Goal: Task Accomplishment & Management: Manage account settings

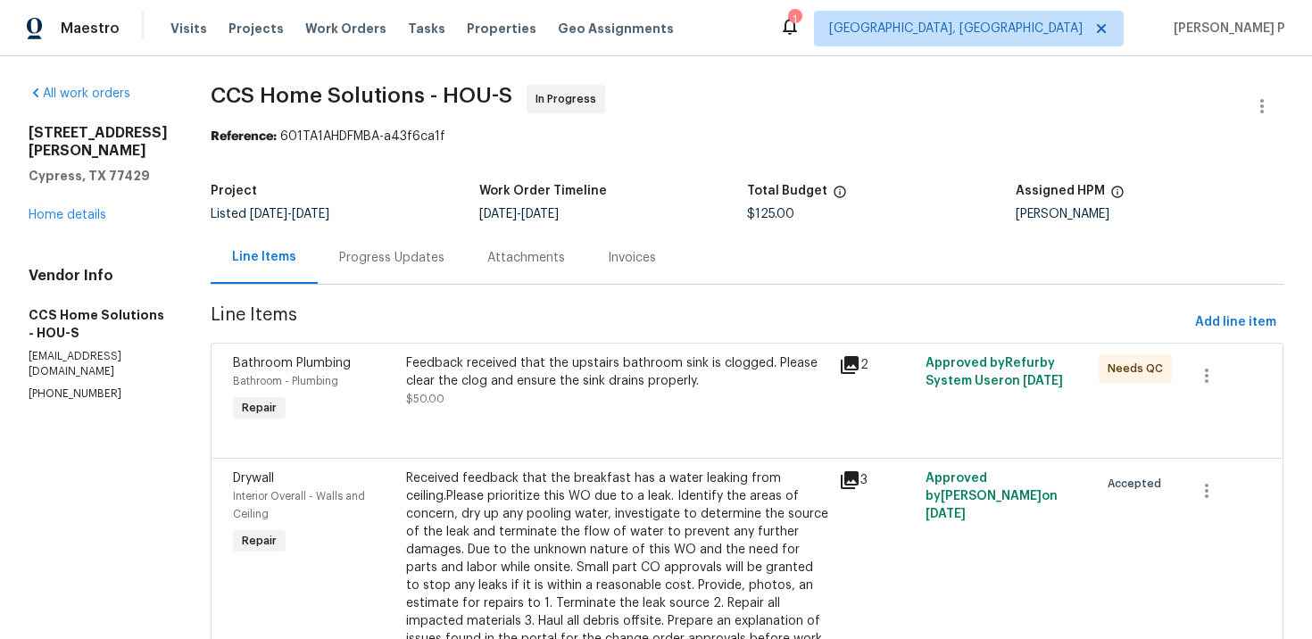
click at [383, 246] on div "Progress Updates" at bounding box center [392, 257] width 148 height 53
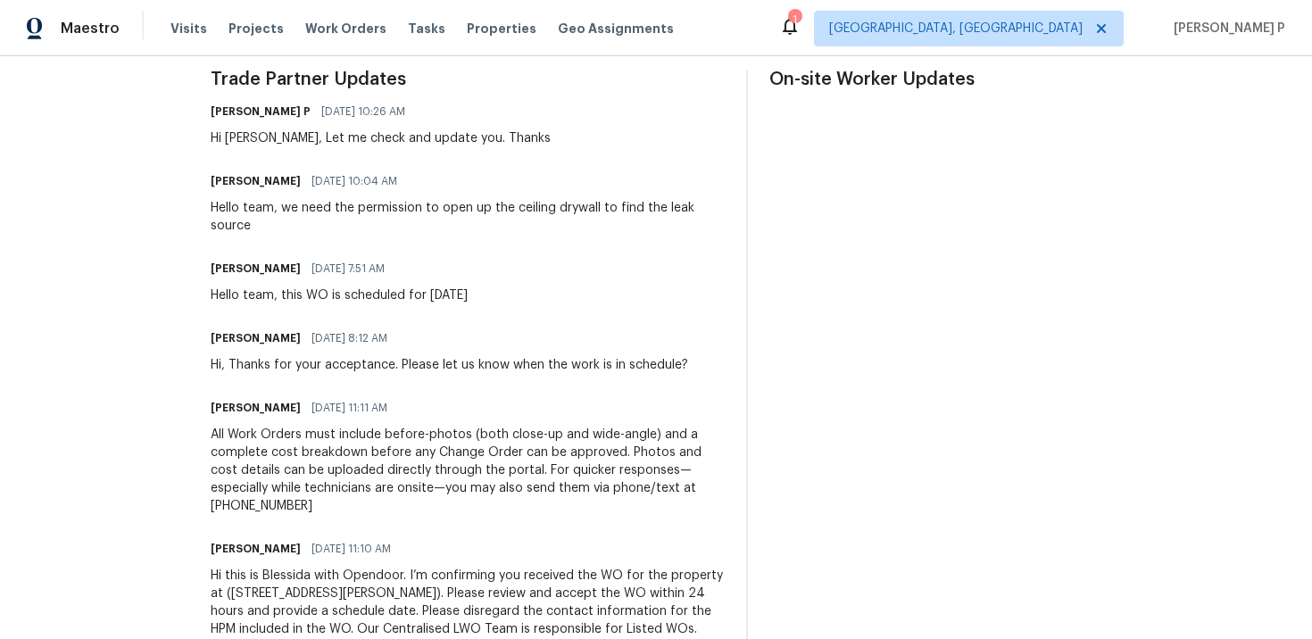
scroll to position [559, 0]
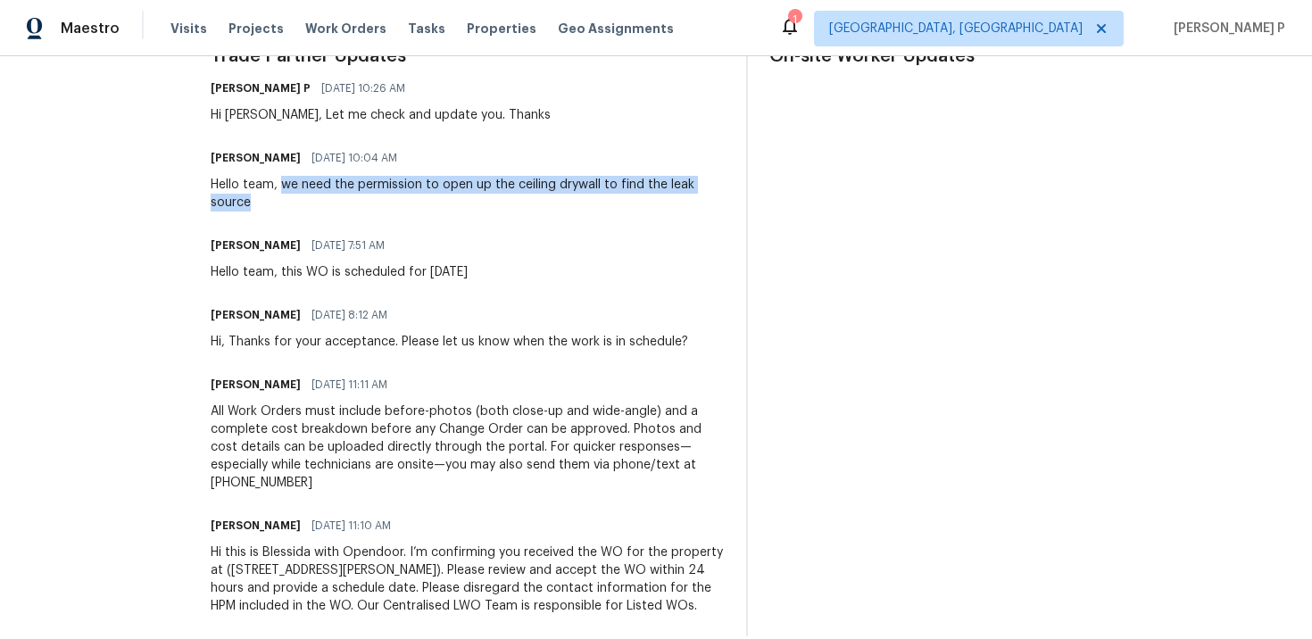
drag, startPoint x: 288, startPoint y: 184, endPoint x: 305, endPoint y: 203, distance: 25.9
click at [305, 203] on div "Hello team, we need the permission to open up the ceiling drywall to find the l…" at bounding box center [468, 194] width 514 height 36
copy div "we need the permission to open up the ceiling drywall to find the leak source"
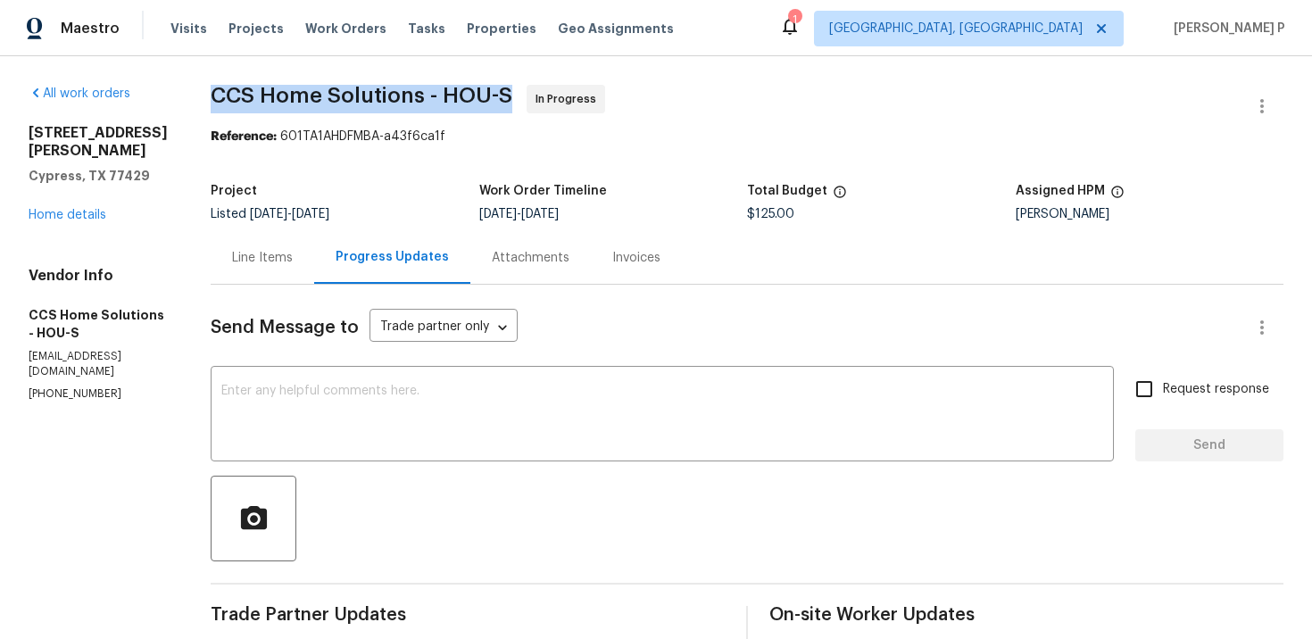
drag, startPoint x: 216, startPoint y: 95, endPoint x: 515, endPoint y: 89, distance: 299.0
click at [512, 89] on span "CCS Home Solutions - HOU-S" at bounding box center [362, 95] width 302 height 21
copy span "CCS Home Solutions - HOU-S"
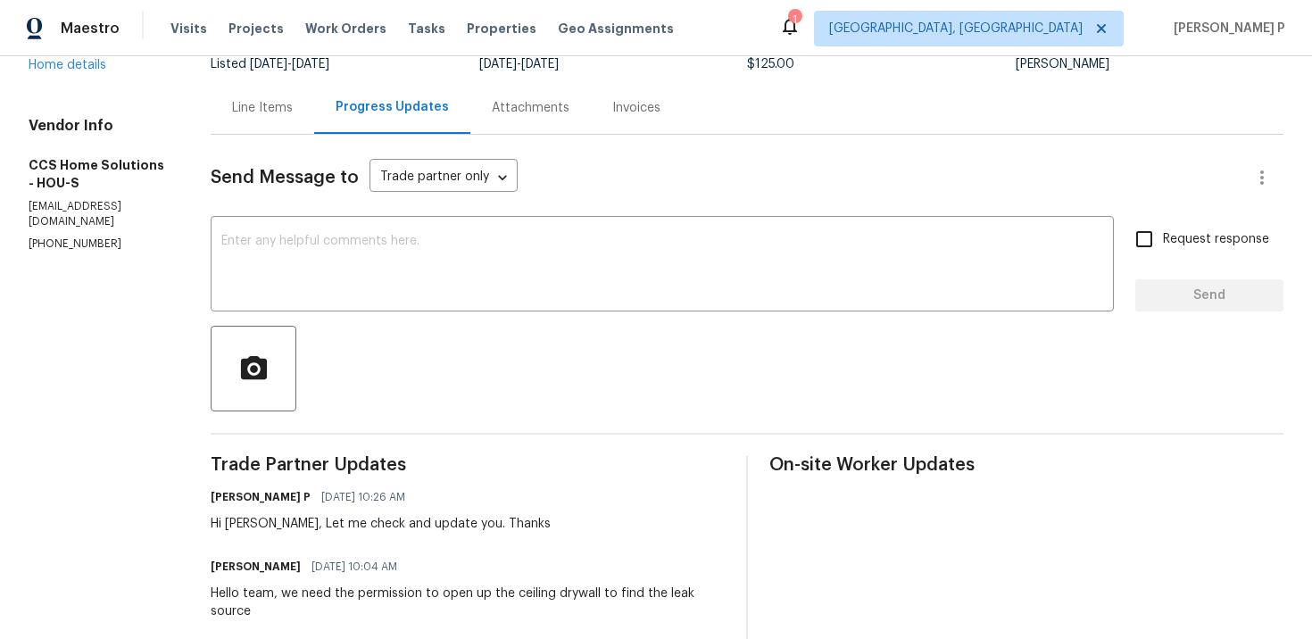
scroll to position [294, 0]
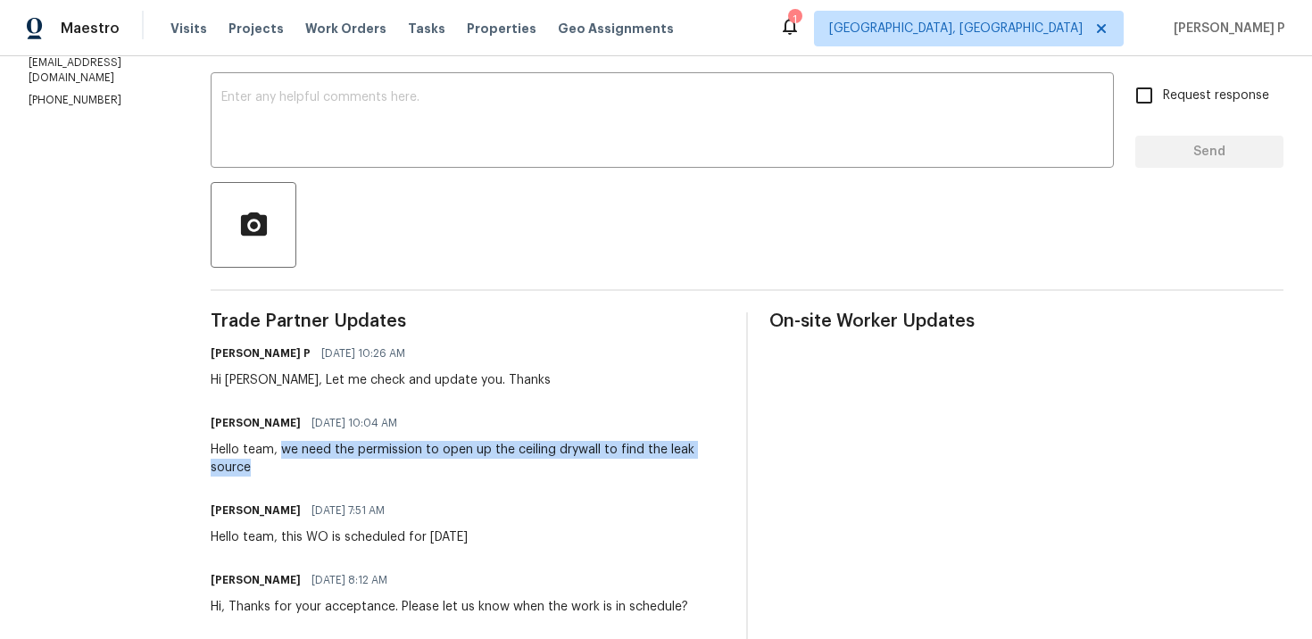
drag, startPoint x: 287, startPoint y: 448, endPoint x: 312, endPoint y: 468, distance: 31.8
click at [312, 468] on div "Hello team, we need the permission to open up the ceiling drywall to find the l…" at bounding box center [468, 459] width 514 height 36
copy div "we need the permission to open up the ceiling drywall to find the leak source"
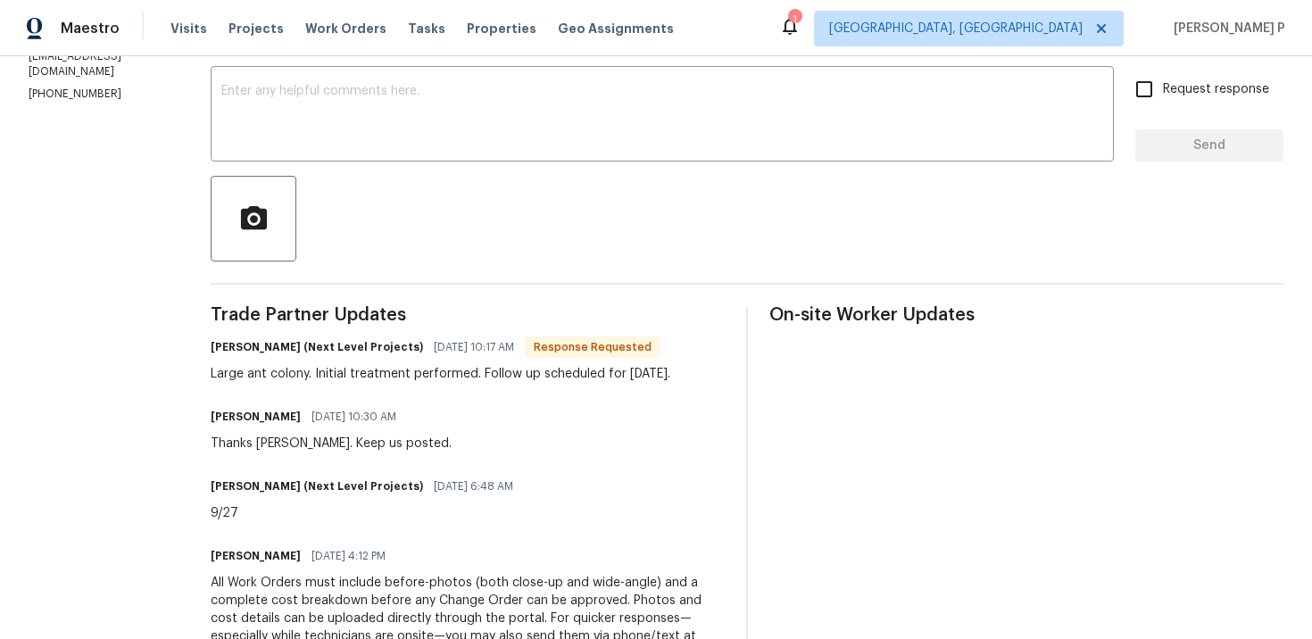
scroll to position [219, 0]
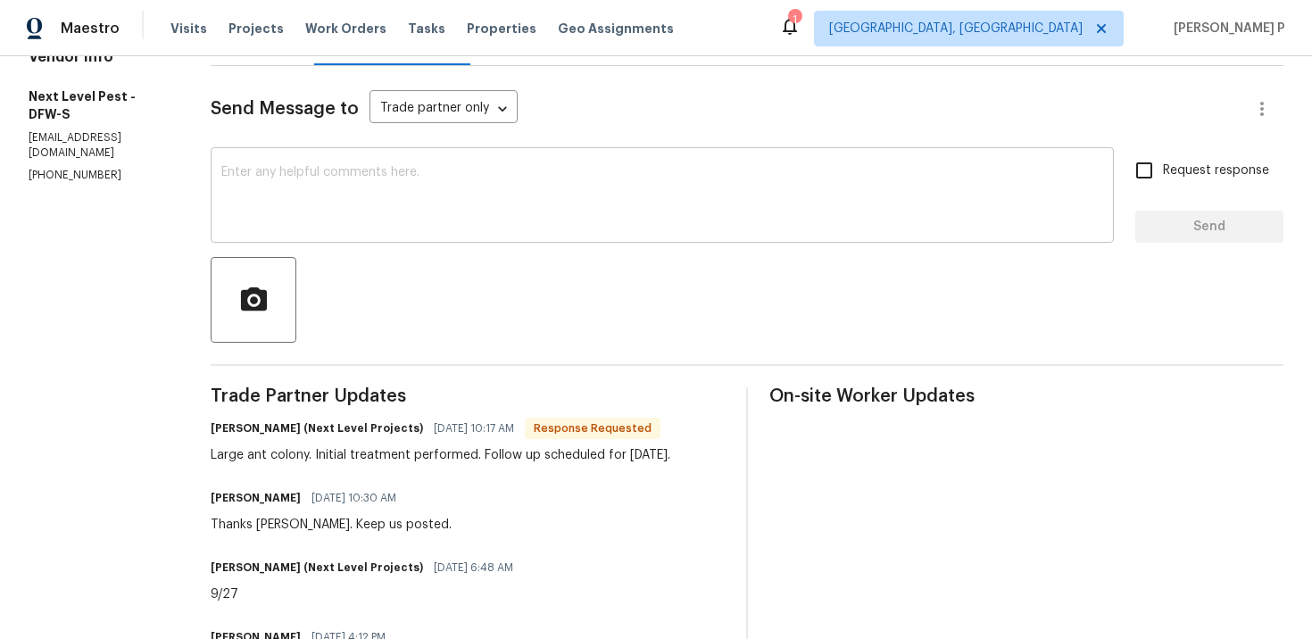
click at [418, 205] on textarea at bounding box center [662, 197] width 882 height 62
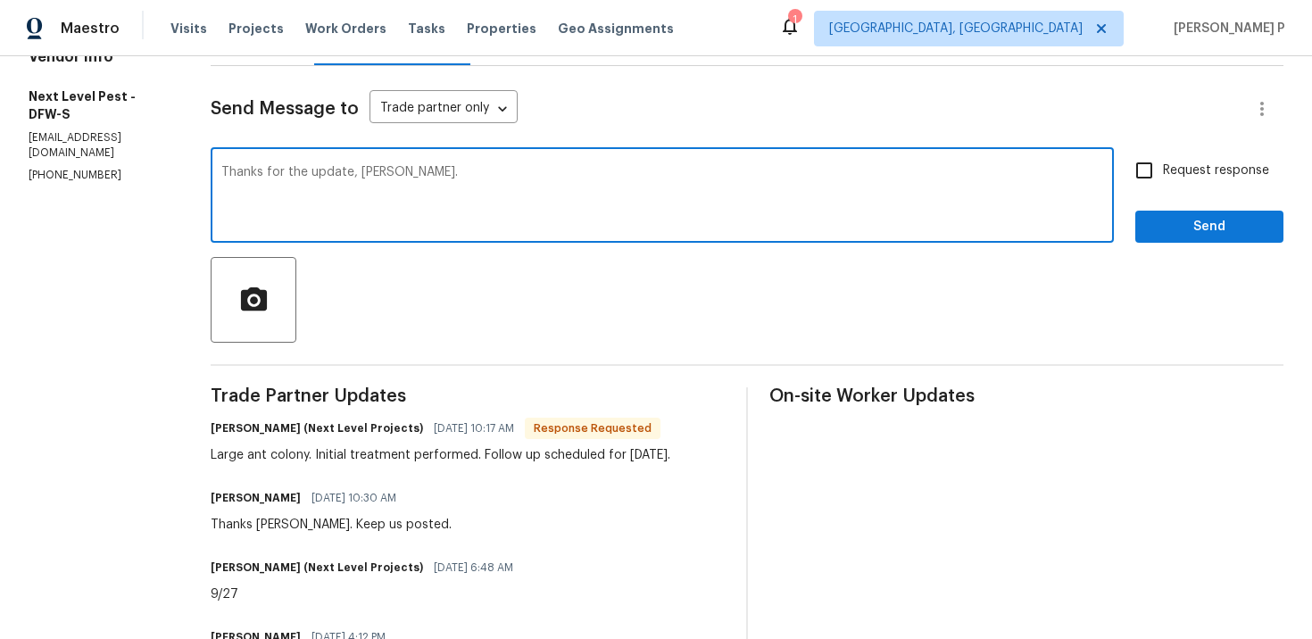
type textarea "Thanks for the update, [PERSON_NAME]."
click at [1182, 219] on span "Send" at bounding box center [1209, 227] width 120 height 22
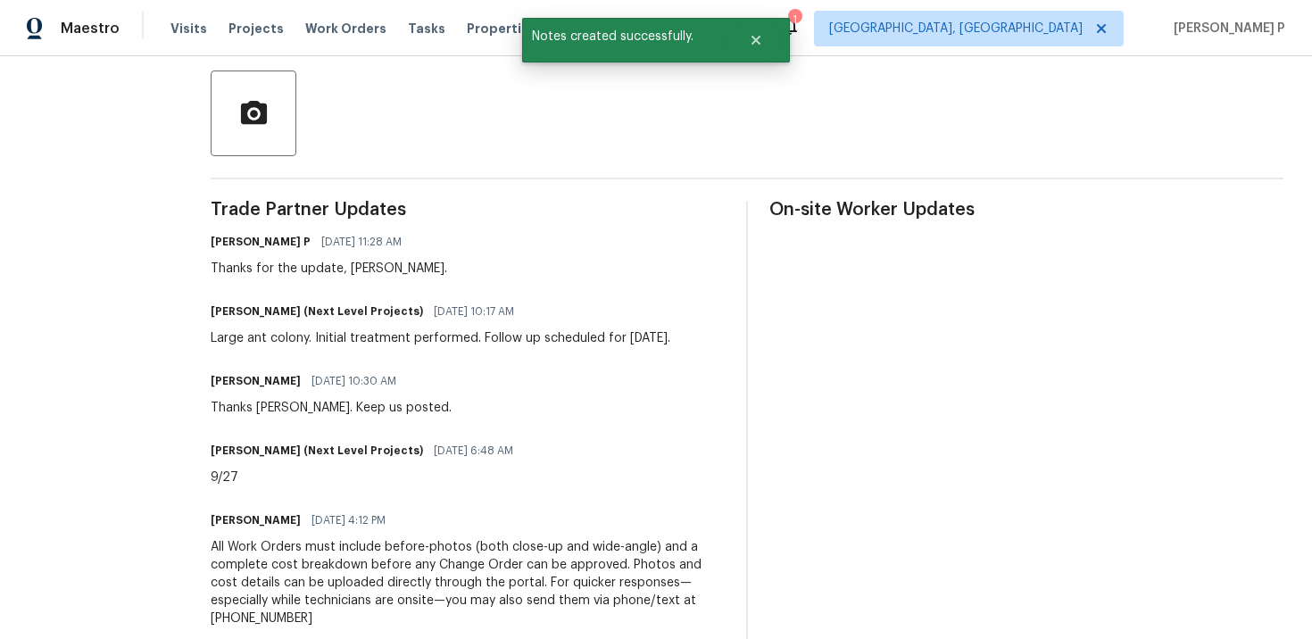
scroll to position [461, 0]
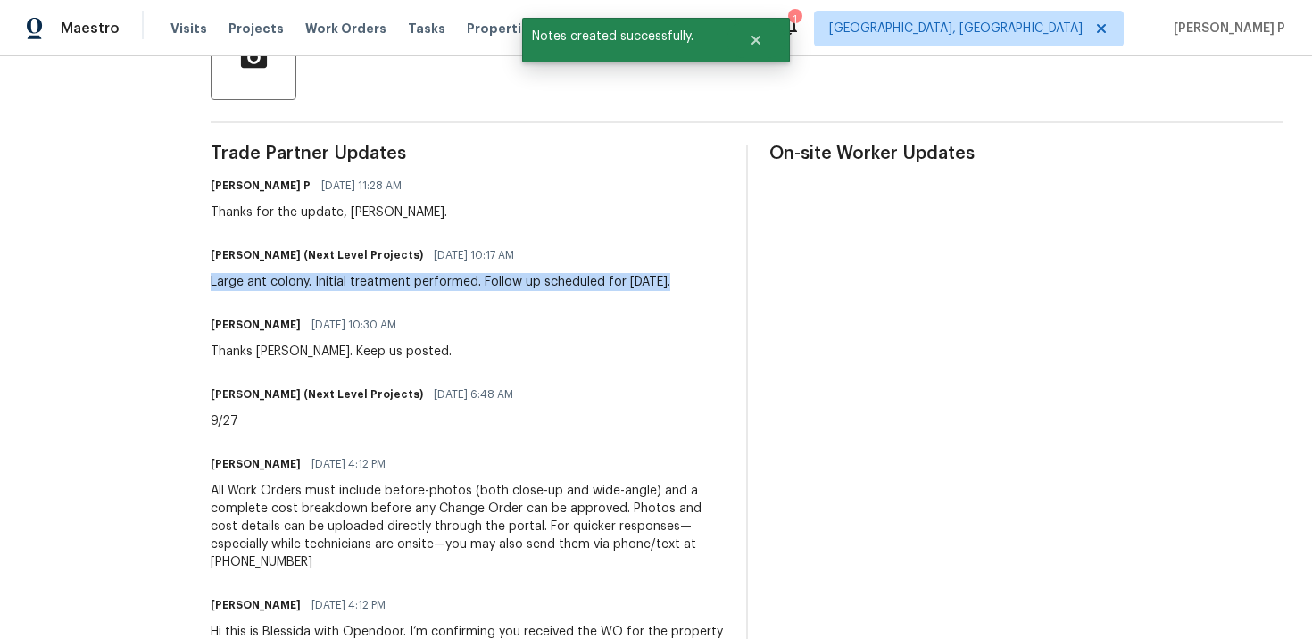
drag, startPoint x: 200, startPoint y: 281, endPoint x: 673, endPoint y: 285, distance: 472.9
click at [673, 285] on div "All work orders 3925 Wedgworth Rd S Fort Worth, TX 76133 Home details Vendor In…" at bounding box center [656, 169] width 1312 height 1149
copy div "Large ant colony. Initial treatment performed. Follow up scheduled for Monday."
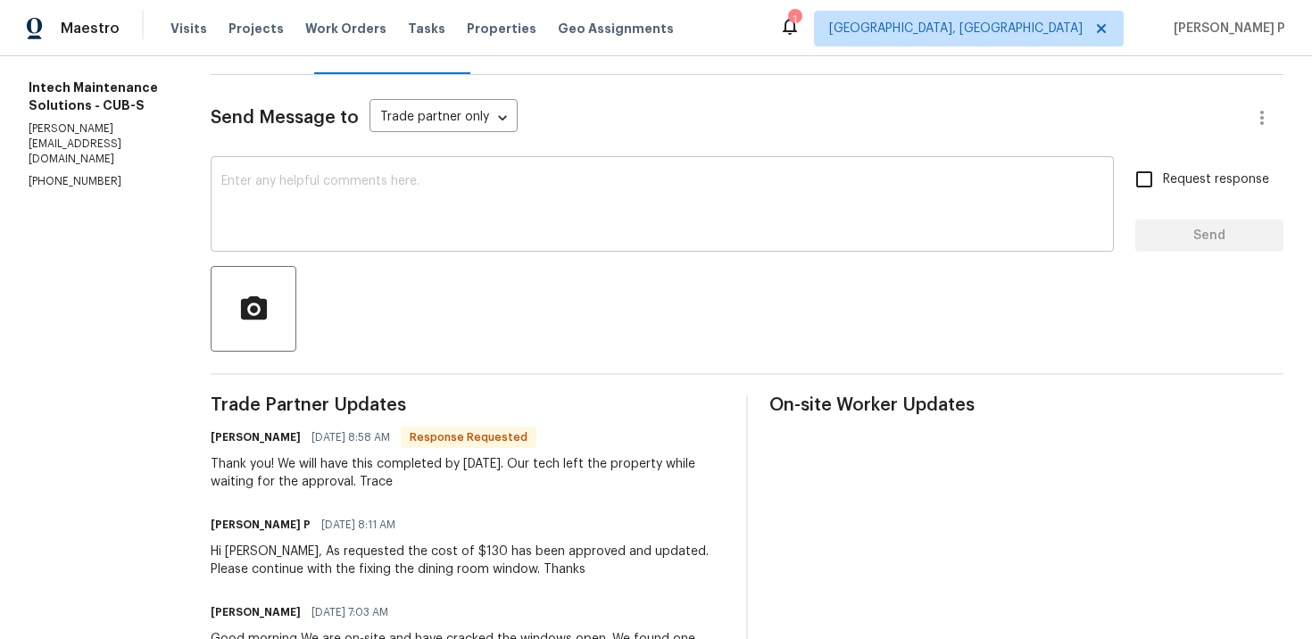
scroll to position [209, 0]
click at [459, 228] on textarea at bounding box center [662, 207] width 882 height 62
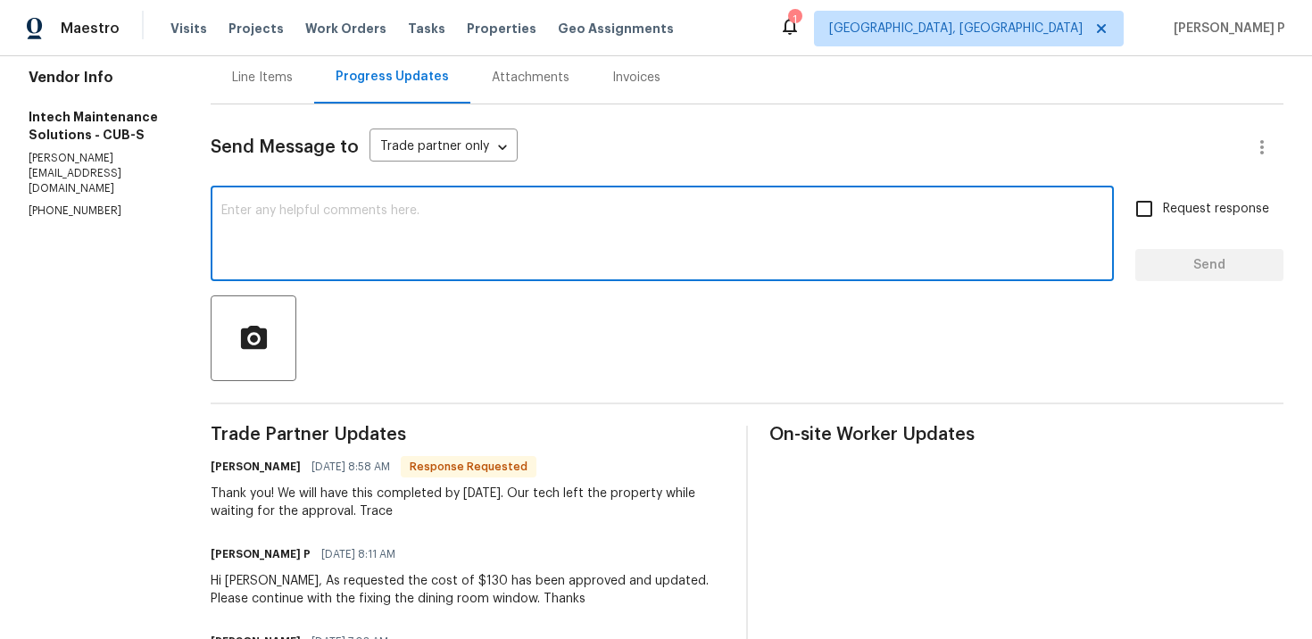
scroll to position [101, 0]
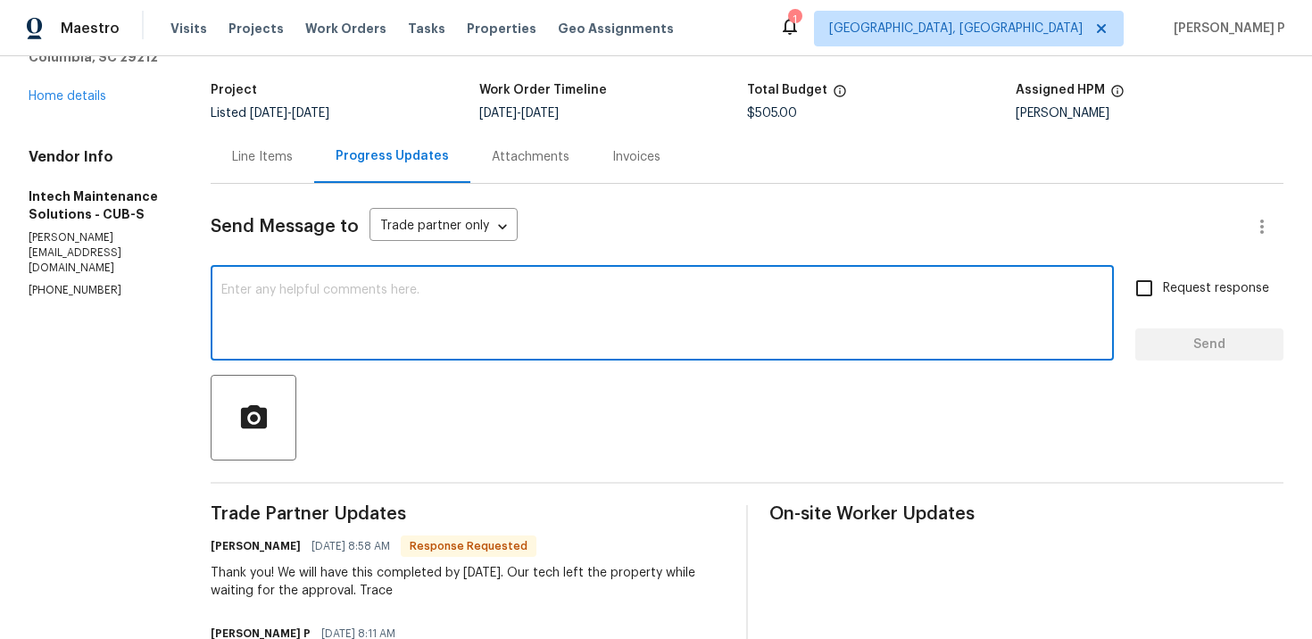
click at [396, 327] on textarea at bounding box center [662, 315] width 882 height 62
type textarea "Thank you, Trace."
click at [1194, 349] on span "Send" at bounding box center [1209, 345] width 120 height 22
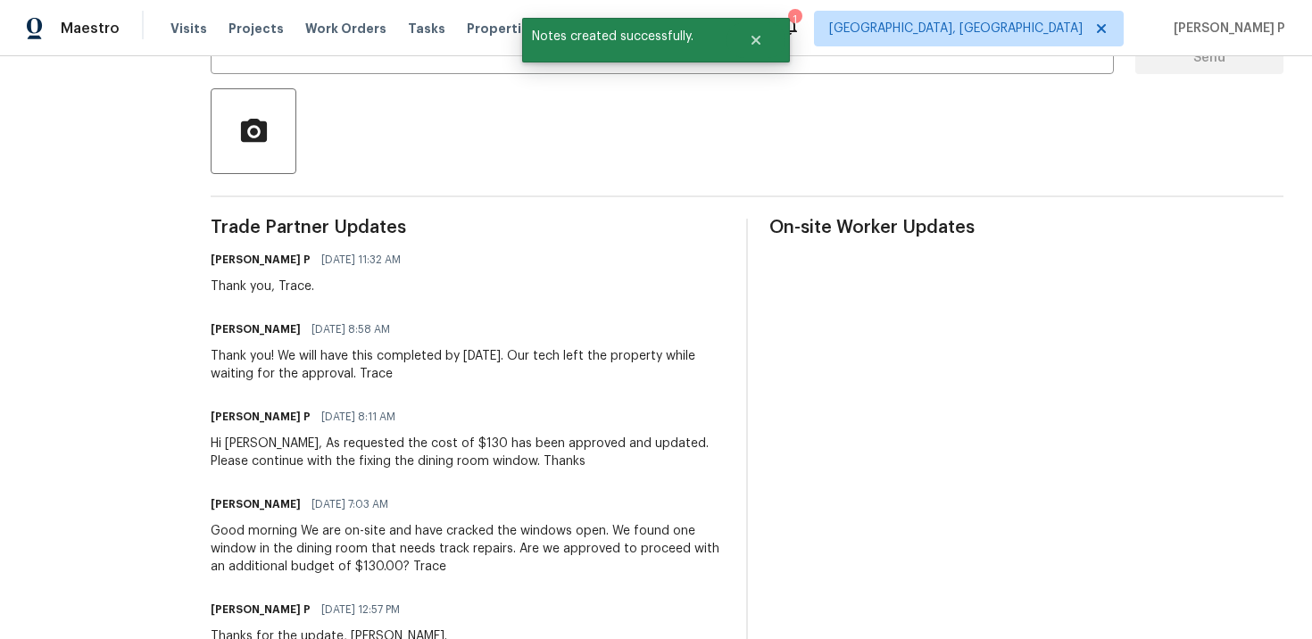
scroll to position [419, 0]
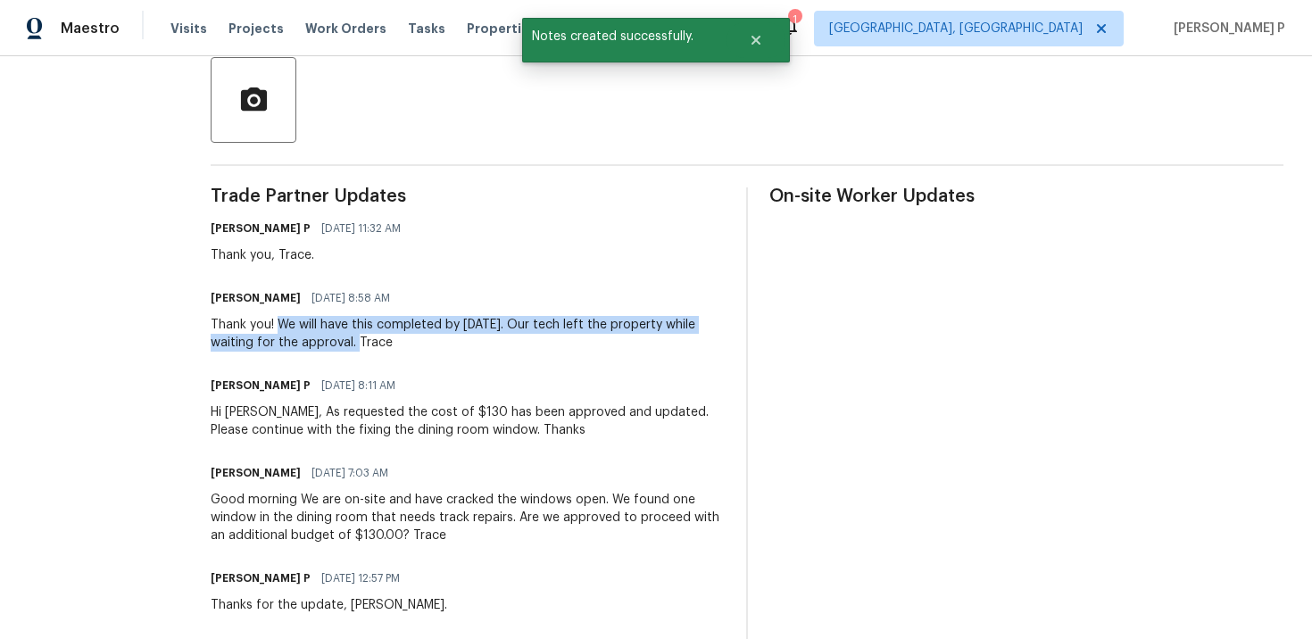
drag, startPoint x: 244, startPoint y: 319, endPoint x: 319, endPoint y: 343, distance: 79.3
click at [319, 343] on div "Thank you! We will have this completed by tomorrow. Our tech left the property …" at bounding box center [468, 334] width 514 height 36
copy div "We will have this completed by tomorrow. Our tech left the property while waiti…"
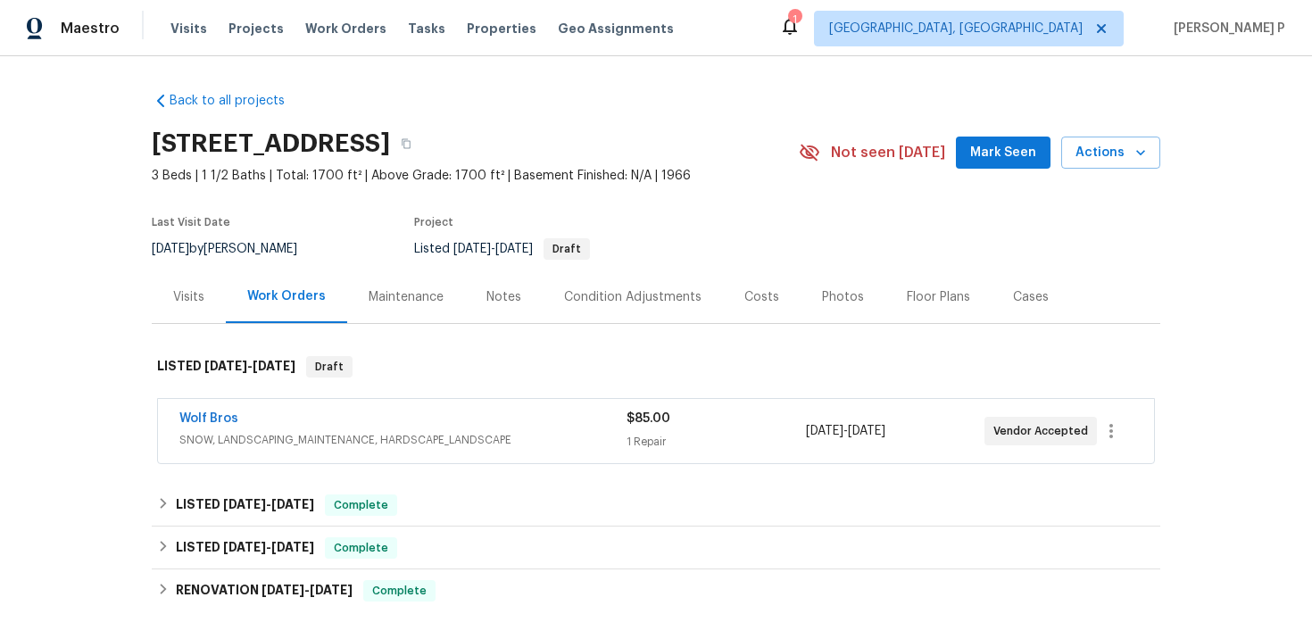
click at [189, 294] on div "Visits" at bounding box center [188, 297] width 31 height 18
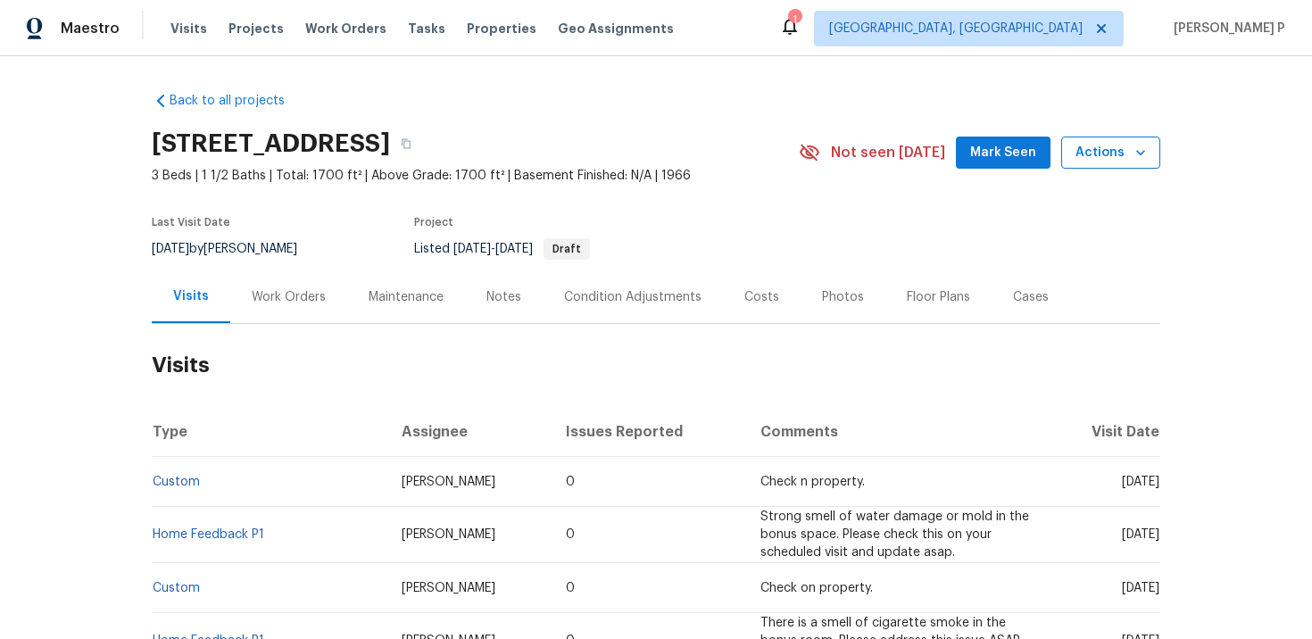
click at [1114, 160] on span "Actions" at bounding box center [1110, 153] width 70 height 22
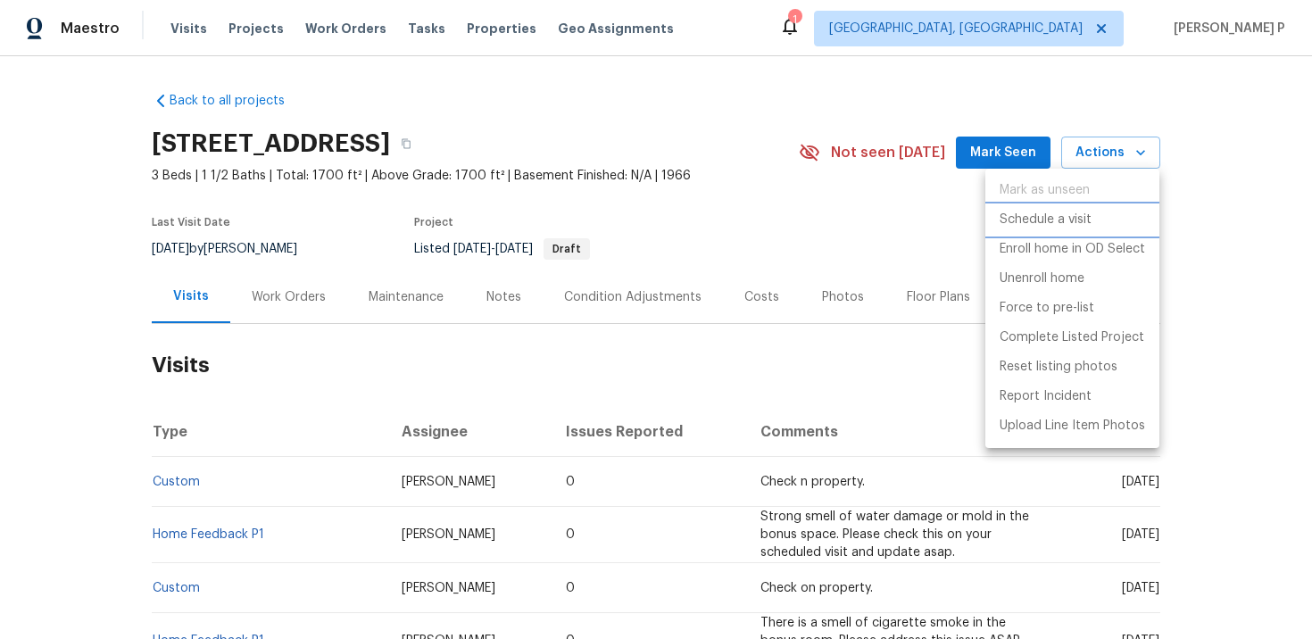
click at [1033, 222] on p "Schedule a visit" at bounding box center [1045, 220] width 92 height 19
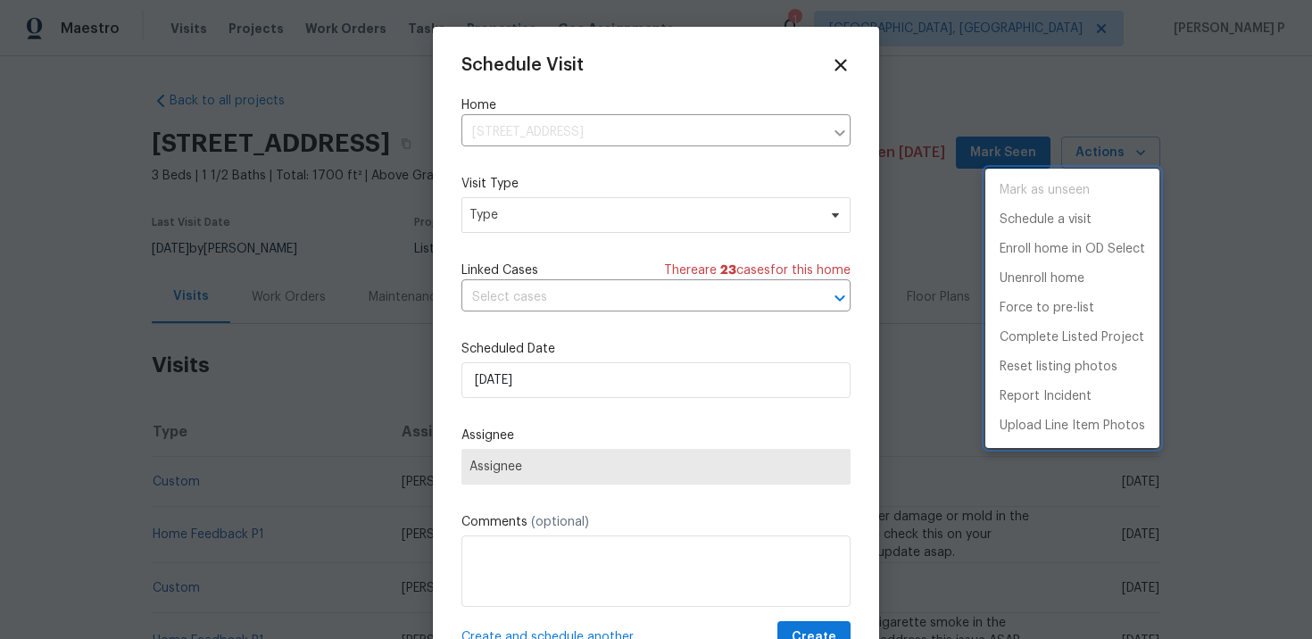
click at [609, 227] on div at bounding box center [656, 319] width 1312 height 639
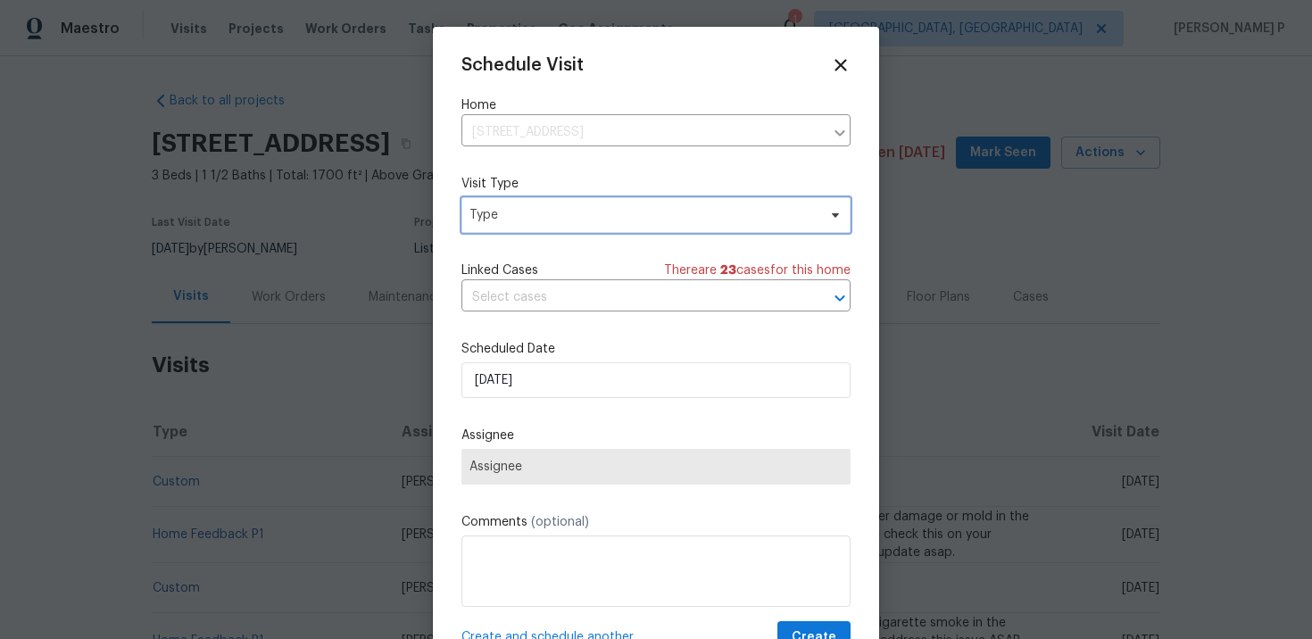
click at [581, 216] on span "Type" at bounding box center [642, 215] width 347 height 18
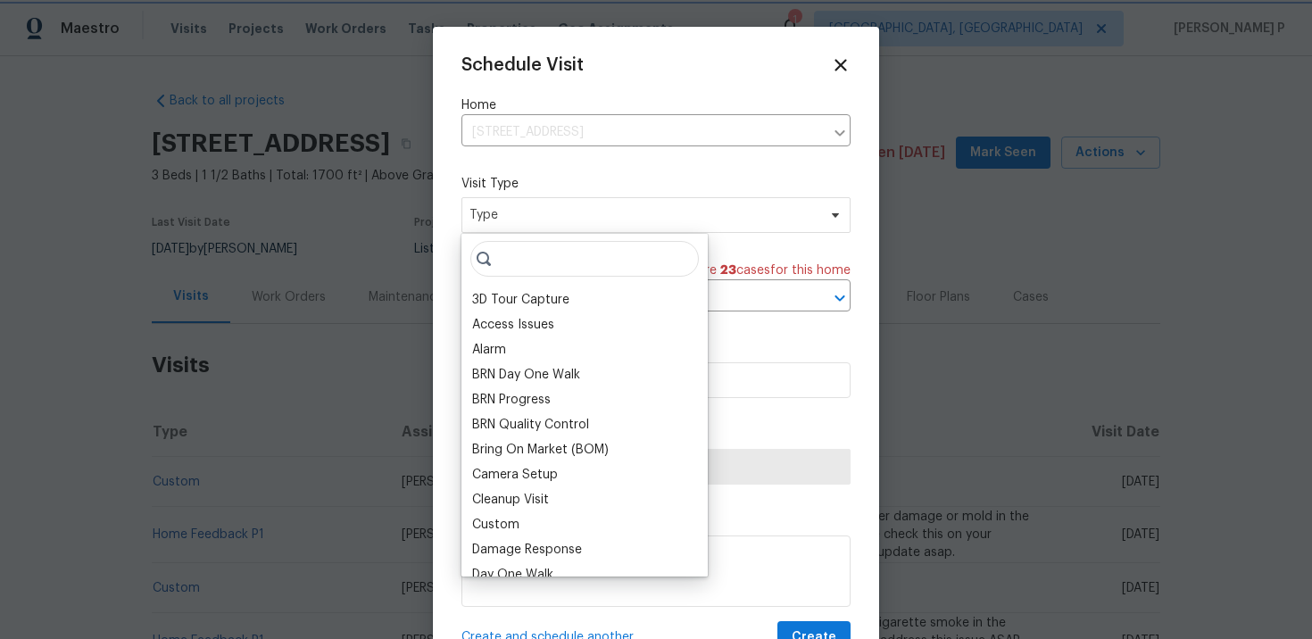
click at [581, 216] on span "Type" at bounding box center [642, 215] width 347 height 18
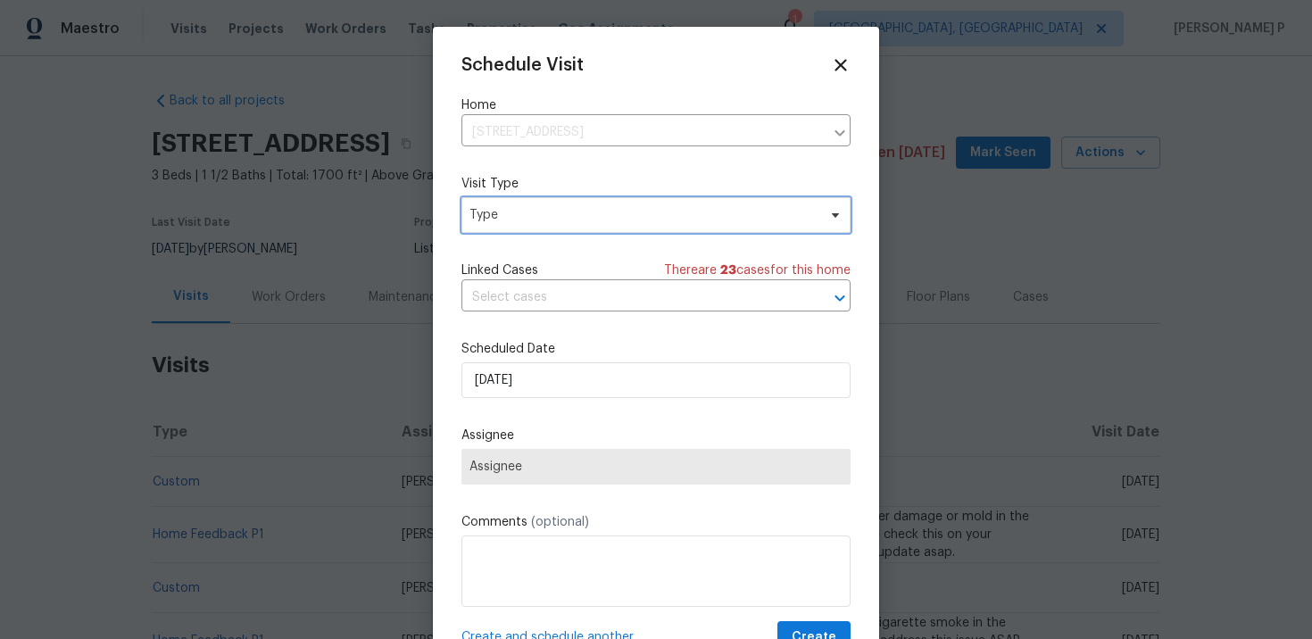
click at [511, 214] on span "Type" at bounding box center [642, 215] width 347 height 18
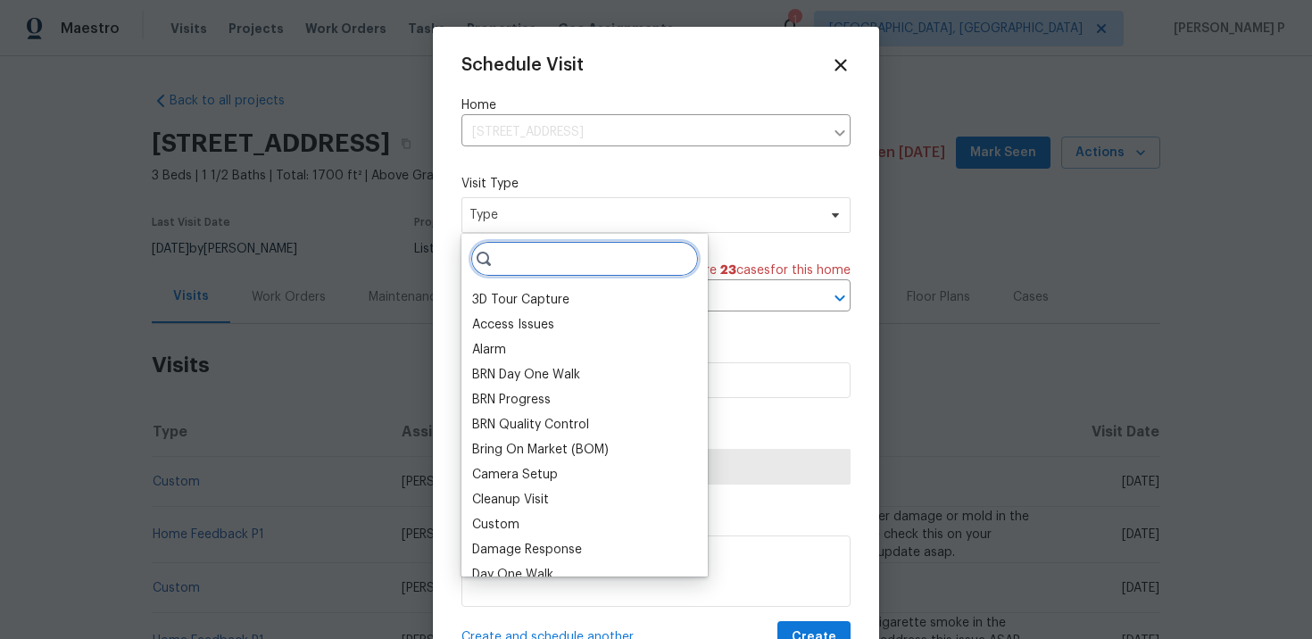
click at [522, 265] on input "search" at bounding box center [584, 259] width 228 height 36
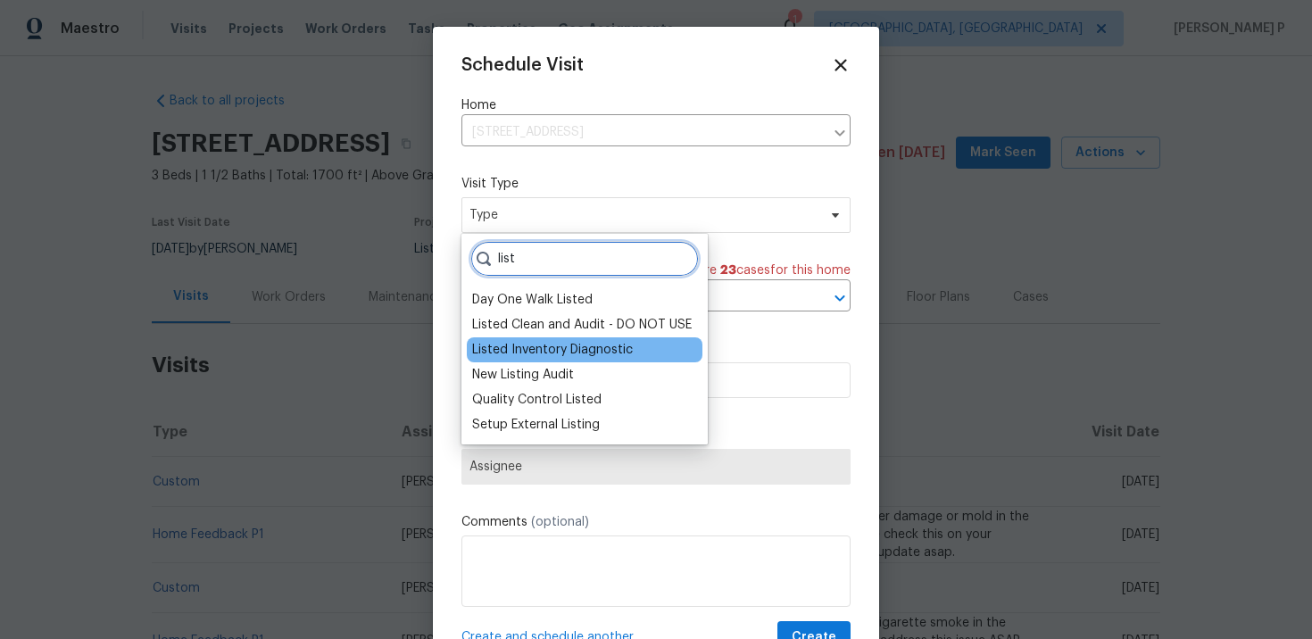
type input "list"
click at [540, 352] on div "Listed Inventory Diagnostic" at bounding box center [552, 350] width 161 height 18
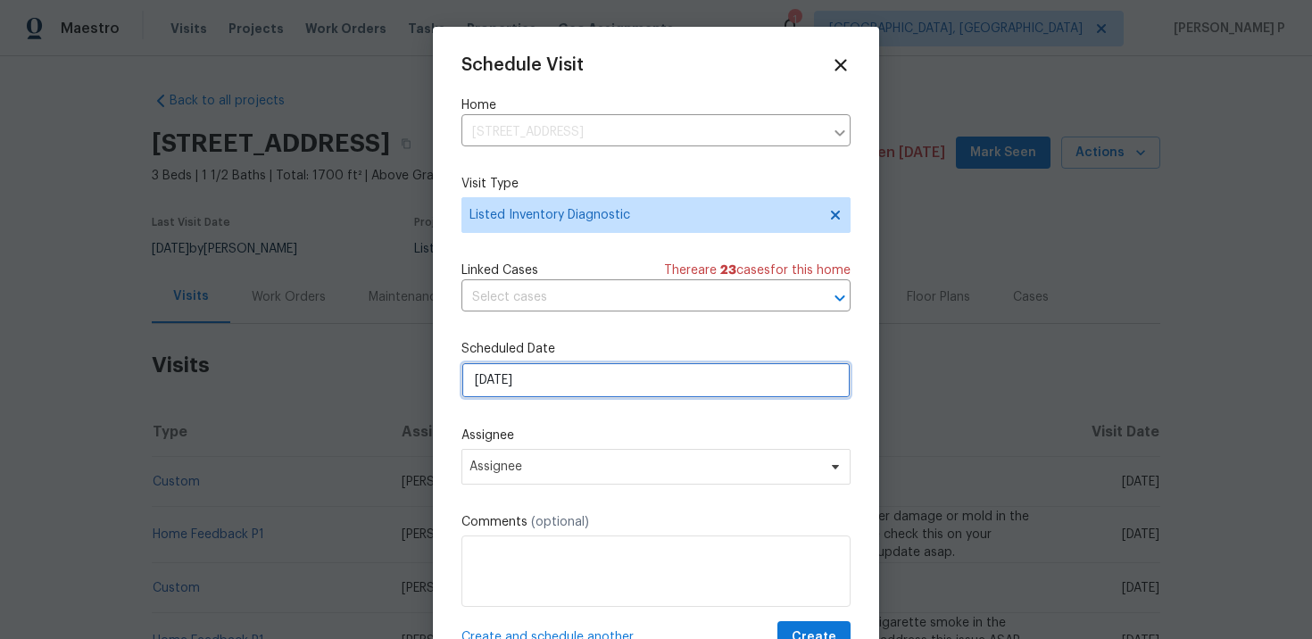
click at [551, 377] on input "9/29/2025" at bounding box center [655, 380] width 389 height 36
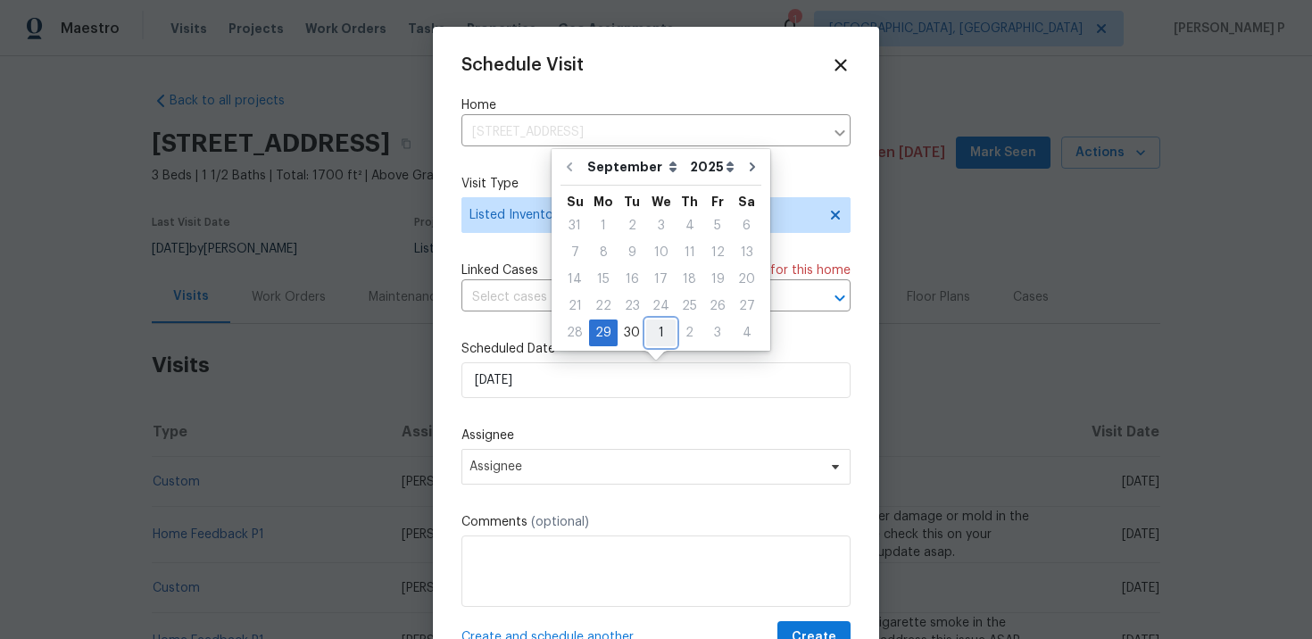
click at [659, 329] on div "1" at bounding box center [660, 332] width 29 height 25
type input "[DATE]"
select select "9"
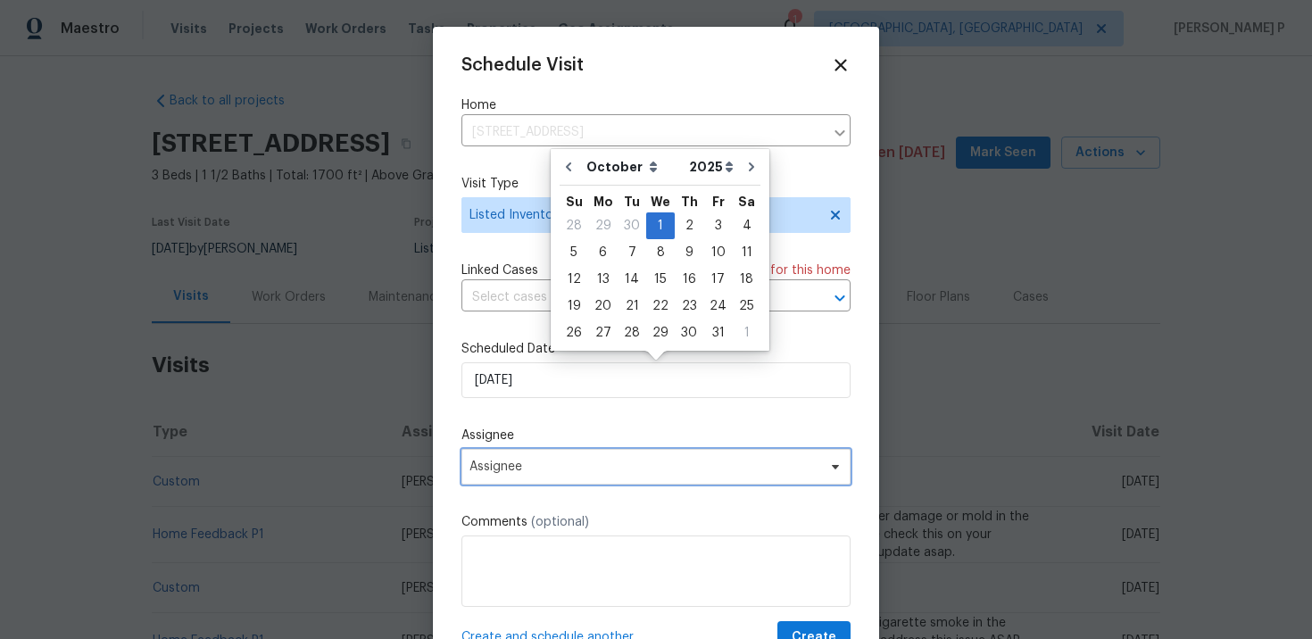
click at [613, 473] on span "Assignee" at bounding box center [644, 467] width 350 height 14
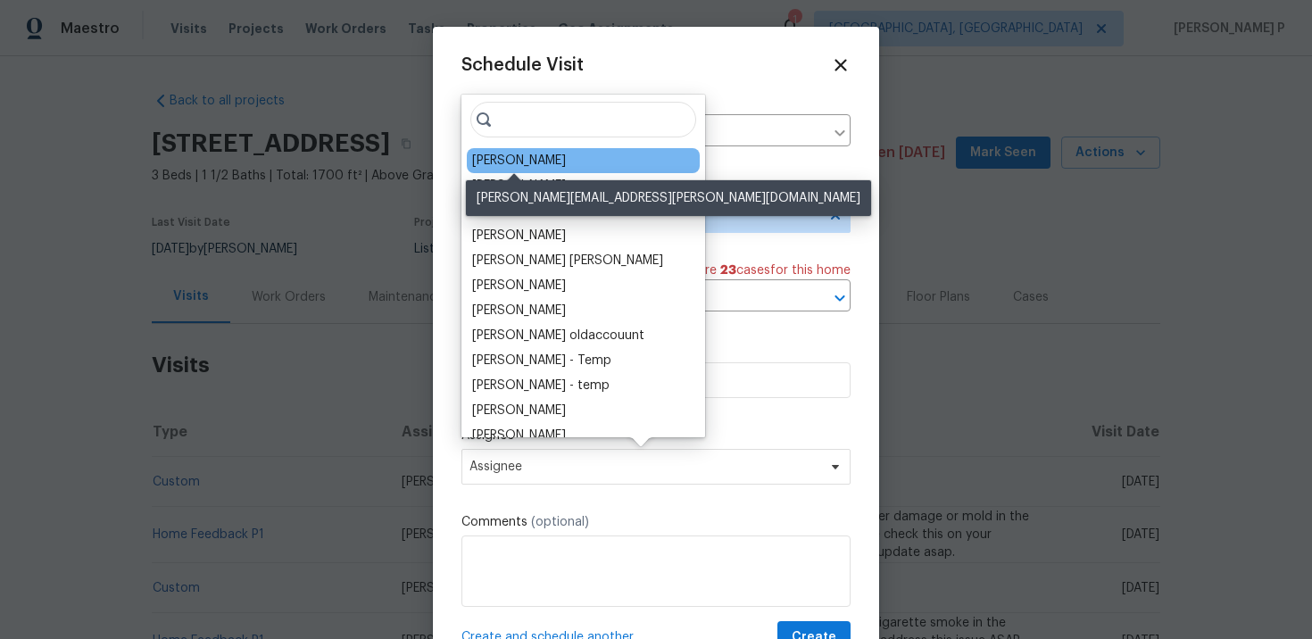
click at [522, 158] on div "John Gonzalez" at bounding box center [519, 161] width 94 height 18
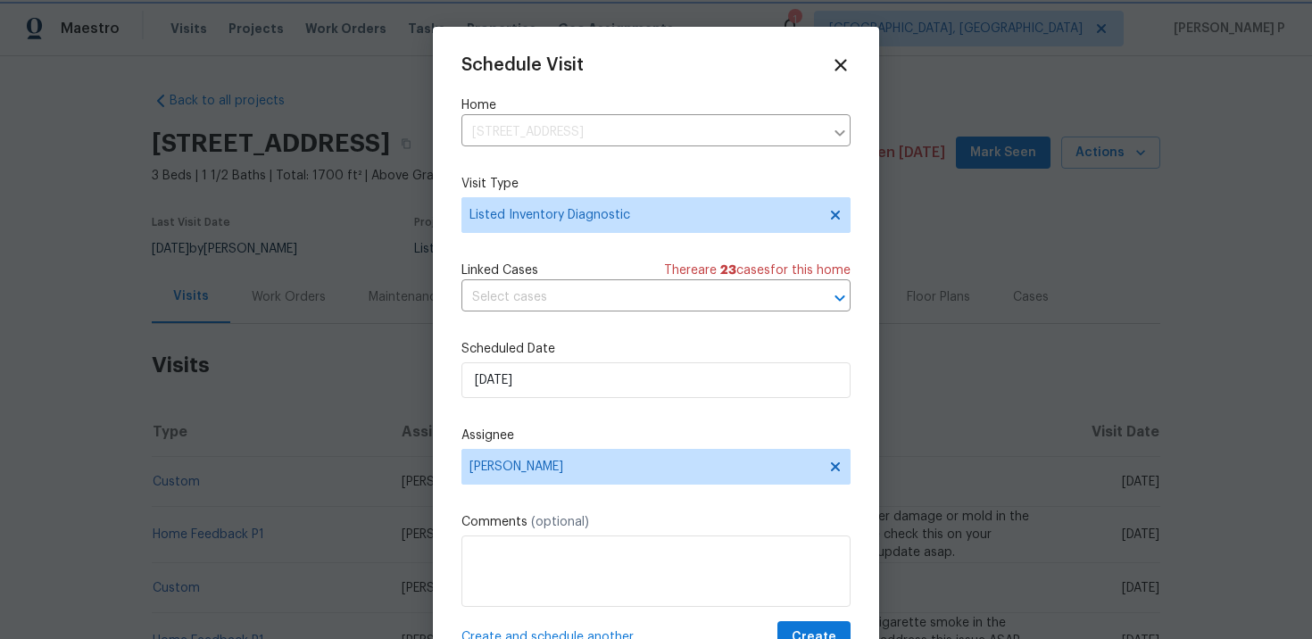
scroll to position [32, 0]
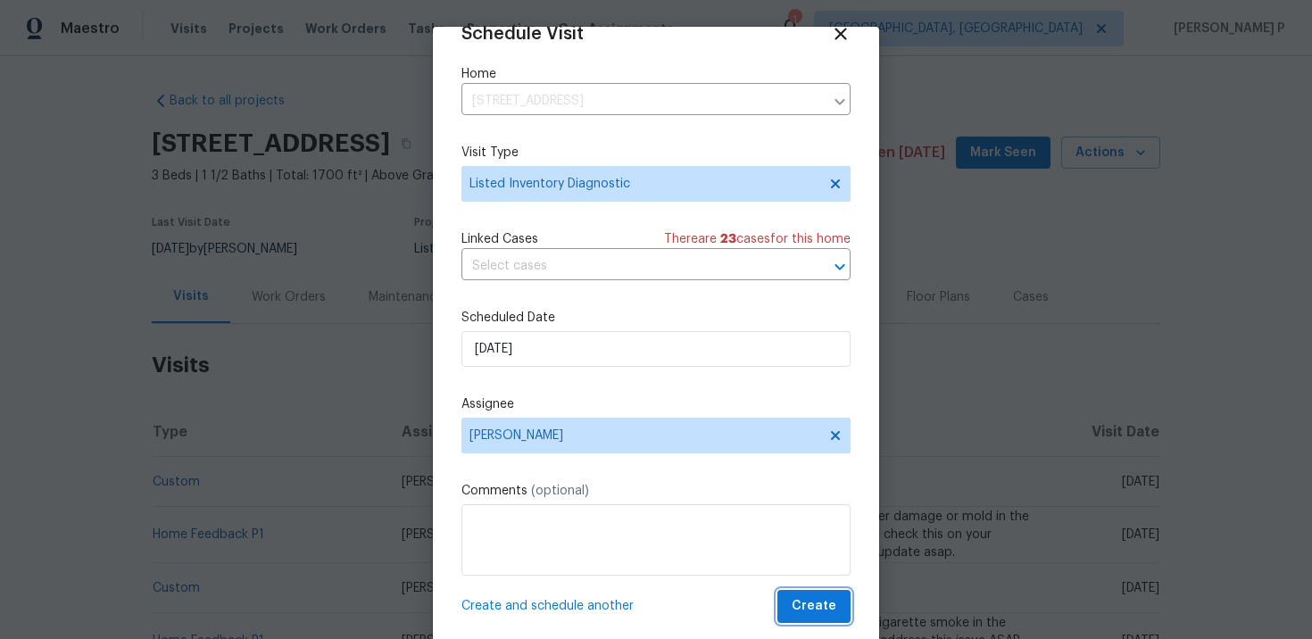
click at [819, 604] on span "Create" at bounding box center [813, 606] width 45 height 22
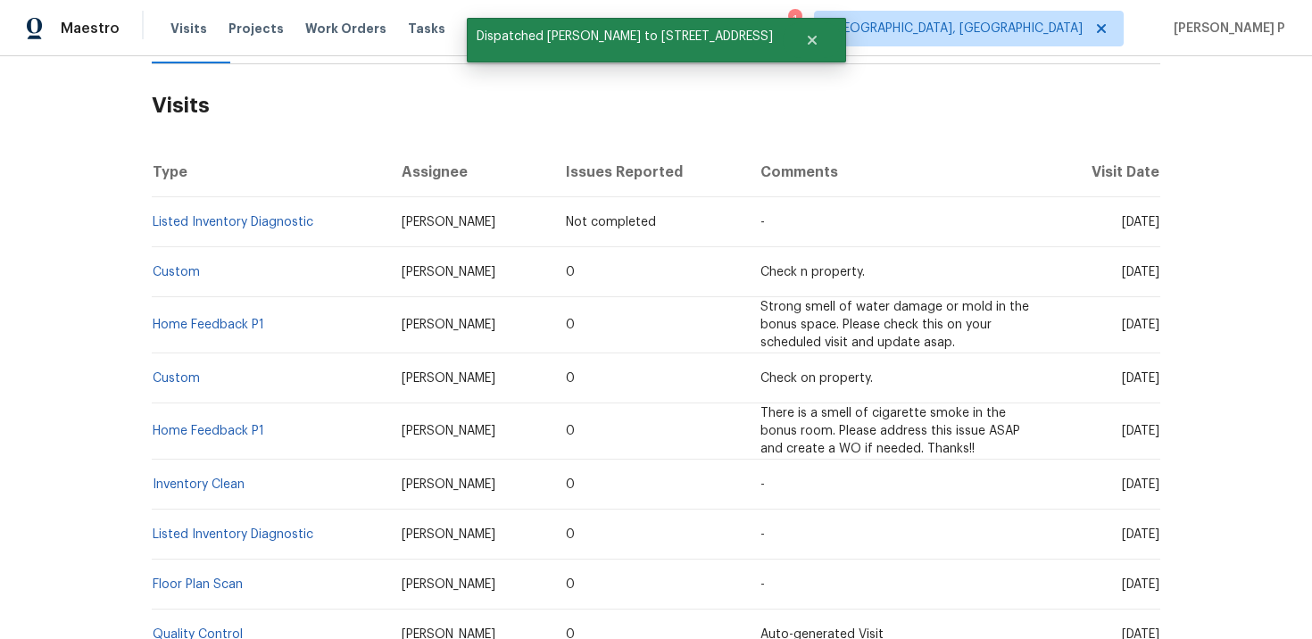
scroll to position [287, 0]
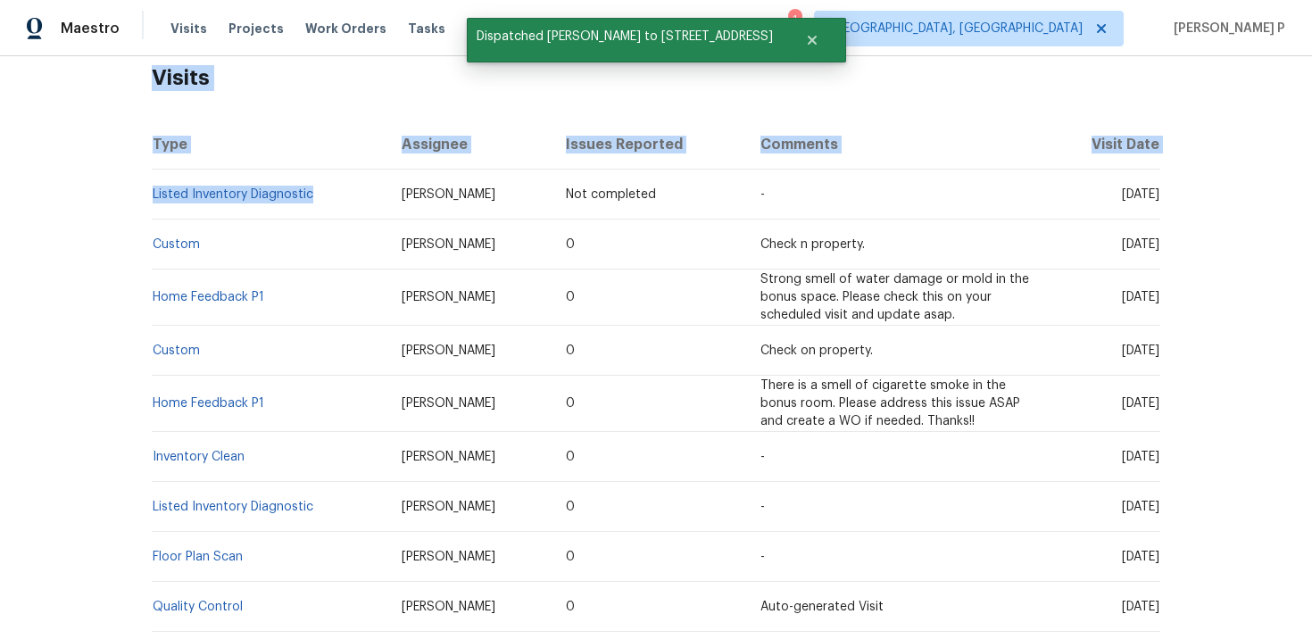
drag, startPoint x: 149, startPoint y: 198, endPoint x: 331, endPoint y: 203, distance: 182.1
click at [331, 203] on div "Back to all projects 12682 Anhawa Ave, Longmont, CO 80503 3 Beds | 1 1/2 Baths …" at bounding box center [656, 347] width 1312 height 583
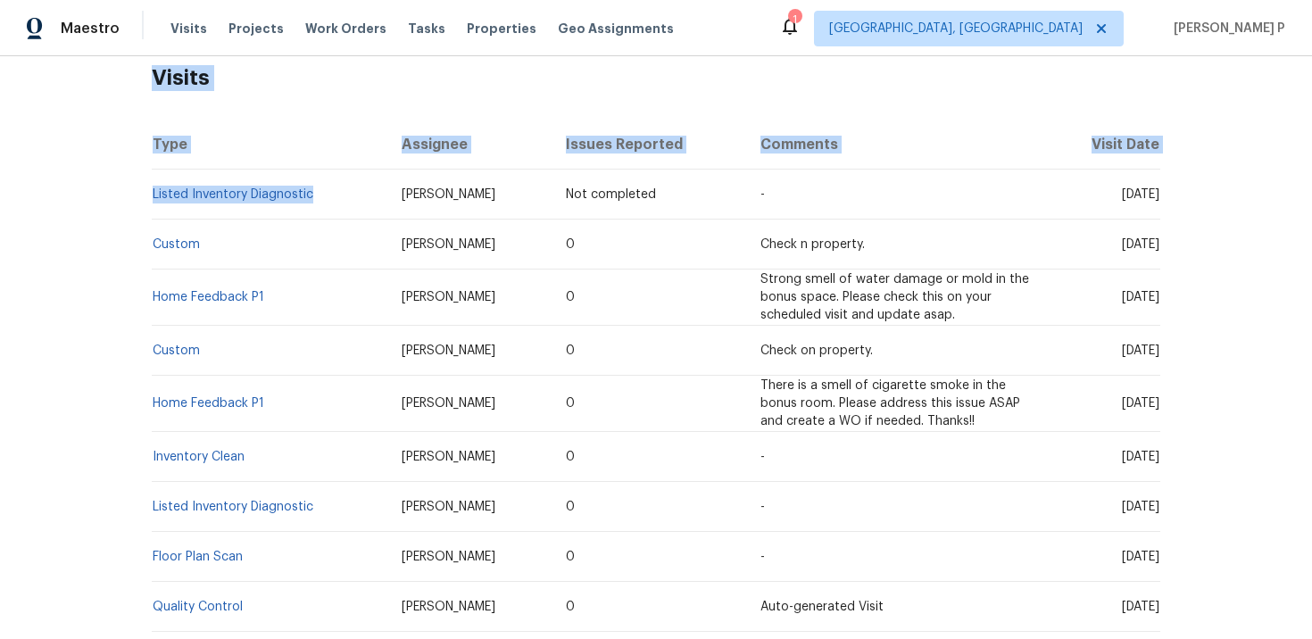
click at [315, 115] on h2 "Visits" at bounding box center [656, 78] width 1008 height 83
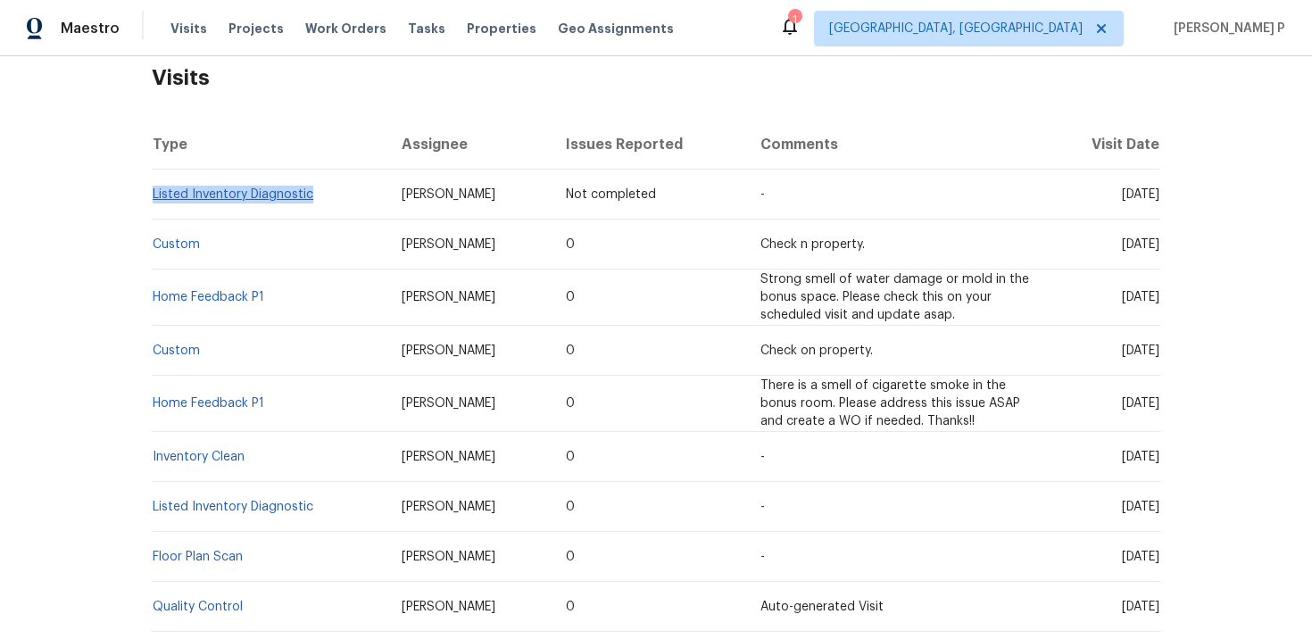
drag, startPoint x: 314, startPoint y: 201, endPoint x: 153, endPoint y: 197, distance: 161.6
click at [153, 197] on td "Listed Inventory Diagnostic" at bounding box center [270, 195] width 236 height 50
copy link "Listed Inventory Diagnostic"
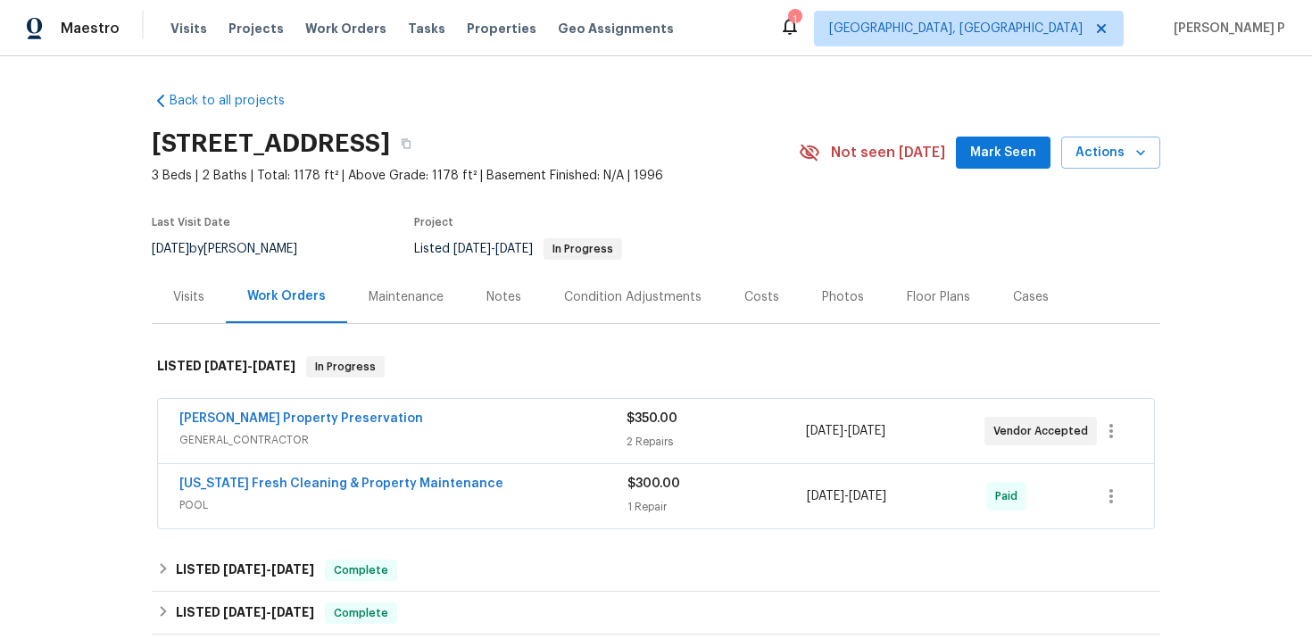
click at [194, 294] on div "Visits" at bounding box center [188, 297] width 31 height 18
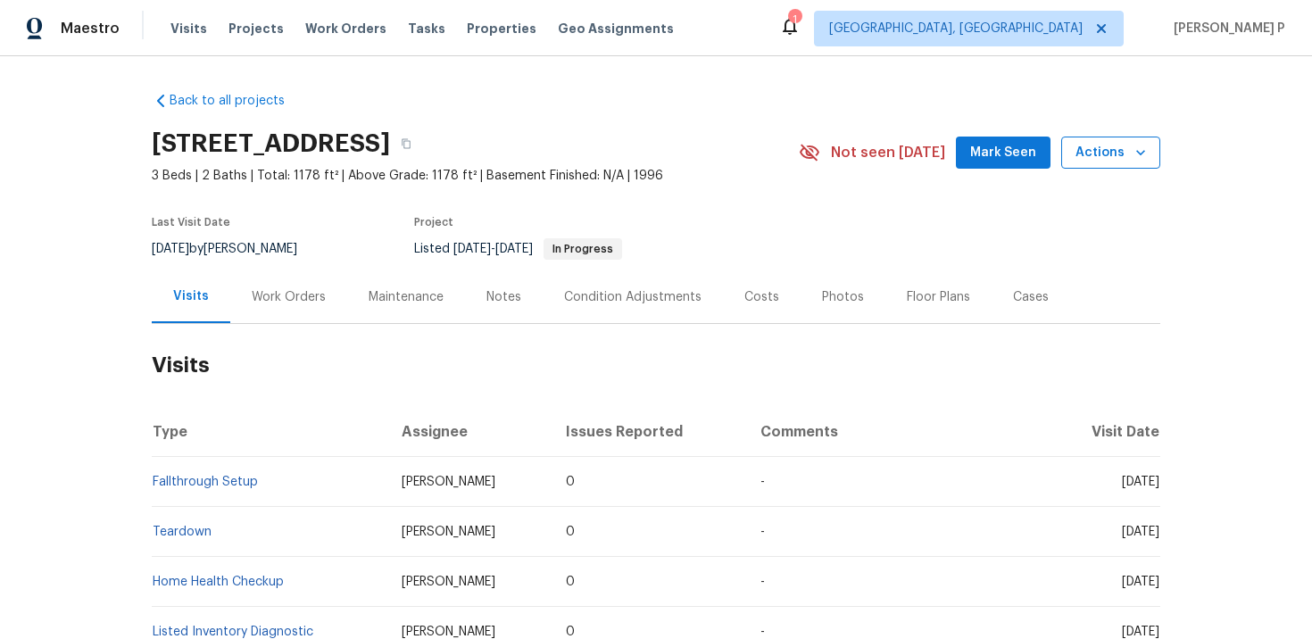
click at [1105, 153] on span "Actions" at bounding box center [1110, 153] width 70 height 22
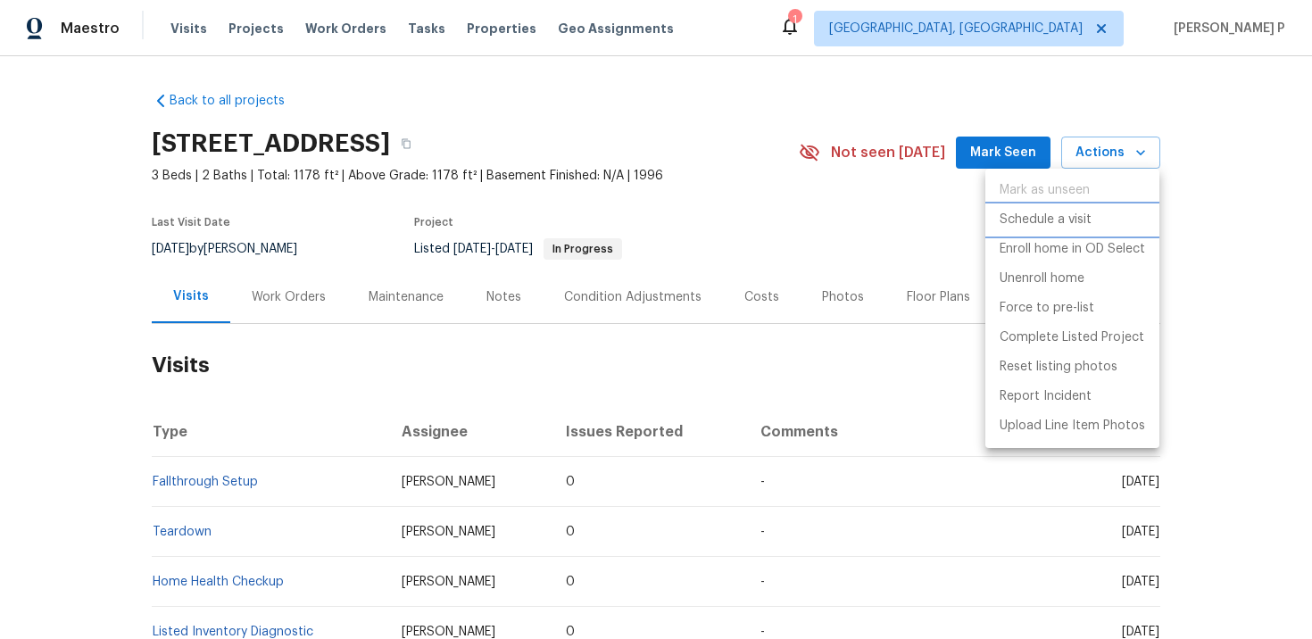
click at [1048, 217] on p "Schedule a visit" at bounding box center [1045, 220] width 92 height 19
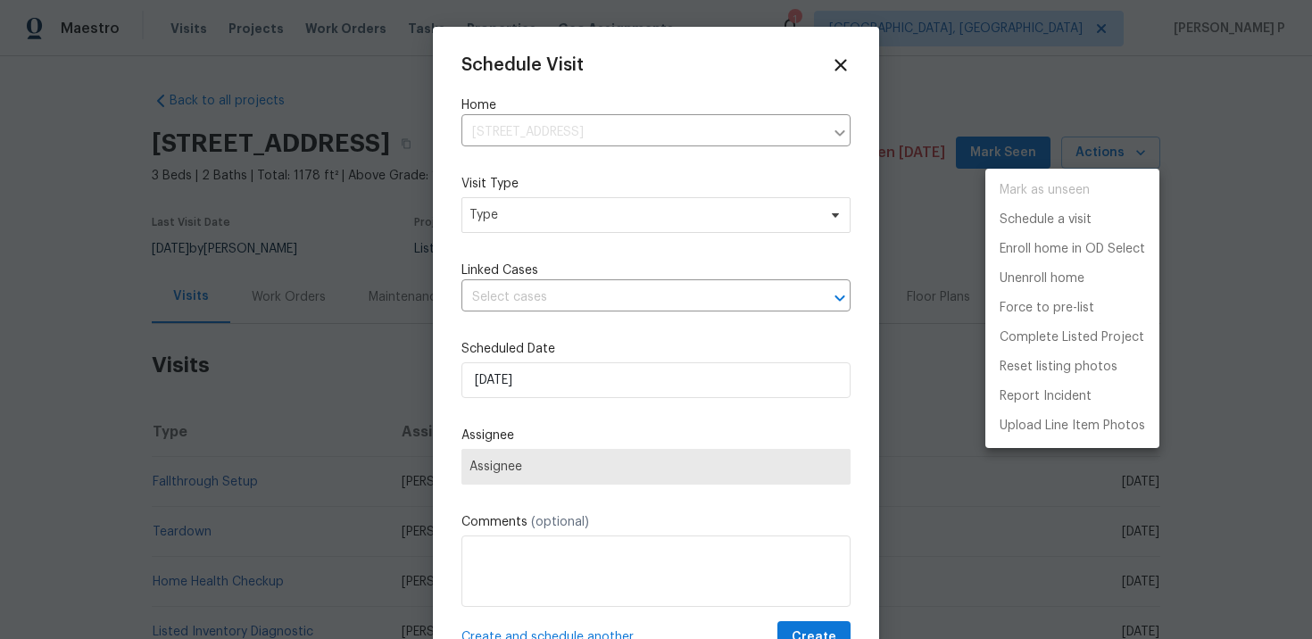
click at [527, 219] on div at bounding box center [656, 319] width 1312 height 639
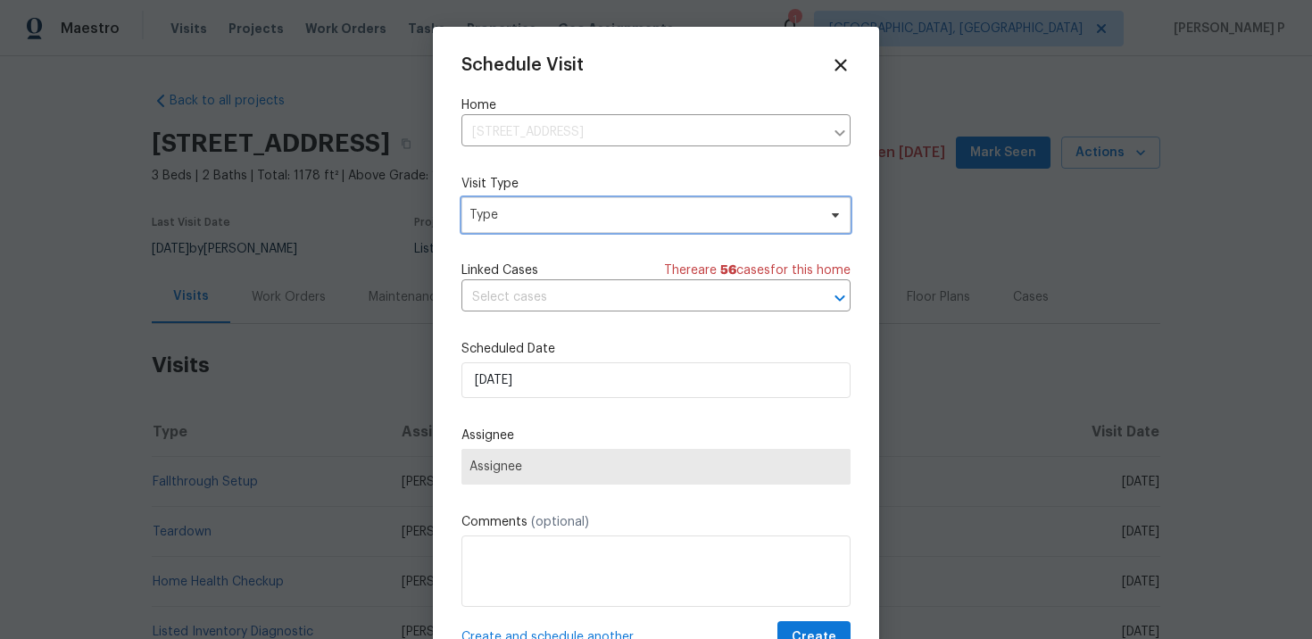
click at [527, 219] on span "Type" at bounding box center [642, 215] width 347 height 18
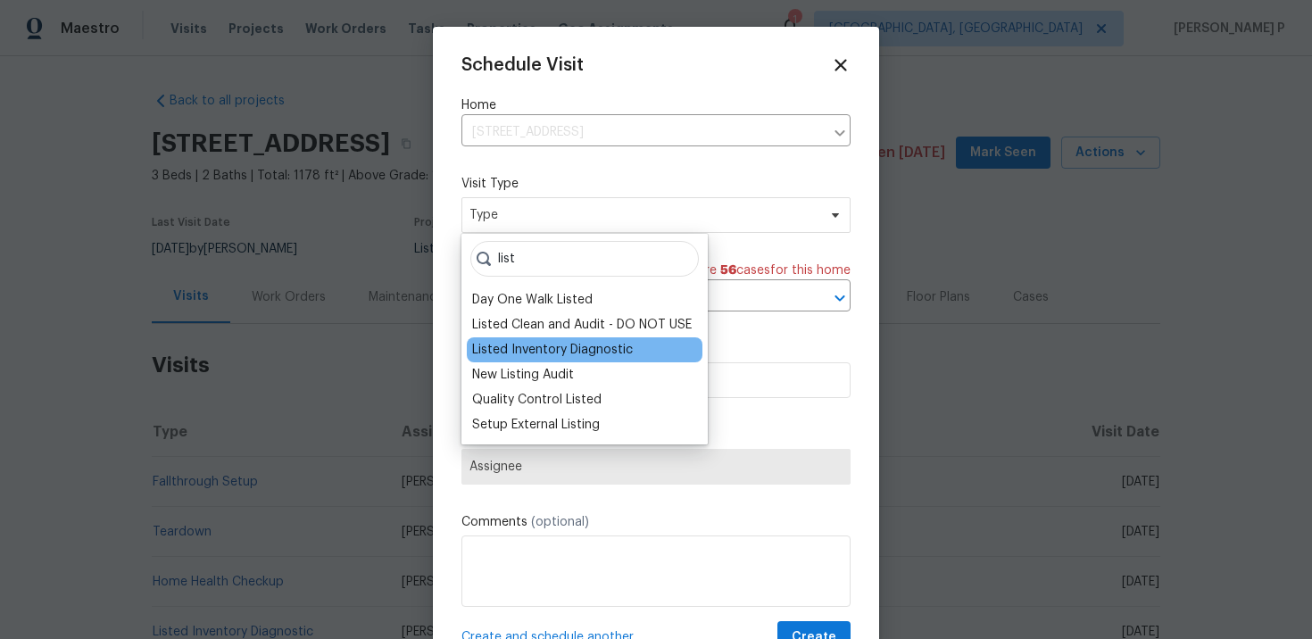
type input "list"
click at [543, 345] on div "Listed Inventory Diagnostic" at bounding box center [552, 350] width 161 height 18
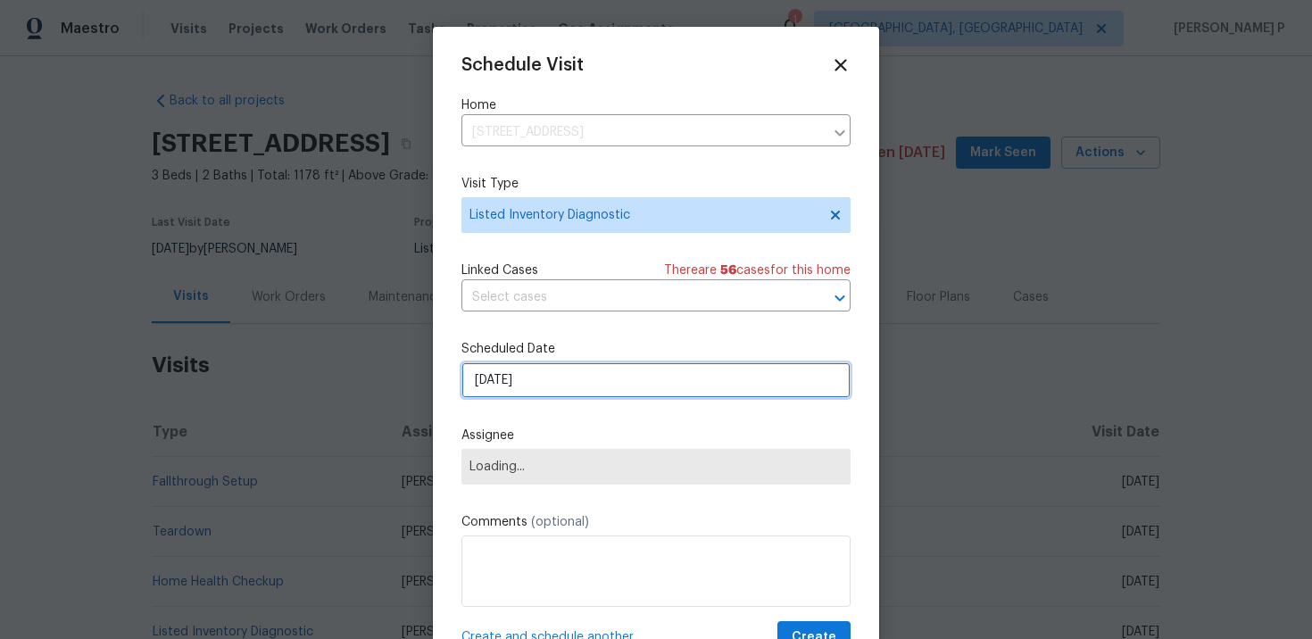
click at [559, 372] on input "[DATE]" at bounding box center [655, 380] width 389 height 36
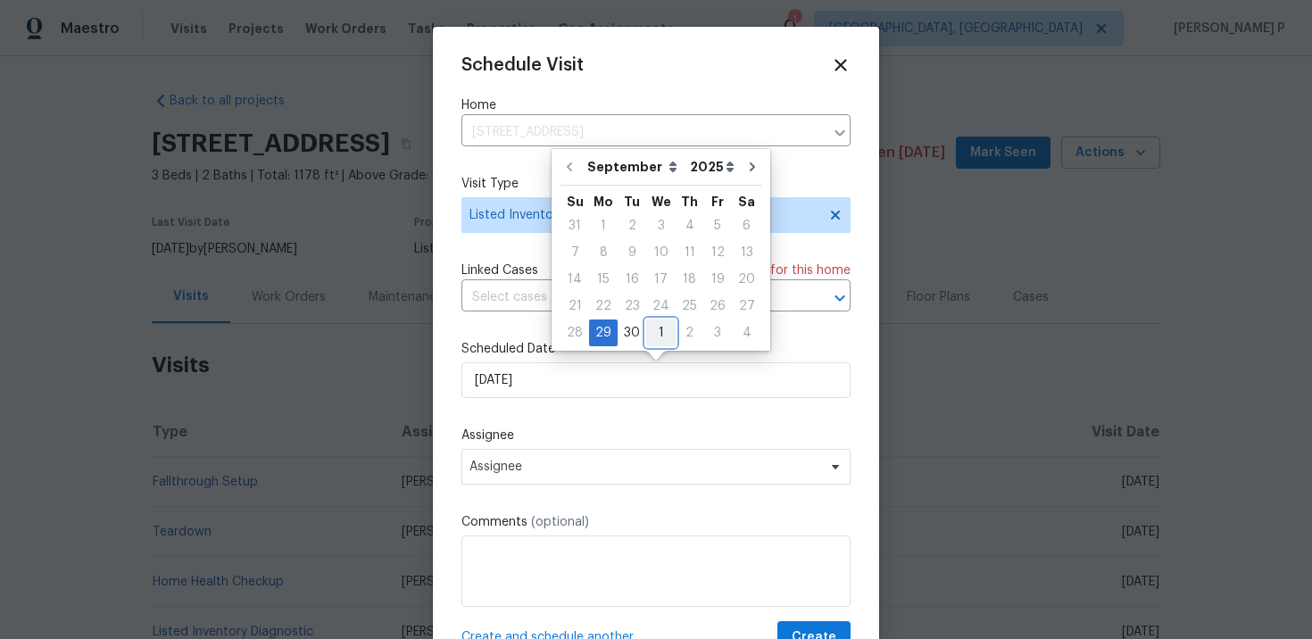
click at [656, 332] on div "1" at bounding box center [660, 332] width 29 height 25
type input "[DATE]"
select select "9"
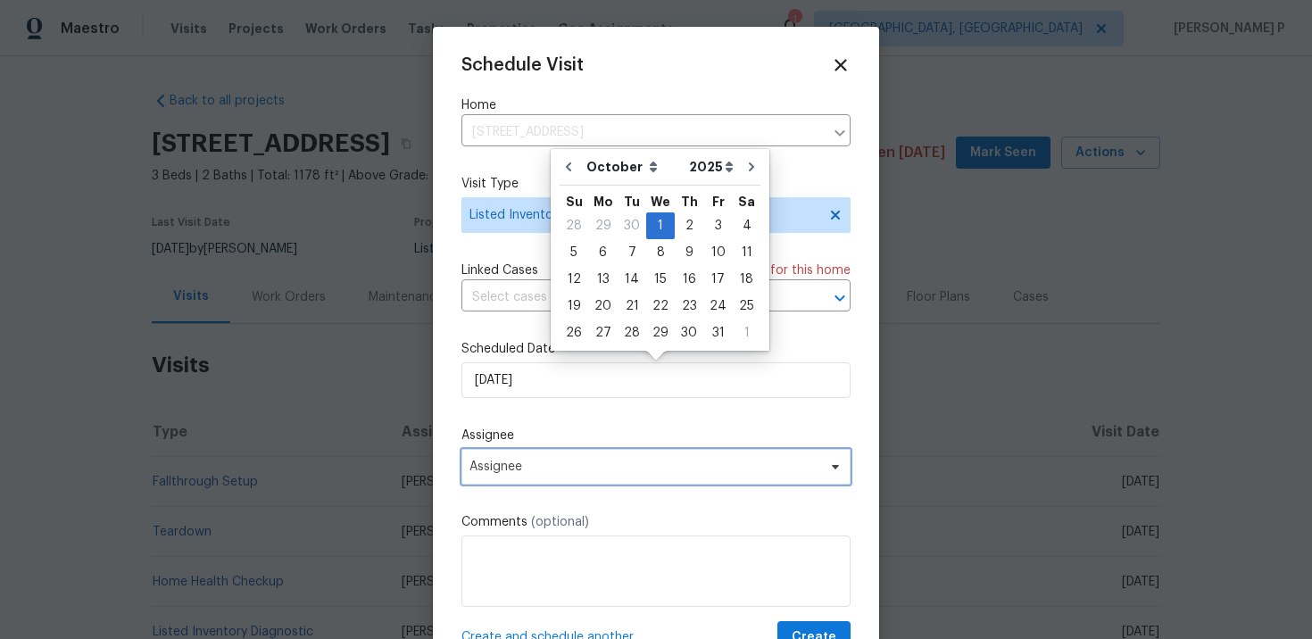
click at [618, 462] on span "Assignee" at bounding box center [644, 467] width 350 height 14
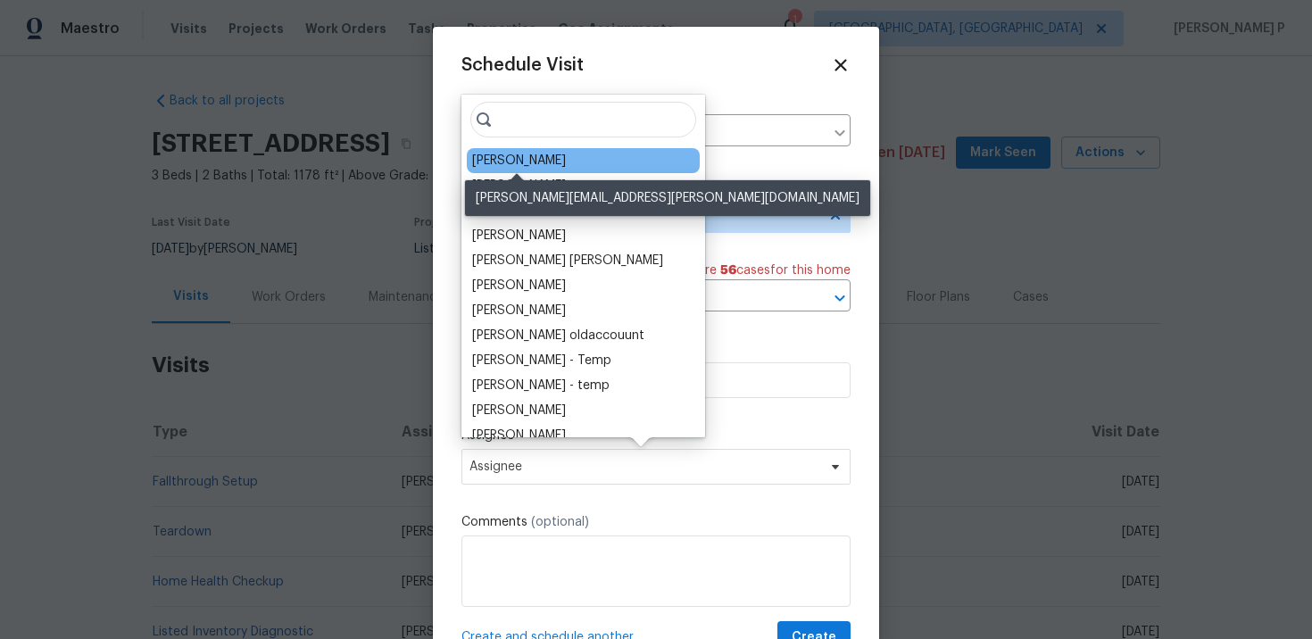
click at [520, 156] on div "[PERSON_NAME]" at bounding box center [519, 161] width 94 height 18
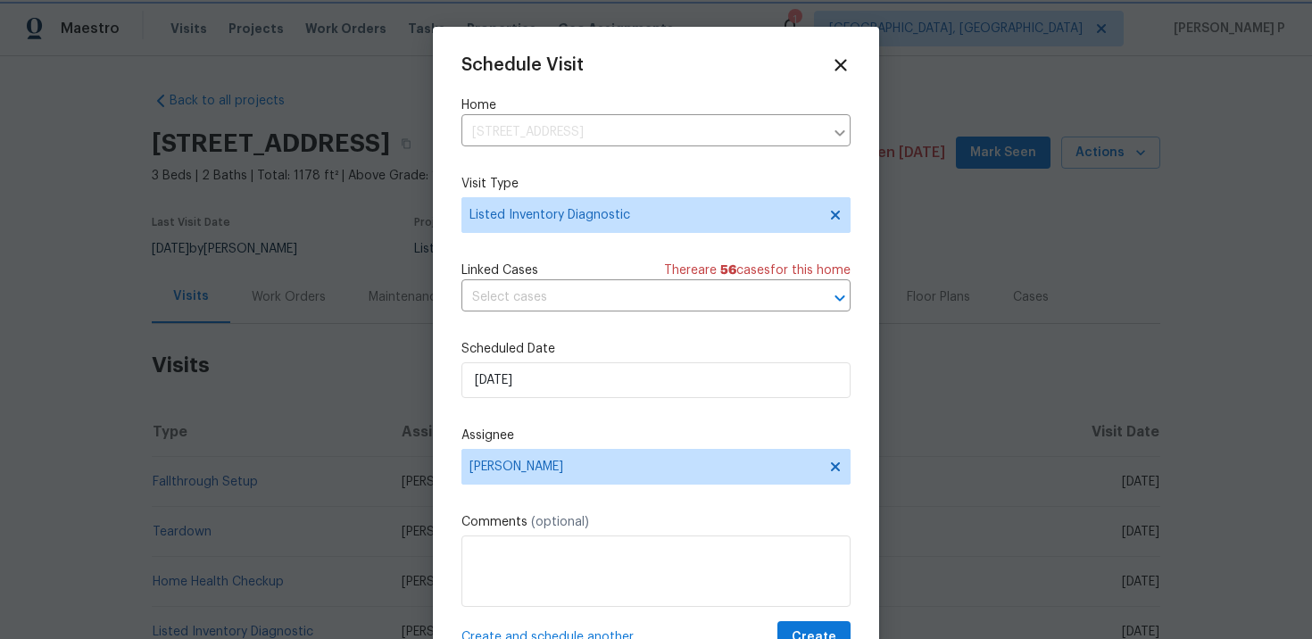
scroll to position [32, 0]
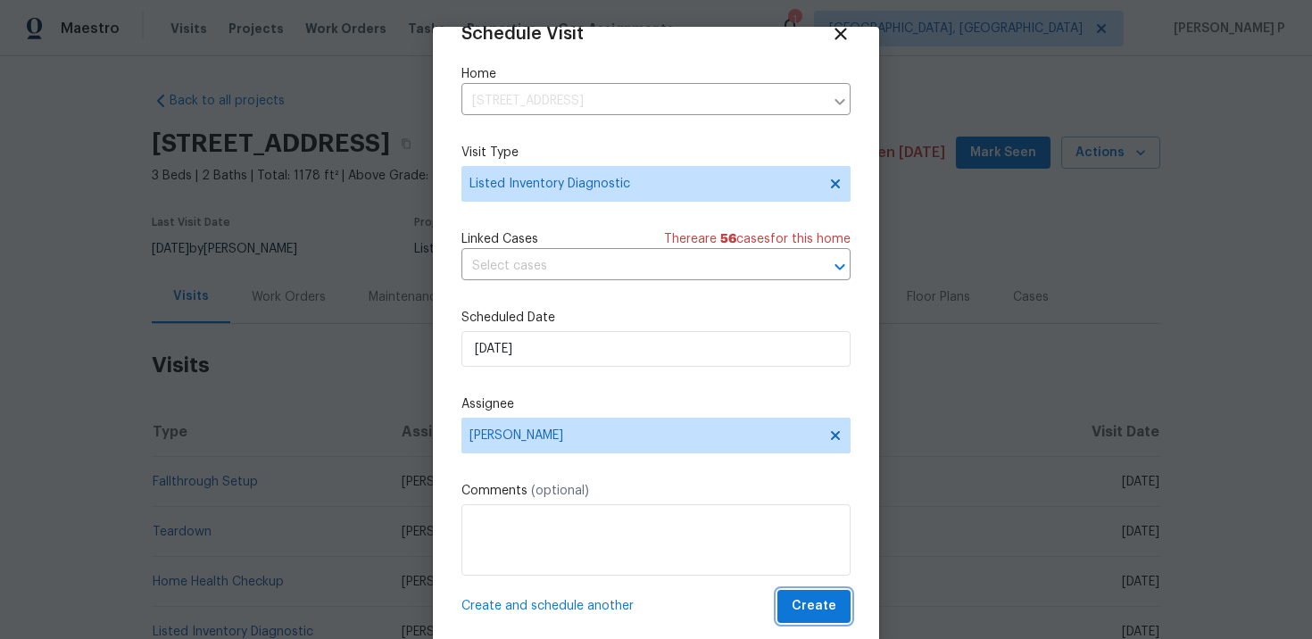
click at [820, 609] on span "Create" at bounding box center [813, 606] width 45 height 22
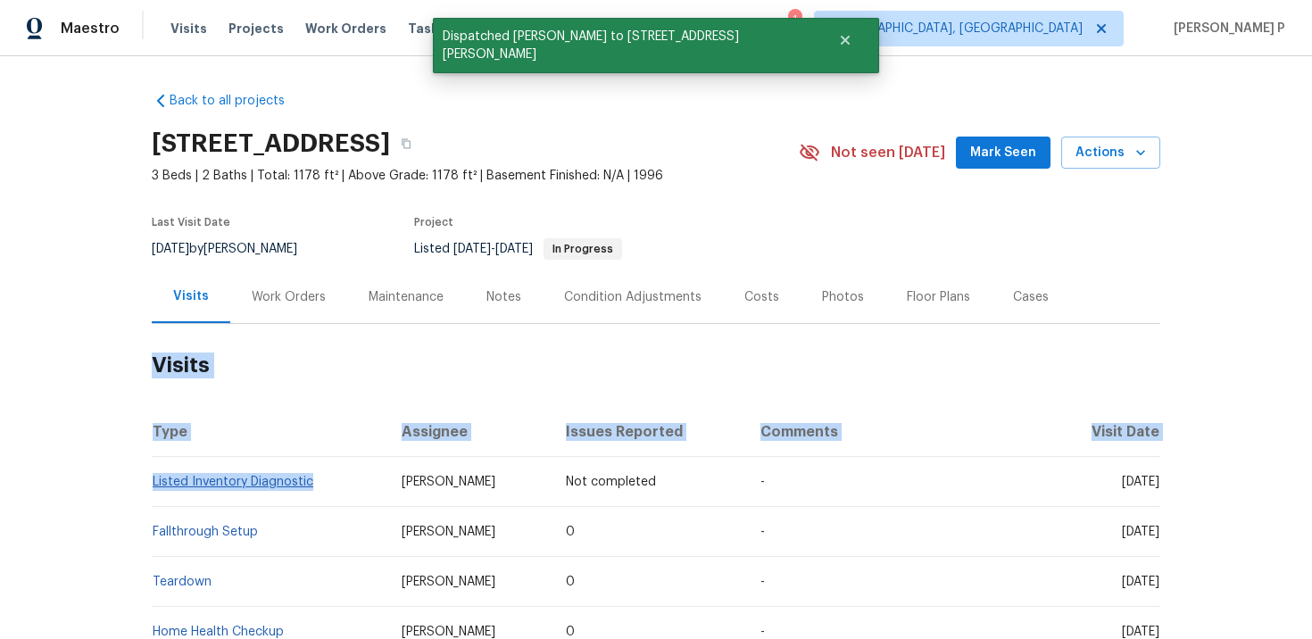
drag, startPoint x: 327, startPoint y: 481, endPoint x: 153, endPoint y: 479, distance: 174.0
click at [153, 479] on td "Listed Inventory Diagnostic" at bounding box center [270, 482] width 236 height 50
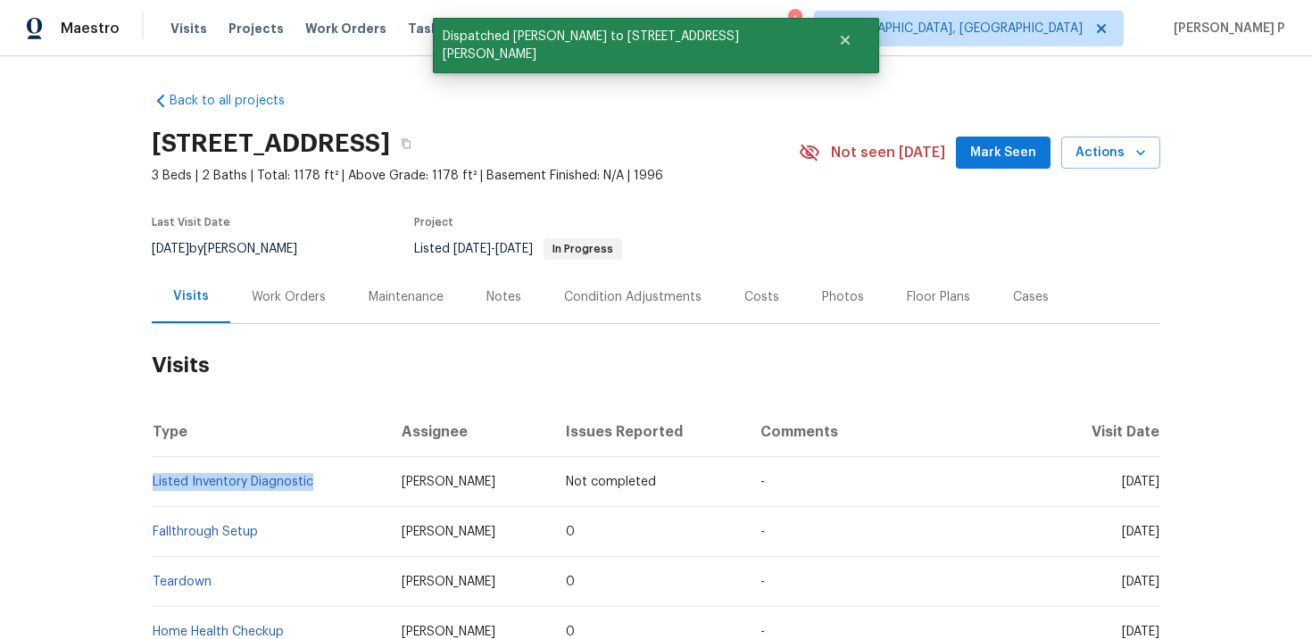
copy link "Listed Inventory Diagnostic"
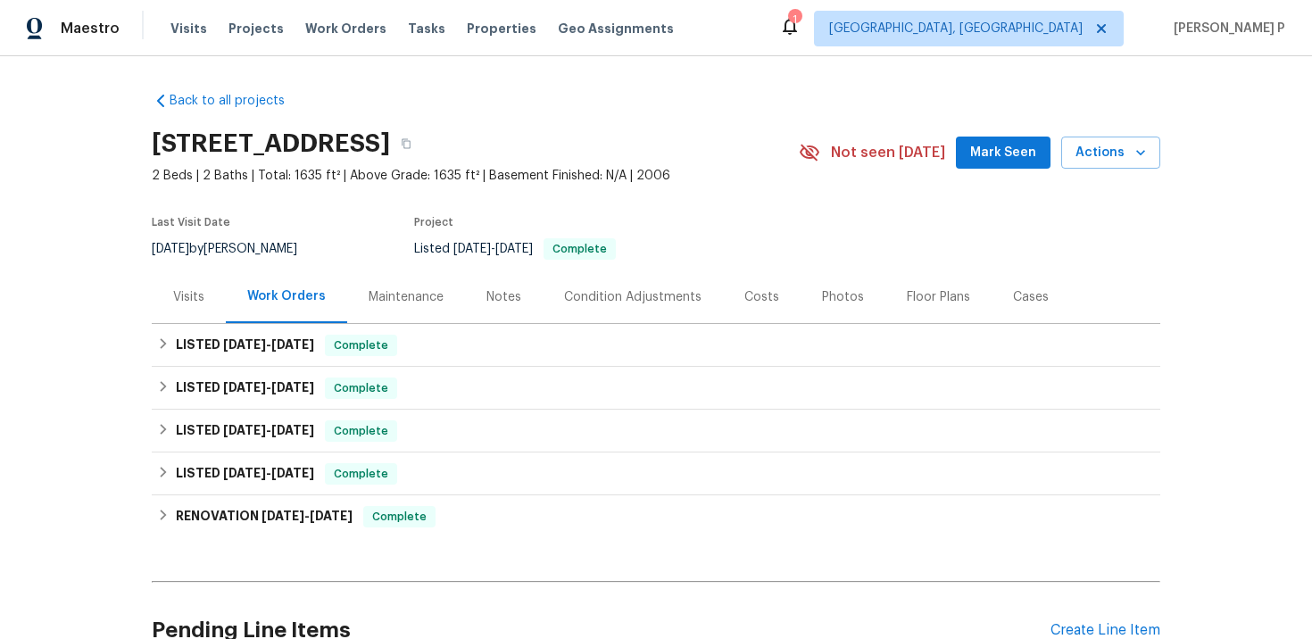
click at [202, 296] on div "Visits" at bounding box center [188, 297] width 31 height 18
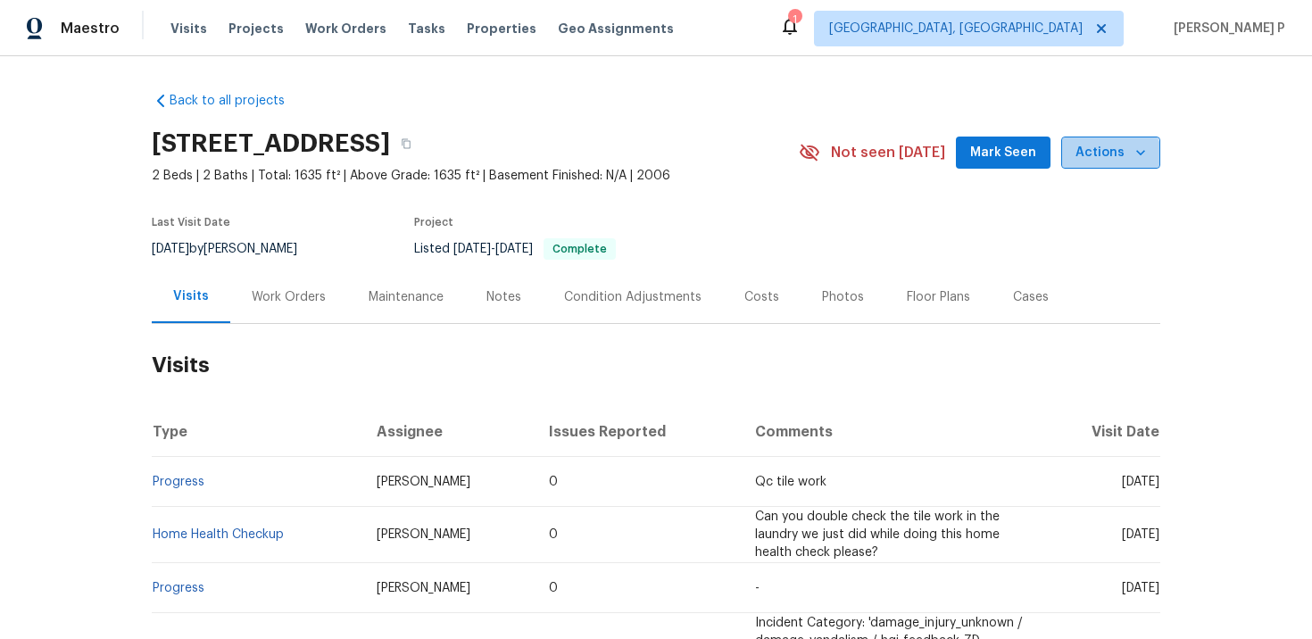
click at [1105, 165] on button "Actions" at bounding box center [1110, 153] width 99 height 33
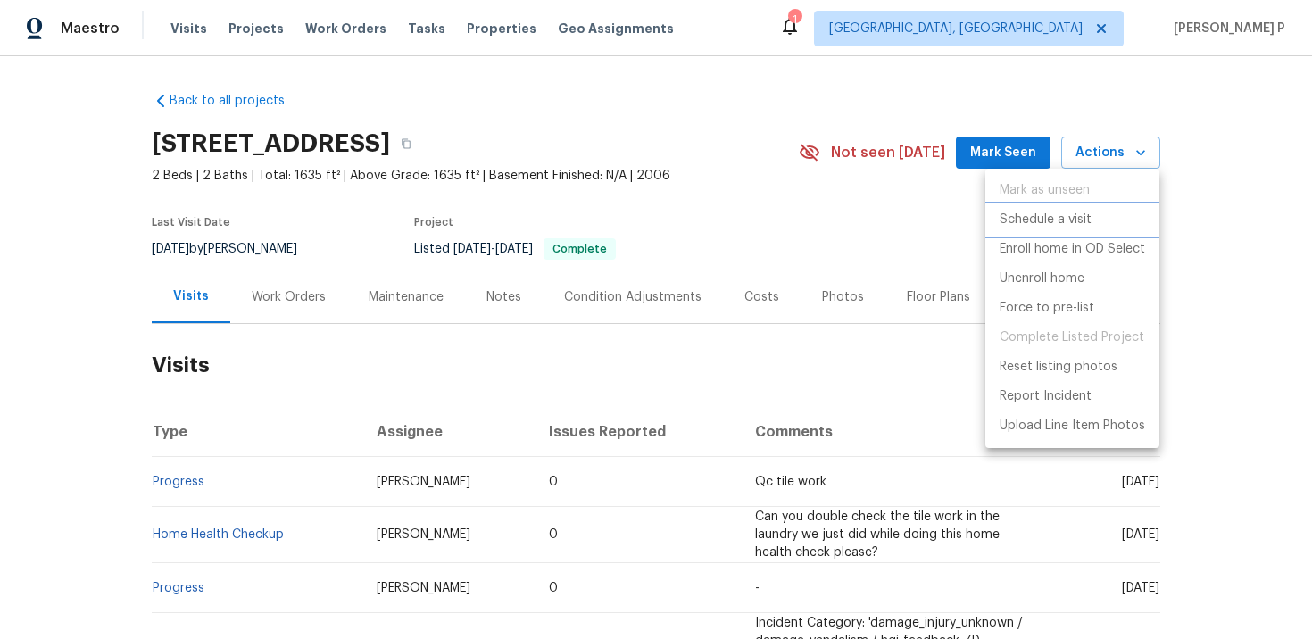
click at [1067, 218] on p "Schedule a visit" at bounding box center [1045, 220] width 92 height 19
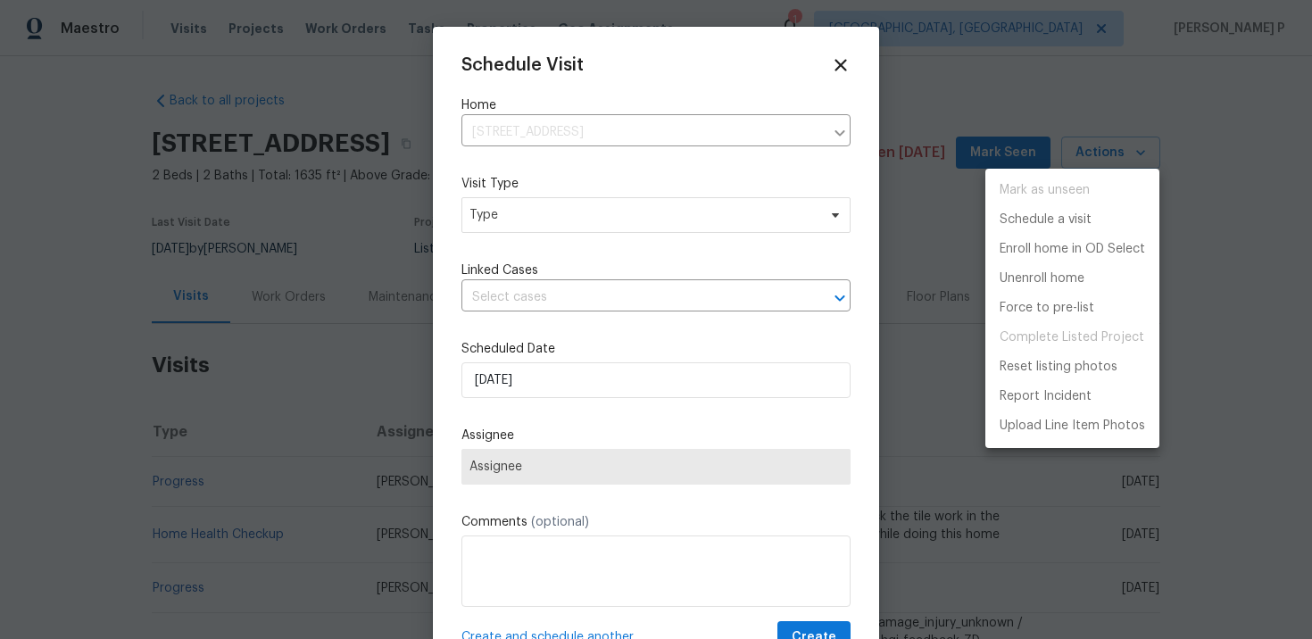
click at [617, 211] on div at bounding box center [656, 319] width 1312 height 639
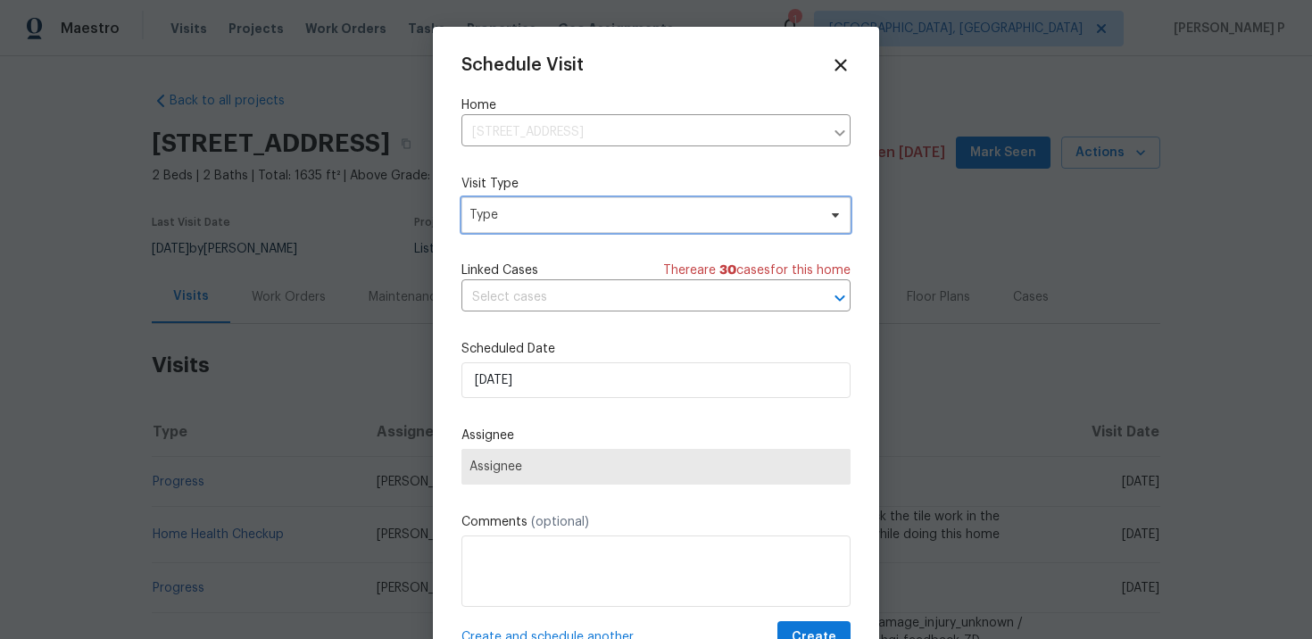
click at [578, 212] on span "Type" at bounding box center [642, 215] width 347 height 18
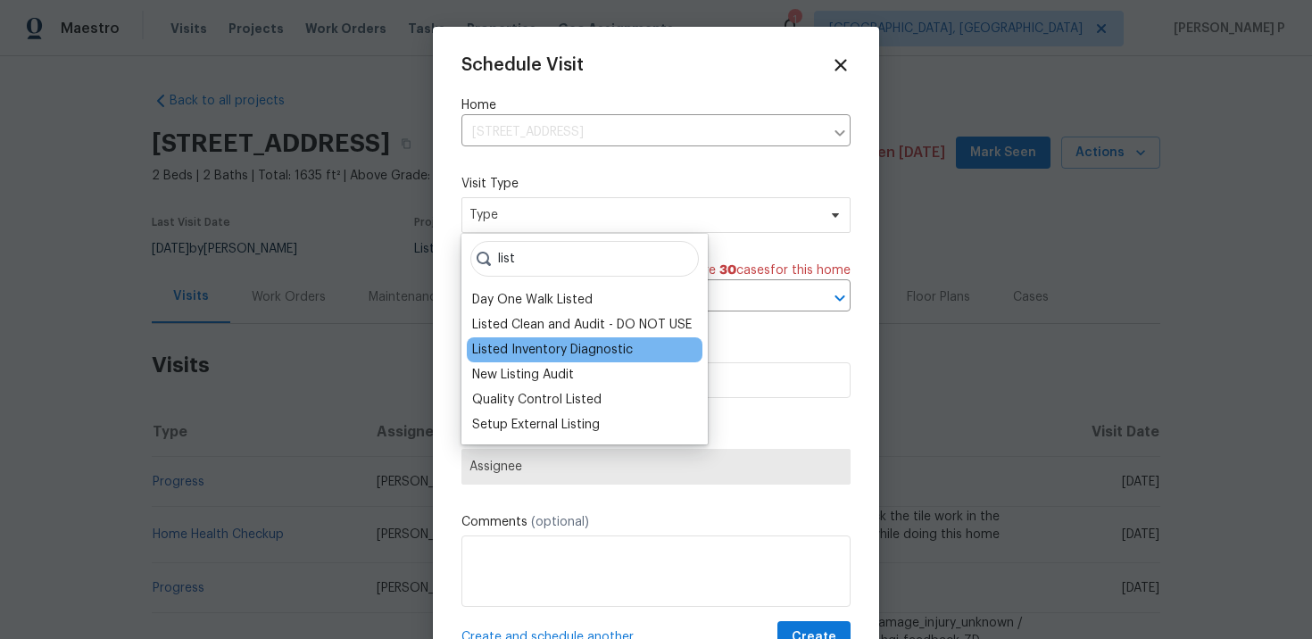
type input "list"
click at [538, 350] on div "Listed Inventory Diagnostic" at bounding box center [552, 350] width 161 height 18
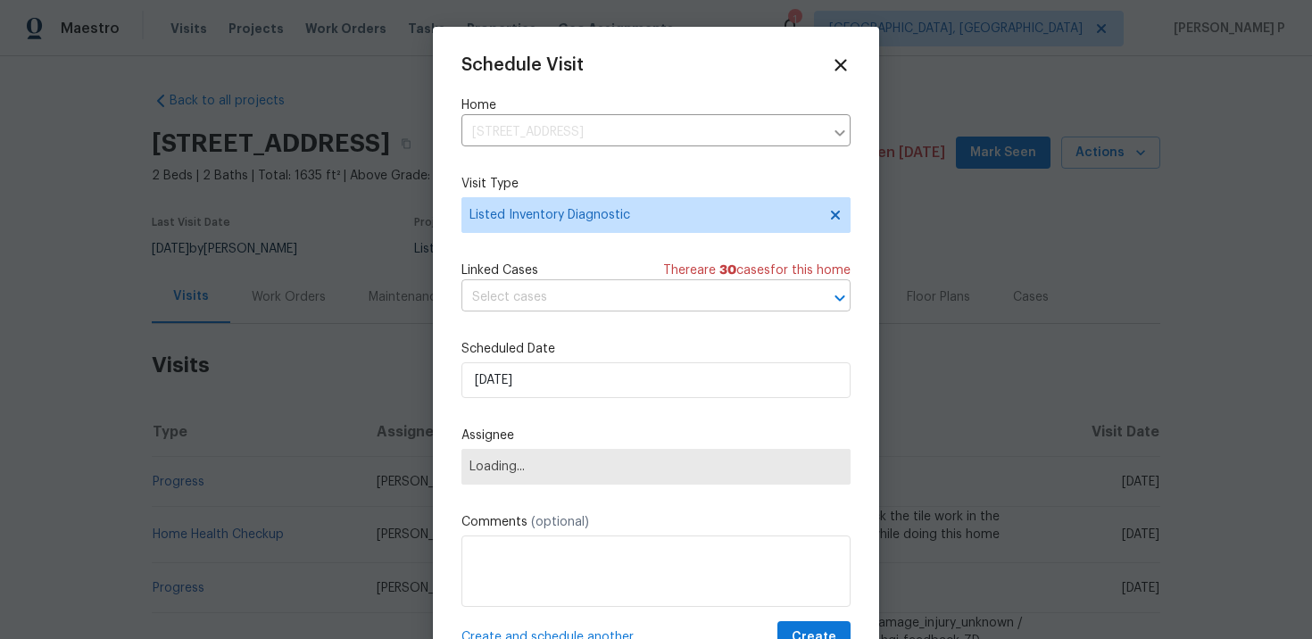
click at [563, 302] on input "text" at bounding box center [630, 298] width 339 height 28
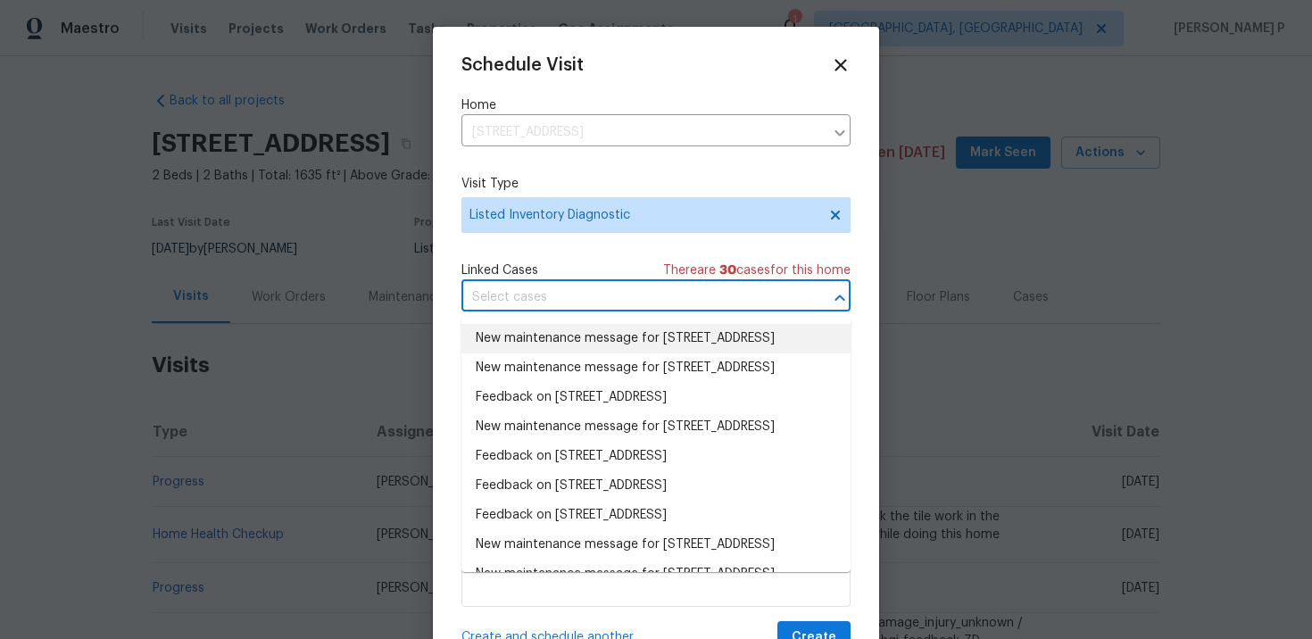
click at [564, 334] on li "New maintenance message for [STREET_ADDRESS]" at bounding box center [655, 338] width 389 height 29
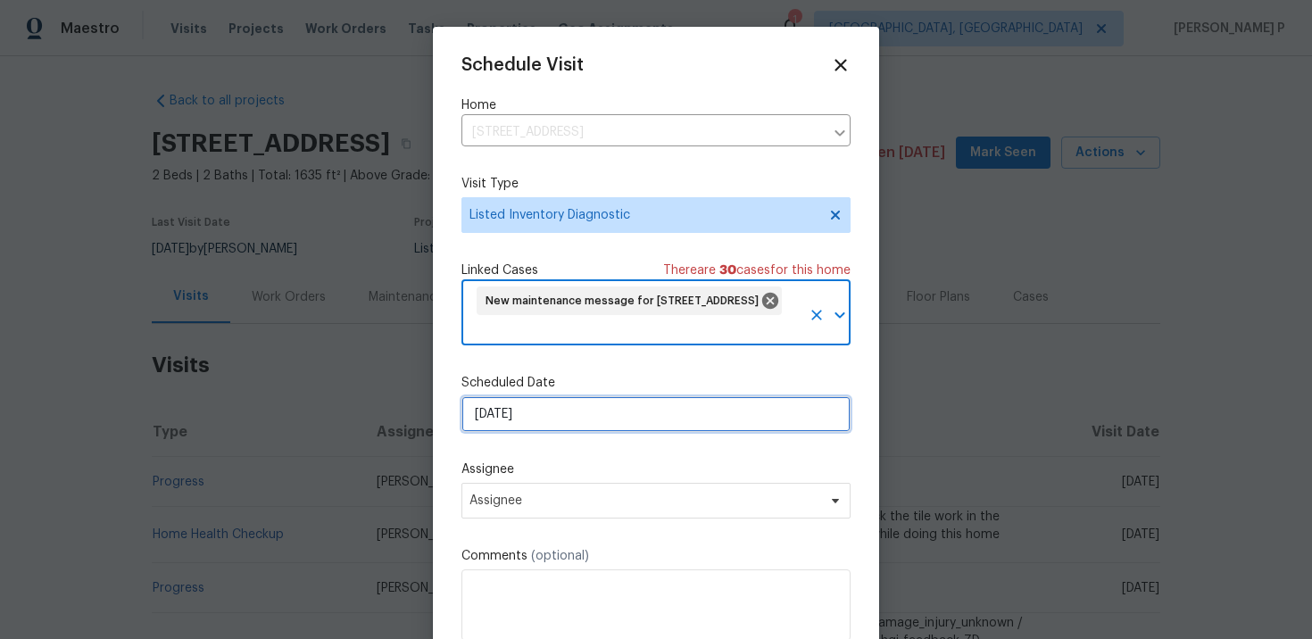
click at [559, 408] on input "[DATE]" at bounding box center [655, 414] width 389 height 36
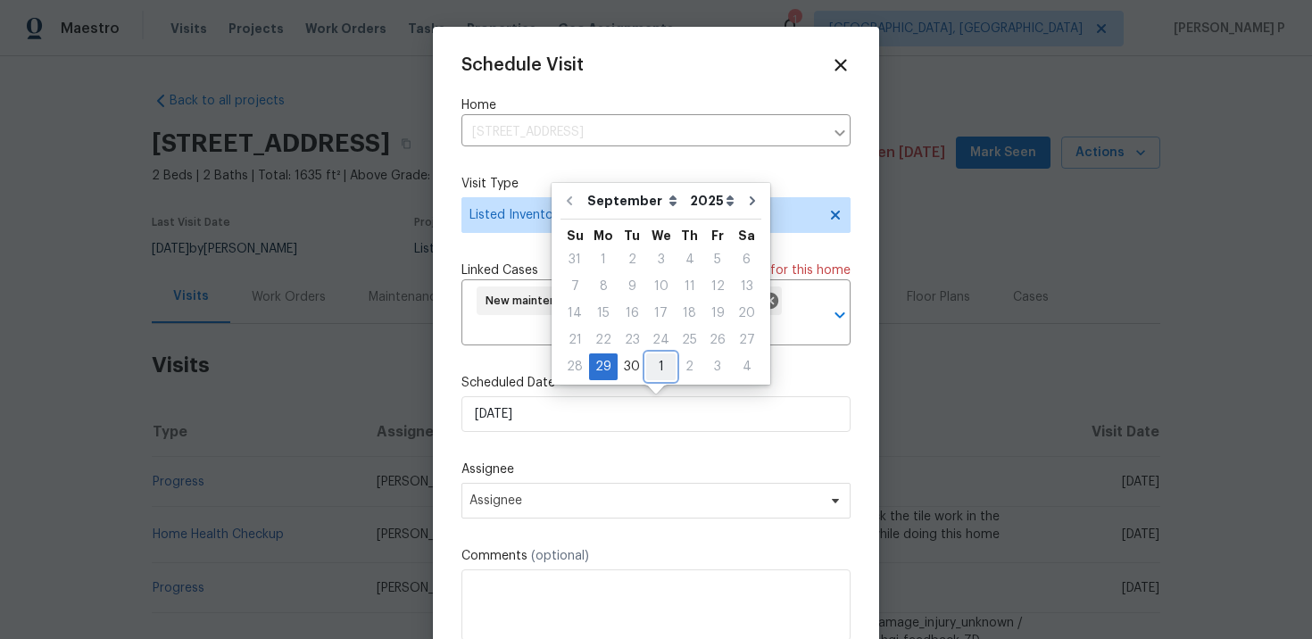
click at [654, 367] on div "1" at bounding box center [660, 366] width 29 height 25
type input "[DATE]"
select select "9"
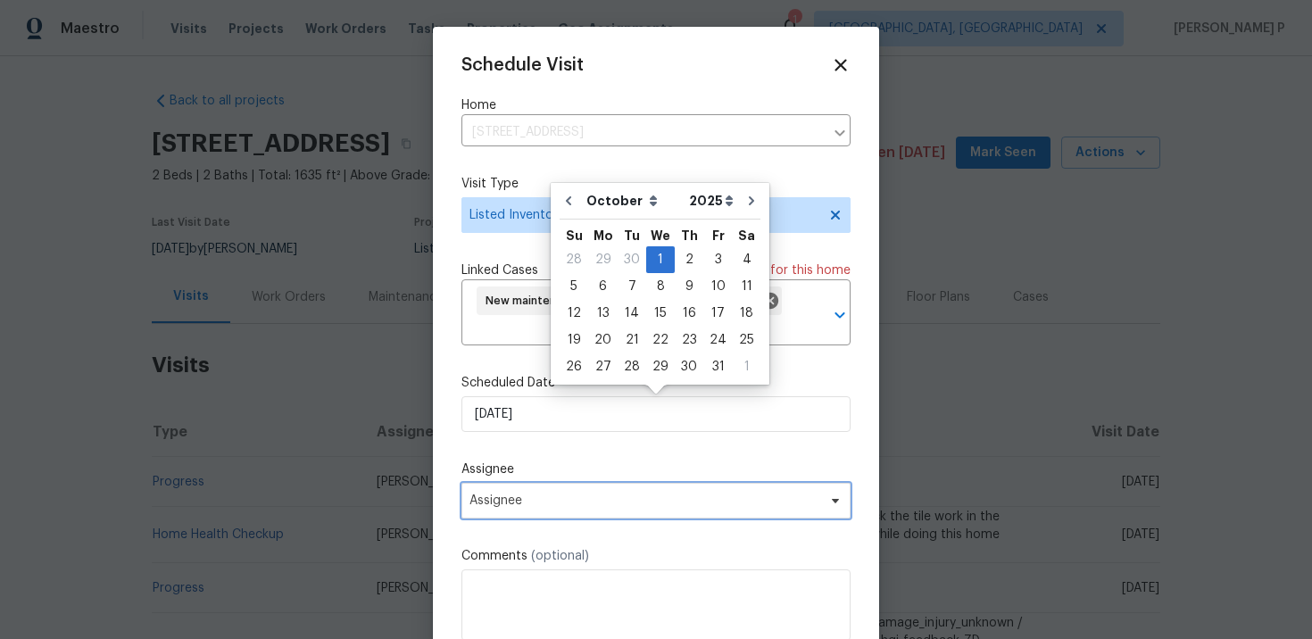
click at [622, 514] on span "Assignee" at bounding box center [655, 501] width 389 height 36
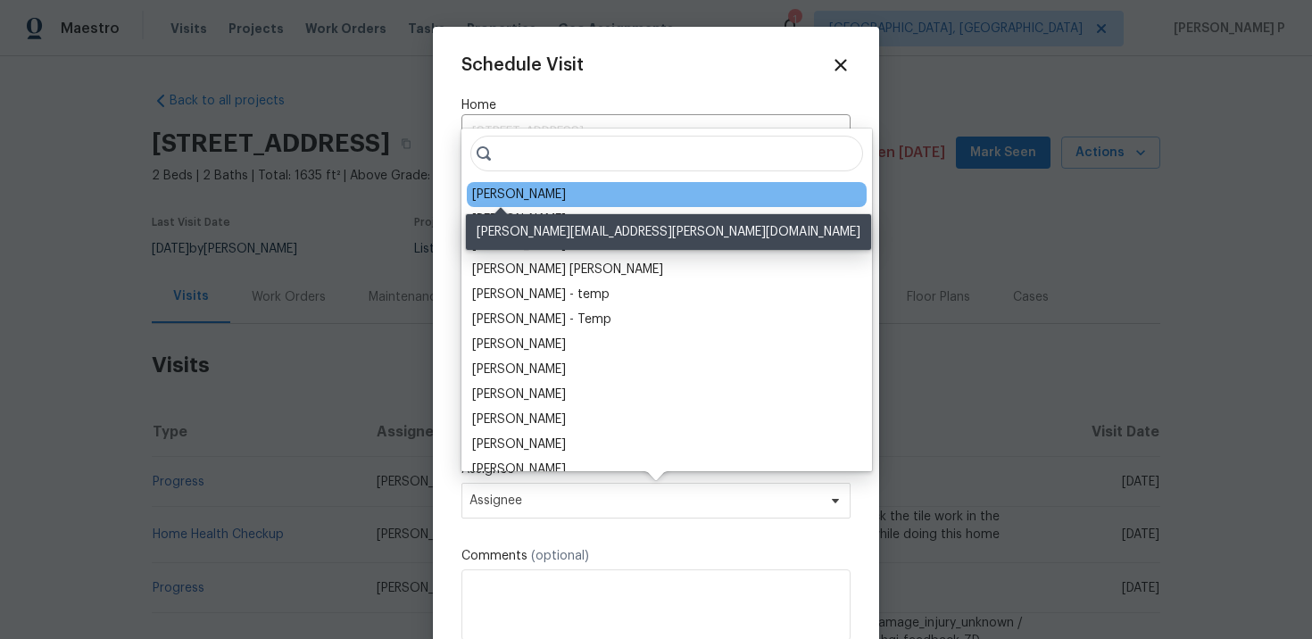
click at [501, 195] on div "[PERSON_NAME]" at bounding box center [519, 195] width 94 height 18
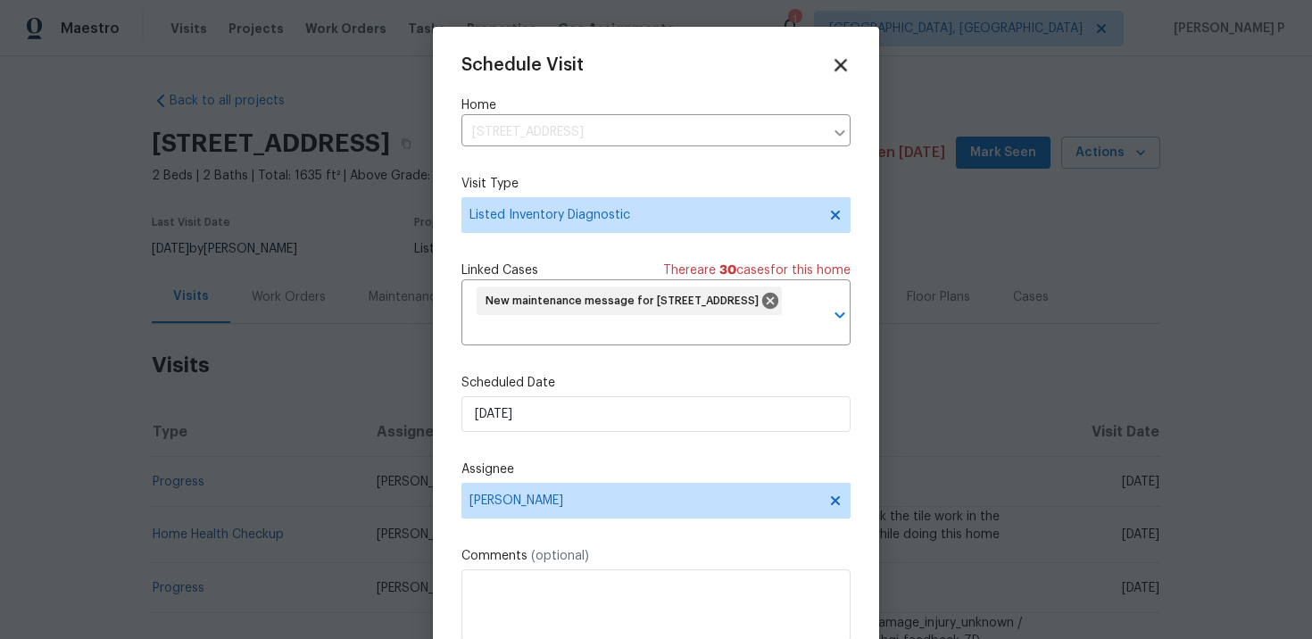
click at [842, 58] on icon at bounding box center [840, 64] width 21 height 21
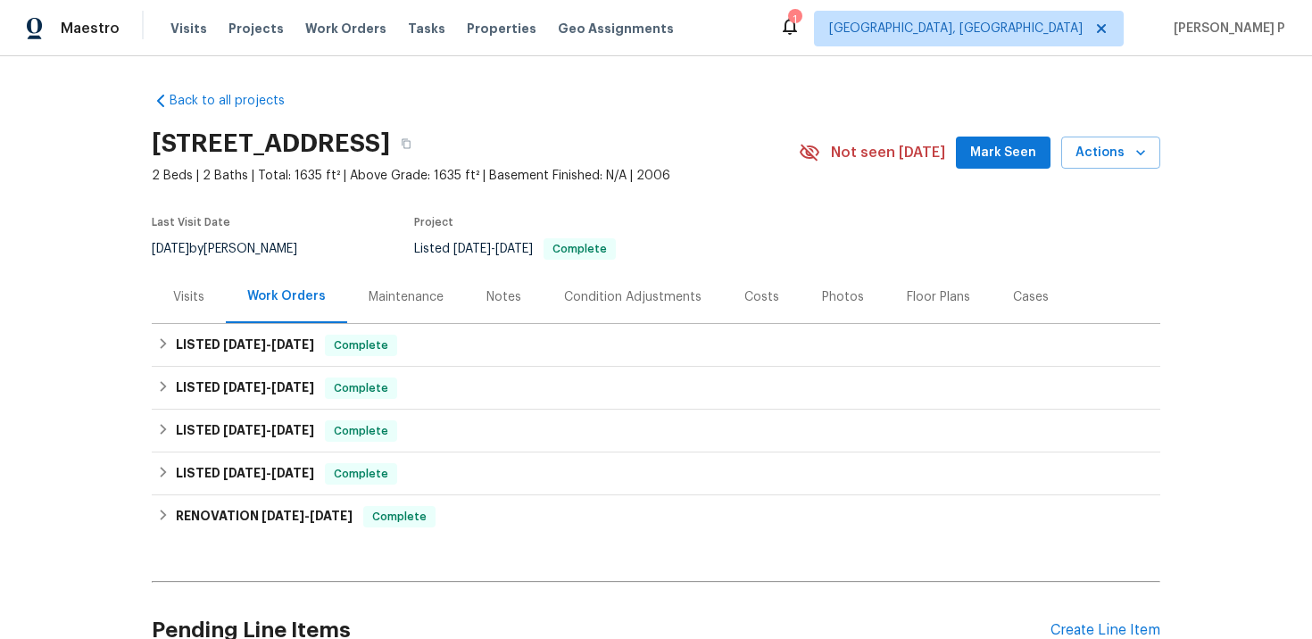
click at [190, 296] on div "Visits" at bounding box center [188, 297] width 31 height 18
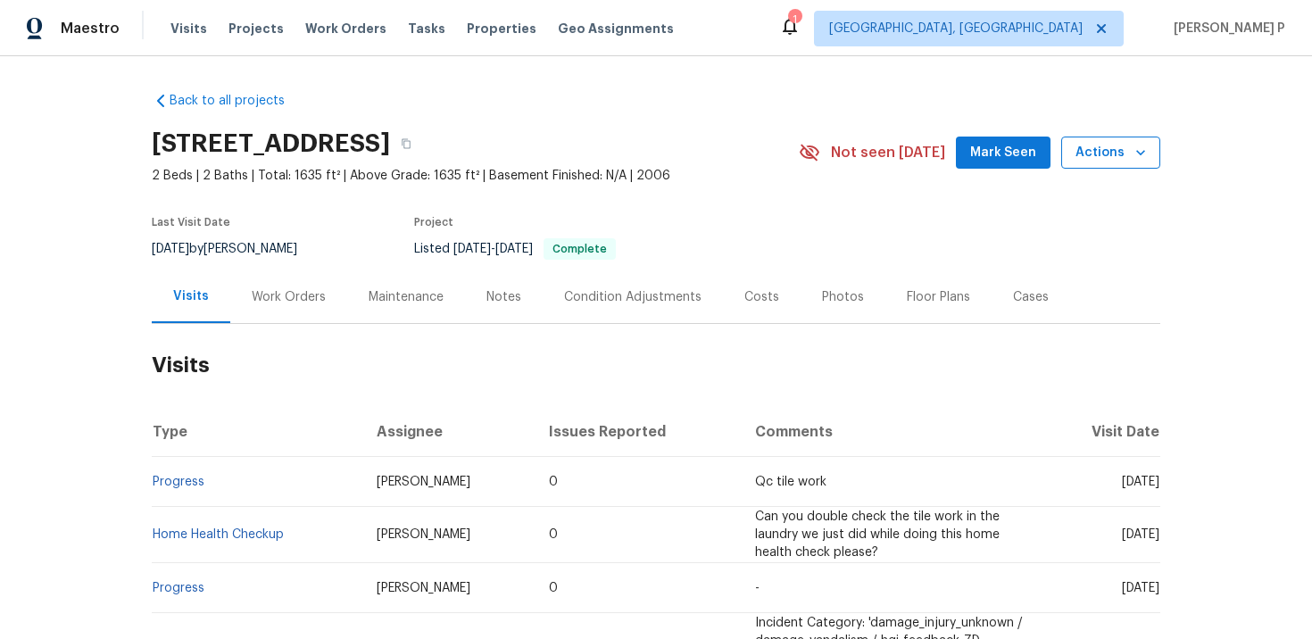
click at [1110, 148] on span "Actions" at bounding box center [1110, 153] width 70 height 22
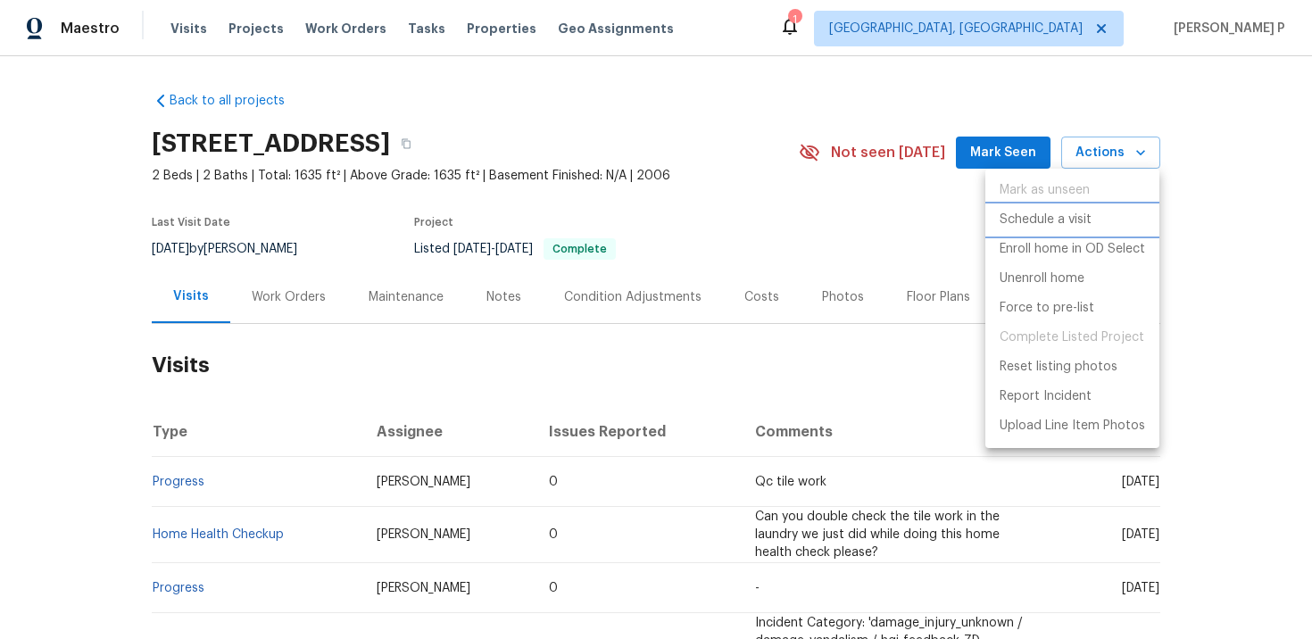
click at [1020, 216] on p "Schedule a visit" at bounding box center [1045, 220] width 92 height 19
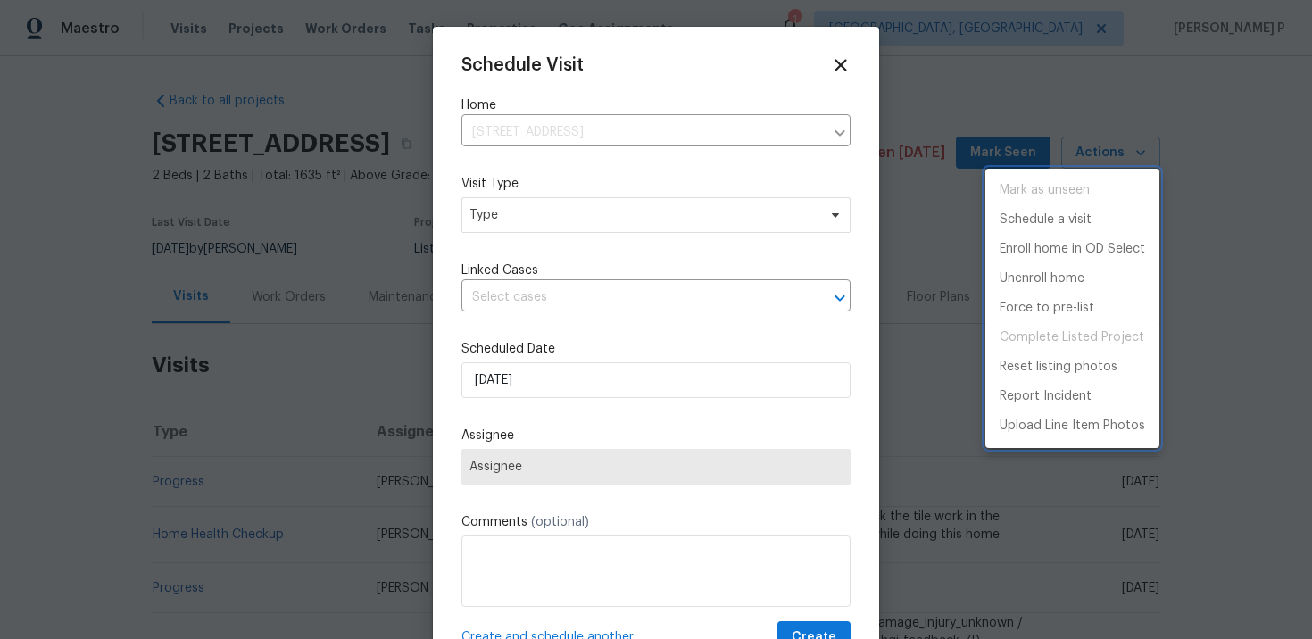
click at [614, 205] on div at bounding box center [656, 319] width 1312 height 639
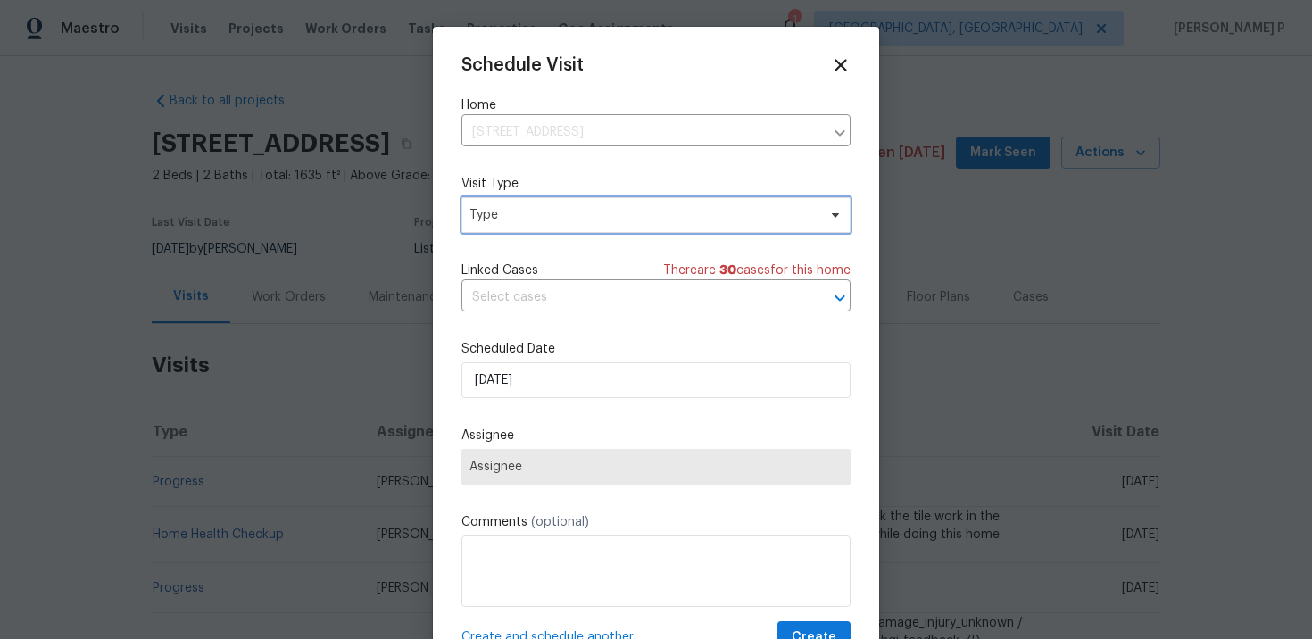
click at [601, 217] on span "Type" at bounding box center [642, 215] width 347 height 18
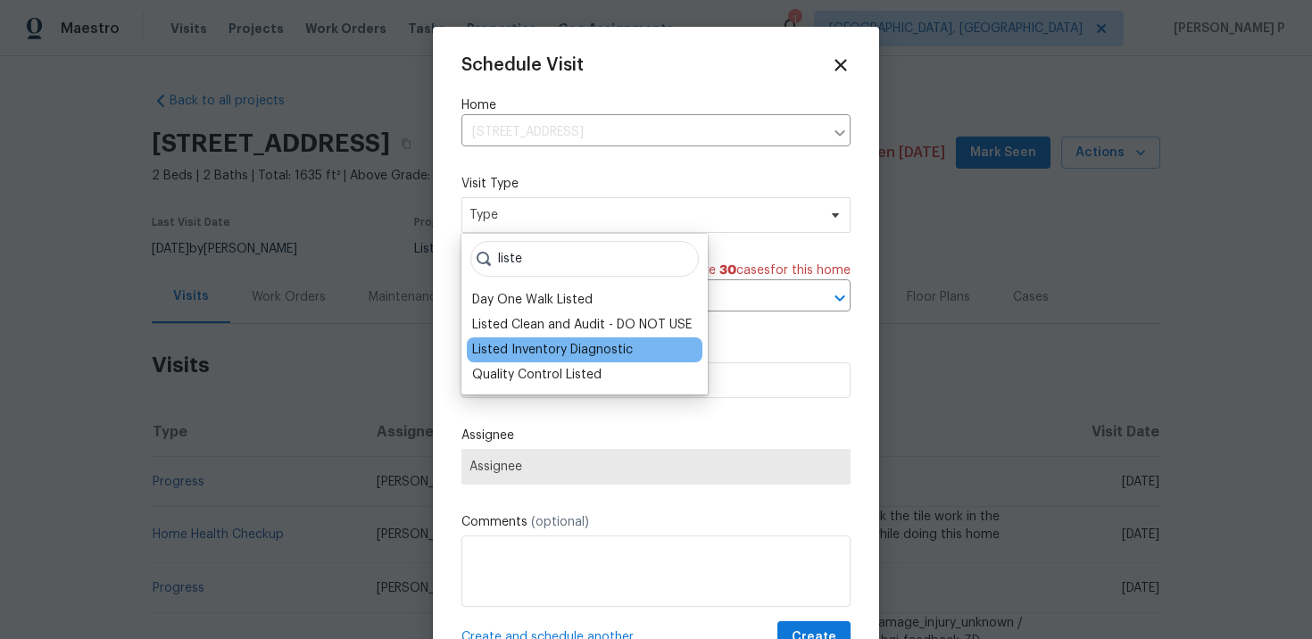
type input "liste"
click at [575, 347] on div "Listed Inventory Diagnostic" at bounding box center [552, 350] width 161 height 18
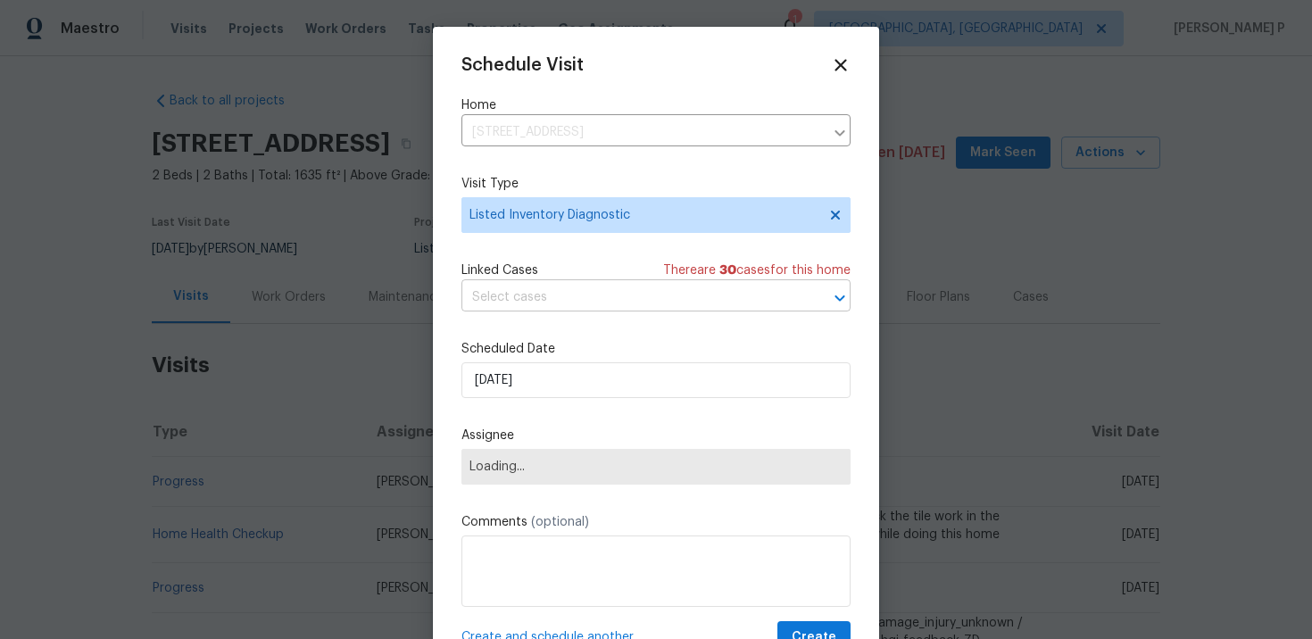
click at [567, 306] on input "text" at bounding box center [630, 298] width 339 height 28
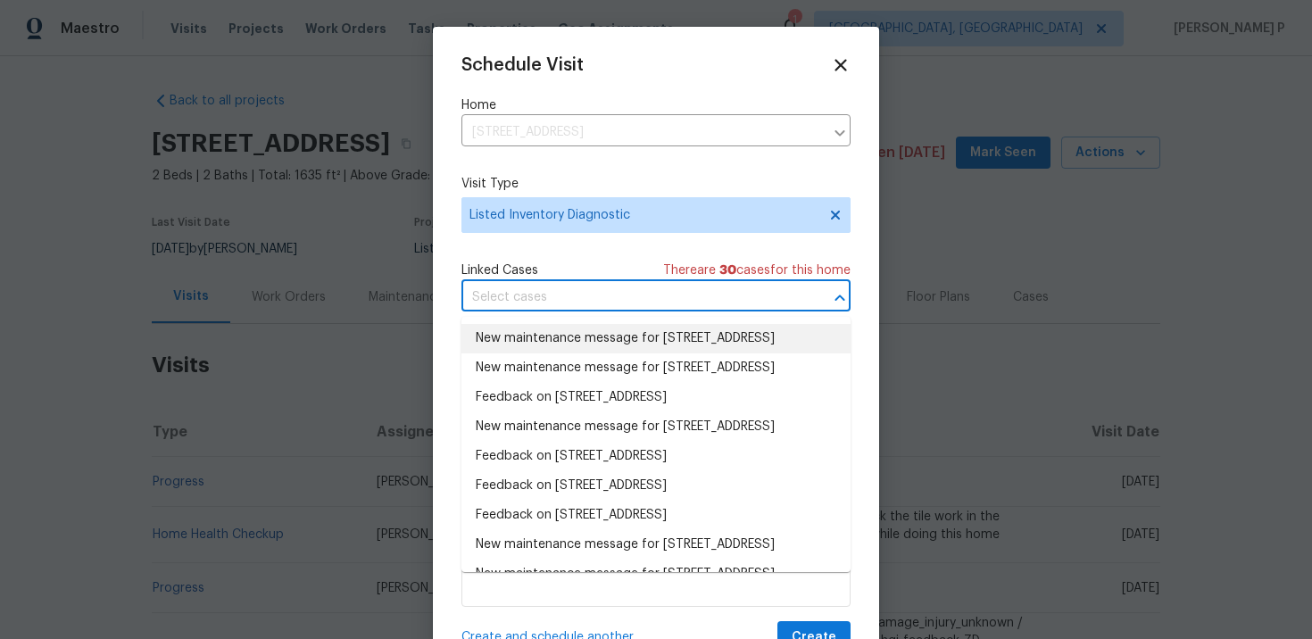
click at [567, 332] on li "New maintenance message for 13049 W Redbird Rd , Peoria, AZ 85383" at bounding box center [655, 338] width 389 height 29
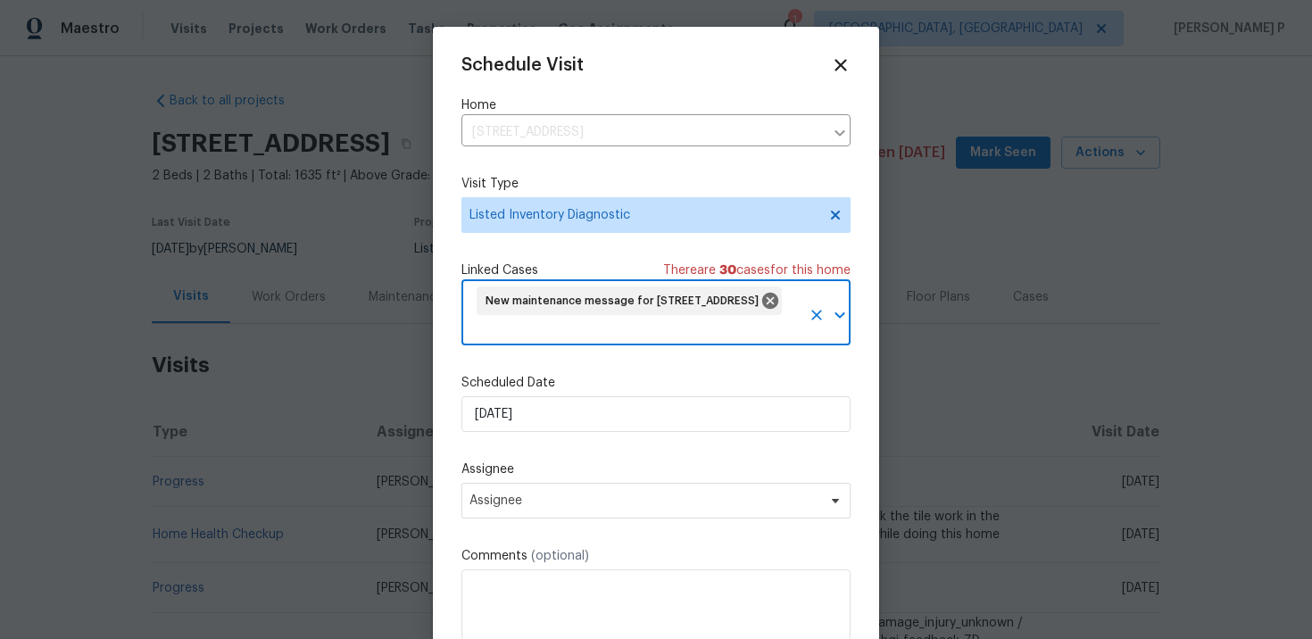
click at [565, 395] on div "Scheduled Date 9/29/2025" at bounding box center [655, 403] width 389 height 58
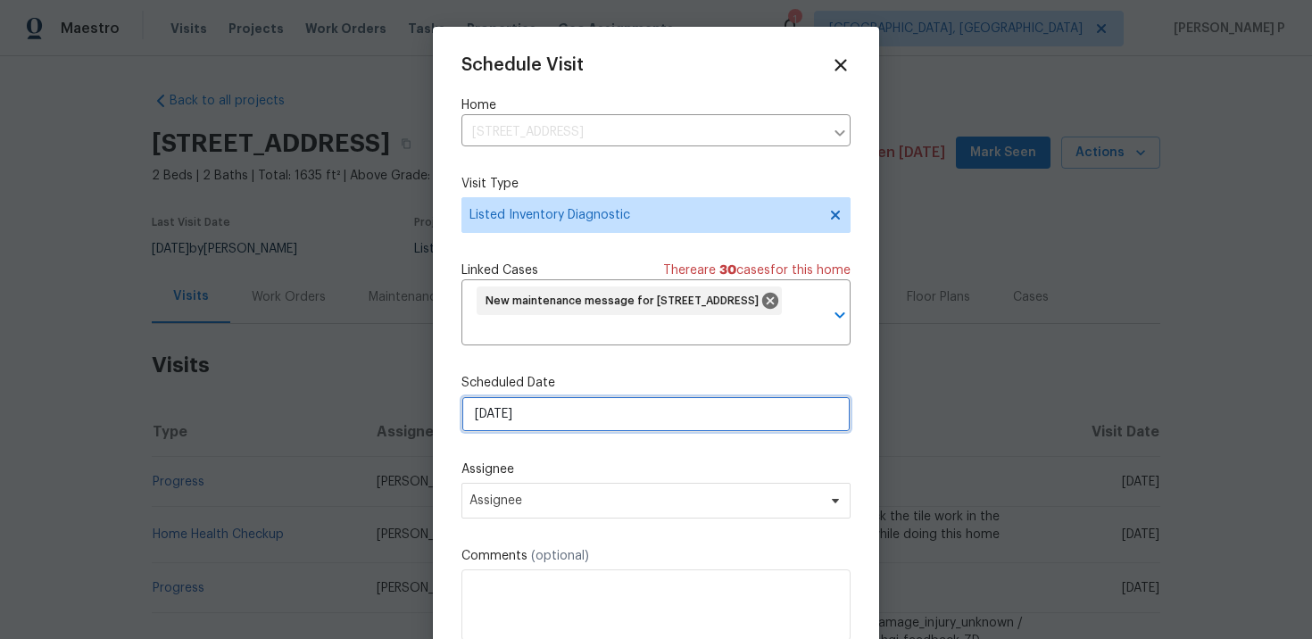
click at [564, 413] on input "[DATE]" at bounding box center [655, 414] width 389 height 36
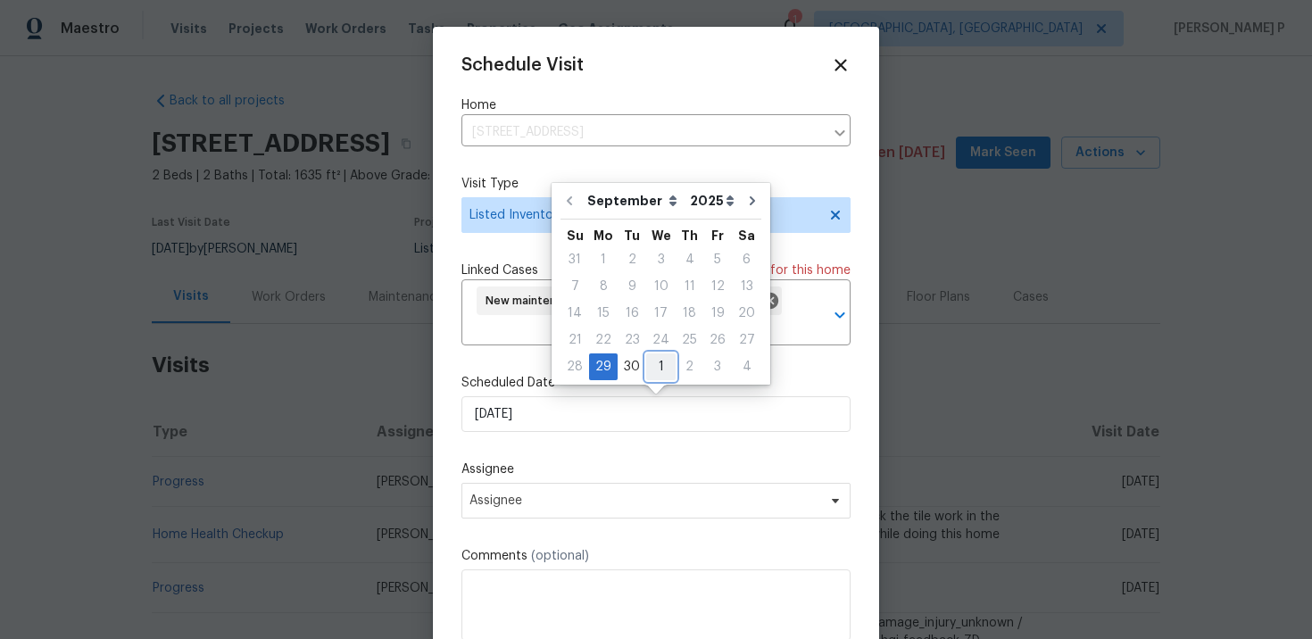
click at [649, 369] on div "1" at bounding box center [660, 366] width 29 height 25
type input "[DATE]"
select select "9"
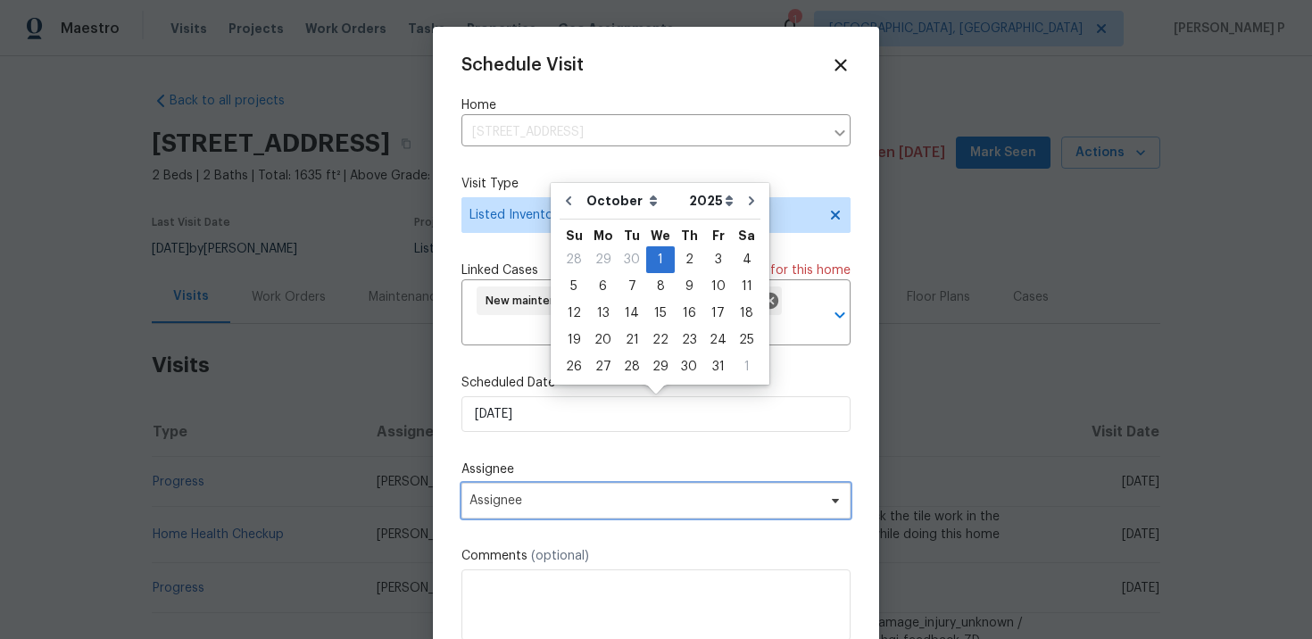
click at [612, 516] on span "Assignee" at bounding box center [655, 501] width 389 height 36
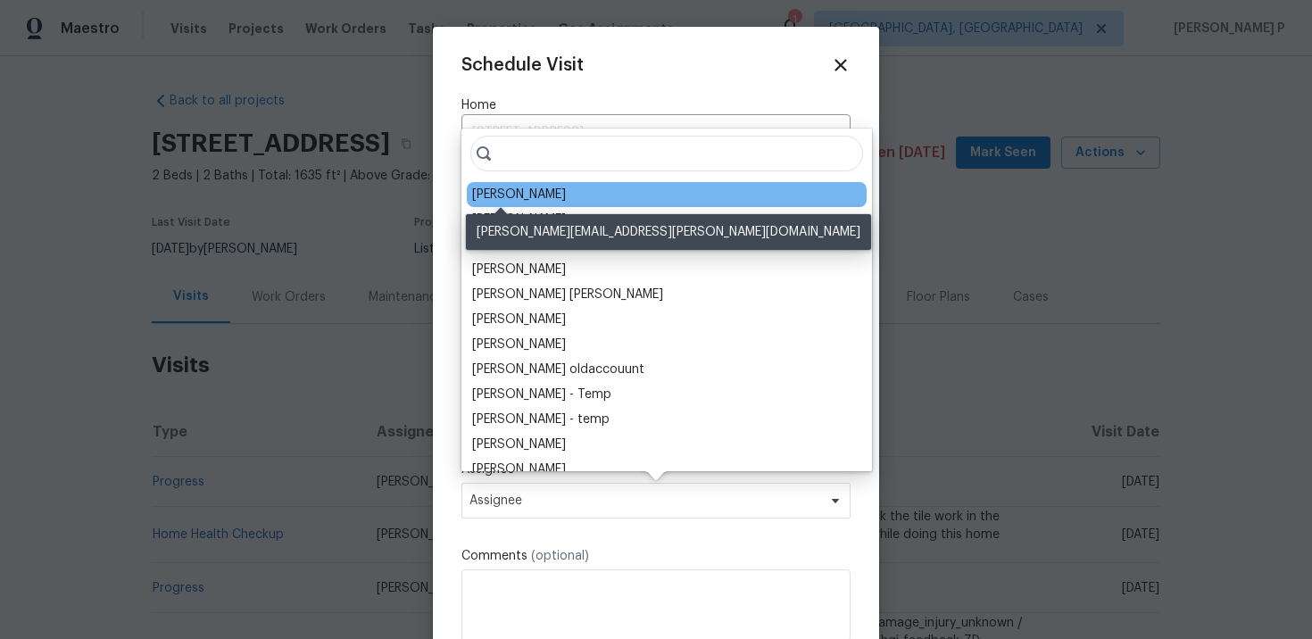
click at [506, 199] on div "[PERSON_NAME]" at bounding box center [519, 195] width 94 height 18
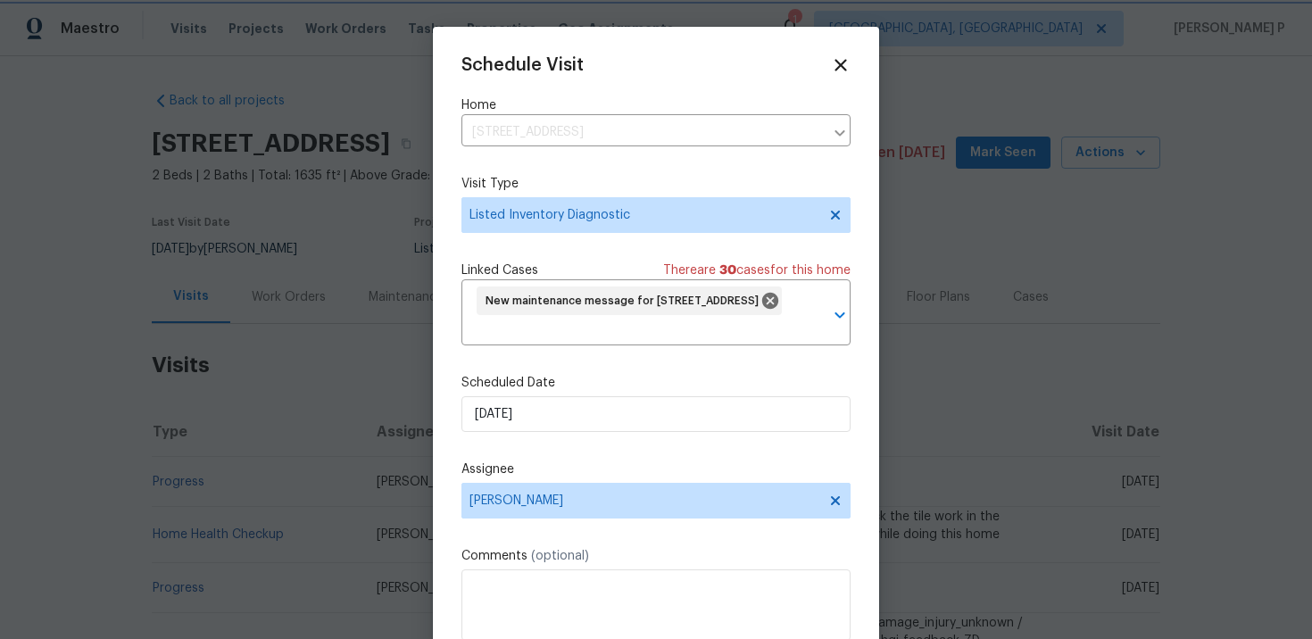
scroll to position [66, 0]
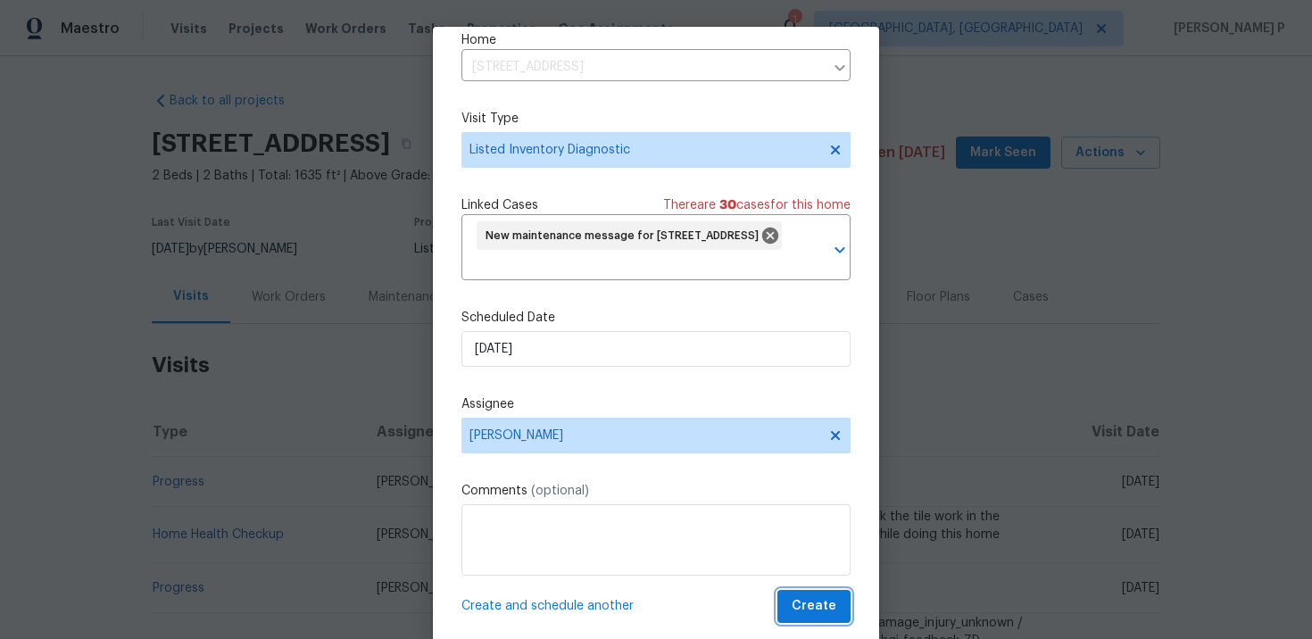
click at [808, 592] on button "Create" at bounding box center [813, 606] width 73 height 33
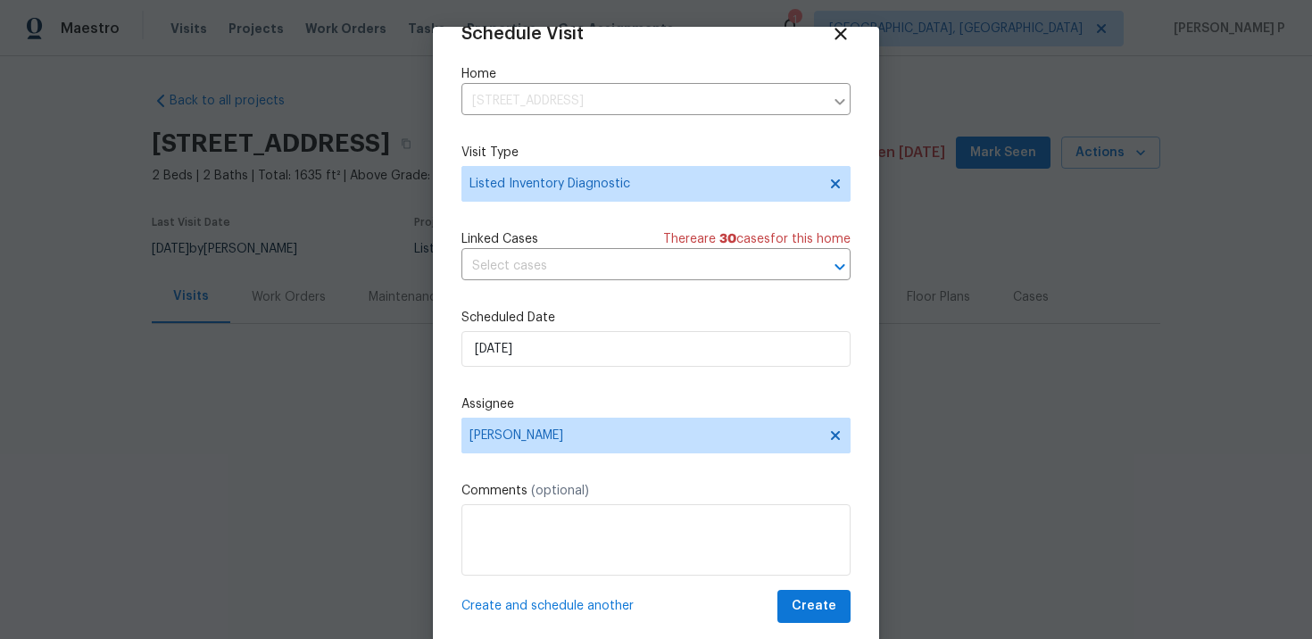
scroll to position [32, 0]
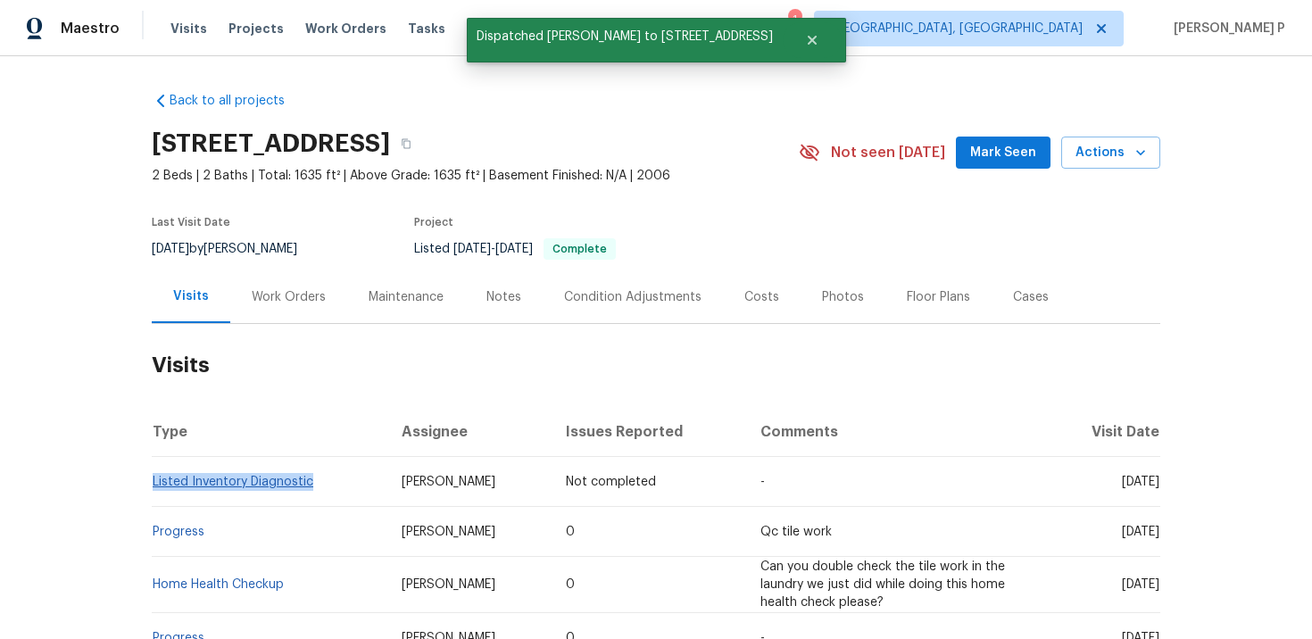
drag, startPoint x: 317, startPoint y: 485, endPoint x: 153, endPoint y: 482, distance: 163.3
click at [153, 482] on td "Listed Inventory Diagnostic" at bounding box center [270, 482] width 236 height 50
copy link "Listed Inventory Diagnostic"
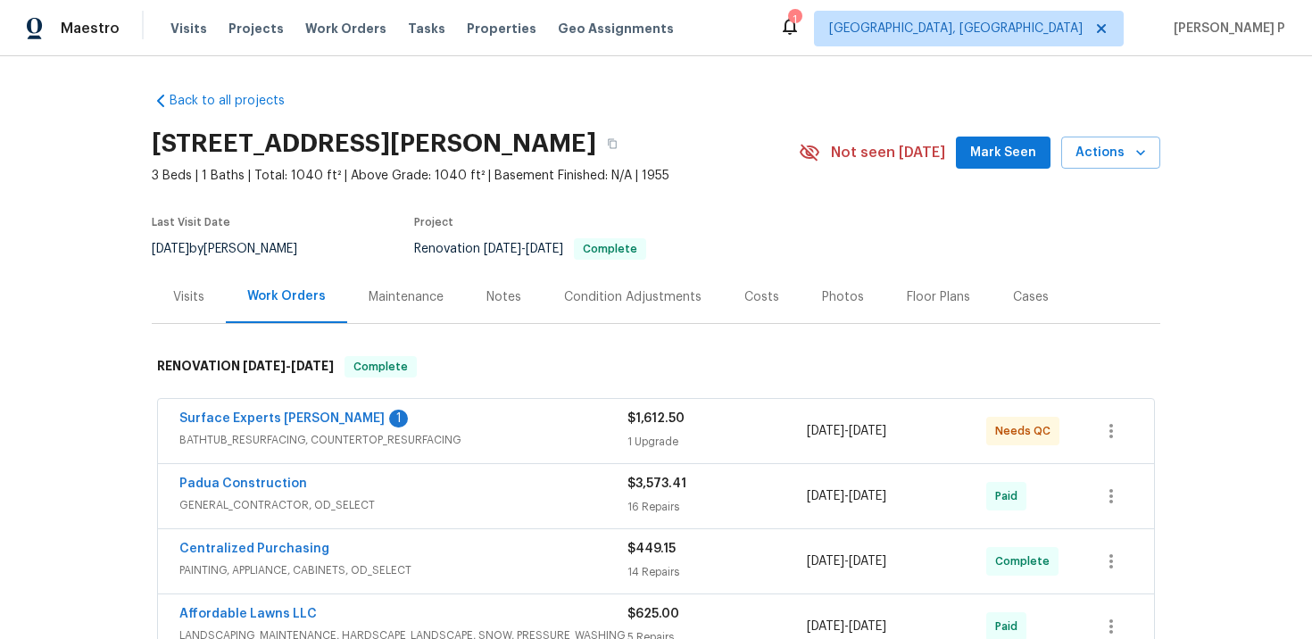
click at [183, 296] on div "Visits" at bounding box center [188, 297] width 31 height 18
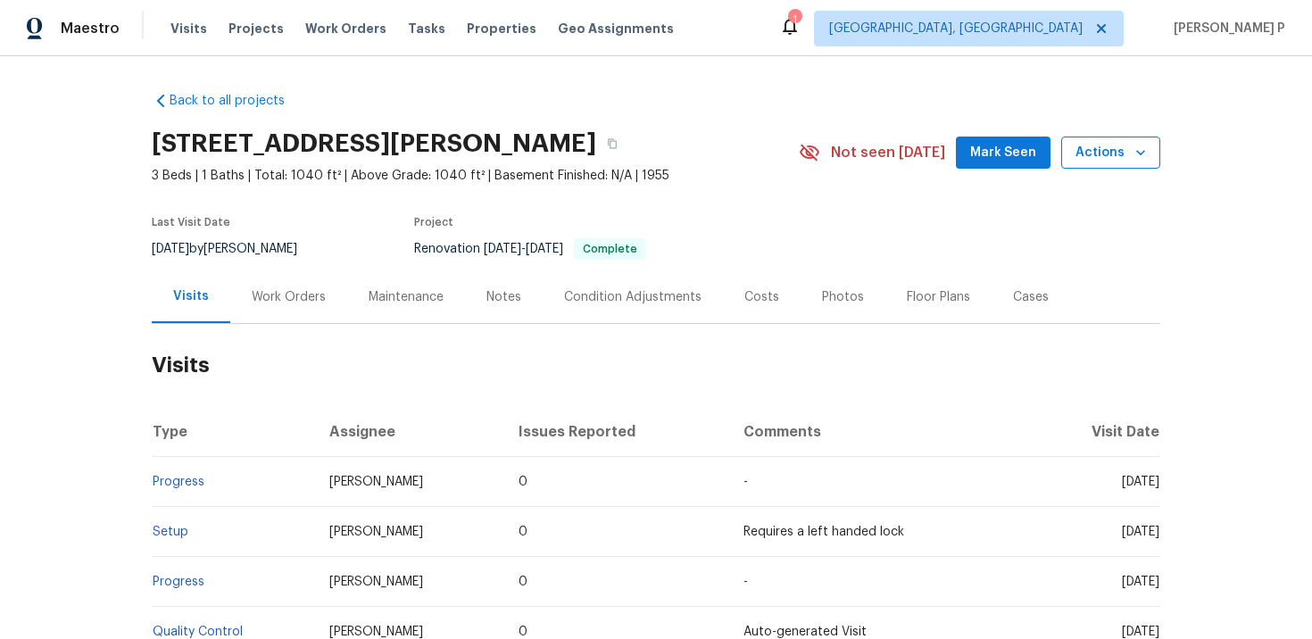
click at [1098, 148] on span "Actions" at bounding box center [1110, 153] width 70 height 22
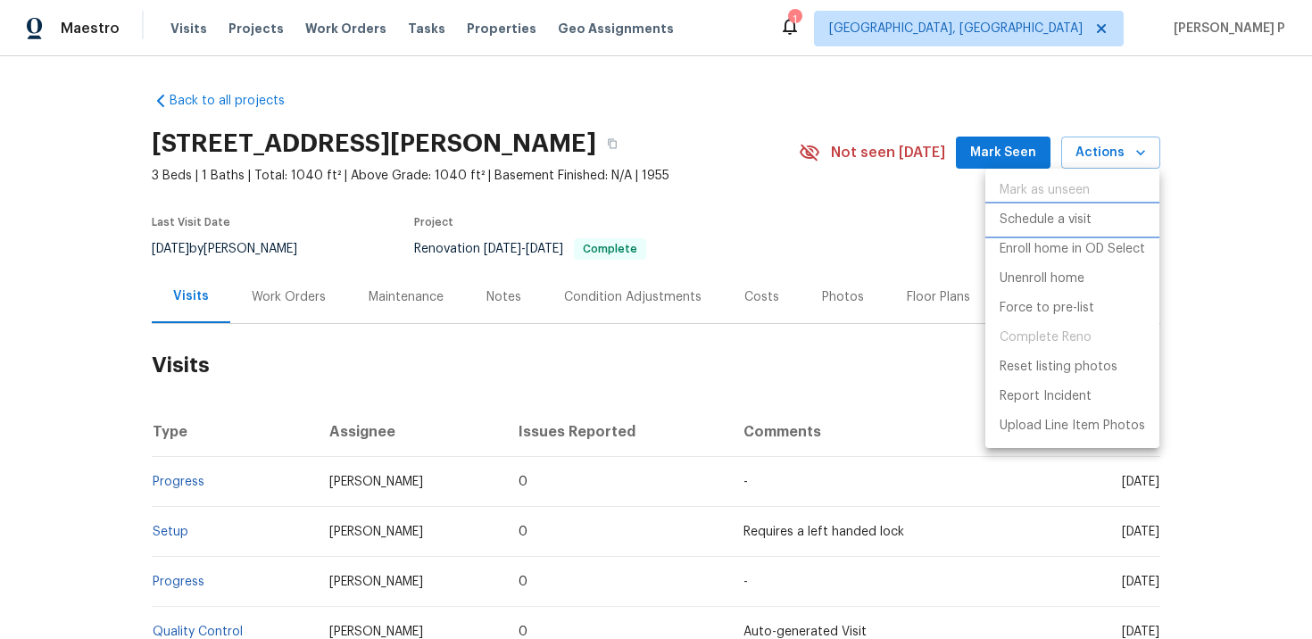
click at [1038, 215] on p "Schedule a visit" at bounding box center [1045, 220] width 92 height 19
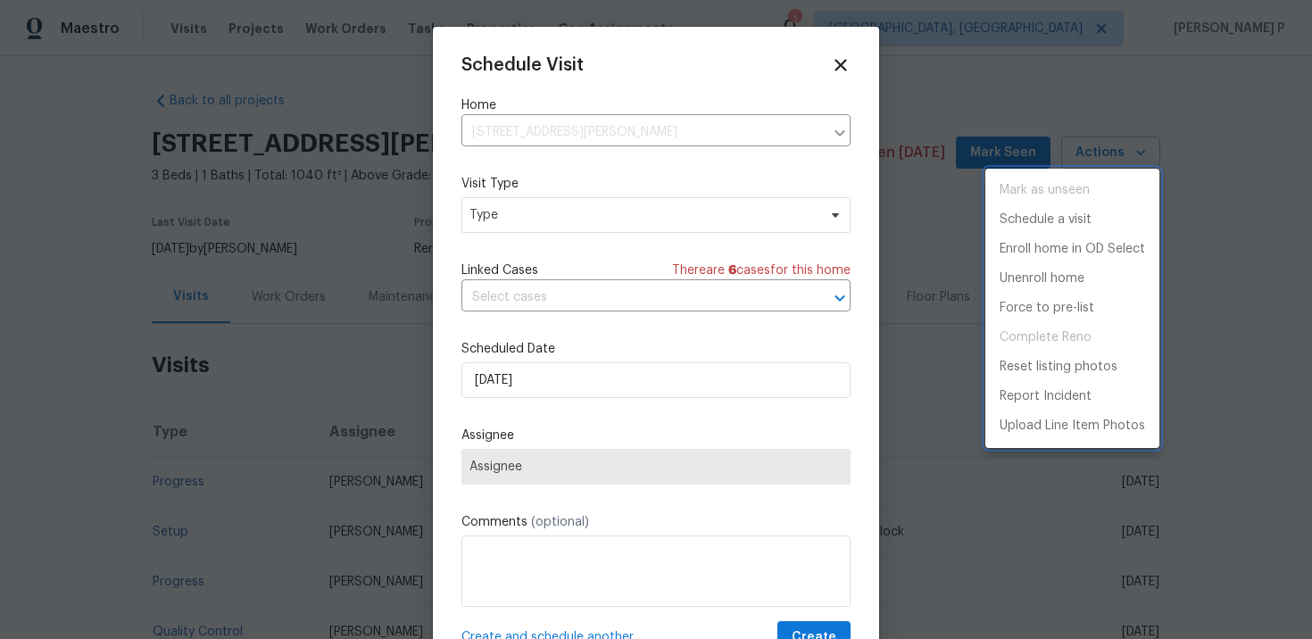
click at [669, 208] on div at bounding box center [656, 319] width 1312 height 639
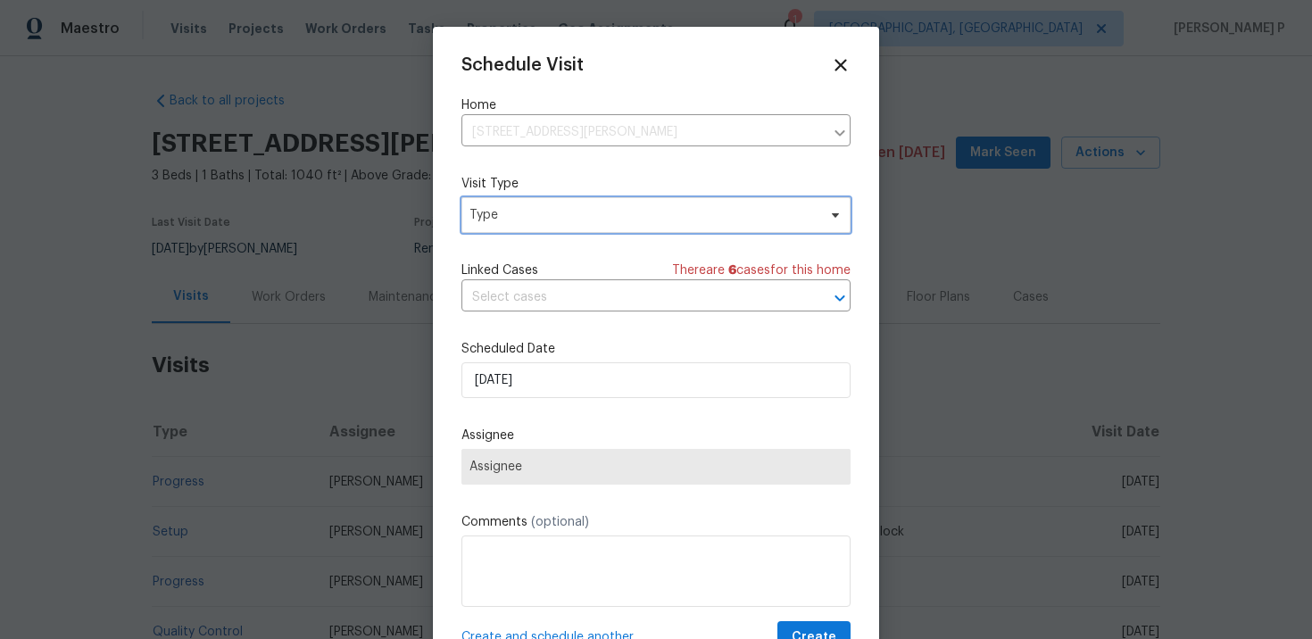
click at [593, 215] on span "Type" at bounding box center [642, 215] width 347 height 18
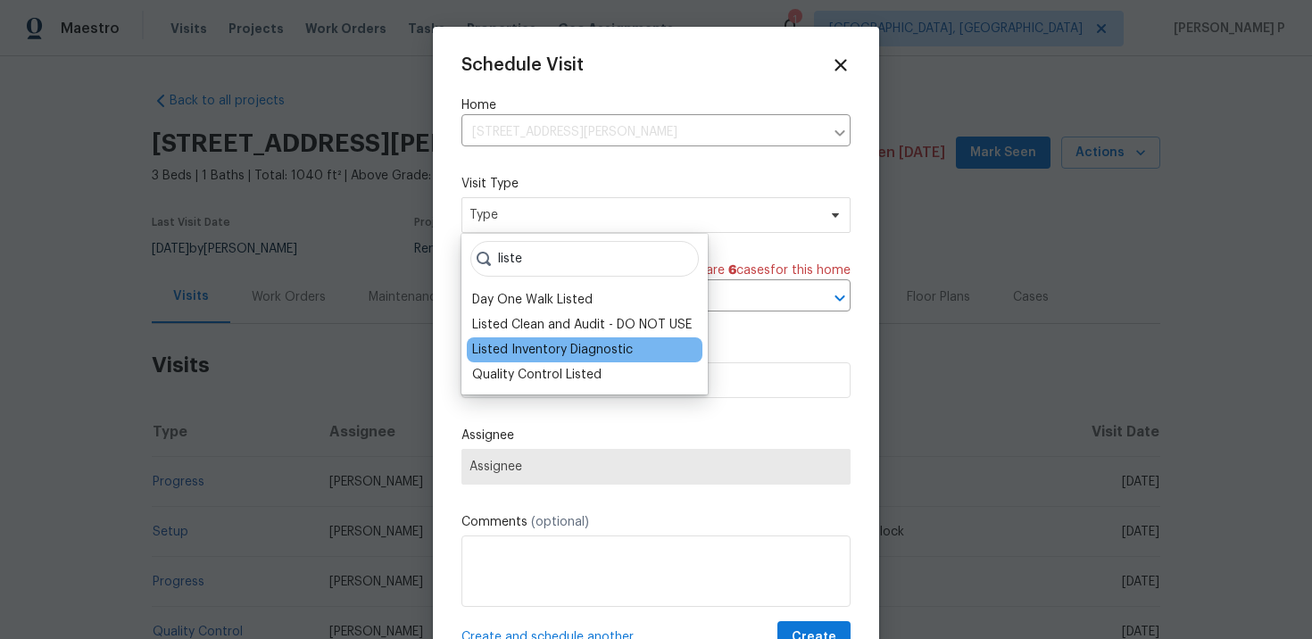
type input "liste"
click at [587, 343] on div "Listed Inventory Diagnostic" at bounding box center [552, 350] width 161 height 18
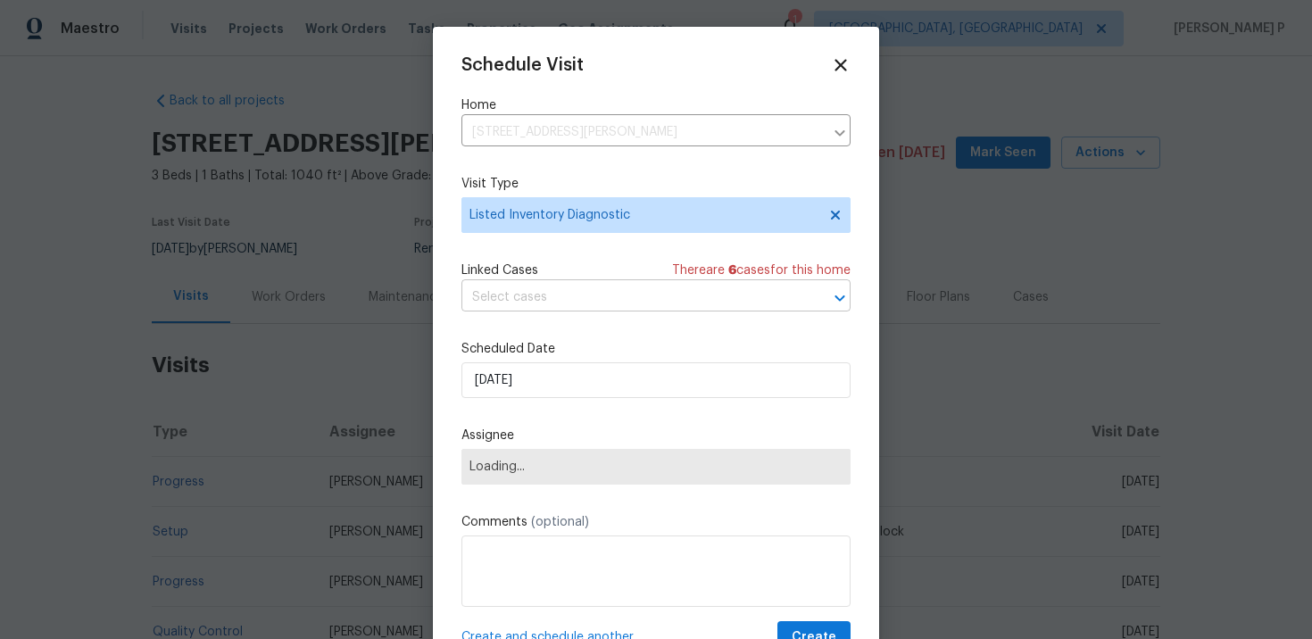
click at [585, 286] on input "text" at bounding box center [630, 298] width 339 height 28
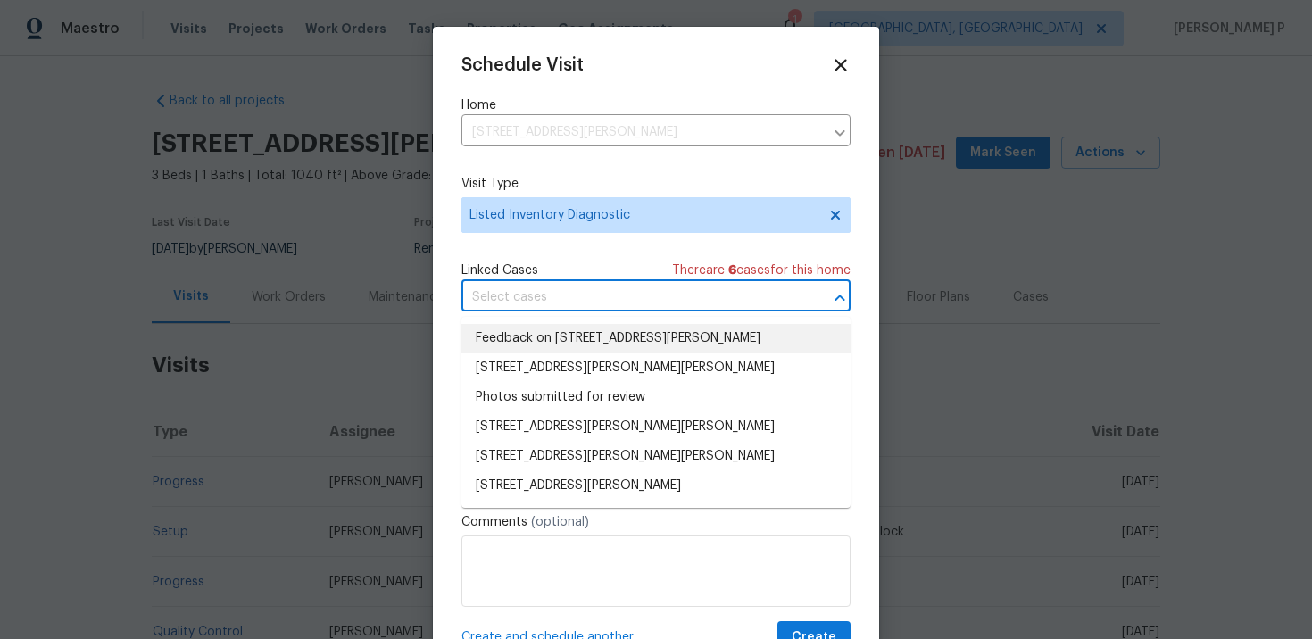
click at [590, 341] on li "Feedback on 3817 Cason St, Garner, NC 27529" at bounding box center [655, 338] width 389 height 29
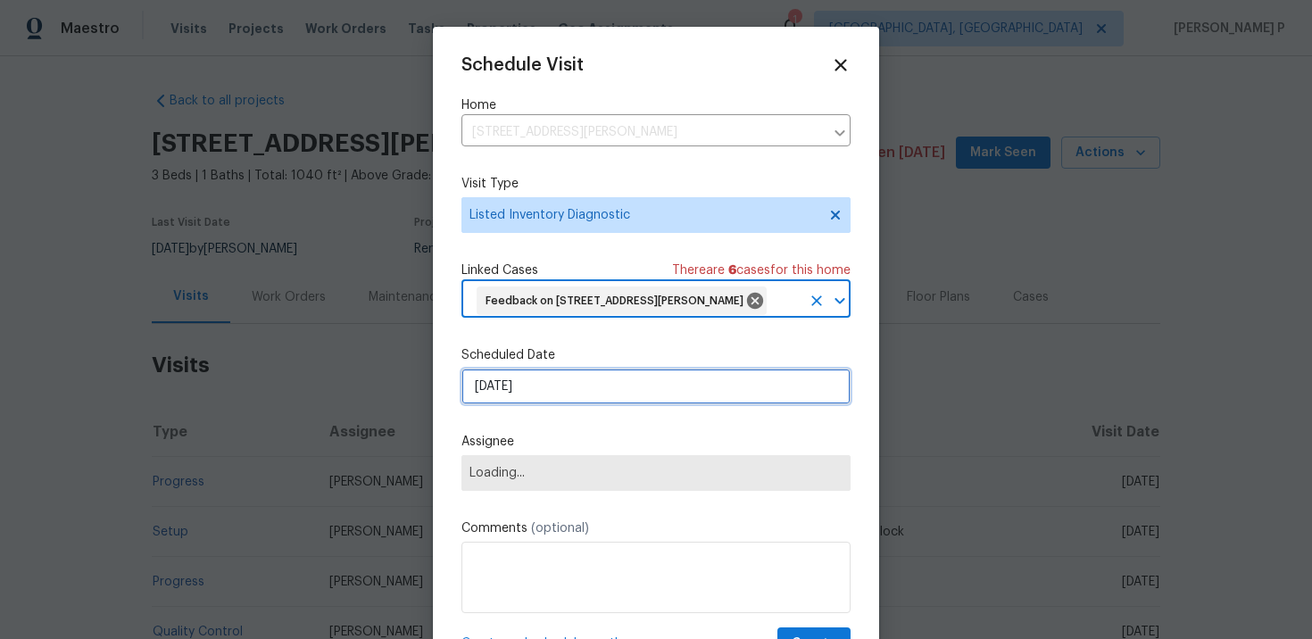
click at [585, 397] on input "[DATE]" at bounding box center [655, 387] width 389 height 36
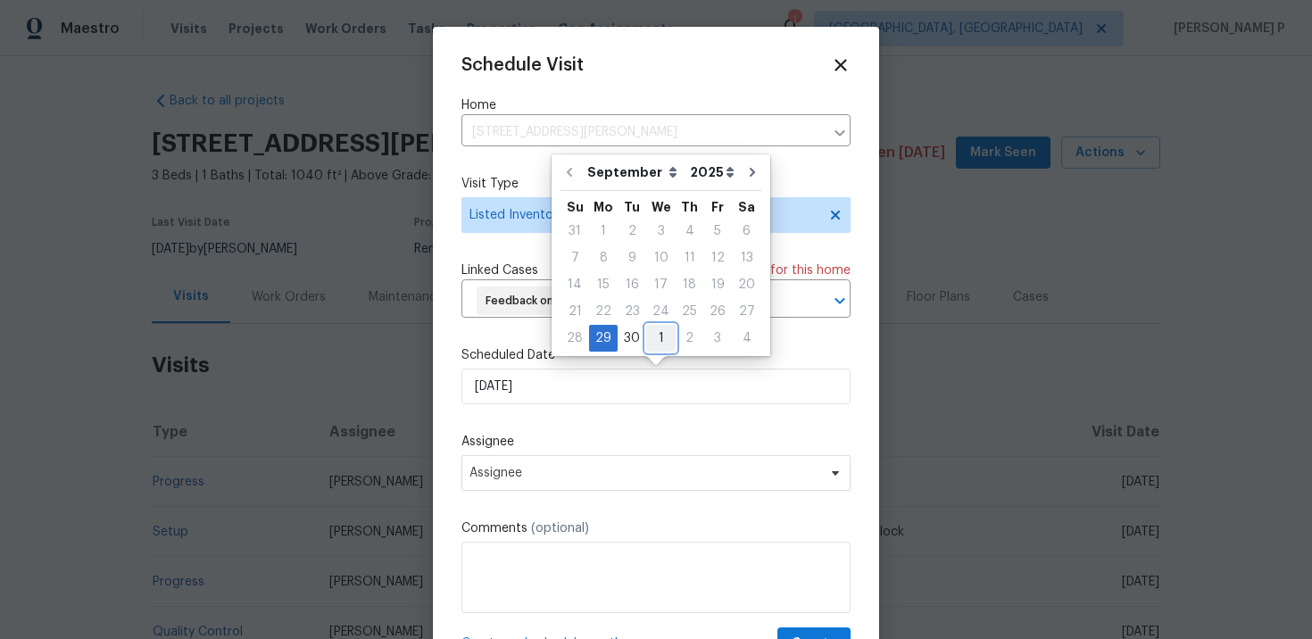
click at [657, 339] on div "1" at bounding box center [660, 338] width 29 height 25
type input "[DATE]"
select select "9"
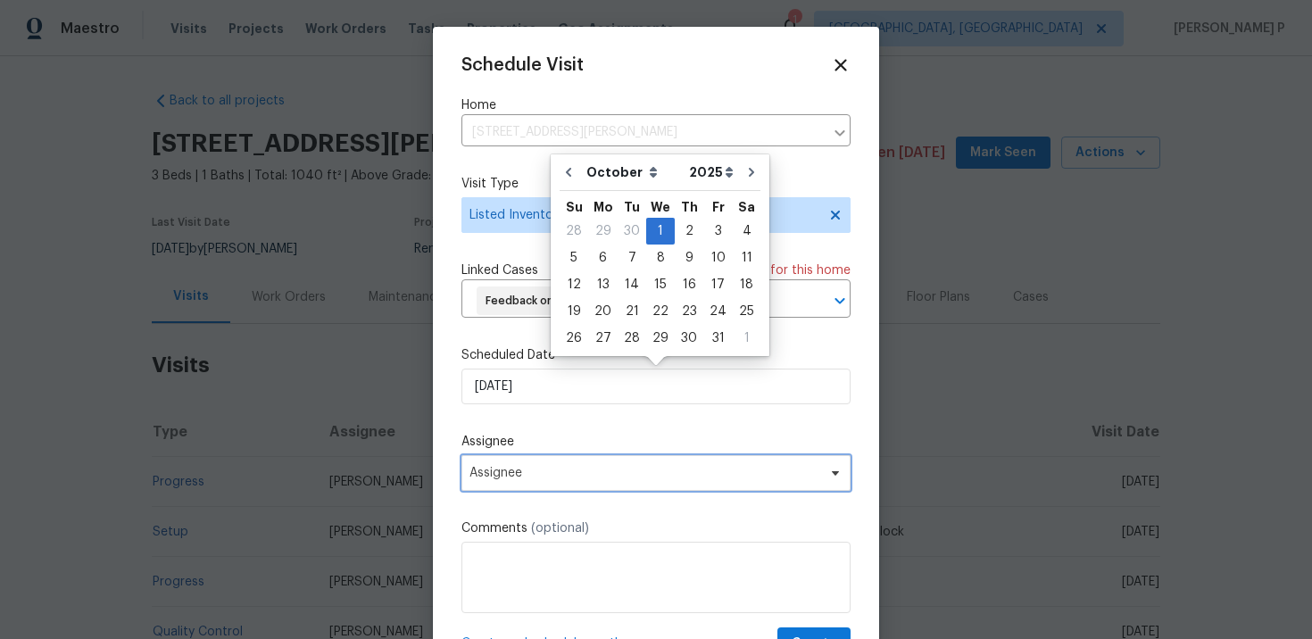
click at [634, 483] on span "Assignee" at bounding box center [655, 473] width 389 height 36
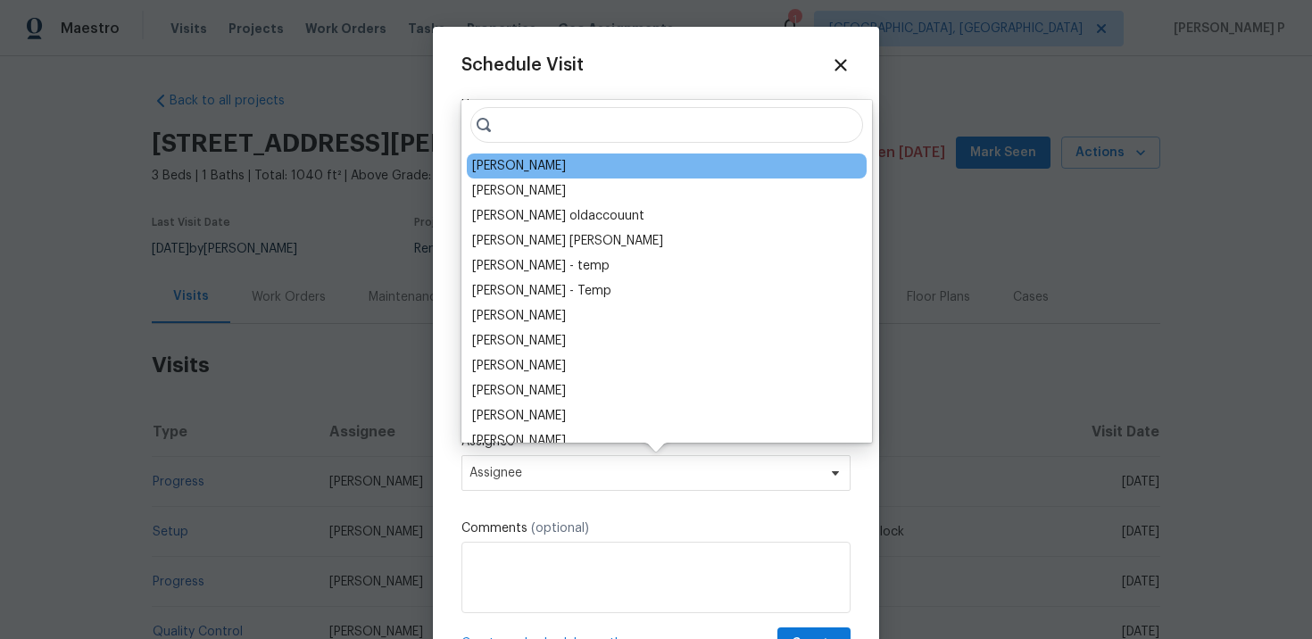
click at [551, 164] on div "[PERSON_NAME]" at bounding box center [519, 166] width 94 height 18
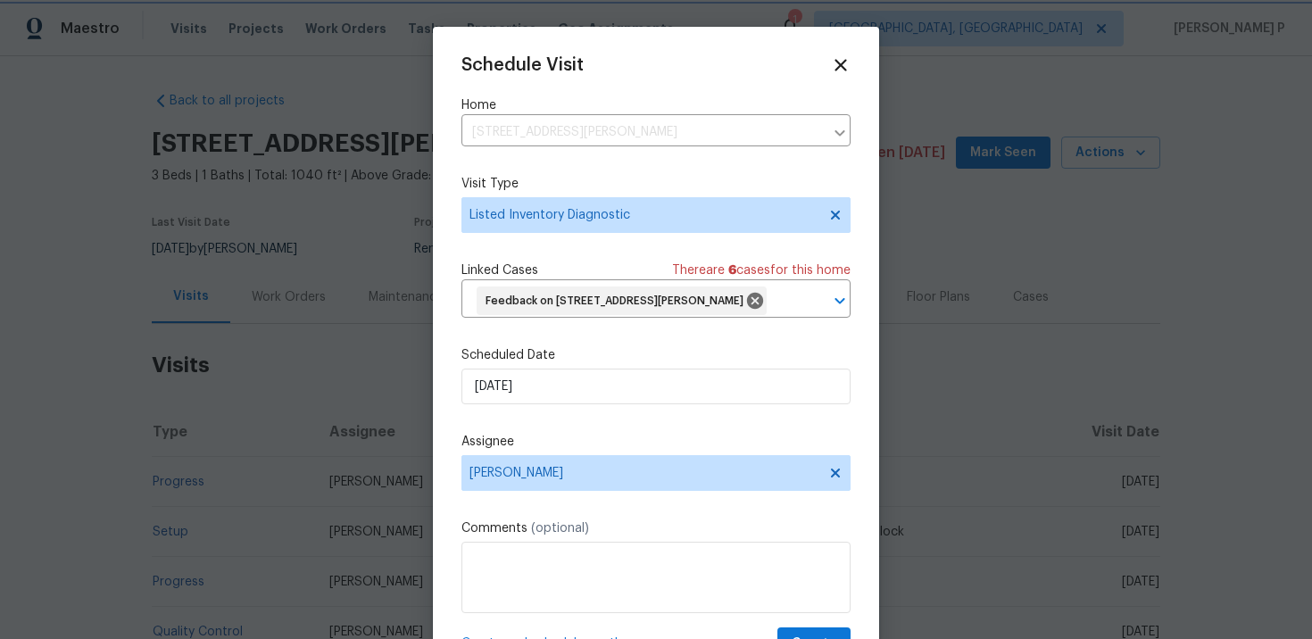
scroll to position [37, 0]
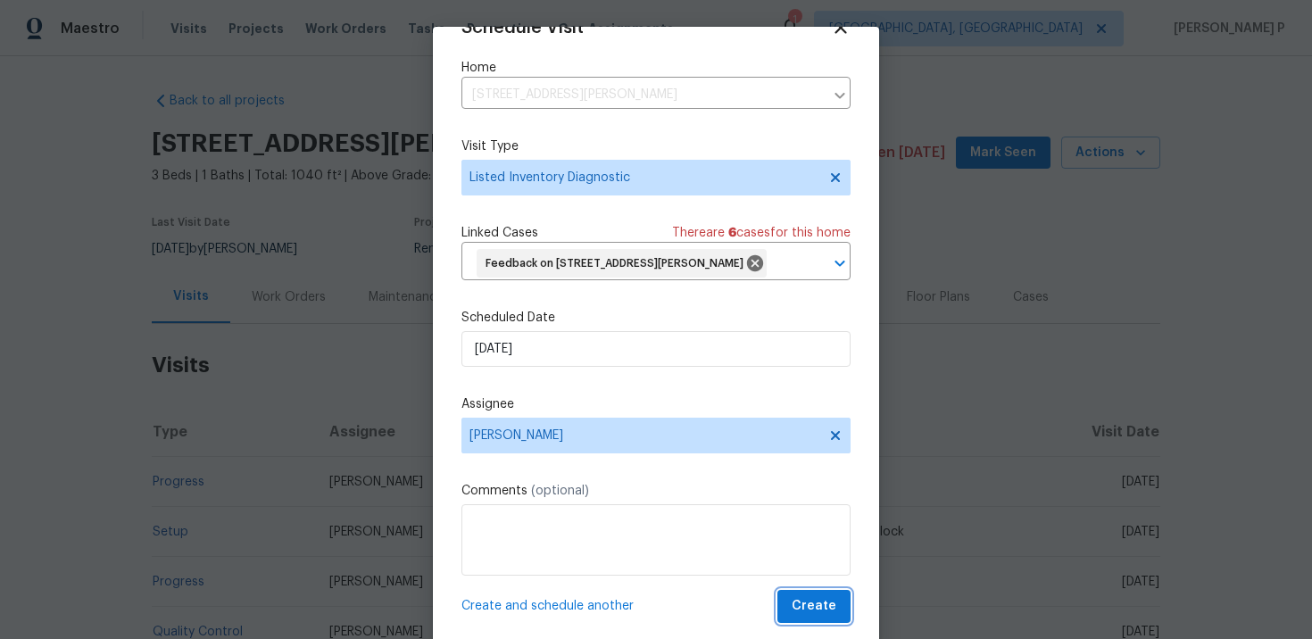
click at [813, 600] on span "Create" at bounding box center [813, 606] width 45 height 22
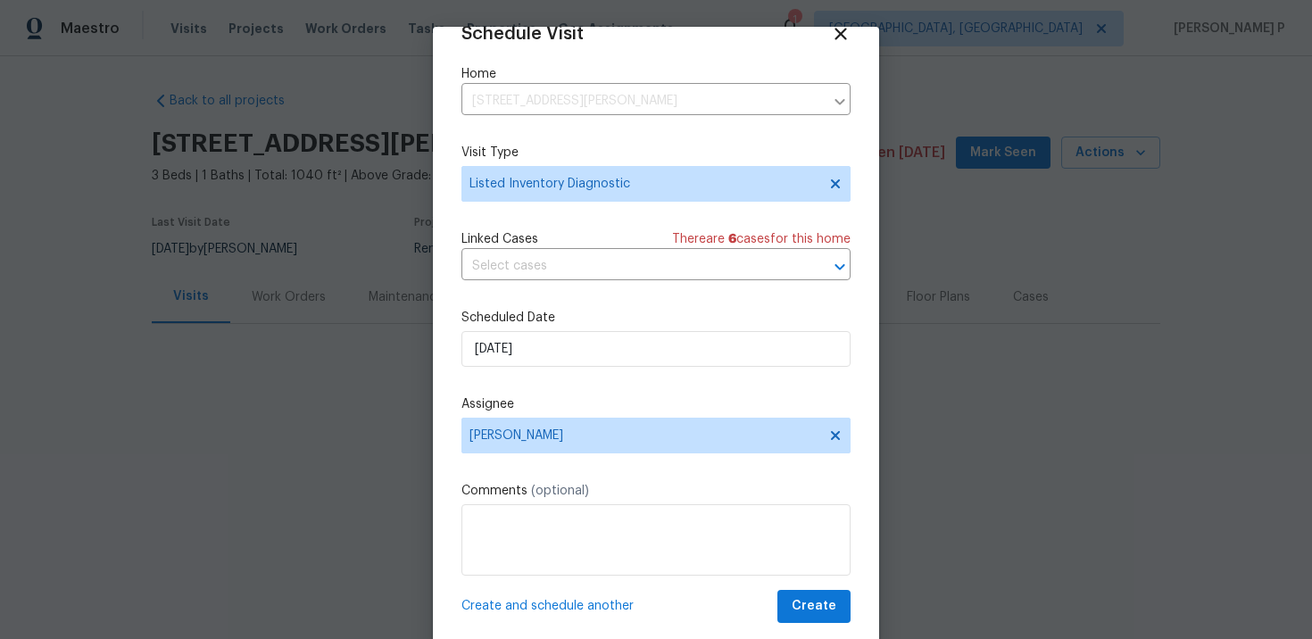
scroll to position [32, 0]
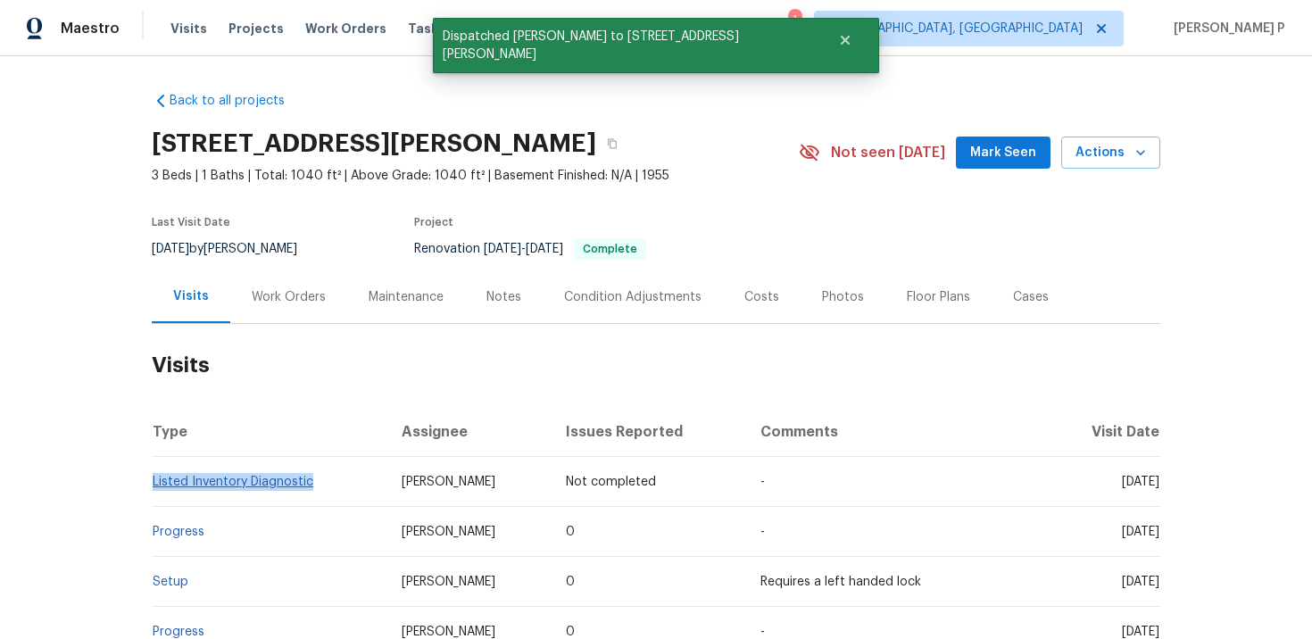
drag, startPoint x: 317, startPoint y: 483, endPoint x: 153, endPoint y: 482, distance: 163.3
click at [153, 482] on td "Listed Inventory Diagnostic" at bounding box center [270, 482] width 236 height 50
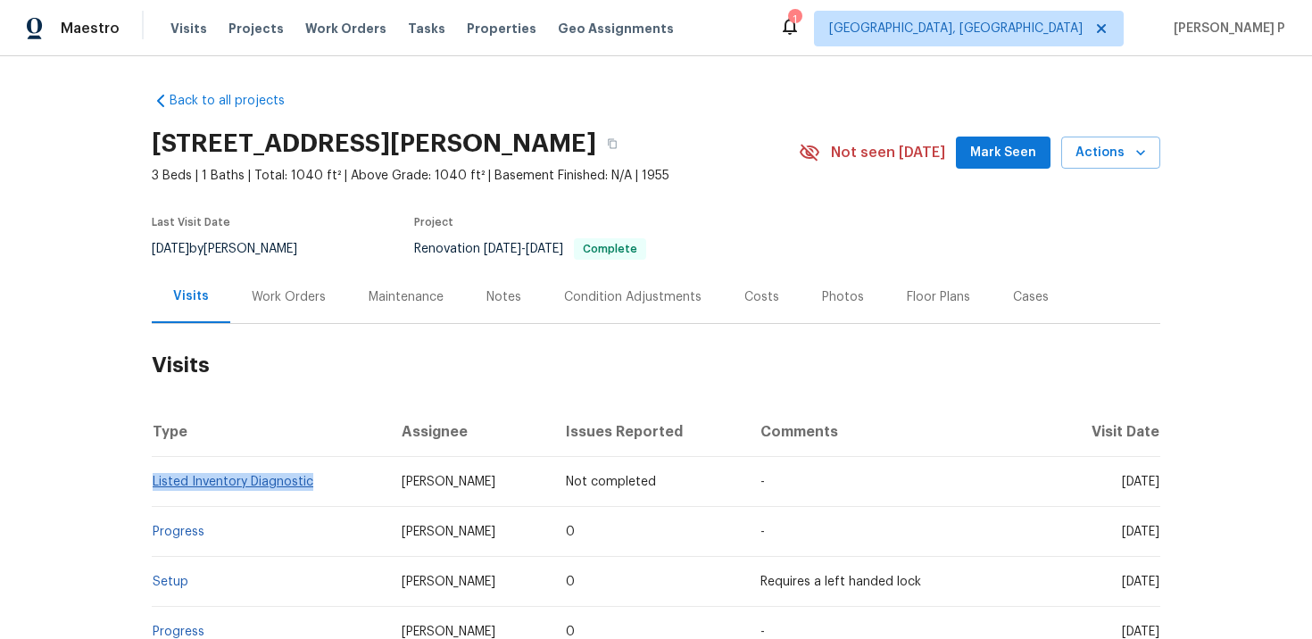
copy link "Listed Inventory Diagnostic"
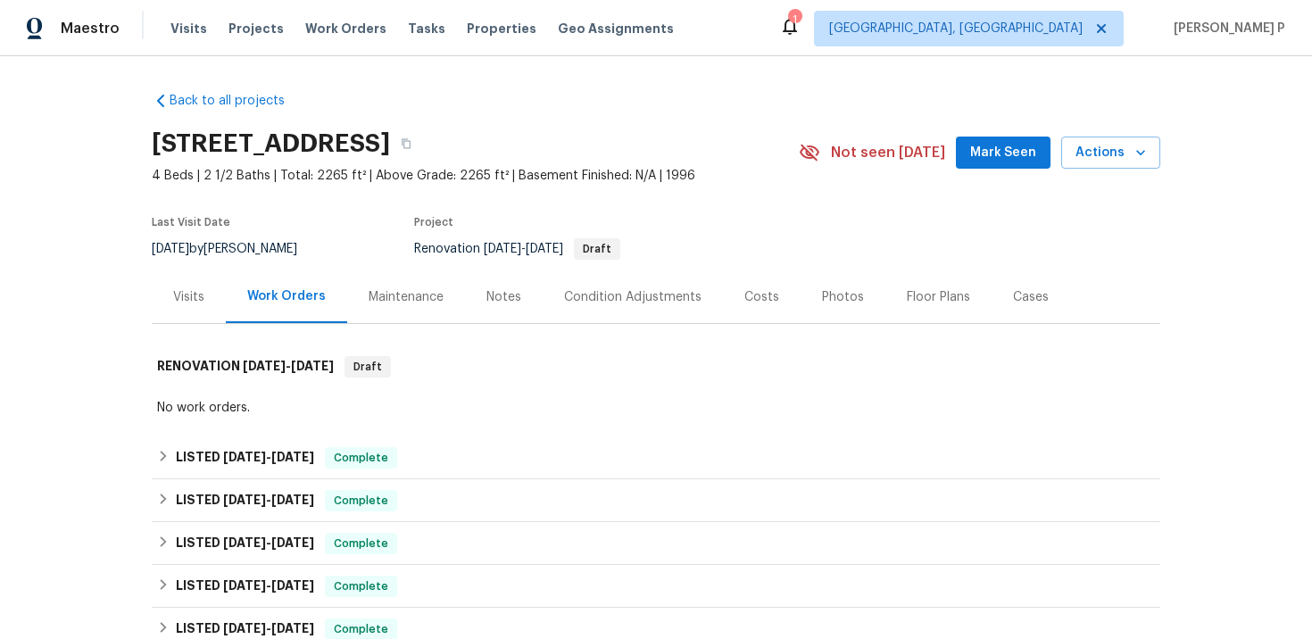
click at [181, 297] on div "Visits" at bounding box center [188, 297] width 31 height 18
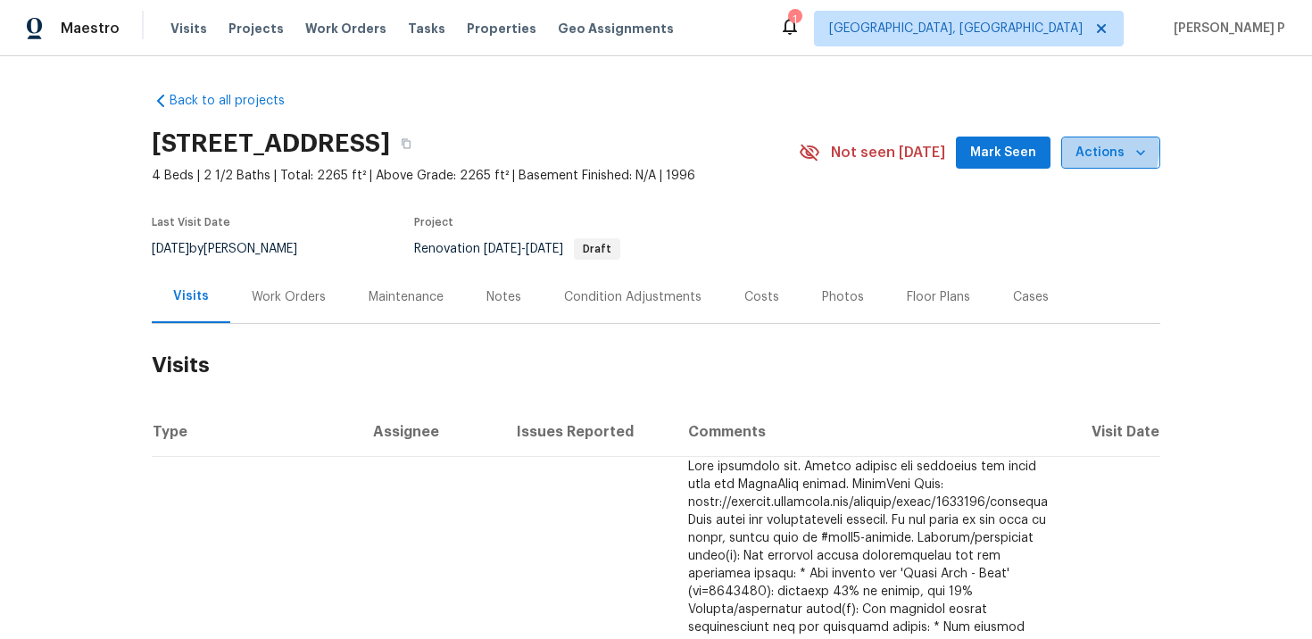
click at [1091, 149] on span "Actions" at bounding box center [1110, 153] width 70 height 22
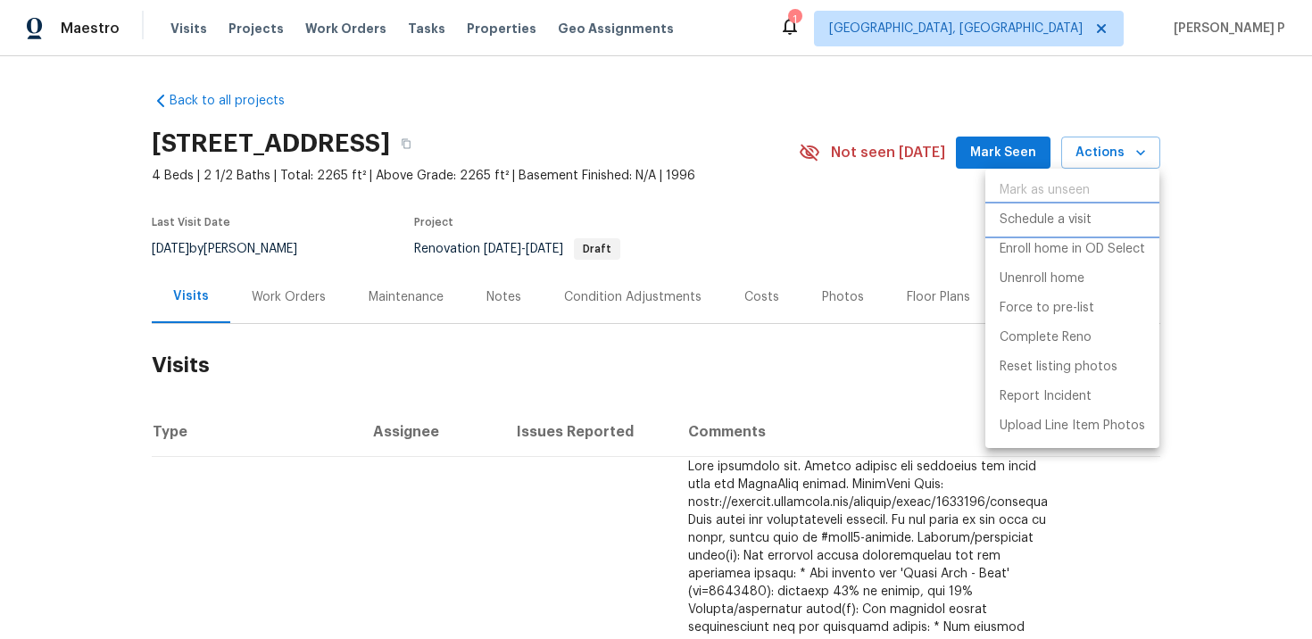
click at [1038, 218] on p "Schedule a visit" at bounding box center [1045, 220] width 92 height 19
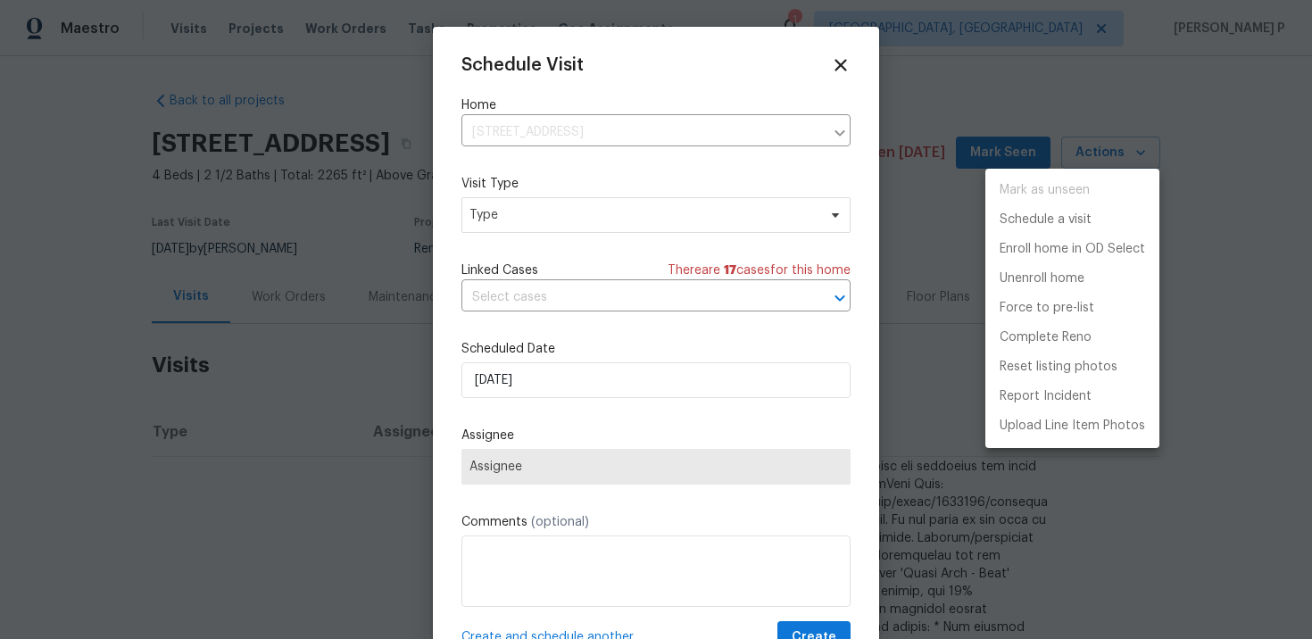
click at [571, 229] on div at bounding box center [656, 319] width 1312 height 639
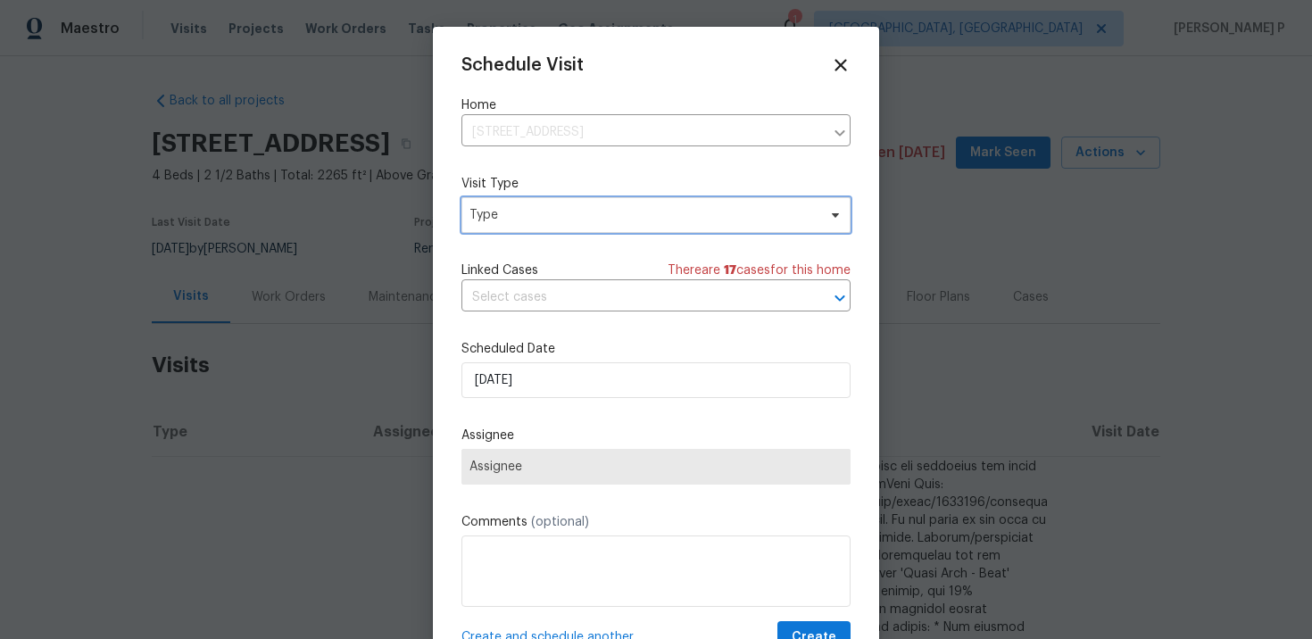
click at [570, 221] on span "Type" at bounding box center [642, 215] width 347 height 18
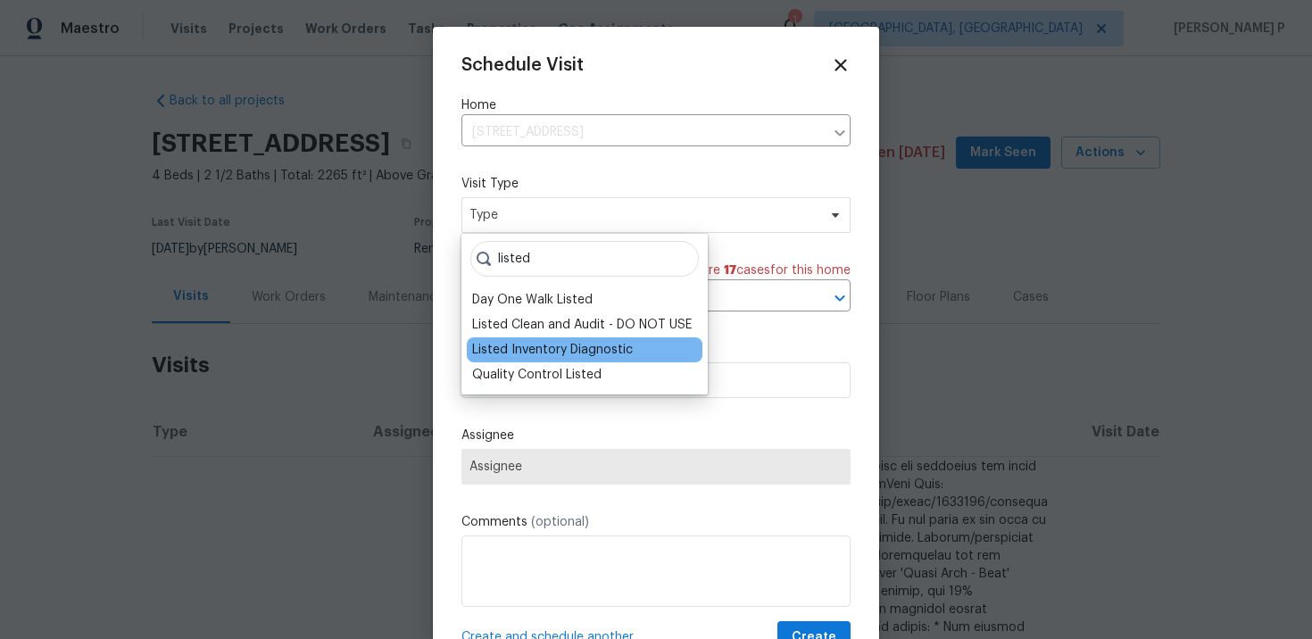
type input "listed"
click at [566, 349] on div "Listed Inventory Diagnostic" at bounding box center [552, 350] width 161 height 18
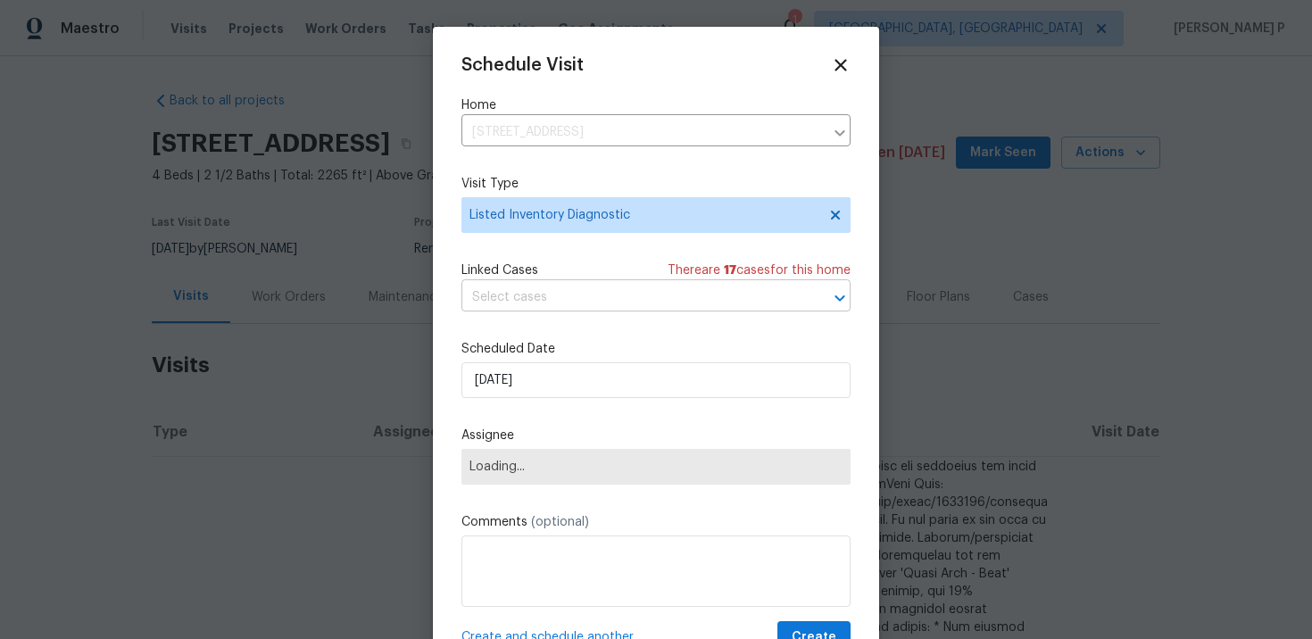
click at [559, 299] on input "text" at bounding box center [630, 298] width 339 height 28
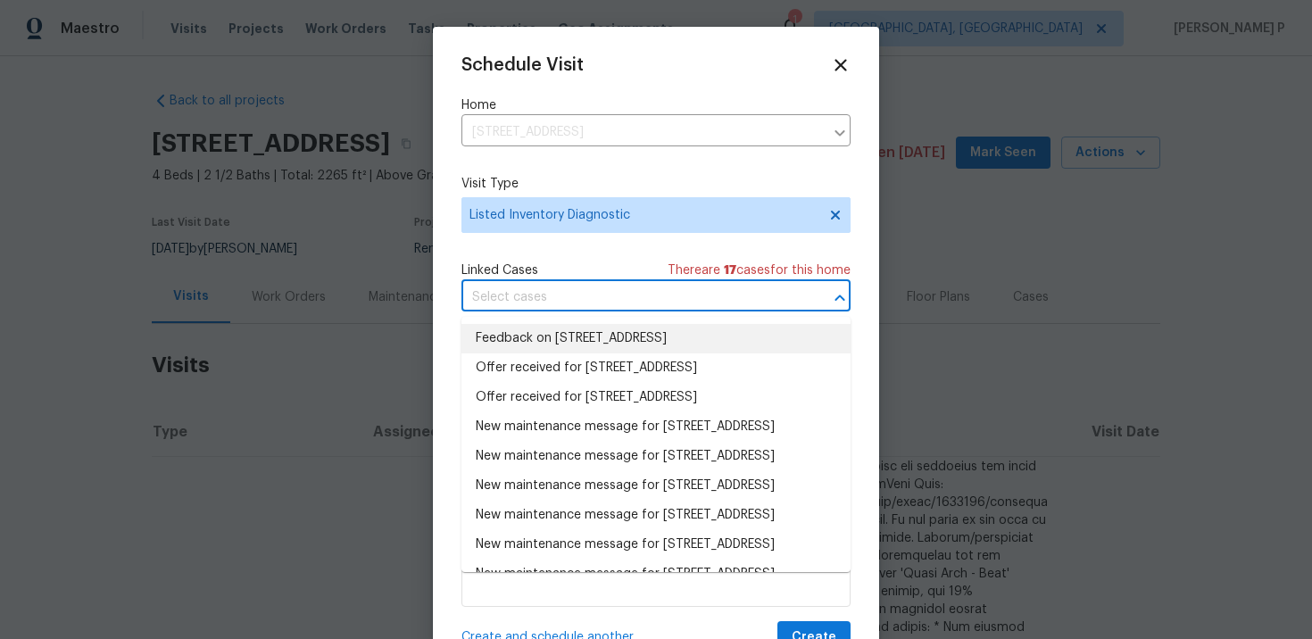
click at [566, 337] on li "Feedback on 4 Birkdale Ct, Durham, NC 27713" at bounding box center [655, 338] width 389 height 29
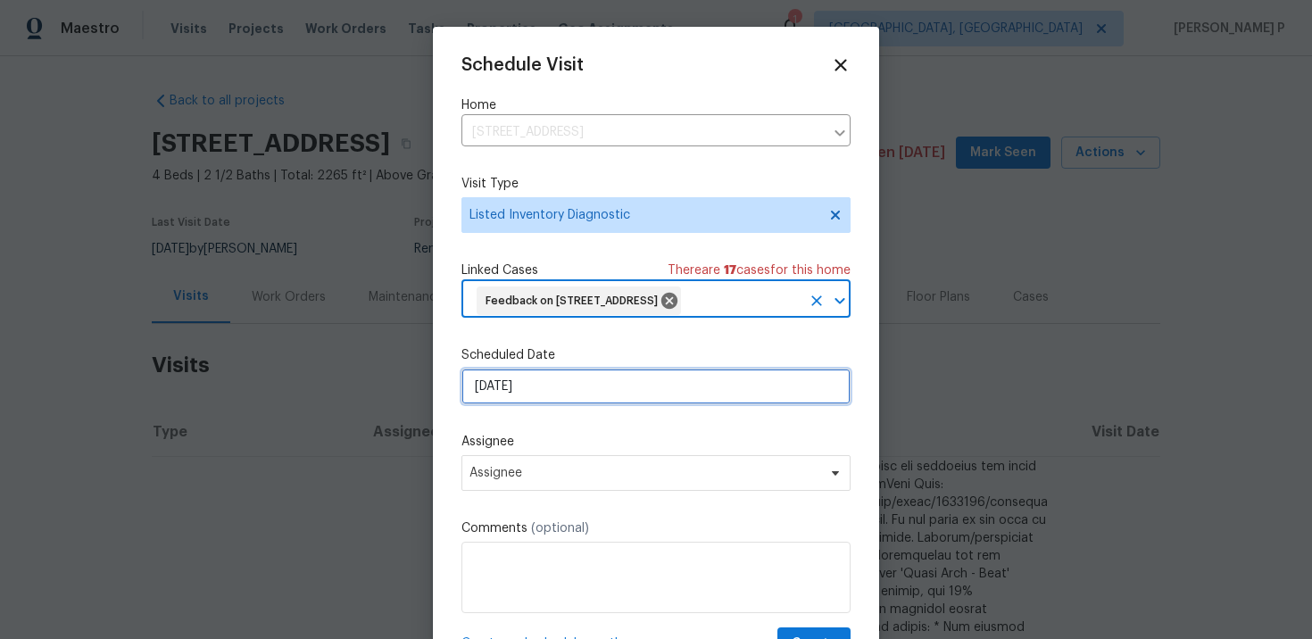
click at [563, 372] on input "[DATE]" at bounding box center [655, 387] width 389 height 36
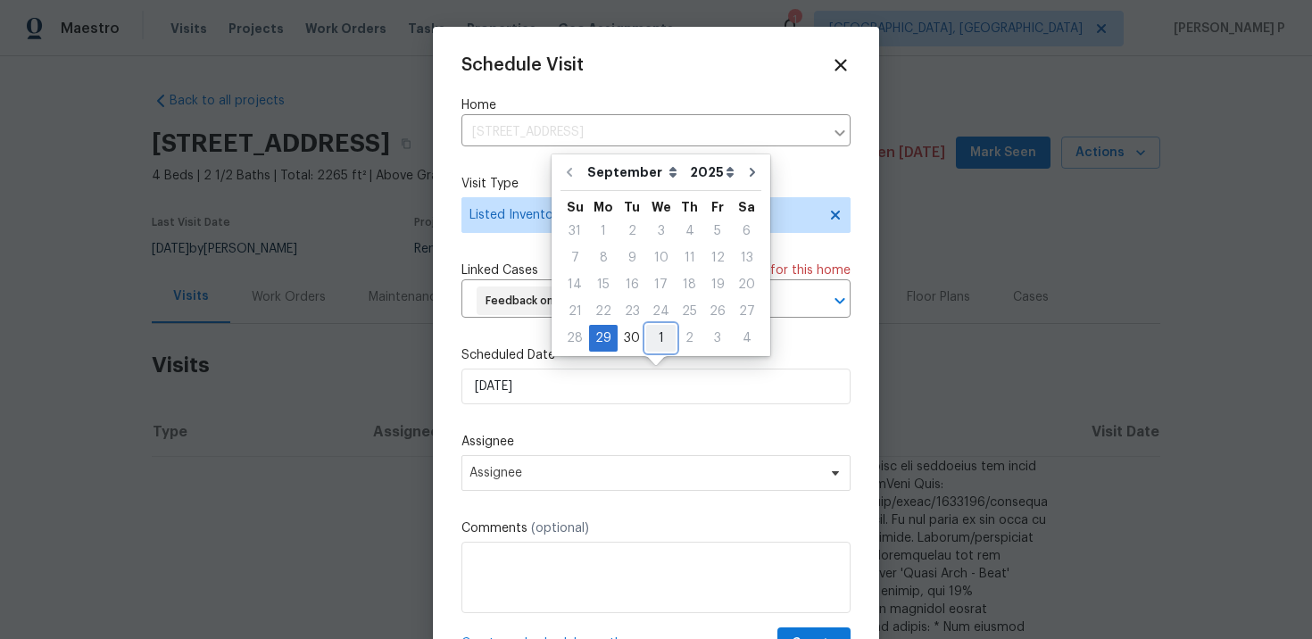
click at [662, 330] on div "1" at bounding box center [660, 338] width 29 height 25
type input "[DATE]"
select select "9"
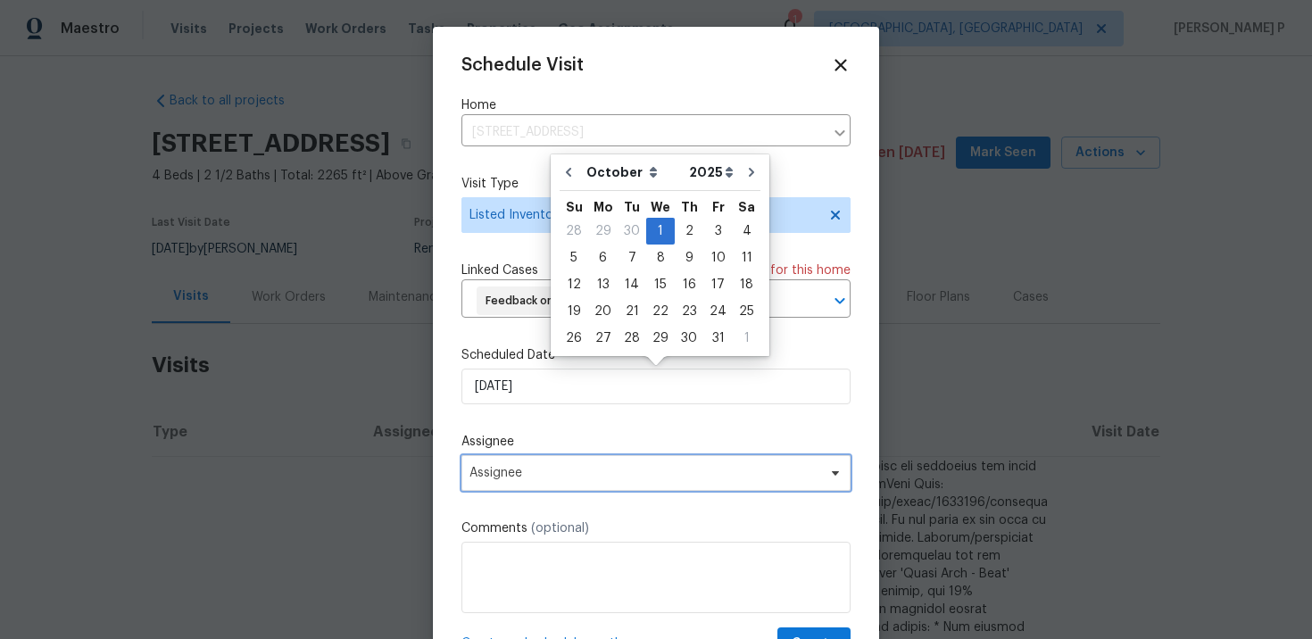
click at [618, 462] on span "Assignee" at bounding box center [655, 473] width 389 height 36
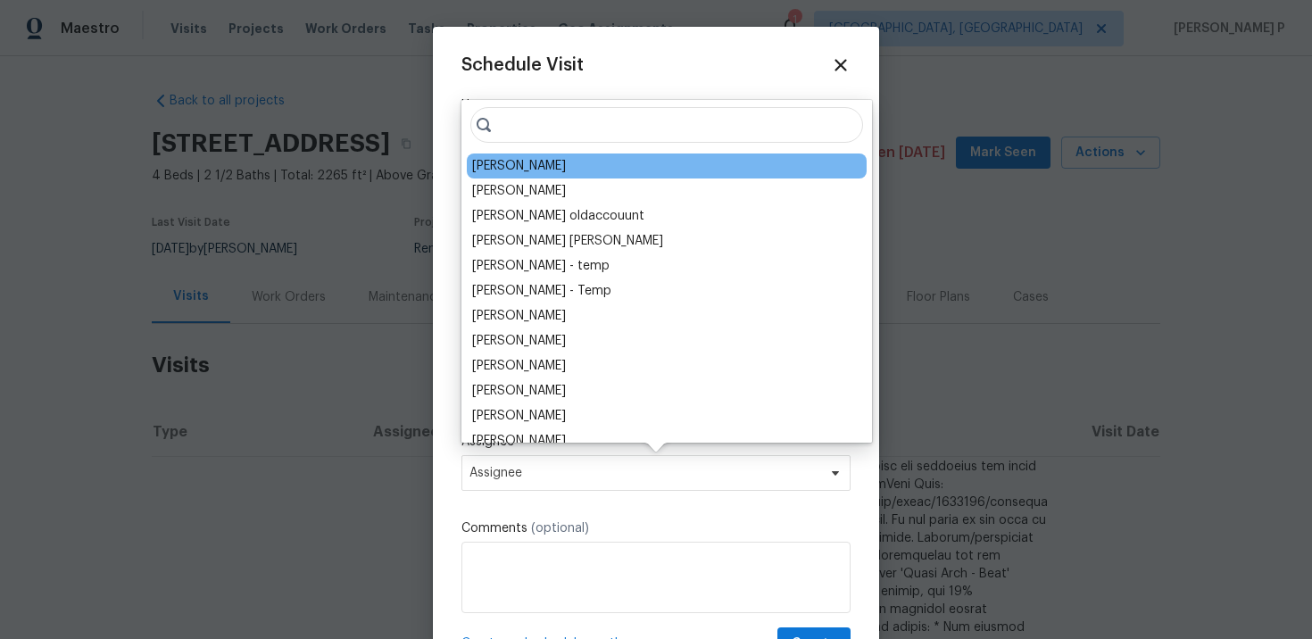
click at [542, 167] on div "[PERSON_NAME]" at bounding box center [519, 166] width 94 height 18
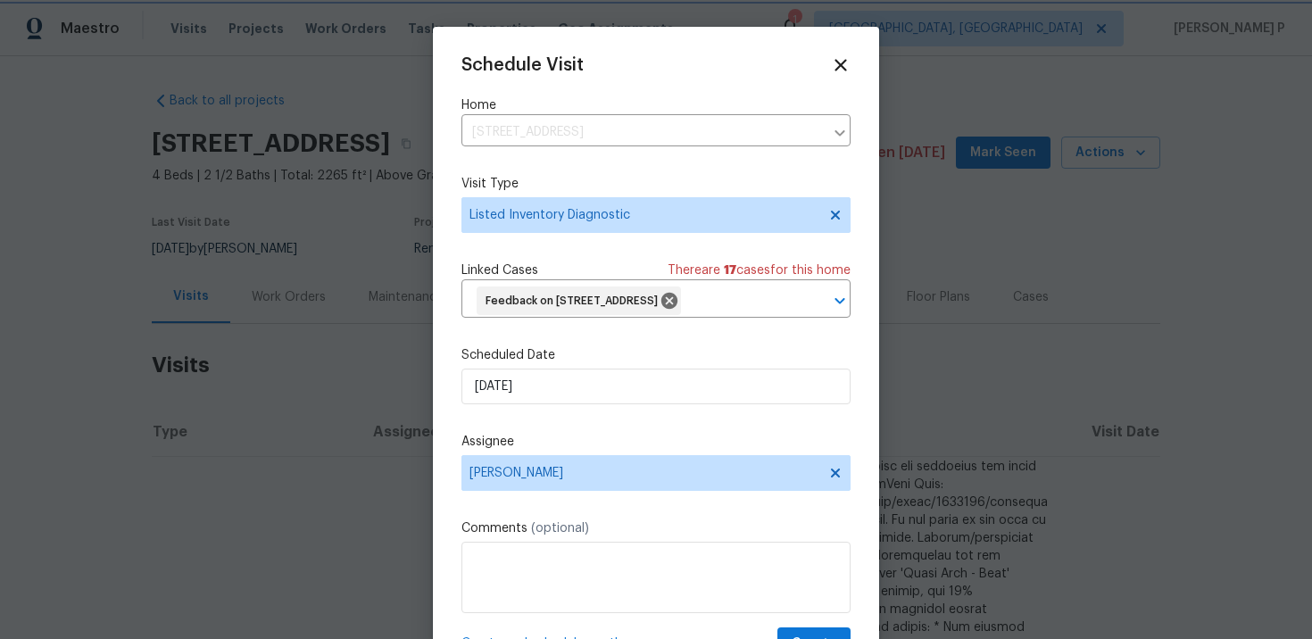
scroll to position [37, 0]
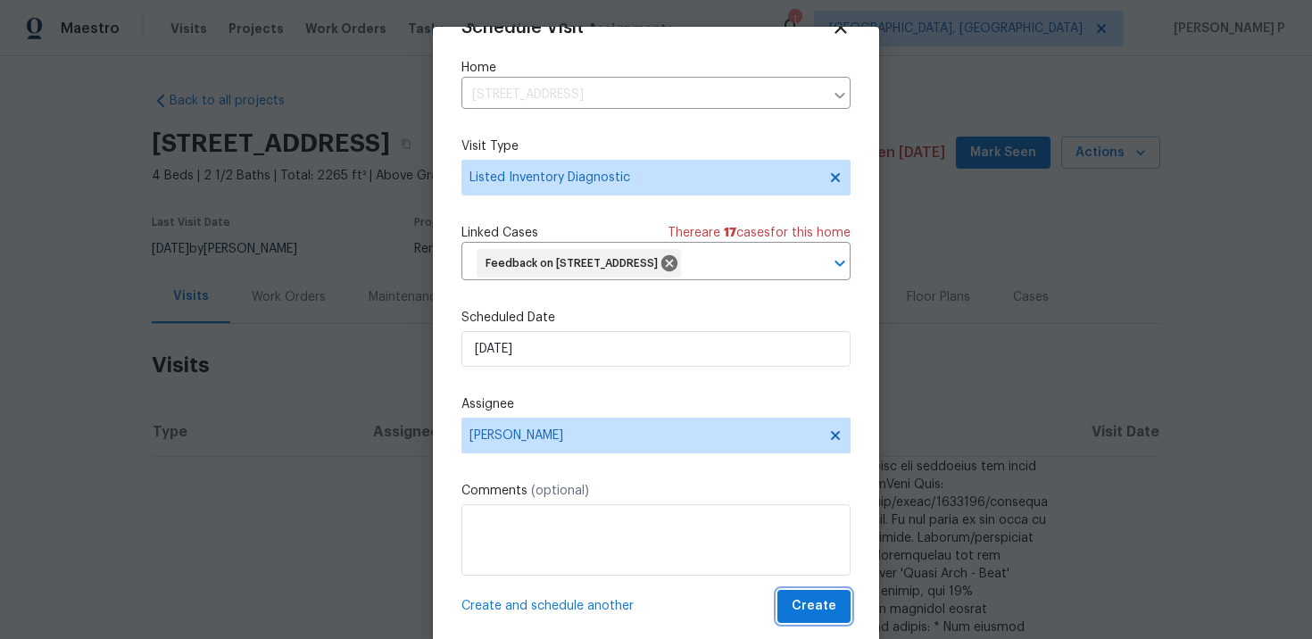
click at [820, 605] on span "Create" at bounding box center [813, 606] width 45 height 22
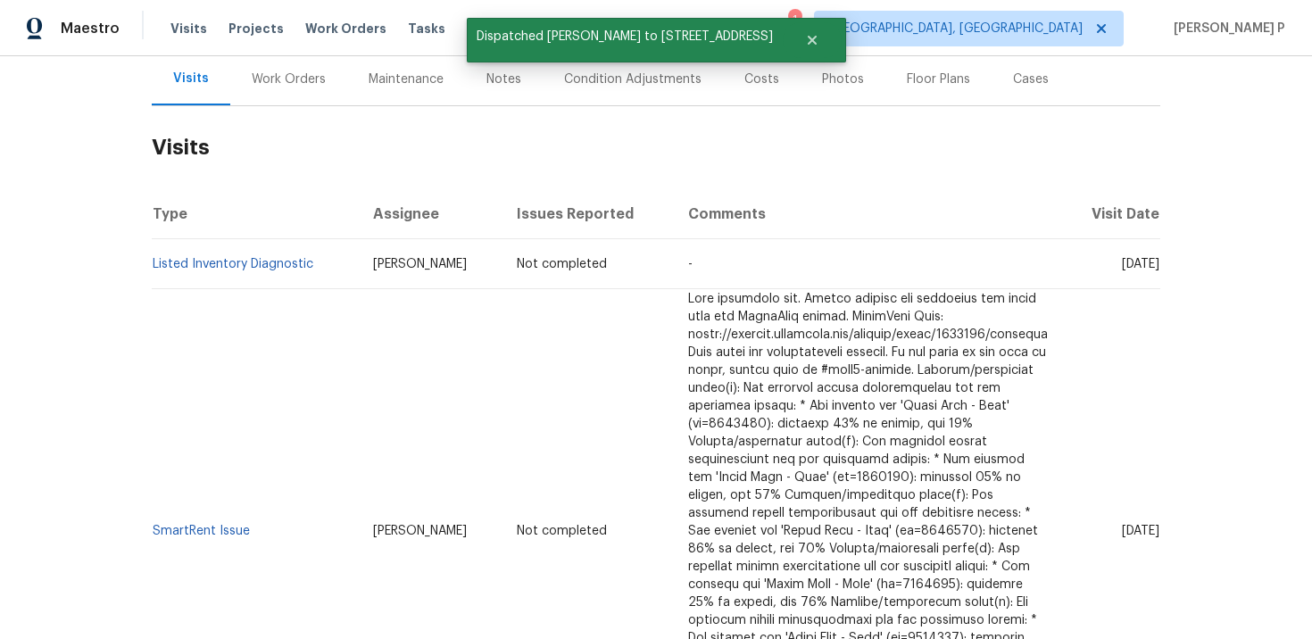
scroll to position [196, 0]
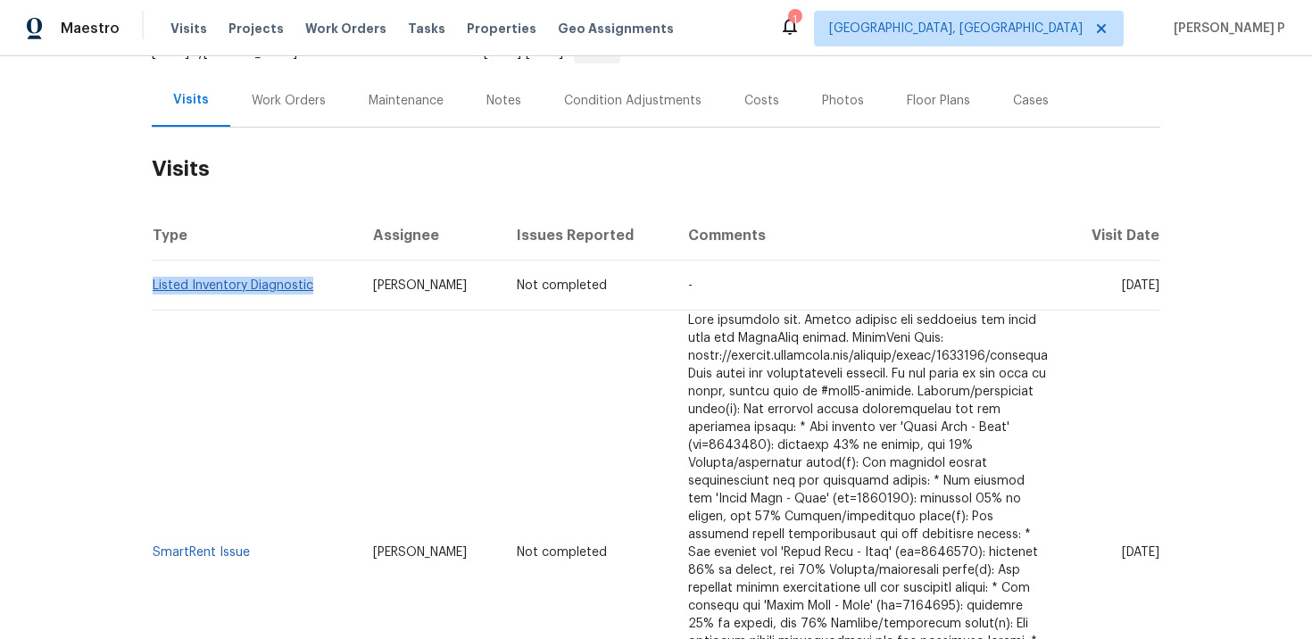
drag, startPoint x: 314, startPoint y: 286, endPoint x: 153, endPoint y: 283, distance: 161.6
click at [153, 283] on td "Listed Inventory Diagnostic" at bounding box center [255, 286] width 207 height 50
copy link "Listed Inventory Diagnostic"
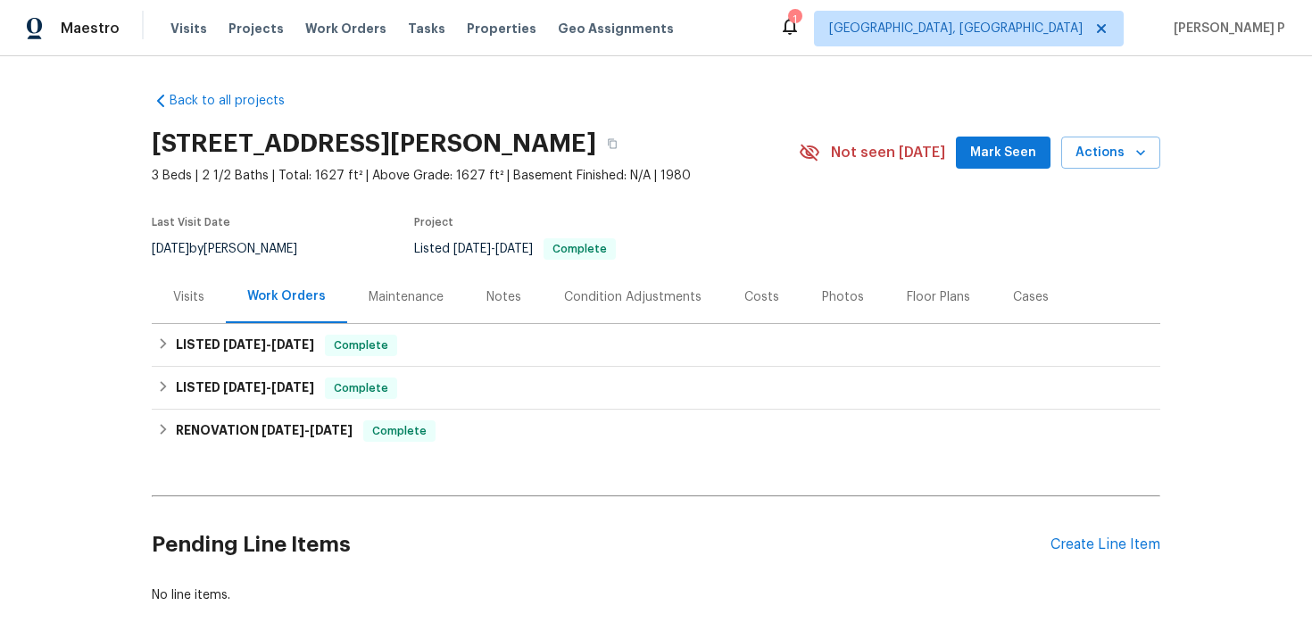
click at [179, 302] on div "Visits" at bounding box center [188, 297] width 31 height 18
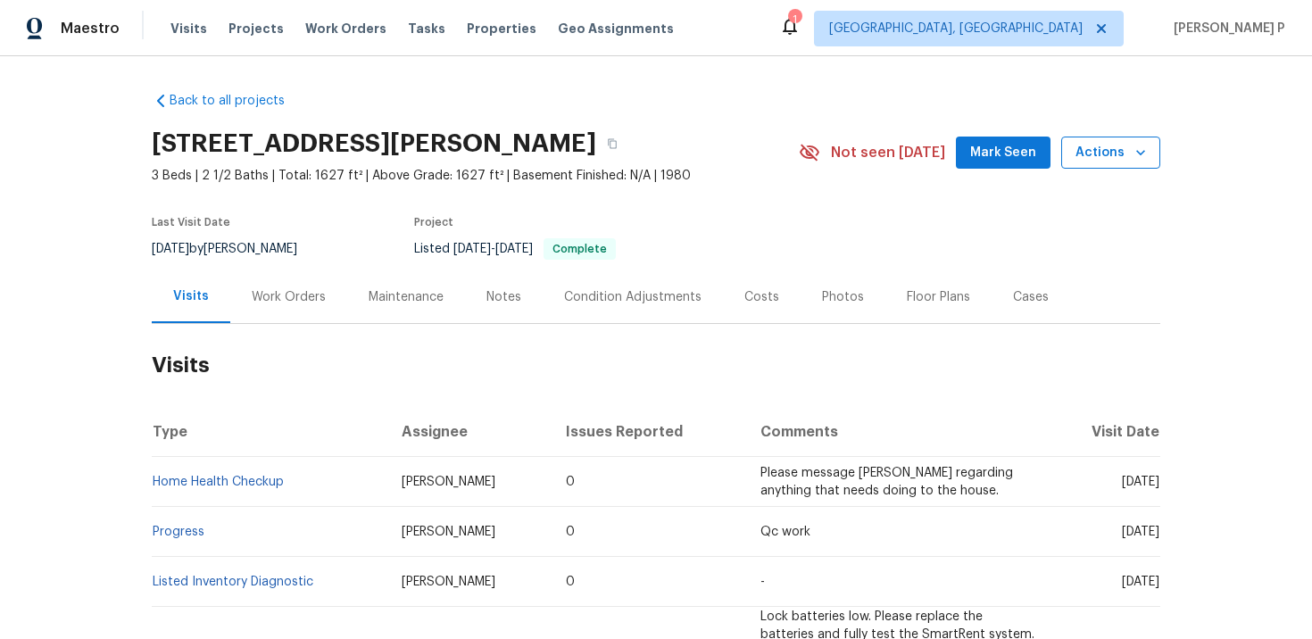
click at [1086, 148] on span "Actions" at bounding box center [1110, 153] width 70 height 22
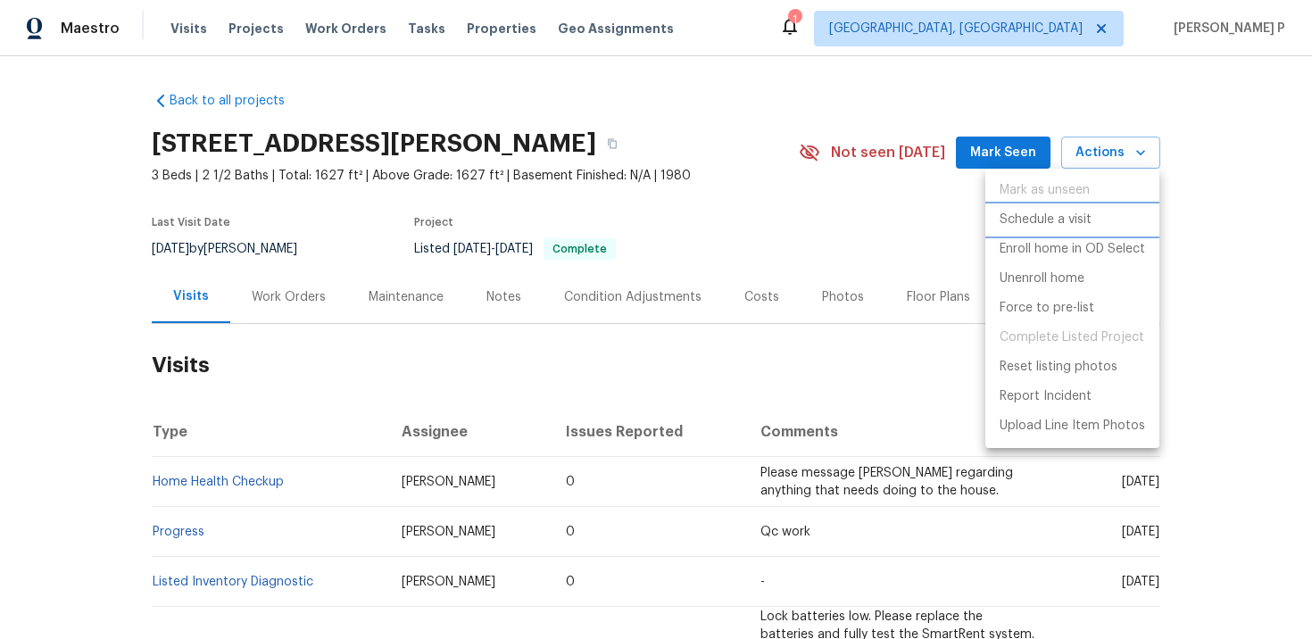
click at [1072, 217] on p "Schedule a visit" at bounding box center [1045, 220] width 92 height 19
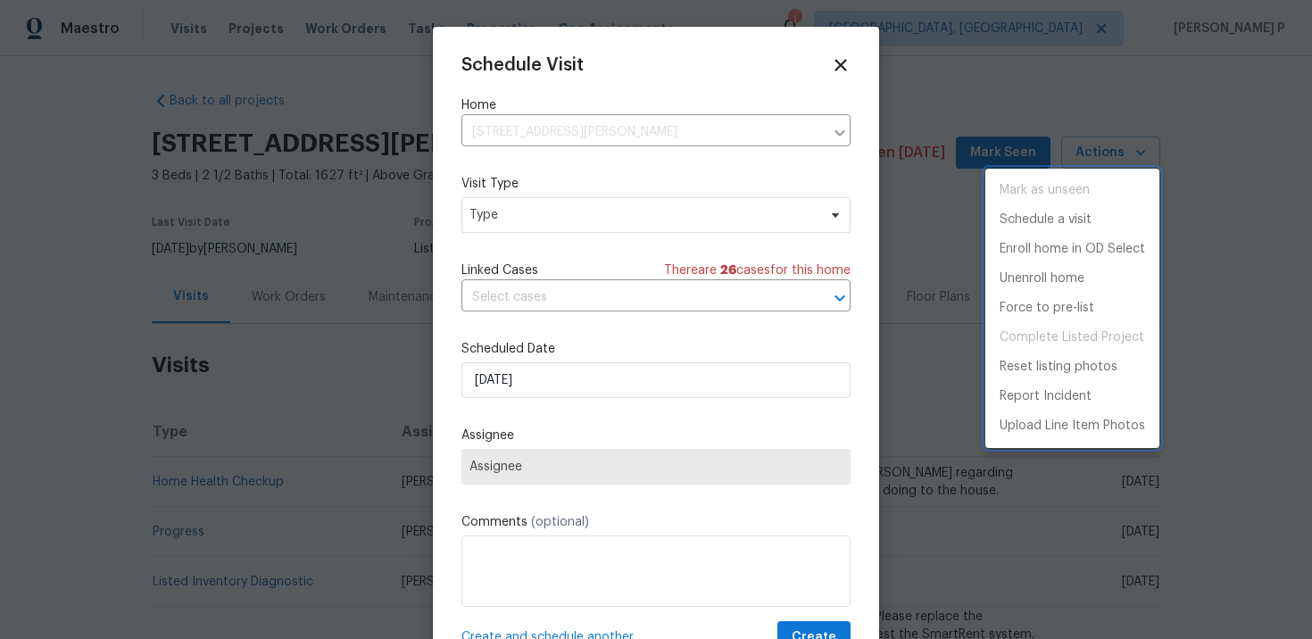
click at [557, 216] on div at bounding box center [656, 319] width 1312 height 639
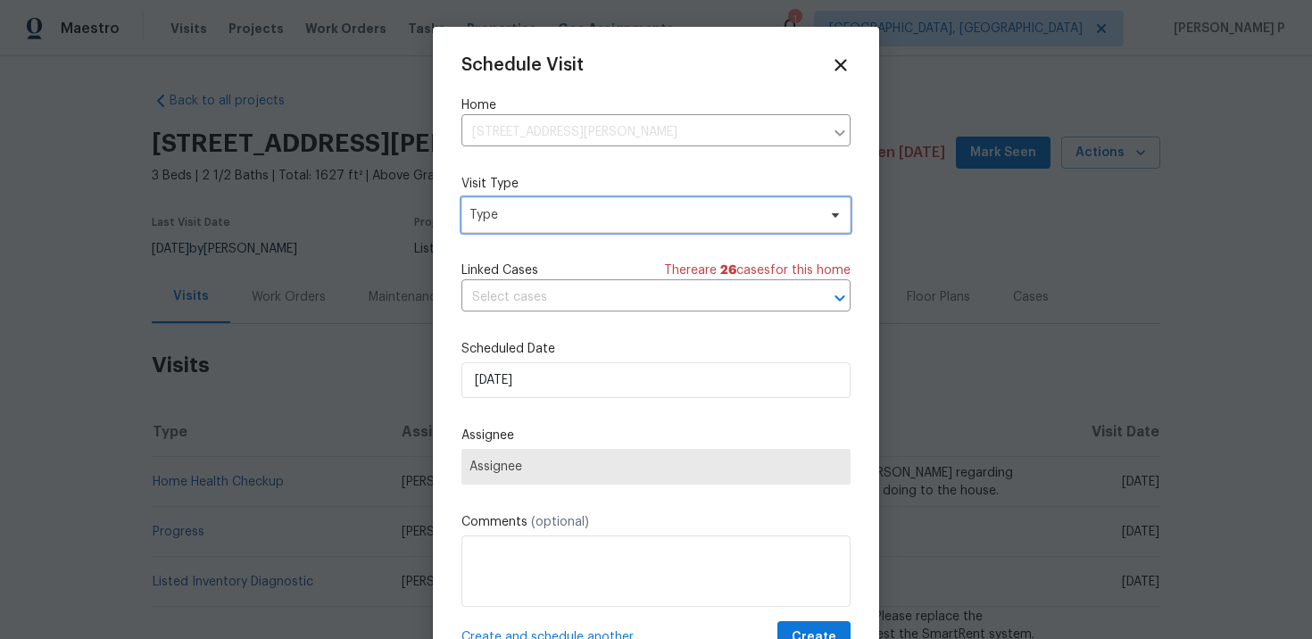
click at [557, 216] on span "Type" at bounding box center [642, 215] width 347 height 18
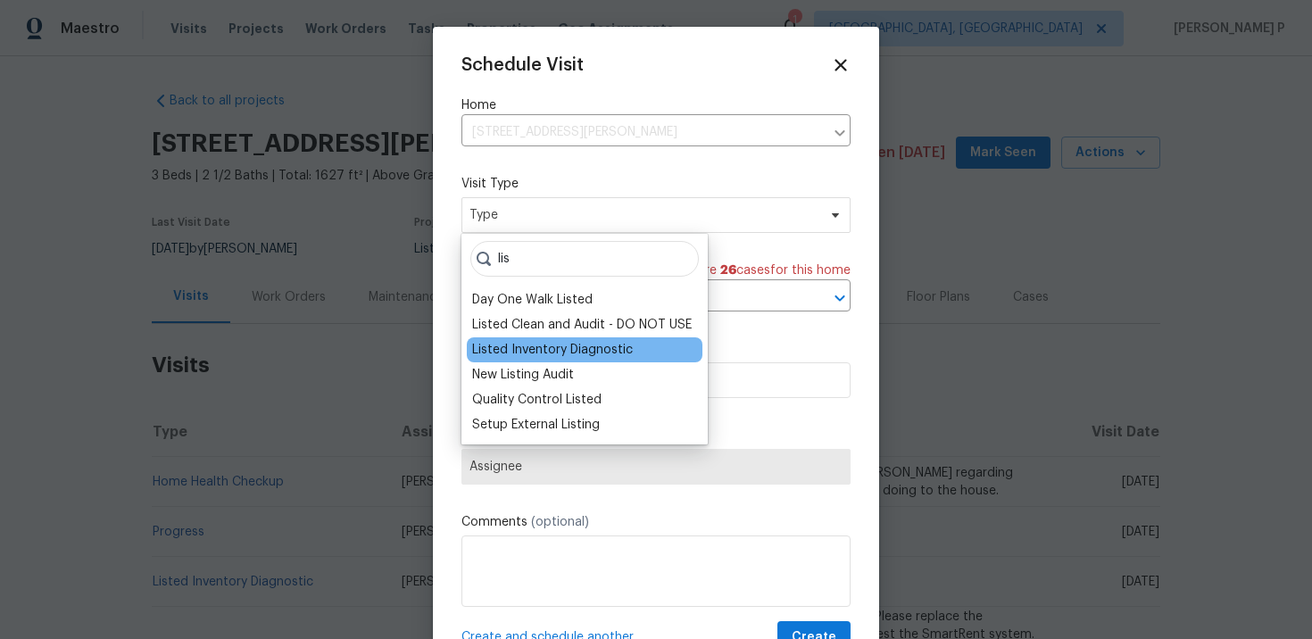
type input "lis"
click at [496, 345] on div "Listed Inventory Diagnostic" at bounding box center [552, 350] width 161 height 18
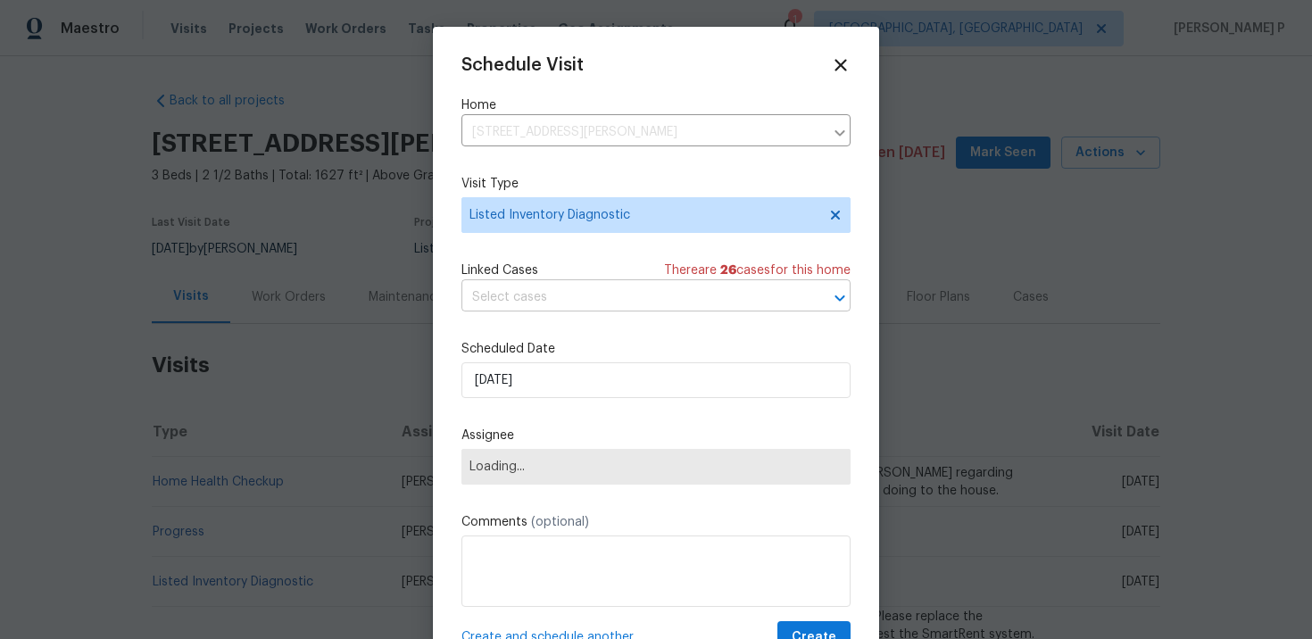
click at [568, 302] on input "text" at bounding box center [630, 298] width 339 height 28
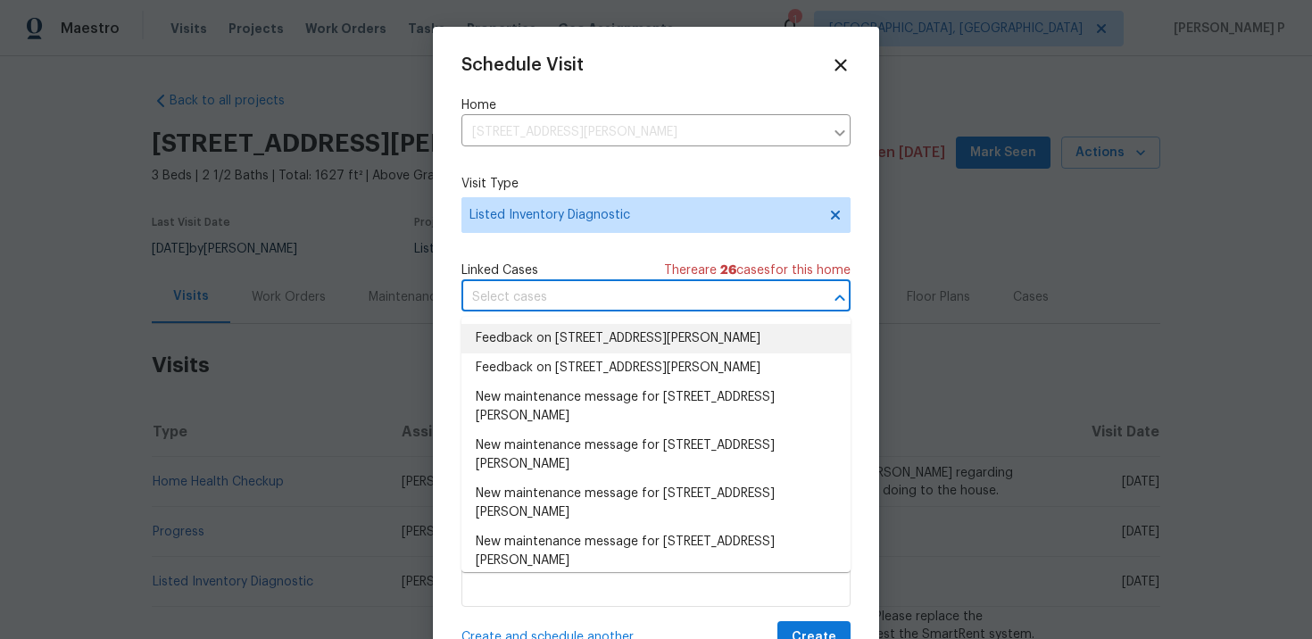
click at [568, 347] on li "Feedback on [STREET_ADDRESS][PERSON_NAME]" at bounding box center [655, 338] width 389 height 29
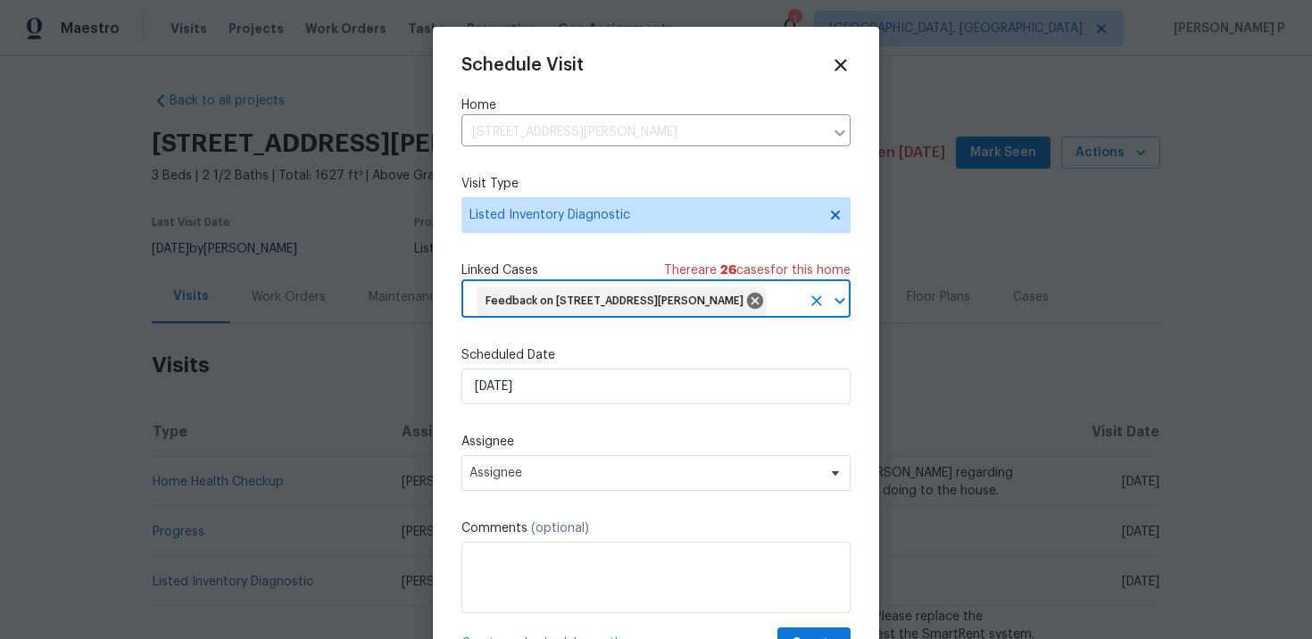
click at [562, 395] on div "Scheduled Date [DATE]" at bounding box center [655, 375] width 389 height 58
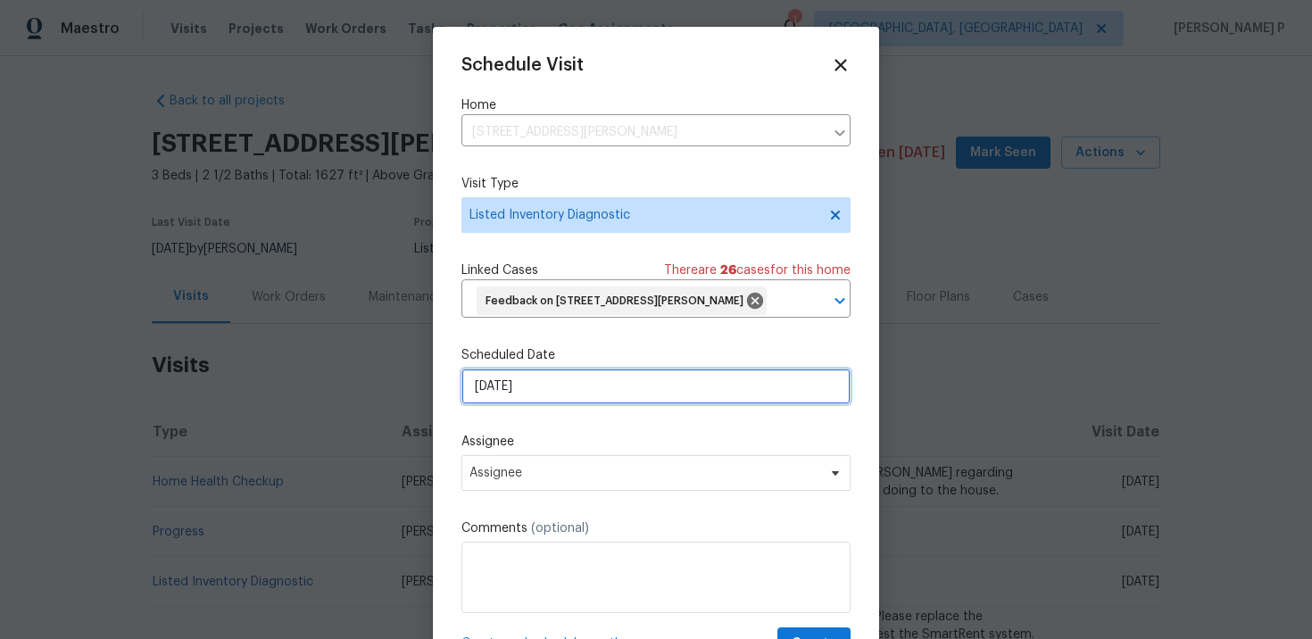
click at [562, 404] on input "[DATE]" at bounding box center [655, 387] width 389 height 36
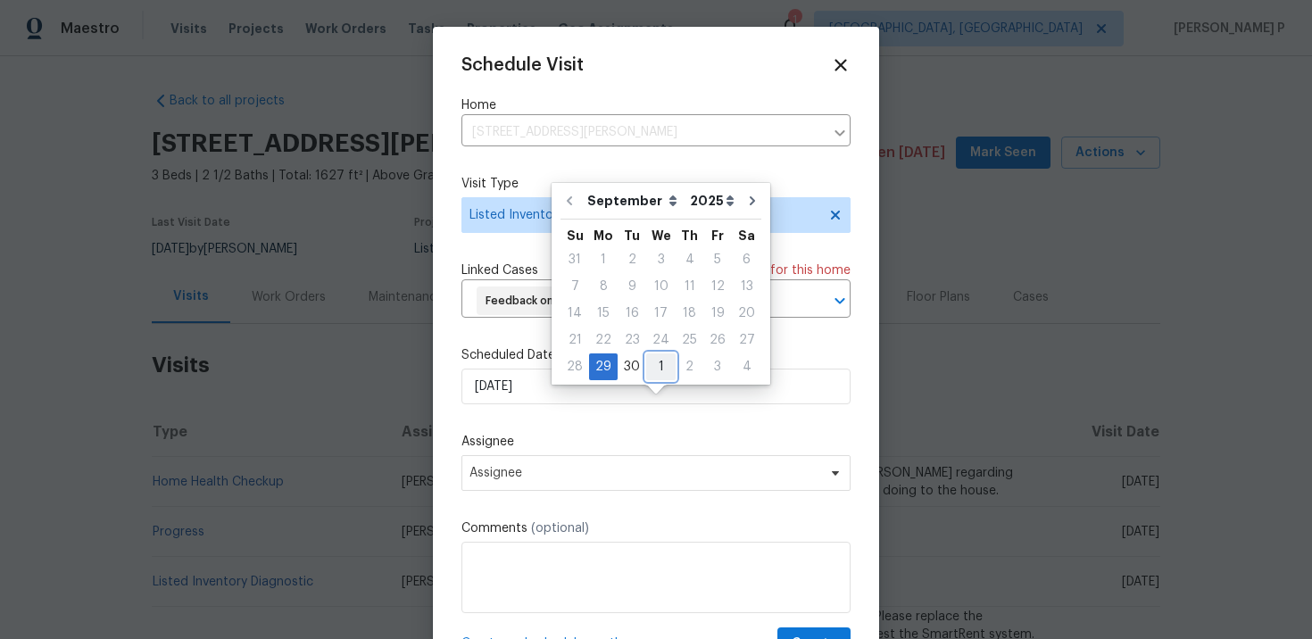
click at [652, 364] on div "1" at bounding box center [660, 366] width 29 height 25
type input "[DATE]"
select select "9"
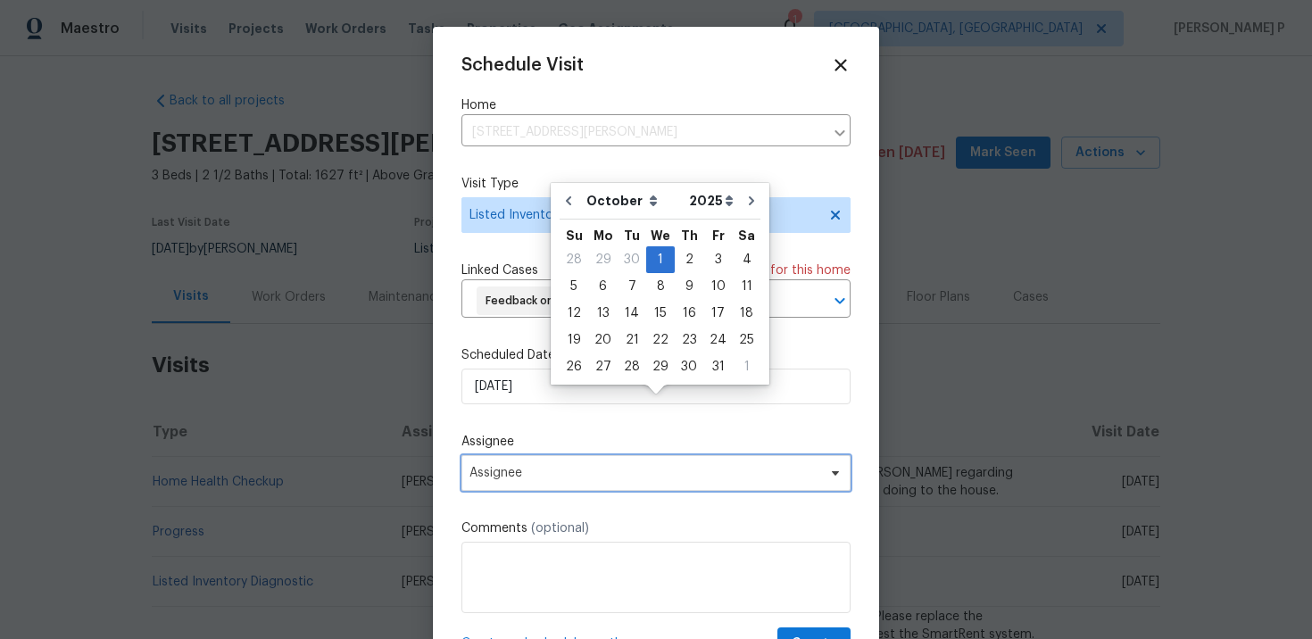
click at [629, 480] on span "Assignee" at bounding box center [644, 473] width 350 height 14
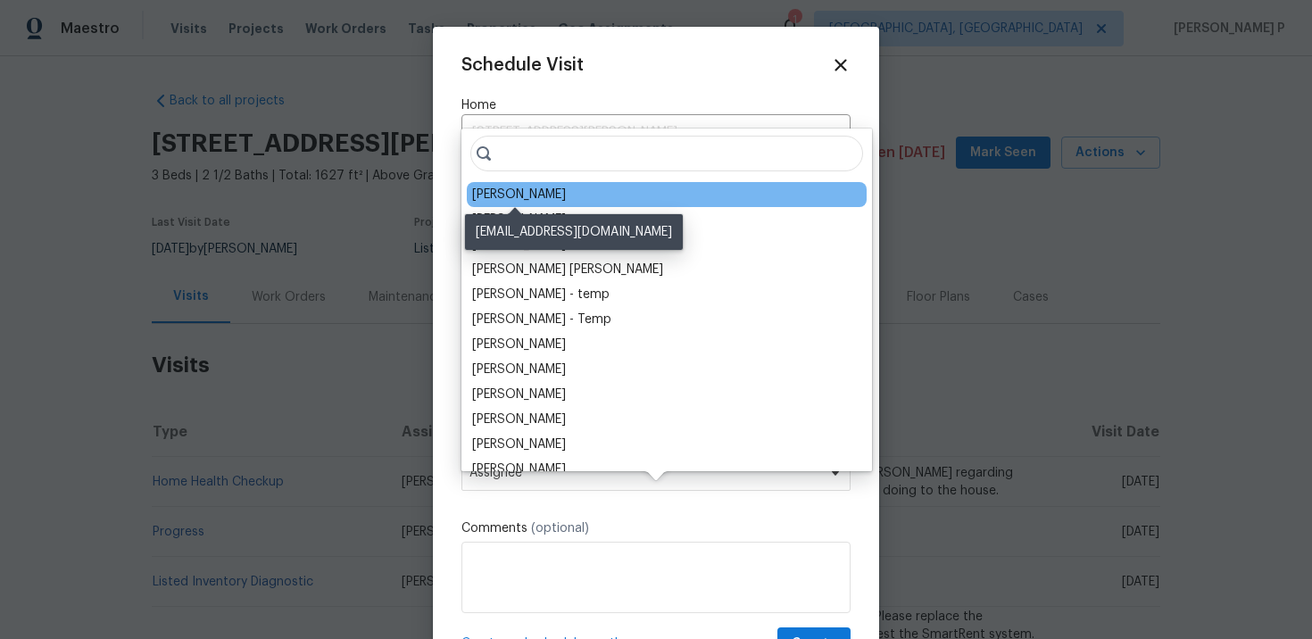
click at [540, 195] on div "[PERSON_NAME]" at bounding box center [519, 195] width 94 height 18
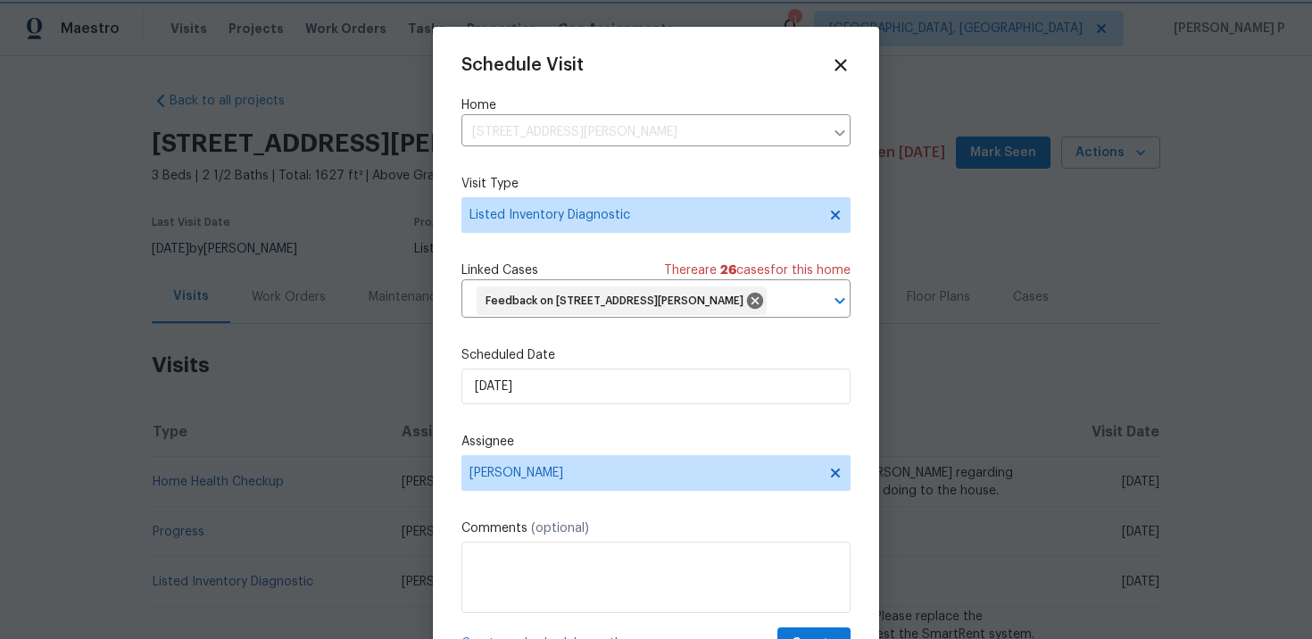
scroll to position [66, 0]
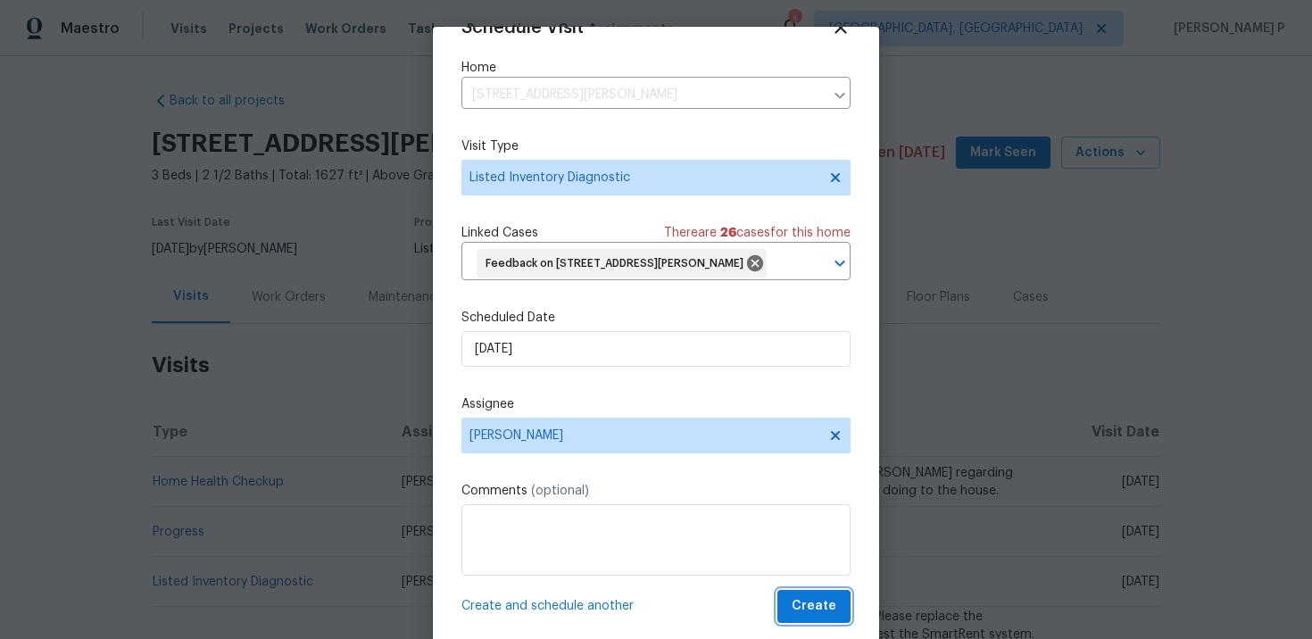
click at [828, 603] on span "Create" at bounding box center [813, 606] width 45 height 22
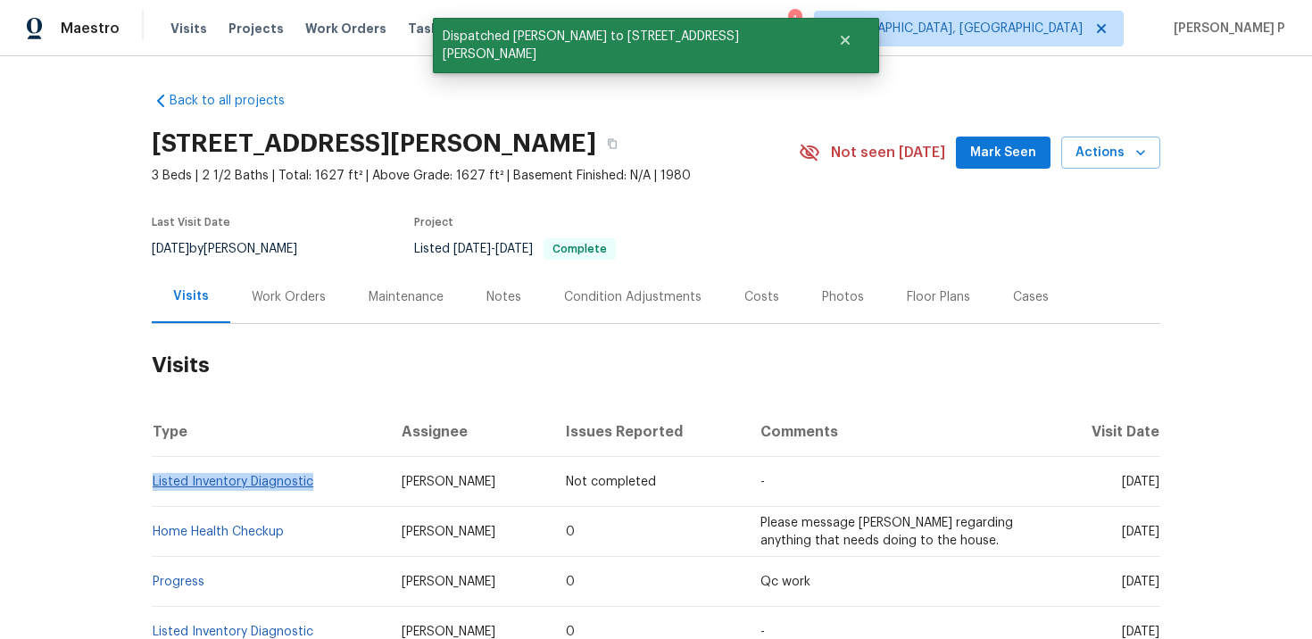
drag, startPoint x: 320, startPoint y: 484, endPoint x: 154, endPoint y: 484, distance: 166.0
click at [154, 484] on td "Listed Inventory Diagnostic" at bounding box center [270, 482] width 236 height 50
copy link "Listed Inventory Diagnostic"
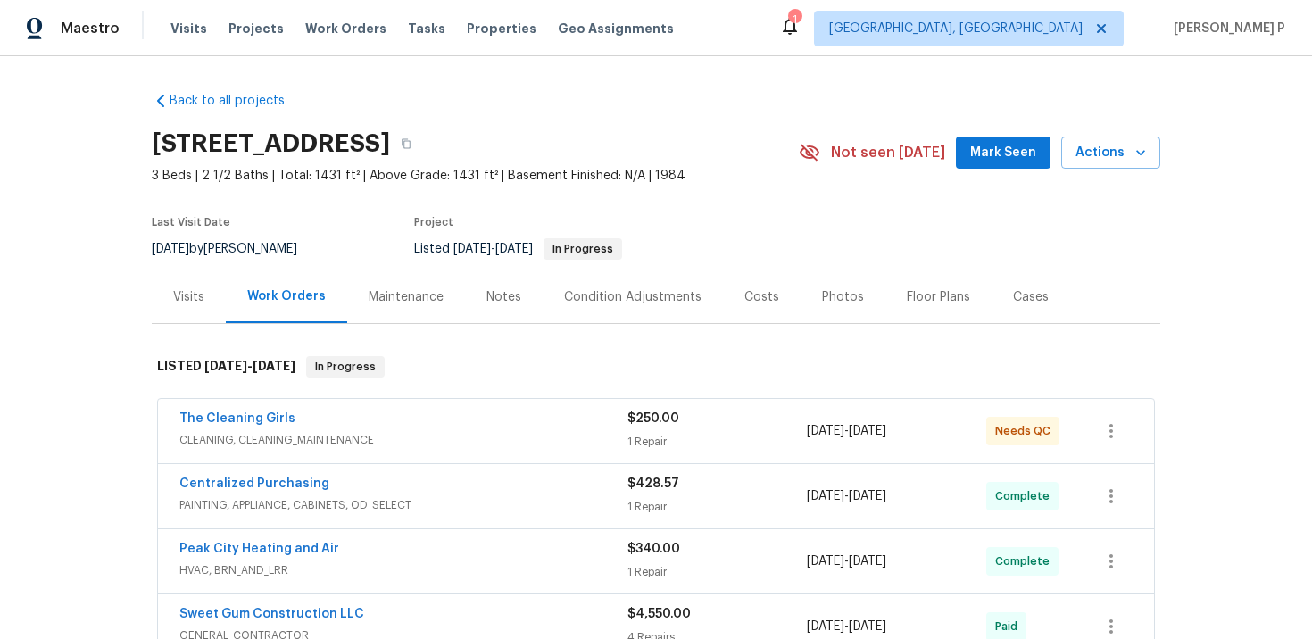
click at [188, 297] on div "Visits" at bounding box center [188, 297] width 31 height 18
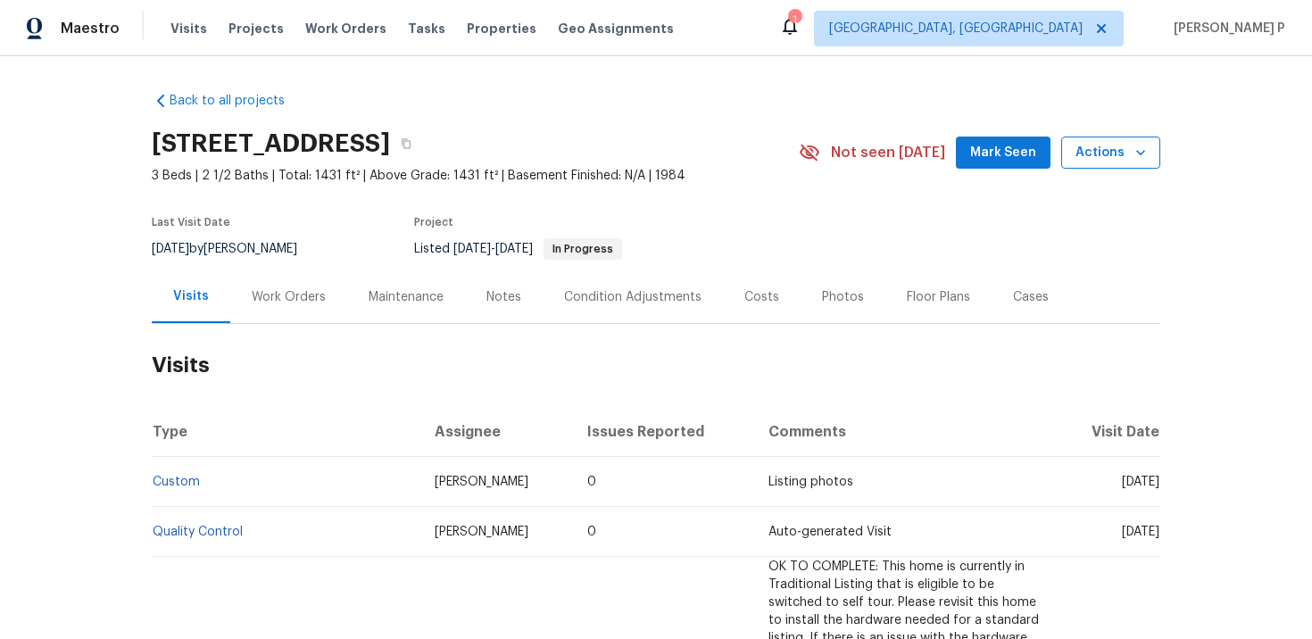
click at [1109, 152] on span "Actions" at bounding box center [1110, 153] width 70 height 22
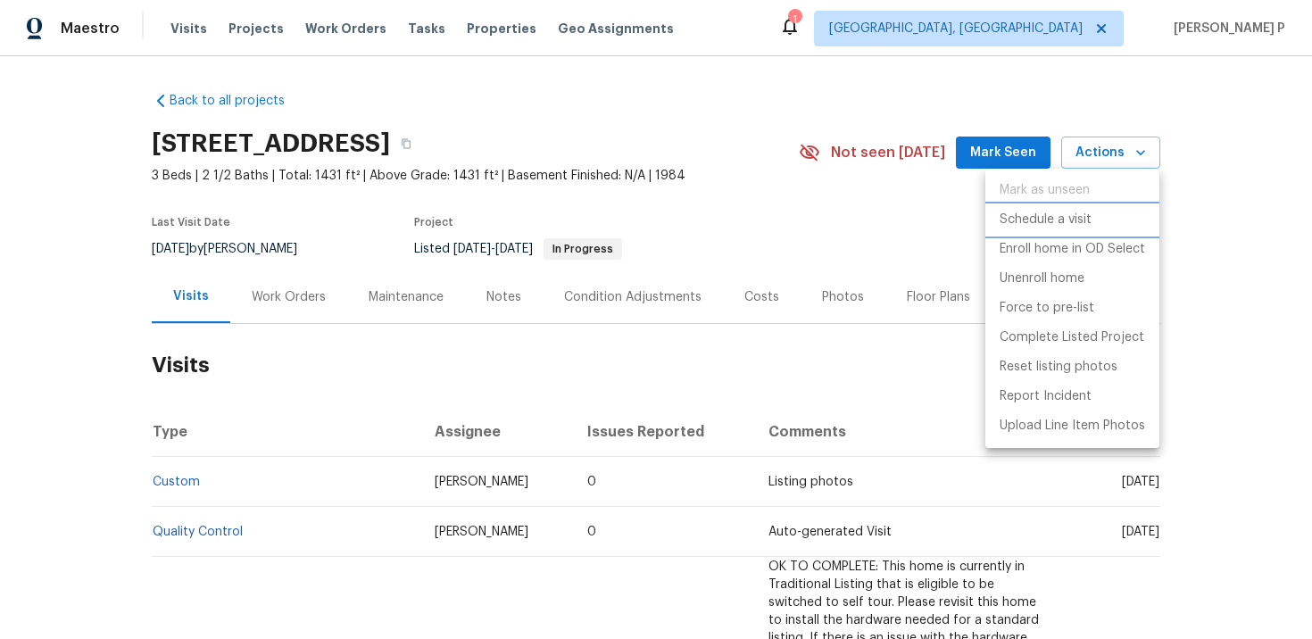
click at [1072, 220] on p "Schedule a visit" at bounding box center [1045, 220] width 92 height 19
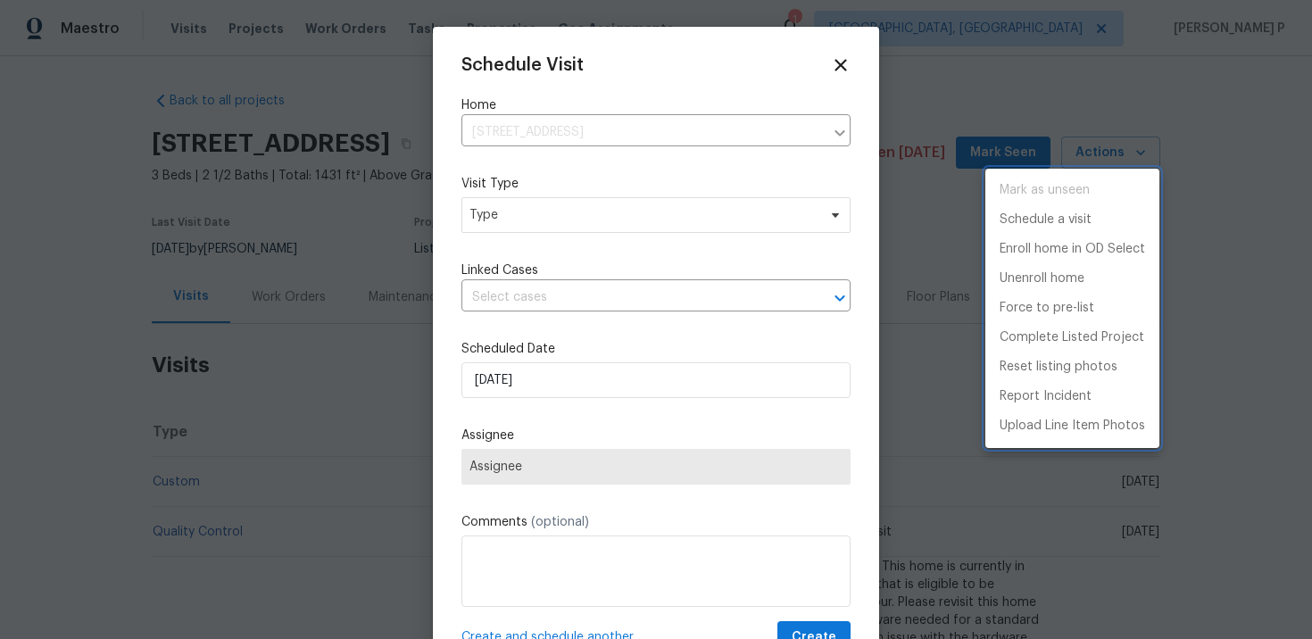
click at [517, 211] on div at bounding box center [656, 319] width 1312 height 639
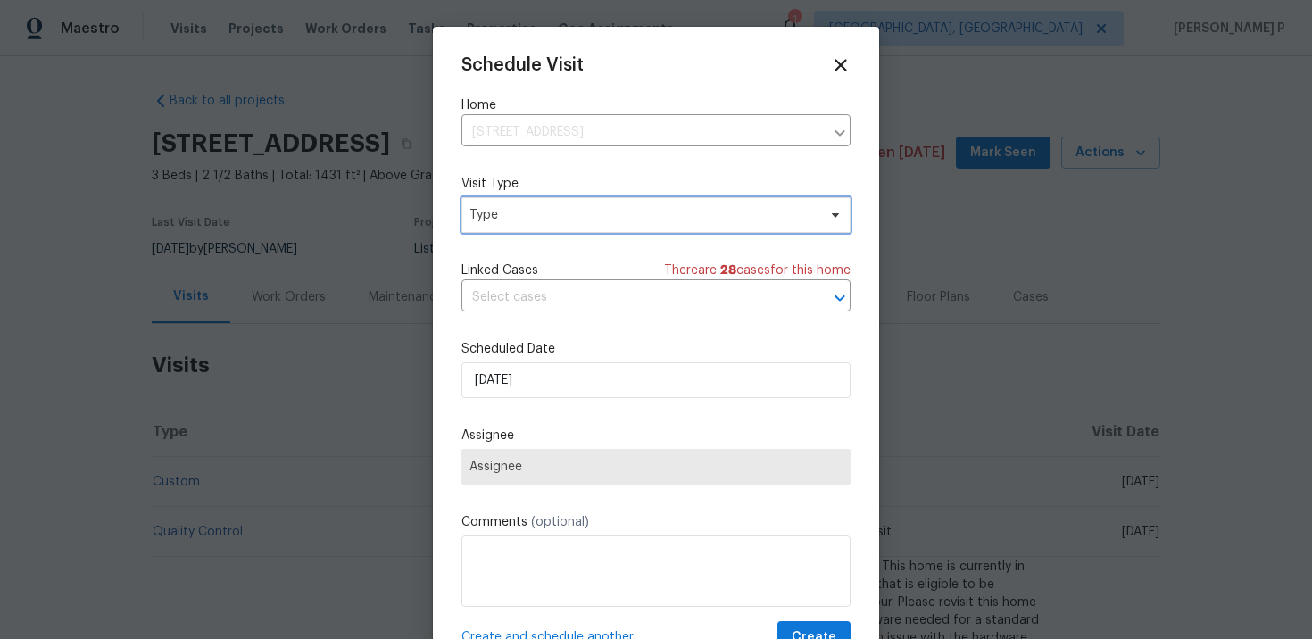
click at [542, 213] on span "Type" at bounding box center [642, 215] width 347 height 18
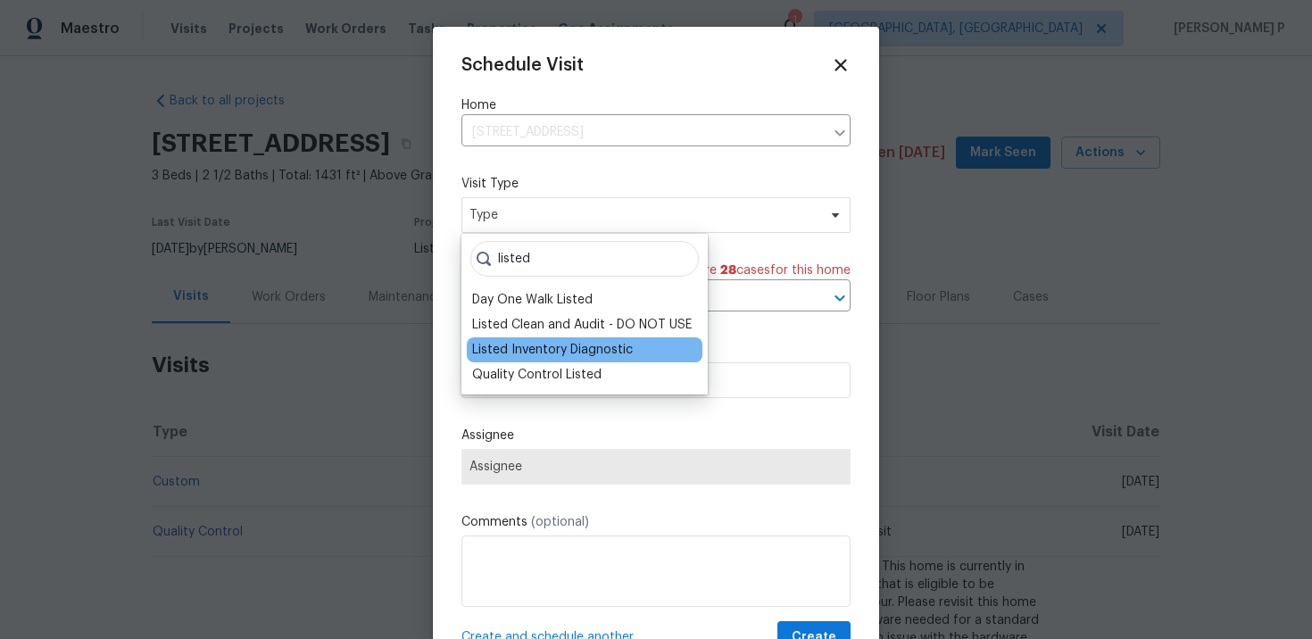
type input "listed"
click at [570, 349] on div "Listed Inventory Diagnostic" at bounding box center [552, 350] width 161 height 18
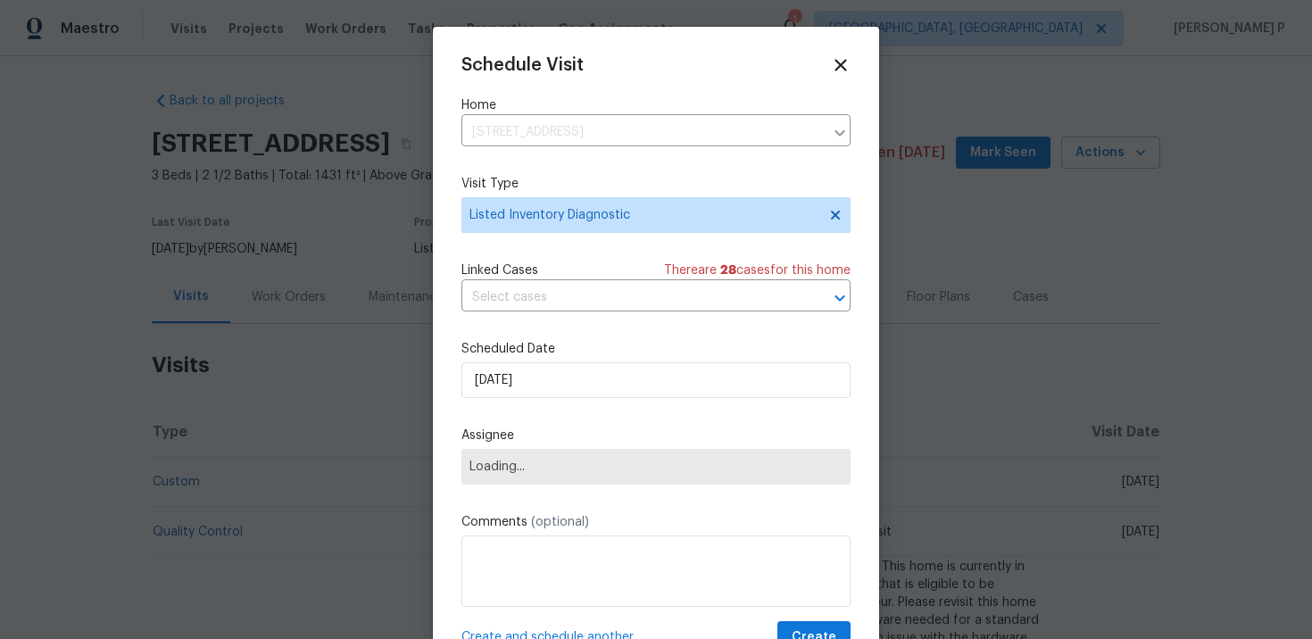
click at [559, 313] on div "Schedule Visit Home 104 Mossbark Ln, Chapel Hill, NC 27514 ​ Visit Type Listed …" at bounding box center [655, 354] width 389 height 599
click at [569, 296] on input "text" at bounding box center [630, 298] width 339 height 28
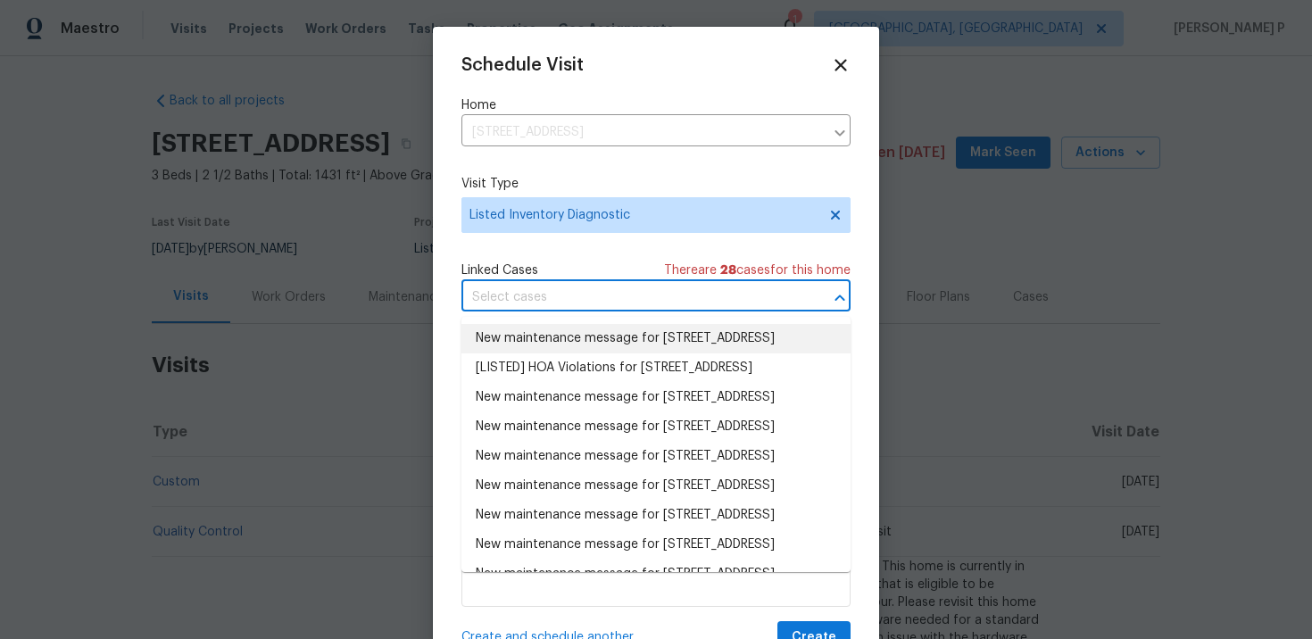
click at [582, 348] on li "New maintenance message for 104 Mossbark Ln , Chapel Hill, NC 27514" at bounding box center [655, 338] width 389 height 29
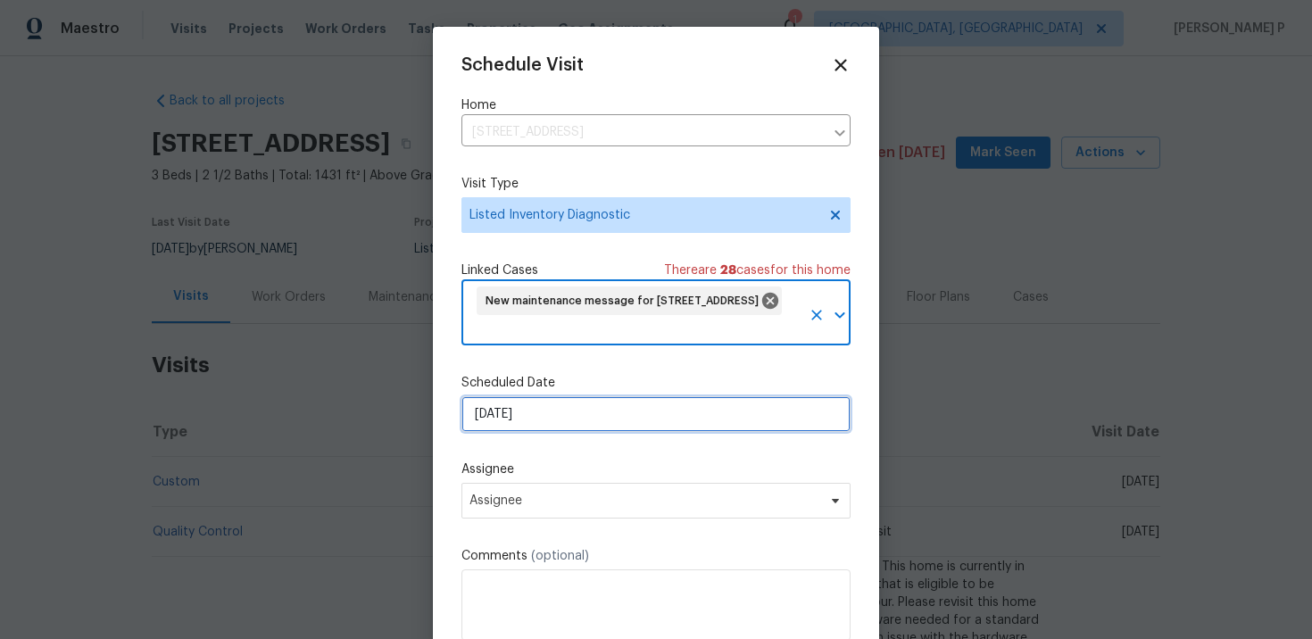
click at [583, 401] on input "[DATE]" at bounding box center [655, 414] width 389 height 36
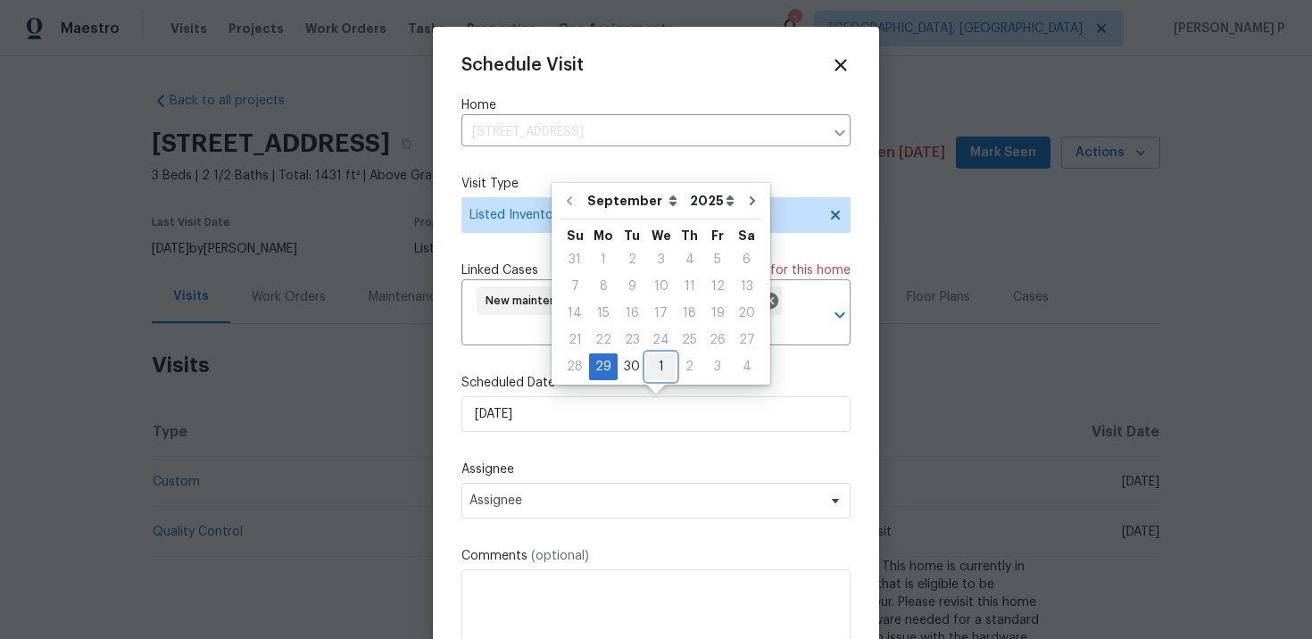
click at [659, 367] on div "1" at bounding box center [660, 366] width 29 height 25
type input "10/1/2025"
select select "9"
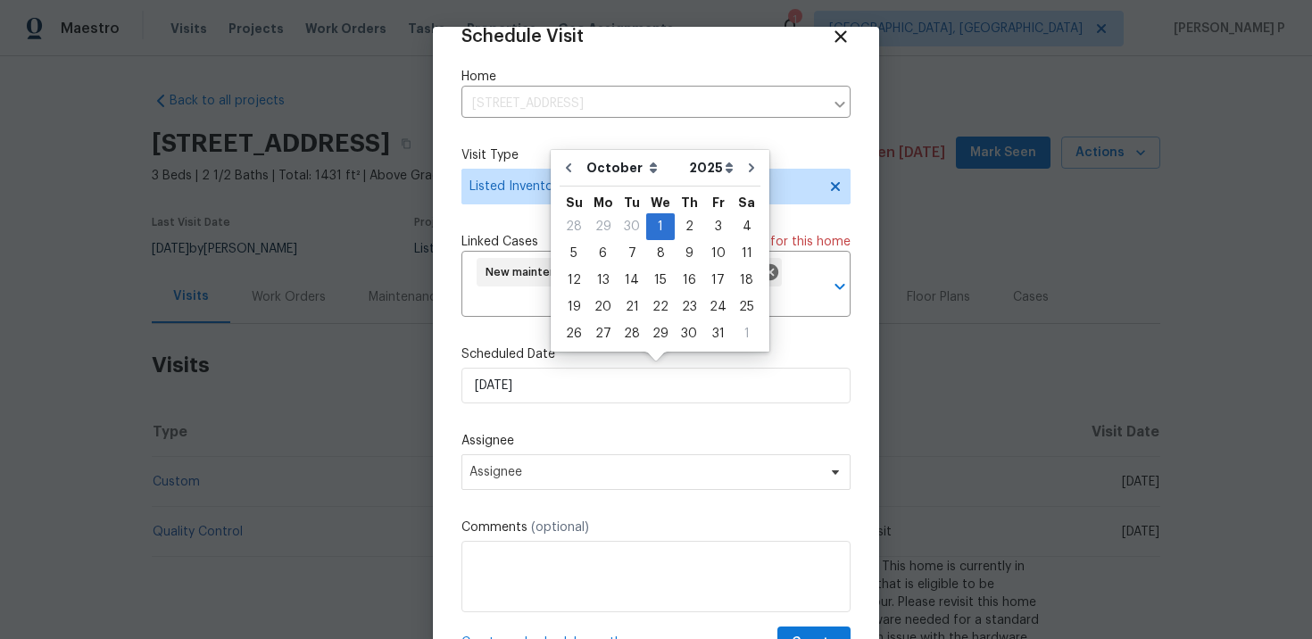
scroll to position [35, 0]
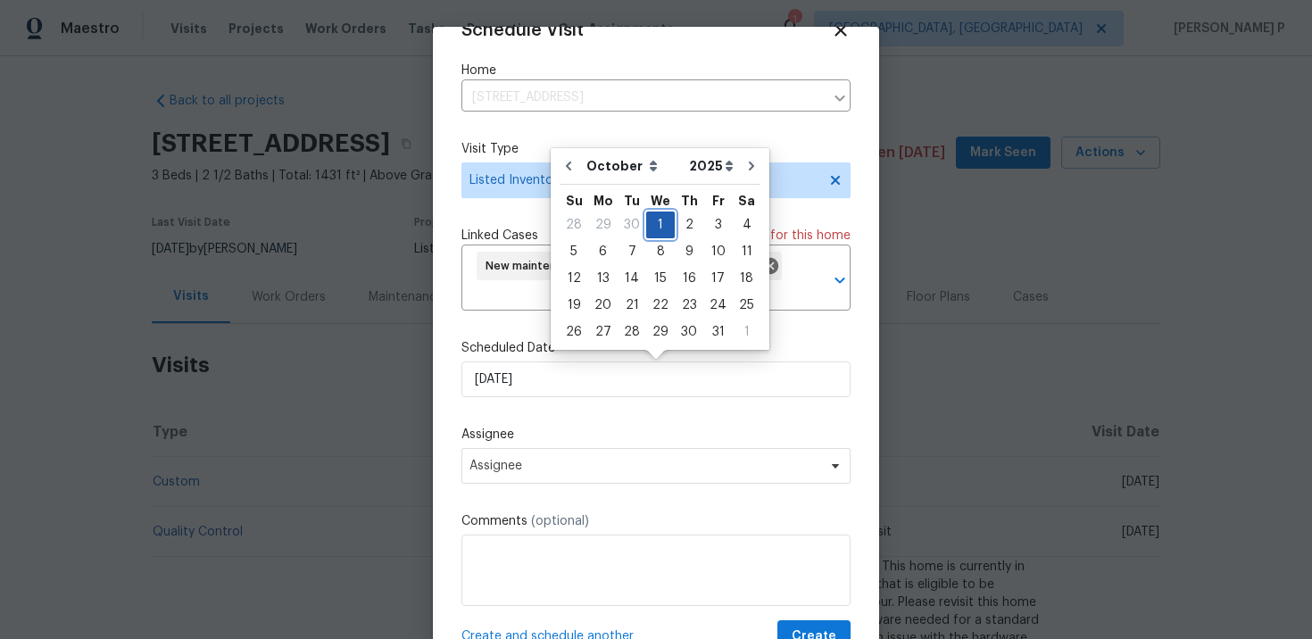
click at [655, 220] on div "1" at bounding box center [660, 224] width 29 height 25
click at [656, 425] on div "Schedule Visit Home 104 Mossbark Ln, Chapel Hill, NC 27514 ​ Visit Type Listed …" at bounding box center [655, 337] width 389 height 633
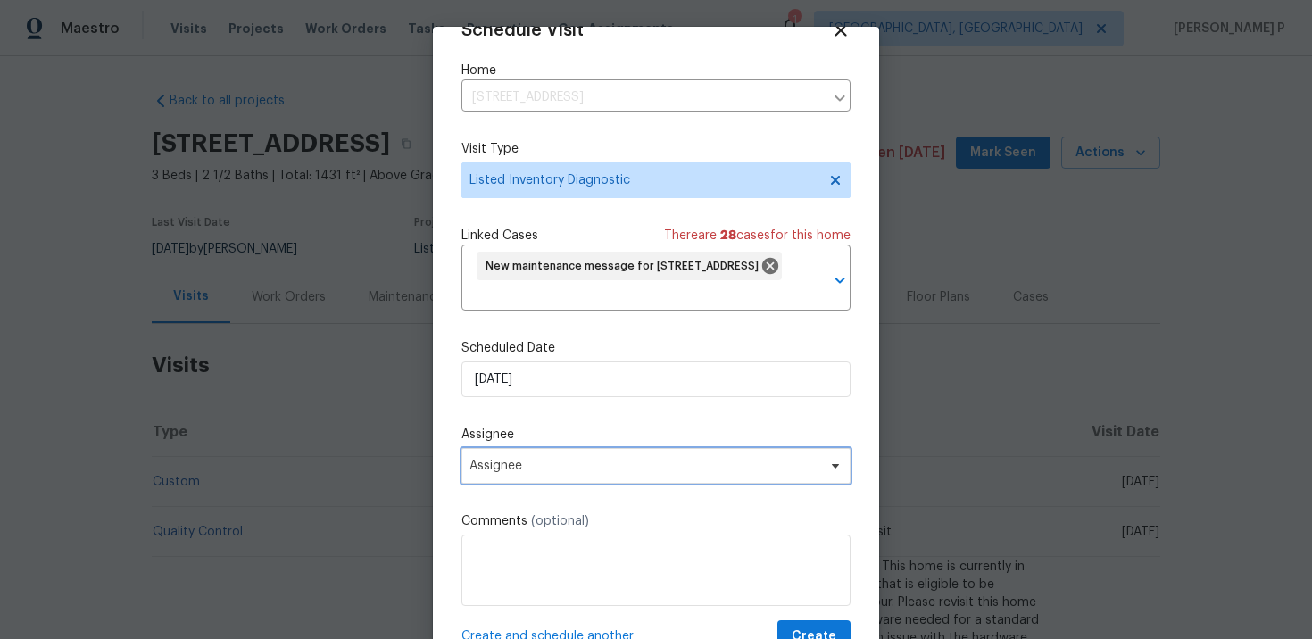
click at [609, 469] on span "Assignee" at bounding box center [644, 466] width 350 height 14
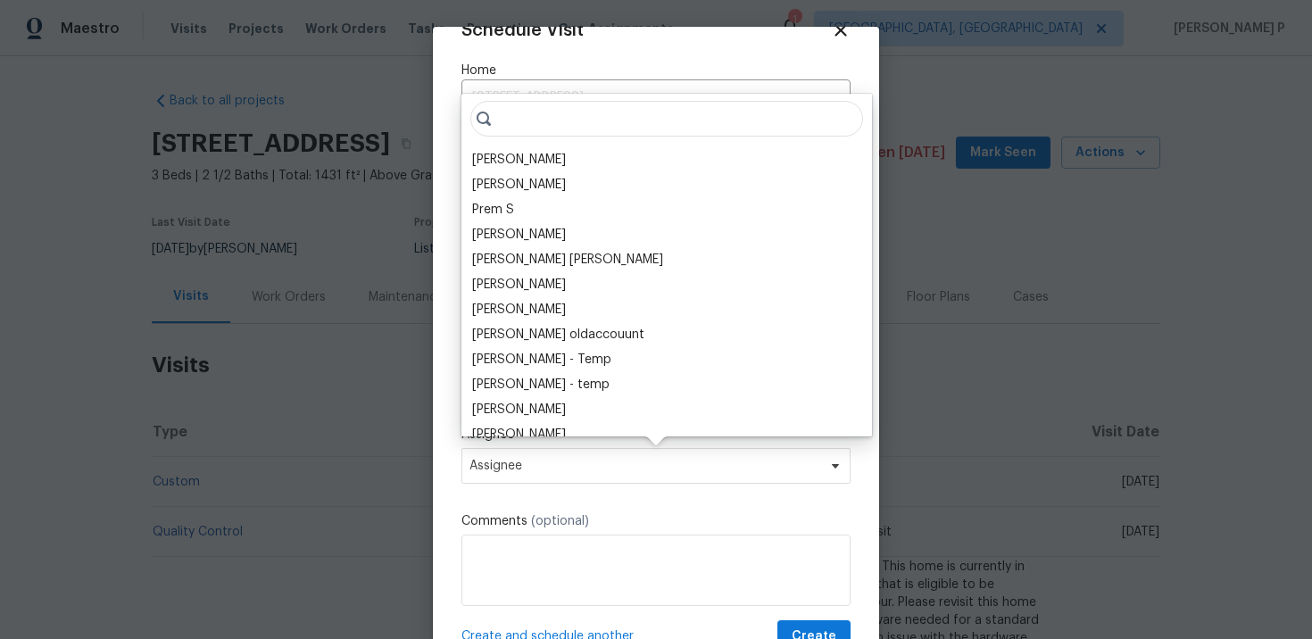
click at [520, 145] on div "Lee Privette Vigneshwaran B Prem S Vinodh Kumar Mohammed Moshin Ali Vinod Kumar…" at bounding box center [666, 265] width 410 height 343
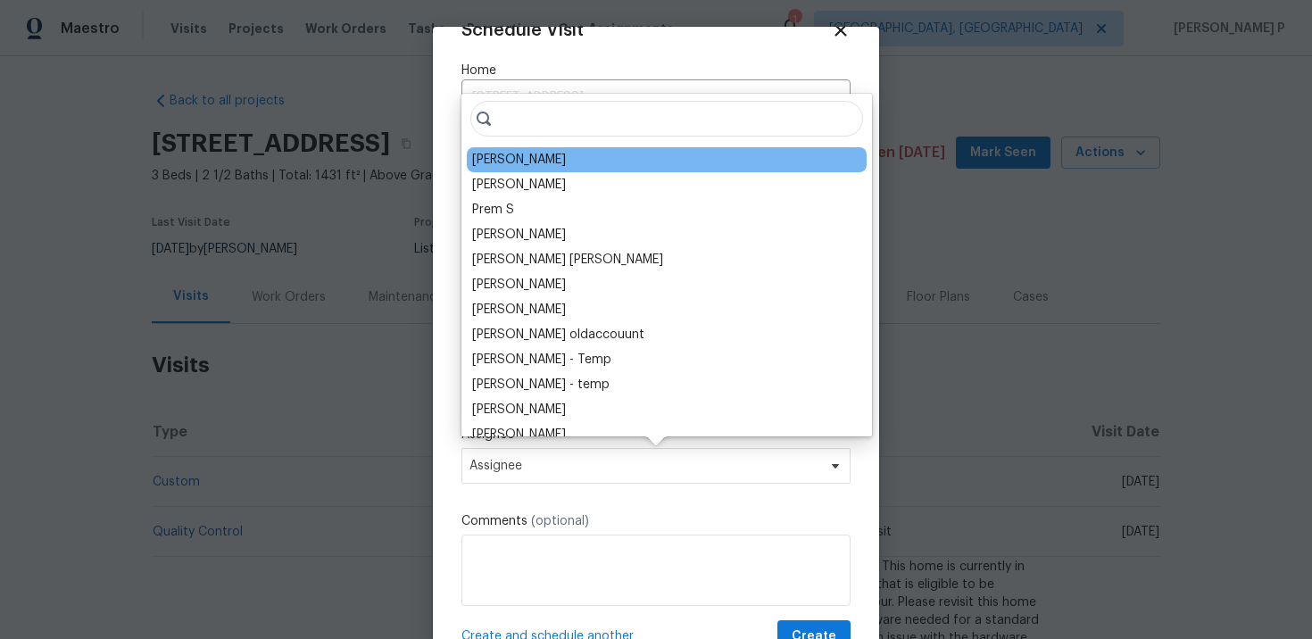
click at [520, 163] on div "Lee Privette" at bounding box center [519, 160] width 94 height 18
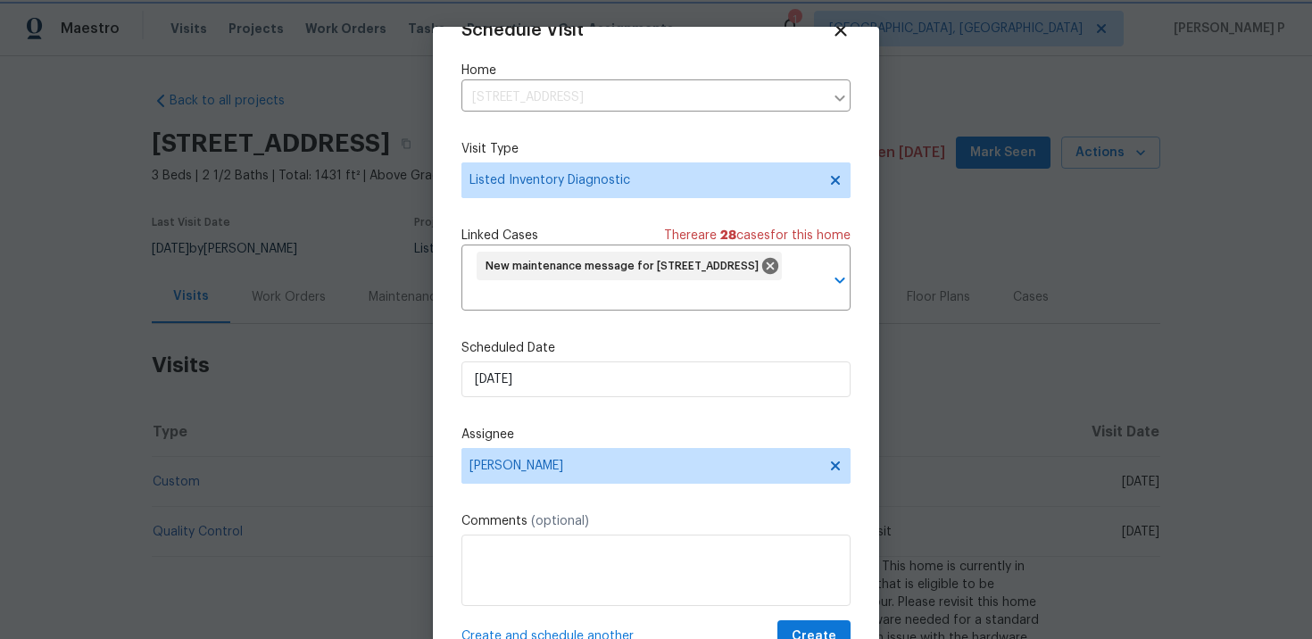
scroll to position [66, 0]
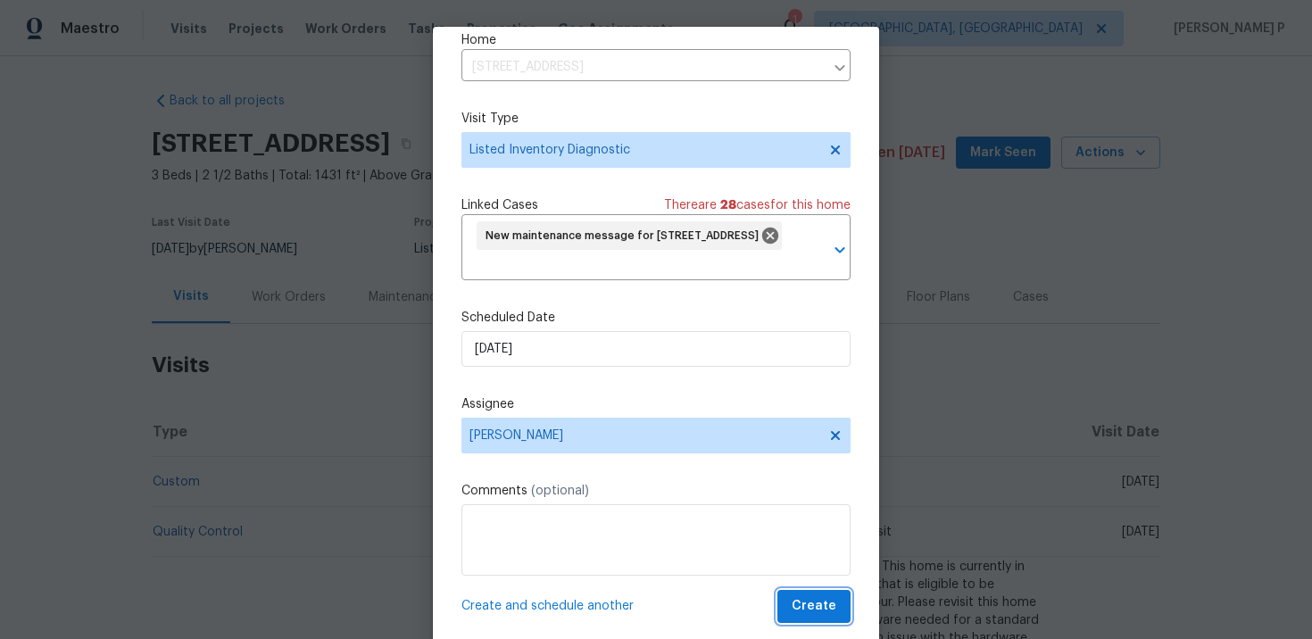
click at [822, 600] on span "Create" at bounding box center [813, 606] width 45 height 22
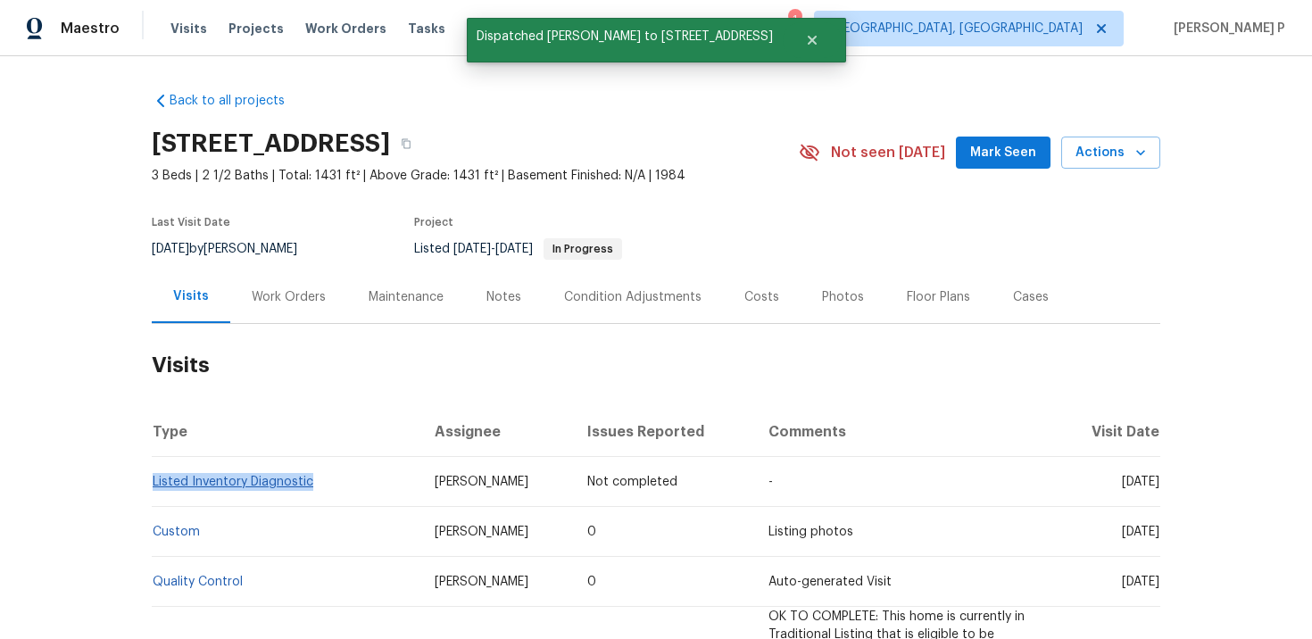
drag, startPoint x: 319, startPoint y: 479, endPoint x: 153, endPoint y: 477, distance: 166.0
click at [153, 477] on td "Listed Inventory Diagnostic" at bounding box center [286, 482] width 269 height 50
copy link "Listed Inventory Diagnostic"
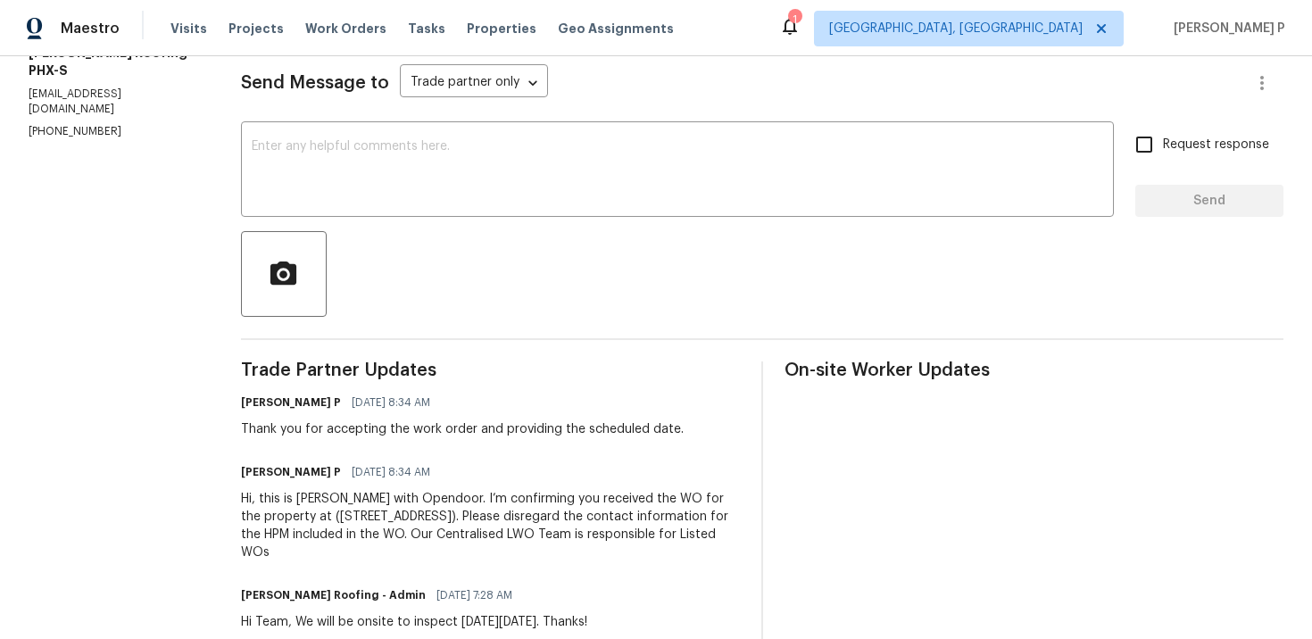
scroll to position [286, 0]
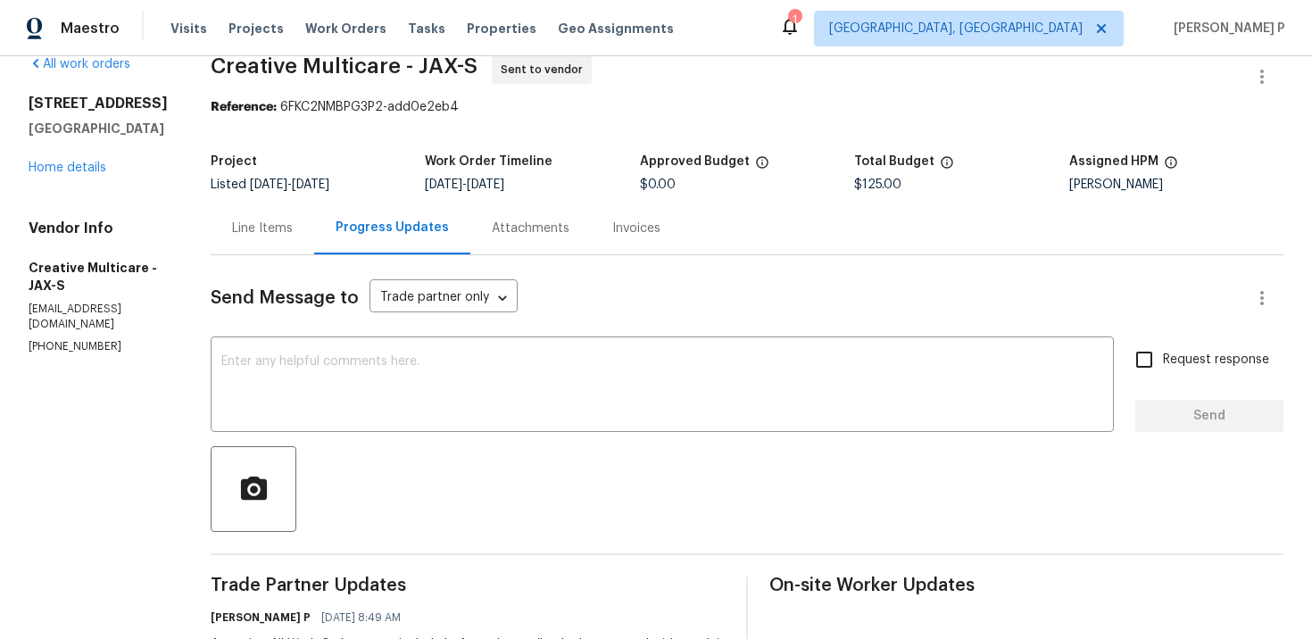
scroll to position [24, 0]
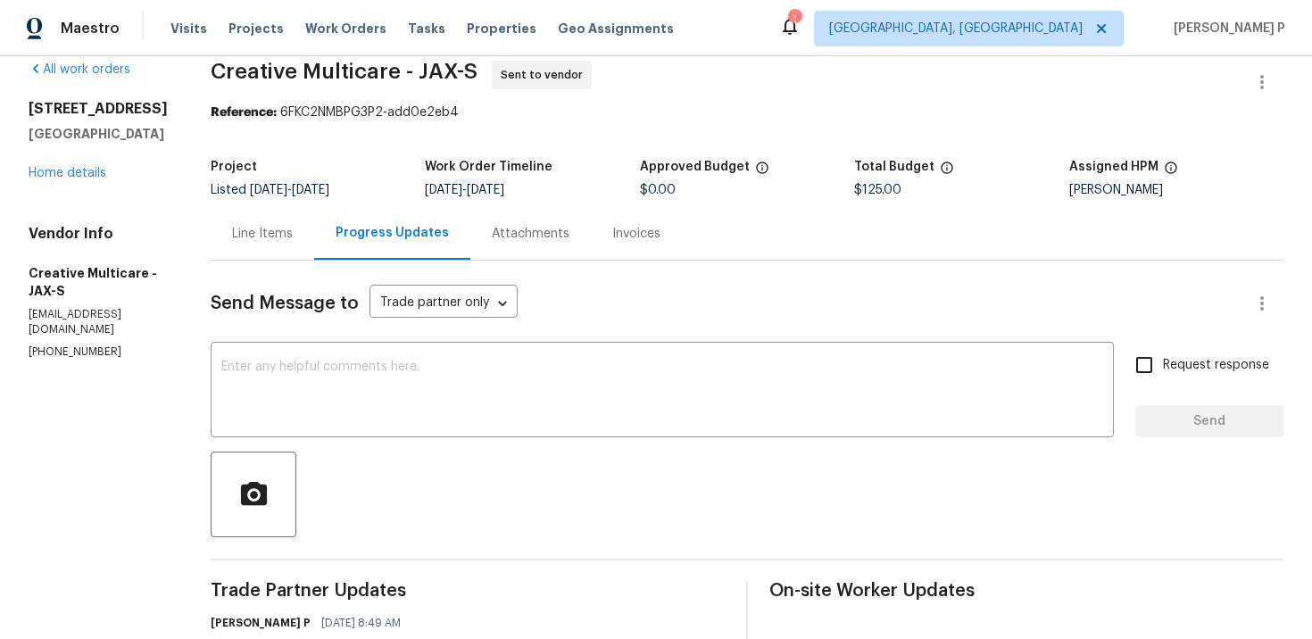
click at [293, 229] on div "Line Items" at bounding box center [262, 234] width 61 height 18
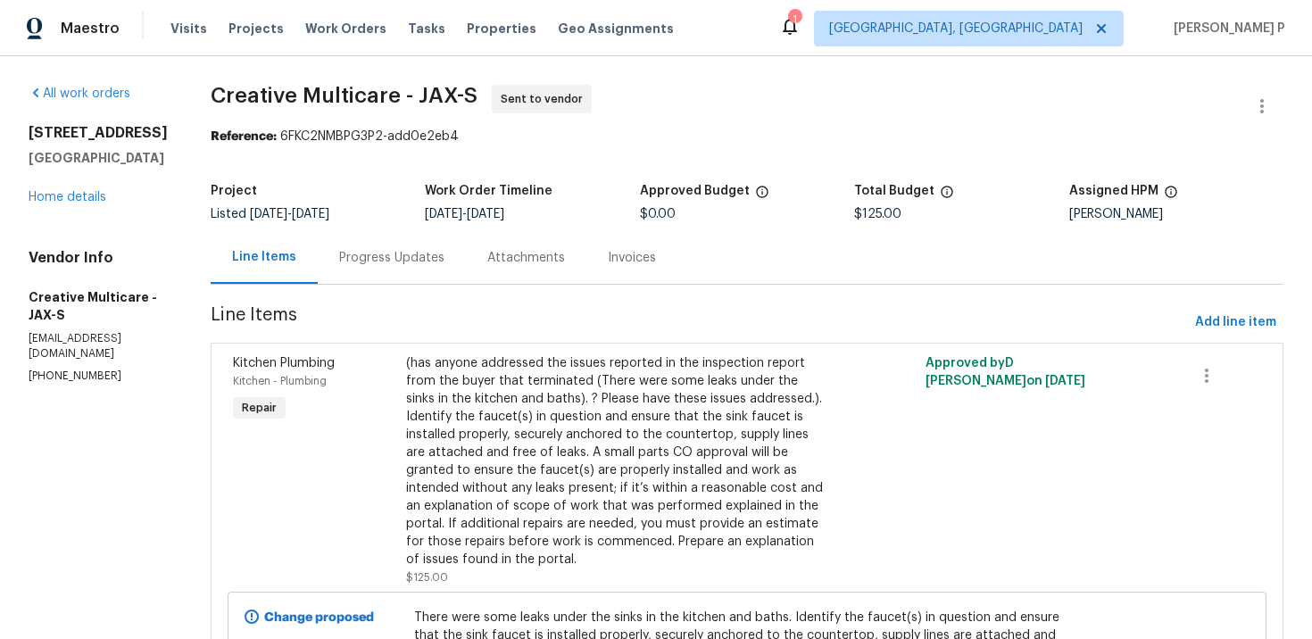
scroll to position [247, 0]
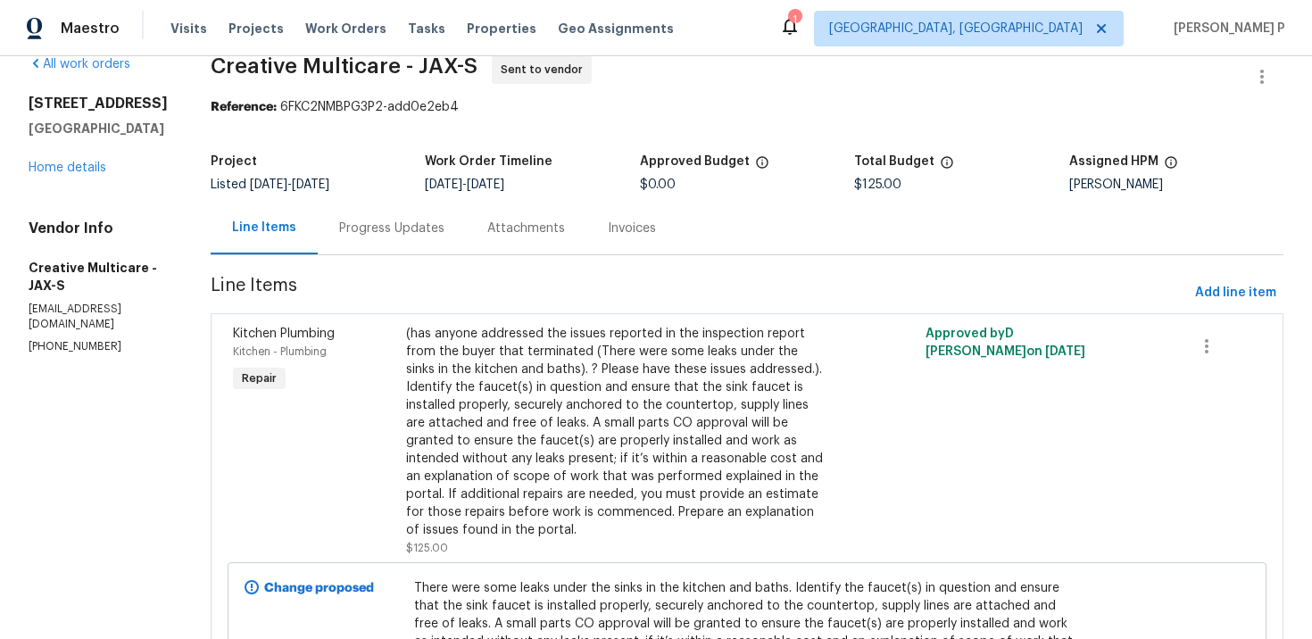
click at [444, 229] on div "Progress Updates" at bounding box center [391, 229] width 105 height 18
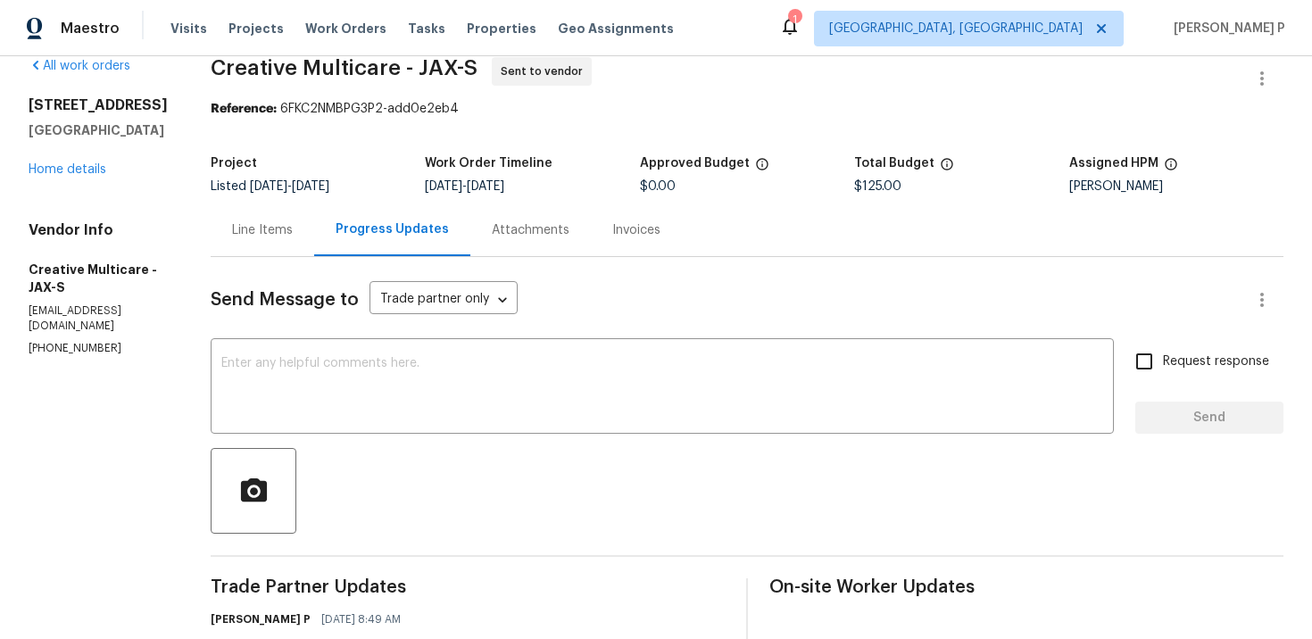
scroll to position [29, 0]
click at [468, 358] on textarea at bounding box center [662, 386] width 882 height 62
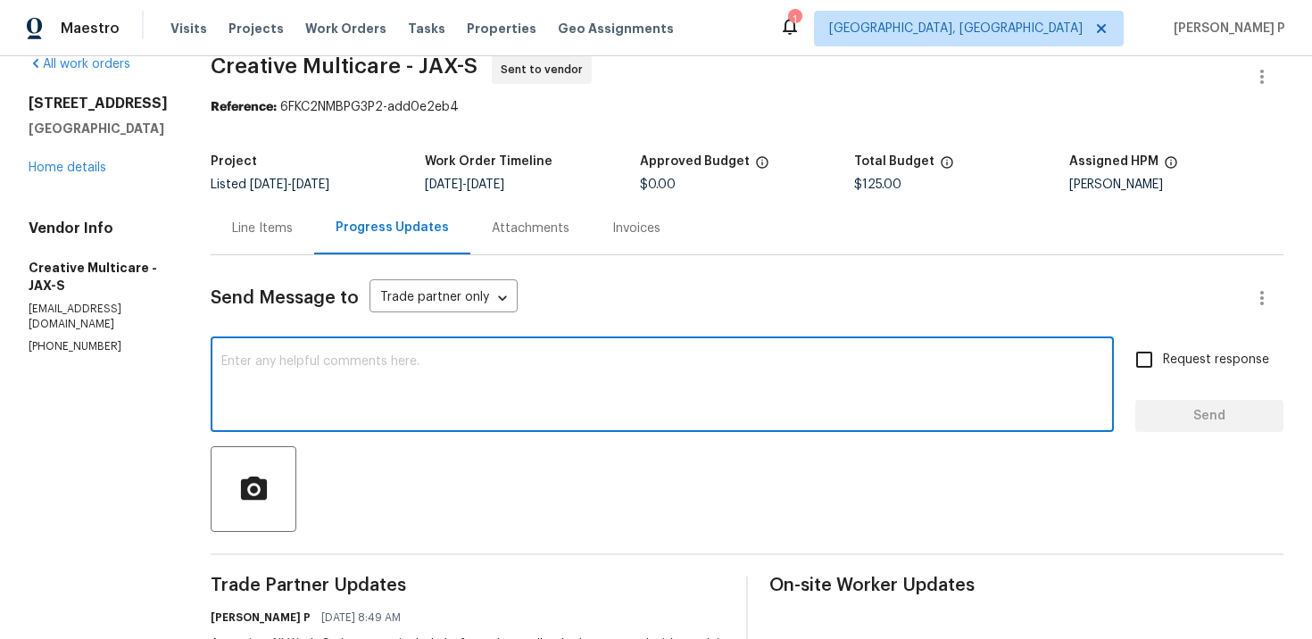
paste textarea "Just a friendly reminder: Please accept the work order within an hour to avoid …"
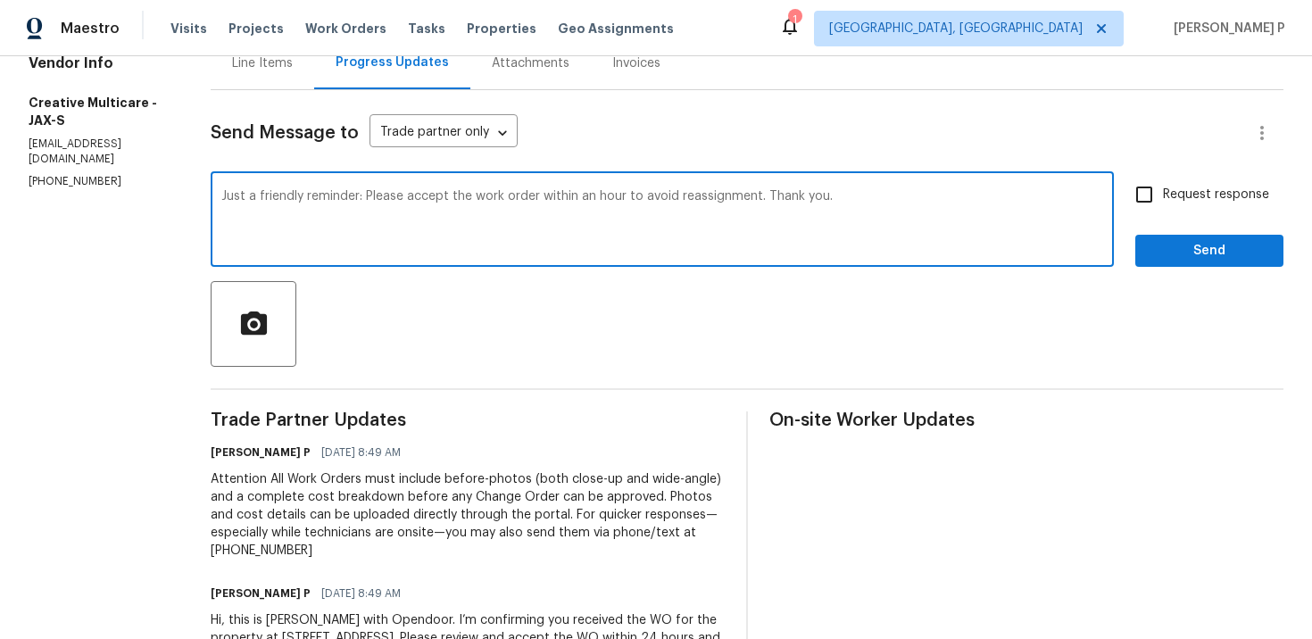
scroll to position [306, 0]
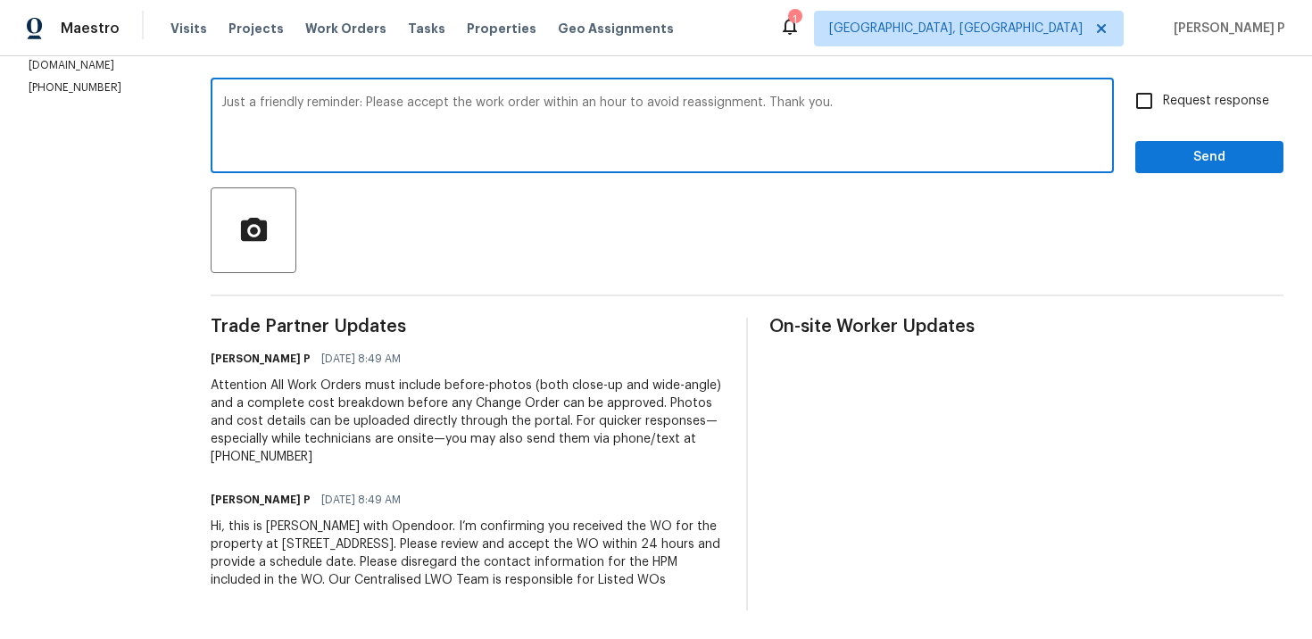
type textarea "Just a friendly reminder: Please accept the work order within an hour to avoid …"
click at [1181, 92] on span "Request response" at bounding box center [1216, 101] width 106 height 19
click at [1163, 83] on input "Request response" at bounding box center [1143, 100] width 37 height 37
checkbox input "true"
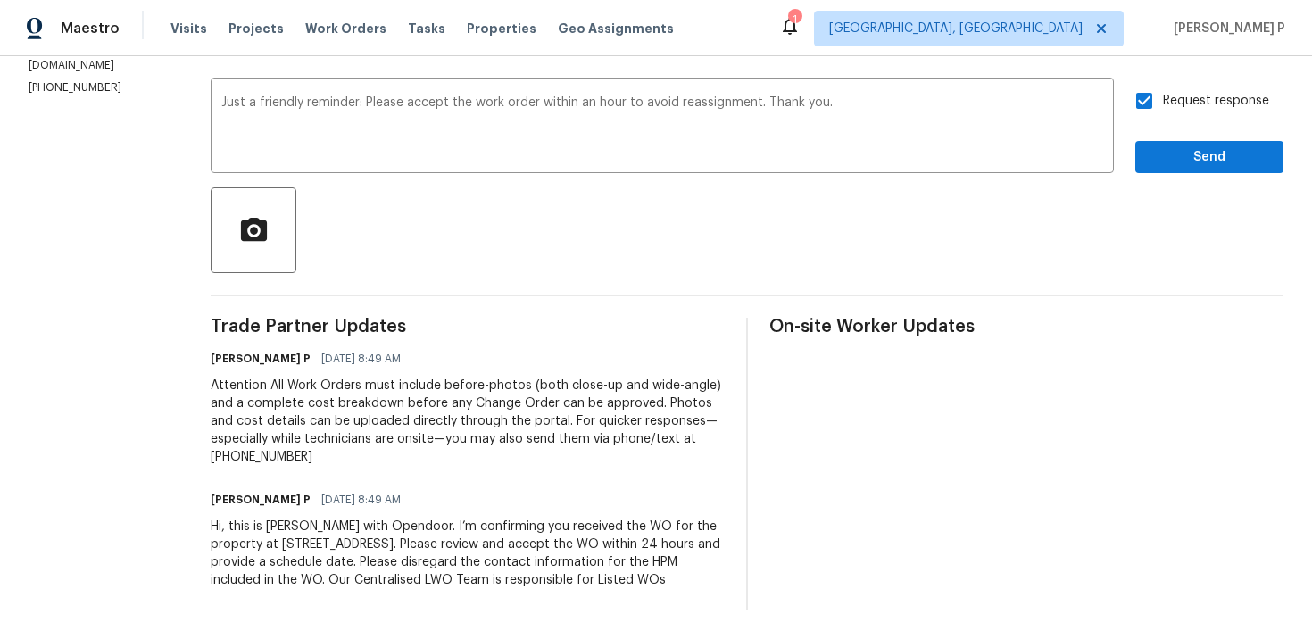
click at [1171, 164] on div "Send Message to Trade partner only Trade partner only ​ Just a friendly reminde…" at bounding box center [747, 303] width 1073 height 614
click at [1192, 146] on span "Send" at bounding box center [1209, 157] width 120 height 22
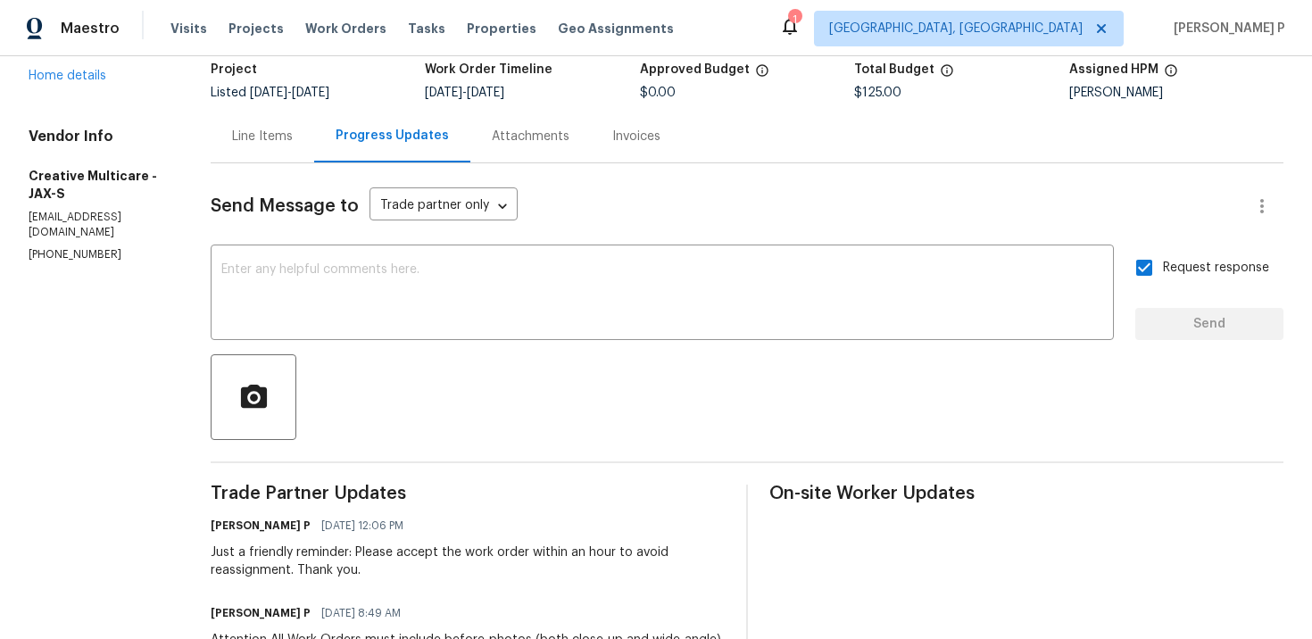
scroll to position [179, 0]
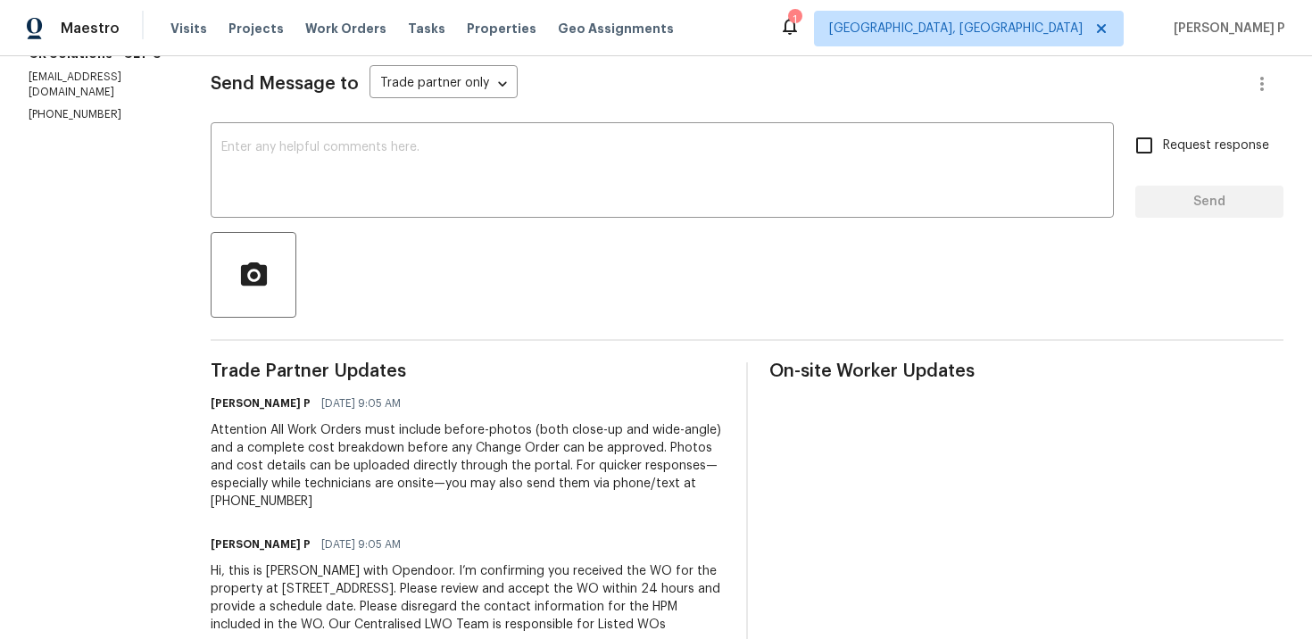
scroll to position [288, 0]
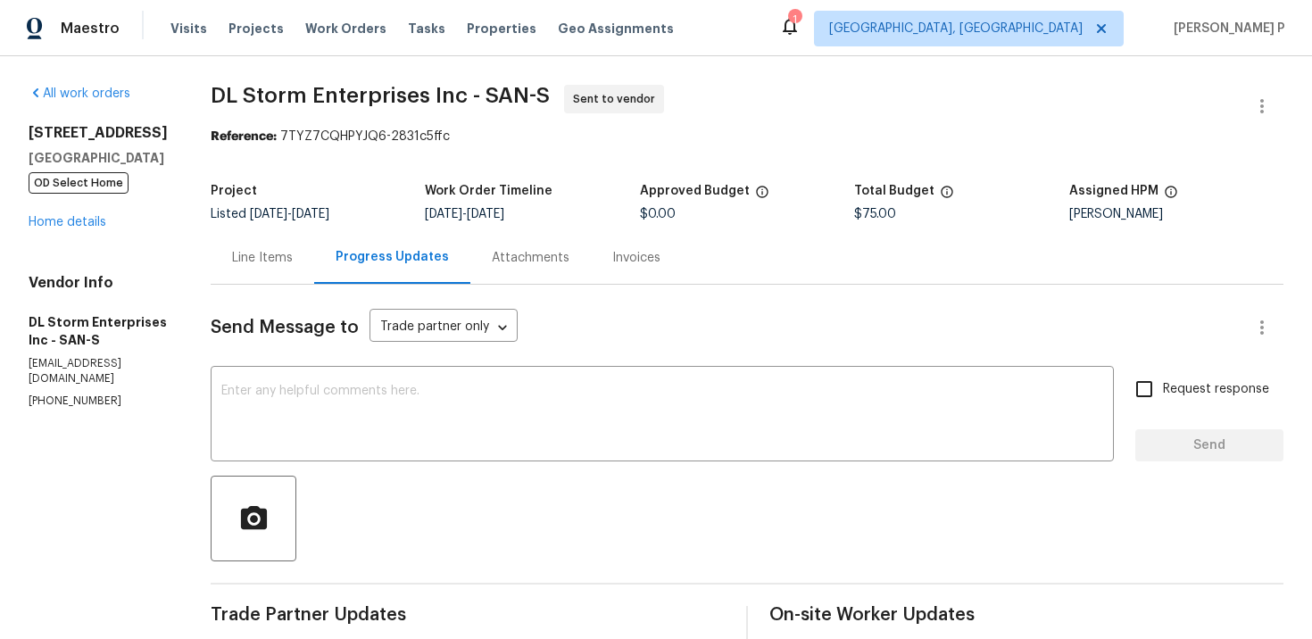
click at [91, 215] on div "[STREET_ADDRESS] OD Select Home Home details" at bounding box center [98, 177] width 139 height 107
click at [91, 223] on link "Home details" at bounding box center [68, 222] width 78 height 12
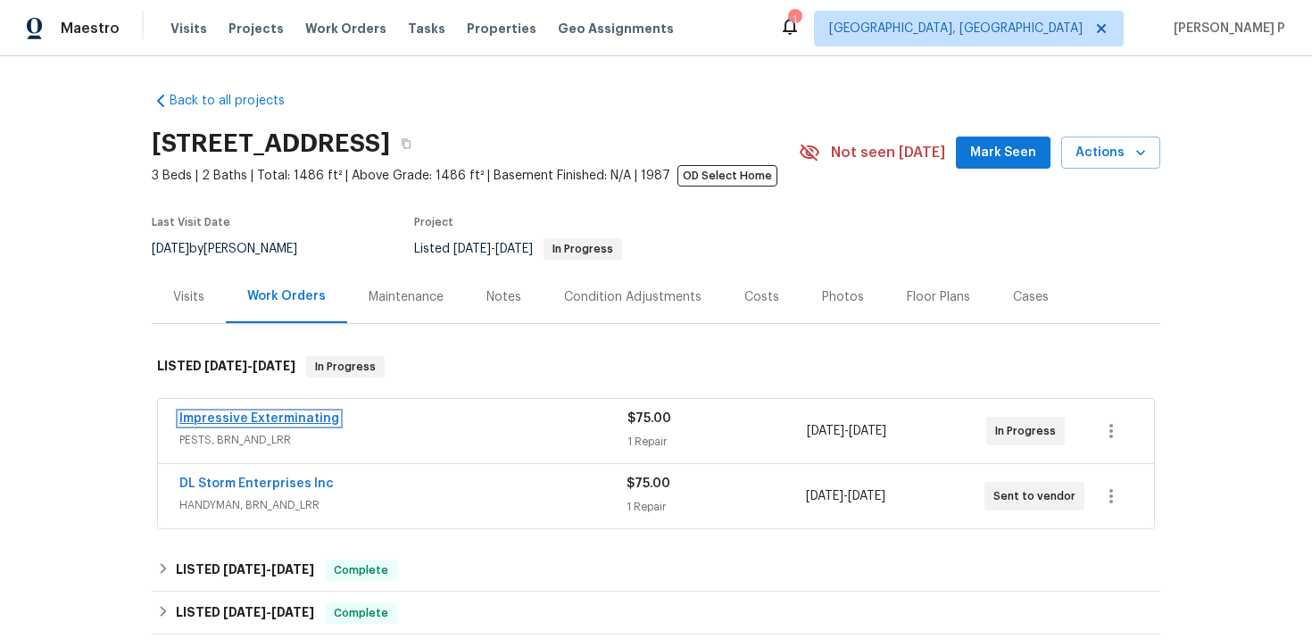
click at [293, 421] on link "Impressive Exterminating" at bounding box center [259, 418] width 160 height 12
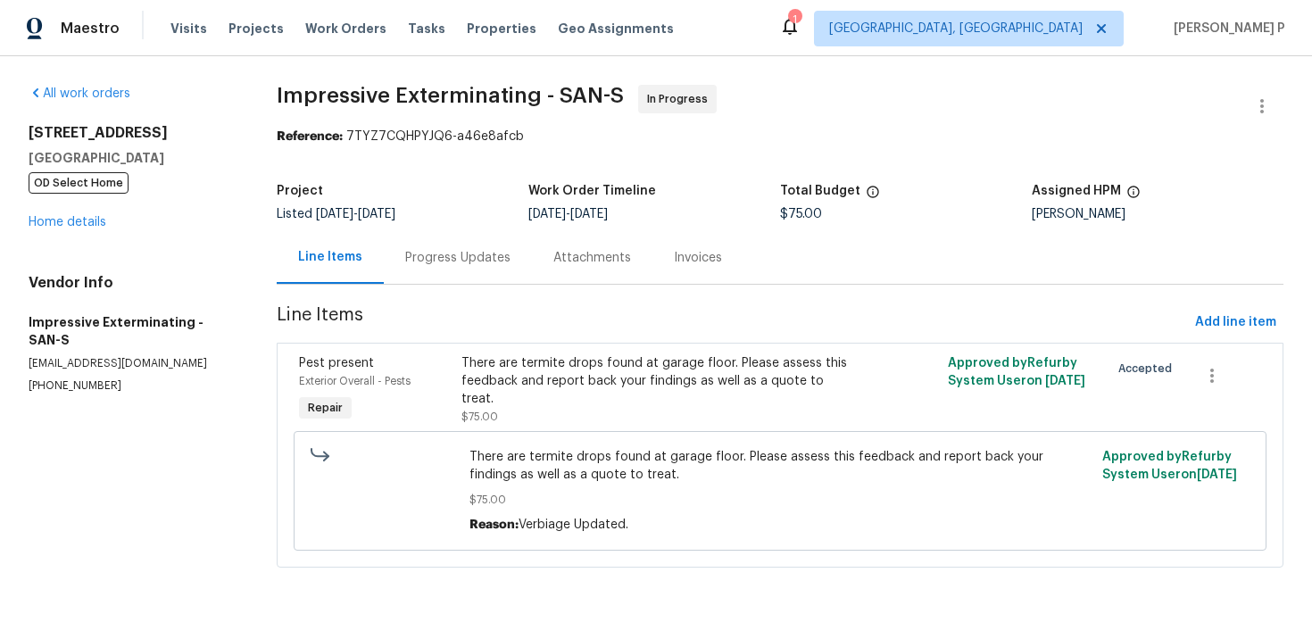
click at [485, 260] on div "Progress Updates" at bounding box center [457, 258] width 105 height 18
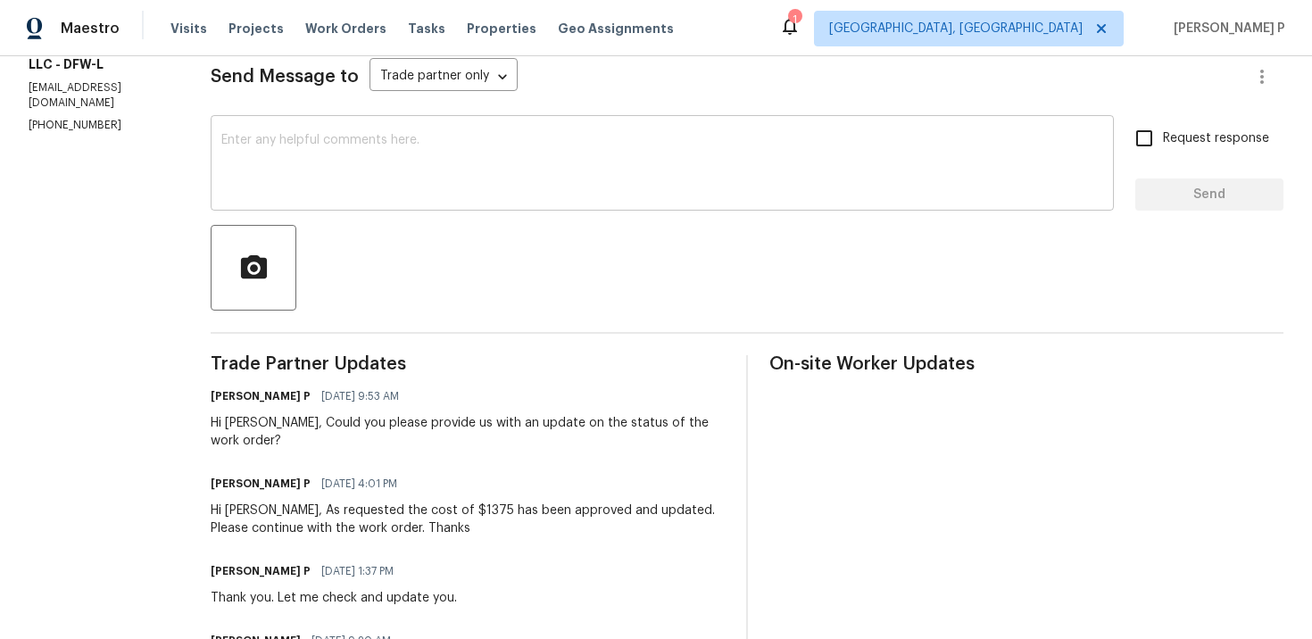
scroll to position [137, 0]
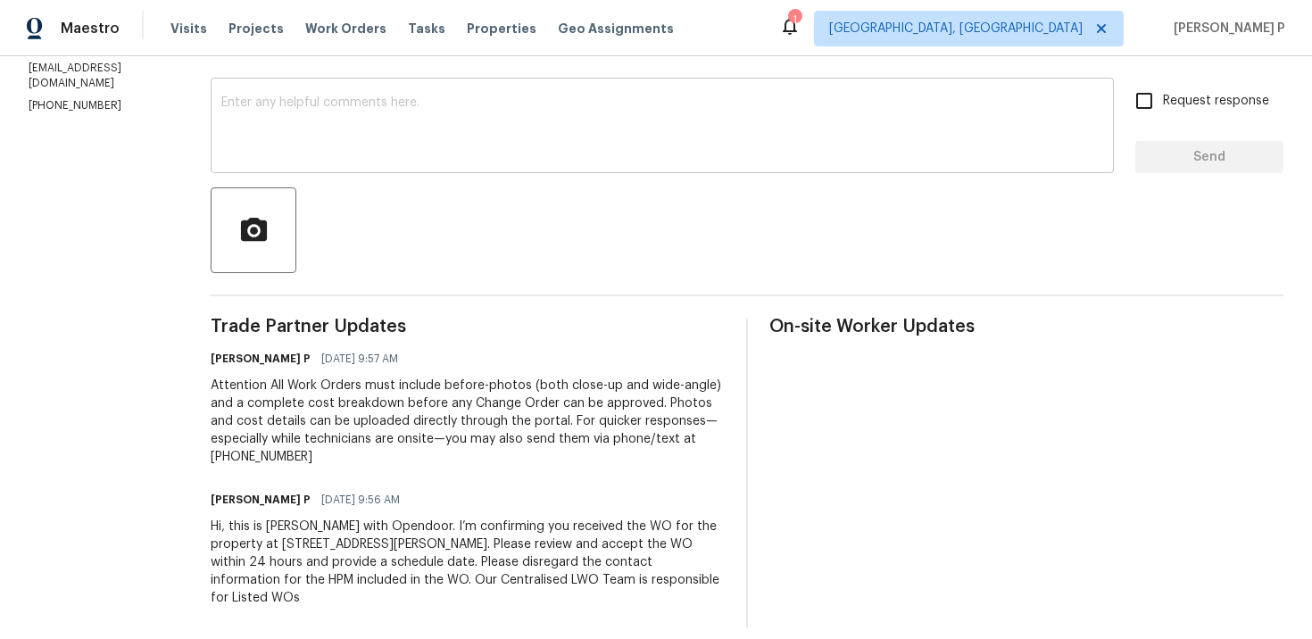
scroll to position [283, 0]
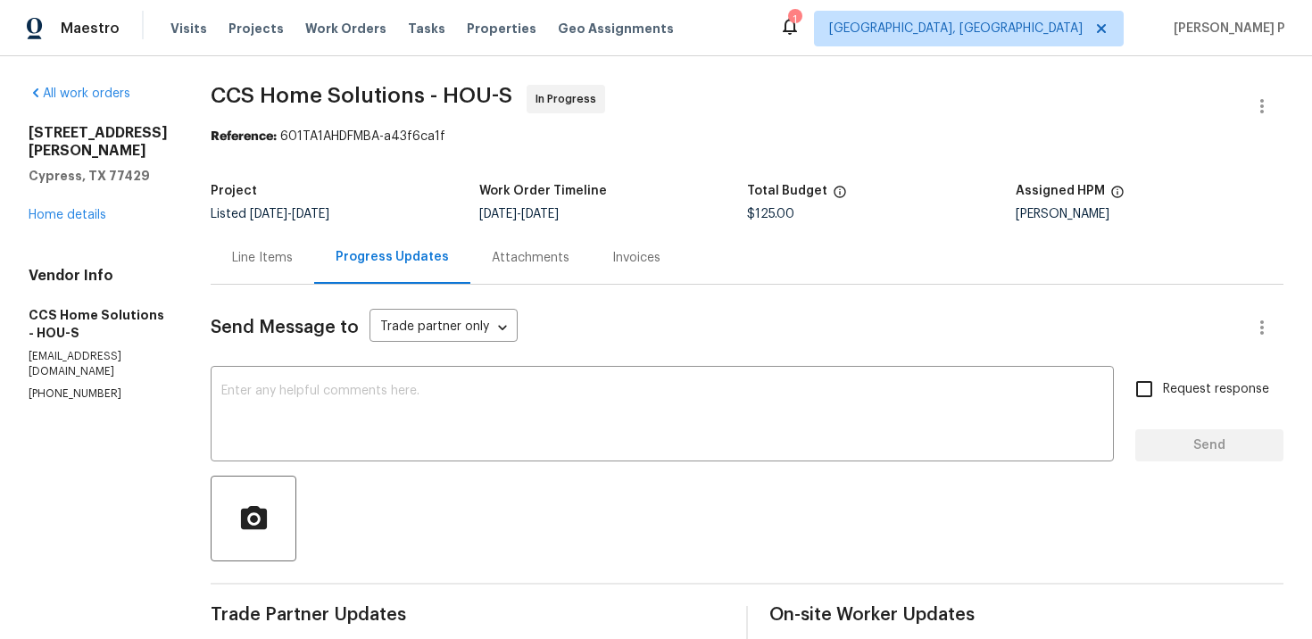
click at [277, 267] on div "Line Items" at bounding box center [263, 257] width 104 height 53
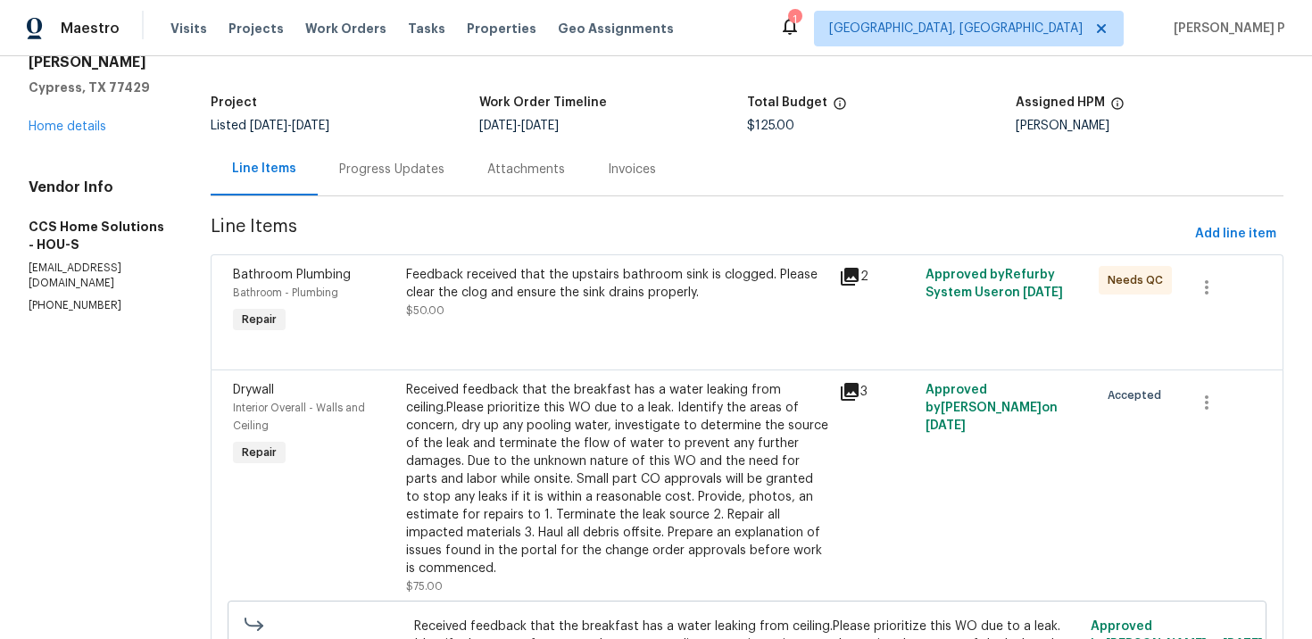
scroll to position [90, 0]
click at [498, 466] on div "Received feedback that the breakfast has a water leaking from ceiling.Please pr…" at bounding box center [617, 477] width 422 height 196
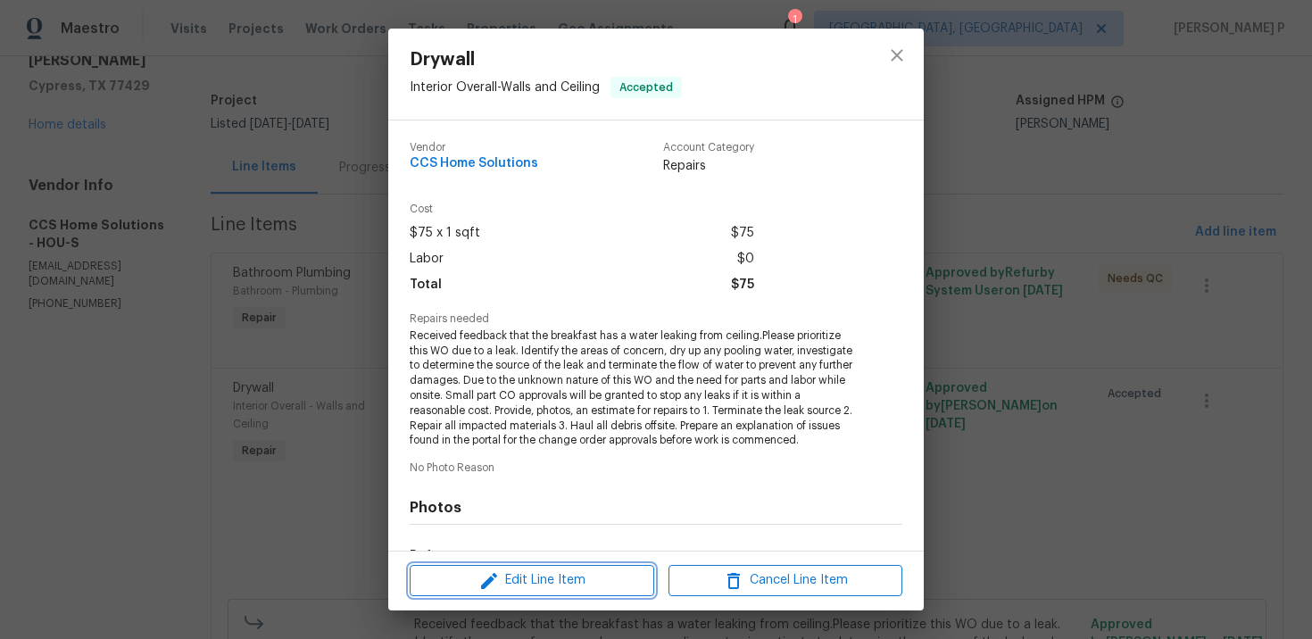
click at [537, 578] on span "Edit Line Item" at bounding box center [532, 580] width 234 height 22
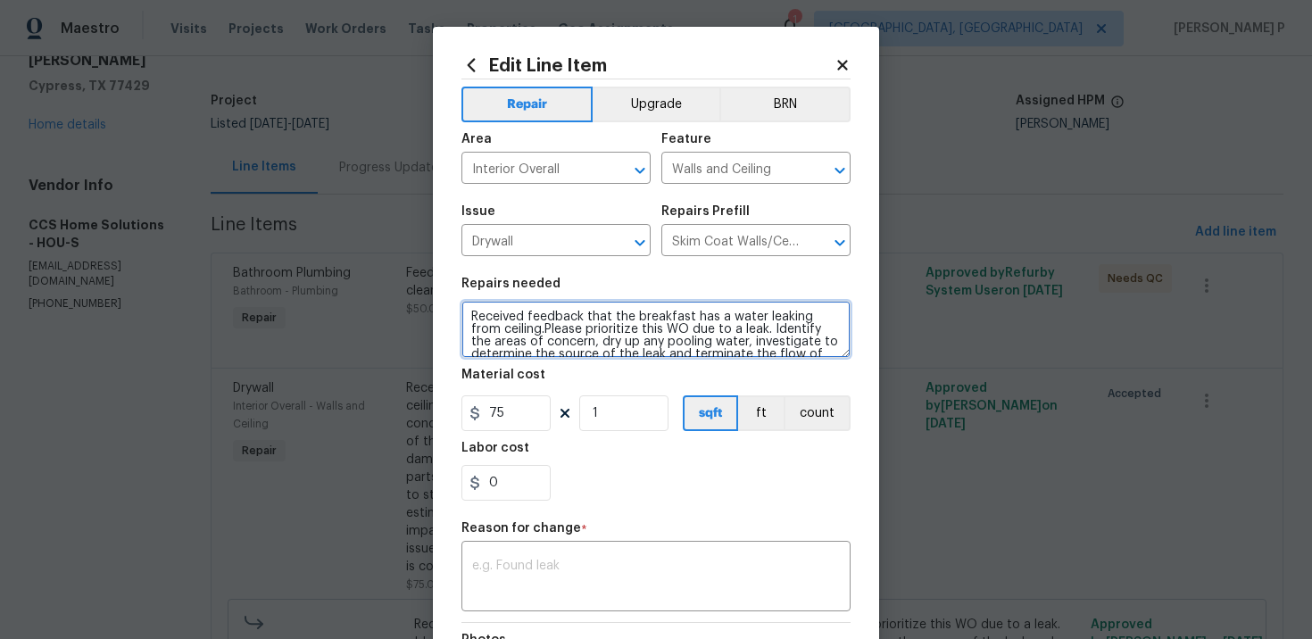
click at [470, 325] on textarea "Received feedback that the breakfast has a water leaking from ceiling.Please pr…" at bounding box center [655, 329] width 389 height 57
click at [469, 320] on textarea "Received feedback that the breakfast has a water leaking from ceiling.Please pr…" at bounding box center [655, 329] width 389 height 57
type textarea "#lwoleak Received feedback that the breakfast has a water leaking from ceiling.…"
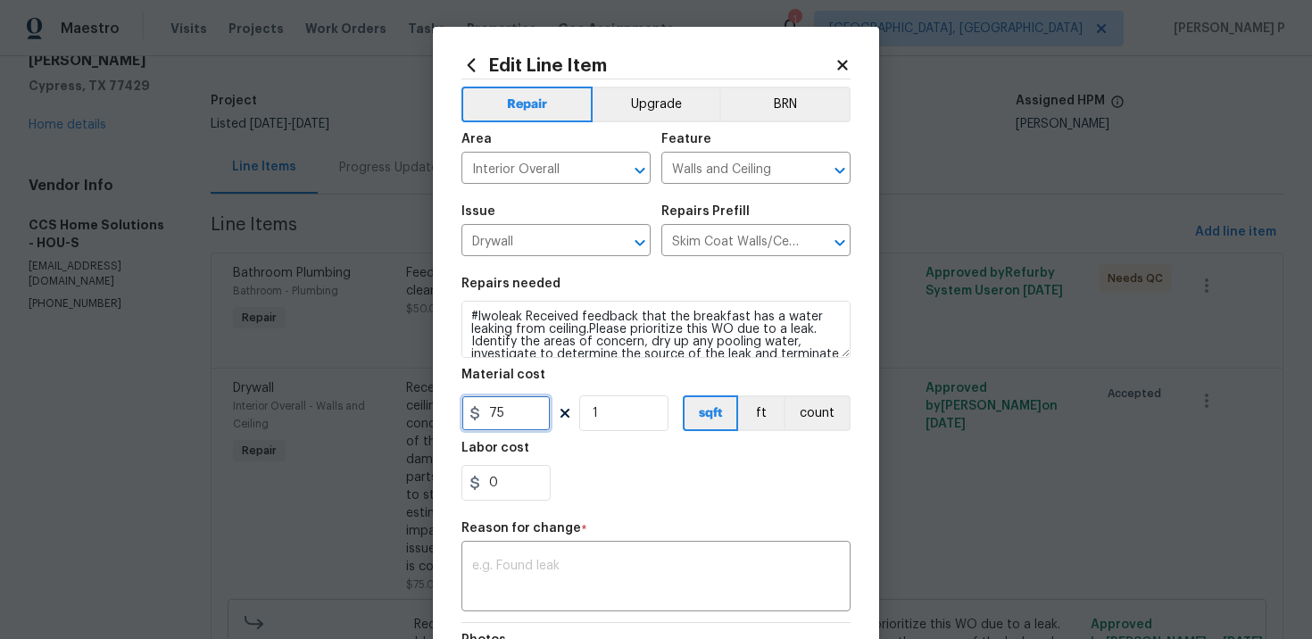
click at [486, 419] on input "75" at bounding box center [505, 413] width 89 height 36
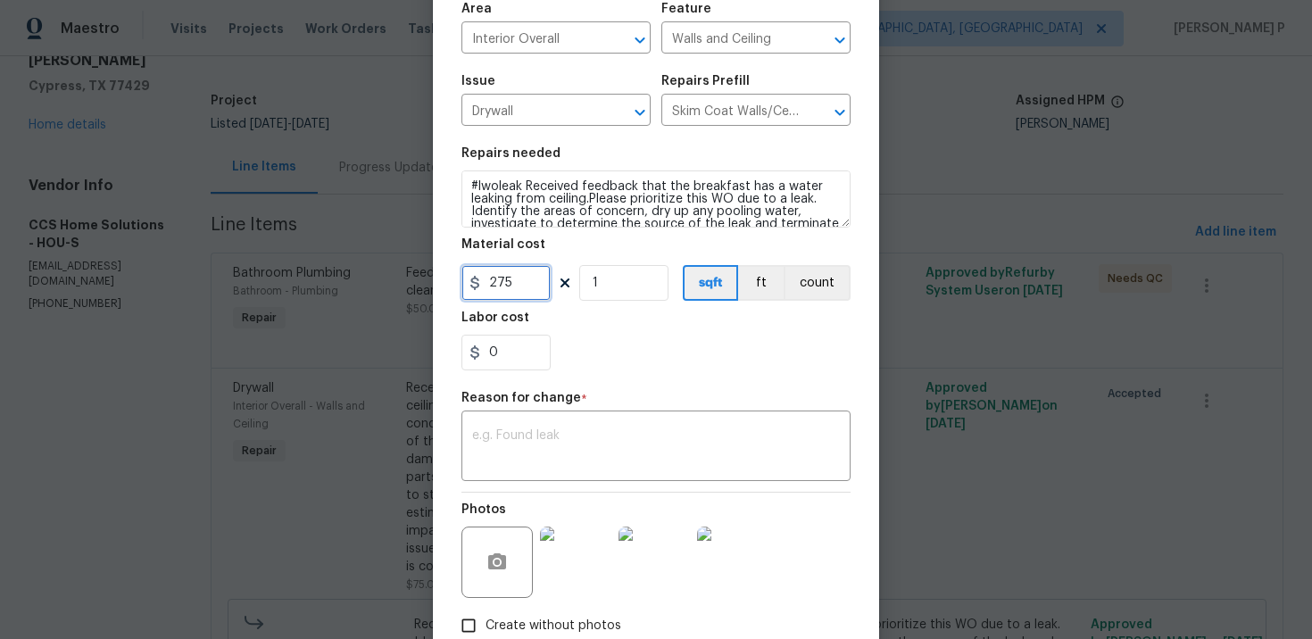
scroll to position [141, 0]
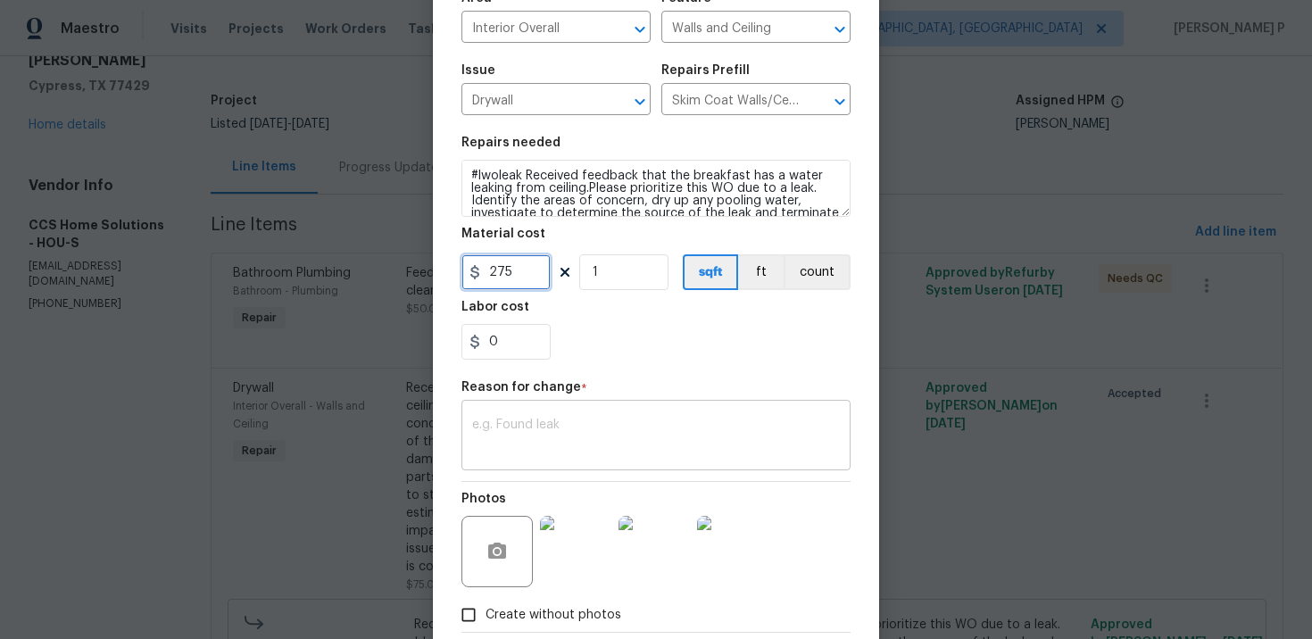
type input "275"
click at [556, 441] on textarea at bounding box center [656, 437] width 368 height 37
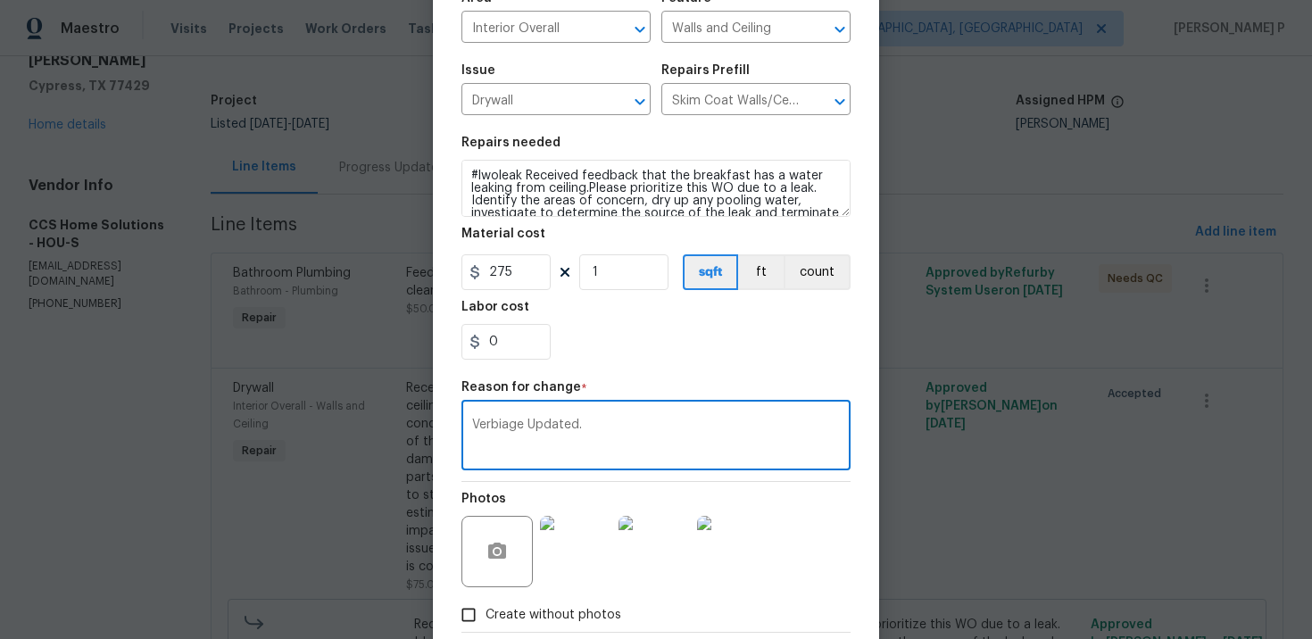
scroll to position [241, 0]
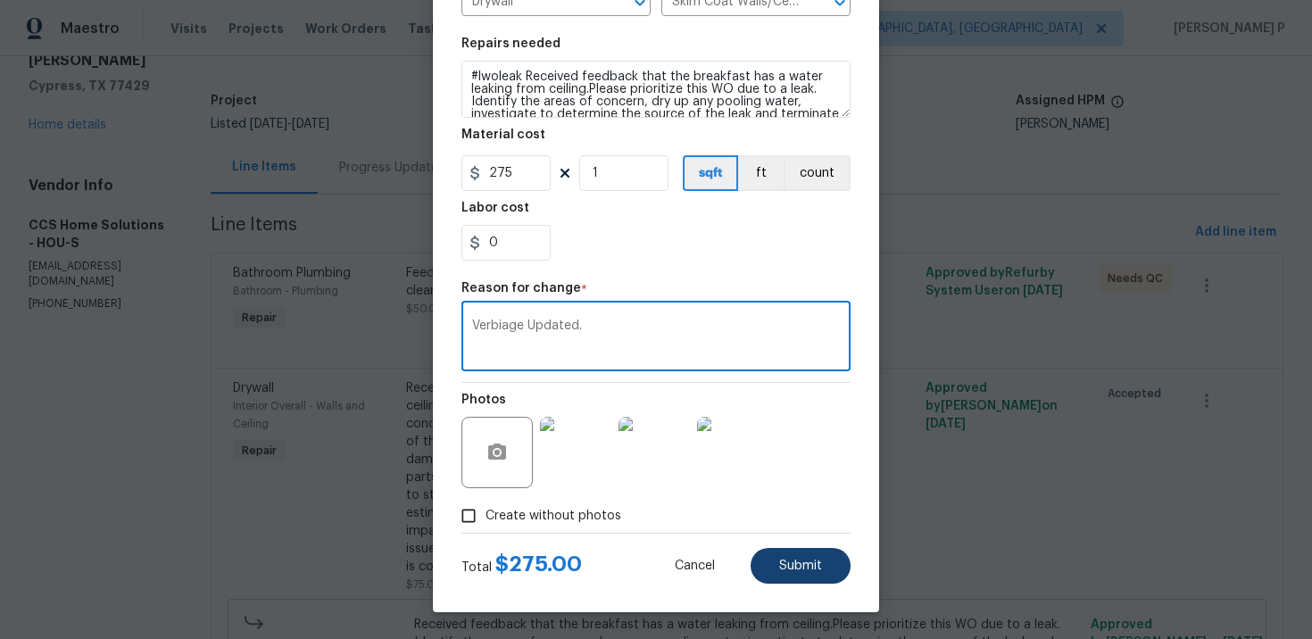
type textarea "Verbiage Updated."
click at [800, 553] on button "Submit" at bounding box center [800, 566] width 100 height 36
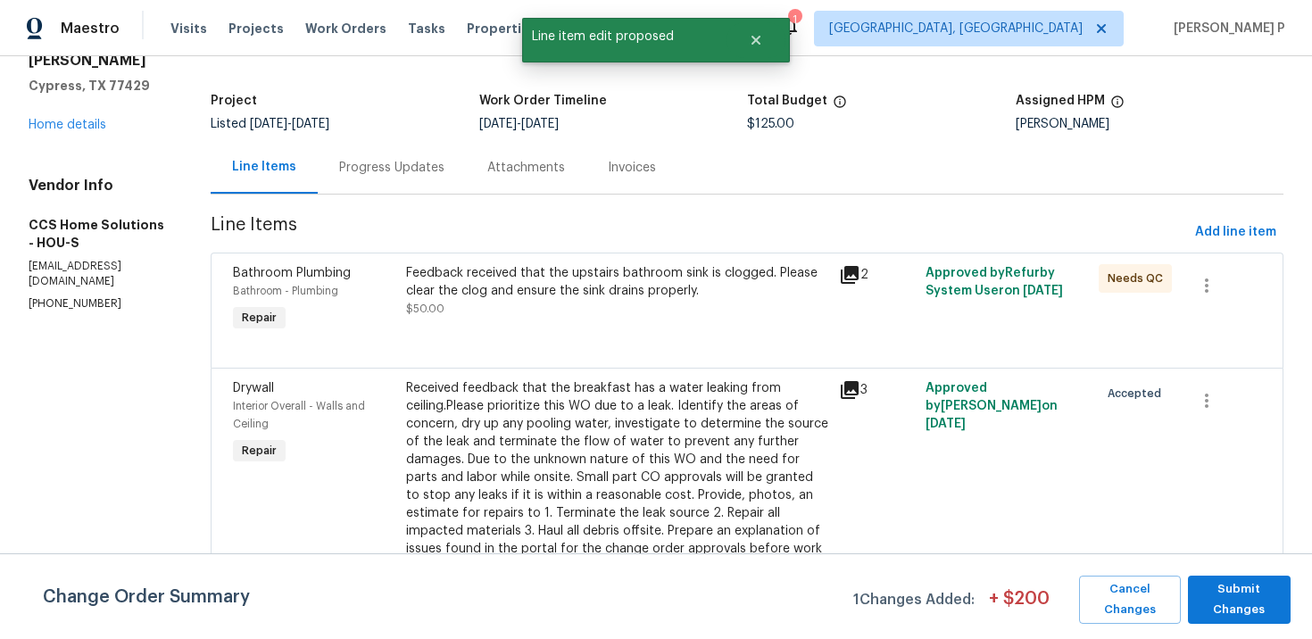
scroll to position [0, 0]
click at [1220, 591] on span "Submit Changes" at bounding box center [1239, 599] width 85 height 41
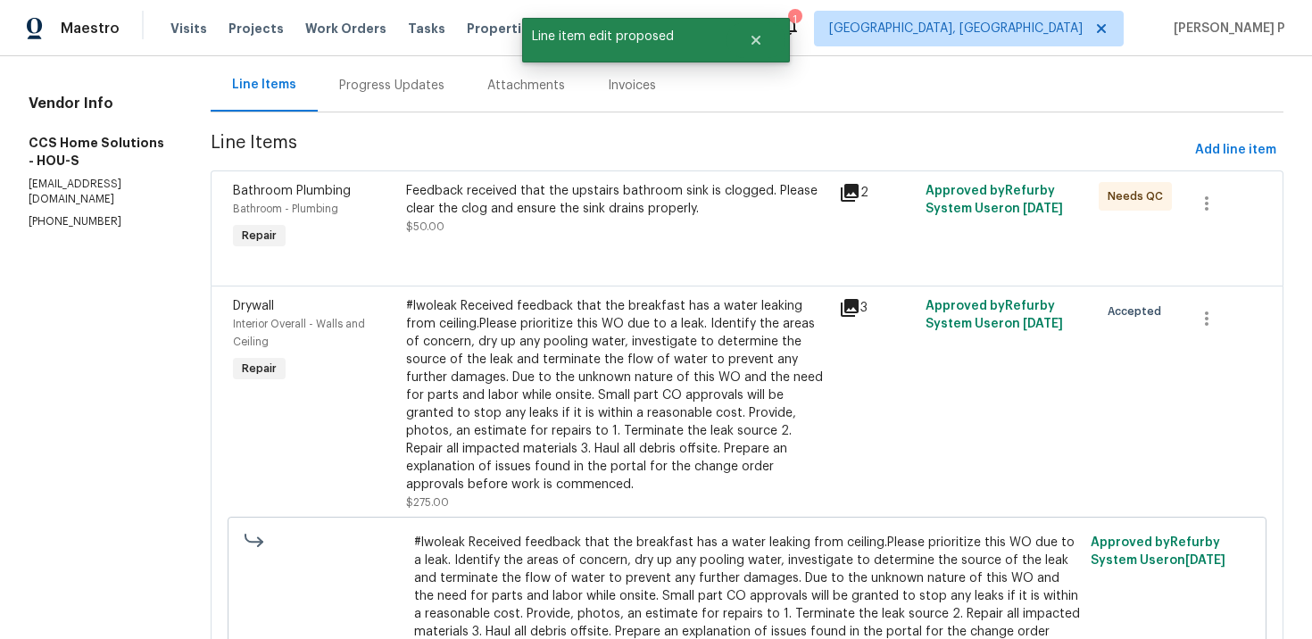
scroll to position [79, 0]
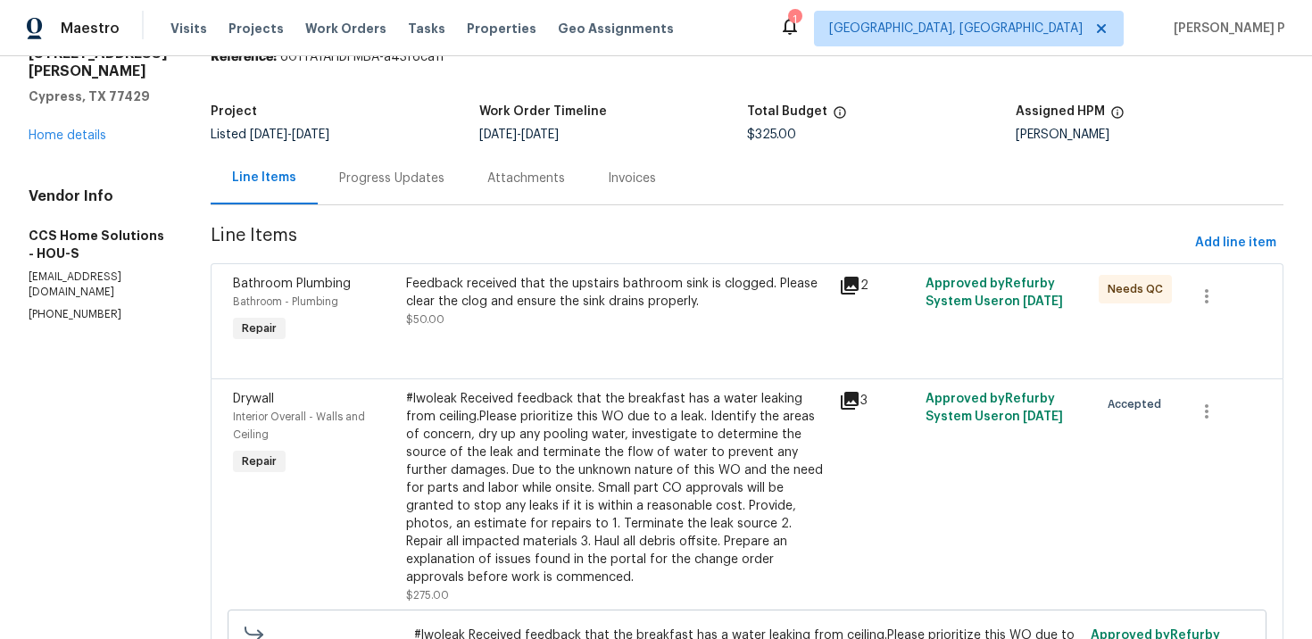
click at [446, 188] on div "Progress Updates" at bounding box center [392, 178] width 148 height 53
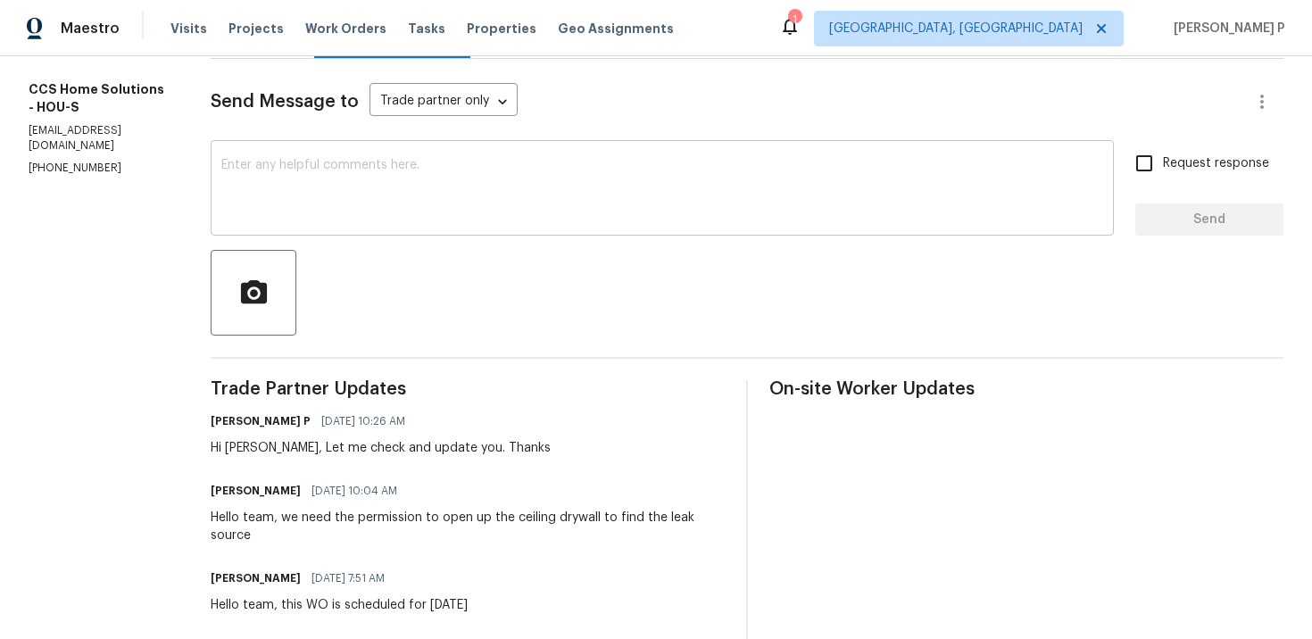
scroll to position [203, 0]
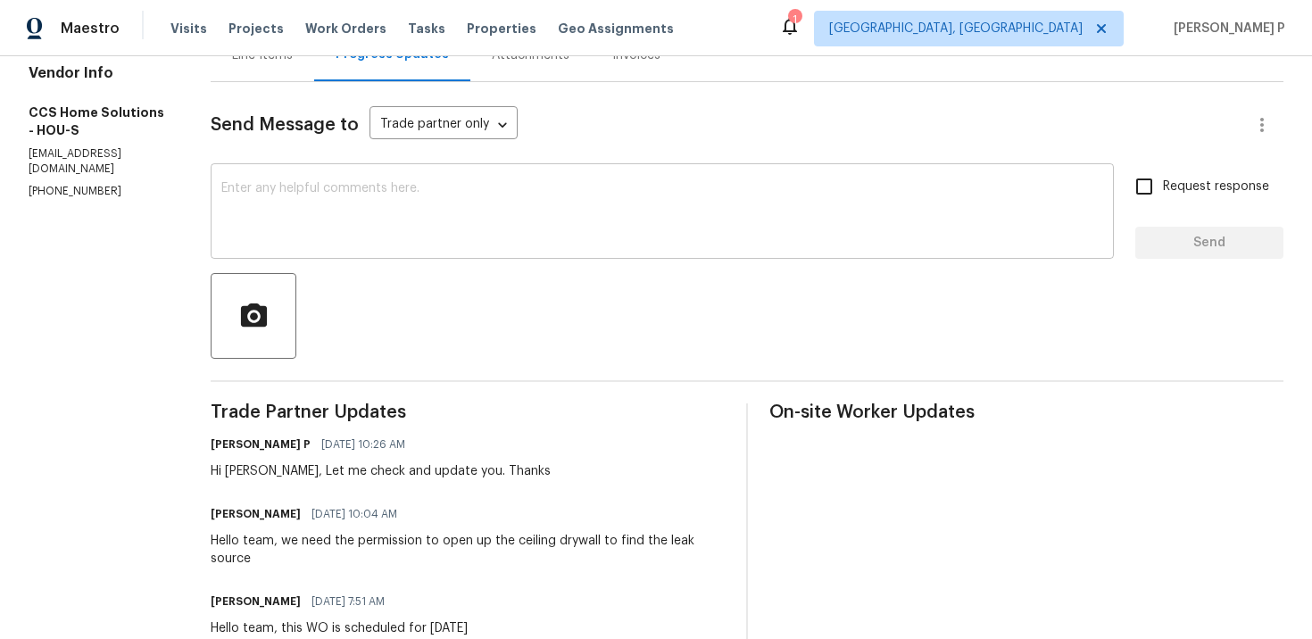
click at [405, 233] on textarea at bounding box center [662, 213] width 882 height 62
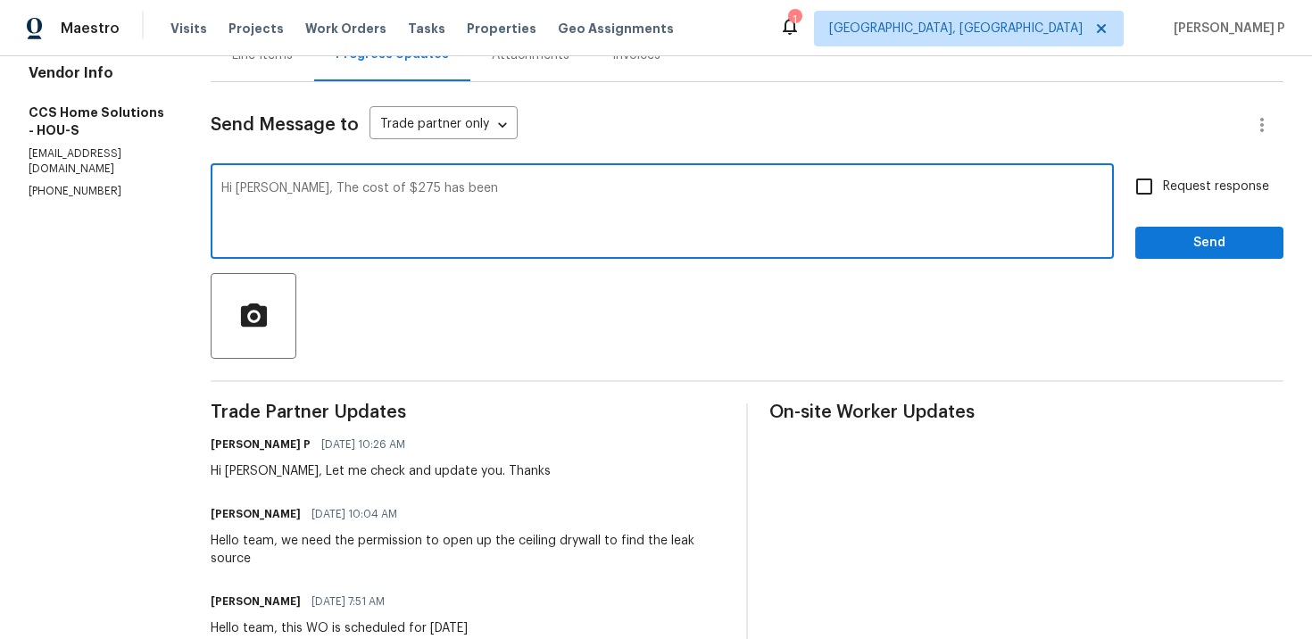
paste textarea "approve to open the ceiling wall and build back to original condition for $275 …"
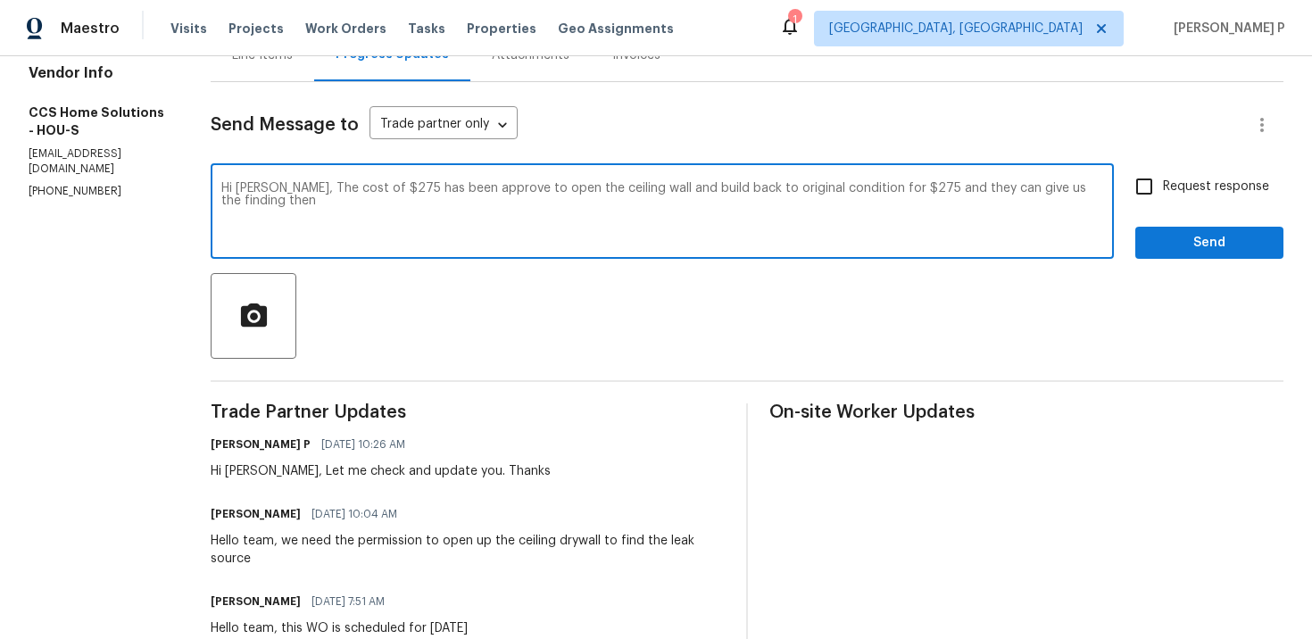
drag, startPoint x: 843, startPoint y: 186, endPoint x: 886, endPoint y: 186, distance: 42.8
click at [886, 186] on textarea "Hi Julice, The cost of $275 has been approve to open the ceiling wall and build…" at bounding box center [662, 213] width 882 height 62
click at [878, 186] on textarea "Hi Julice, The cost of $275 has been approve to open the ceiling wall and build…" at bounding box center [662, 213] width 882 height 62
click at [881, 186] on textarea "Hi Julice, The cost of $275 has been approve to open the ceiling wall and build…" at bounding box center [662, 213] width 882 height 62
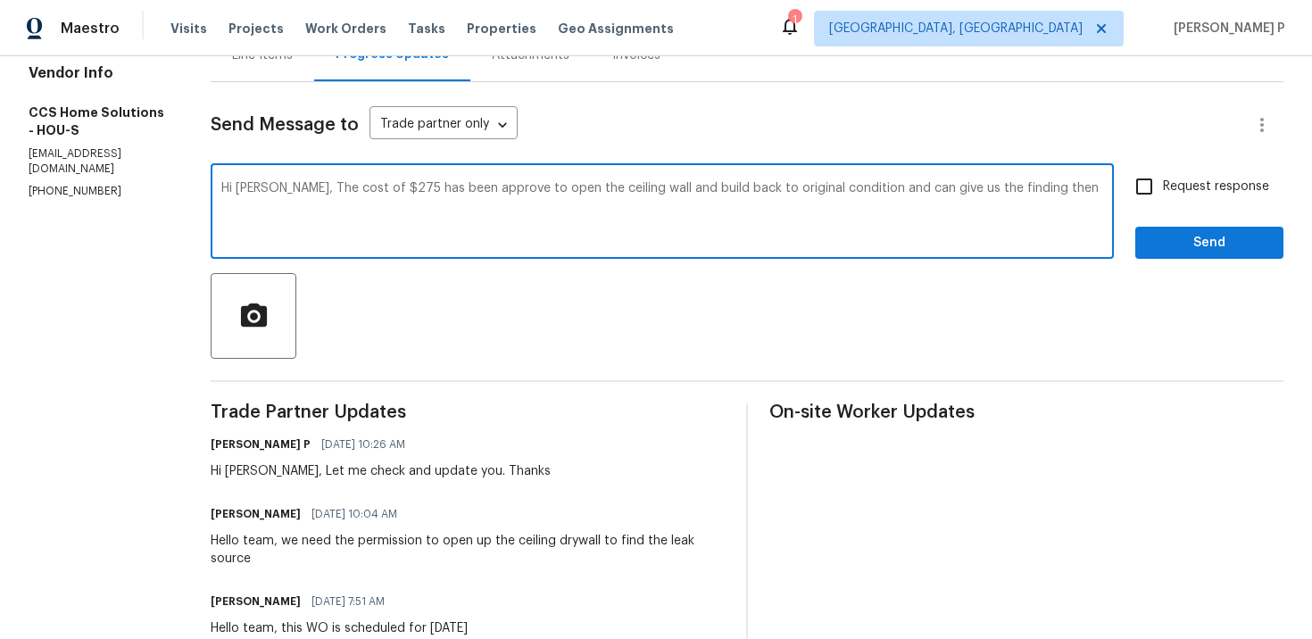
click at [881, 186] on textarea "Hi Julice, The cost of $275 has been approve to open the ceiling wall and build…" at bounding box center [662, 213] width 882 height 62
drag, startPoint x: 1059, startPoint y: 192, endPoint x: 506, endPoint y: 203, distance: 553.3
click at [506, 203] on textarea "Hi Julice, The cost of $275 has been approve to open the ceiling wall and build…" at bounding box center [662, 213] width 882 height 62
drag, startPoint x: 284, startPoint y: 186, endPoint x: 1044, endPoint y: 185, distance: 760.3
click at [1044, 185] on textarea "Hi Julice, The cost of $275 has been approve to open the ceiling wall and build…" at bounding box center [662, 213] width 882 height 62
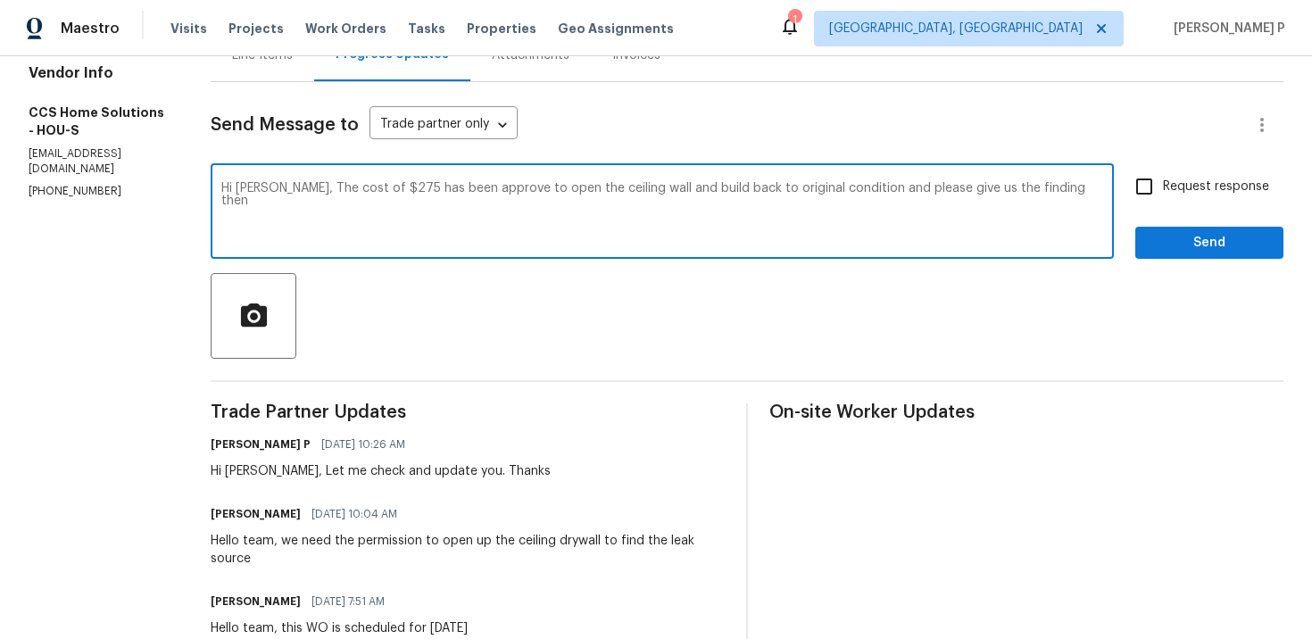
paste textarea "d to open the ceiling wall and restore it to its original condition. Please pro…"
type textarea "Hi Julice, The cost of $275 has been approved to open the ceiling wall and rest…"
click at [1166, 191] on span "Request response" at bounding box center [1216, 187] width 106 height 19
click at [1163, 191] on input "Request response" at bounding box center [1143, 186] width 37 height 37
checkbox input "true"
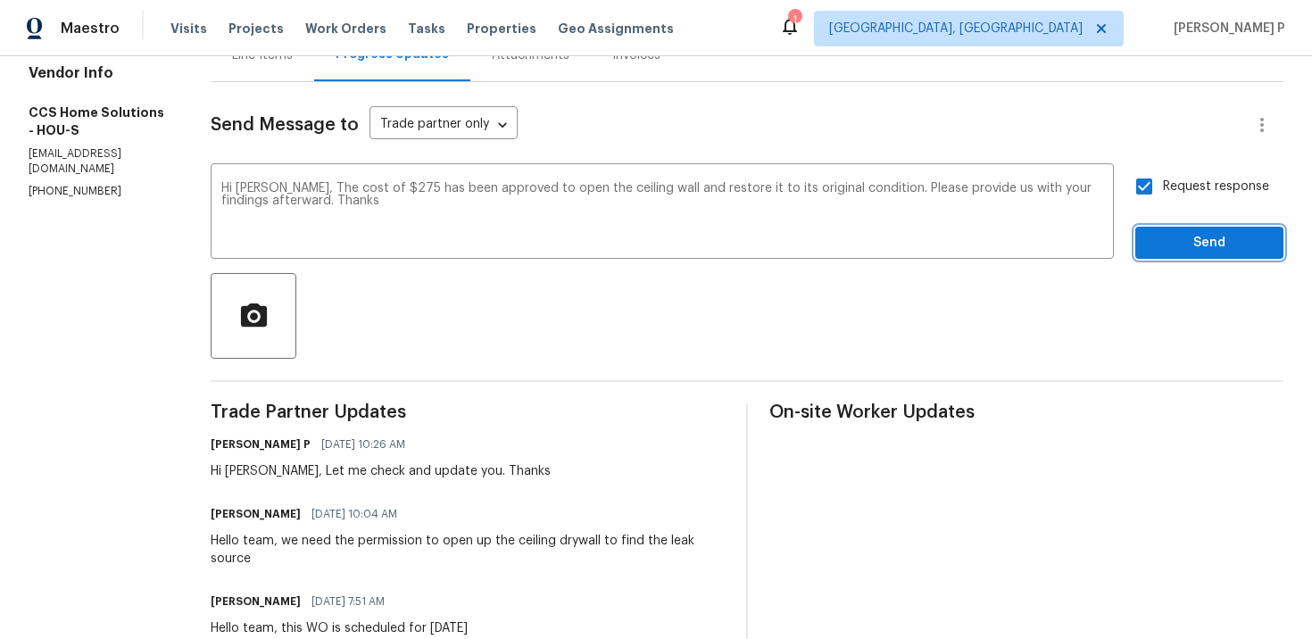
click at [1159, 254] on button "Send" at bounding box center [1209, 243] width 148 height 33
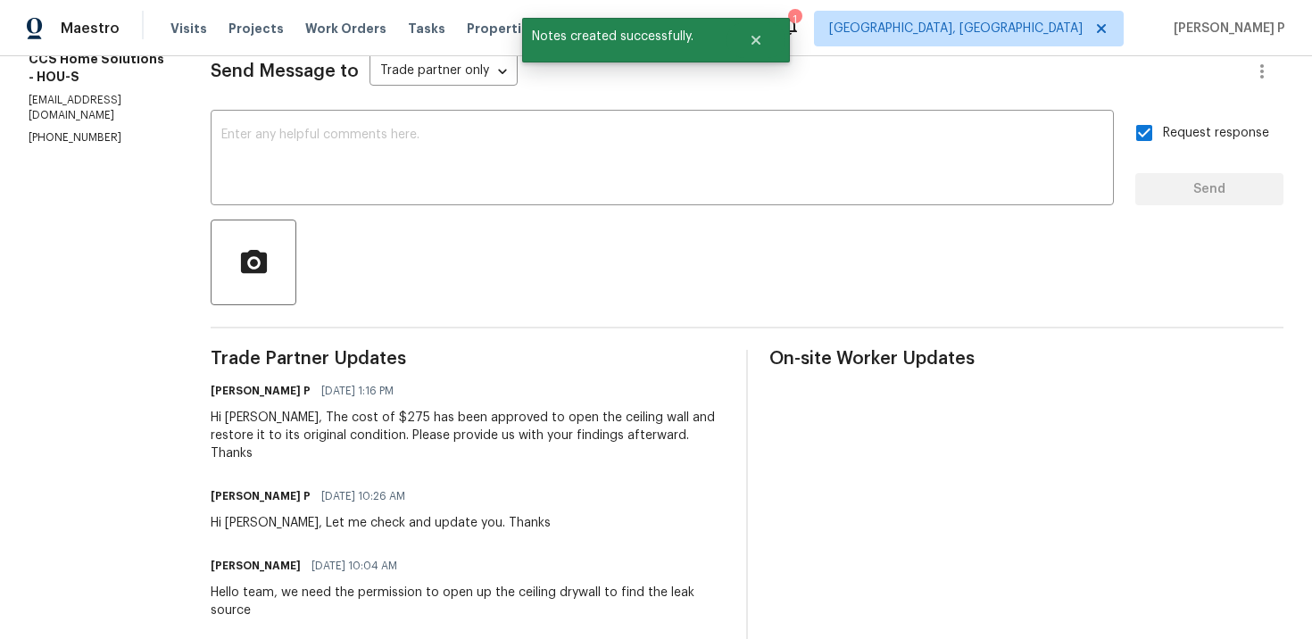
scroll to position [267, 0]
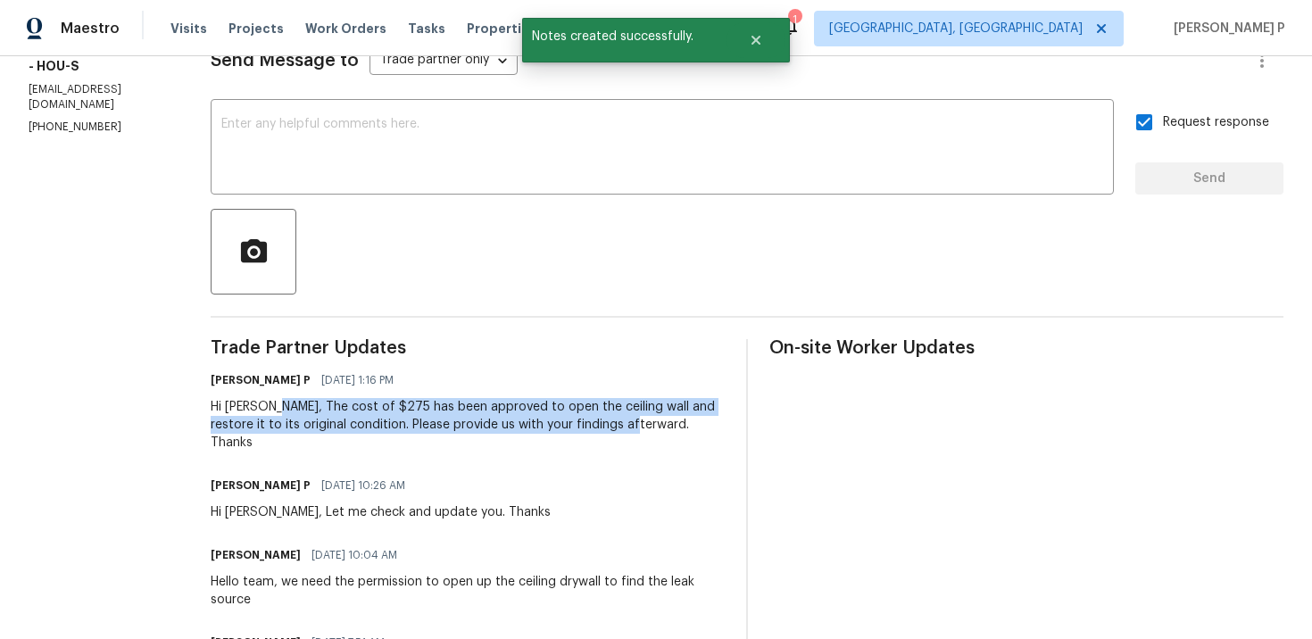
drag, startPoint x: 274, startPoint y: 407, endPoint x: 615, endPoint y: 419, distance: 341.1
click at [615, 419] on div "Hi Julice, The cost of $275 has been approved to open the ceiling wall and rest…" at bounding box center [468, 425] width 514 height 54
copy div "The cost of $275 has been approved to open the ceiling wall and restore it to i…"
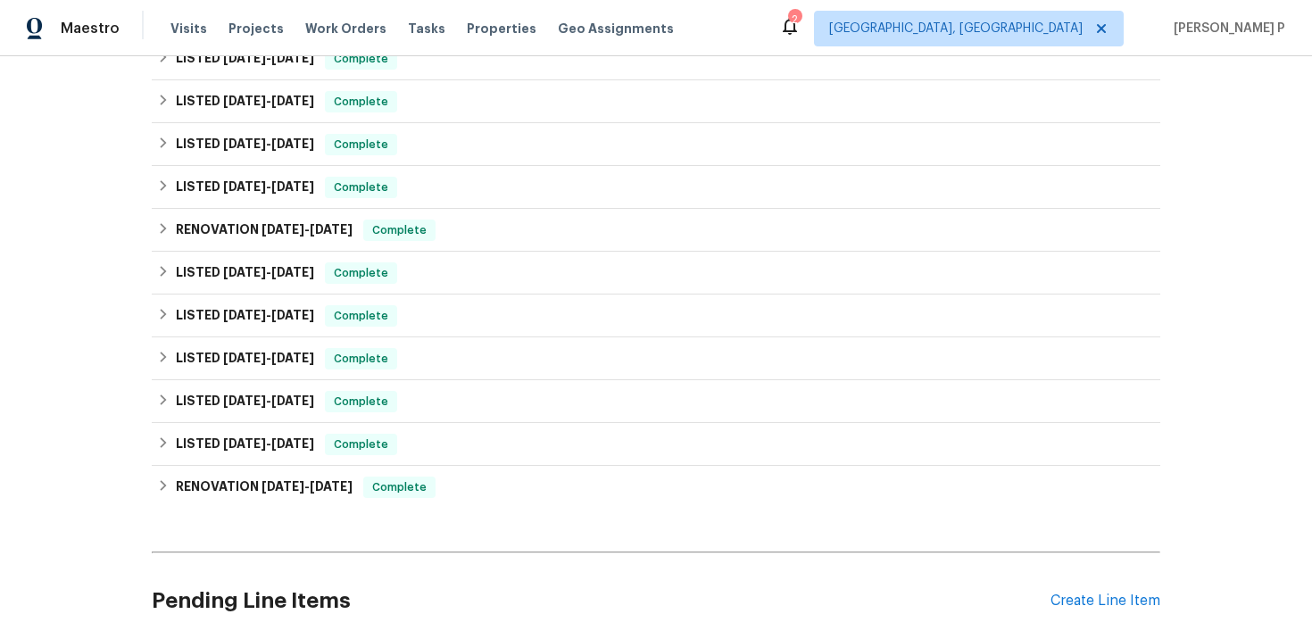
scroll to position [783, 0]
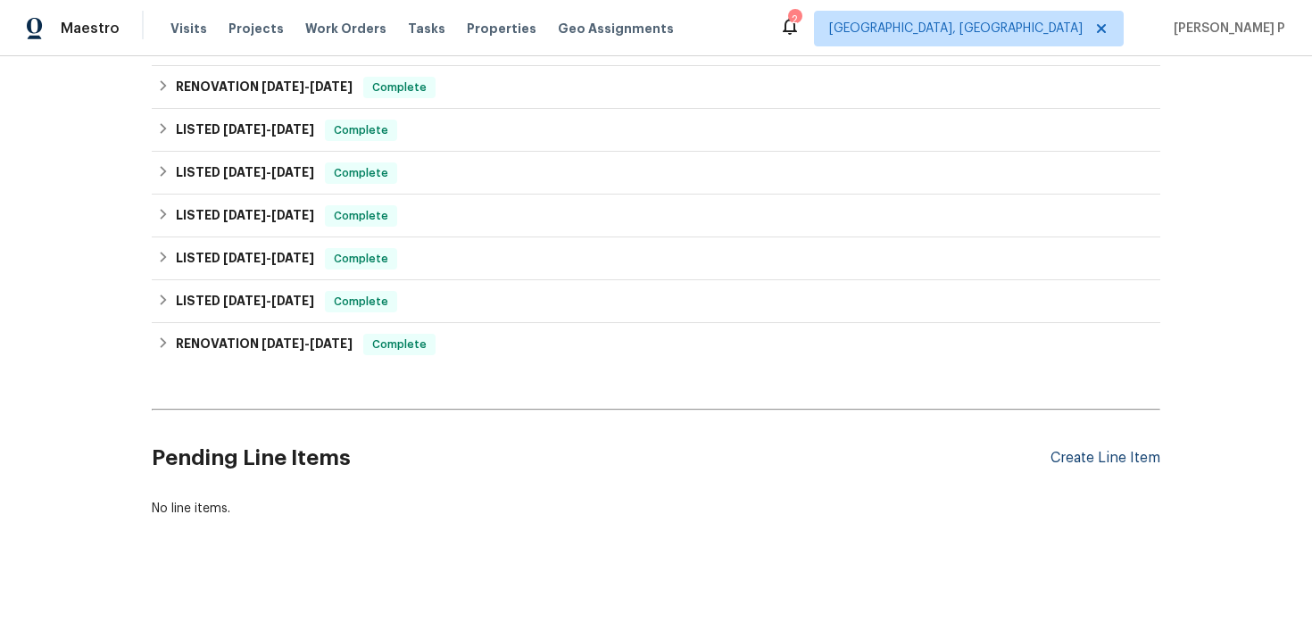
click at [1115, 457] on div "Create Line Item" at bounding box center [1105, 458] width 110 height 17
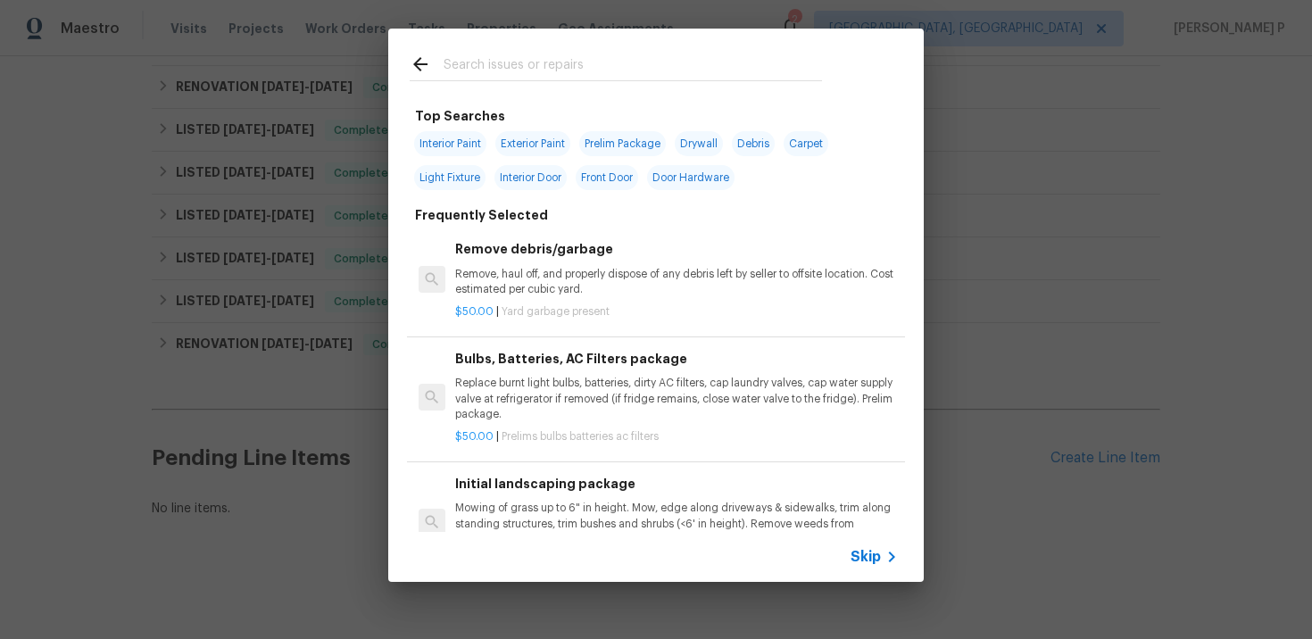
click at [863, 558] on span "Skip" at bounding box center [865, 557] width 30 height 18
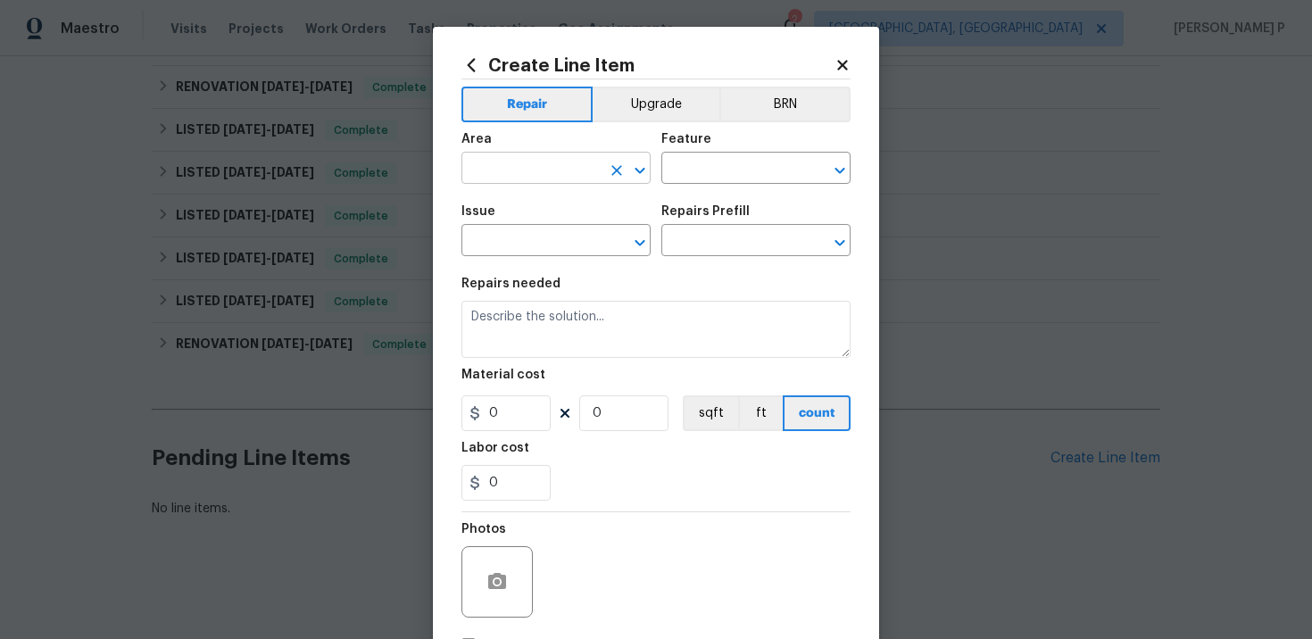
click at [546, 170] on input "text" at bounding box center [530, 170] width 139 height 28
click at [534, 235] on li "Exterior Overall" at bounding box center [555, 239] width 189 height 29
type input "Exterior Overall"
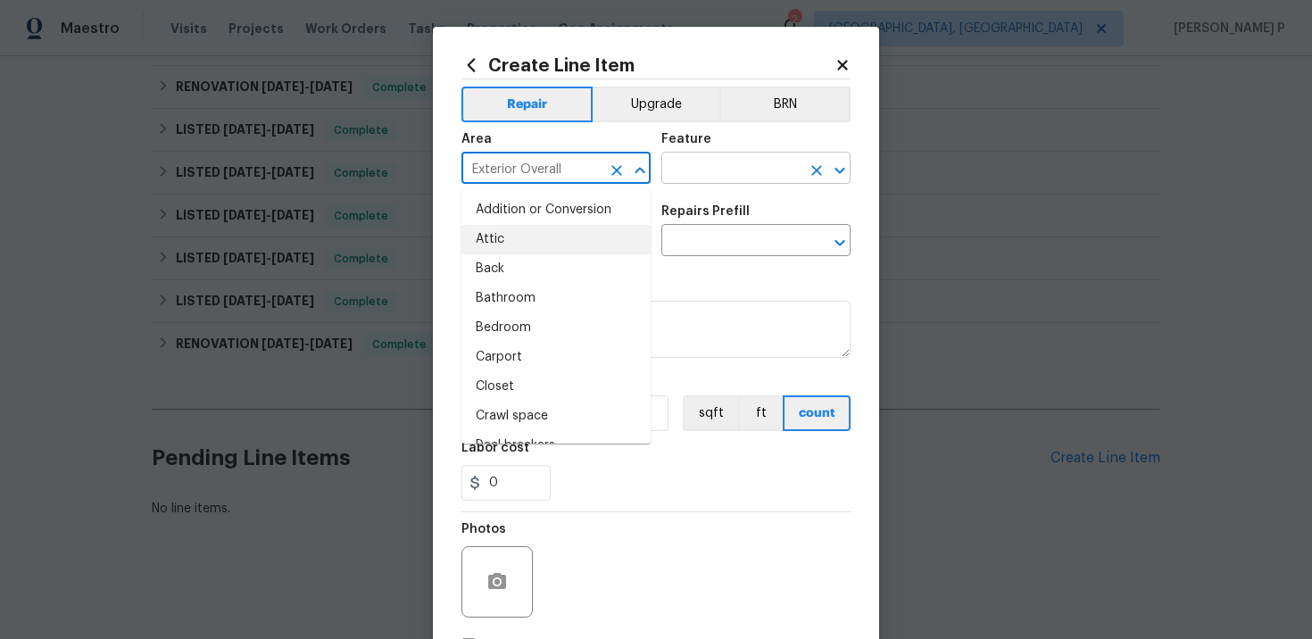
click at [733, 180] on input "text" at bounding box center [730, 170] width 139 height 28
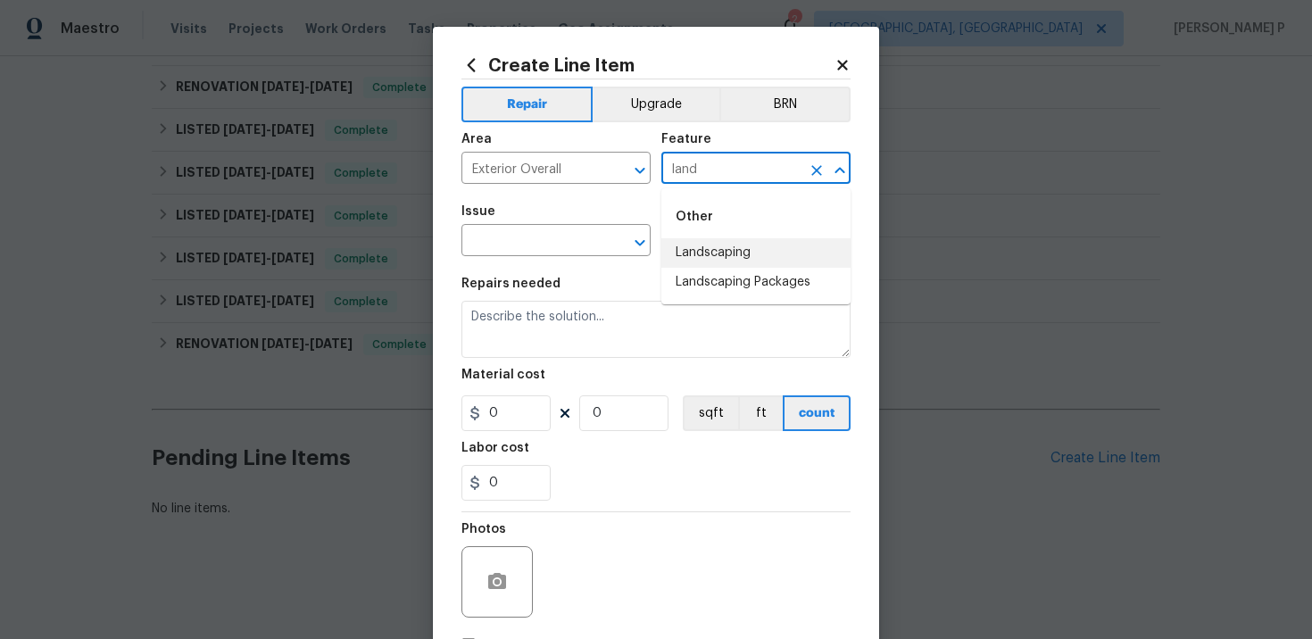
click at [716, 248] on li "Landscaping" at bounding box center [755, 252] width 189 height 29
type input "Landscaping"
click at [589, 236] on input "text" at bounding box center [530, 242] width 139 height 28
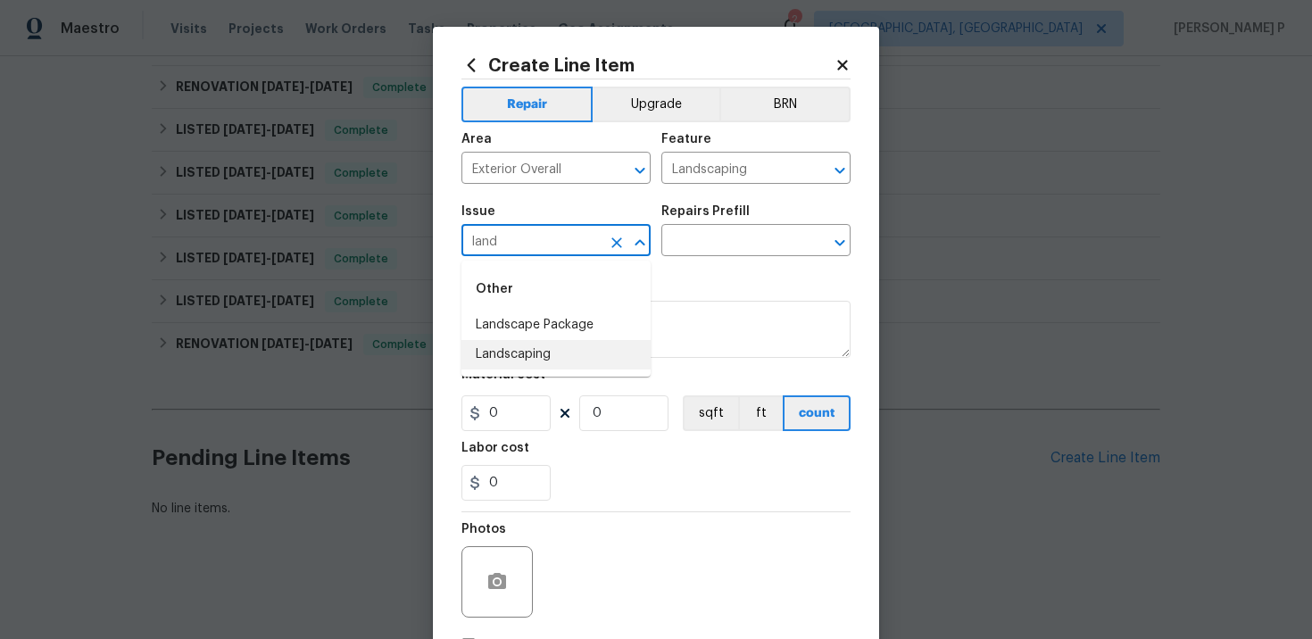
click at [565, 360] on li "Landscaping" at bounding box center [555, 354] width 189 height 29
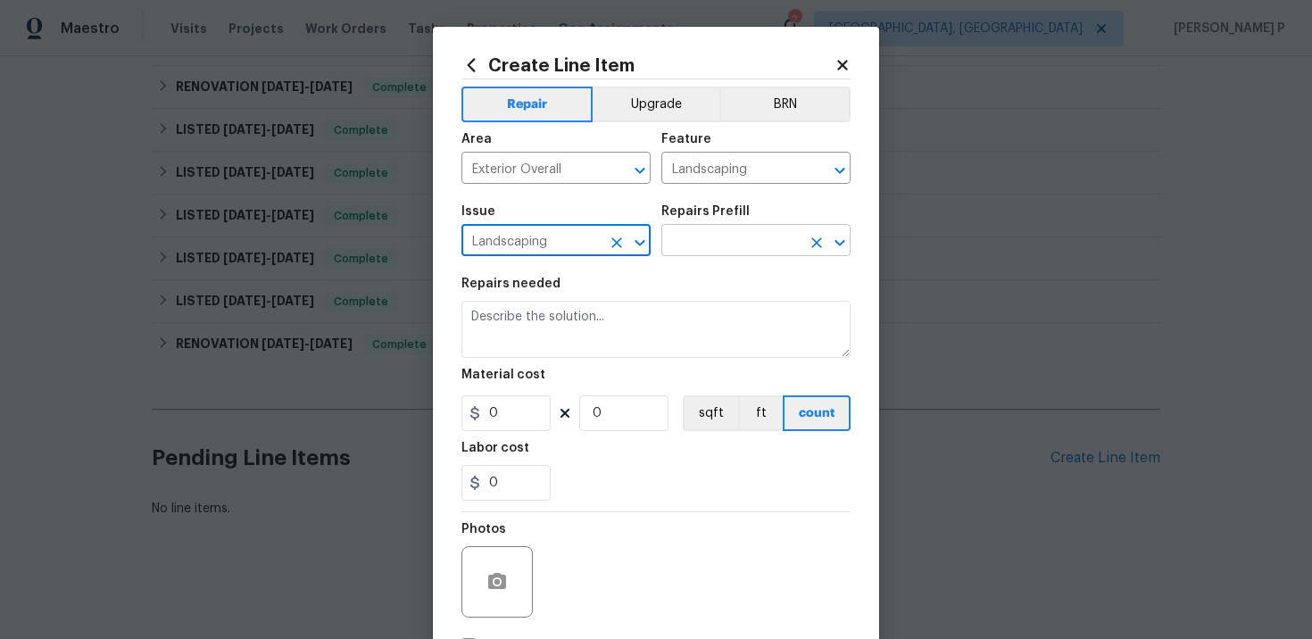
type input "Landscaping"
click at [675, 245] on input "text" at bounding box center [730, 242] width 139 height 28
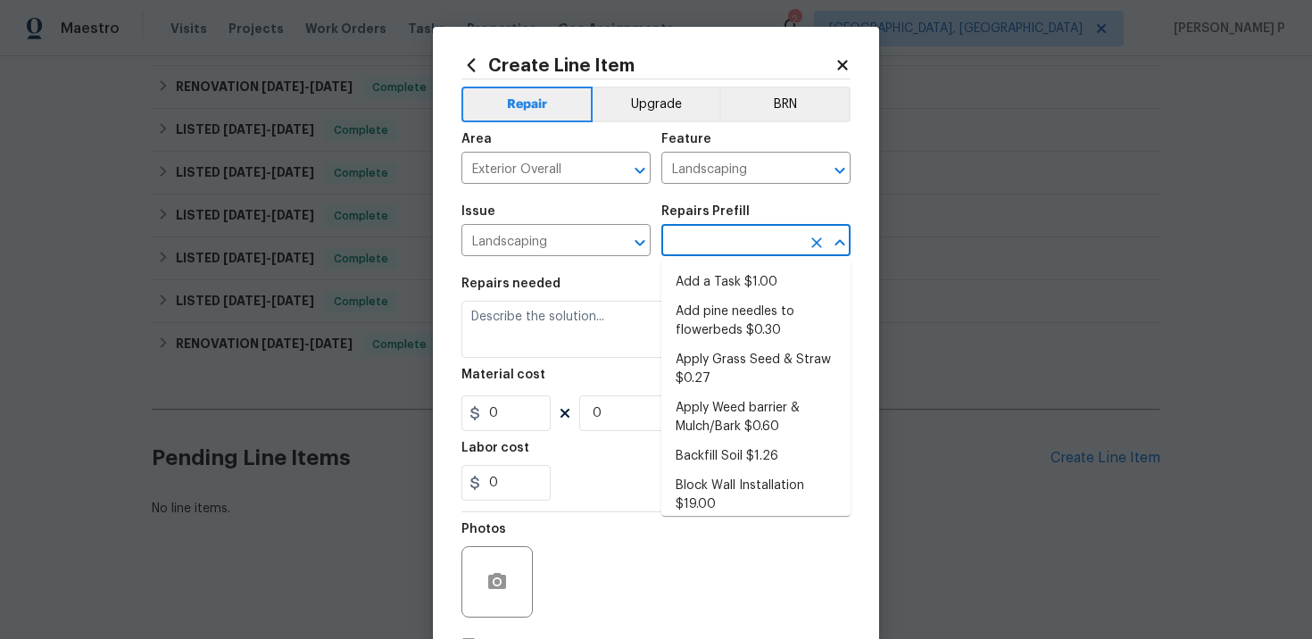
click at [692, 283] on li "Add a Task $1.00" at bounding box center [755, 282] width 189 height 29
type input "Add a Task $1.00"
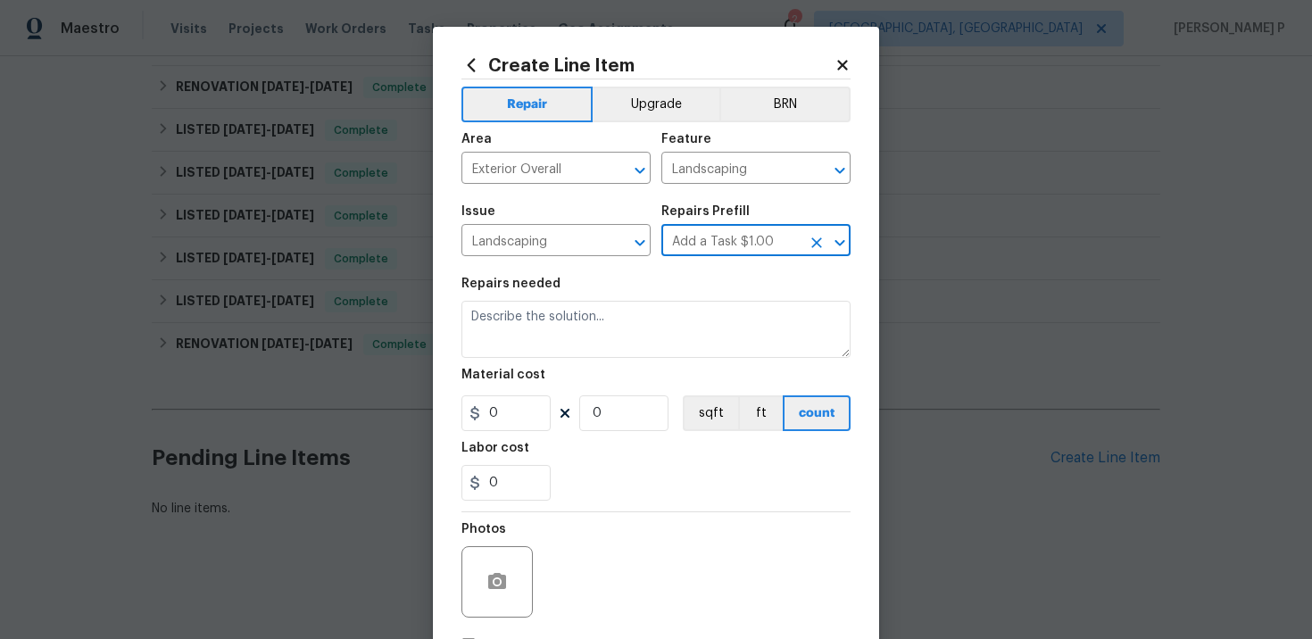
type textarea "HPM to detail"
type input "1"
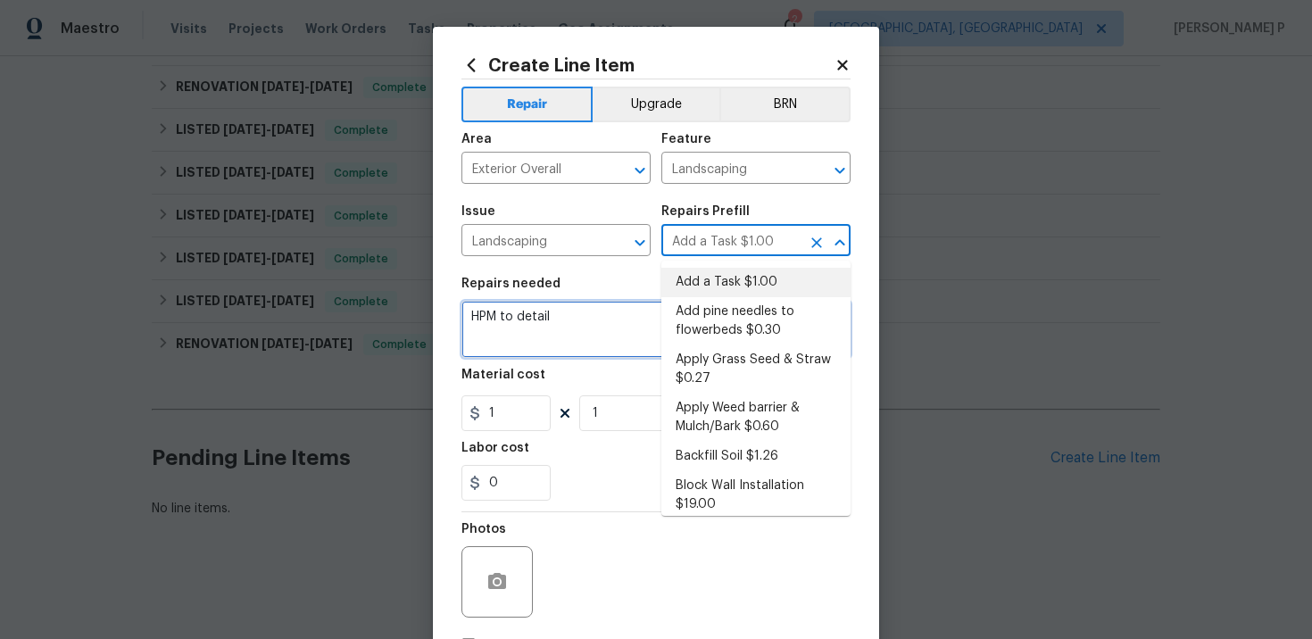
click at [541, 331] on textarea "HPM to detail" at bounding box center [655, 329] width 389 height 57
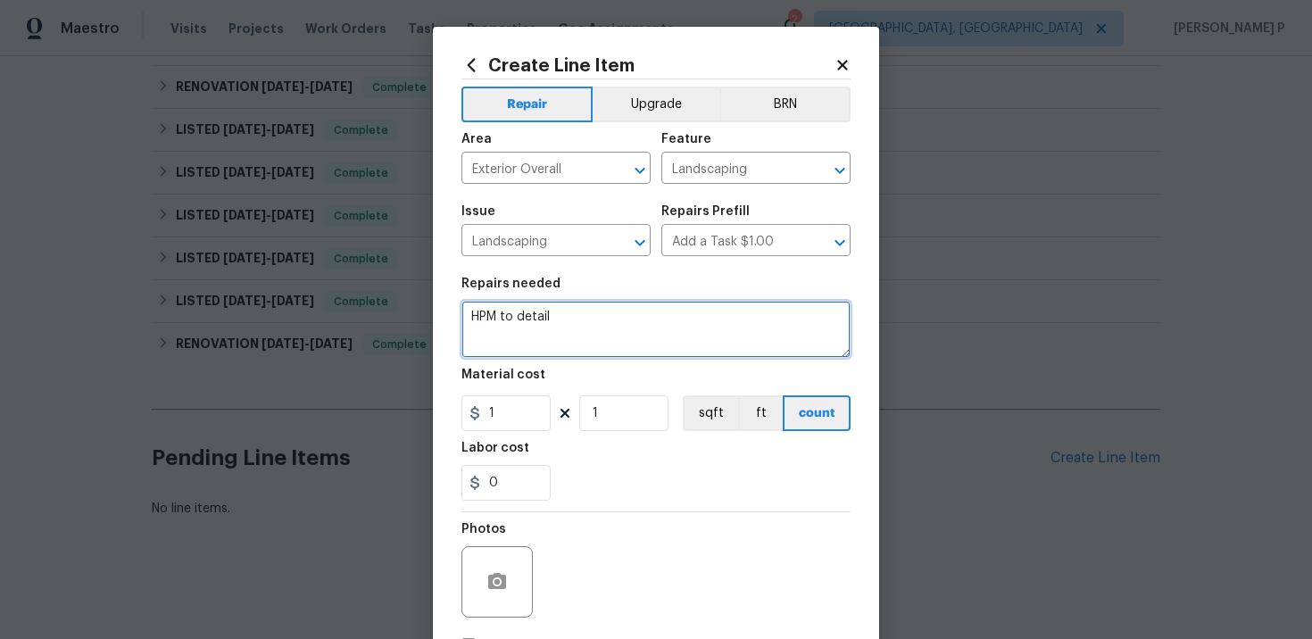
click at [541, 331] on textarea "HPM to detail" at bounding box center [655, 329] width 389 height 57
paste textarea "As per the request, WO for landscaping cleanup"
type textarea "As per the request, WO for landscaping cleanup"
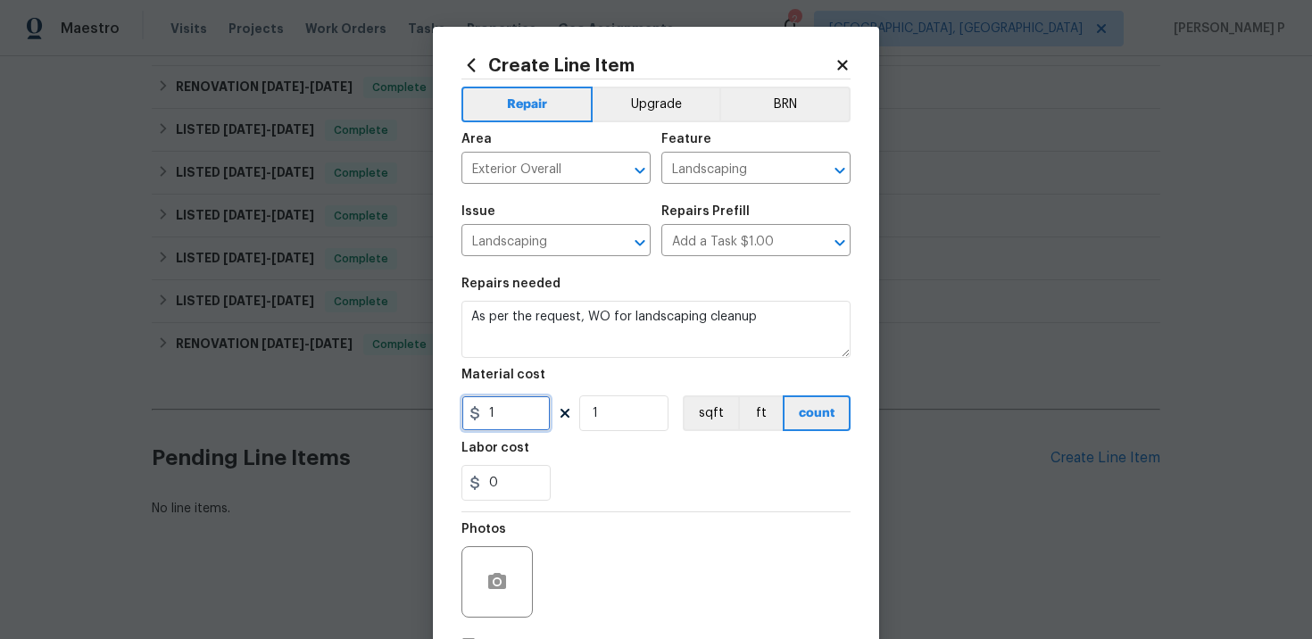
click at [510, 402] on input "1" at bounding box center [505, 413] width 89 height 36
click at [512, 419] on input "75" at bounding box center [505, 413] width 89 height 36
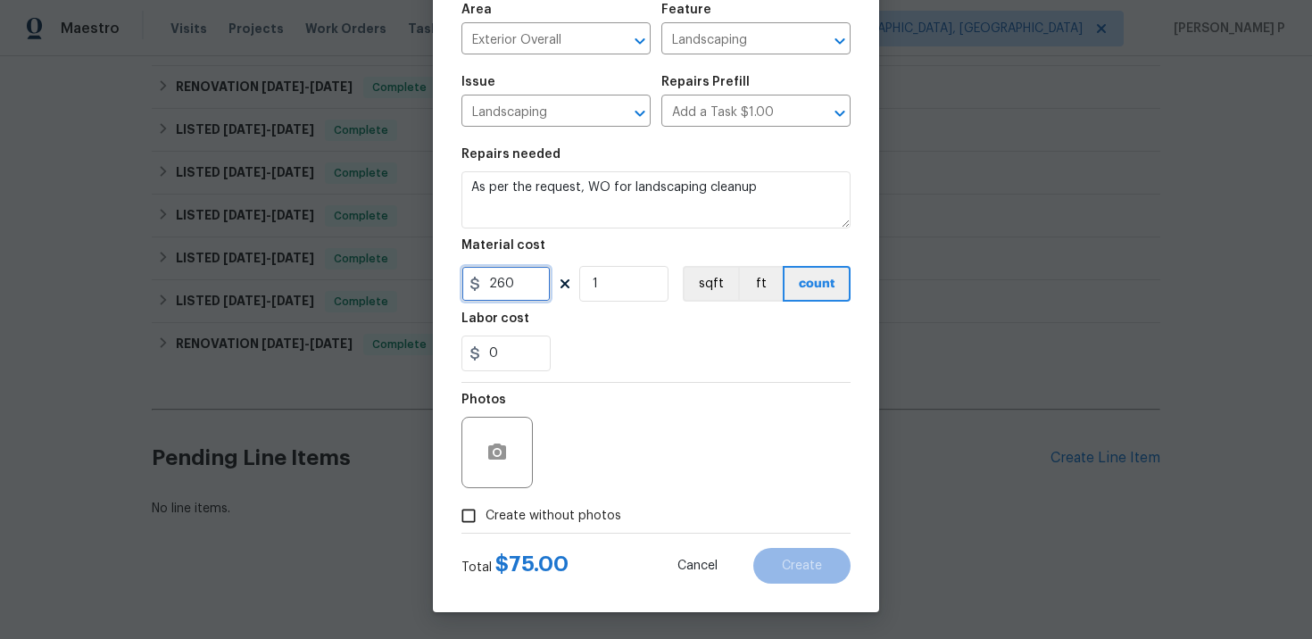
type input "260"
click at [475, 521] on input "Create without photos" at bounding box center [469, 516] width 34 height 34
checkbox input "true"
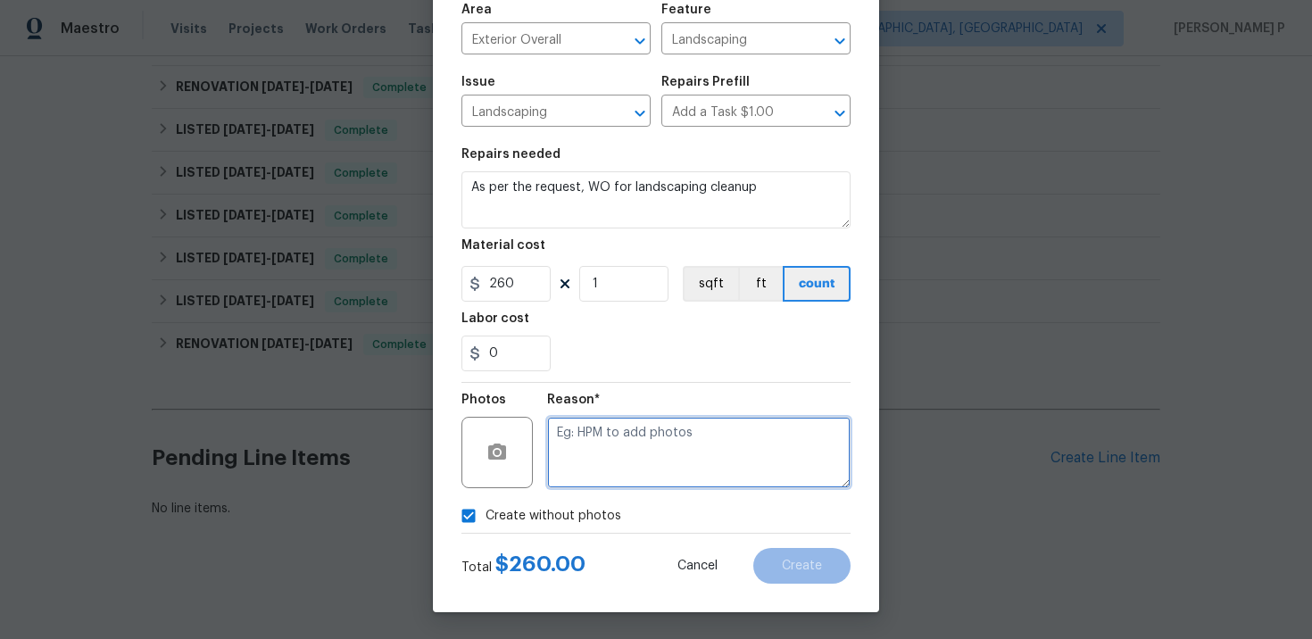
click at [606, 457] on textarea at bounding box center [698, 452] width 303 height 71
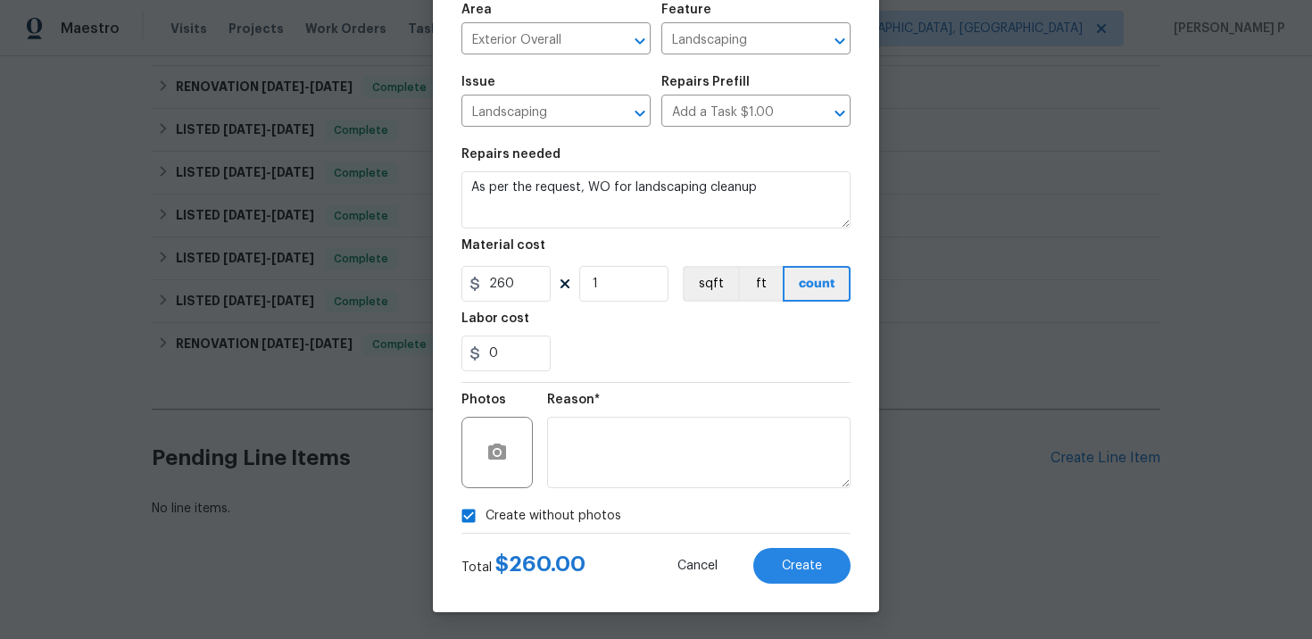
click at [800, 547] on div "Total $ 260.00 Cancel Create" at bounding box center [655, 559] width 389 height 50
click at [792, 577] on button "Create" at bounding box center [801, 566] width 97 height 36
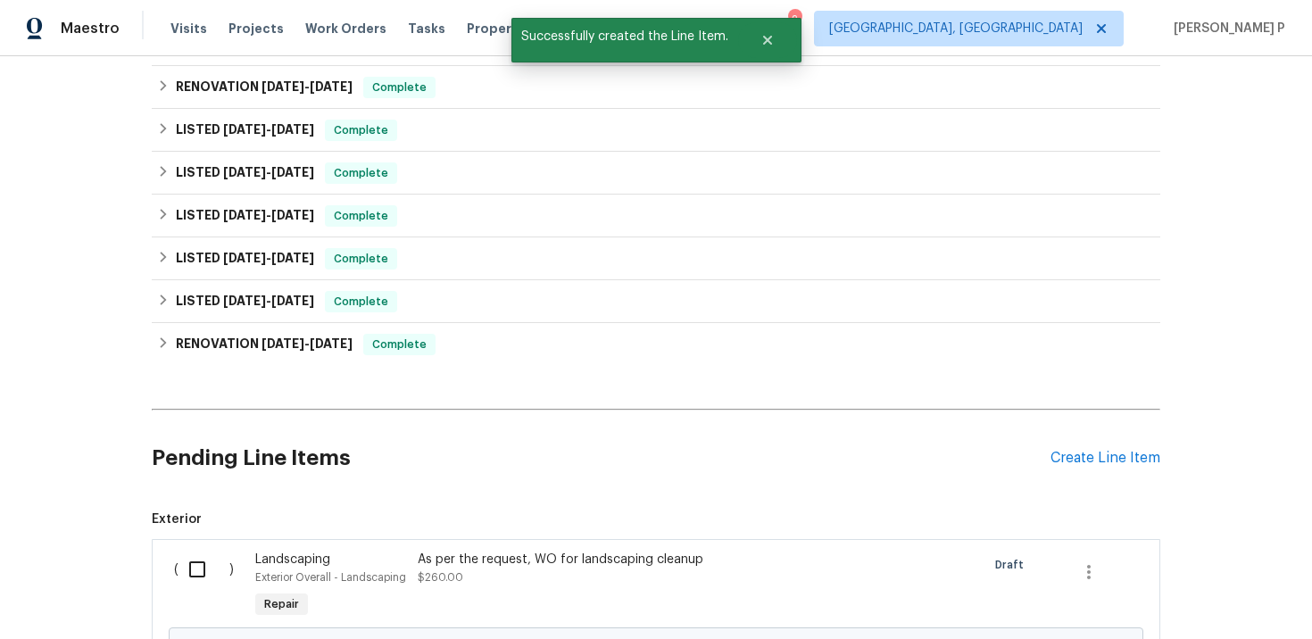
click at [198, 572] on input "checkbox" at bounding box center [203, 569] width 51 height 37
checkbox input "true"
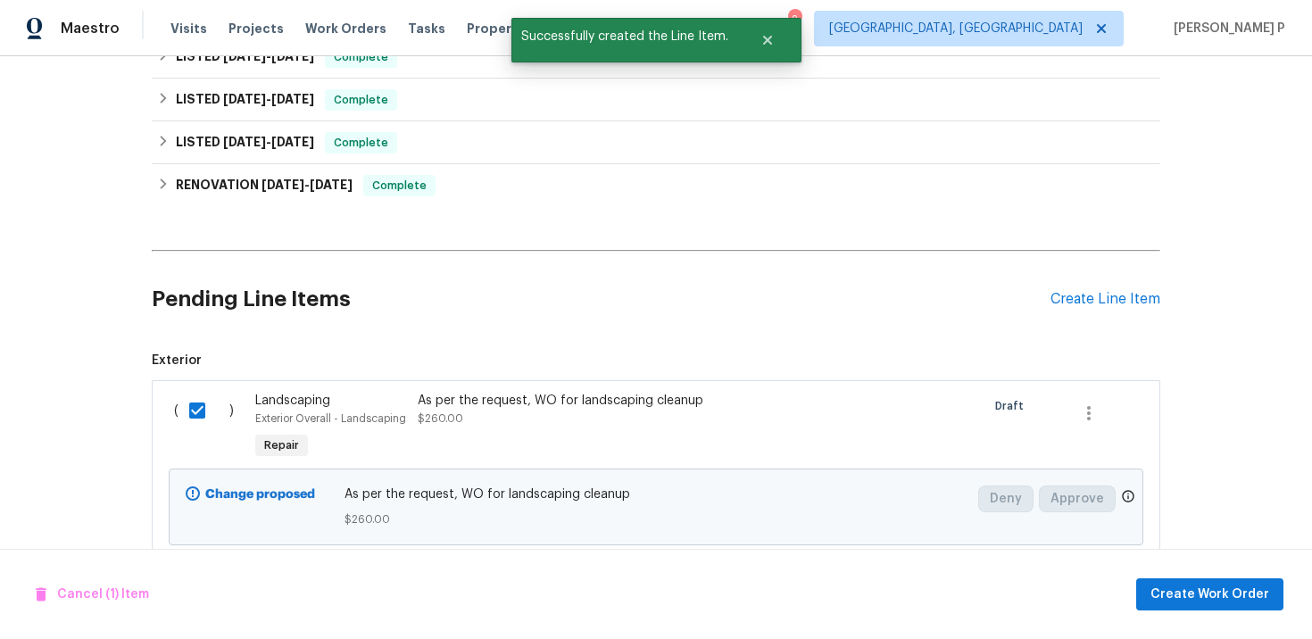
scroll to position [986, 0]
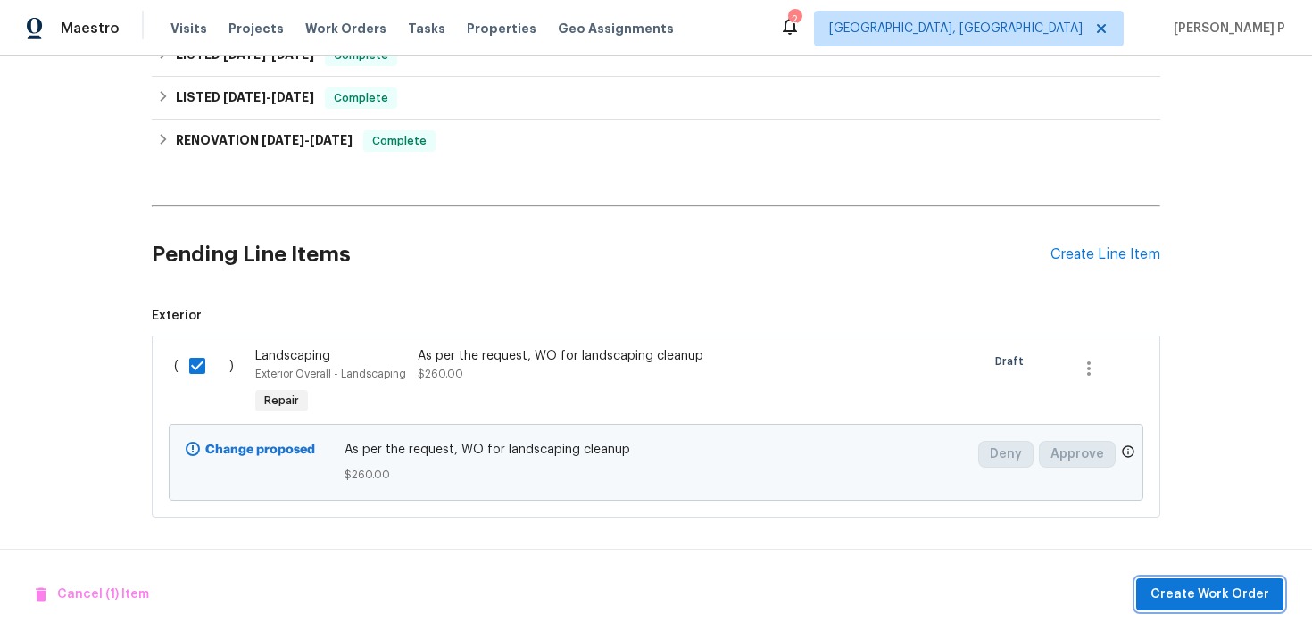
click at [1199, 602] on span "Create Work Order" at bounding box center [1209, 595] width 119 height 22
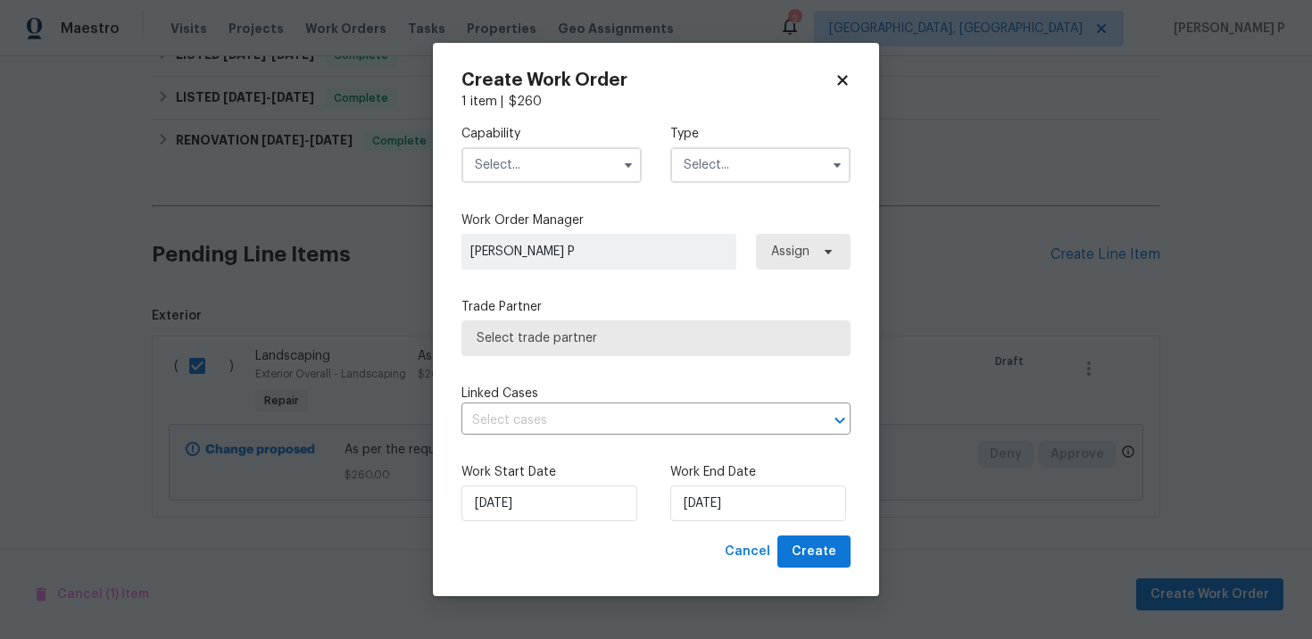
click at [714, 182] on div "Capability Type" at bounding box center [655, 154] width 389 height 87
click at [718, 167] on input "text" at bounding box center [760, 165] width 180 height 36
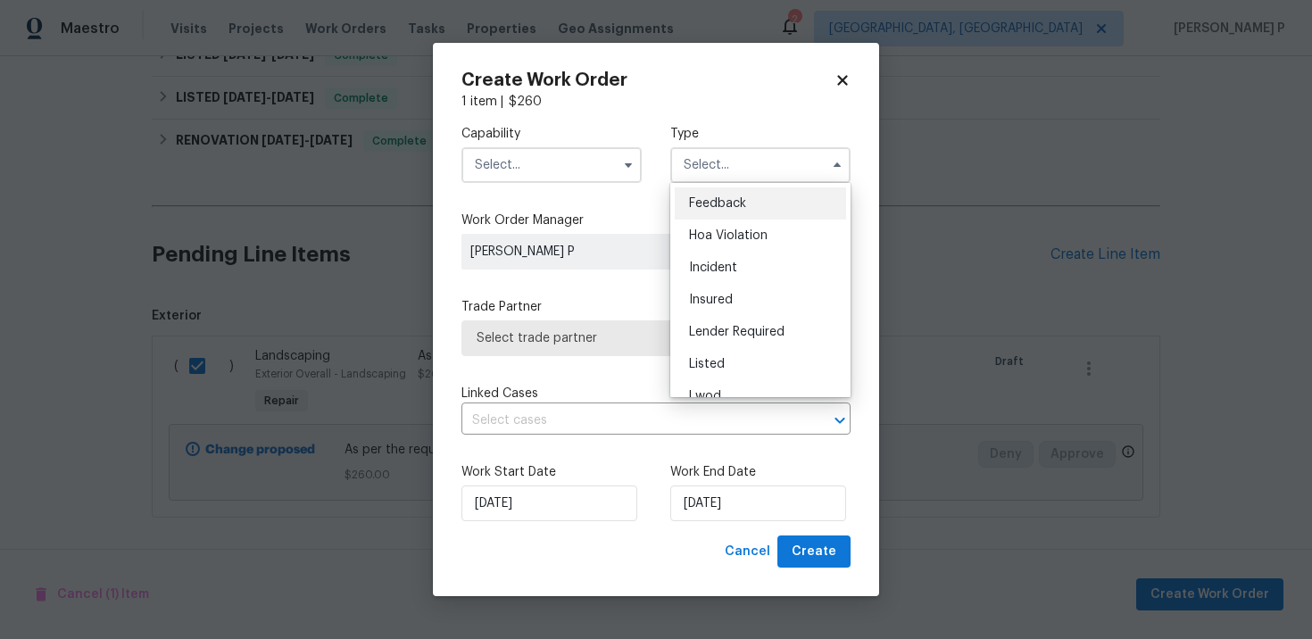
click at [717, 202] on span "Feedback" at bounding box center [717, 203] width 57 height 12
type input "Feedback"
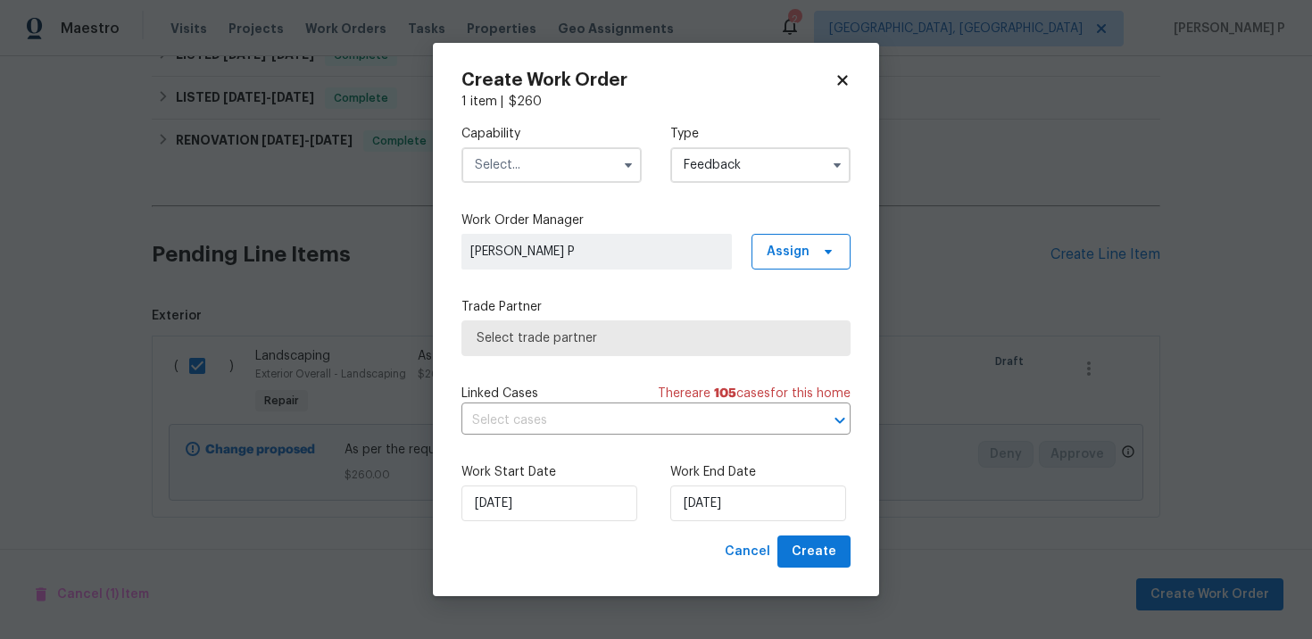
click at [554, 159] on input "text" at bounding box center [551, 165] width 180 height 36
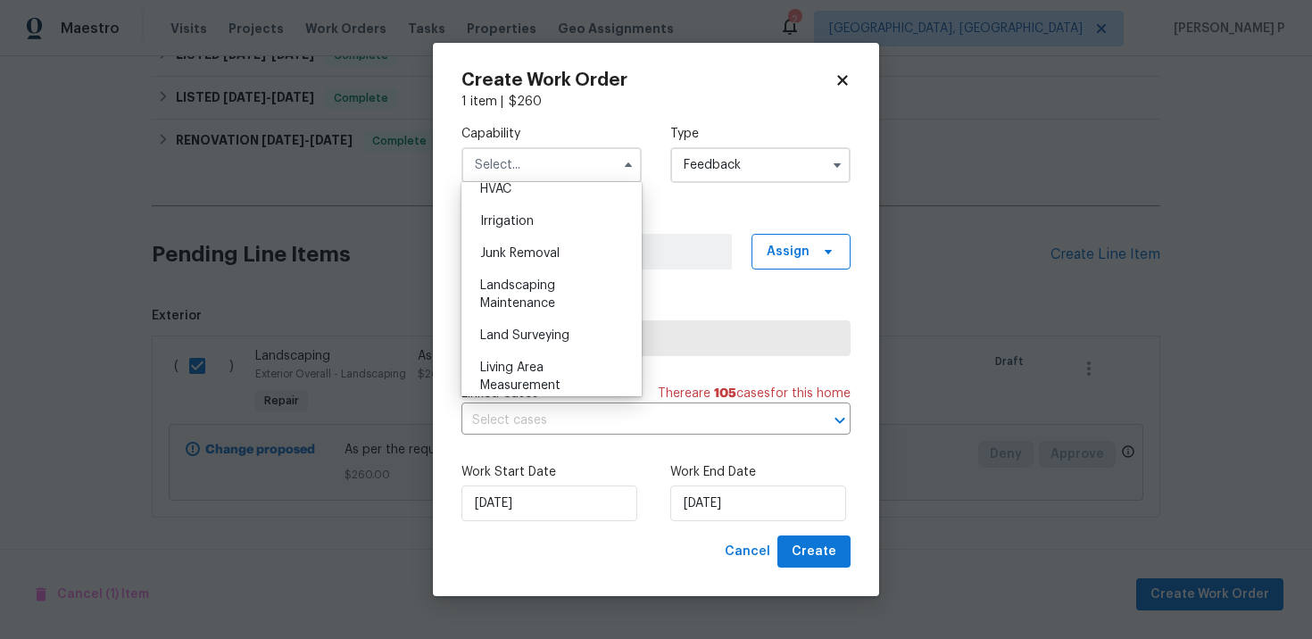
scroll to position [1131, 0]
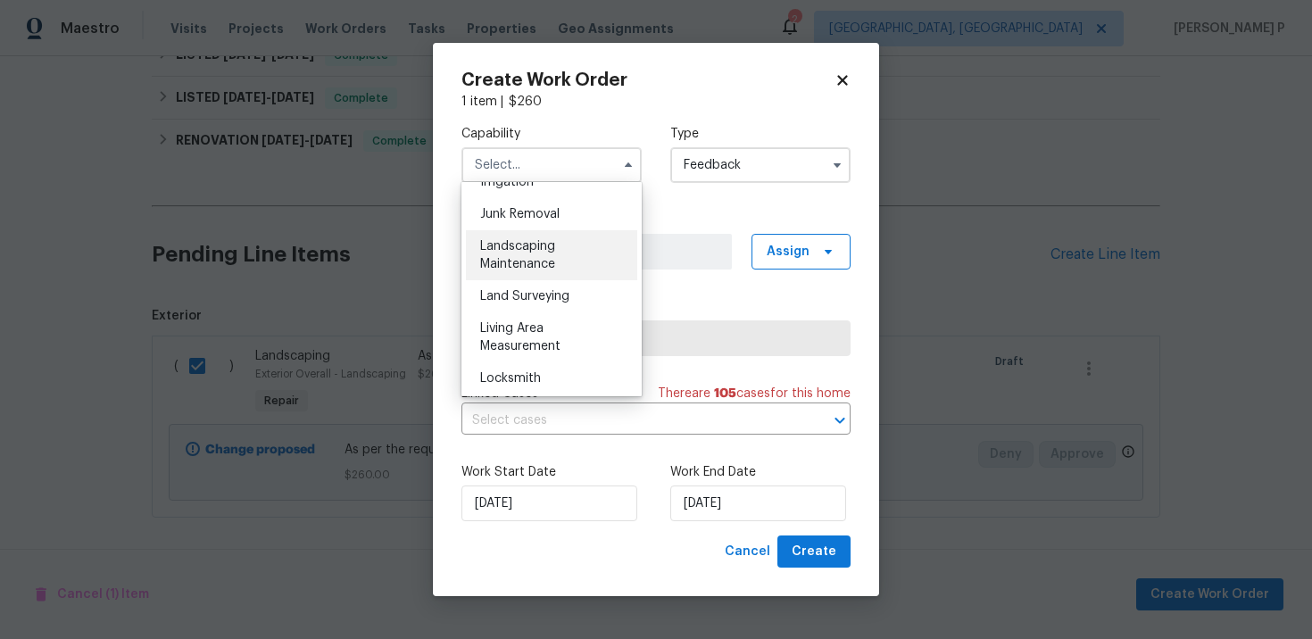
click at [512, 266] on span "Landscaping Maintenance" at bounding box center [517, 255] width 75 height 30
type input "Landscaping Maintenance"
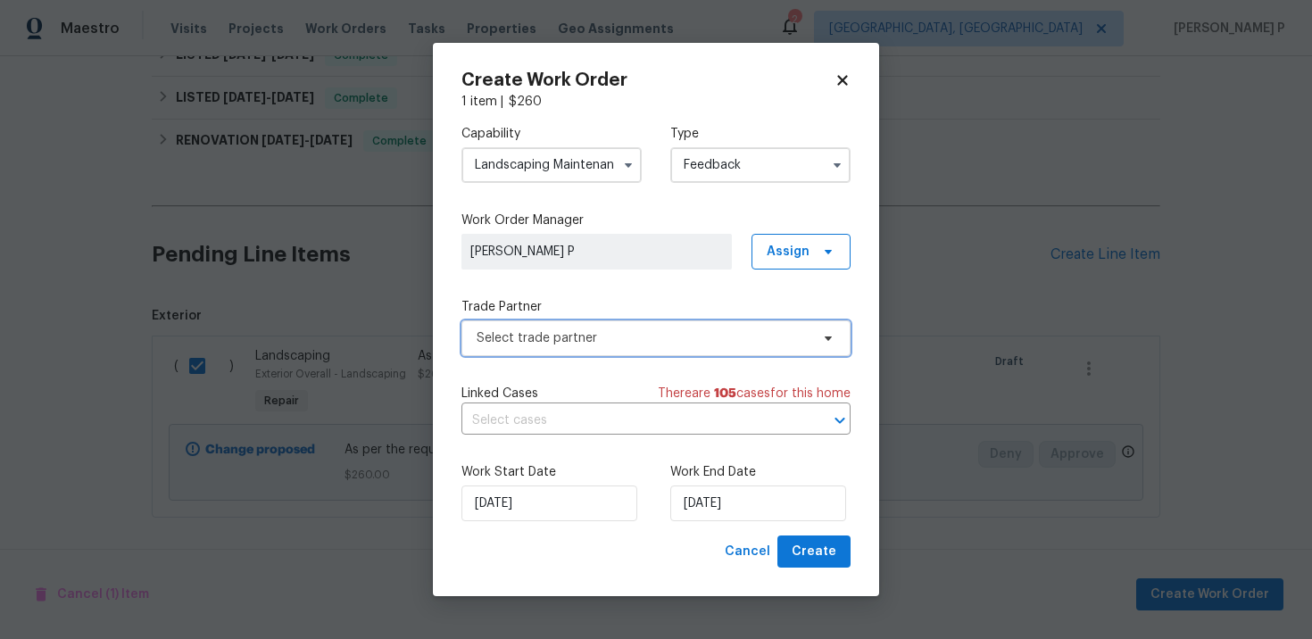
click at [535, 320] on span "Select trade partner" at bounding box center [655, 338] width 389 height 36
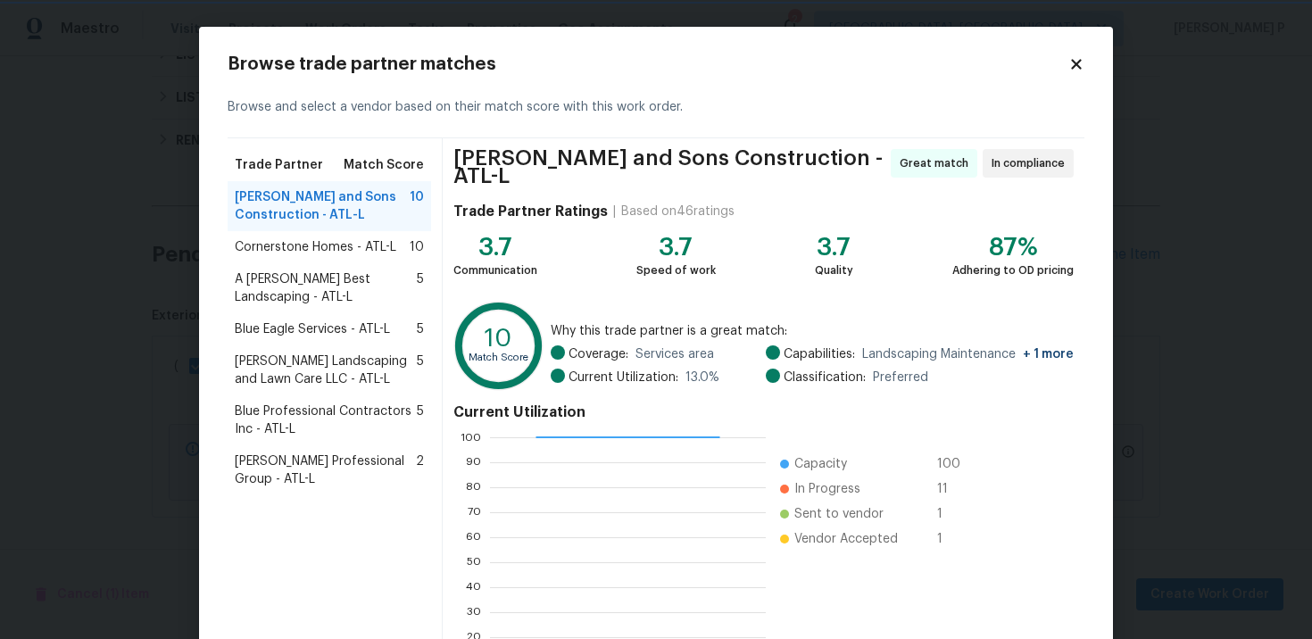
scroll to position [148, 0]
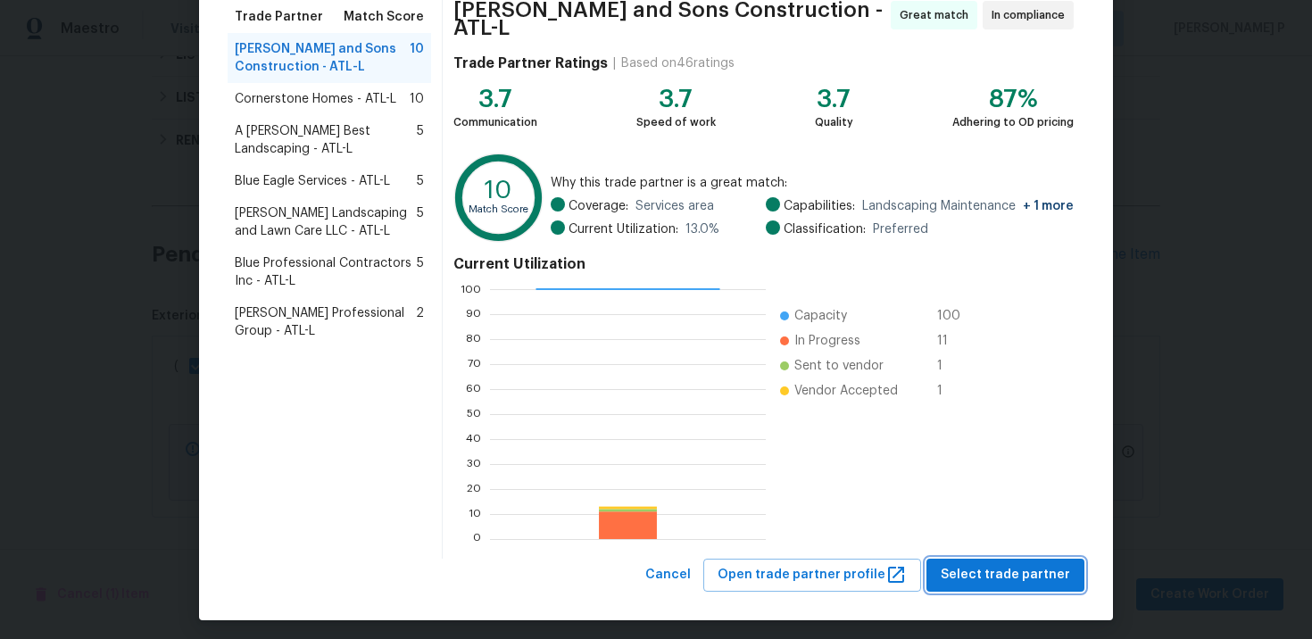
click at [978, 559] on button "Select trade partner" at bounding box center [1005, 575] width 158 height 33
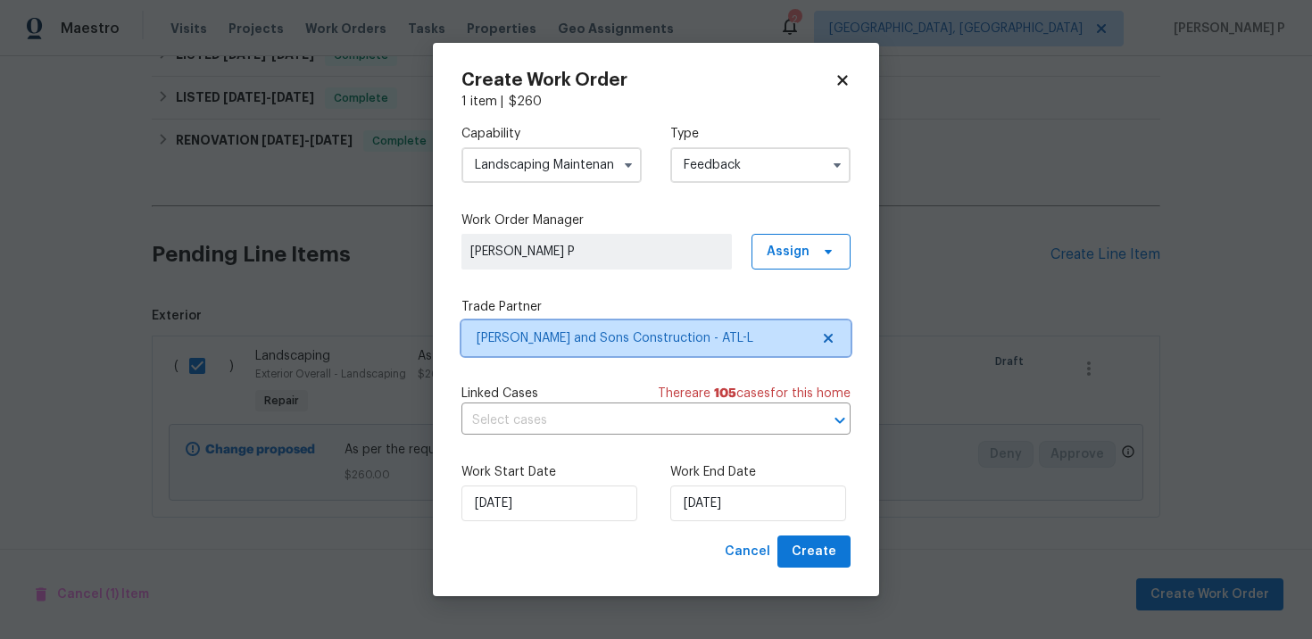
scroll to position [0, 0]
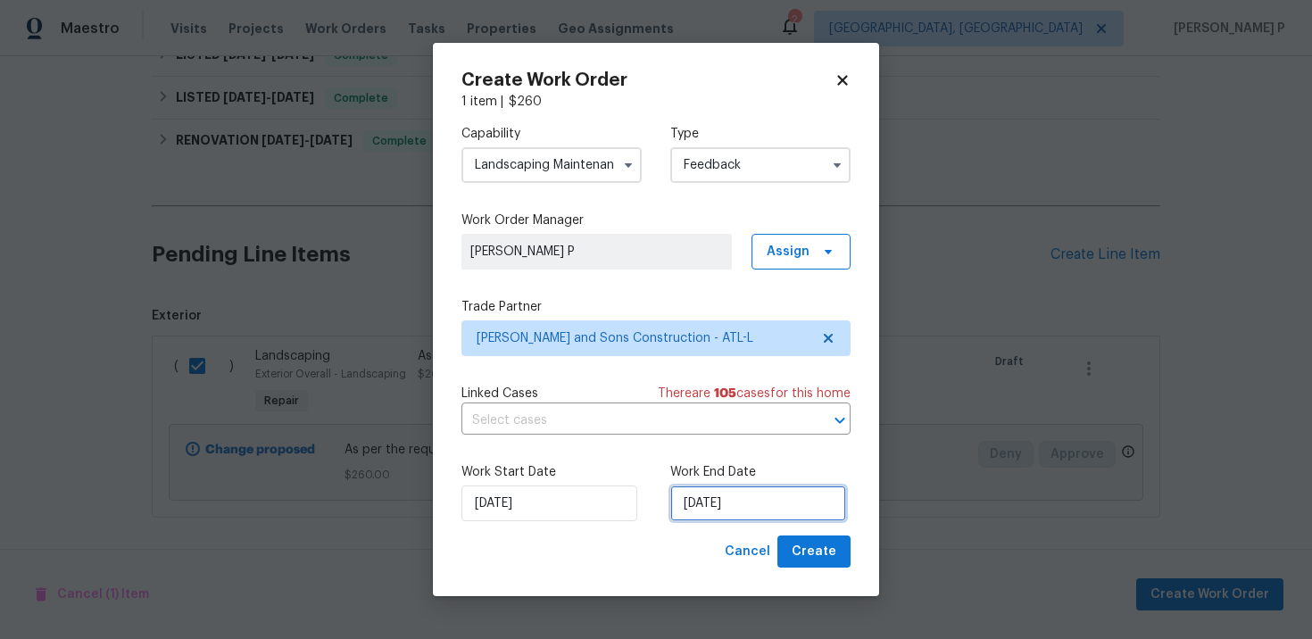
click at [743, 518] on input "[DATE]" at bounding box center [758, 503] width 176 height 36
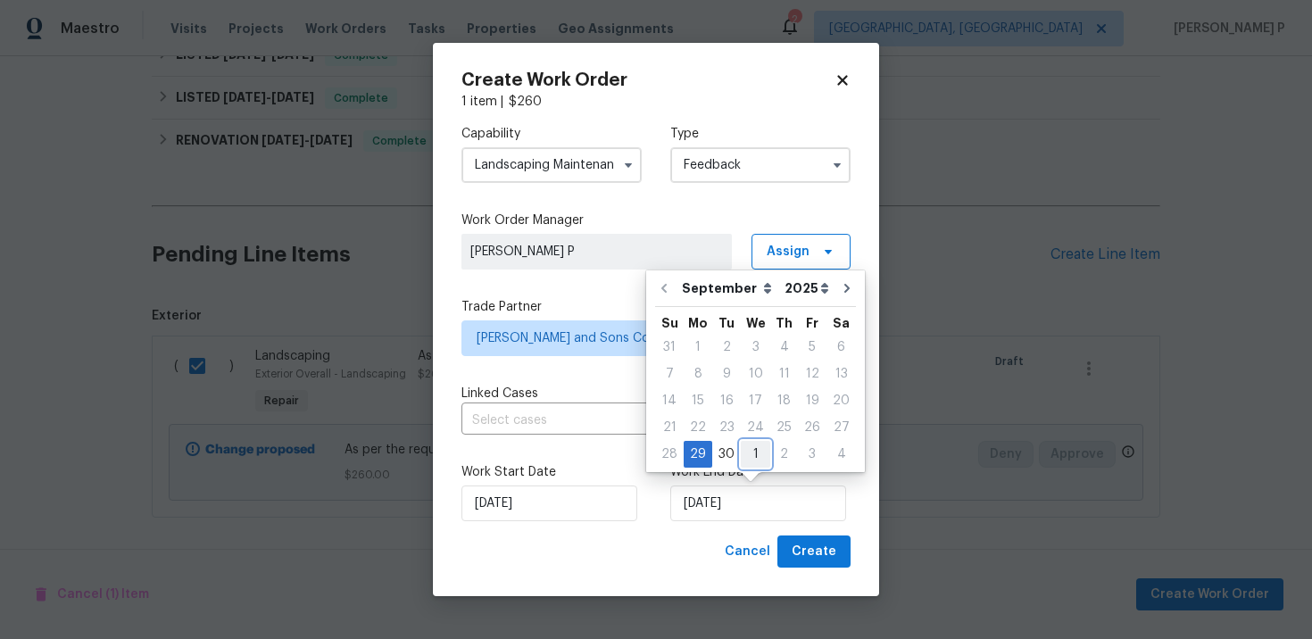
click at [758, 460] on div "1" at bounding box center [755, 454] width 29 height 25
type input "[DATE]"
select select "9"
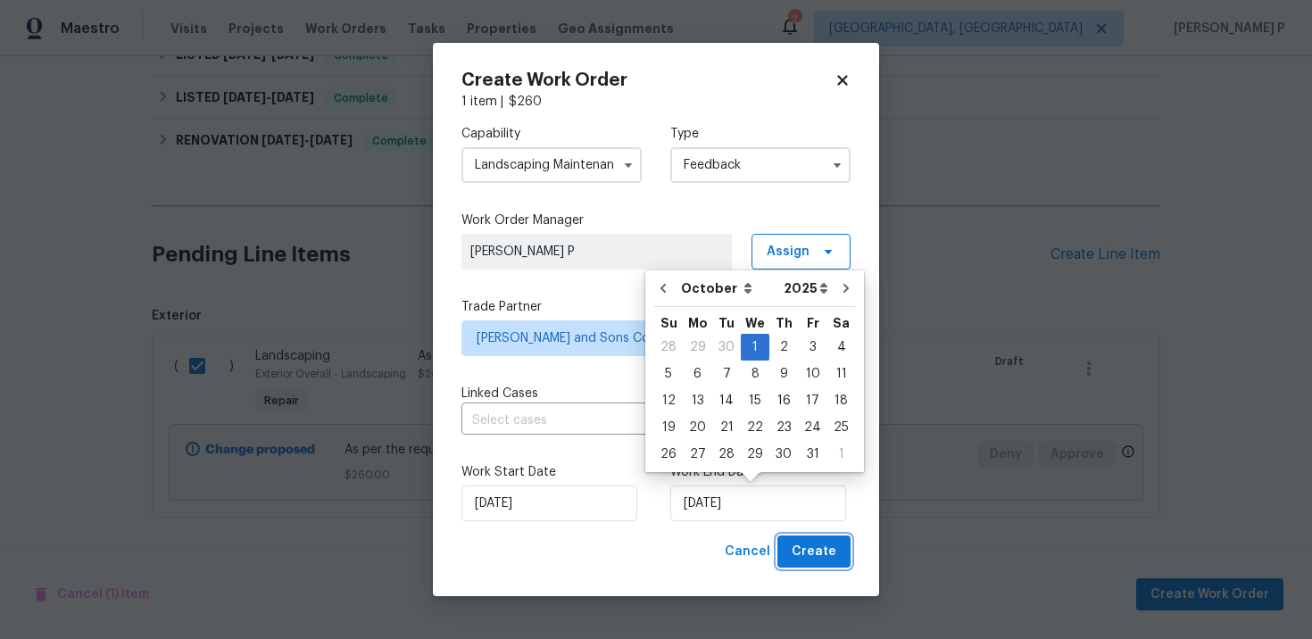
click at [804, 546] on span "Create" at bounding box center [813, 552] width 45 height 22
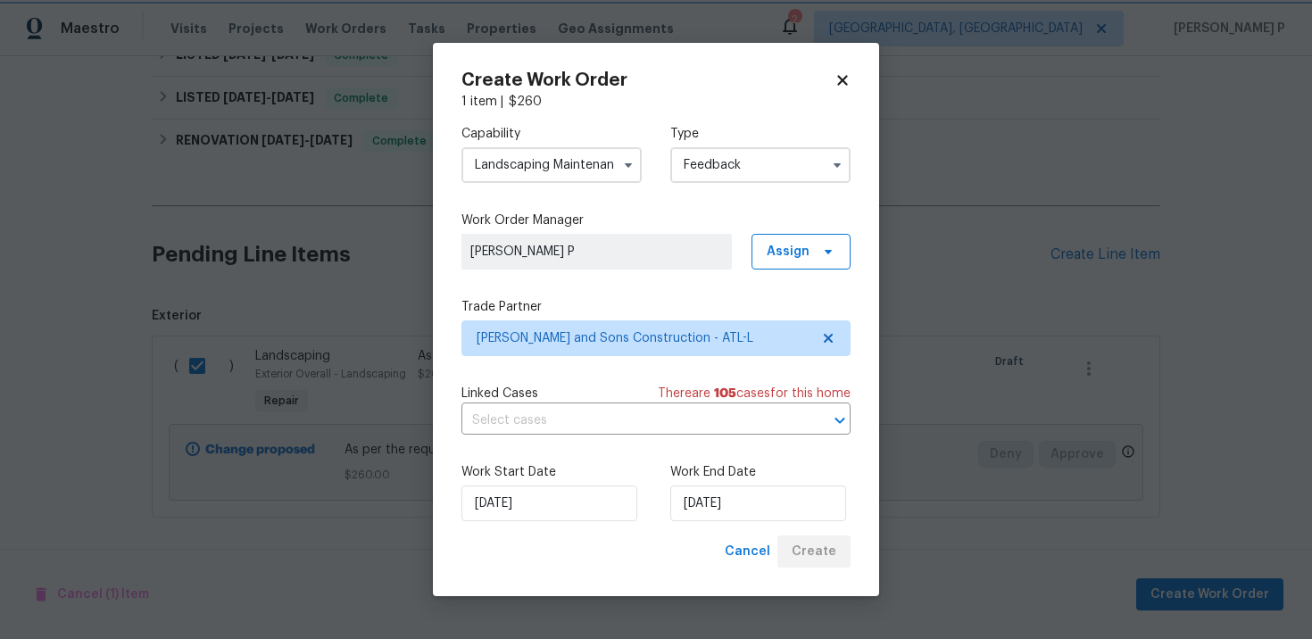
checkbox input "false"
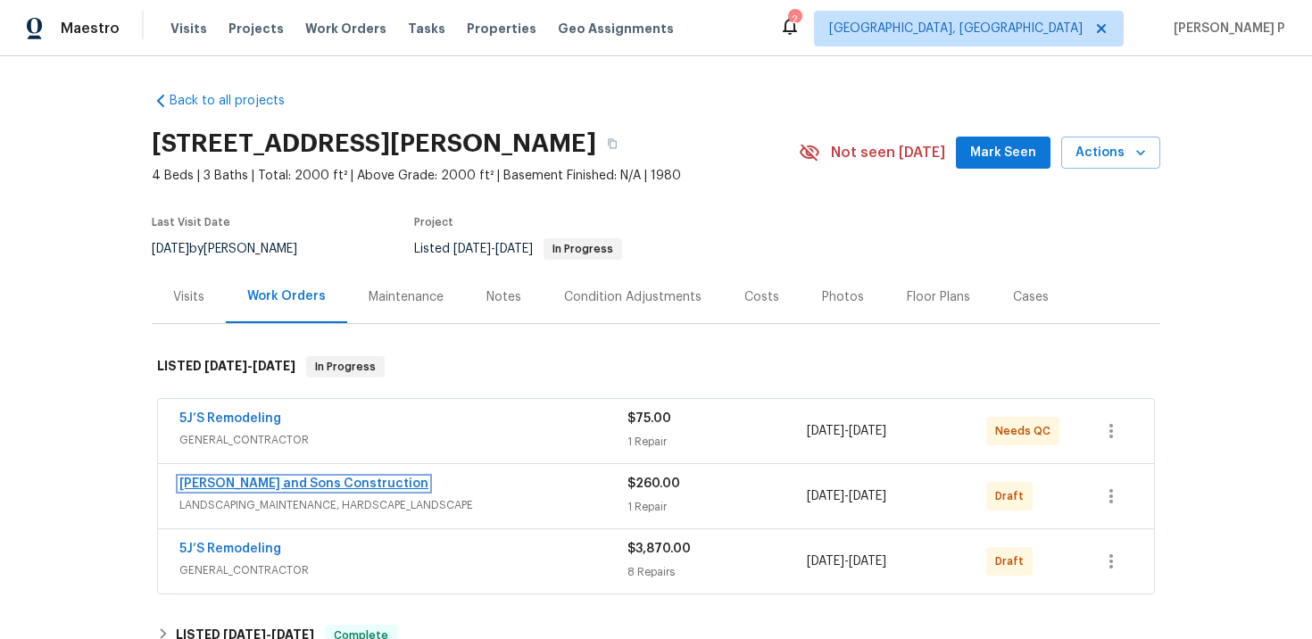
click at [233, 482] on link "Reyes and Sons Construction" at bounding box center [303, 483] width 249 height 12
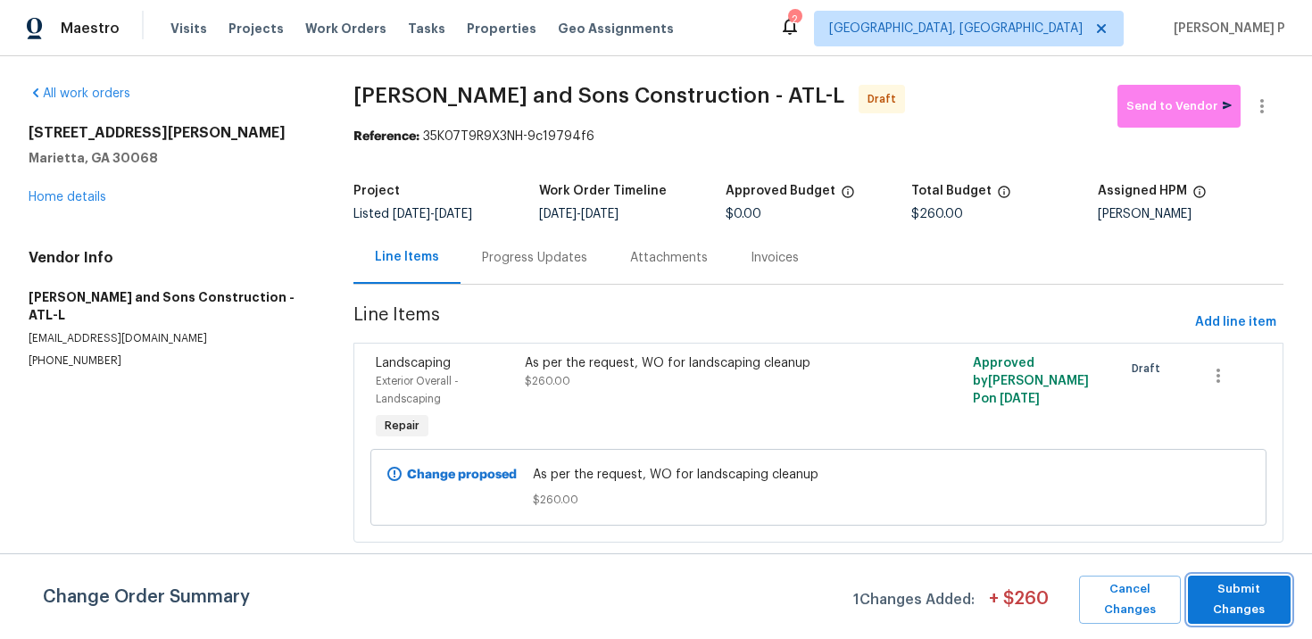
click at [1237, 589] on span "Submit Changes" at bounding box center [1239, 599] width 85 height 41
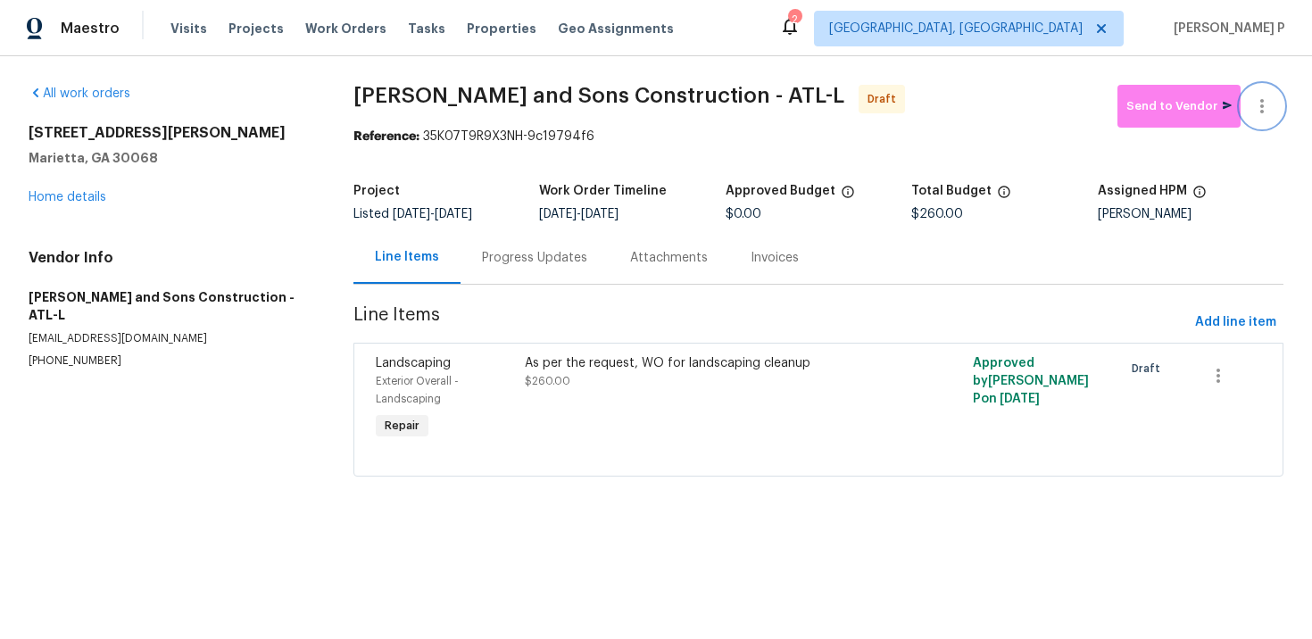
click at [1269, 105] on icon "button" at bounding box center [1261, 105] width 21 height 21
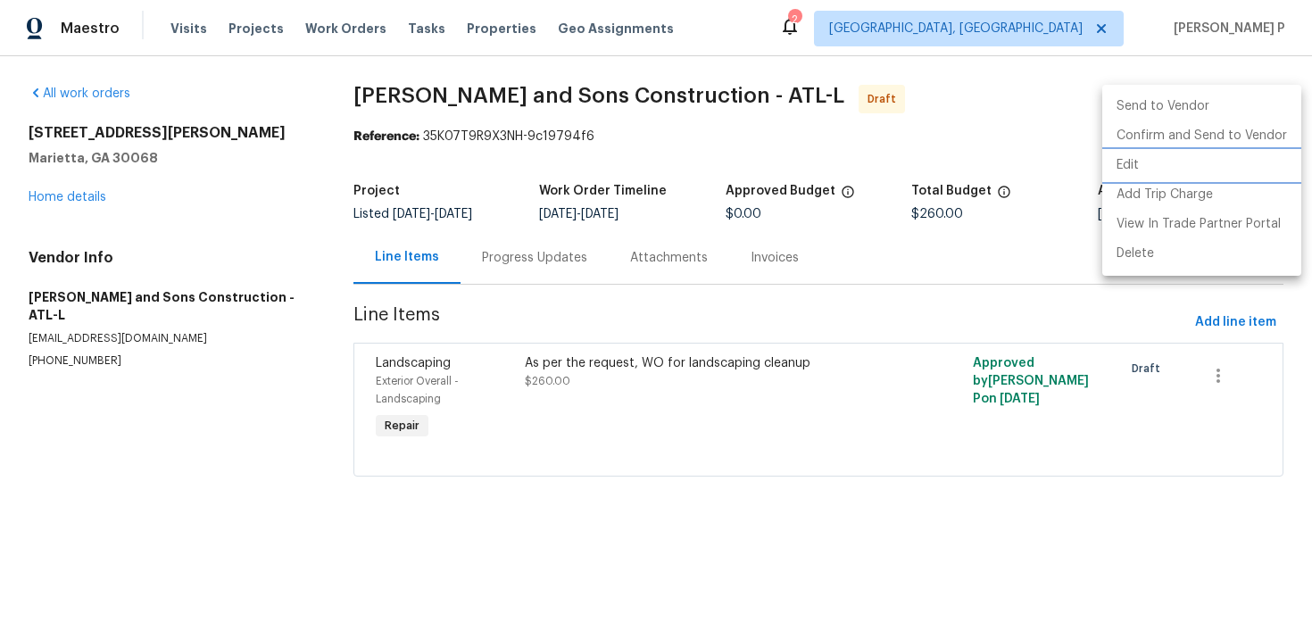
click at [1171, 174] on li "Edit" at bounding box center [1201, 165] width 199 height 29
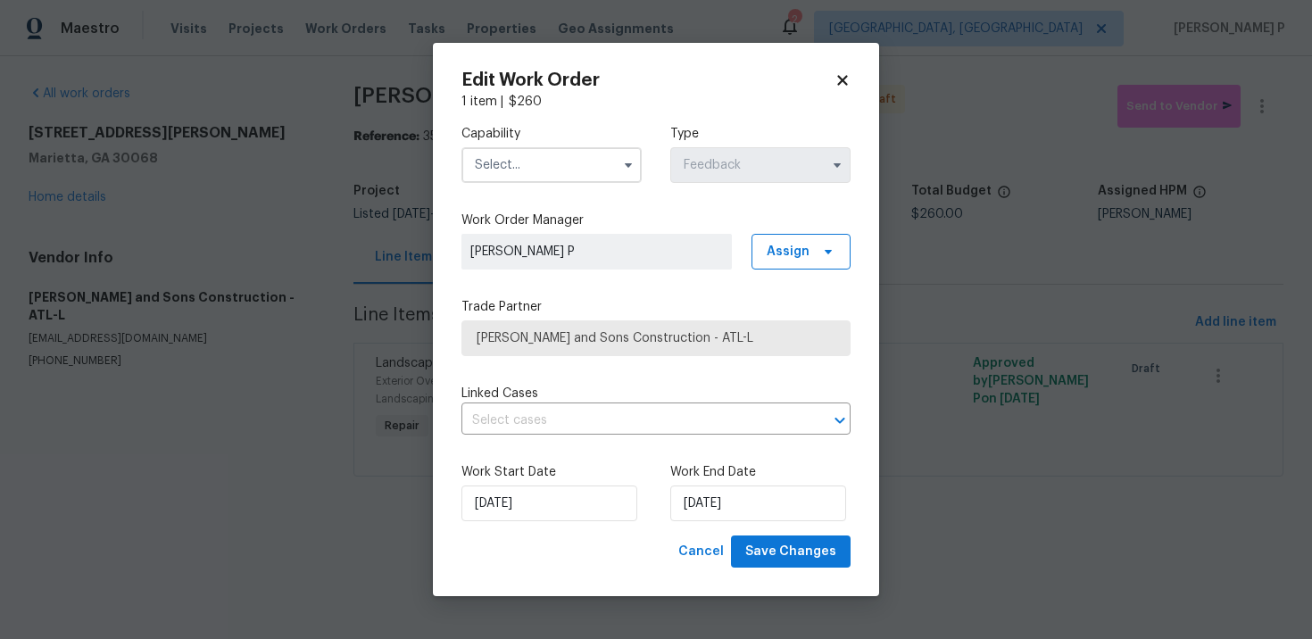
click at [595, 157] on input "text" at bounding box center [551, 165] width 180 height 36
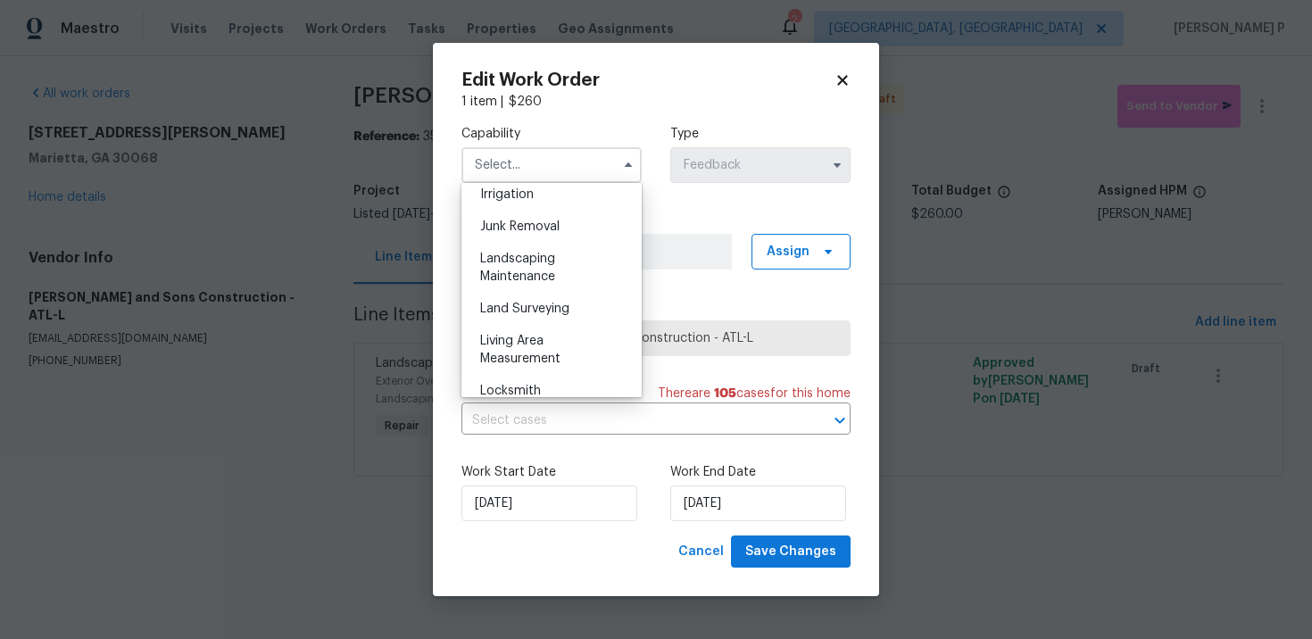
scroll to position [1140, 0]
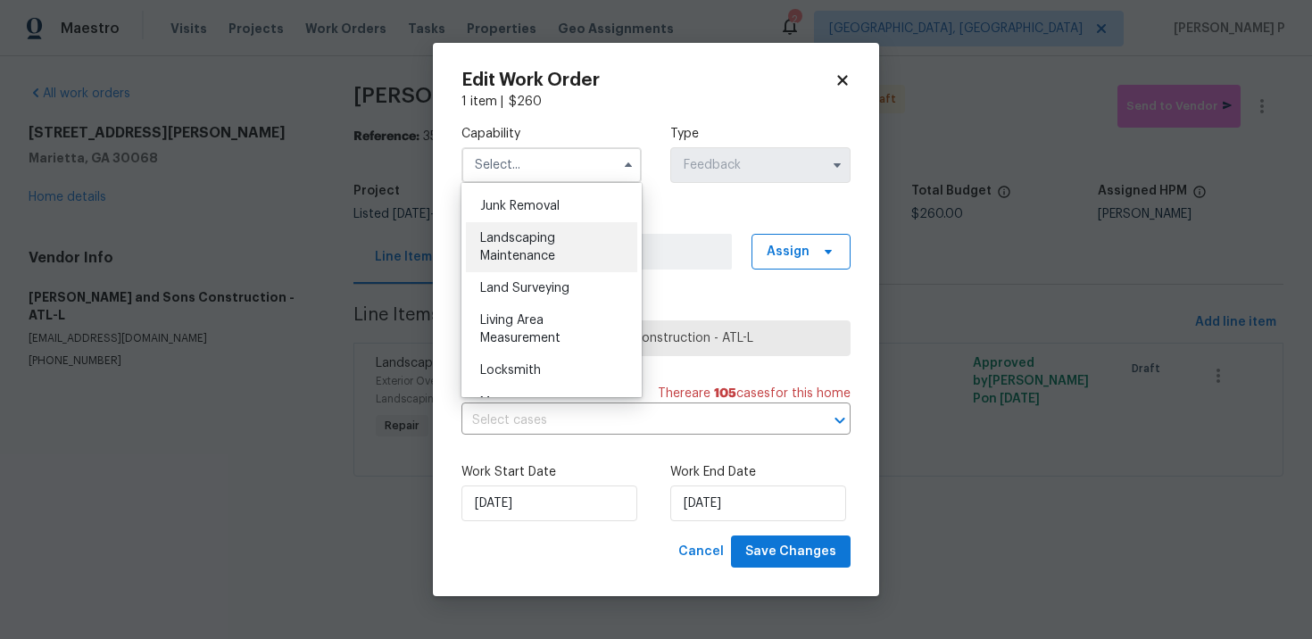
click at [522, 247] on div "Landscaping Maintenance" at bounding box center [551, 247] width 171 height 50
type input "Landscaping Maintenance"
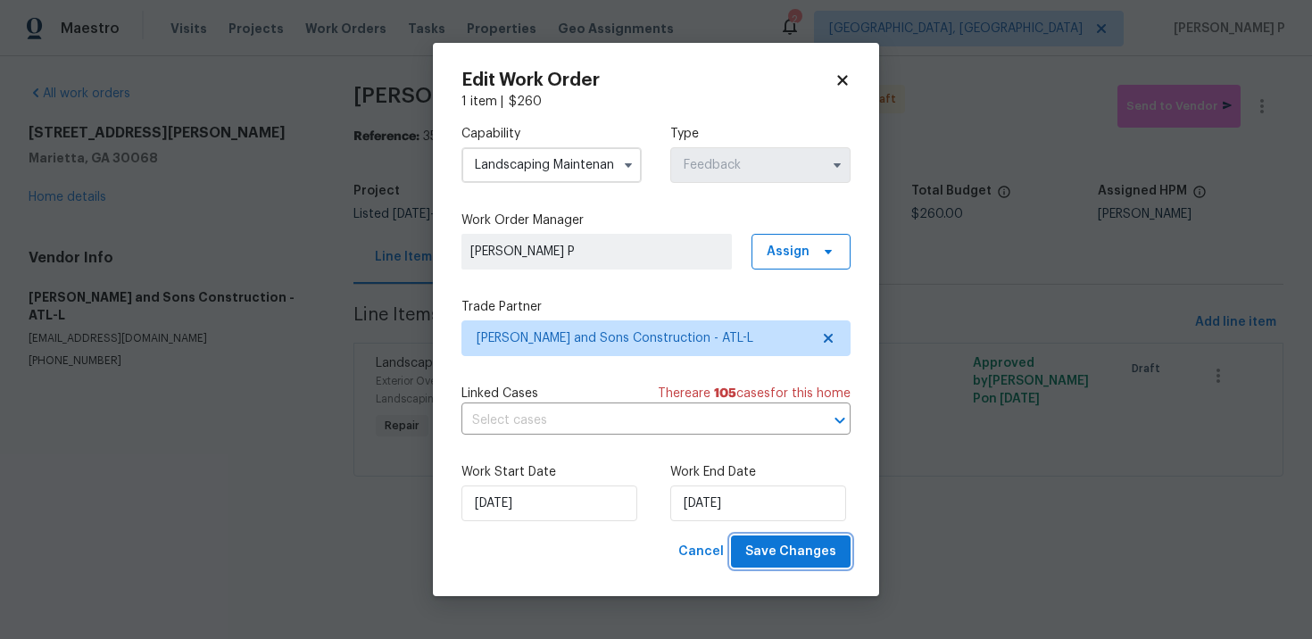
click at [786, 545] on span "Save Changes" at bounding box center [790, 552] width 91 height 22
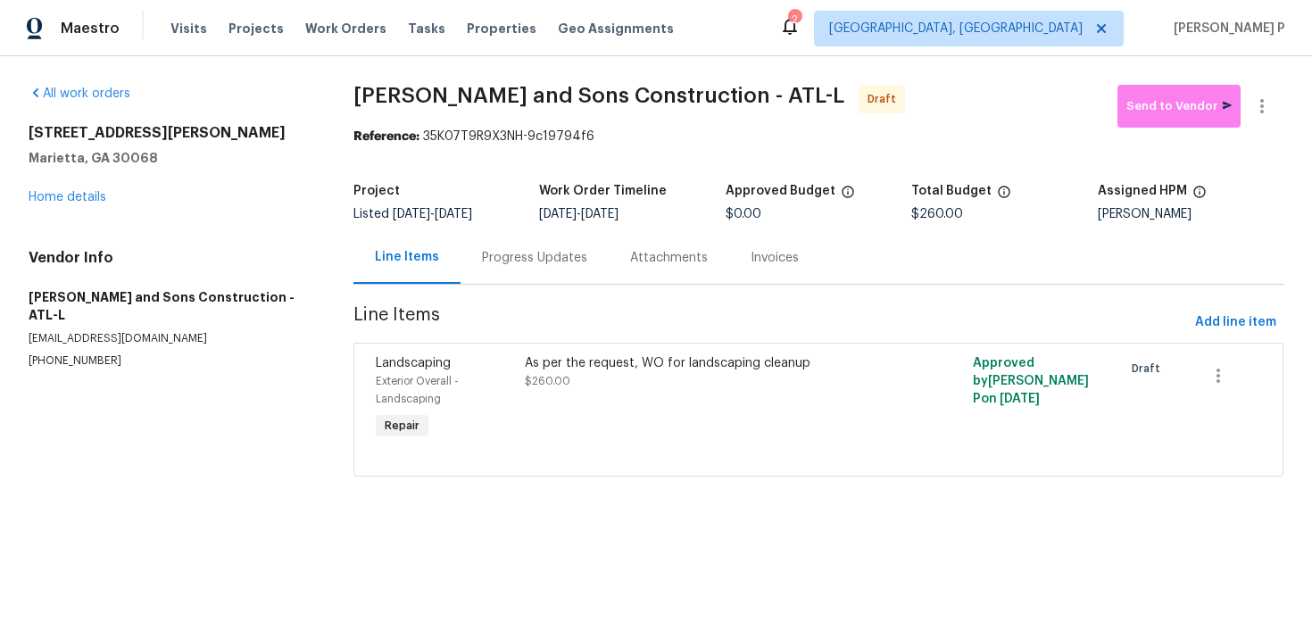
click at [548, 264] on div "Progress Updates" at bounding box center [534, 258] width 105 height 18
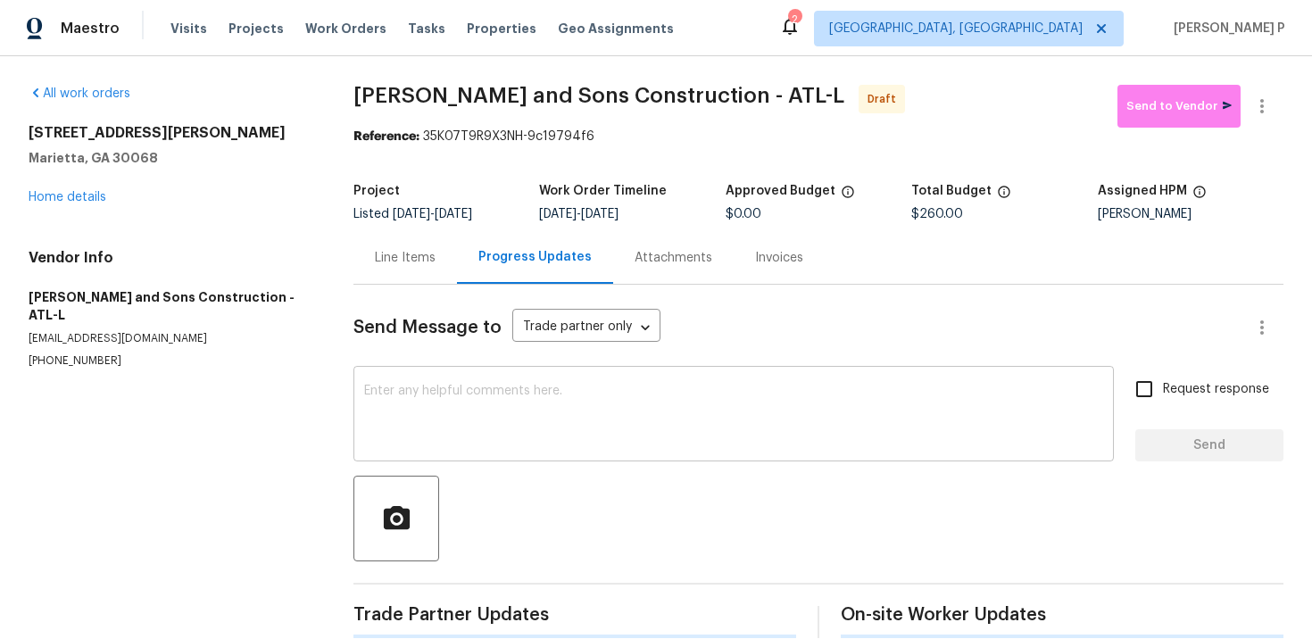
scroll to position [24, 0]
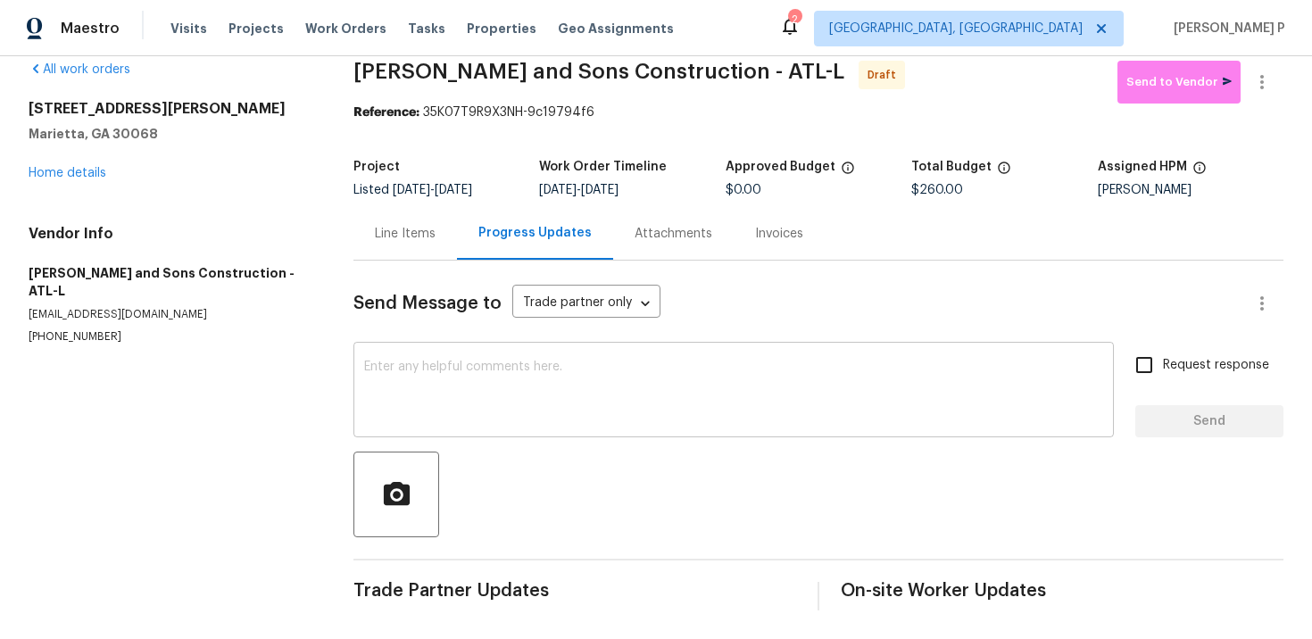
click at [559, 432] on div "x ​" at bounding box center [733, 391] width 760 height 91
paste textarea "Hi, this is Ramyasri with Opendoor. I’m confirming you received the WO for the …"
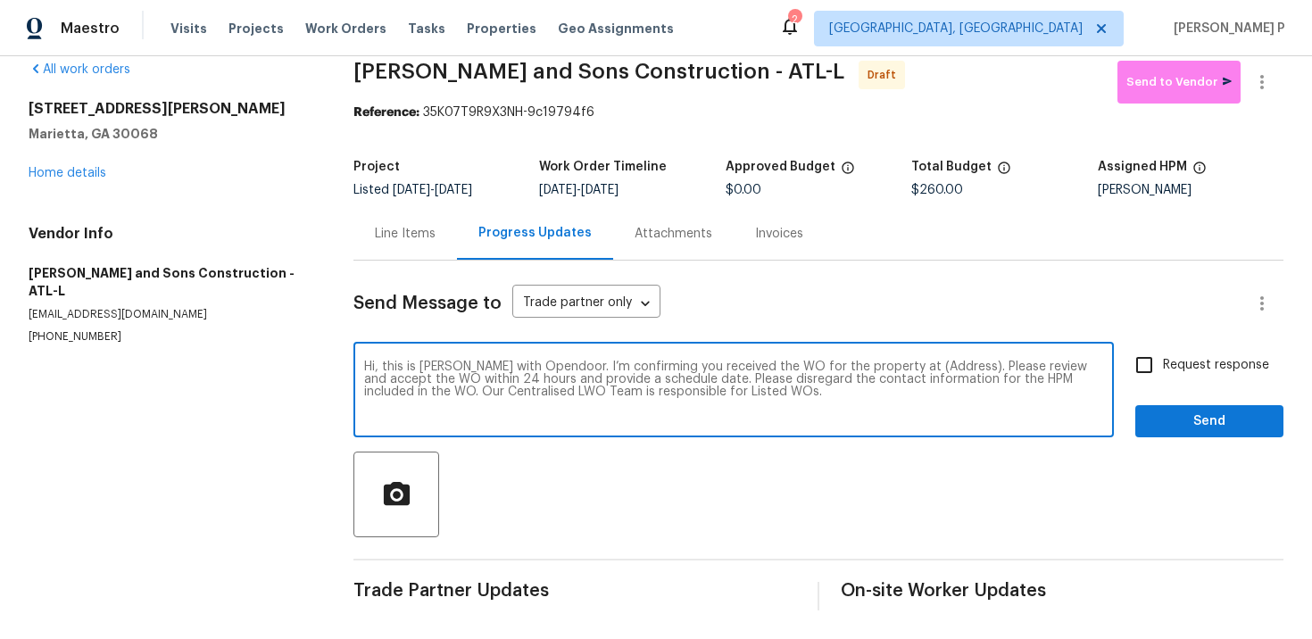
drag, startPoint x: 894, startPoint y: 368, endPoint x: 951, endPoint y: 366, distance: 57.1
click at [951, 366] on textarea "Hi, this is Ramyasri with Opendoor. I’m confirming you received the WO for the …" at bounding box center [733, 392] width 739 height 62
paste textarea "51 Holt Rd NE, Marietta, GA 30068"
type textarea "Hi, this is Ramyasri with Opendoor. I’m confirming you received the WO for the …"
click at [1146, 377] on input "Request response" at bounding box center [1143, 364] width 37 height 37
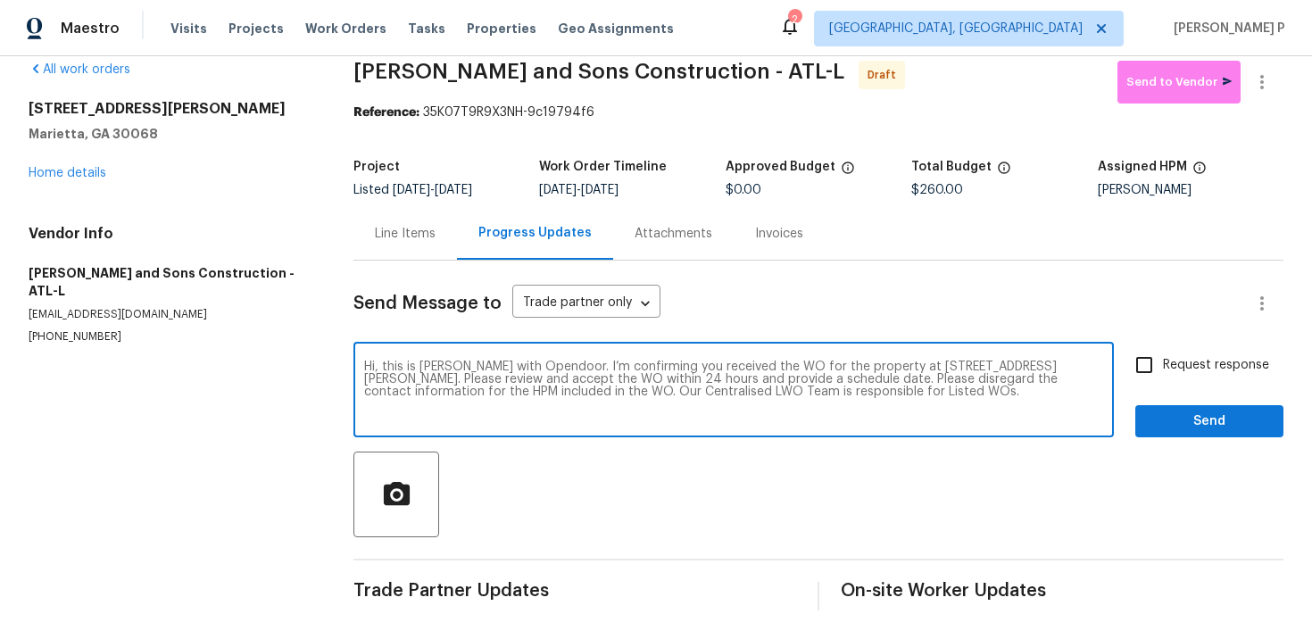
checkbox input "true"
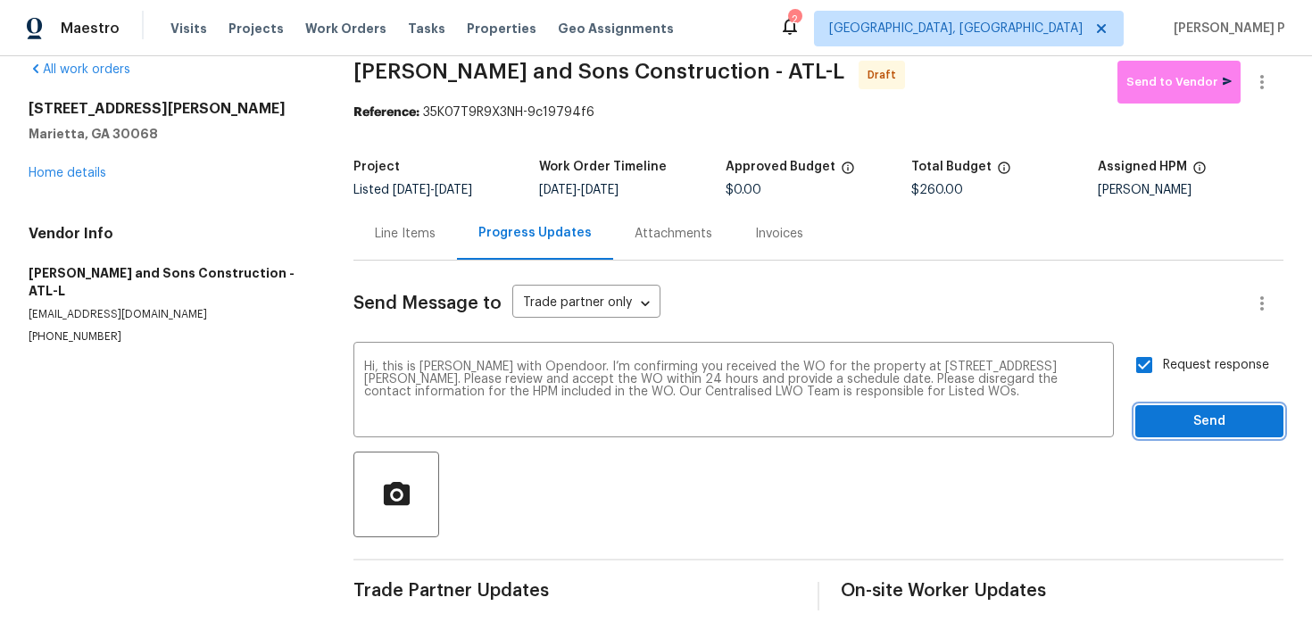
click at [1172, 416] on span "Send" at bounding box center [1209, 421] width 120 height 22
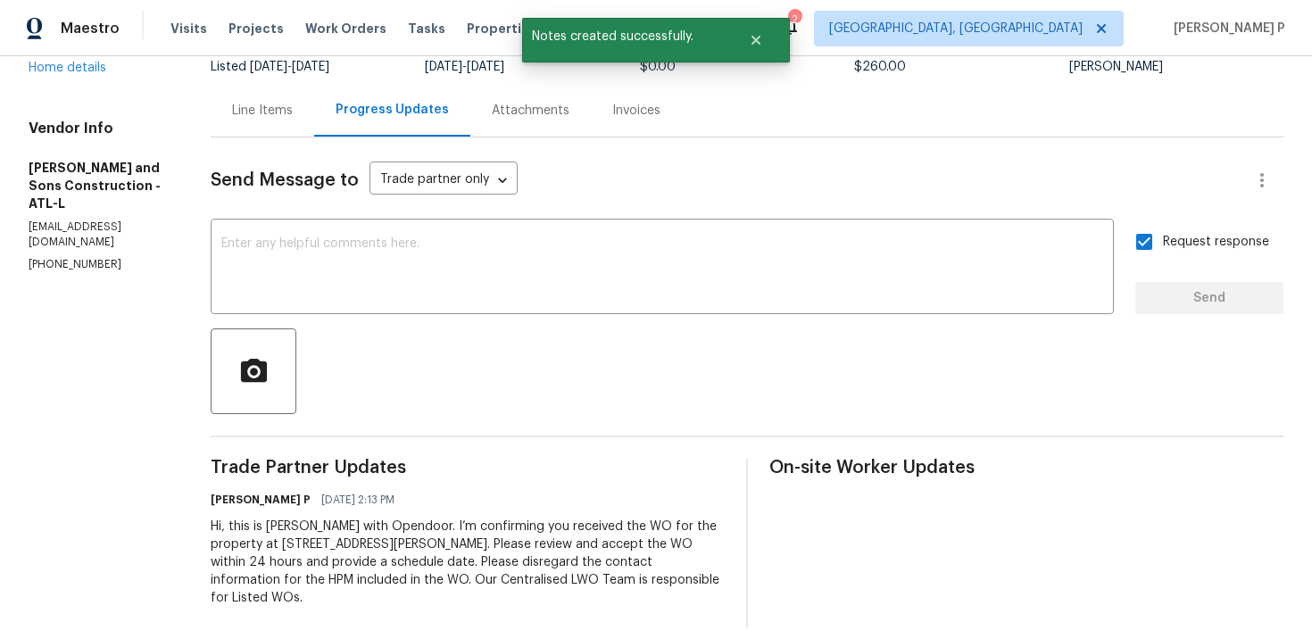
scroll to position [0, 0]
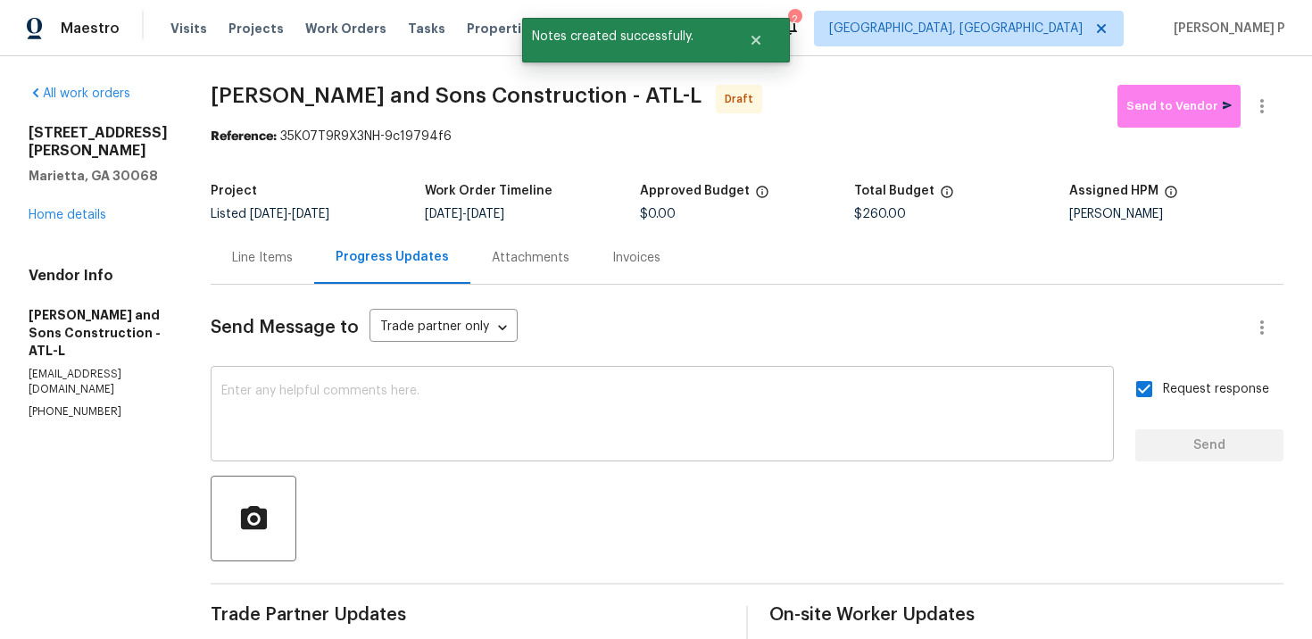
click at [528, 439] on textarea at bounding box center [662, 416] width 882 height 62
paste textarea "Attention All Work Orders must include before-photos (both close-up and wide-an…"
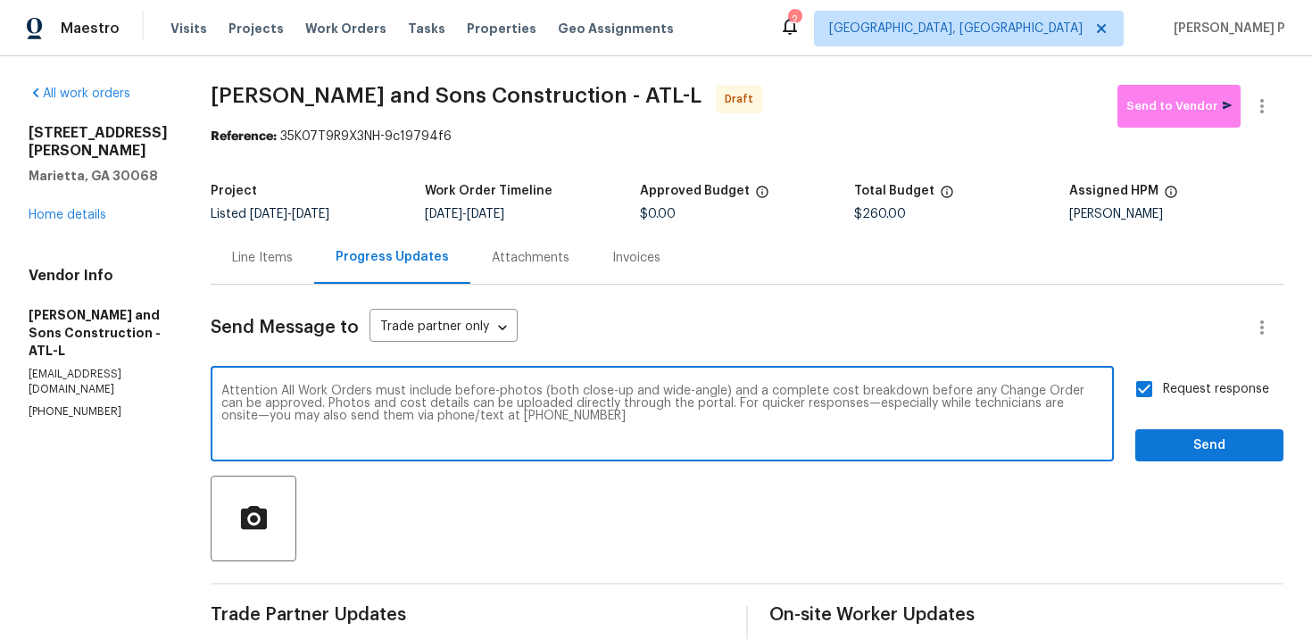
type textarea "Attention All Work Orders must include before-photos (both close-up and wide-an…"
click at [1190, 445] on span "Send" at bounding box center [1209, 446] width 120 height 22
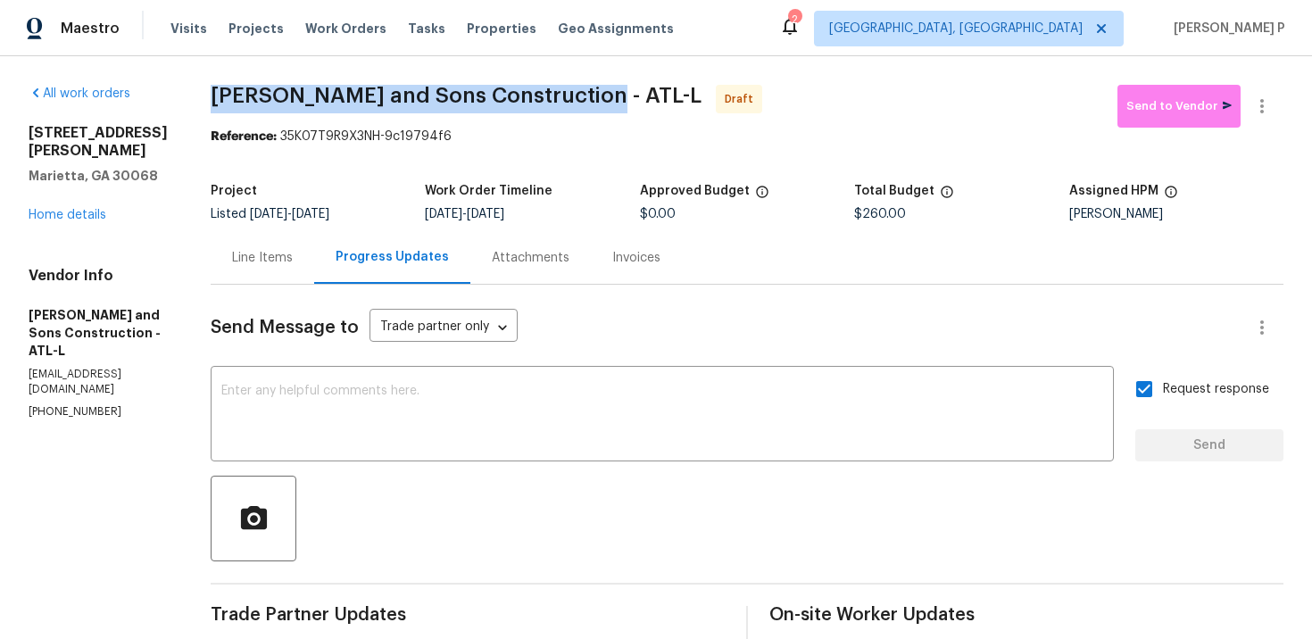
drag, startPoint x: 204, startPoint y: 95, endPoint x: 574, endPoint y: 94, distance: 369.4
click at [574, 94] on span "Reyes and Sons Construction - ATL-L" at bounding box center [456, 95] width 491 height 21
copy span "Reyes and Sons Construction - ATL-L"
click at [1261, 121] on button "button" at bounding box center [1261, 106] width 43 height 43
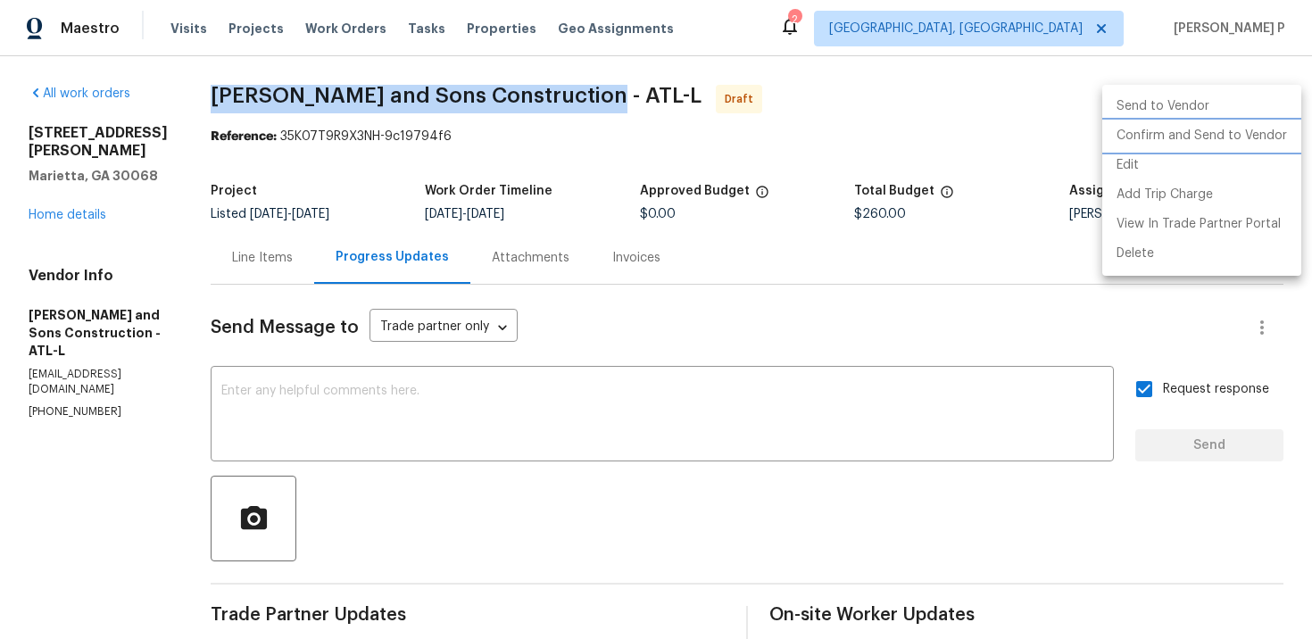
click at [1218, 135] on li "Confirm and Send to Vendor" at bounding box center [1201, 135] width 199 height 29
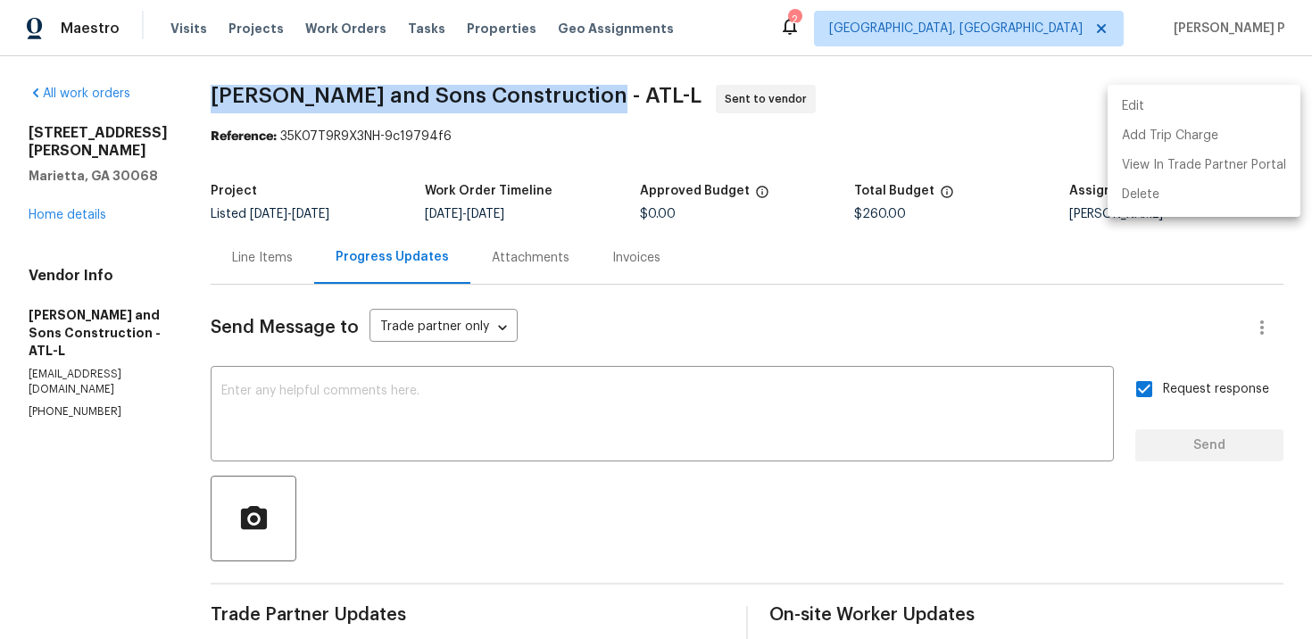
click at [723, 351] on div at bounding box center [656, 319] width 1312 height 639
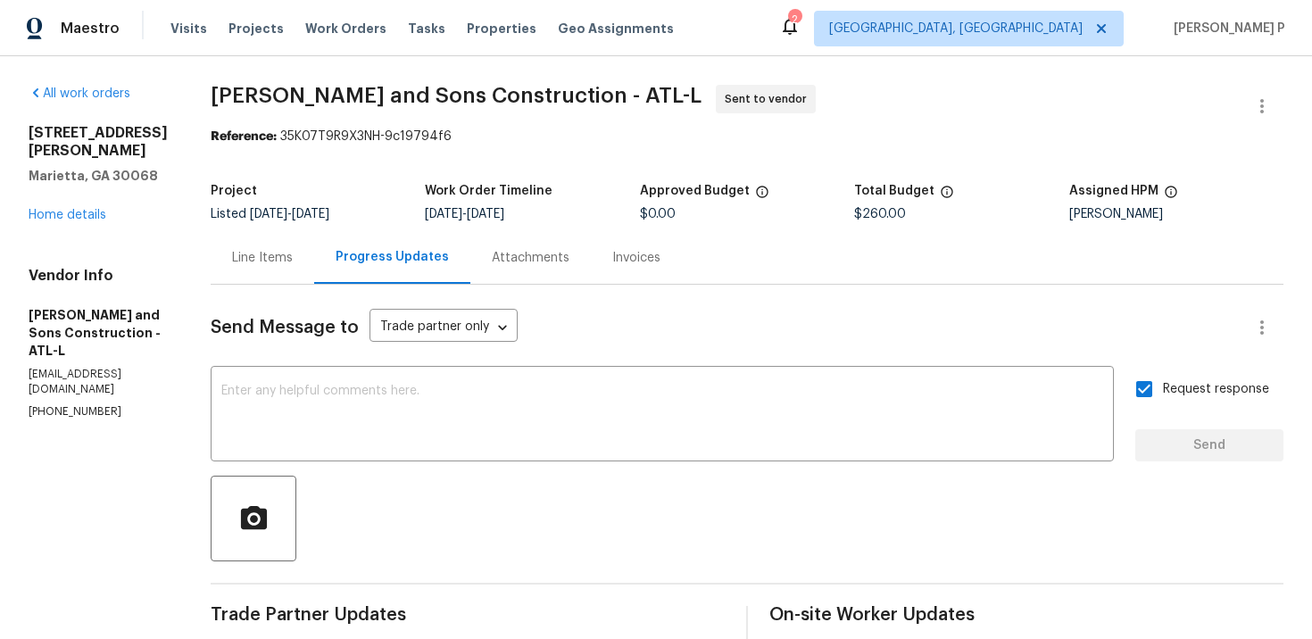
click at [278, 135] on div "Reference: 35K07T9R9X3NH-9c19794f6" at bounding box center [747, 137] width 1073 height 18
drag, startPoint x: 275, startPoint y: 136, endPoint x: 432, endPoint y: 136, distance: 157.0
click at [432, 136] on div "Reference: 35K07T9R9X3NH-9c19794f6" at bounding box center [747, 137] width 1073 height 18
copy div "35K07T9R9X3NH-9c19794f"
click at [261, 145] on div "Reference: 35K07T9R9X3NH-9c19794f6" at bounding box center [747, 137] width 1073 height 18
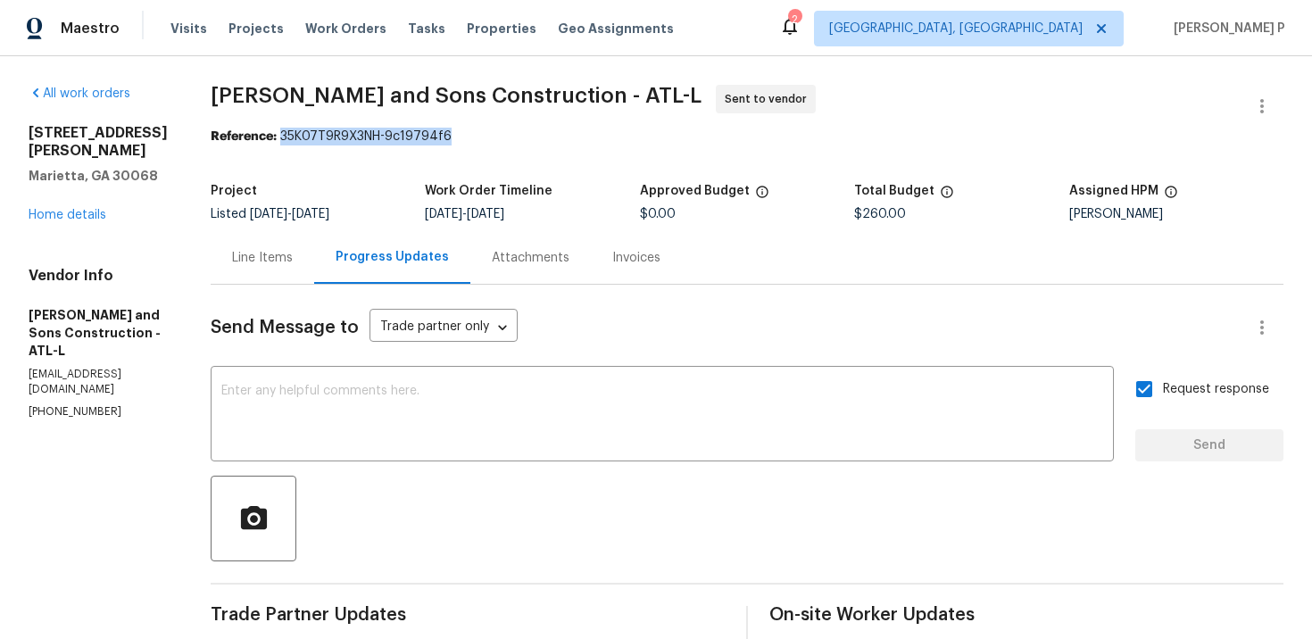
drag, startPoint x: 274, startPoint y: 137, endPoint x: 541, endPoint y: 137, distance: 266.8
click at [541, 137] on div "Reference: 35K07T9R9X3NH-9c19794f6" at bounding box center [747, 137] width 1073 height 18
copy div "35K07T9R9X3NH-9c19794f6"
click at [262, 244] on div "Line Items" at bounding box center [263, 257] width 104 height 53
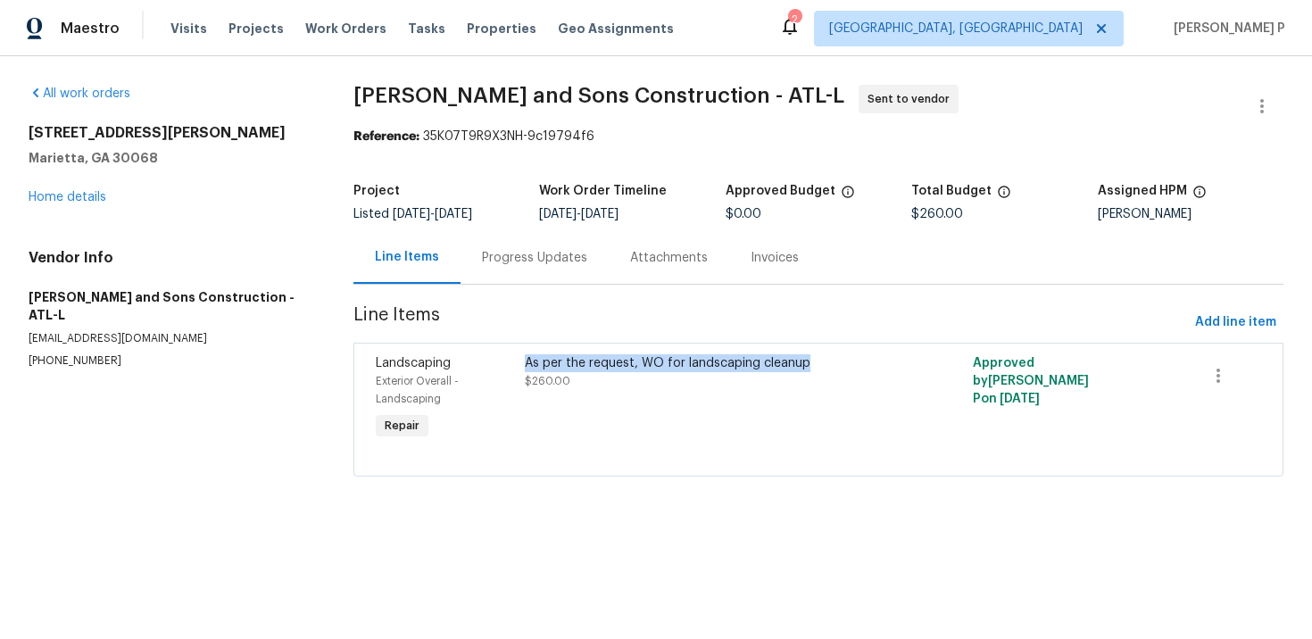
copy div "As per the request, WO for landscaping cleanup"
drag, startPoint x: 528, startPoint y: 362, endPoint x: 805, endPoint y: 365, distance: 276.6
click at [805, 365] on div "As per the request, WO for landscaping cleanup" at bounding box center [706, 363] width 362 height 18
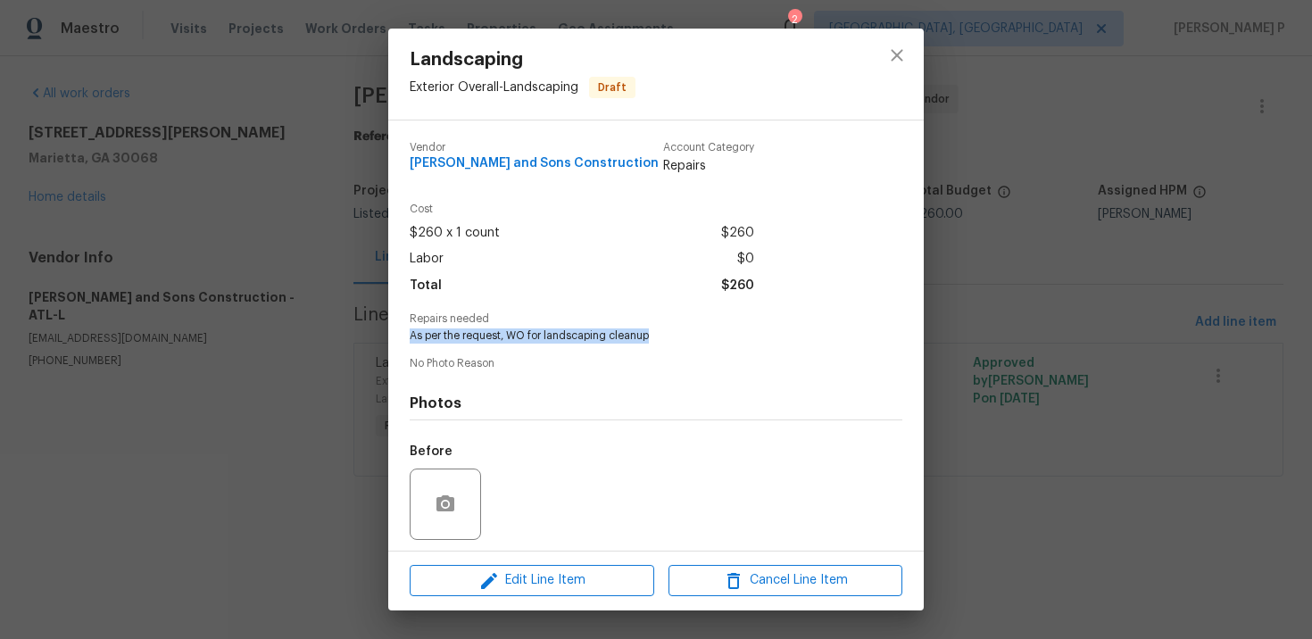
drag, startPoint x: 411, startPoint y: 336, endPoint x: 705, endPoint y: 336, distance: 293.6
click at [705, 336] on span "As per the request, WO for landscaping cleanup" at bounding box center [631, 335] width 443 height 15
copy span "As per the request, WO for landscaping cleanup"
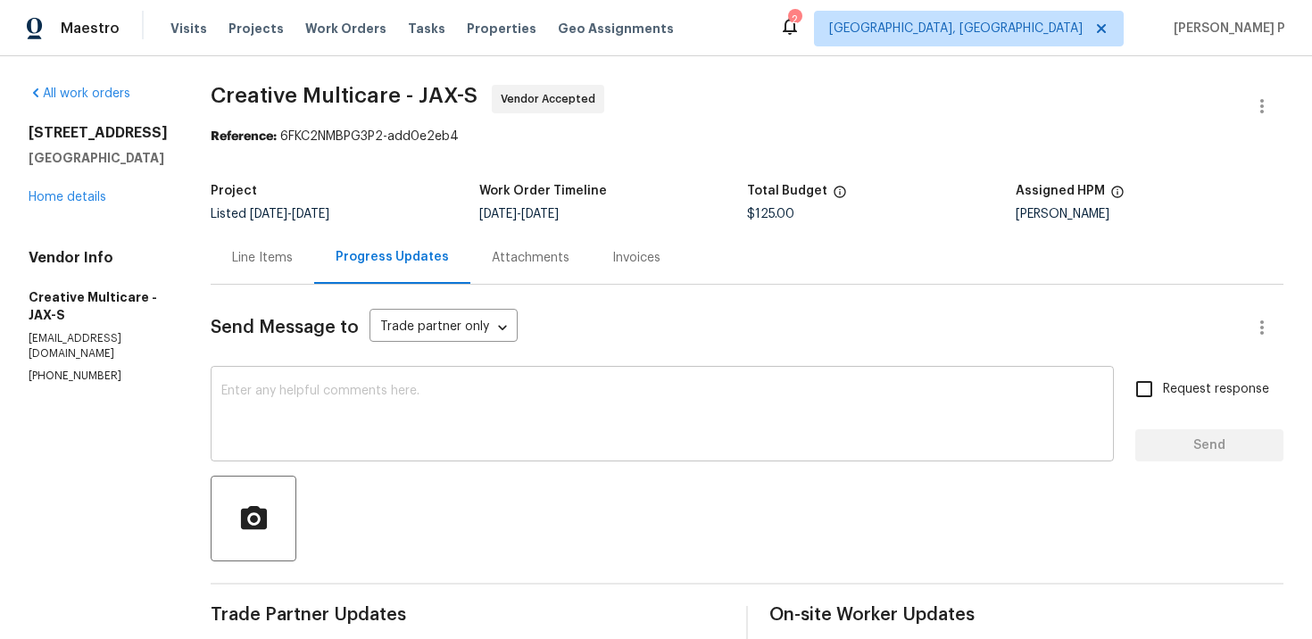
click at [551, 424] on textarea at bounding box center [662, 416] width 882 height 62
paste textarea "Thank you for accepting the work order. Could you please provide us with an upd…"
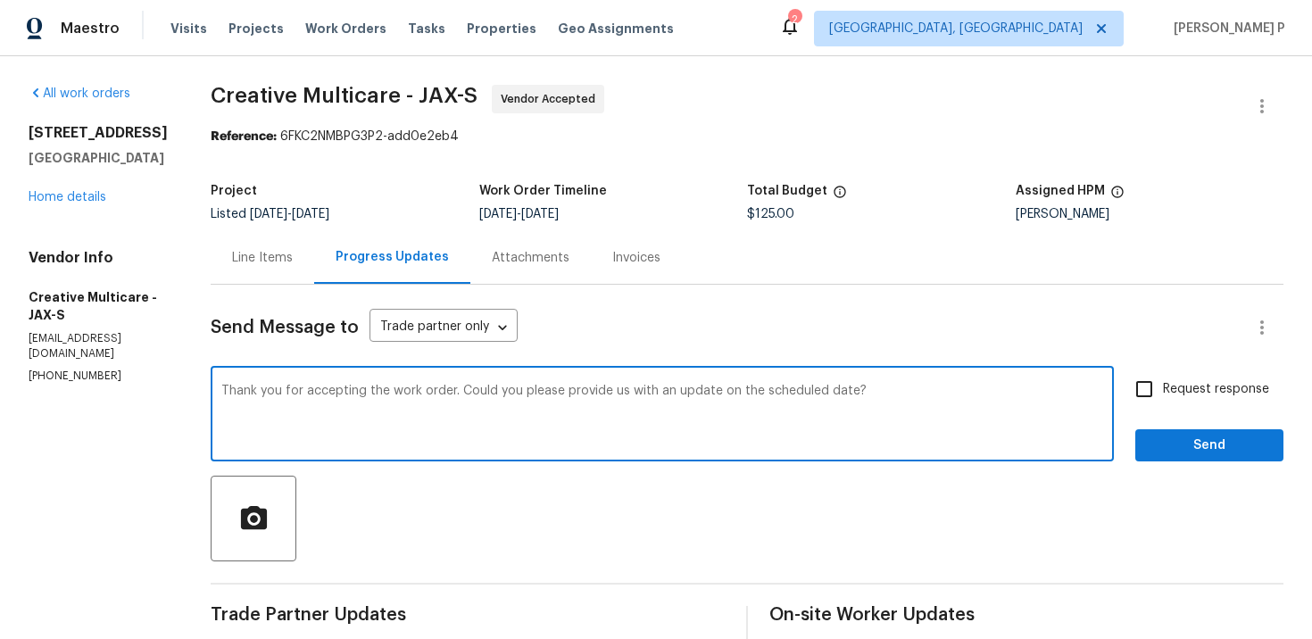
type textarea "Thank you for accepting the work order. Could you please provide us with an upd…"
click at [1182, 387] on span "Request response" at bounding box center [1216, 389] width 106 height 19
click at [1163, 387] on input "Request response" at bounding box center [1143, 388] width 37 height 37
checkbox input "true"
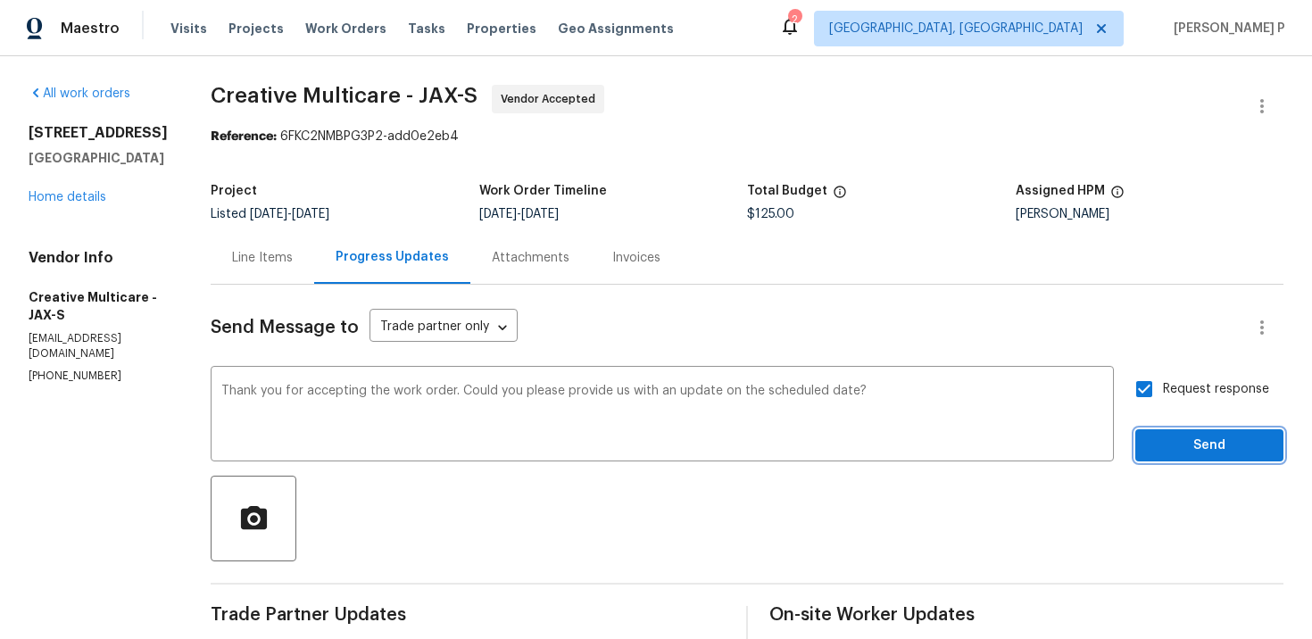
click at [1172, 450] on span "Send" at bounding box center [1209, 446] width 120 height 22
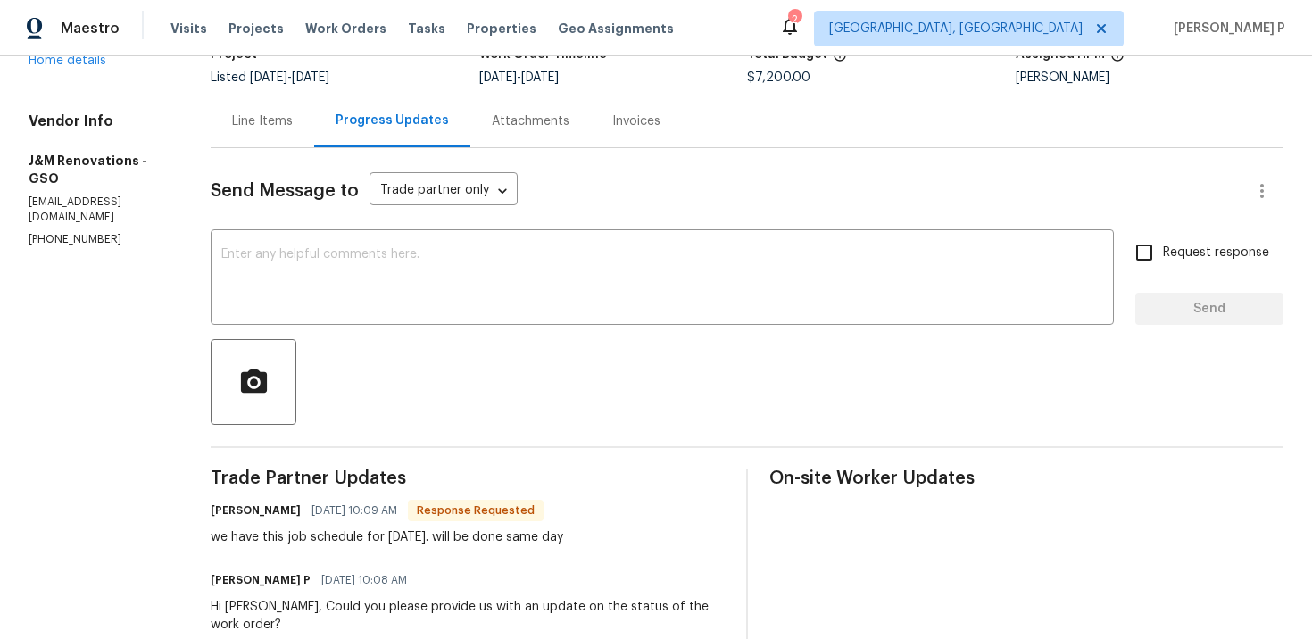
scroll to position [130, 0]
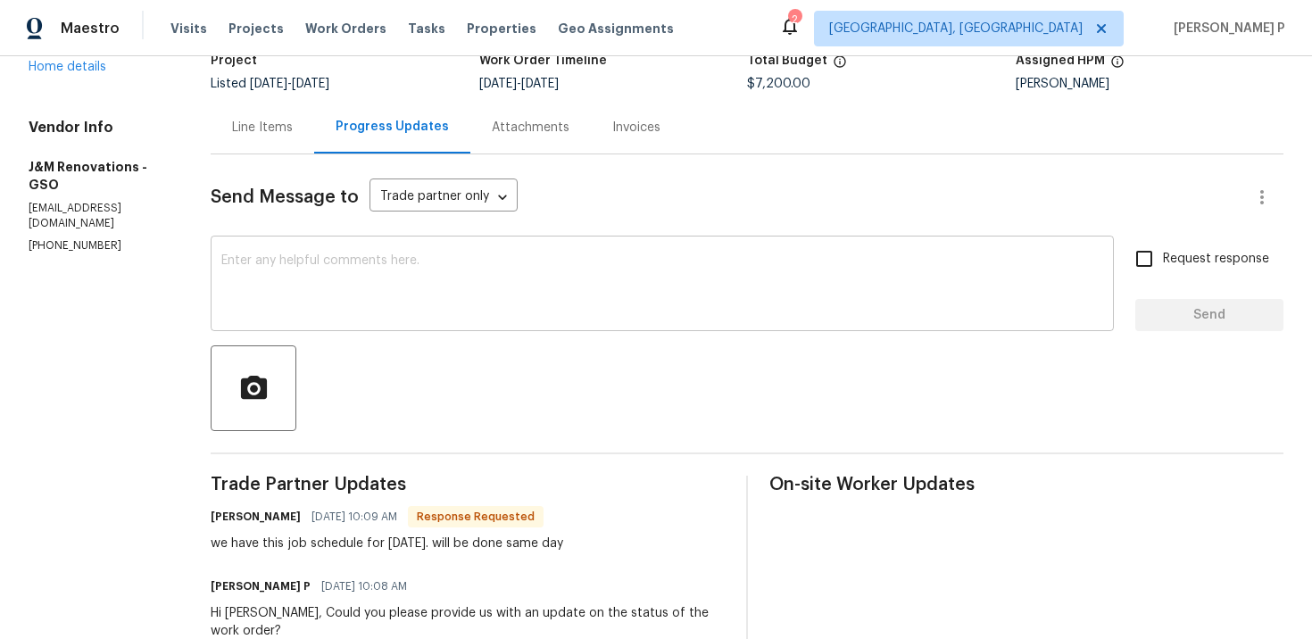
click at [419, 291] on textarea at bounding box center [662, 285] width 882 height 62
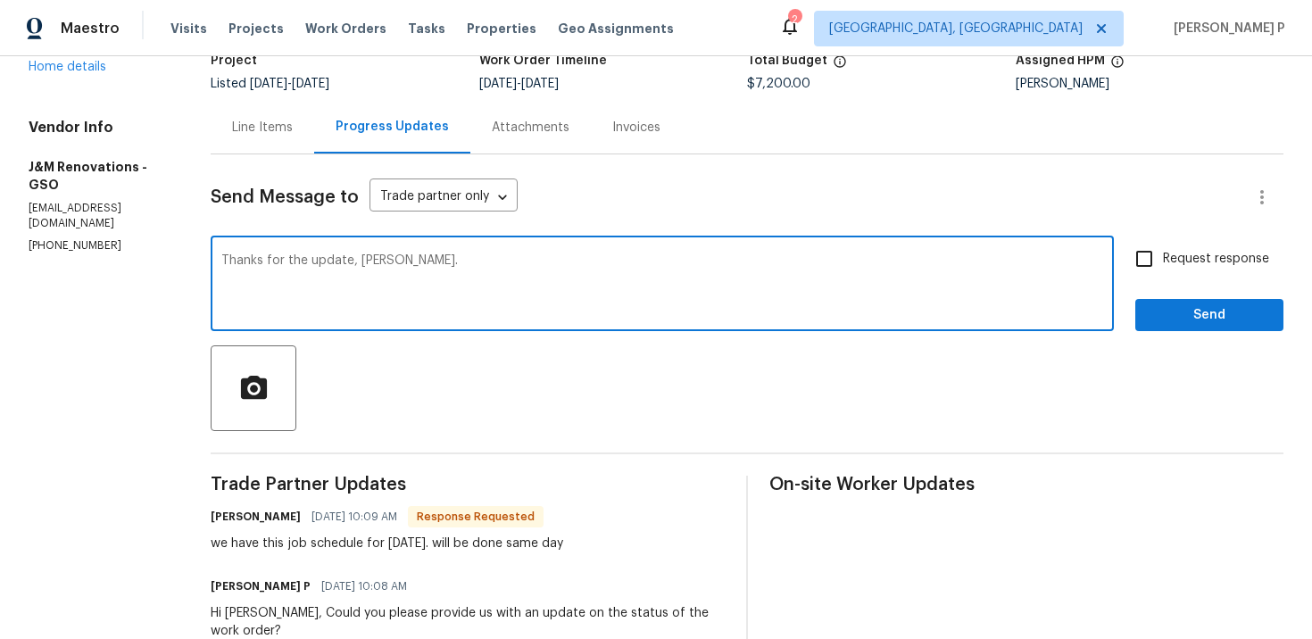
type textarea "Thanks for the update, [PERSON_NAME]."
click at [1169, 310] on span "Send" at bounding box center [1209, 315] width 120 height 22
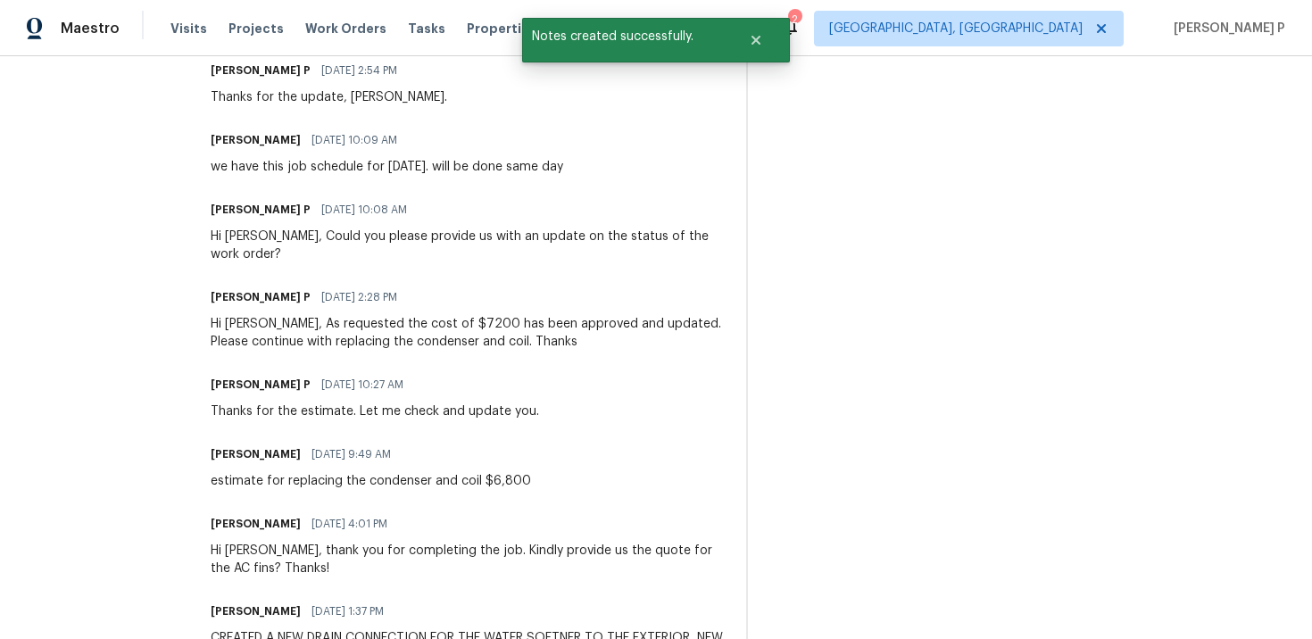
scroll to position [563, 0]
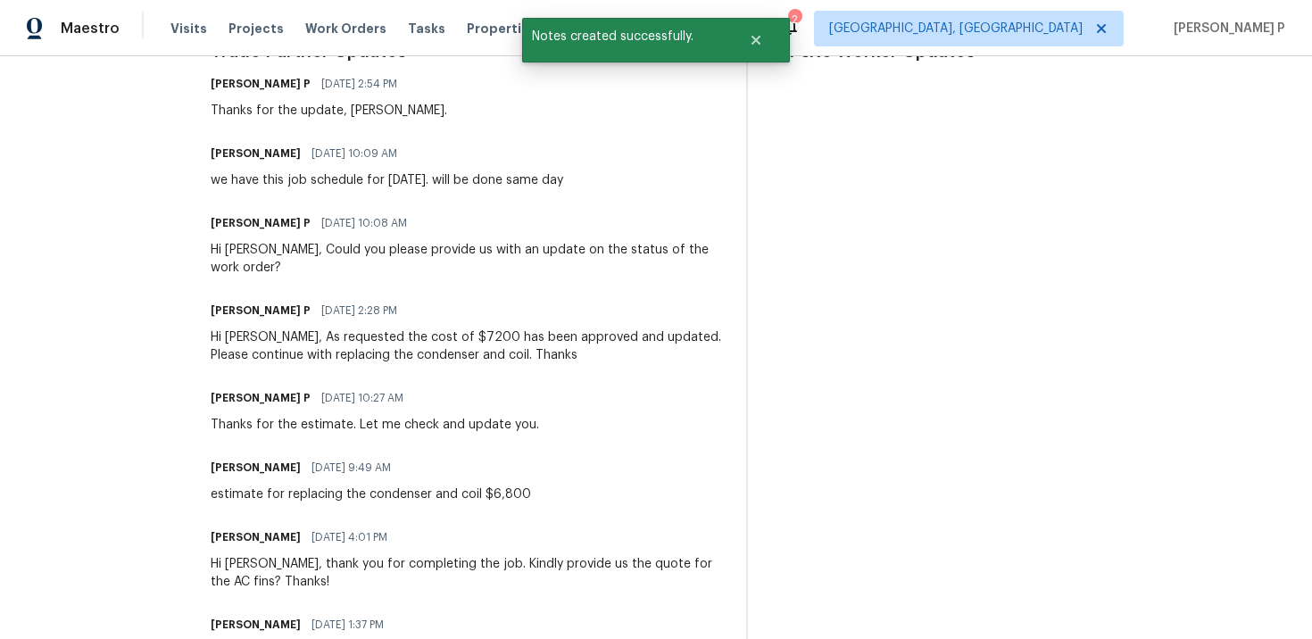
drag, startPoint x: 213, startPoint y: 180, endPoint x: 585, endPoint y: 178, distance: 372.1
click at [563, 178] on div "we have this job schedule for [DATE]. will be done same day" at bounding box center [387, 180] width 352 height 18
click at [321, 216] on span "[DATE] 10:08 AM" at bounding box center [364, 223] width 86 height 18
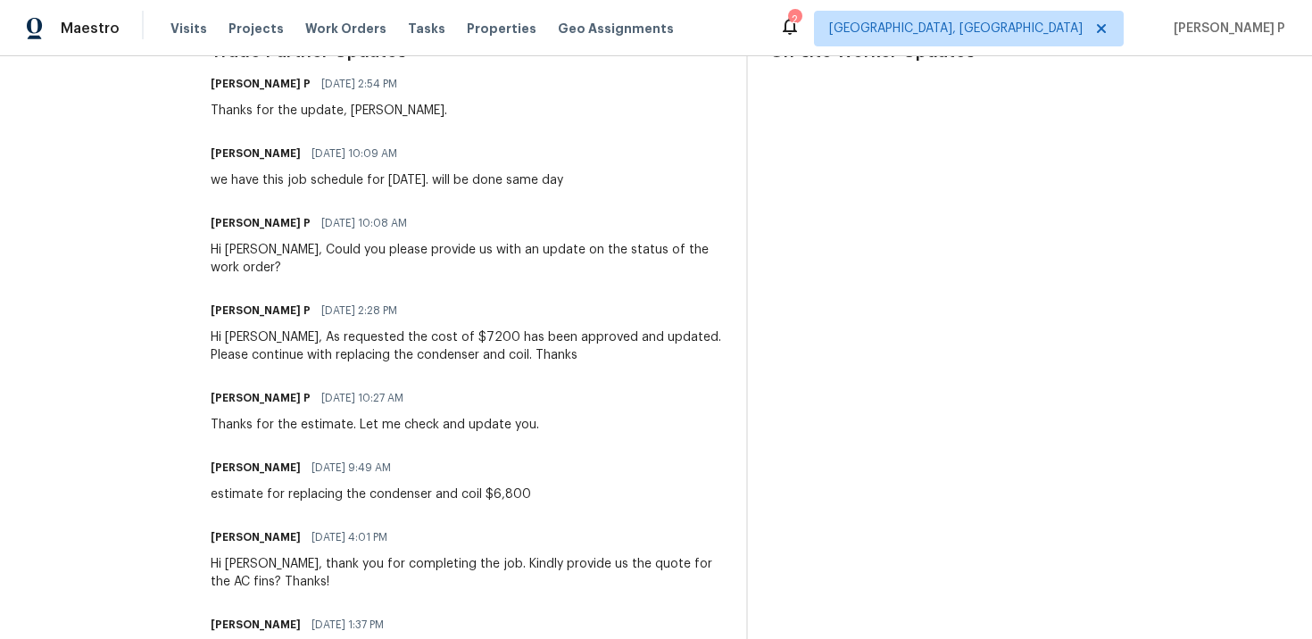
drag, startPoint x: 215, startPoint y: 181, endPoint x: 590, endPoint y: 181, distance: 374.8
click at [590, 181] on div "[PERSON_NAME] [DATE] 10:09 AM we have this job schedule for [DATE]. will be don…" at bounding box center [468, 165] width 514 height 48
copy div "we have this job schedule for [DATE]. will be done same day"
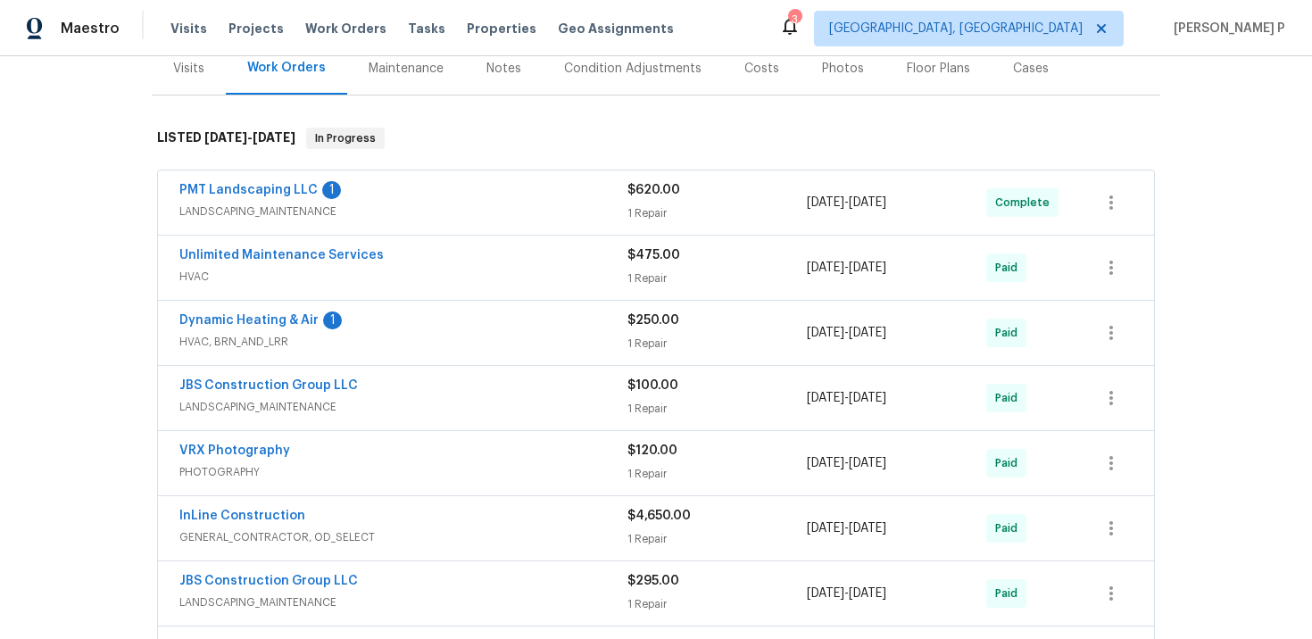
scroll to position [235, 0]
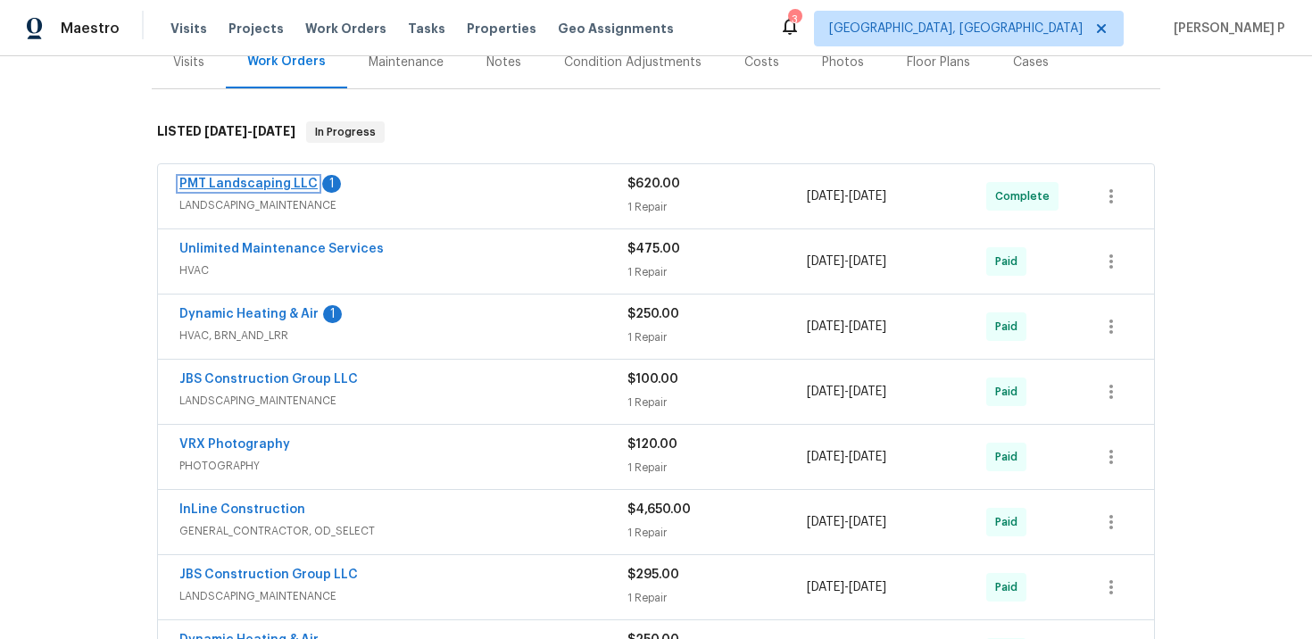
click at [244, 184] on link "PMT Landscaping LLC" at bounding box center [248, 184] width 138 height 12
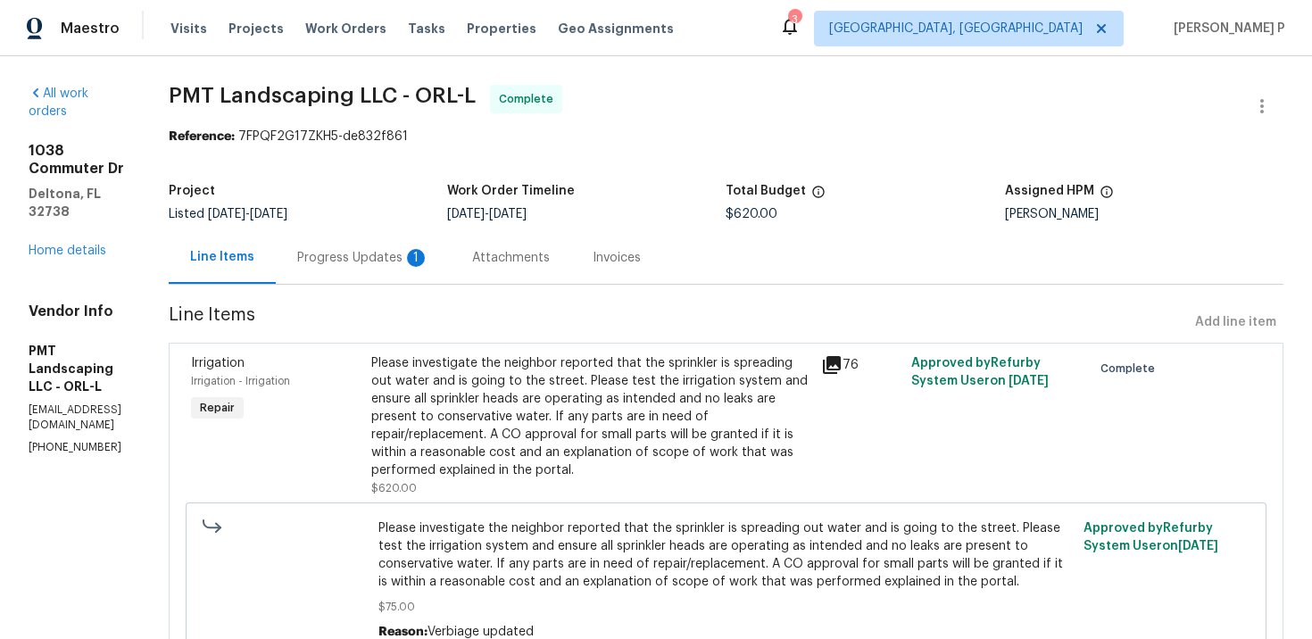
click at [422, 253] on div "Progress Updates 1" at bounding box center [363, 258] width 132 height 18
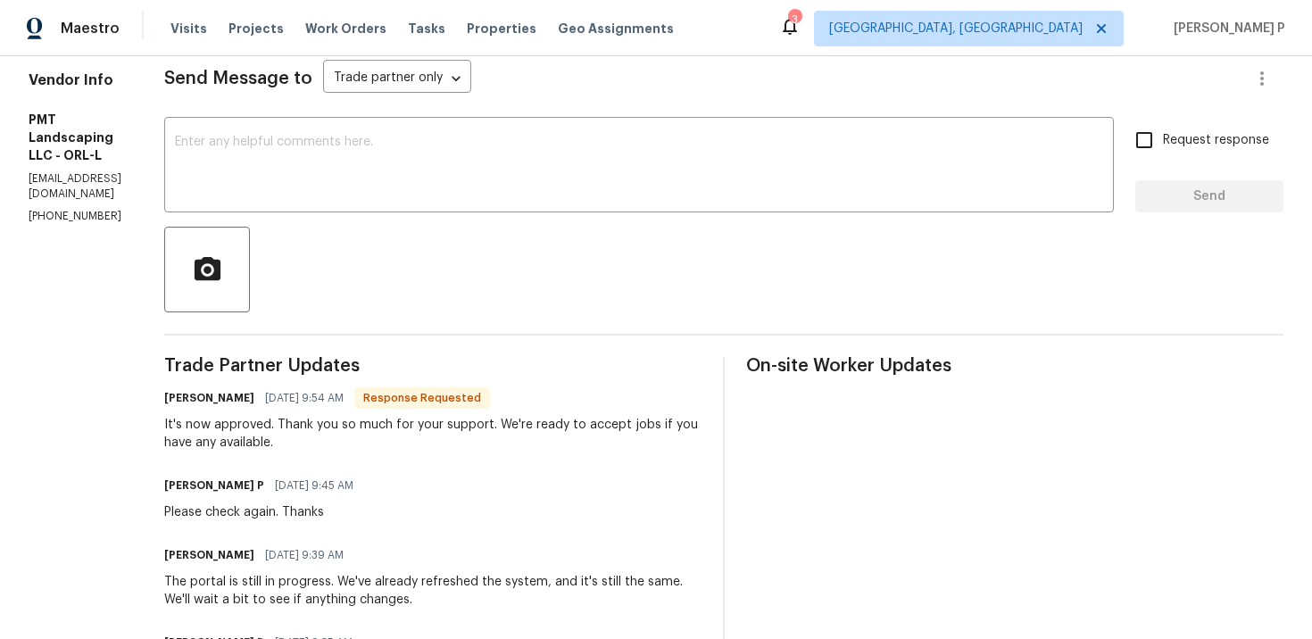
scroll to position [186, 0]
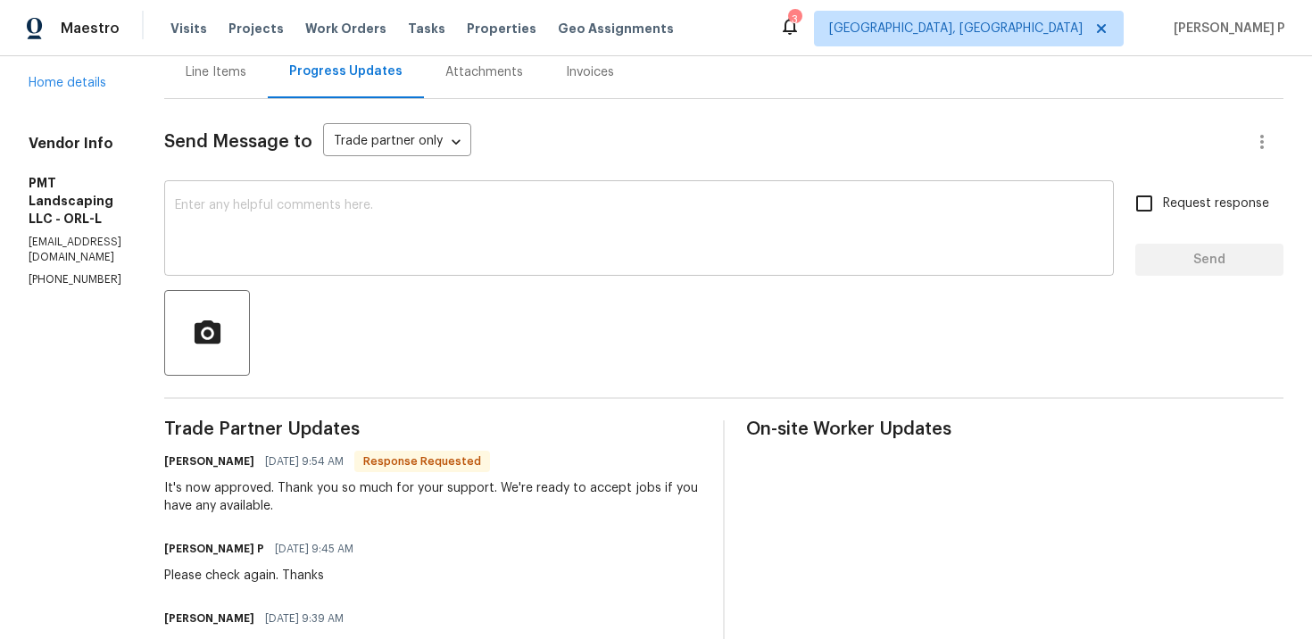
click at [389, 243] on textarea at bounding box center [639, 230] width 928 height 62
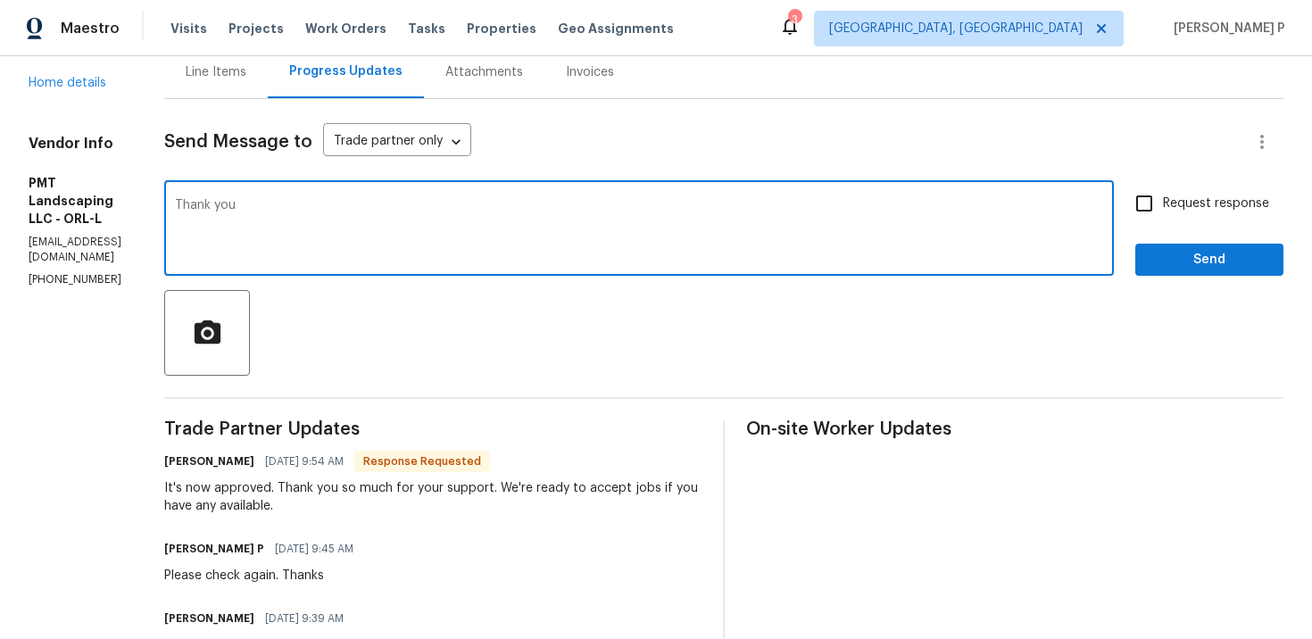
type textarea "Thank you"
click at [1222, 253] on span "Send" at bounding box center [1209, 260] width 120 height 22
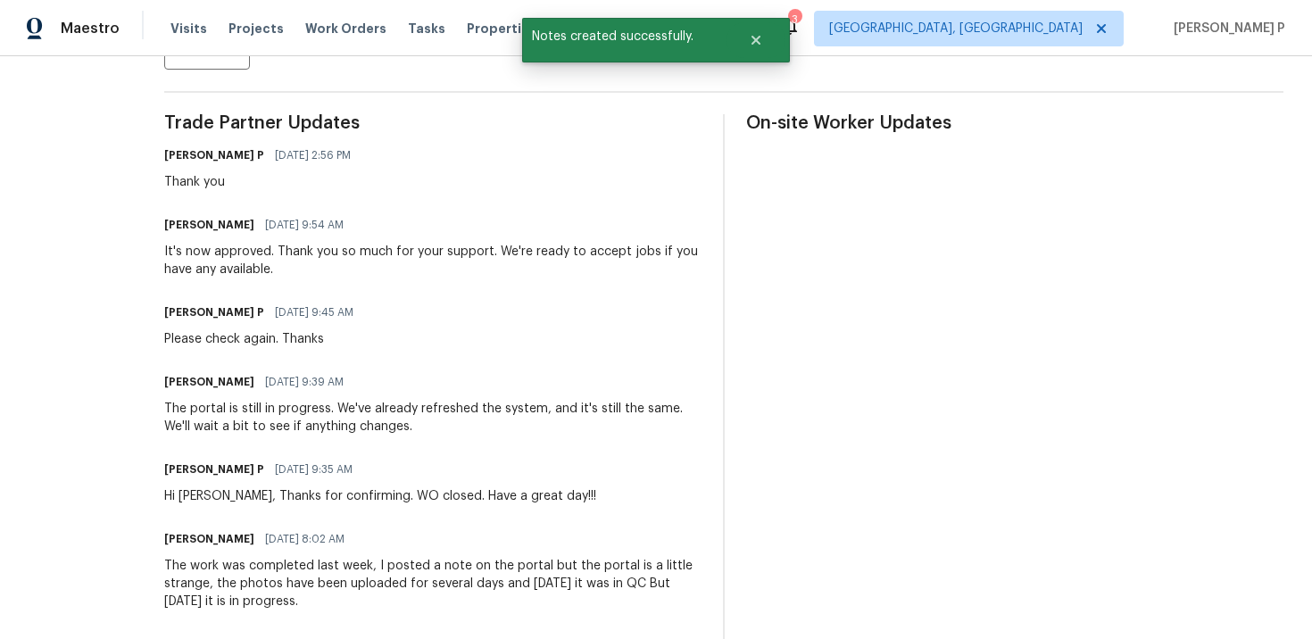
scroll to position [493, 0]
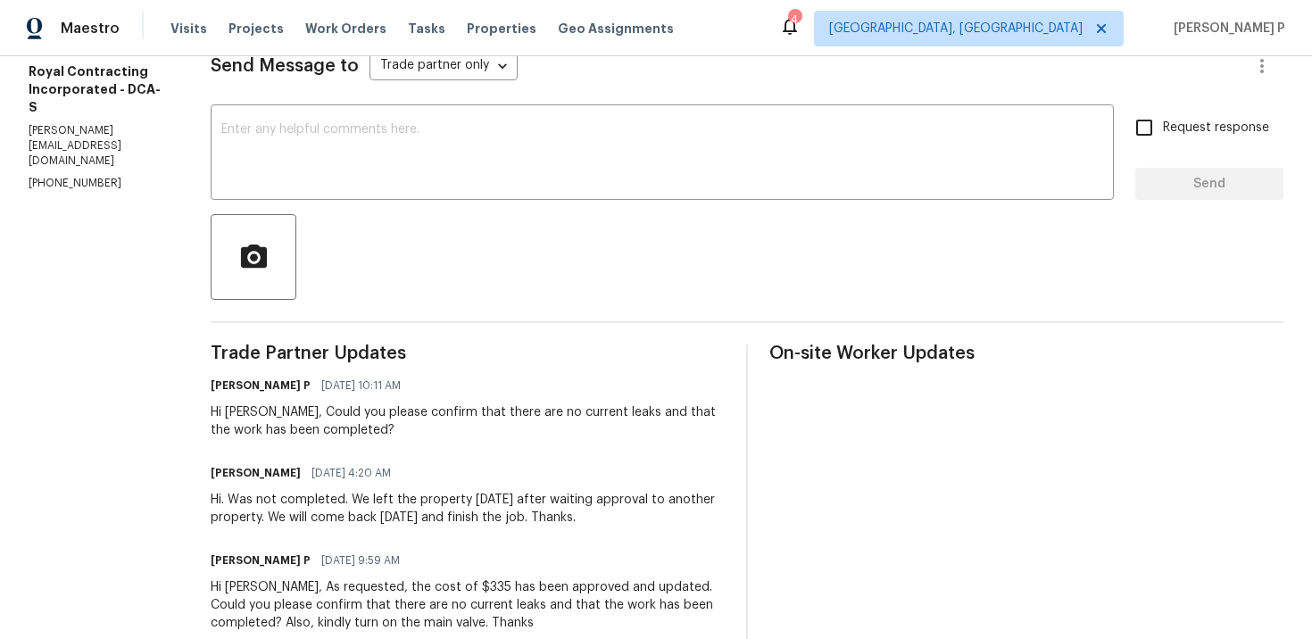
scroll to position [265, 0]
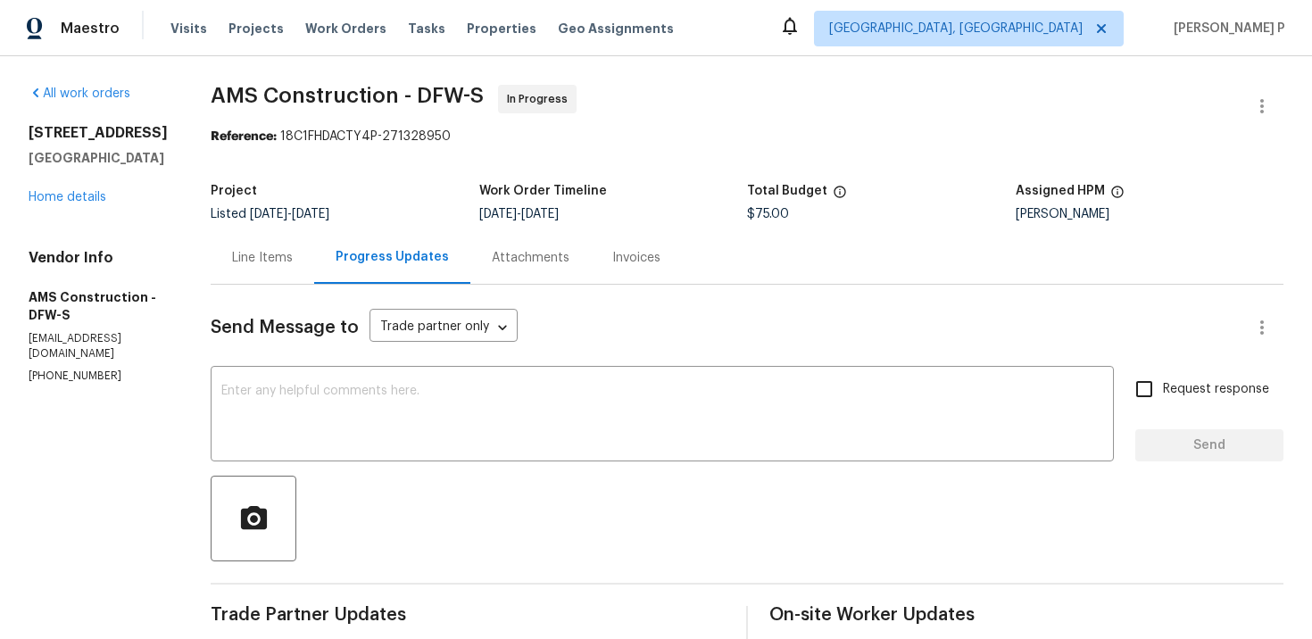
click at [831, 112] on span "AMS Construction - DFW-S In Progress" at bounding box center [726, 106] width 1030 height 43
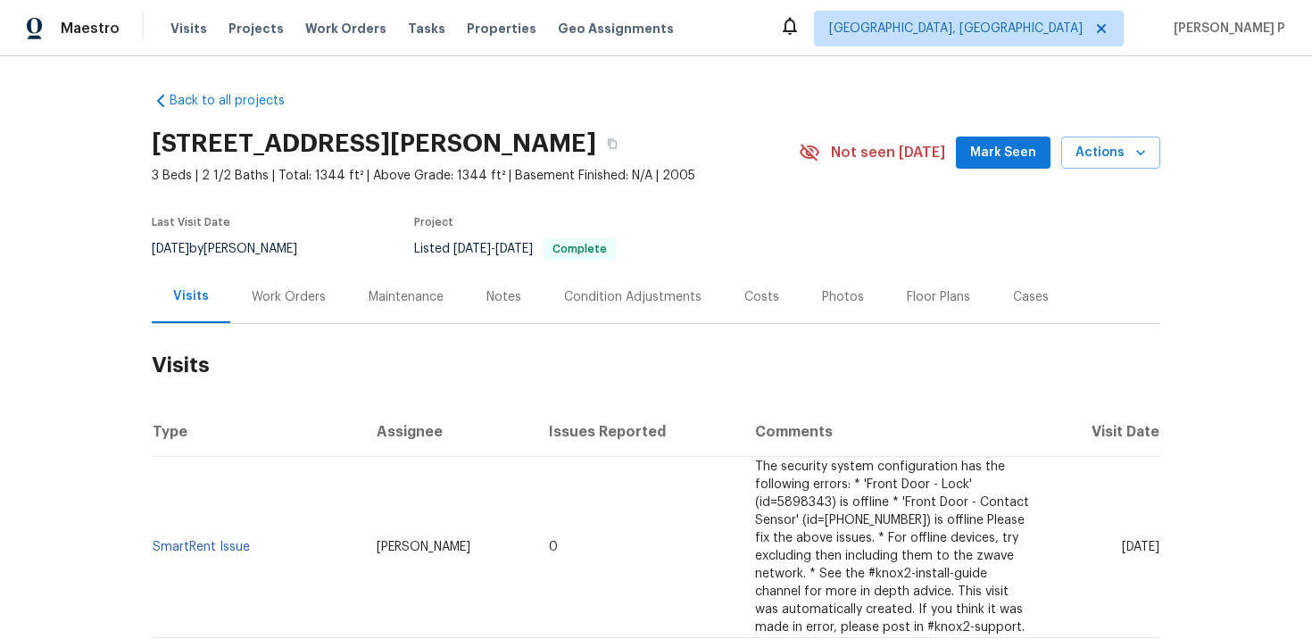
click at [263, 298] on div "Work Orders" at bounding box center [289, 297] width 74 height 18
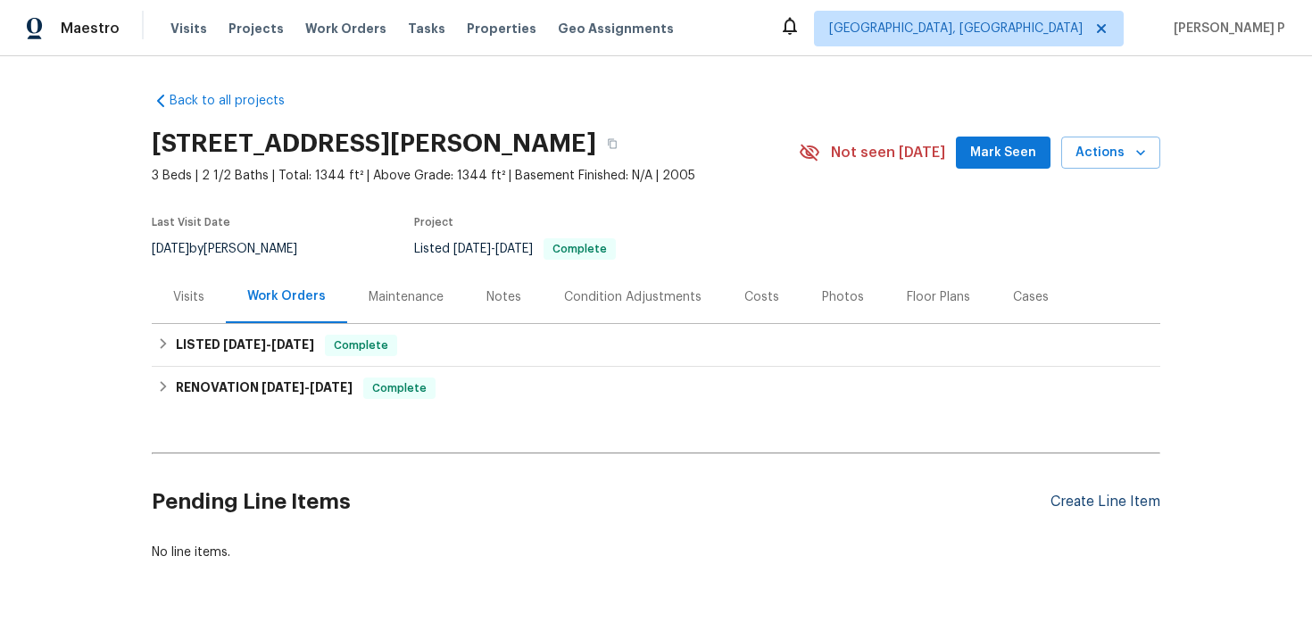
click at [1103, 508] on div "Create Line Item" at bounding box center [1105, 501] width 110 height 17
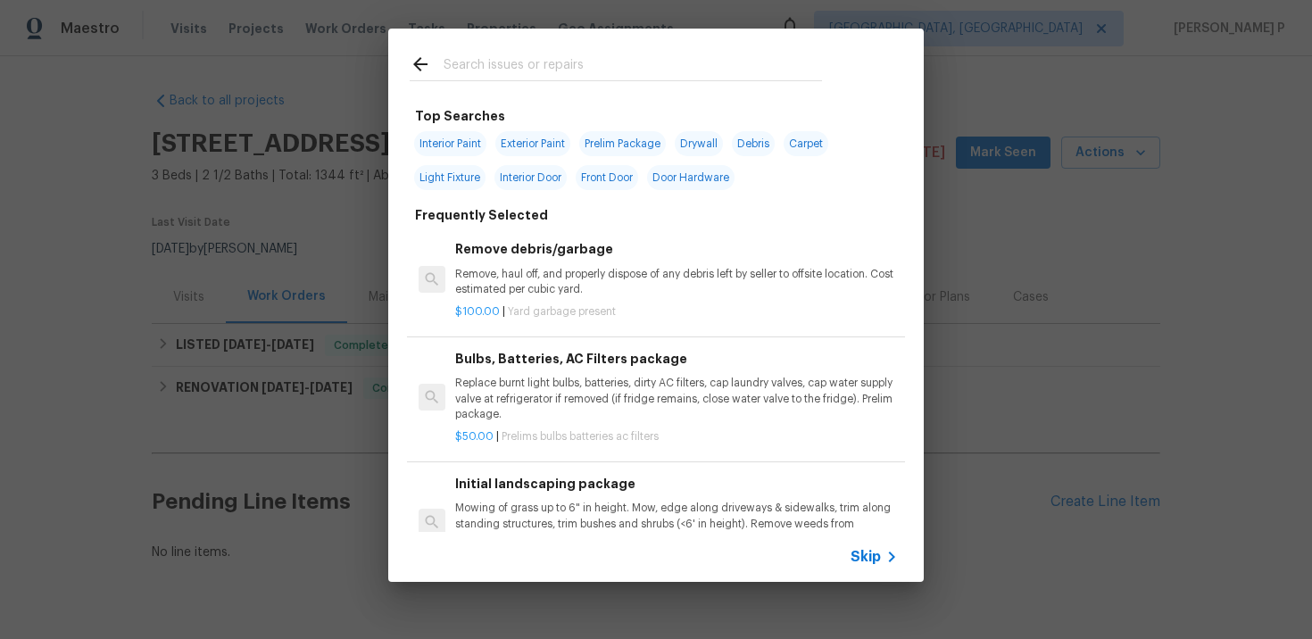
click at [882, 559] on icon at bounding box center [891, 556] width 21 height 21
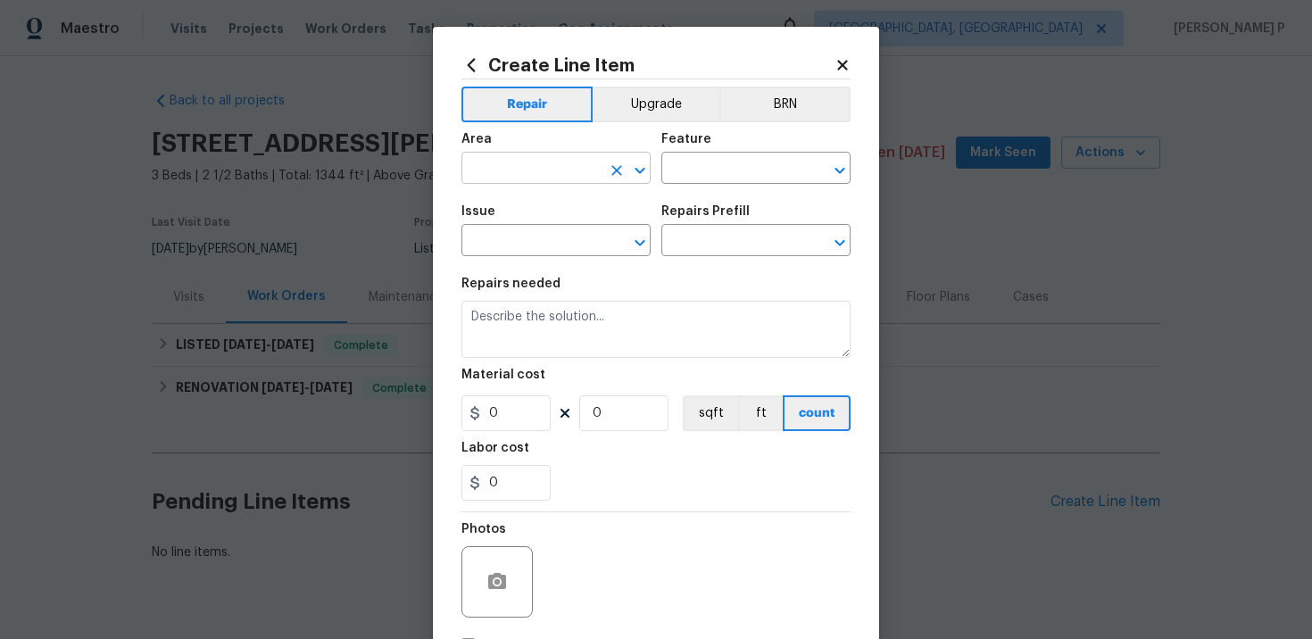
click at [567, 173] on input "text" at bounding box center [530, 170] width 139 height 28
click at [516, 242] on li "Interior Overall" at bounding box center [555, 239] width 189 height 29
type input "Interior Overall"
click at [706, 176] on input "text" at bounding box center [730, 170] width 139 height 28
click at [699, 246] on li "Pests" at bounding box center [755, 252] width 189 height 29
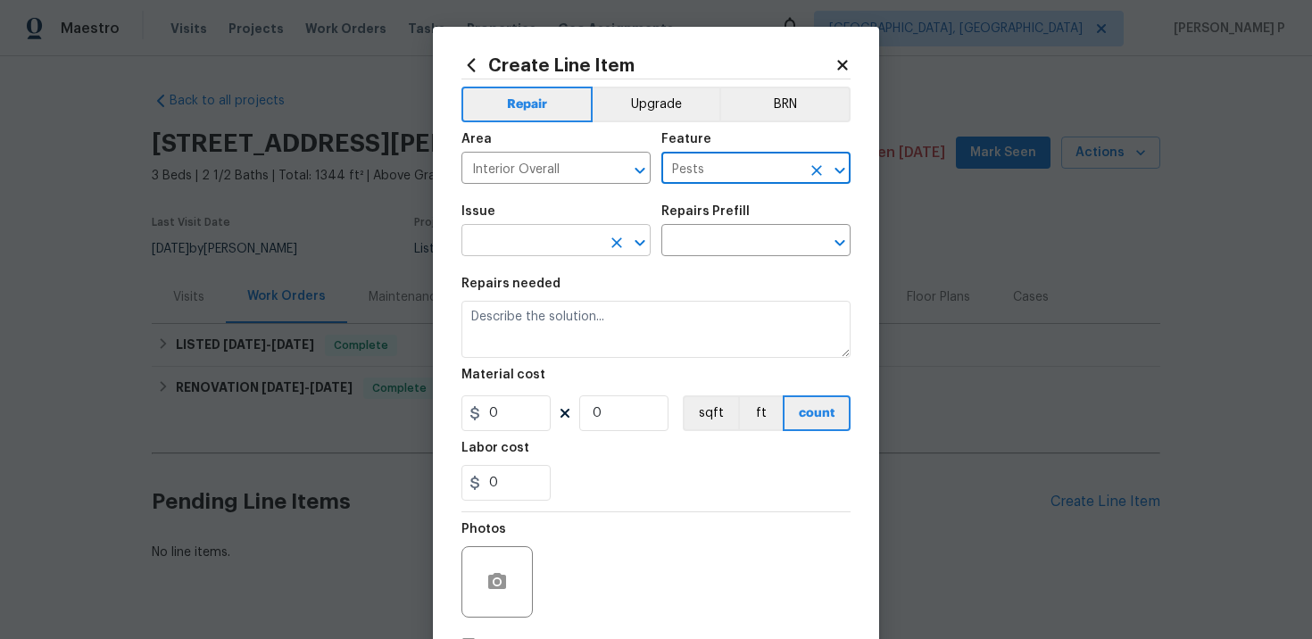
type input "Pests"
click at [549, 229] on input "text" at bounding box center [530, 242] width 139 height 28
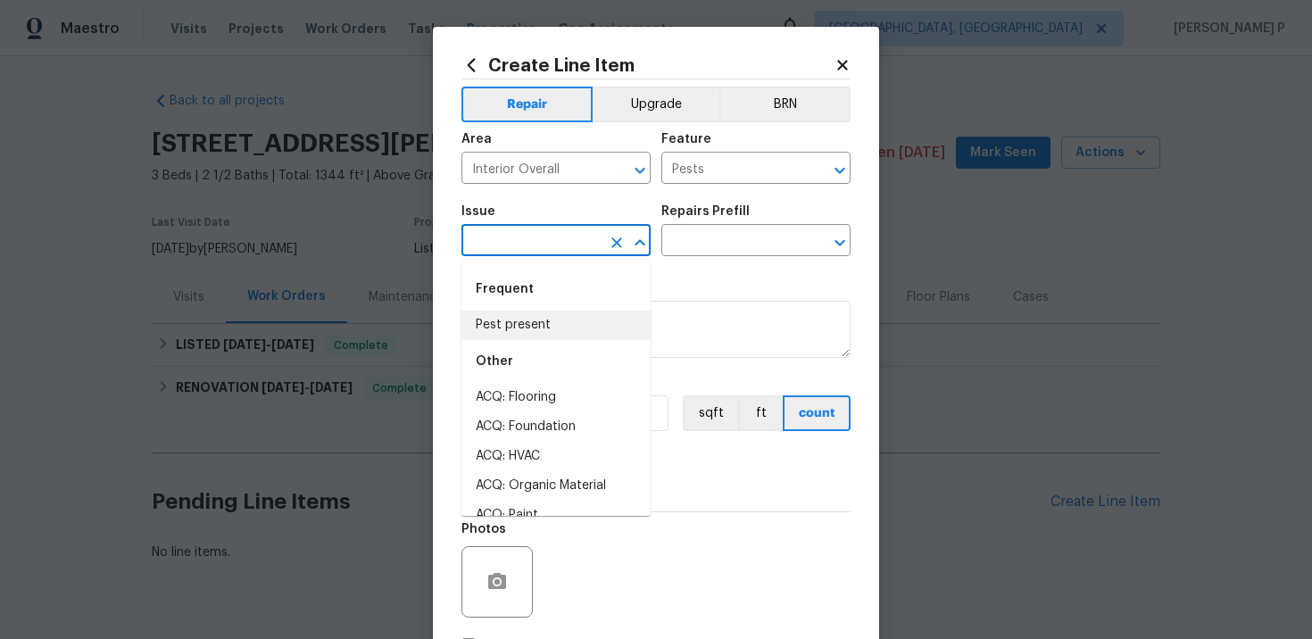
click at [518, 317] on li "Pest present" at bounding box center [555, 325] width 189 height 29
type input "Pest present"
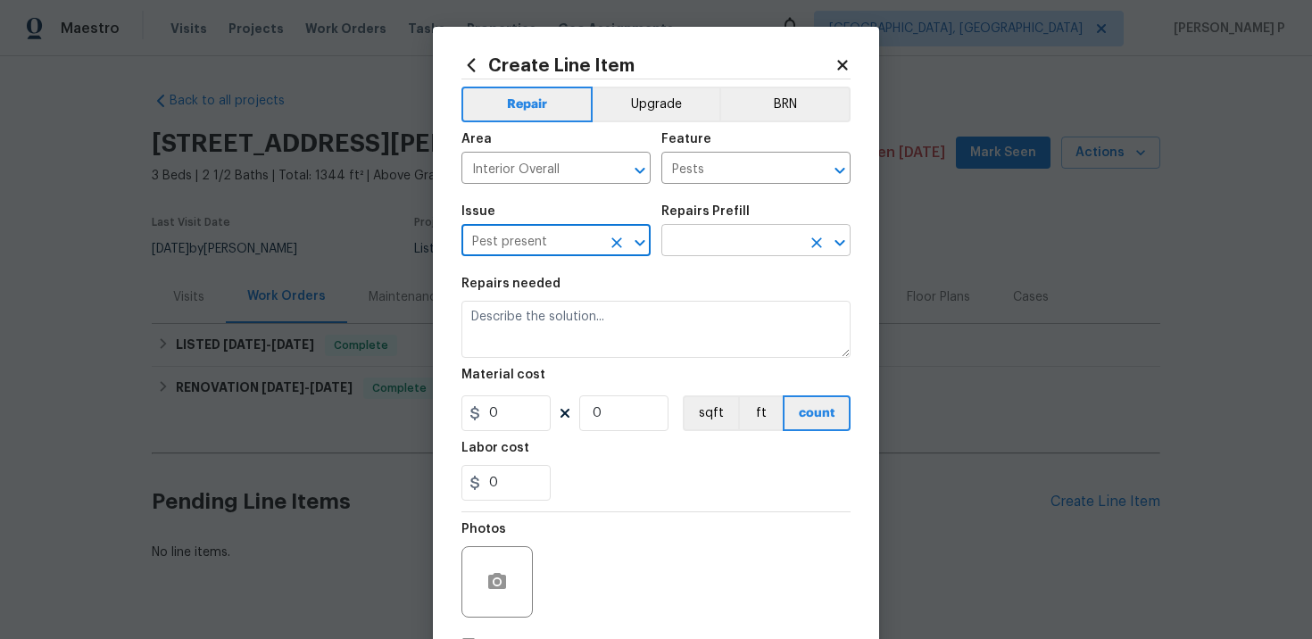
click at [712, 232] on input "text" at bounding box center [730, 242] width 139 height 28
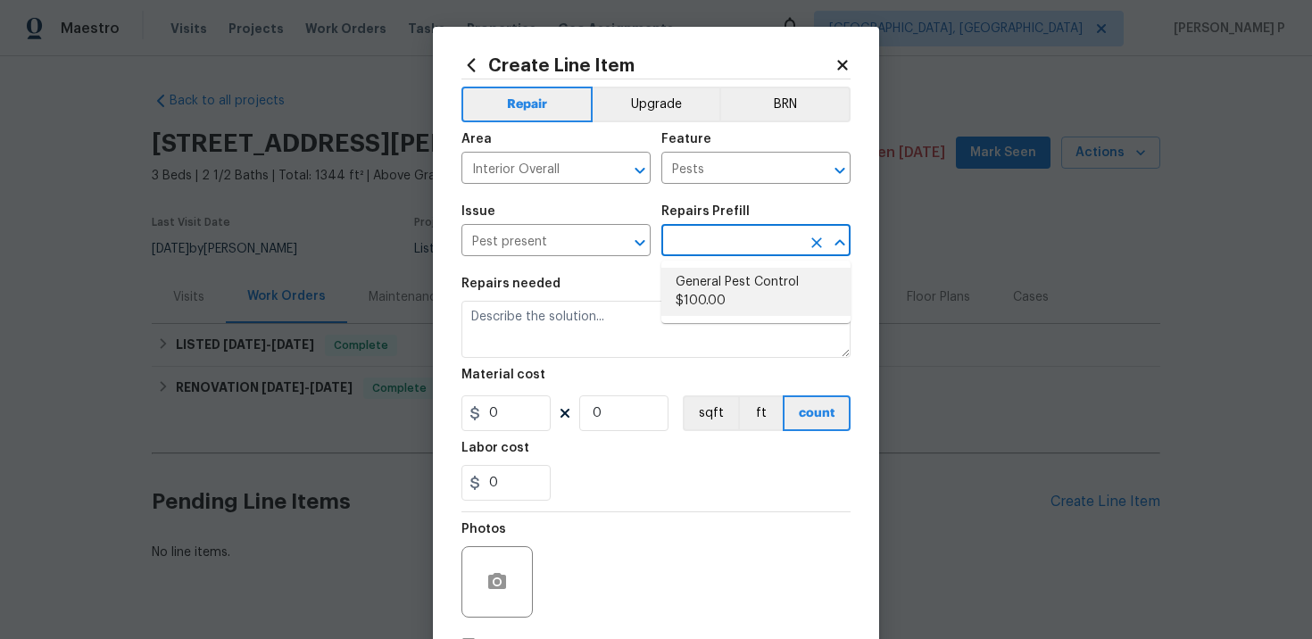
click at [710, 280] on li "General Pest Control $100.00" at bounding box center [755, 292] width 189 height 48
type input "General Pest Control $100.00"
type textarea "General pest treatment for active pest/insect infestation - non termite"
type input "100"
type input "1"
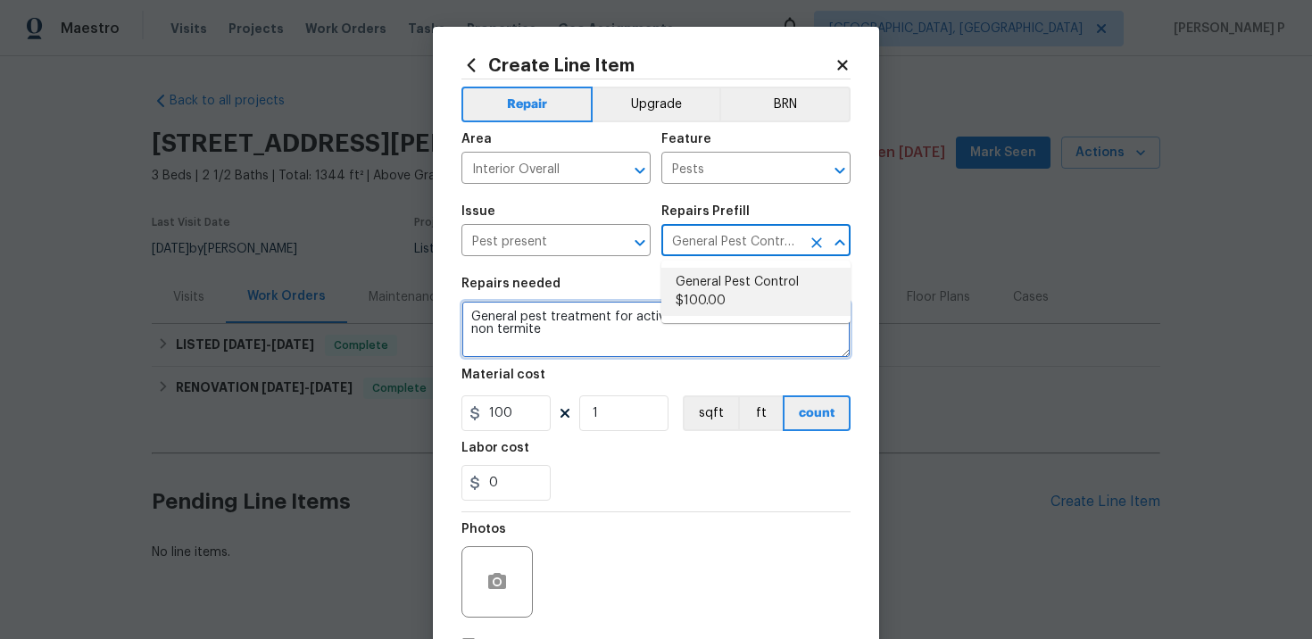
click at [594, 333] on textarea "General pest treatment for active pest/insect infestation - non termite" at bounding box center [655, 329] width 389 height 57
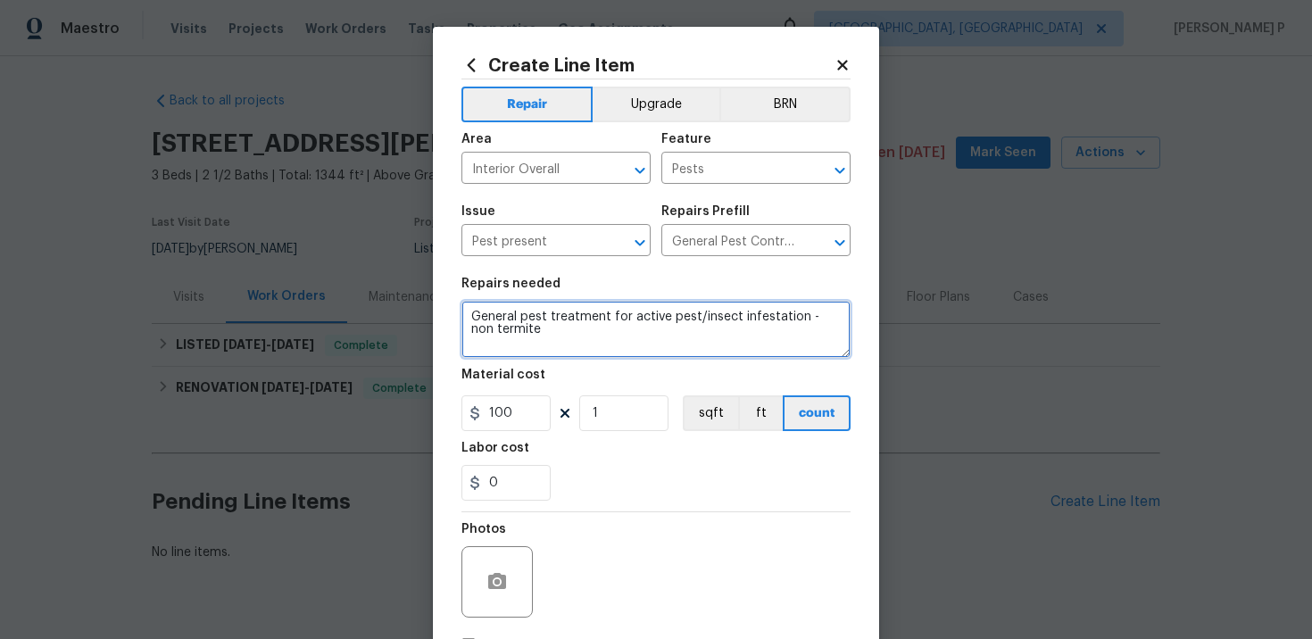
click at [594, 333] on textarea "General pest treatment for active pest/insect infestation - non termite" at bounding box center [655, 329] width 389 height 57
paste textarea "Received feedback a black snake may have made it inside the house. Please check…"
type textarea "Received feedback a black snake may have made it inside the house. Please check…"
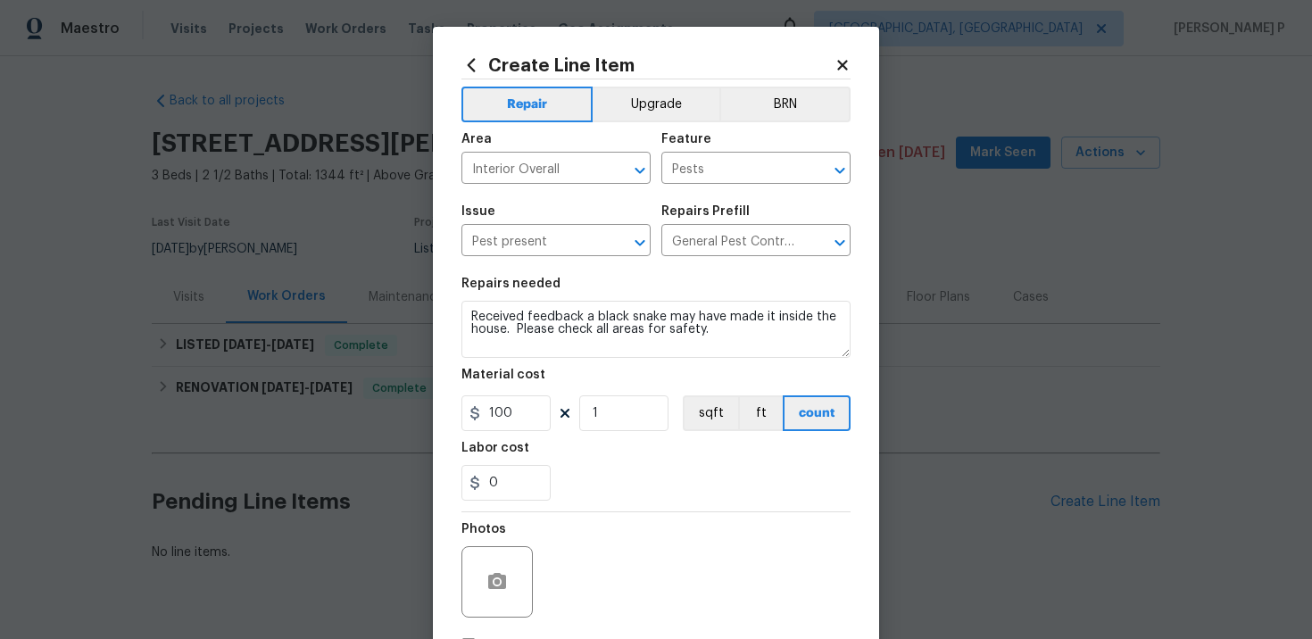
click at [500, 437] on section "Repairs needed Received feedback a black snake may have made it inside the hous…" at bounding box center [655, 389] width 389 height 244
click at [507, 424] on input "100" at bounding box center [505, 413] width 89 height 36
type input "125"
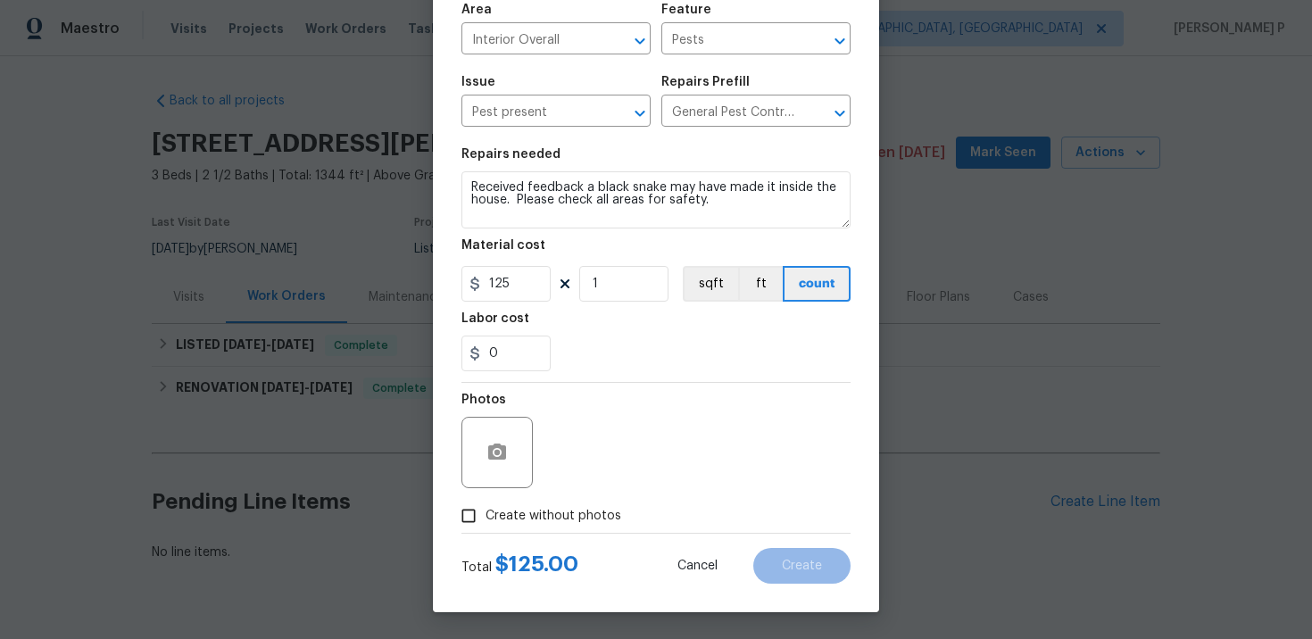
click at [462, 509] on input "Create without photos" at bounding box center [469, 516] width 34 height 34
checkbox input "true"
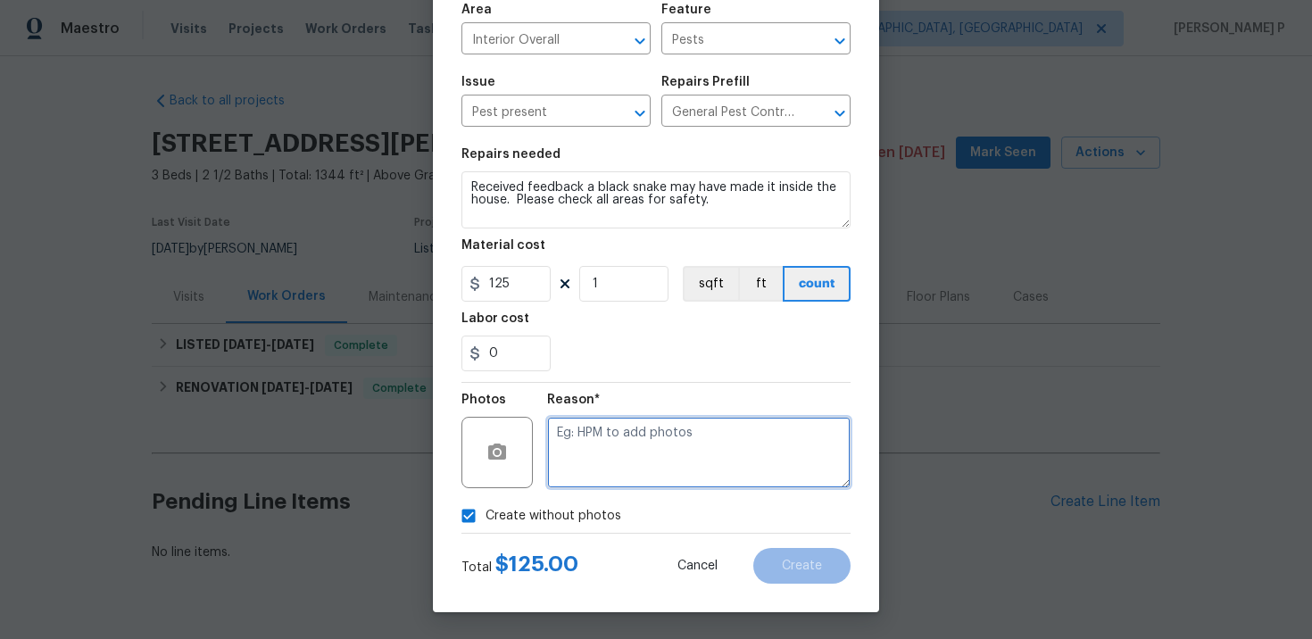
click at [643, 466] on textarea at bounding box center [698, 452] width 303 height 71
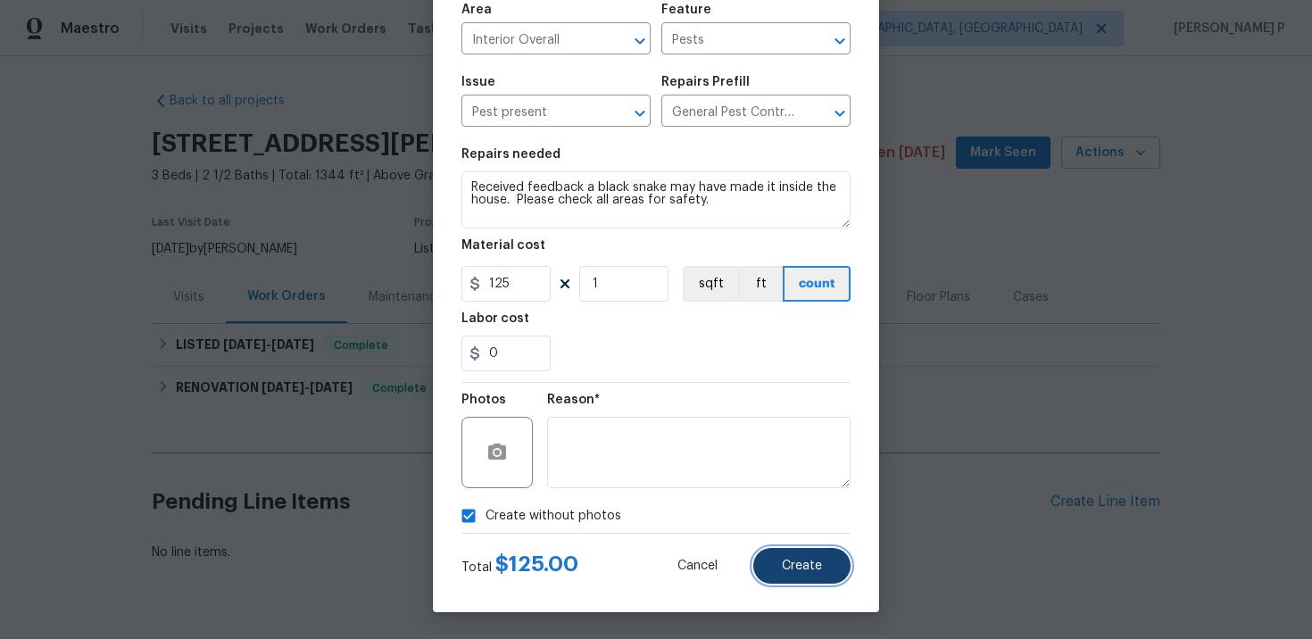
click at [800, 572] on span "Create" at bounding box center [802, 565] width 40 height 13
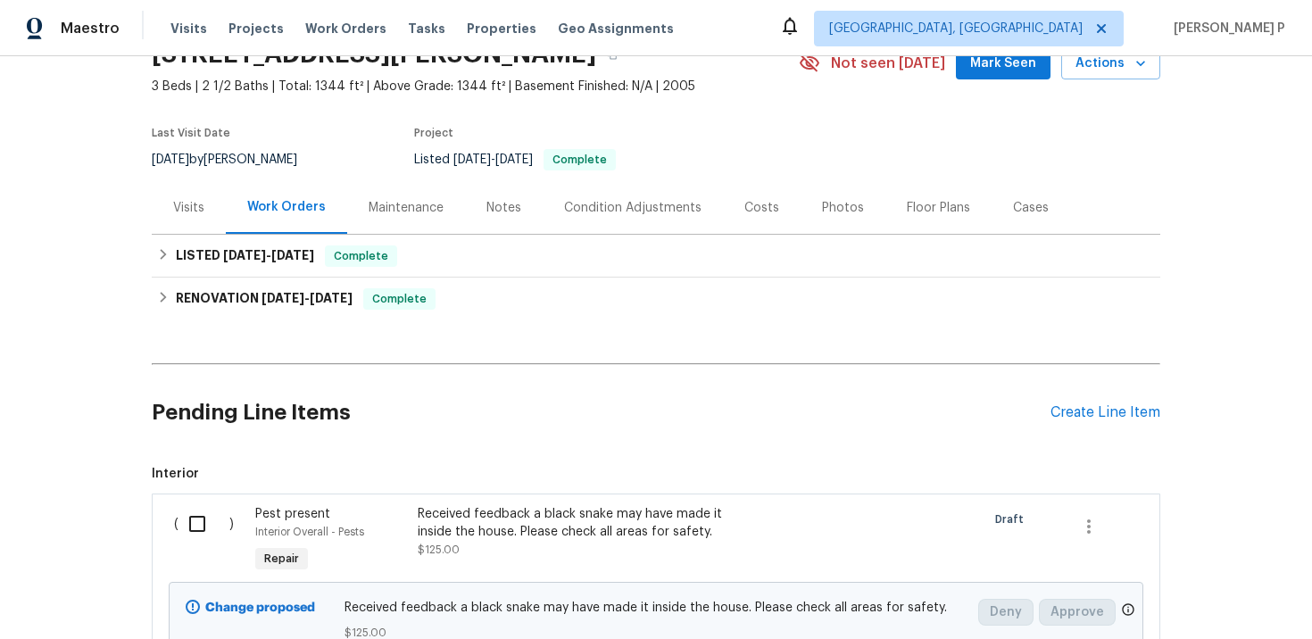
scroll to position [231, 0]
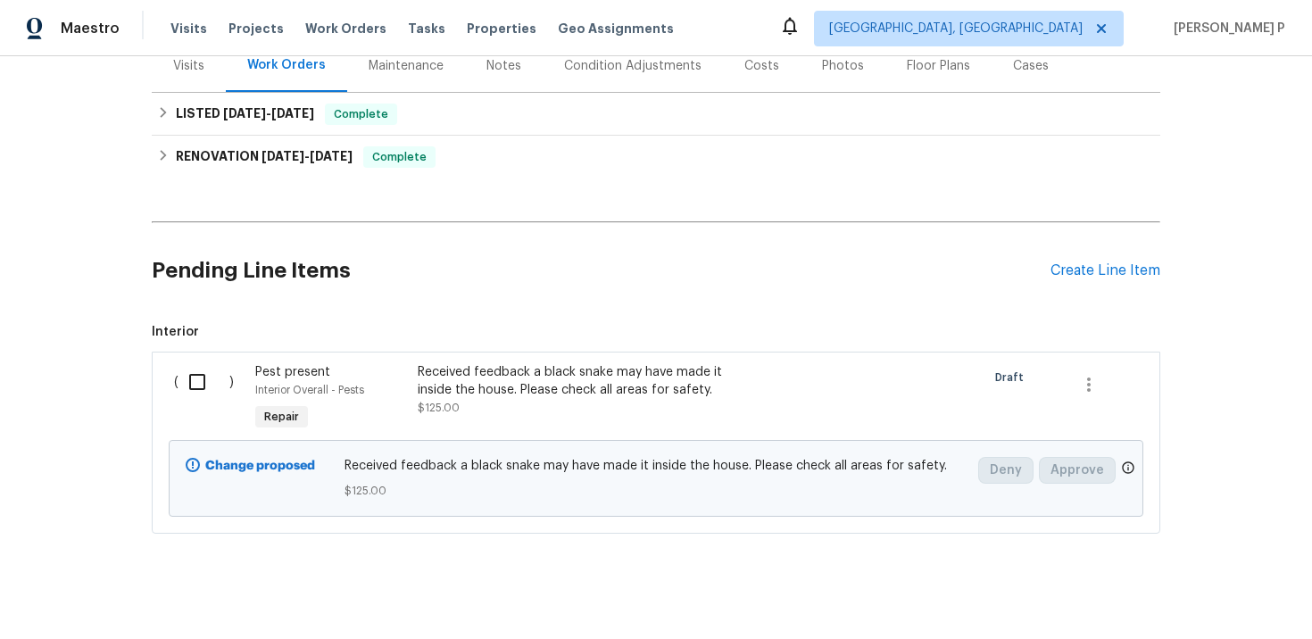
click at [201, 388] on input "checkbox" at bounding box center [203, 381] width 51 height 37
checkbox input "true"
click at [1186, 592] on span "Create Work Order" at bounding box center [1209, 595] width 119 height 22
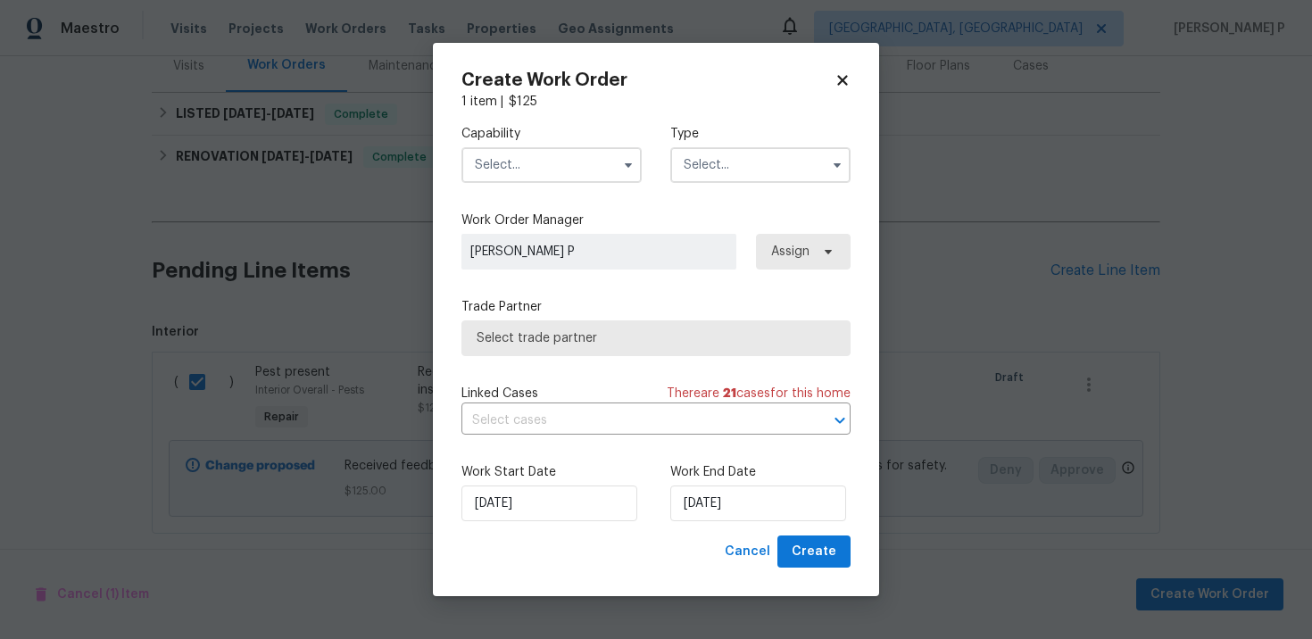
click at [808, 161] on input "text" at bounding box center [760, 165] width 180 height 36
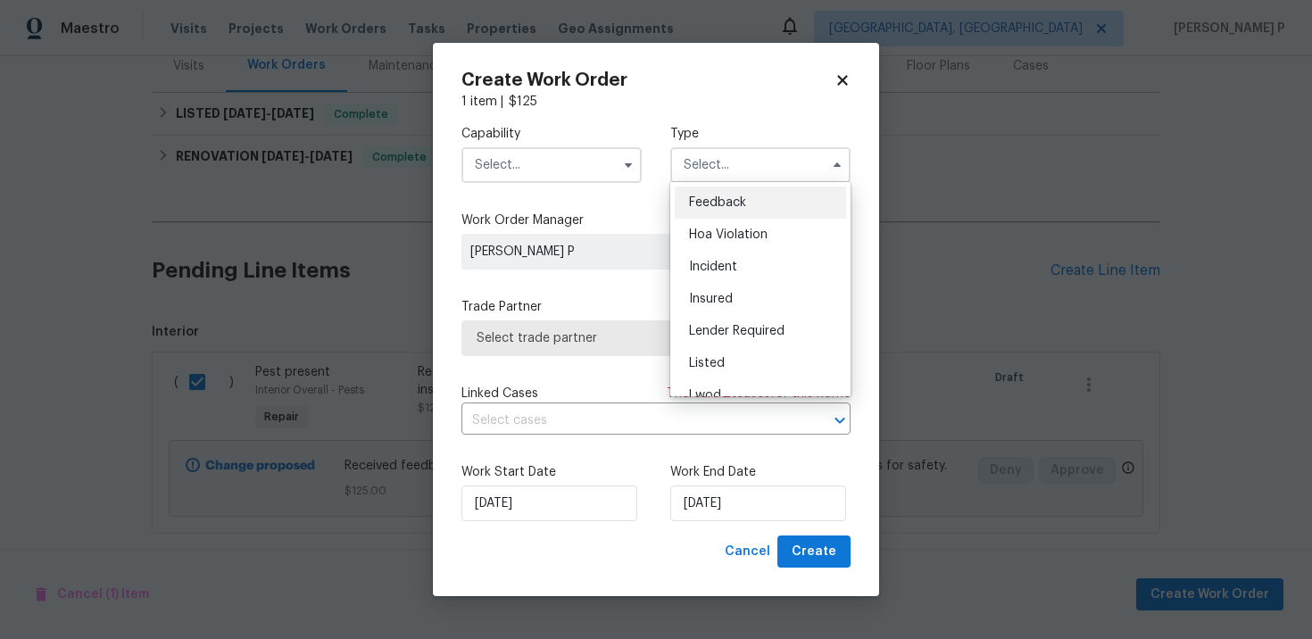
click at [698, 206] on span "Feedback" at bounding box center [717, 202] width 57 height 12
type input "Feedback"
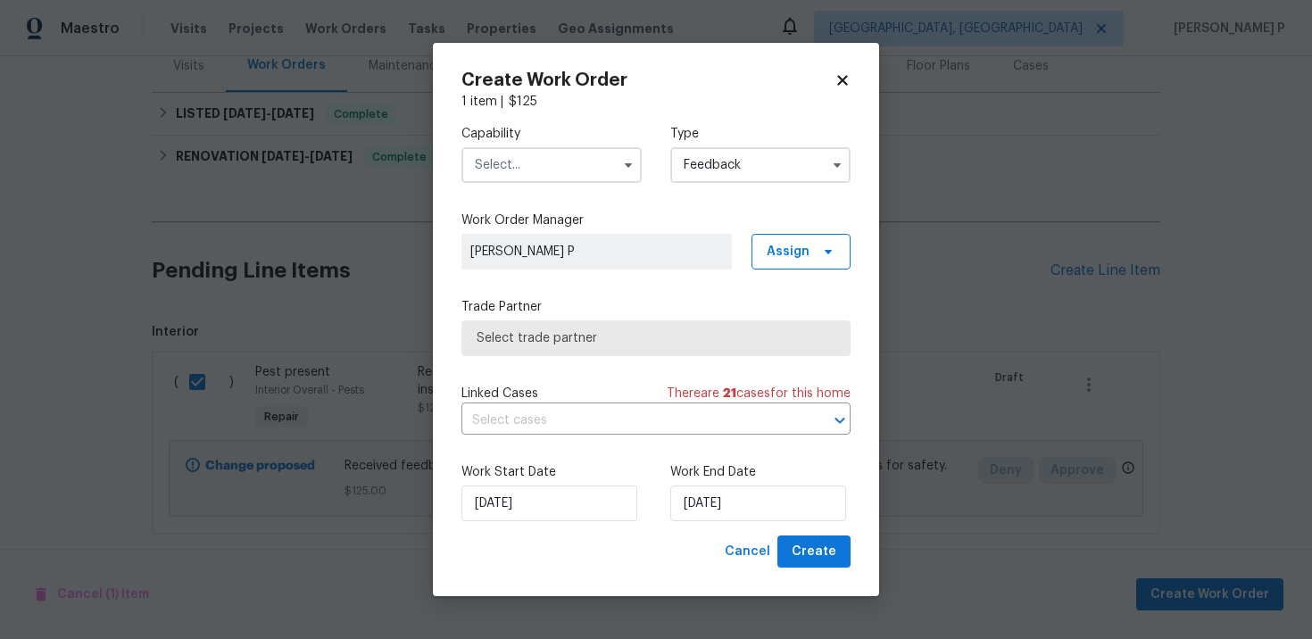
click at [518, 166] on input "text" at bounding box center [551, 165] width 180 height 36
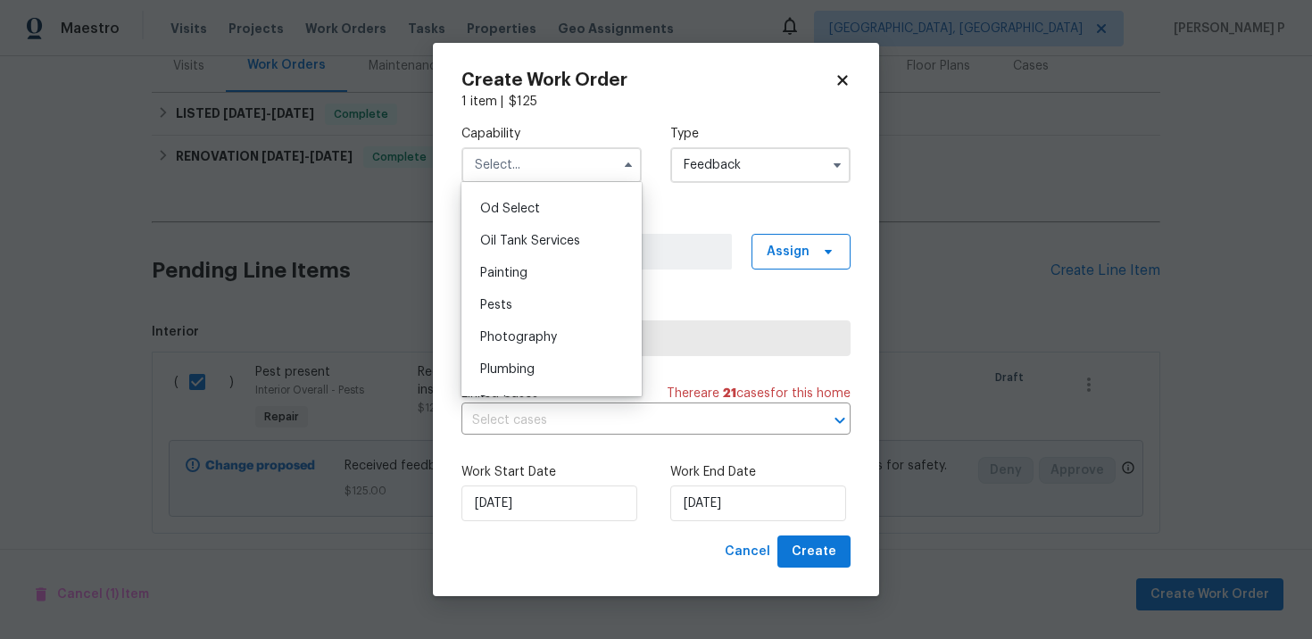
scroll to position [1440, 0]
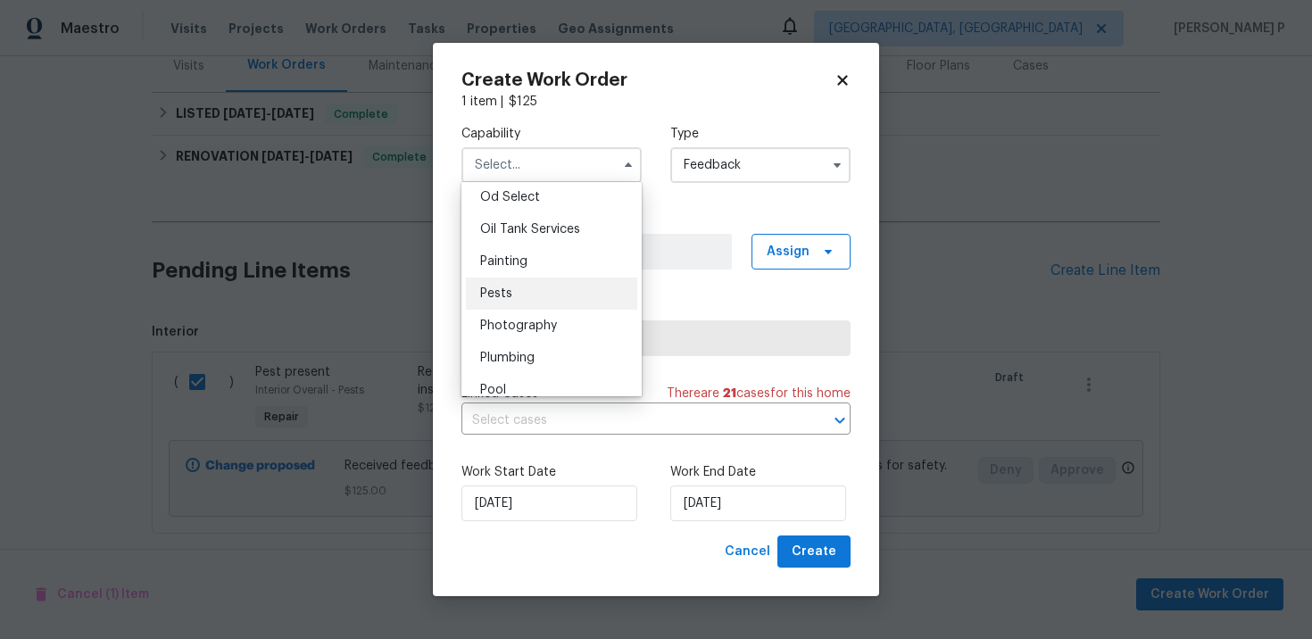
click at [501, 281] on div "Pests" at bounding box center [551, 294] width 171 height 32
type input "Pests"
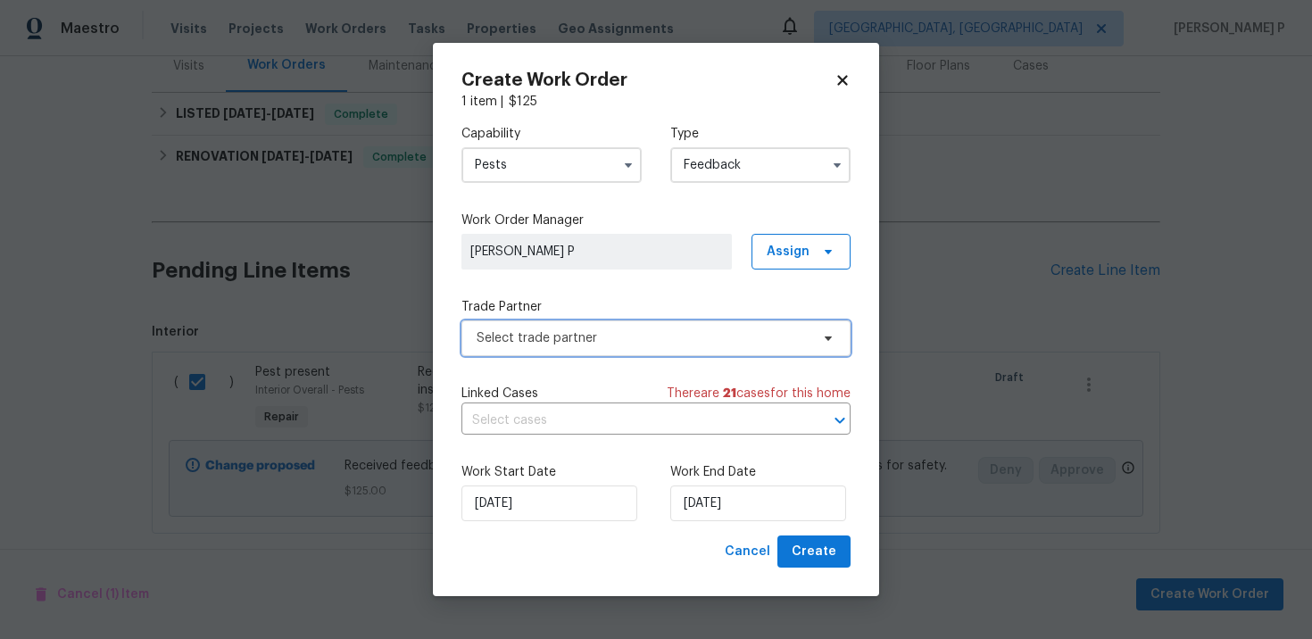
click at [546, 337] on span "Select trade partner" at bounding box center [643, 338] width 333 height 18
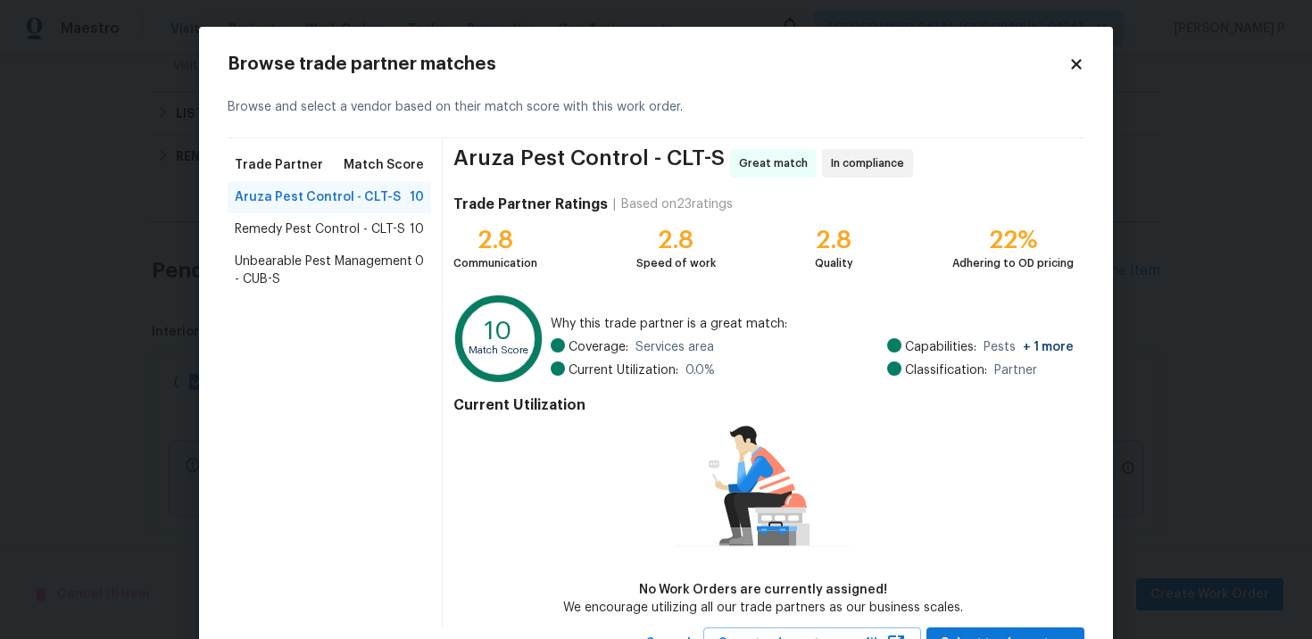
click at [348, 231] on span "Remedy Pest Control - CLT-S" at bounding box center [320, 229] width 170 height 18
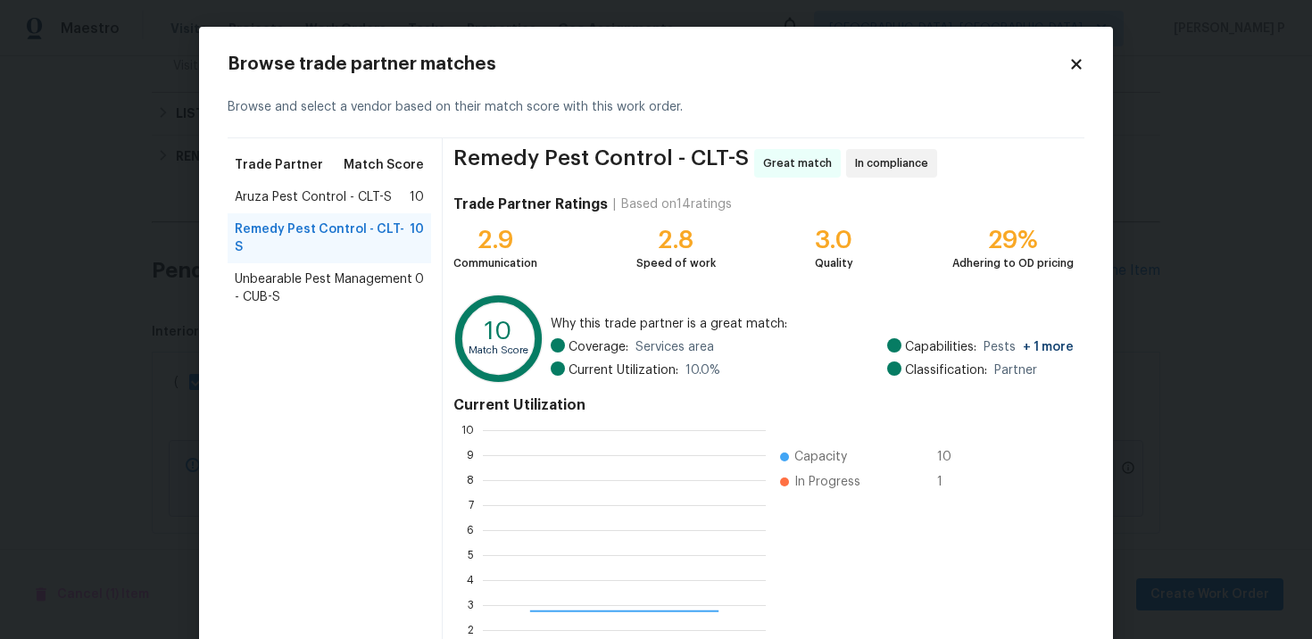
scroll to position [250, 283]
click at [305, 200] on span "Aruza Pest Control - CLT-S" at bounding box center [313, 197] width 157 height 18
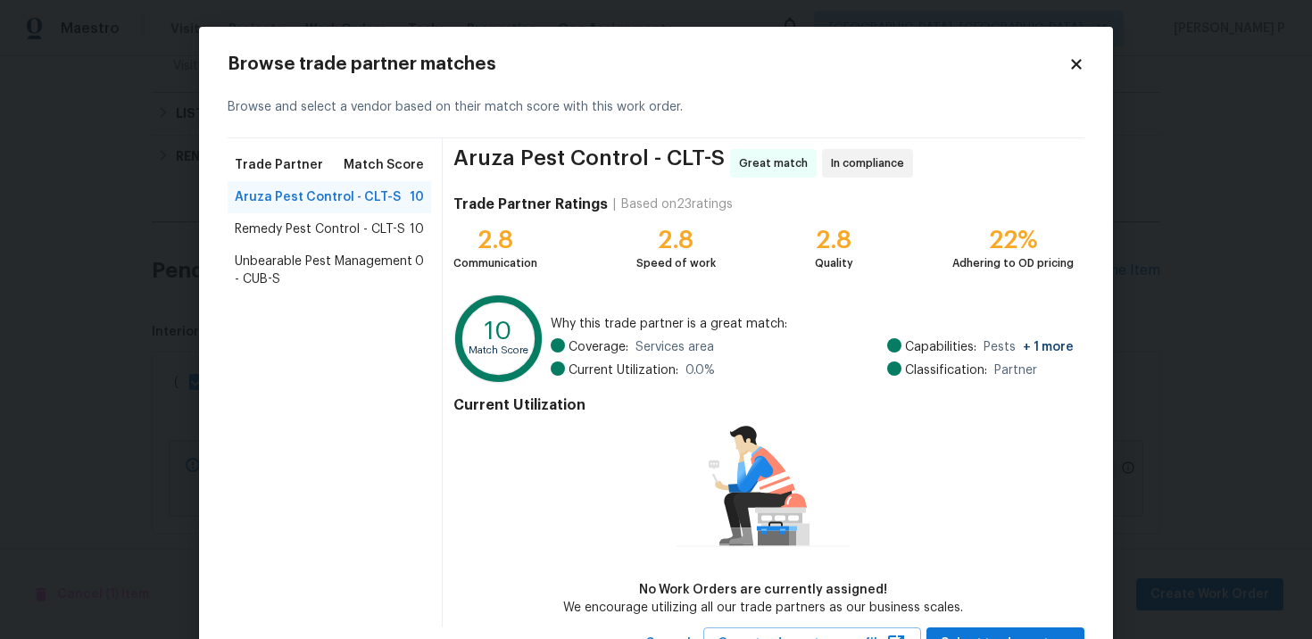
scroll to position [75, 0]
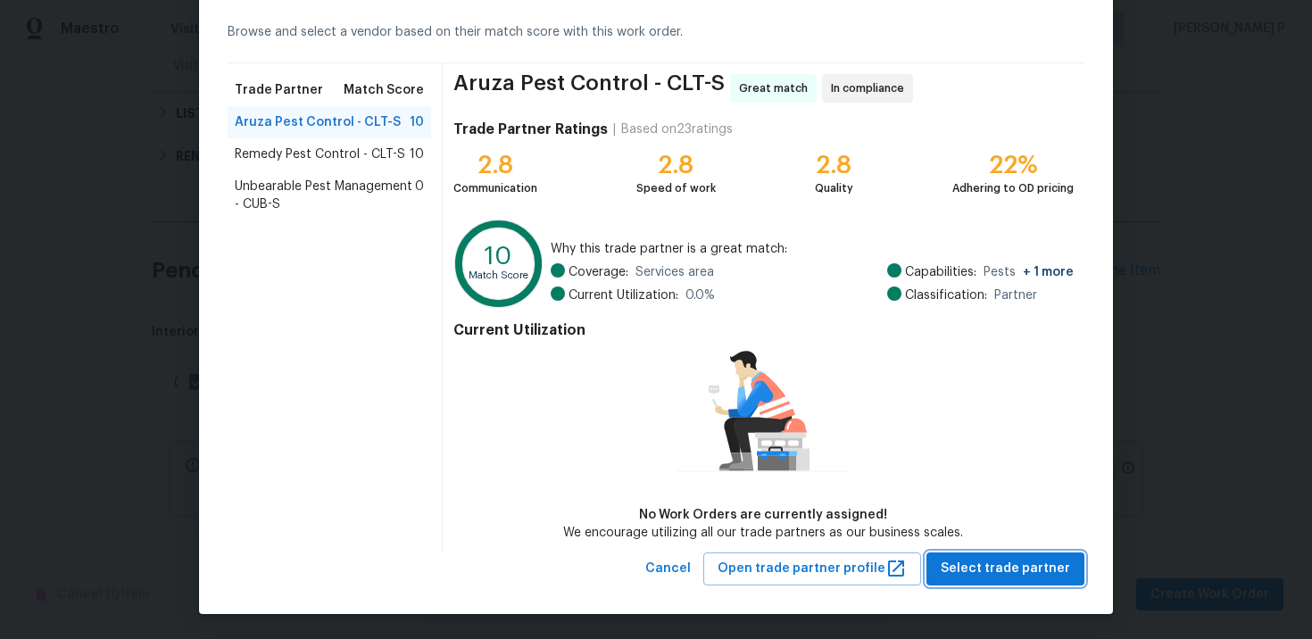
click at [998, 576] on span "Select trade partner" at bounding box center [1005, 569] width 129 height 22
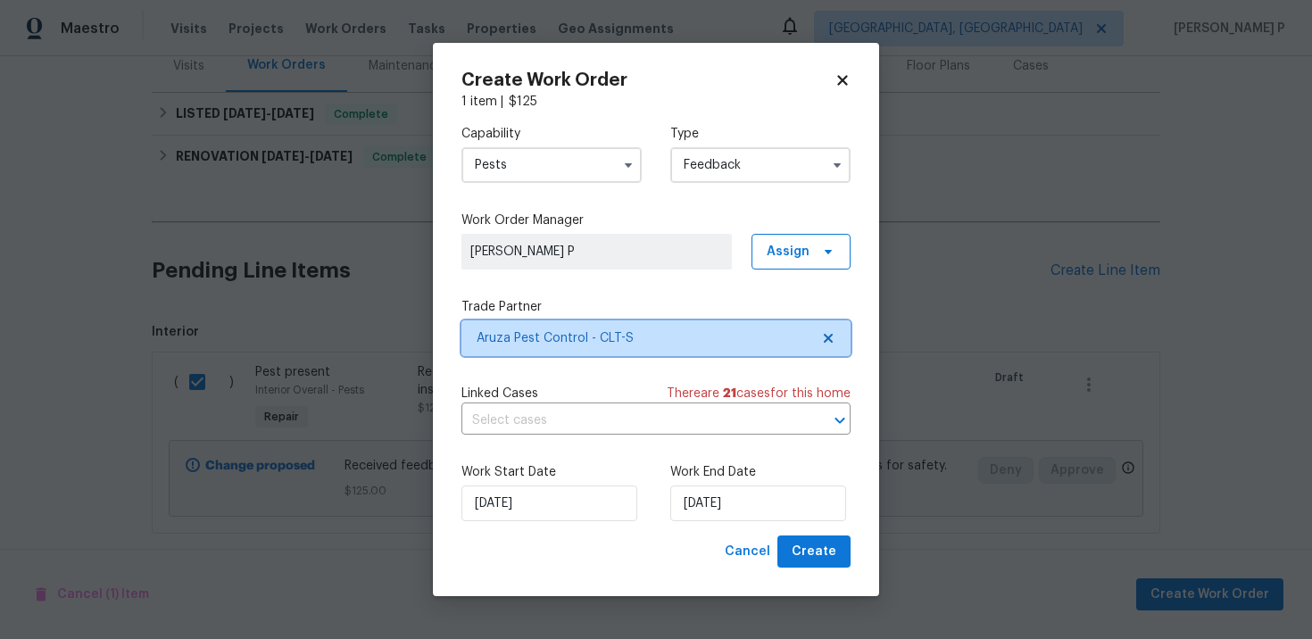
scroll to position [0, 0]
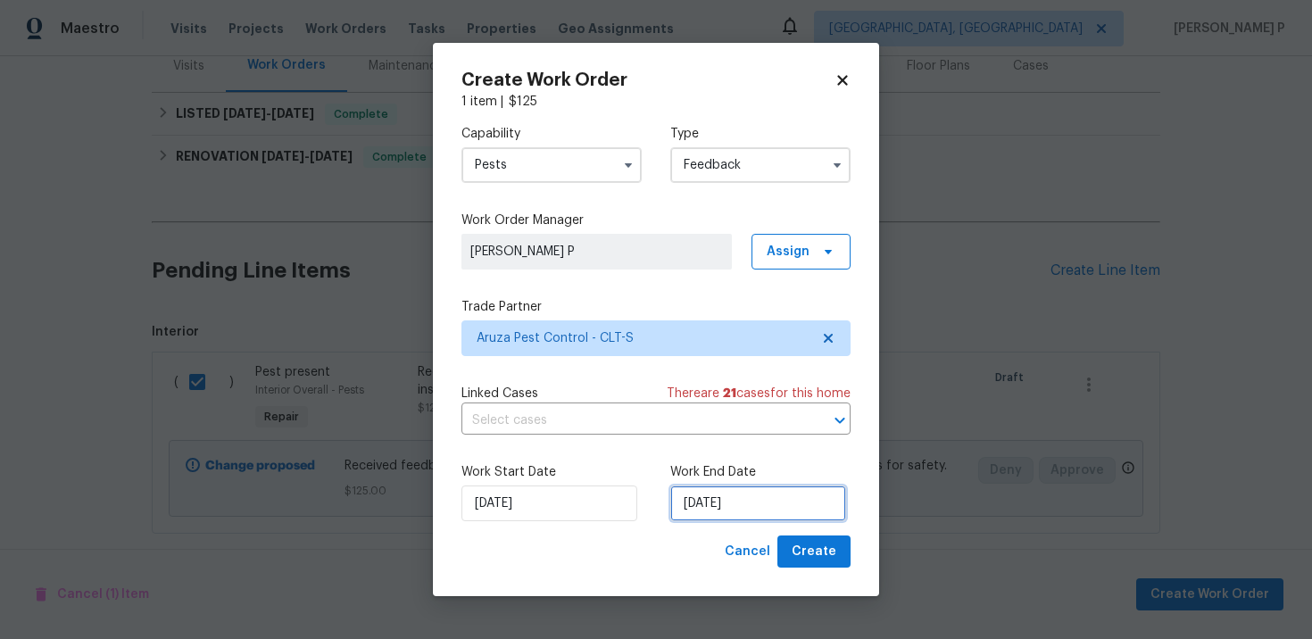
click at [751, 502] on input "[DATE]" at bounding box center [758, 503] width 176 height 36
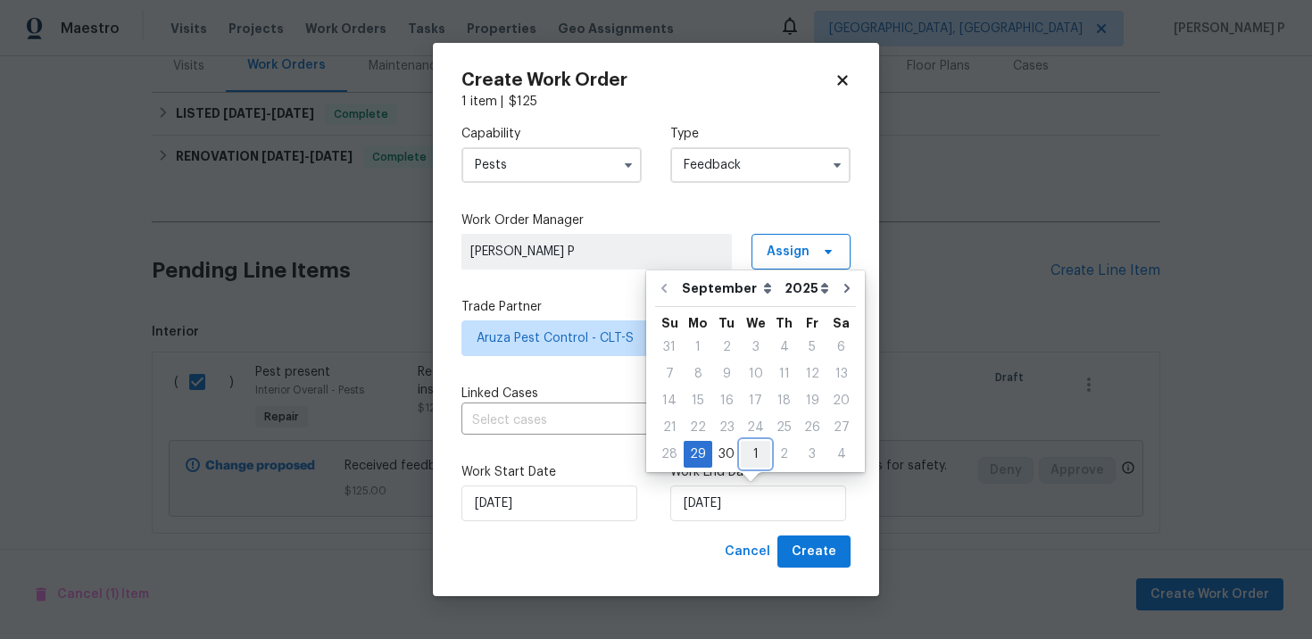
click at [744, 452] on div "1" at bounding box center [755, 454] width 29 height 25
type input "10/1/2025"
select select "9"
click at [840, 576] on div "Create Work Order 1 item | $ 125 Capability Pests Type Feedback Work Order Mana…" at bounding box center [656, 320] width 446 height 554
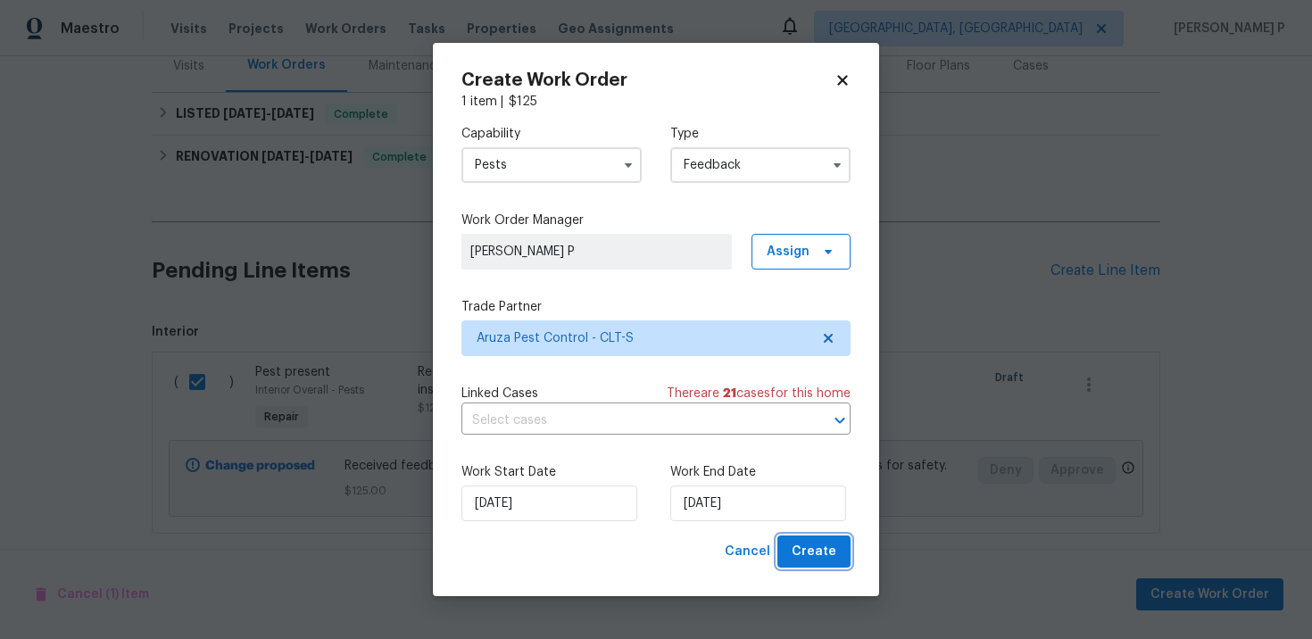
click at [829, 562] on span "Create" at bounding box center [813, 552] width 45 height 22
checkbox input "false"
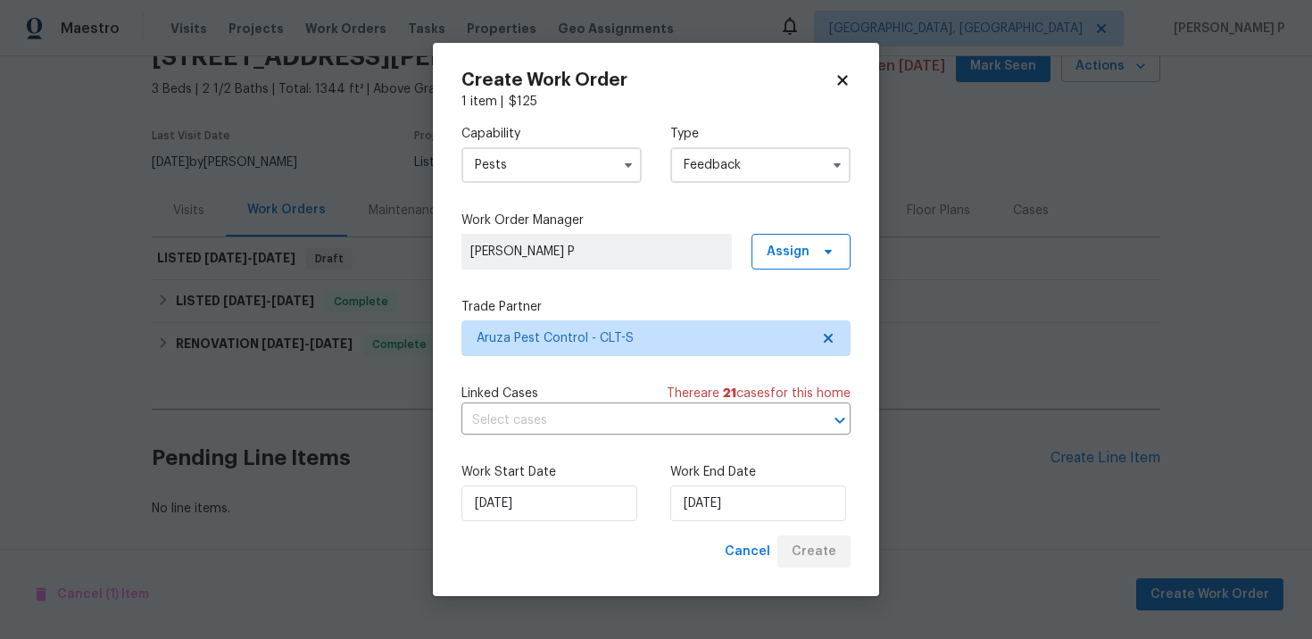
scroll to position [87, 0]
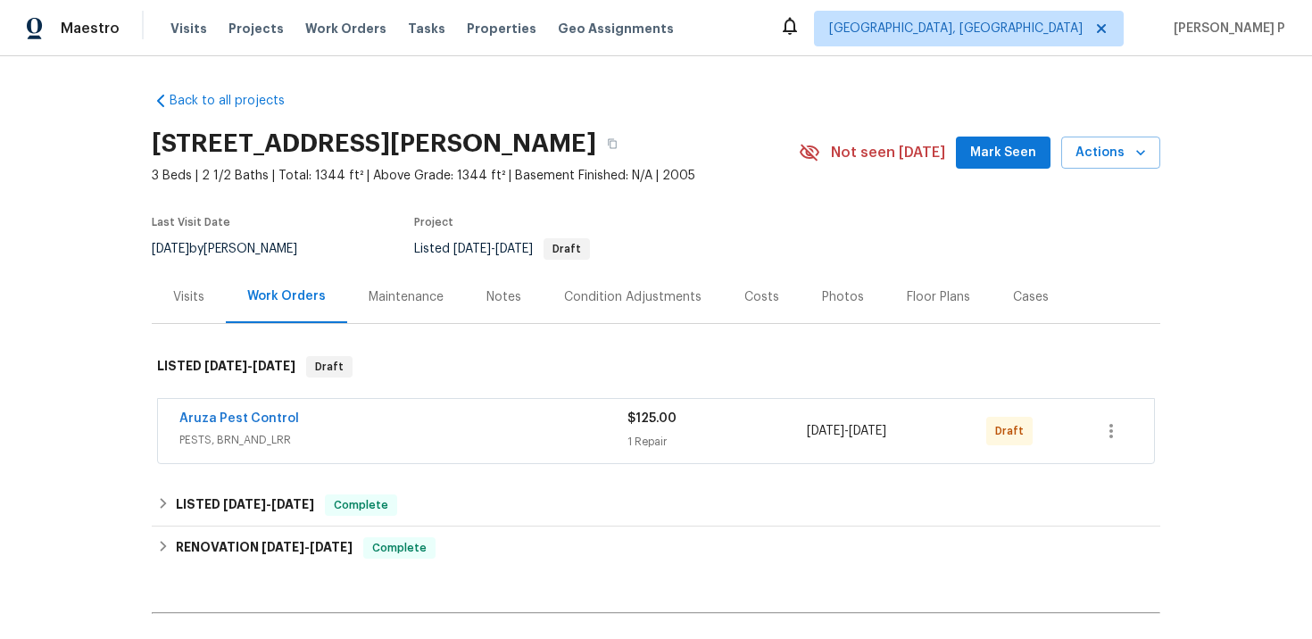
scroll to position [9, 0]
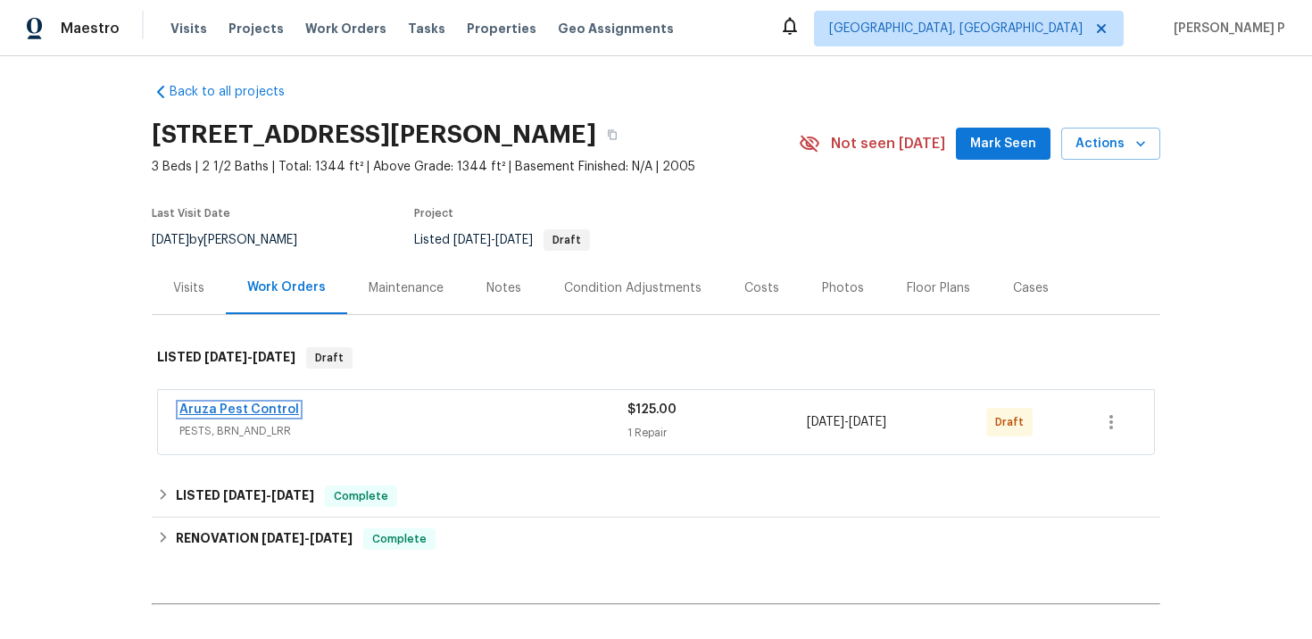
click at [276, 410] on link "Aruza Pest Control" at bounding box center [239, 409] width 120 height 12
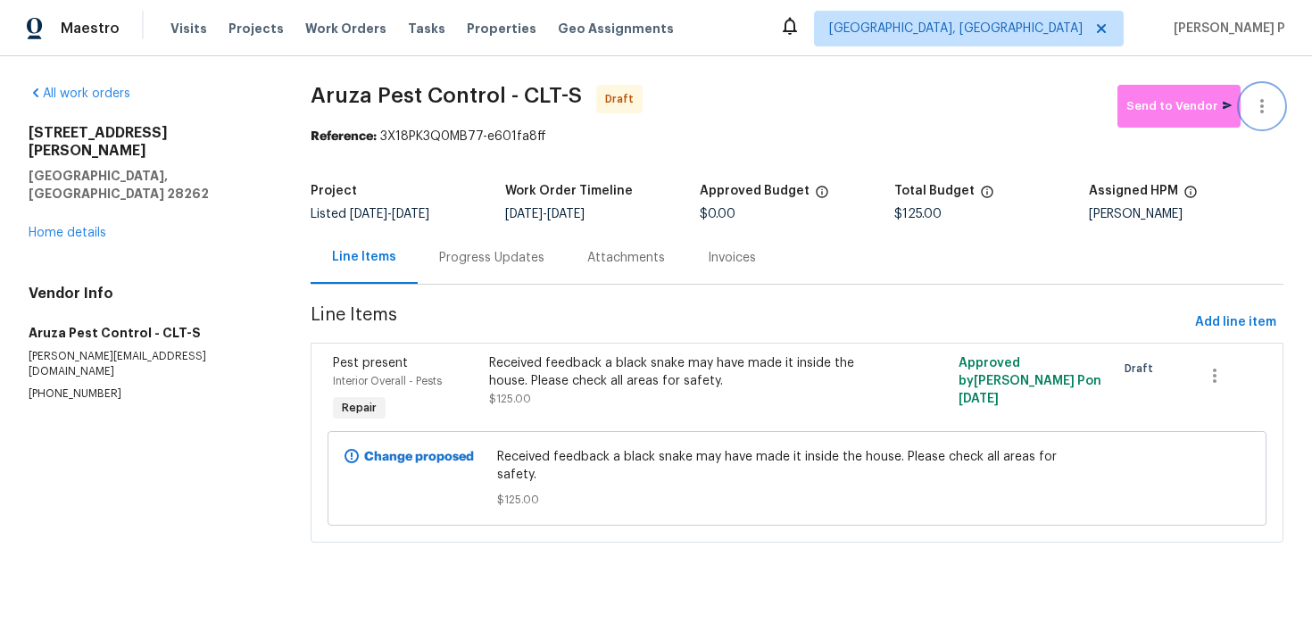
click at [1266, 120] on button "button" at bounding box center [1261, 106] width 43 height 43
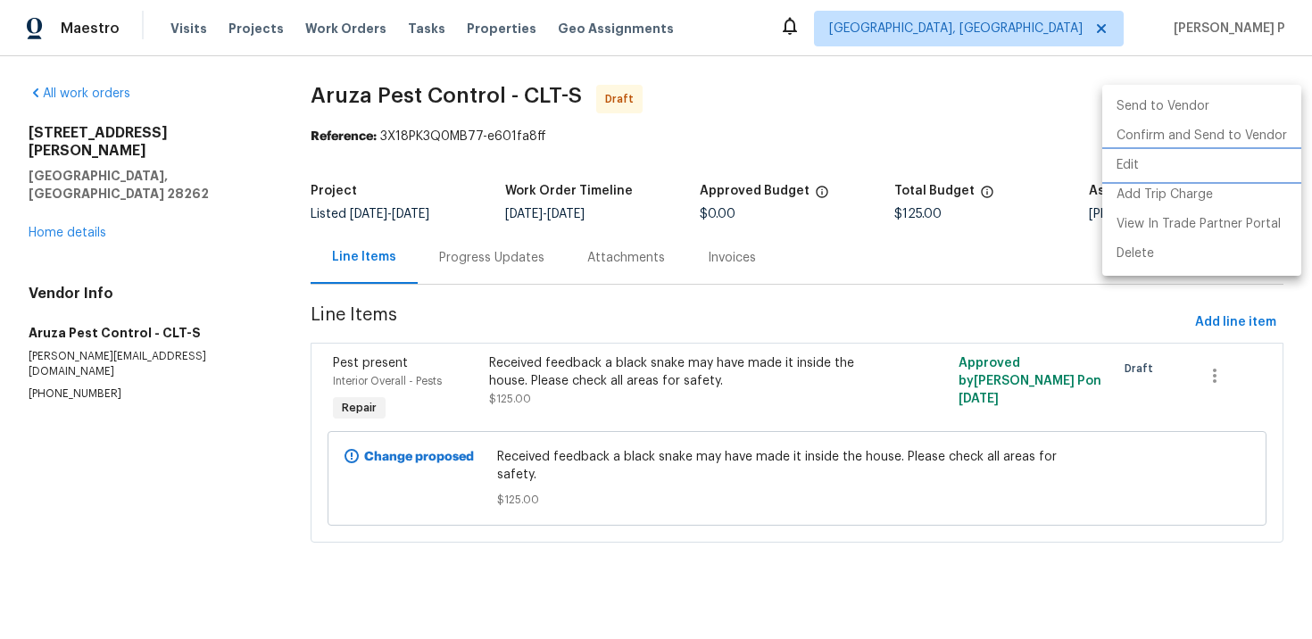
click at [1154, 159] on li "Edit" at bounding box center [1201, 165] width 199 height 29
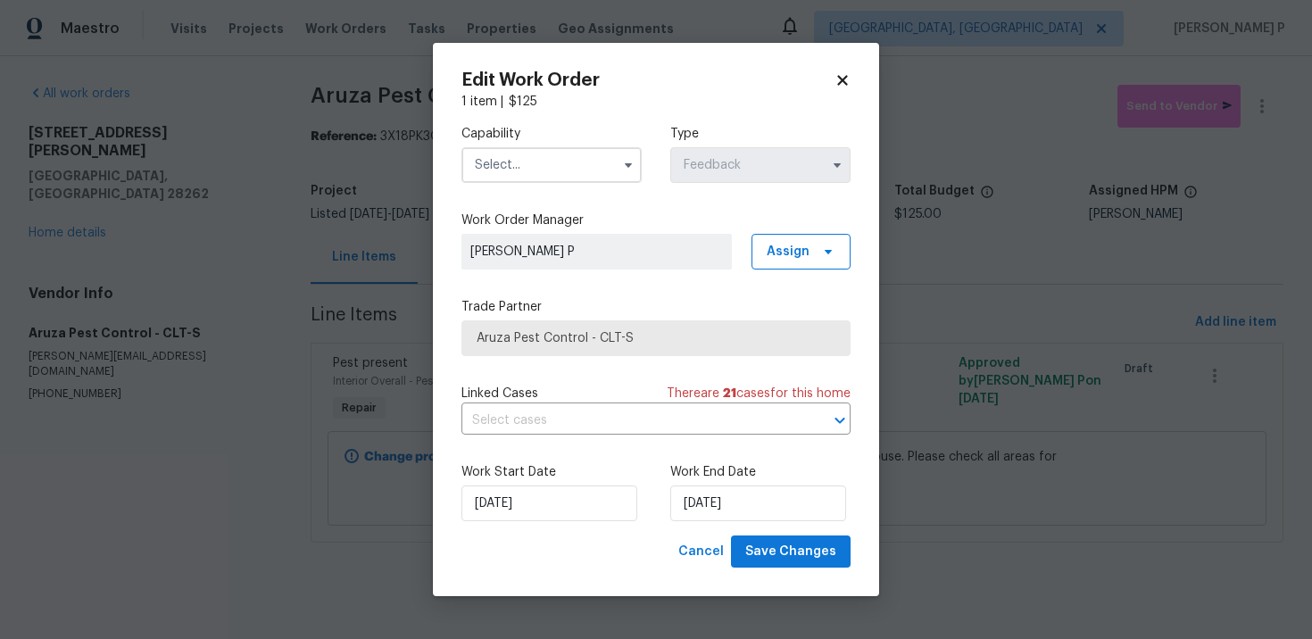
click at [526, 166] on input "text" at bounding box center [551, 165] width 180 height 36
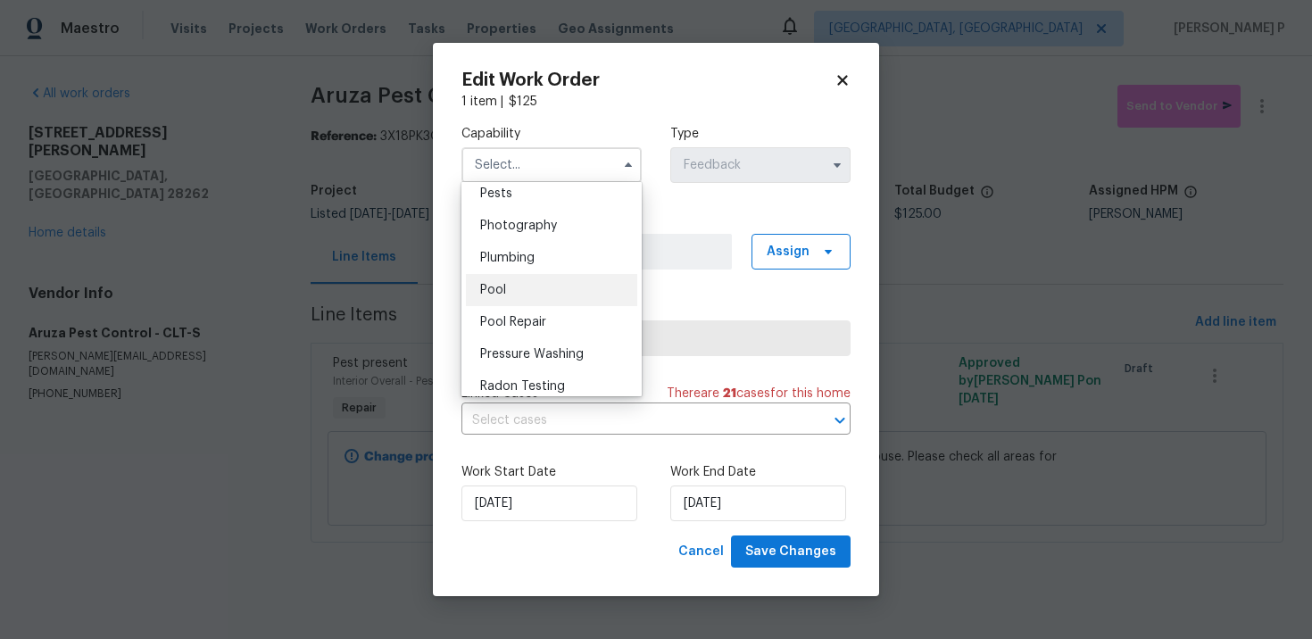
scroll to position [1528, 0]
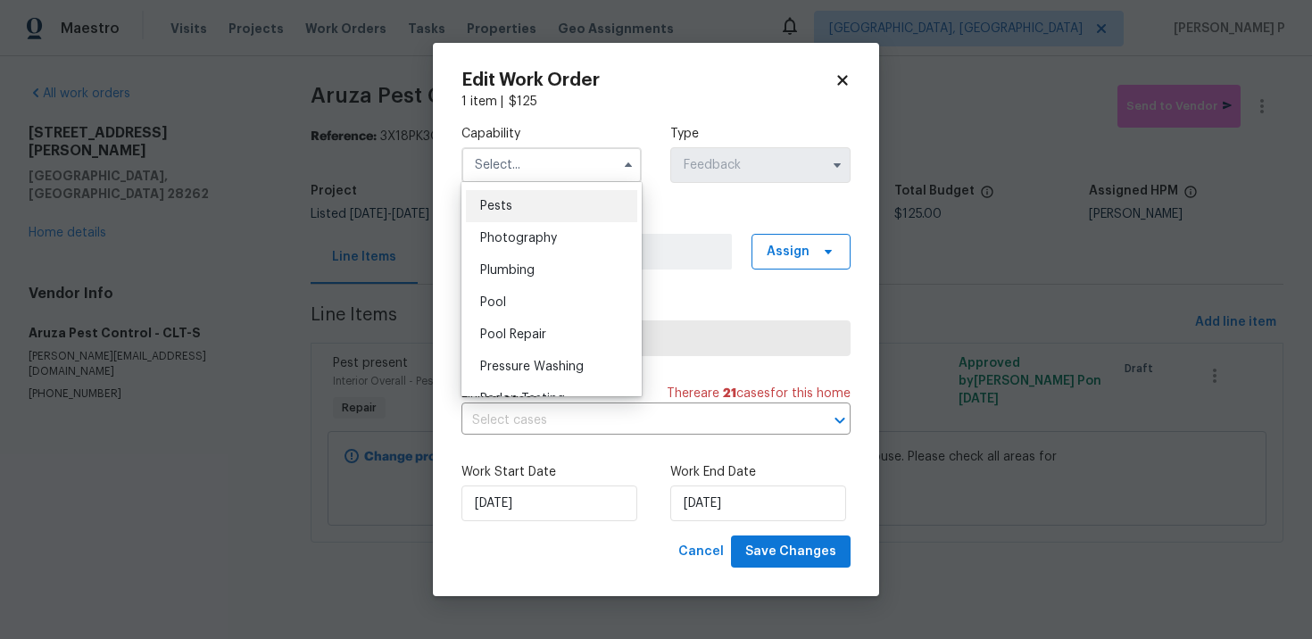
click at [500, 203] on span "Pests" at bounding box center [496, 206] width 32 height 12
type input "Pests"
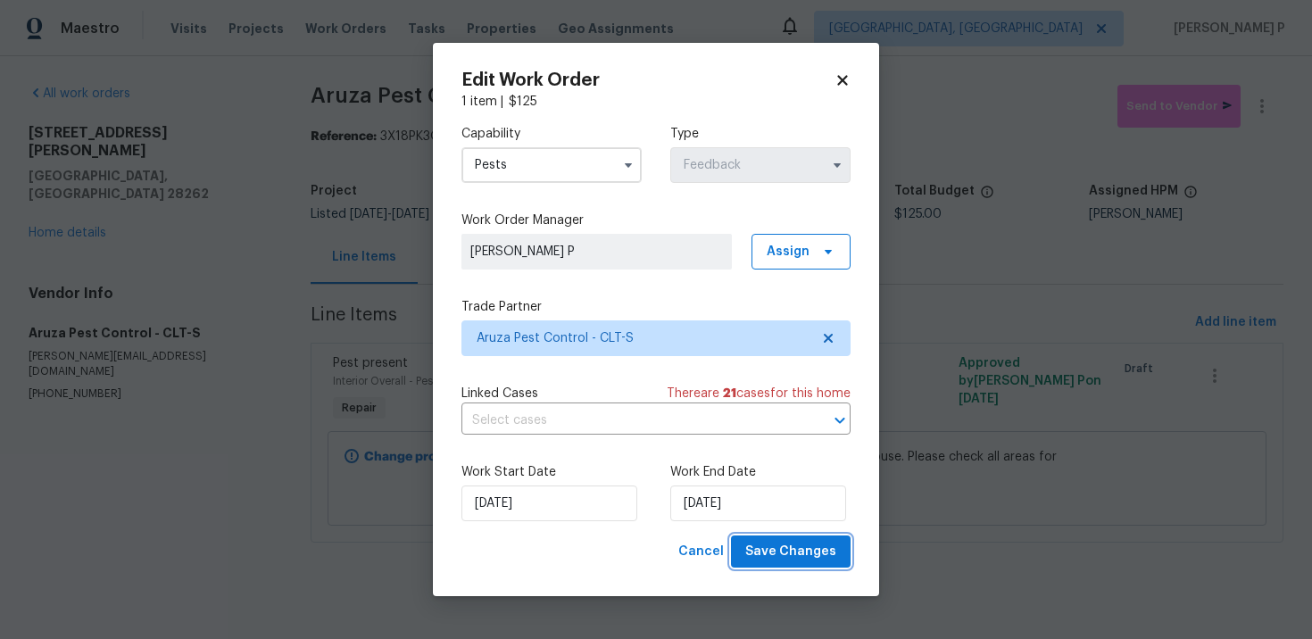
click at [785, 564] on button "Save Changes" at bounding box center [791, 551] width 120 height 33
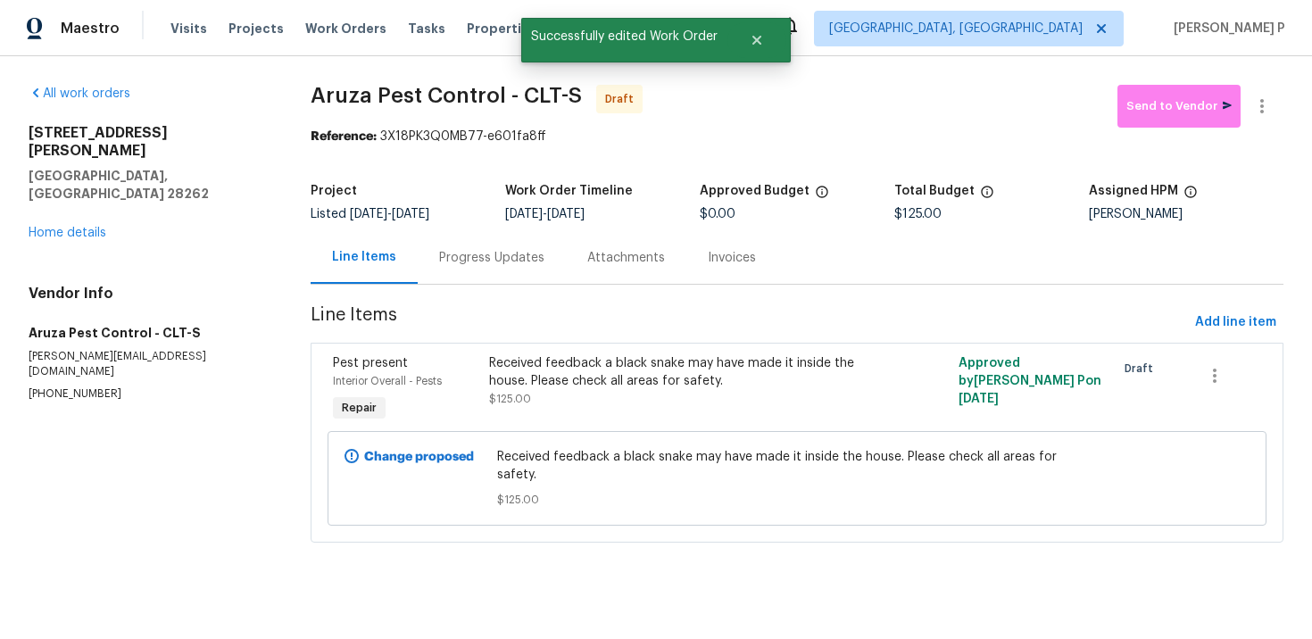
click at [524, 256] on div "Progress Updates" at bounding box center [491, 258] width 105 height 18
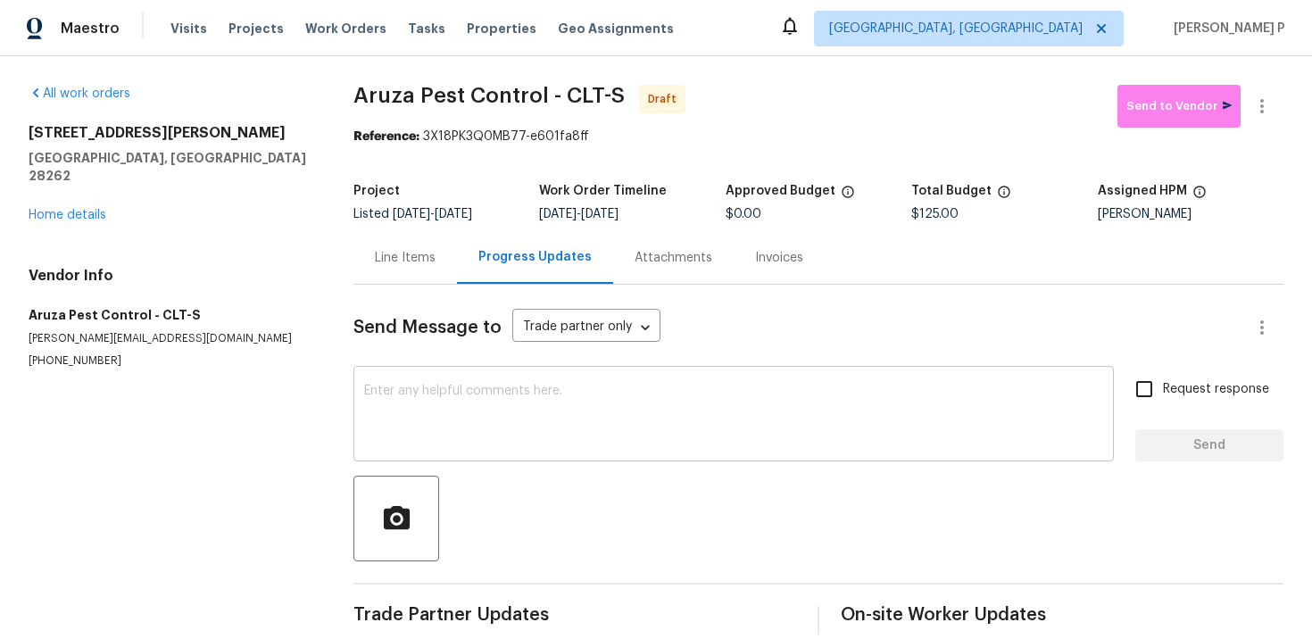
click at [567, 381] on div "x ​" at bounding box center [733, 415] width 760 height 91
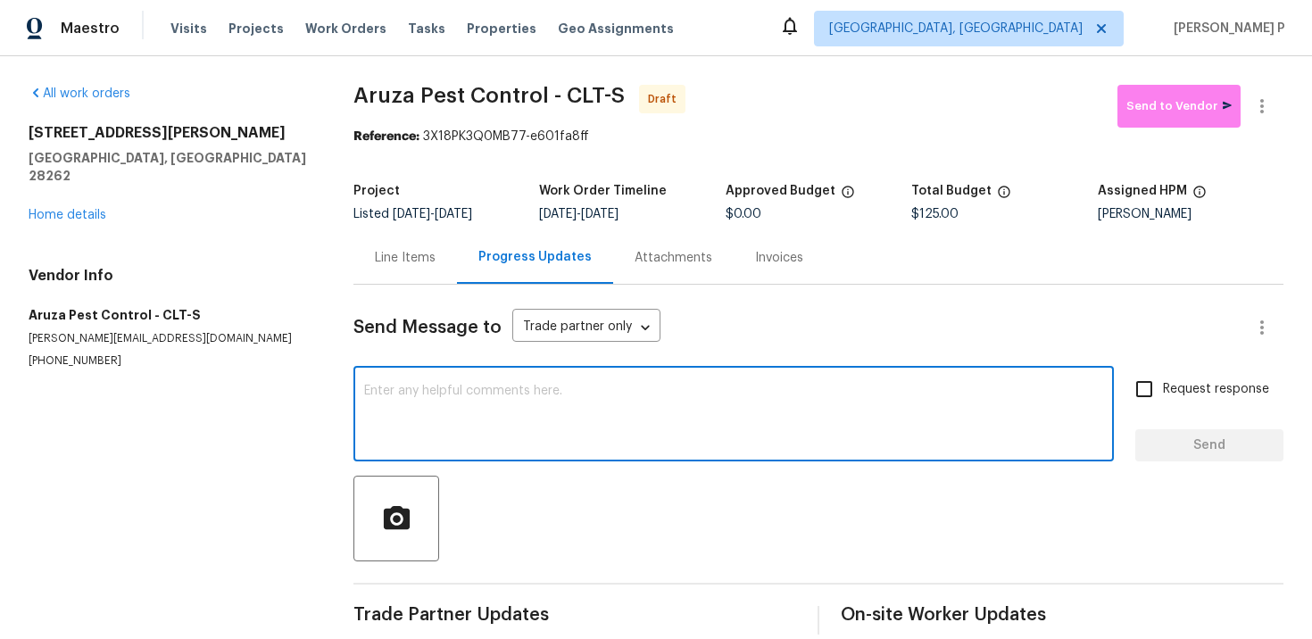
paste textarea "Hi, this is [PERSON_NAME] with Opendoor. I’m confirming you received the WO for…"
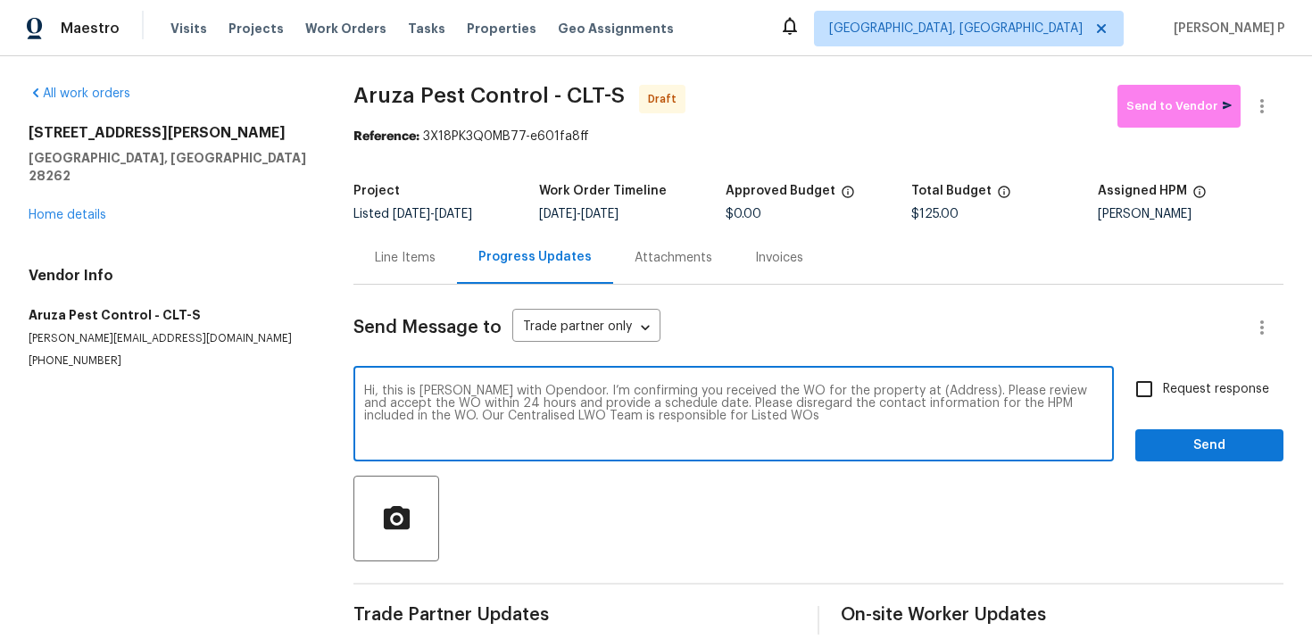
drag, startPoint x: 896, startPoint y: 387, endPoint x: 949, endPoint y: 386, distance: 53.5
click at [949, 386] on textarea "Hi, this is [PERSON_NAME] with Opendoor. I’m confirming you received the WO for…" at bounding box center [733, 416] width 739 height 62
paste textarea "[STREET_ADDRESS][PERSON_NAME]"
type textarea "Hi, this is [PERSON_NAME] with Opendoor. I’m confirming you received the WO for…"
click at [1168, 401] on label "Request response" at bounding box center [1197, 388] width 144 height 37
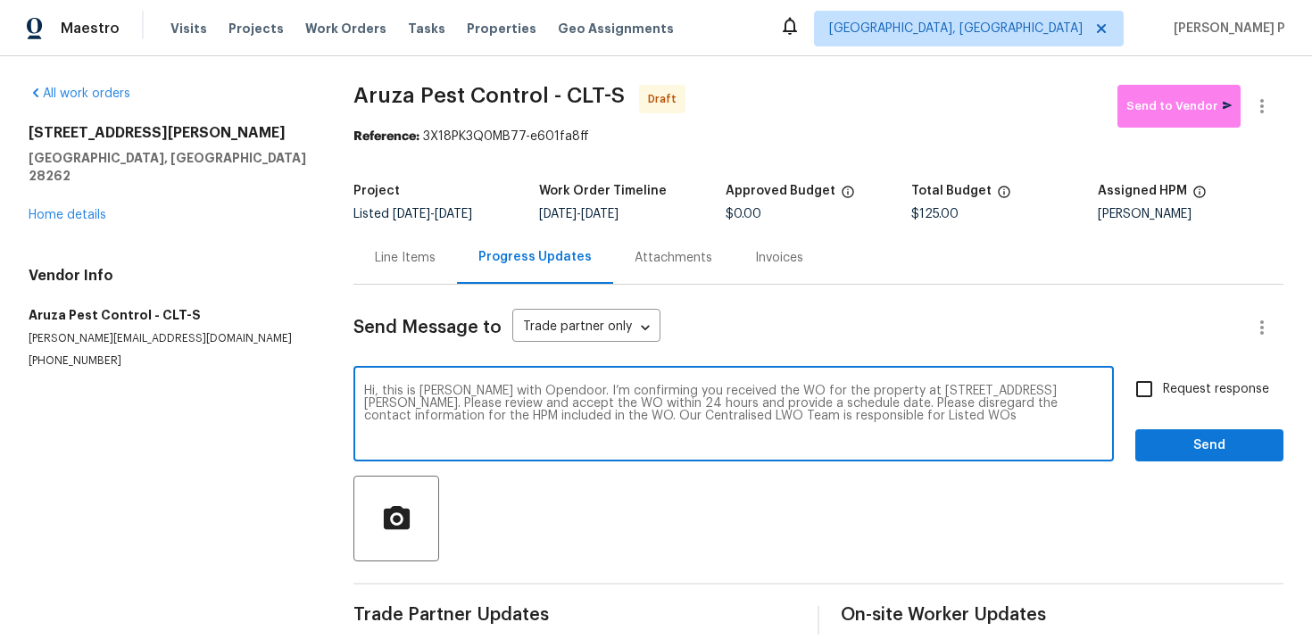
click at [1163, 401] on input "Request response" at bounding box center [1143, 388] width 37 height 37
checkbox input "true"
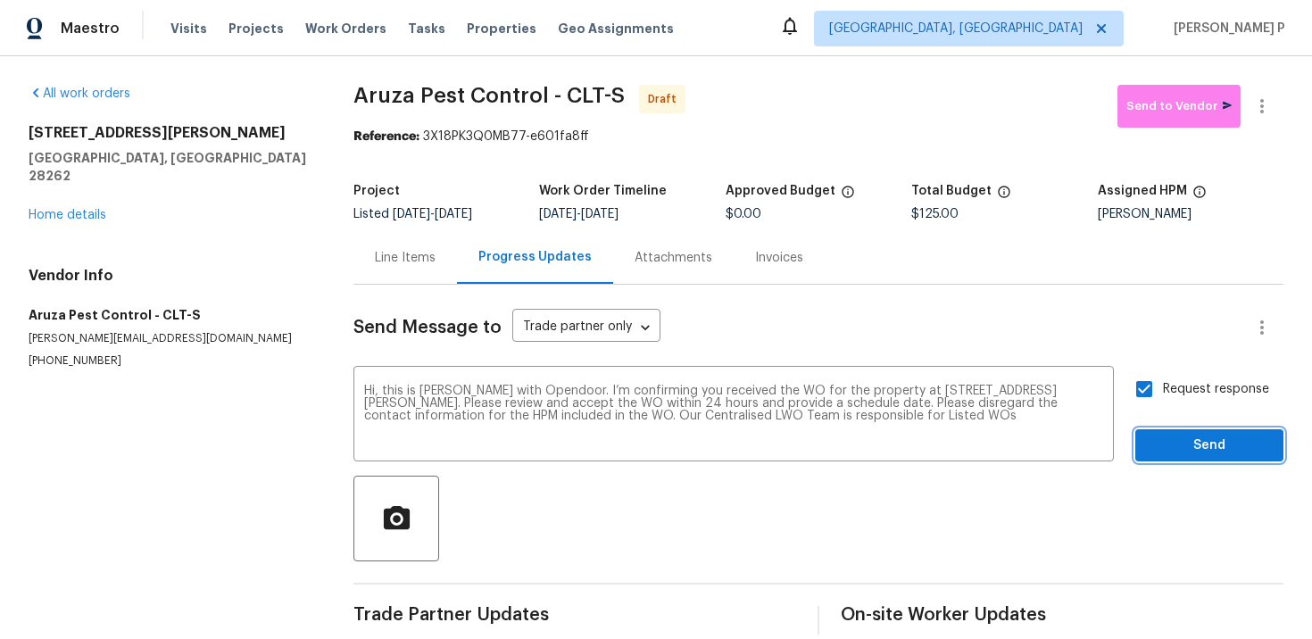
click at [1173, 445] on span "Send" at bounding box center [1209, 446] width 120 height 22
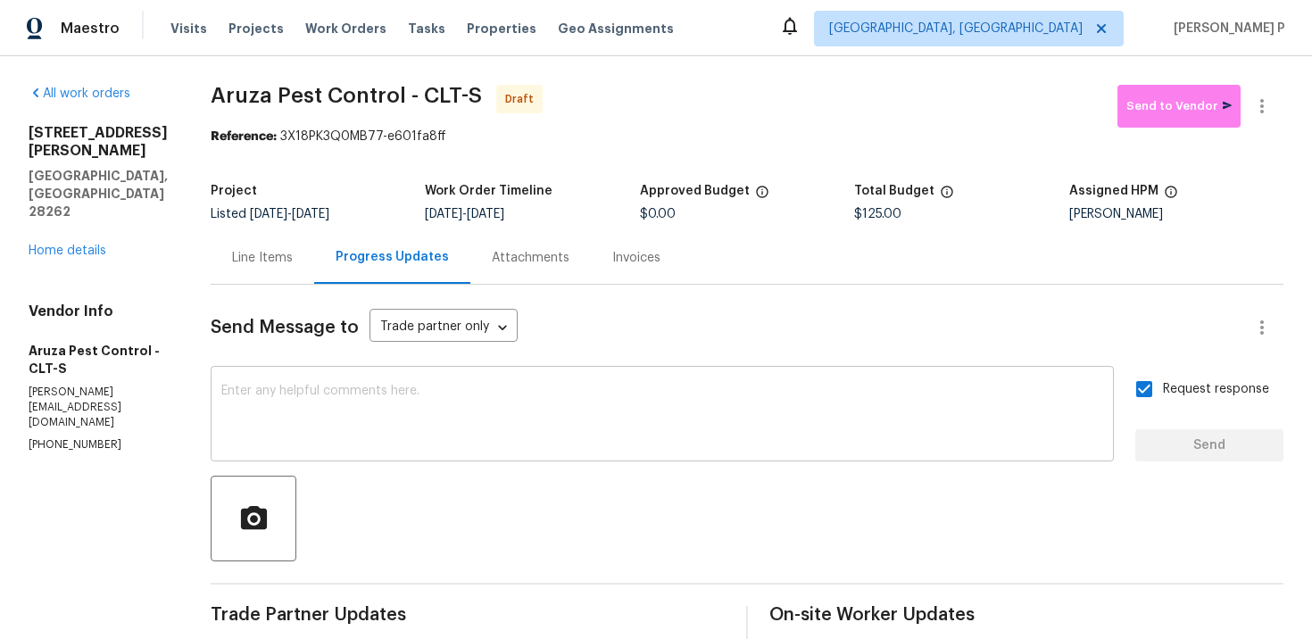
click at [449, 389] on textarea at bounding box center [662, 416] width 882 height 62
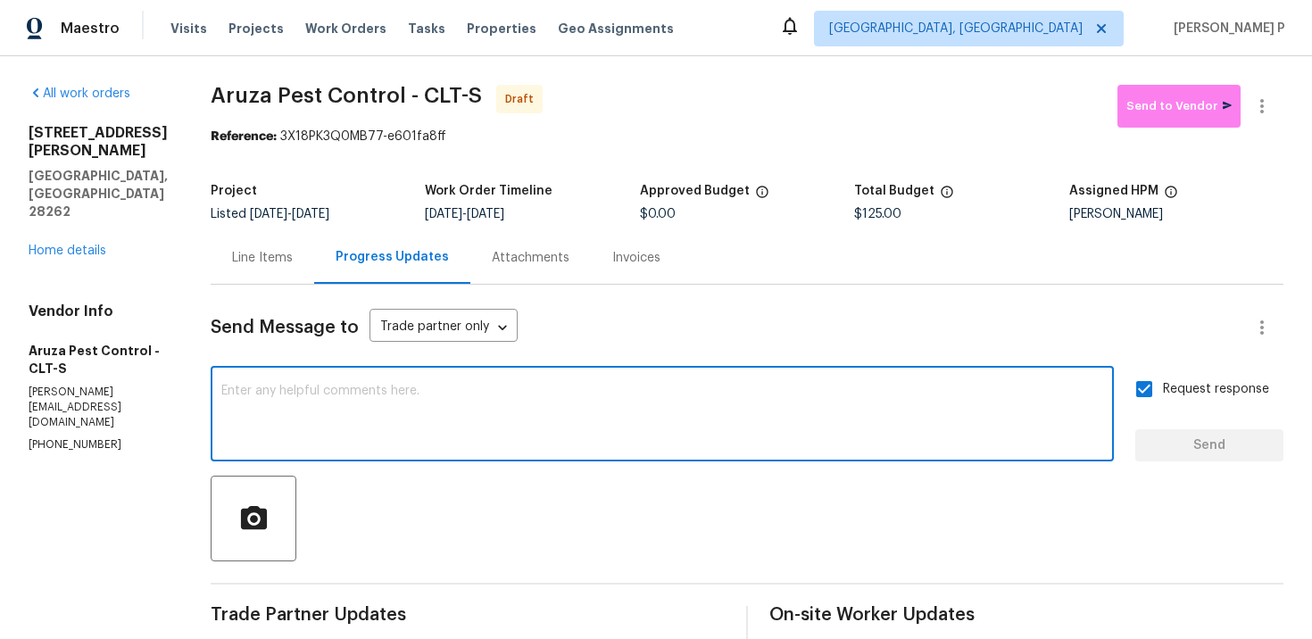
paste textarea "Attention All Work Orders must include before-photos (both close-up and wide-an…"
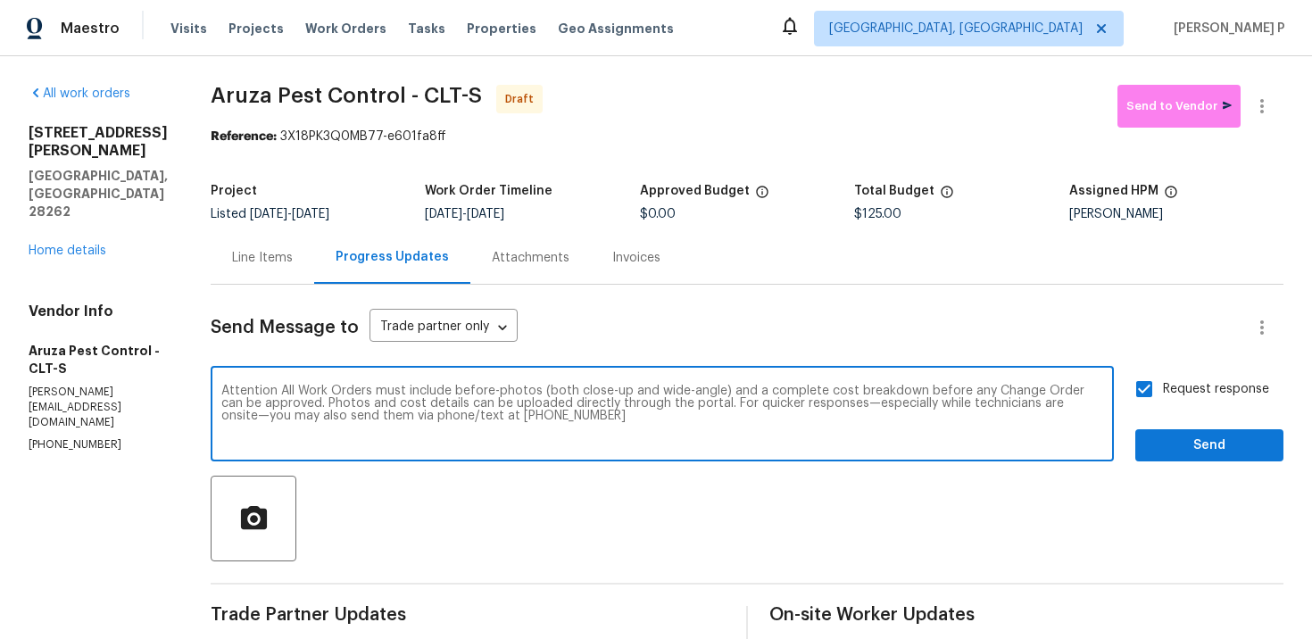
type textarea "Attention All Work Orders must include before-photos (both close-up and wide-an…"
click at [1176, 439] on span "Send" at bounding box center [1209, 446] width 120 height 22
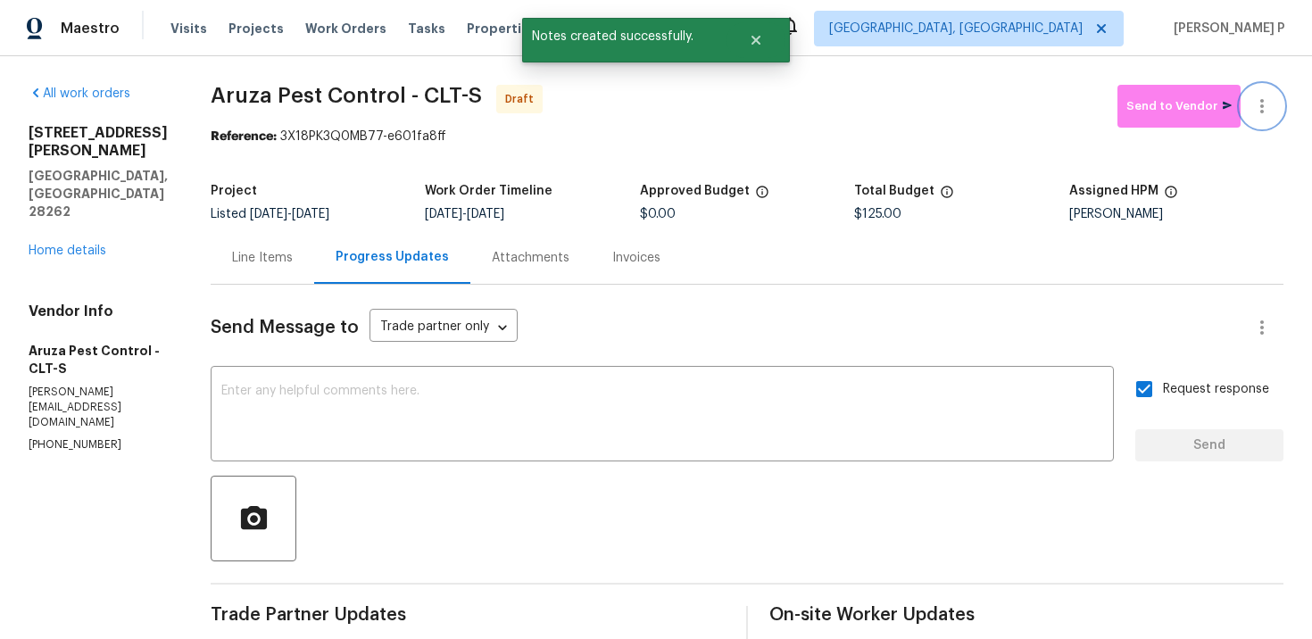
click at [1257, 95] on icon "button" at bounding box center [1261, 105] width 21 height 21
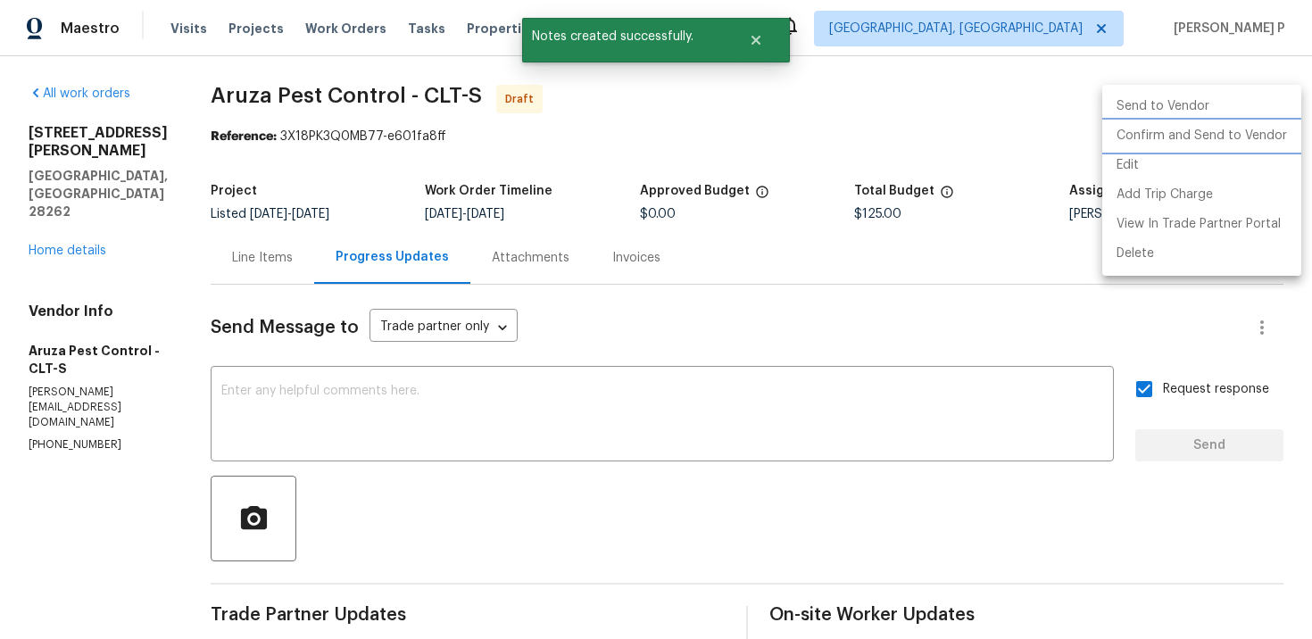
click at [1169, 128] on li "Confirm and Send to Vendor" at bounding box center [1201, 135] width 199 height 29
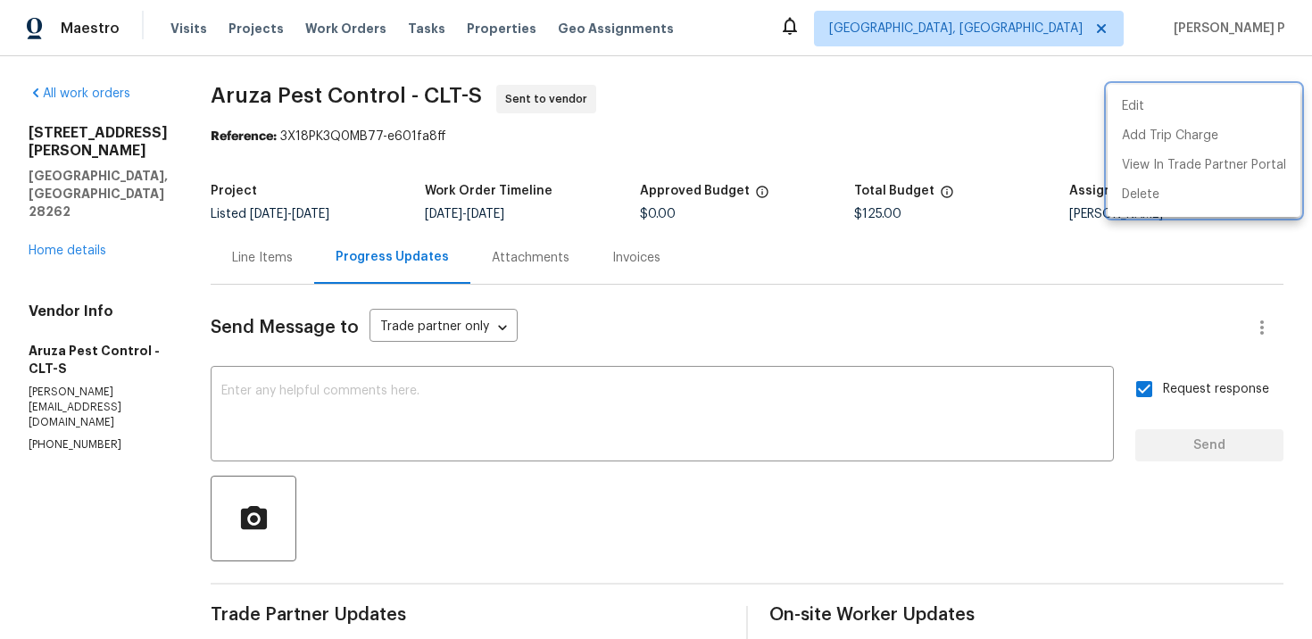
click at [194, 112] on div at bounding box center [656, 319] width 1312 height 639
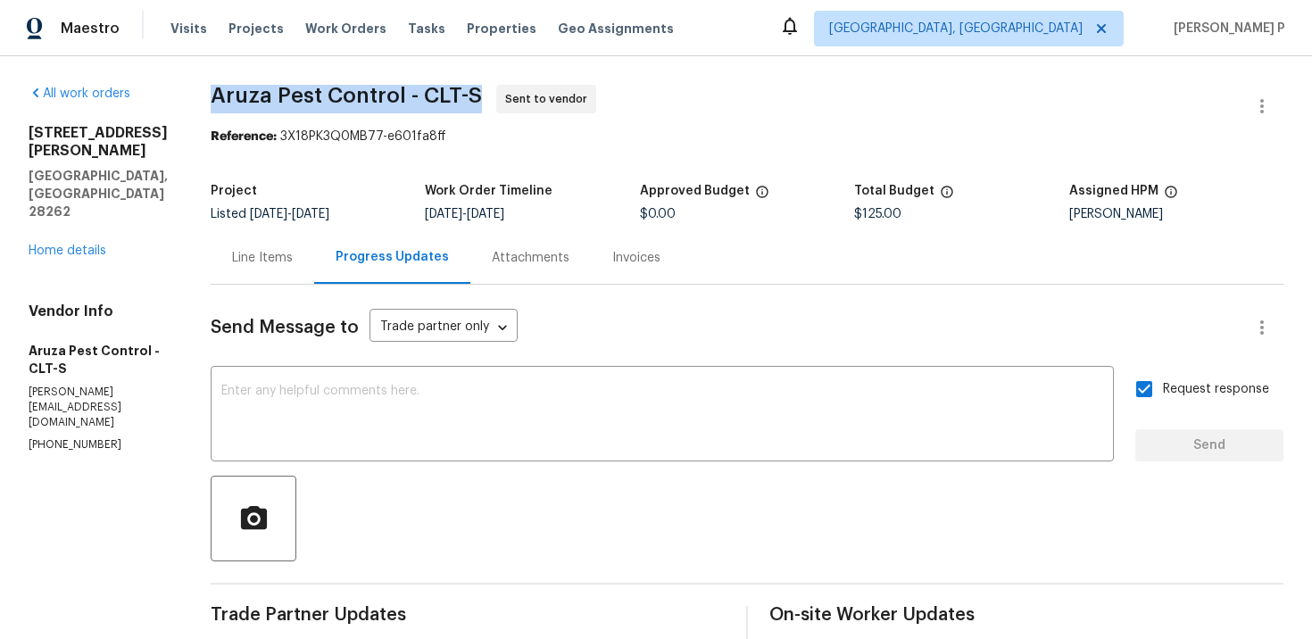
drag, startPoint x: 218, startPoint y: 96, endPoint x: 485, endPoint y: 96, distance: 266.8
click at [485, 96] on span "Aruza Pest Control - CLT-S Sent to vendor" at bounding box center [726, 106] width 1030 height 43
copy span "Aruza Pest Control - CLT-S"
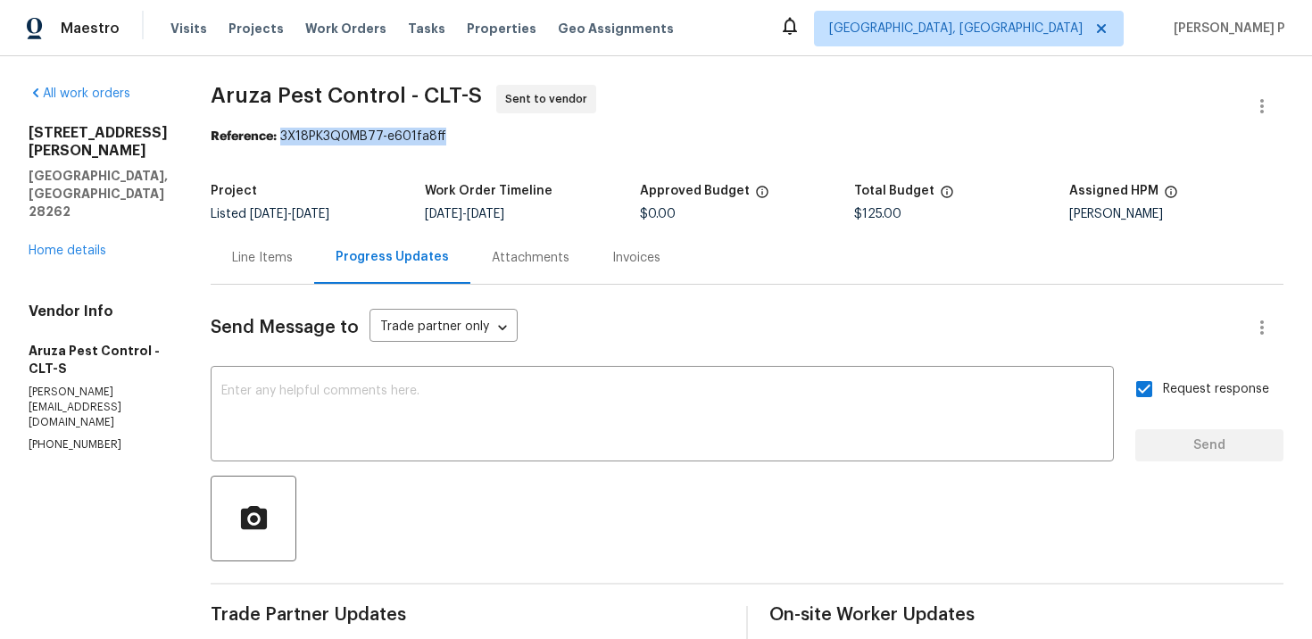
drag, startPoint x: 285, startPoint y: 137, endPoint x: 544, endPoint y: 137, distance: 259.7
click at [543, 137] on div "Reference: 3X18PK3Q0MB77-e601fa8ff" at bounding box center [747, 137] width 1073 height 18
copy div "3X18PK3Q0MB77-e601fa8ff"
click at [271, 260] on div "Line Items" at bounding box center [262, 258] width 61 height 18
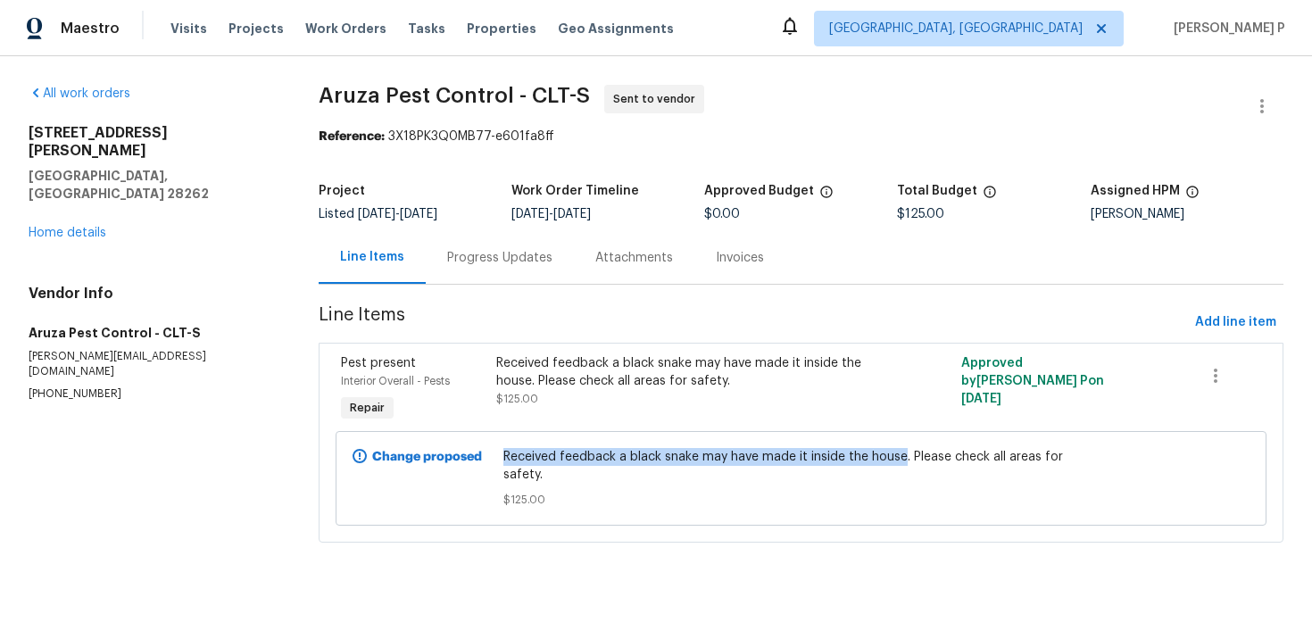
drag, startPoint x: 508, startPoint y: 454, endPoint x: 906, endPoint y: 451, distance: 398.0
click at [906, 451] on span "Received feedback a black snake may have made it inside the house. Please check…" at bounding box center [800, 466] width 594 height 36
copy span "Received feedback a black snake may have made it inside the house"
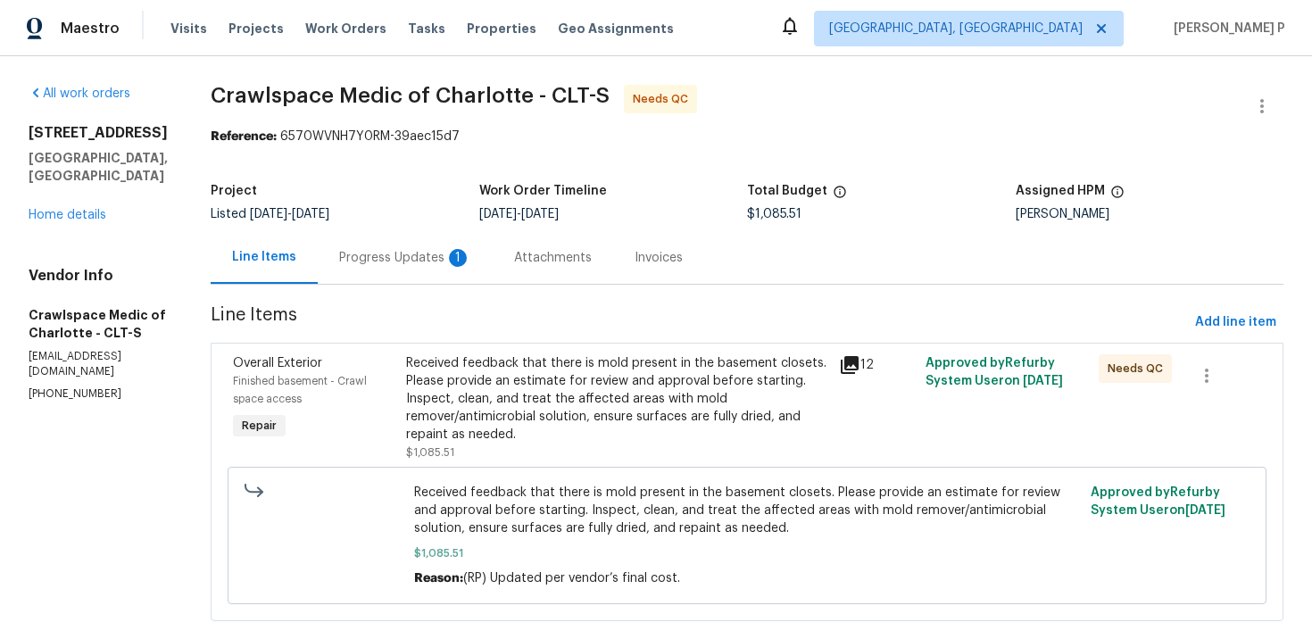
click at [405, 272] on div "Progress Updates 1" at bounding box center [405, 257] width 175 height 53
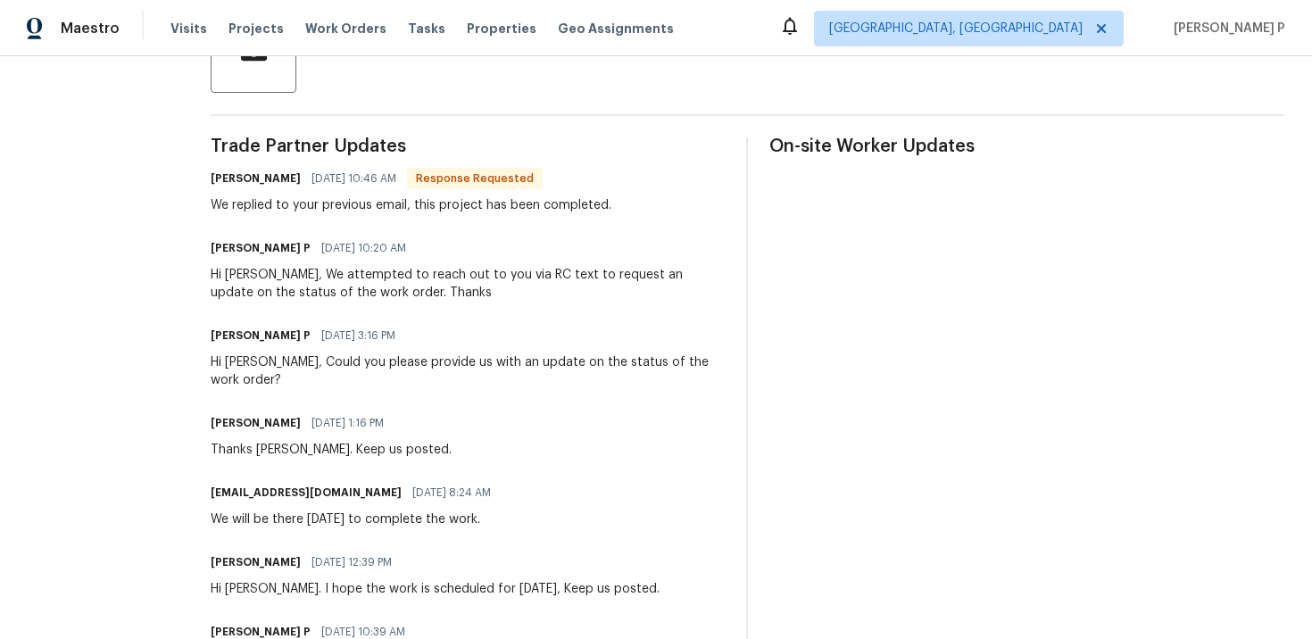
scroll to position [460, 0]
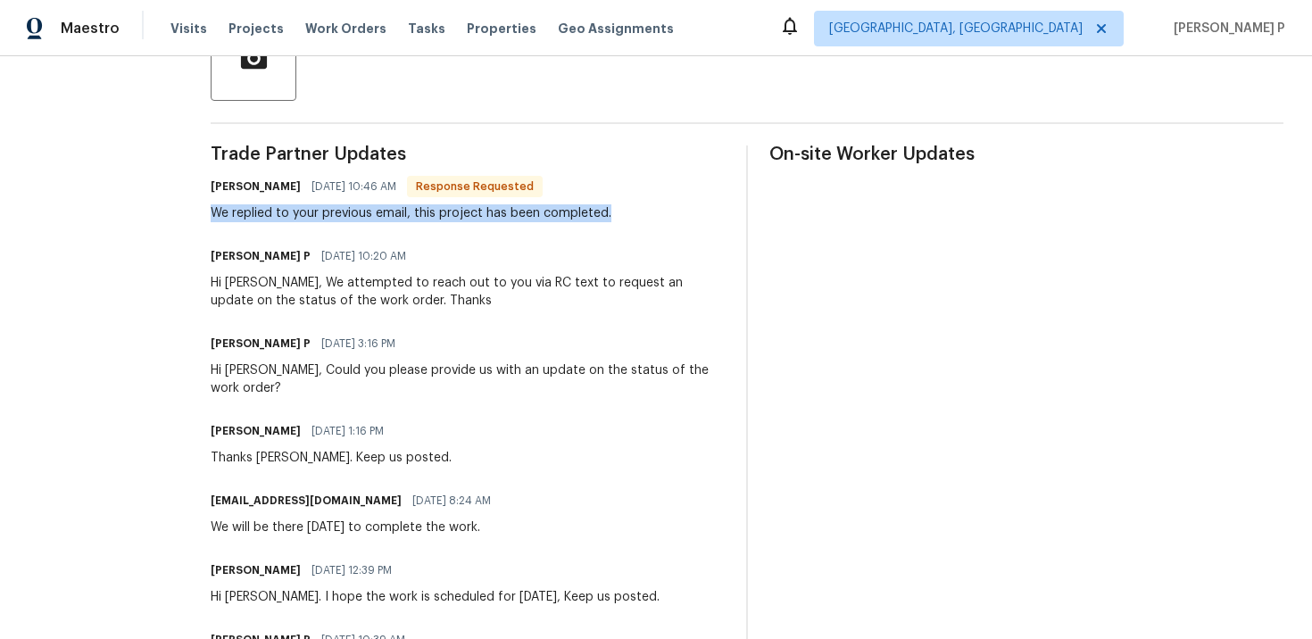
drag, startPoint x: 241, startPoint y: 213, endPoint x: 641, endPoint y: 217, distance: 399.8
click at [641, 217] on div "[PERSON_NAME] [DATE] 10:46 AM Response Requested We replied to your previous em…" at bounding box center [468, 198] width 514 height 48
click at [406, 258] on span "[DATE] 10:20 AM" at bounding box center [363, 256] width 85 height 18
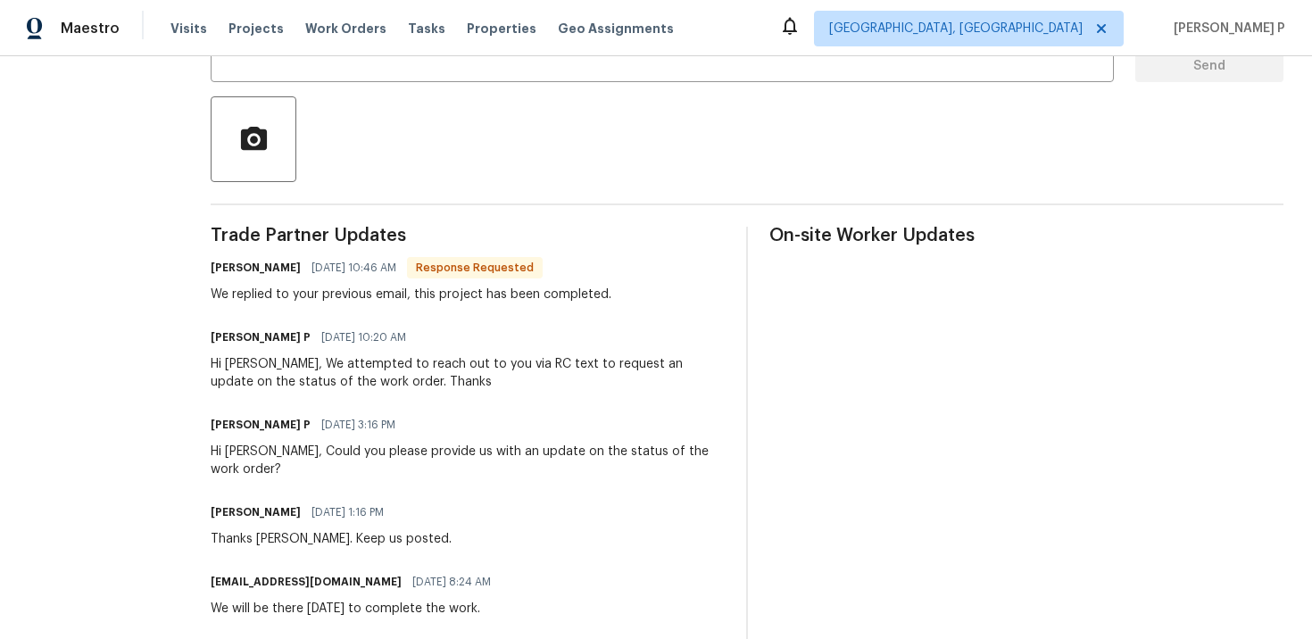
scroll to position [244, 0]
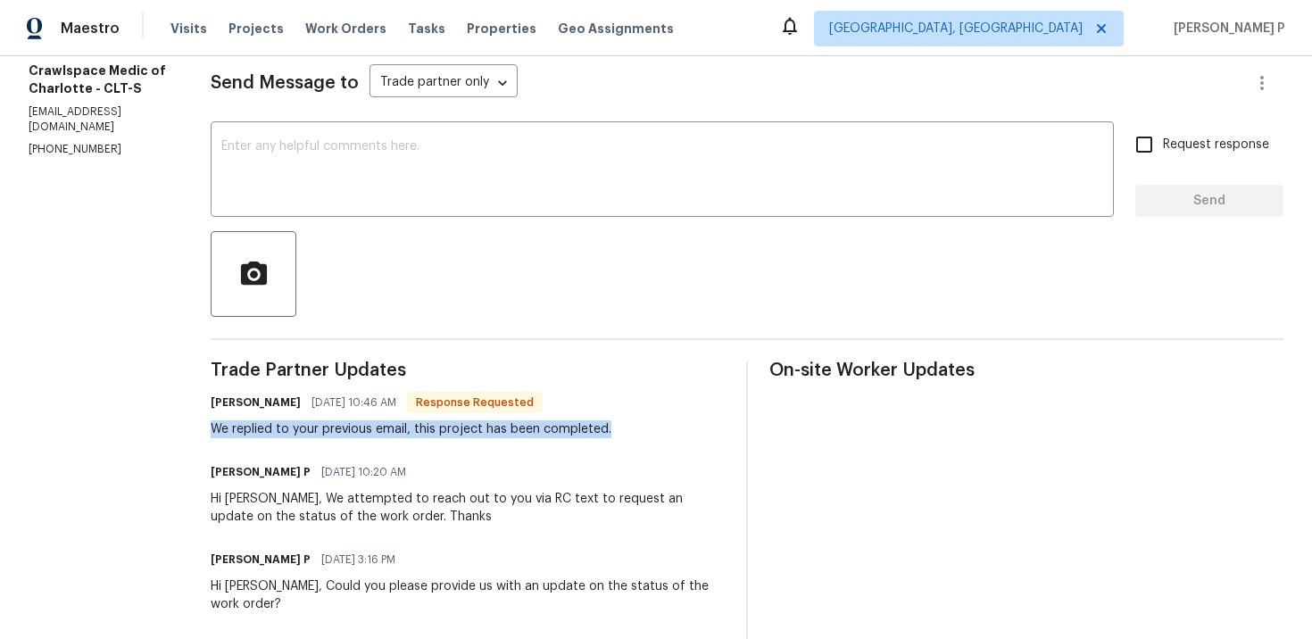
drag, startPoint x: 244, startPoint y: 428, endPoint x: 659, endPoint y: 435, distance: 415.9
click at [659, 435] on div "[PERSON_NAME] [DATE] 10:46 AM Response Requested We replied to your previous em…" at bounding box center [468, 414] width 514 height 48
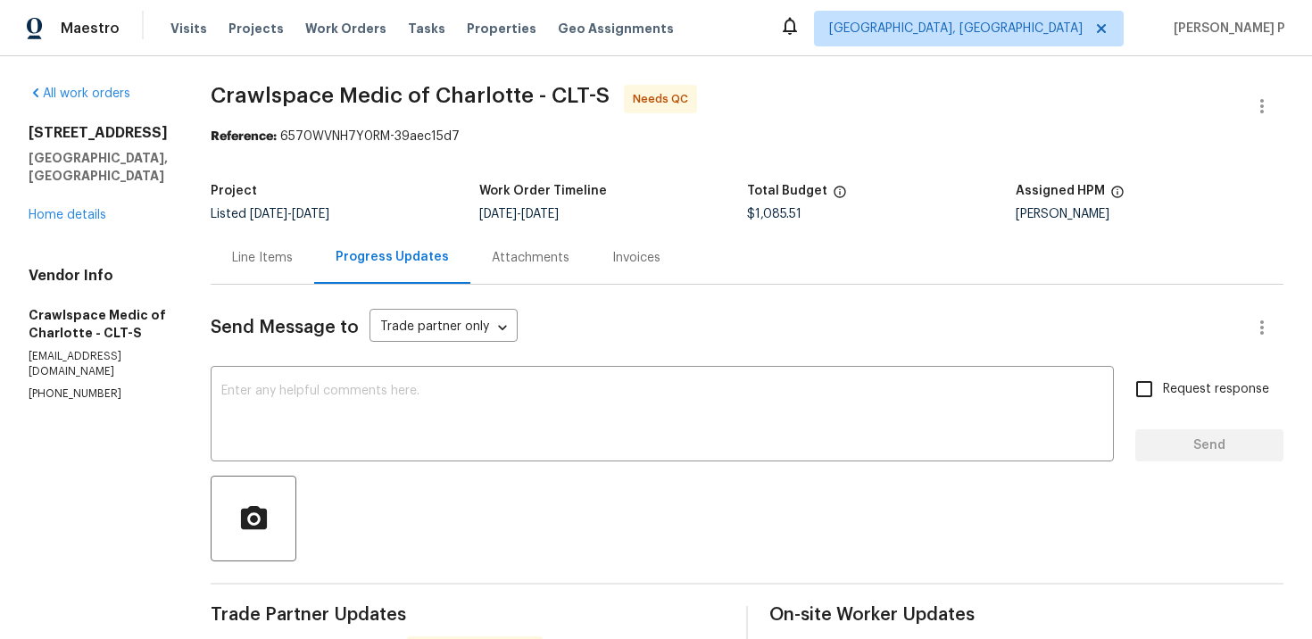
click at [293, 253] on div "Line Items" at bounding box center [262, 258] width 61 height 18
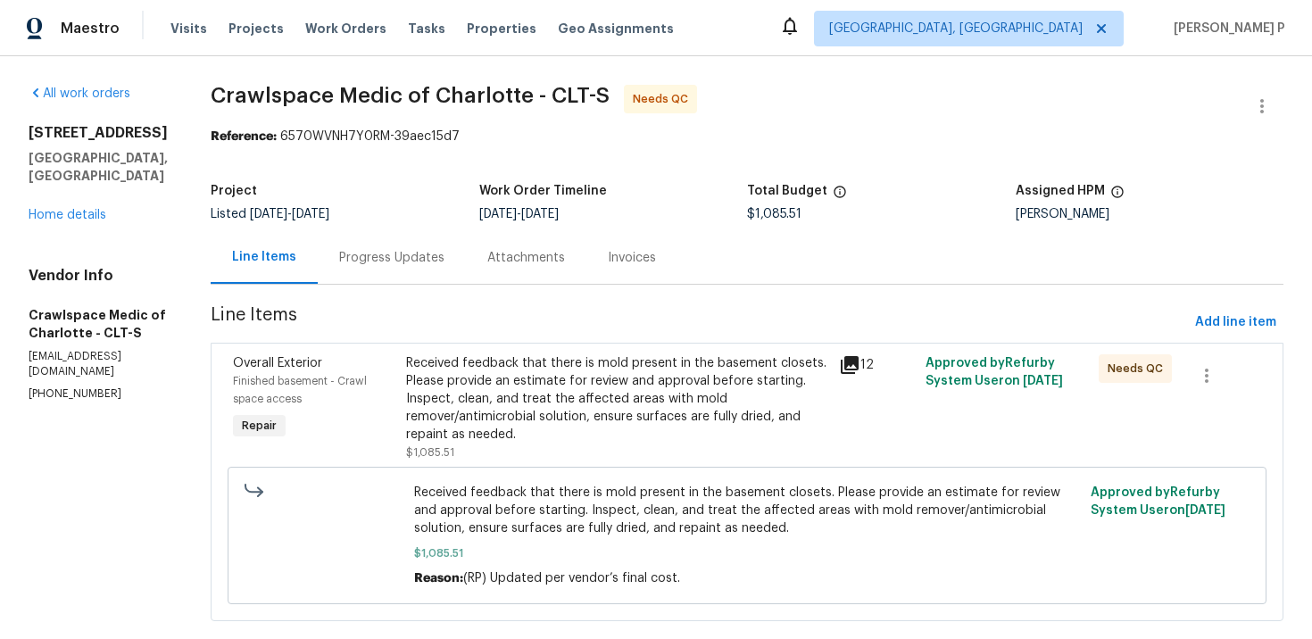
click at [530, 382] on div "Received feedback that there is mold present in the basement closets. Please pr…" at bounding box center [617, 398] width 422 height 89
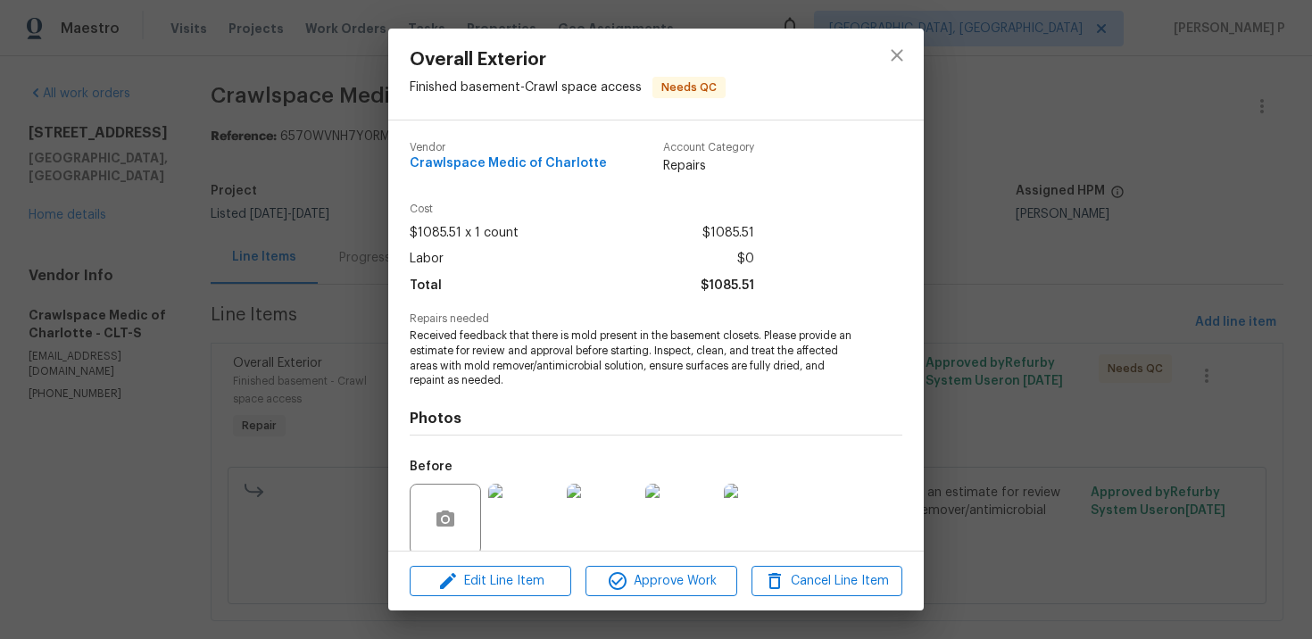
scroll to position [138, 0]
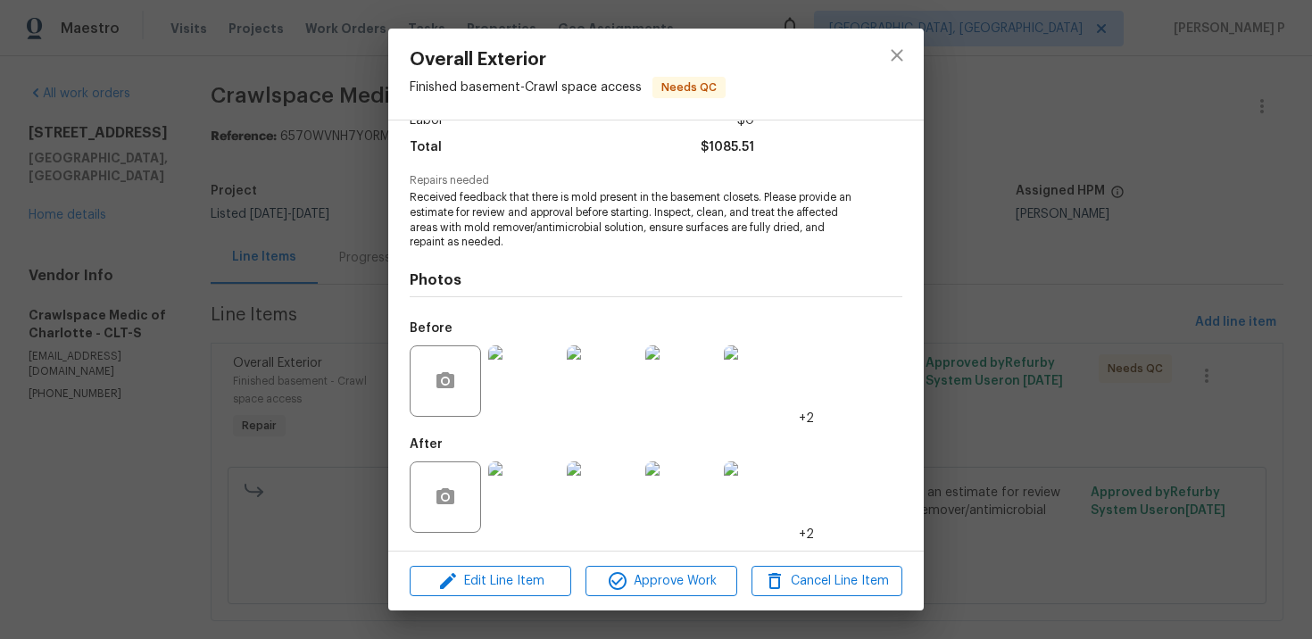
click at [512, 389] on img at bounding box center [523, 380] width 71 height 71
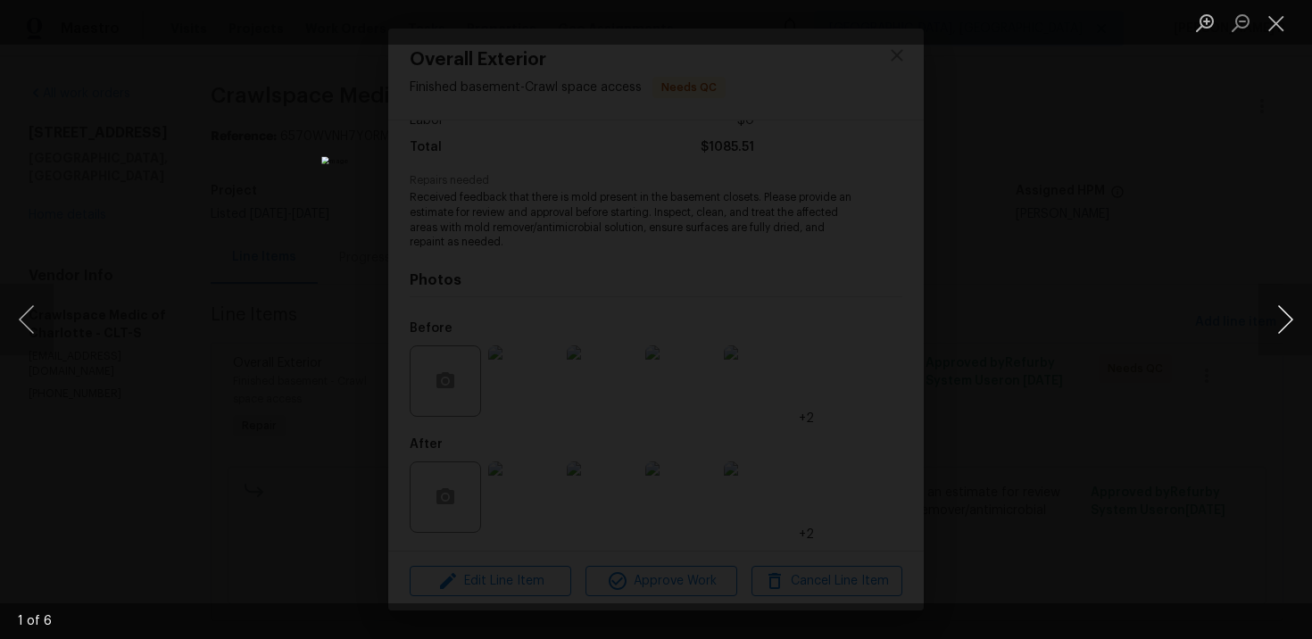
click at [1284, 313] on button "Next image" at bounding box center [1285, 319] width 54 height 71
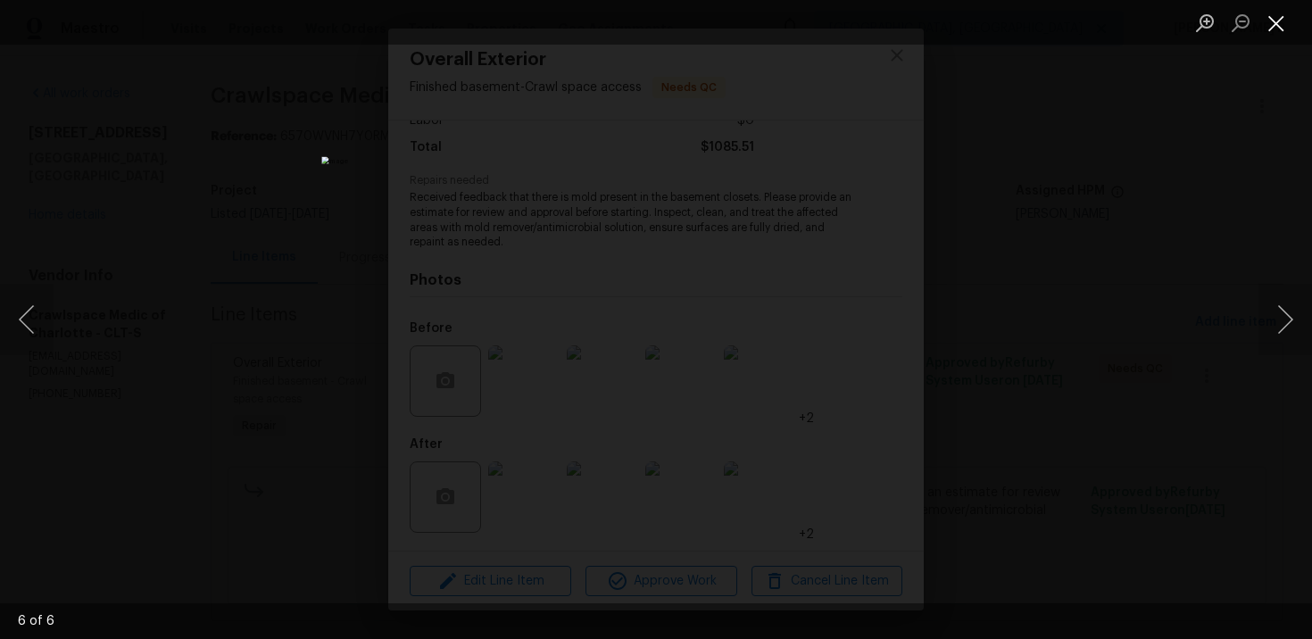
click at [1282, 26] on button "Close lightbox" at bounding box center [1276, 22] width 36 height 31
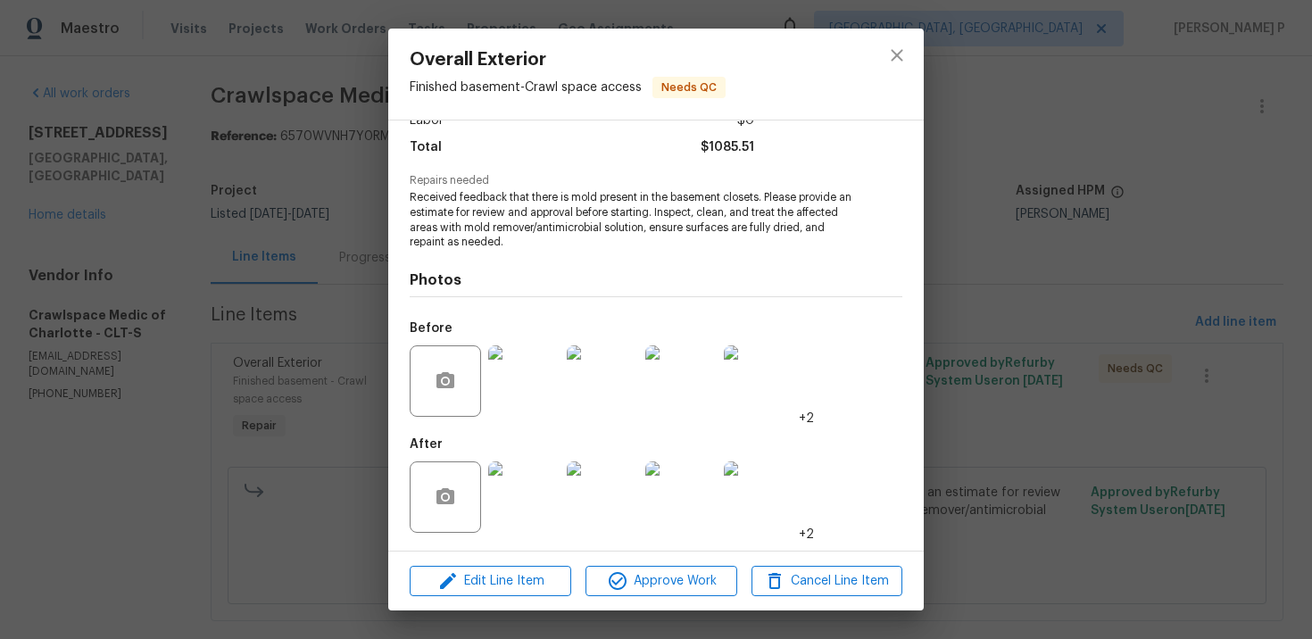
click at [533, 496] on img at bounding box center [523, 496] width 71 height 71
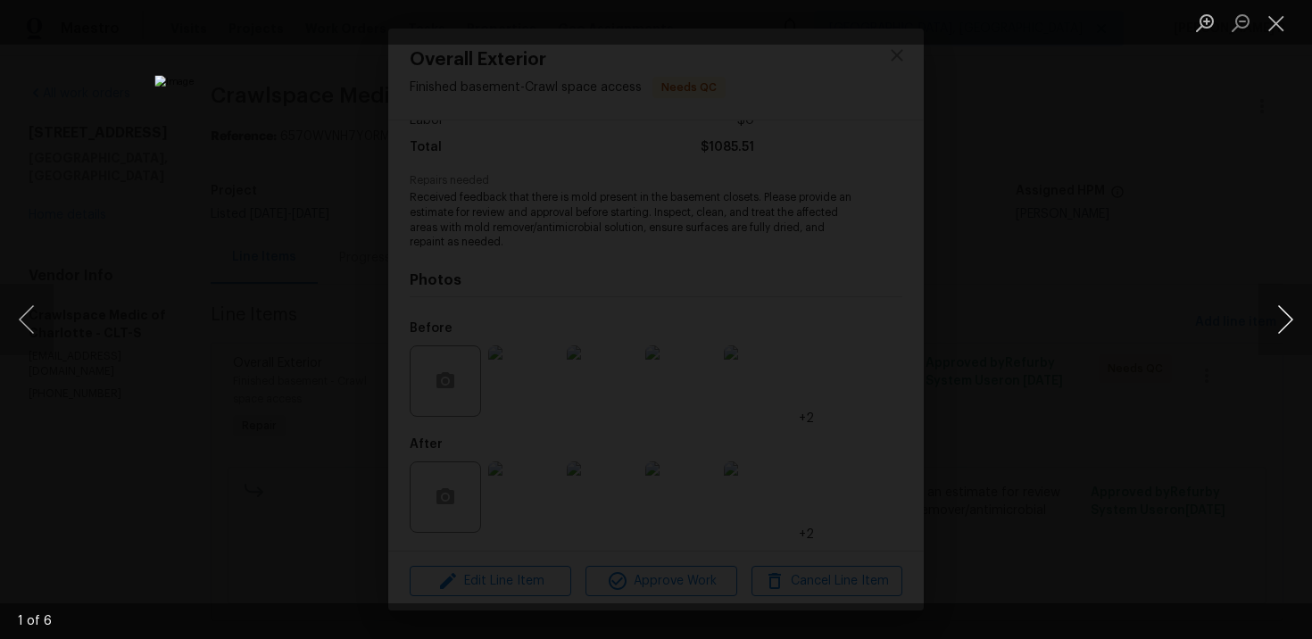
click at [1286, 317] on button "Next image" at bounding box center [1285, 319] width 54 height 71
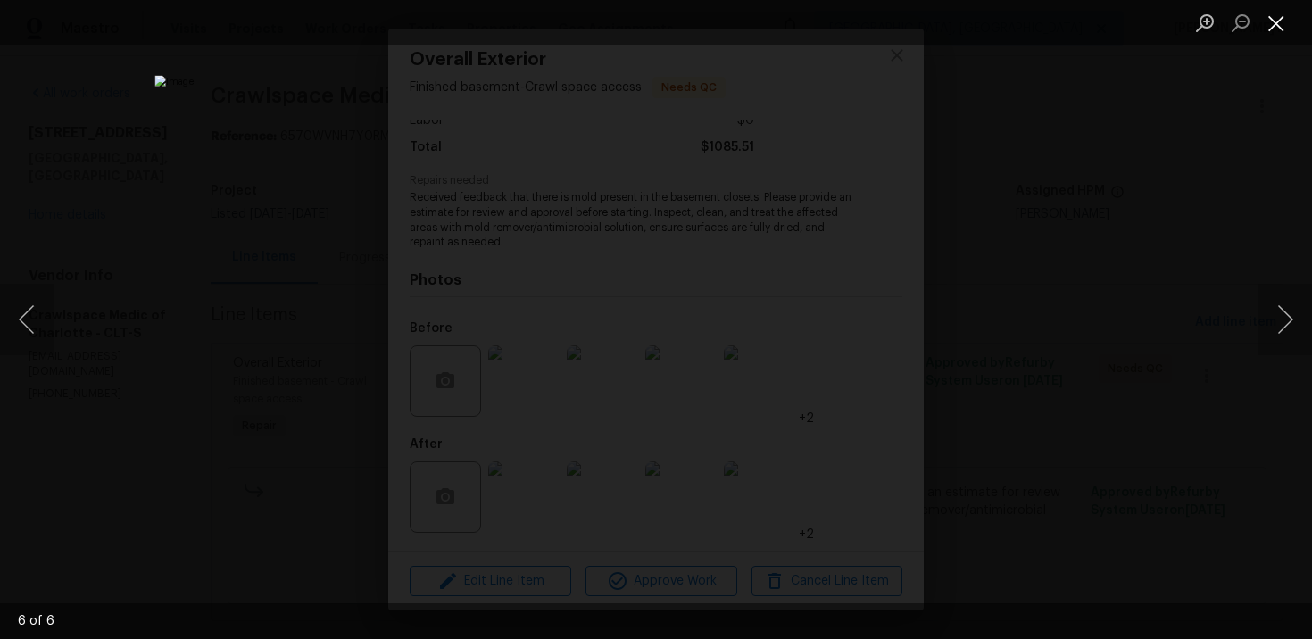
click at [1275, 19] on button "Close lightbox" at bounding box center [1276, 22] width 36 height 31
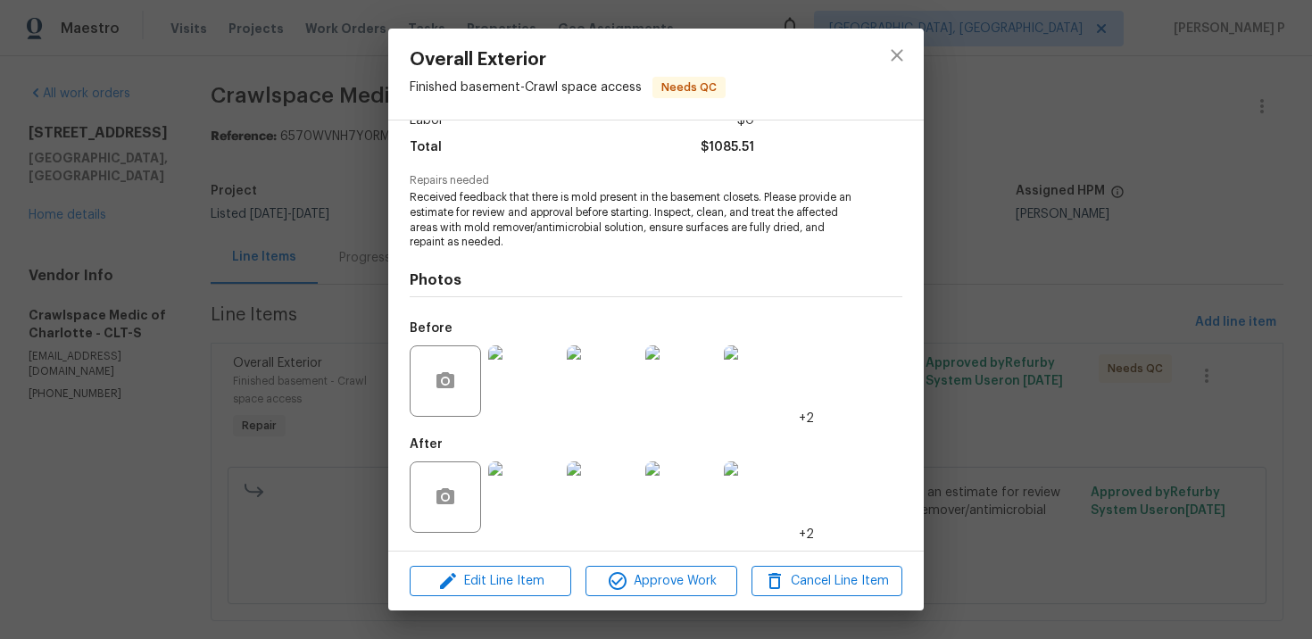
click at [510, 390] on img at bounding box center [523, 380] width 71 height 71
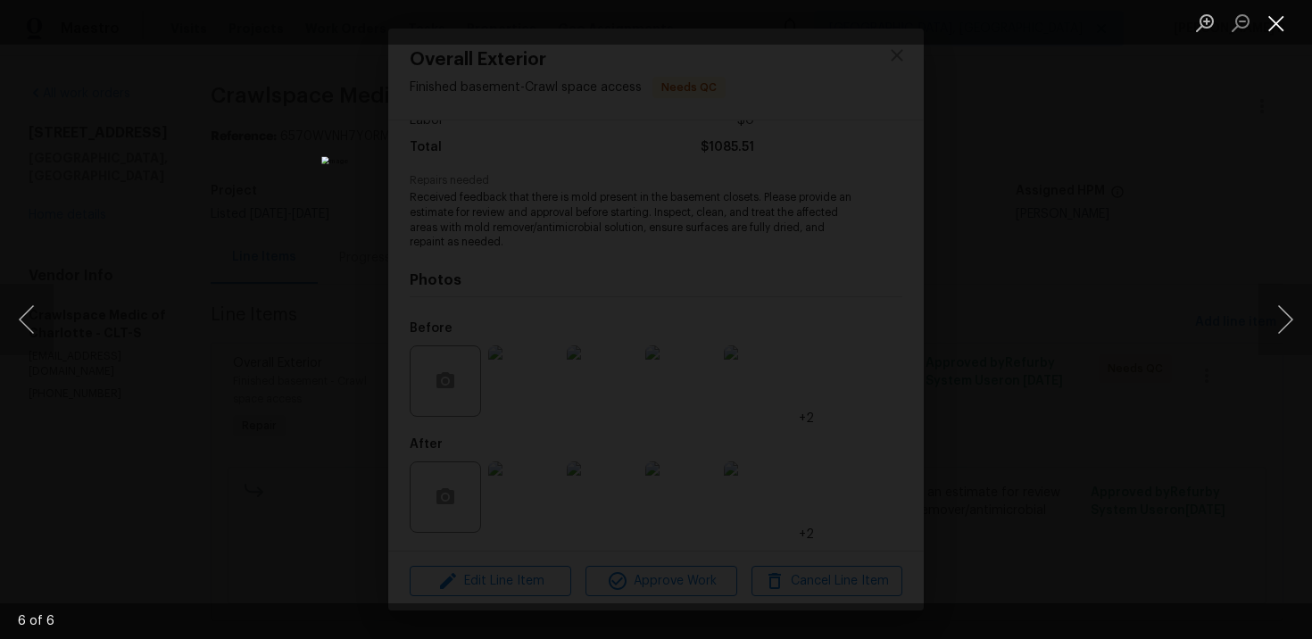
click at [1272, 30] on button "Close lightbox" at bounding box center [1276, 22] width 36 height 31
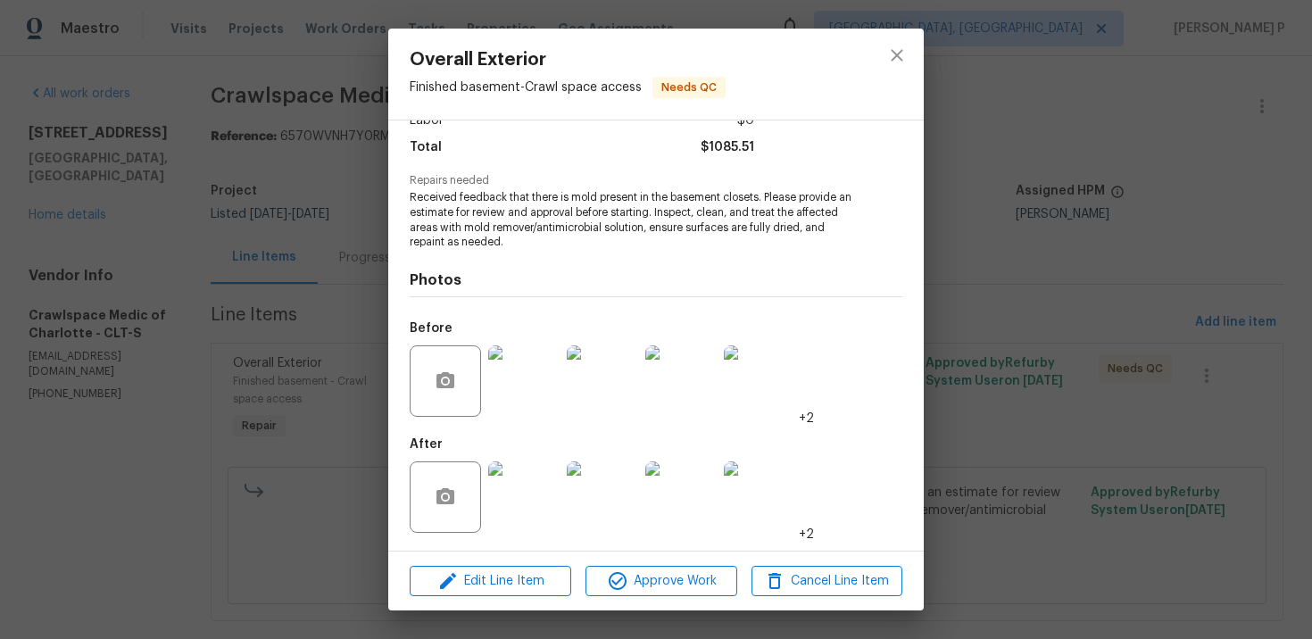
click at [517, 515] on img at bounding box center [523, 496] width 71 height 71
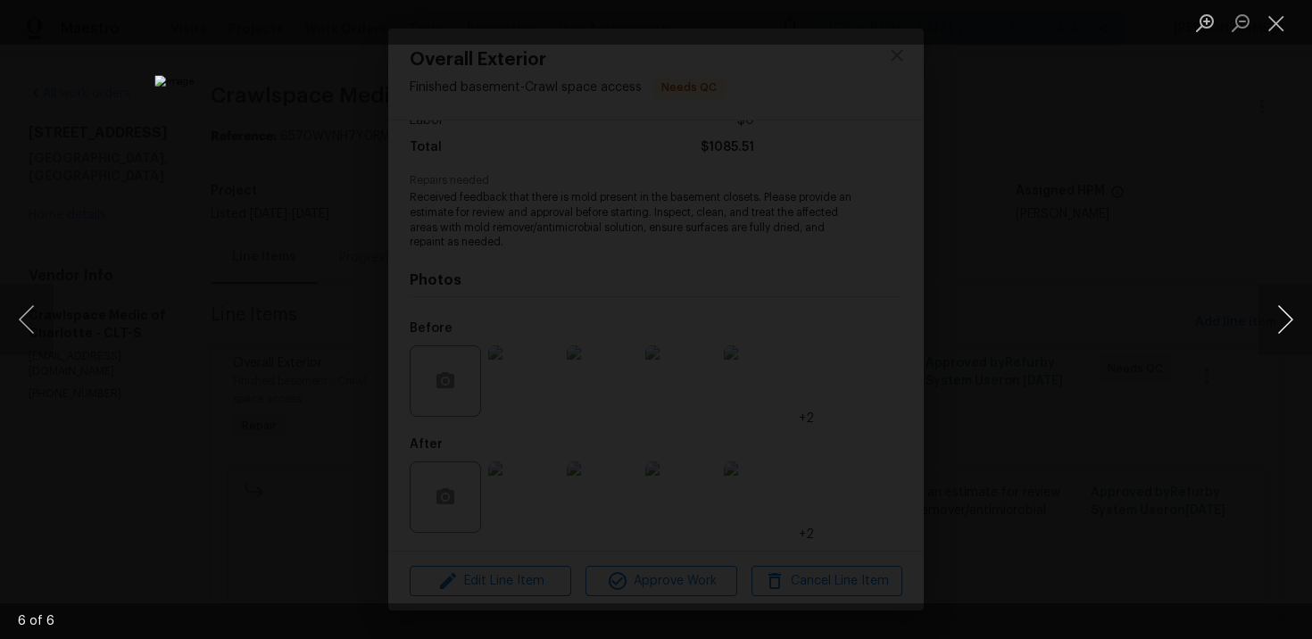
click at [1292, 327] on button "Next image" at bounding box center [1285, 319] width 54 height 71
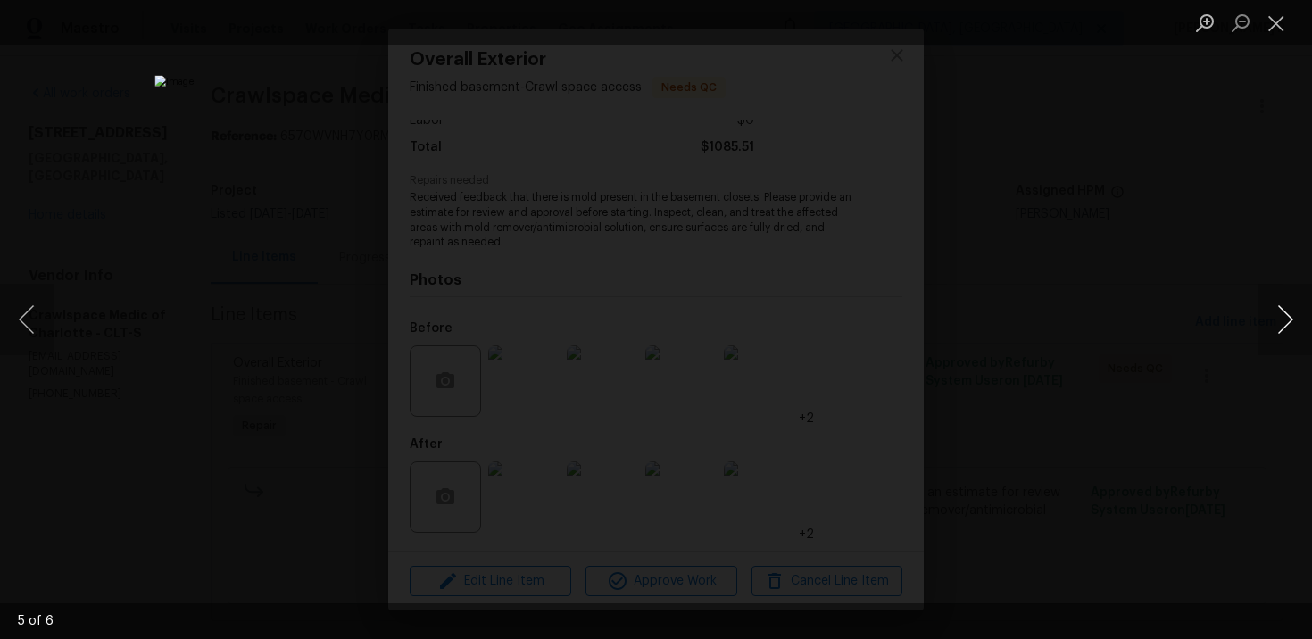
click at [1291, 330] on button "Next image" at bounding box center [1285, 319] width 54 height 71
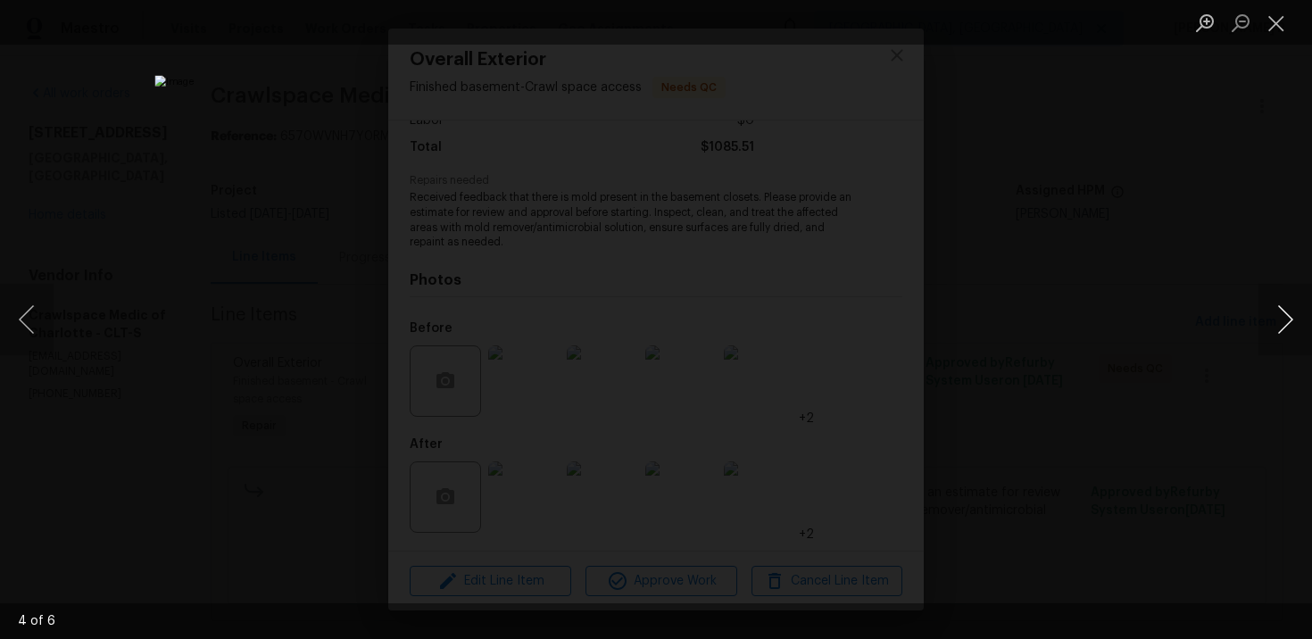
click at [1291, 330] on button "Next image" at bounding box center [1285, 319] width 54 height 71
click at [1273, 33] on button "Close lightbox" at bounding box center [1276, 22] width 36 height 31
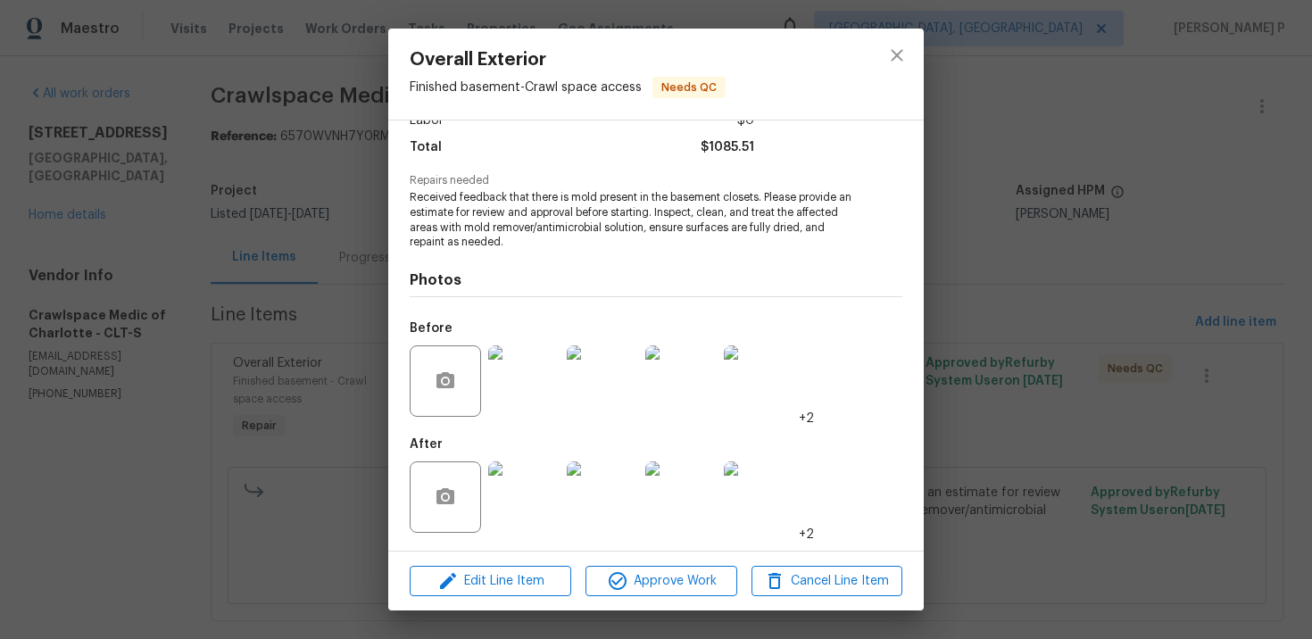
click at [767, 401] on img at bounding box center [759, 380] width 71 height 71
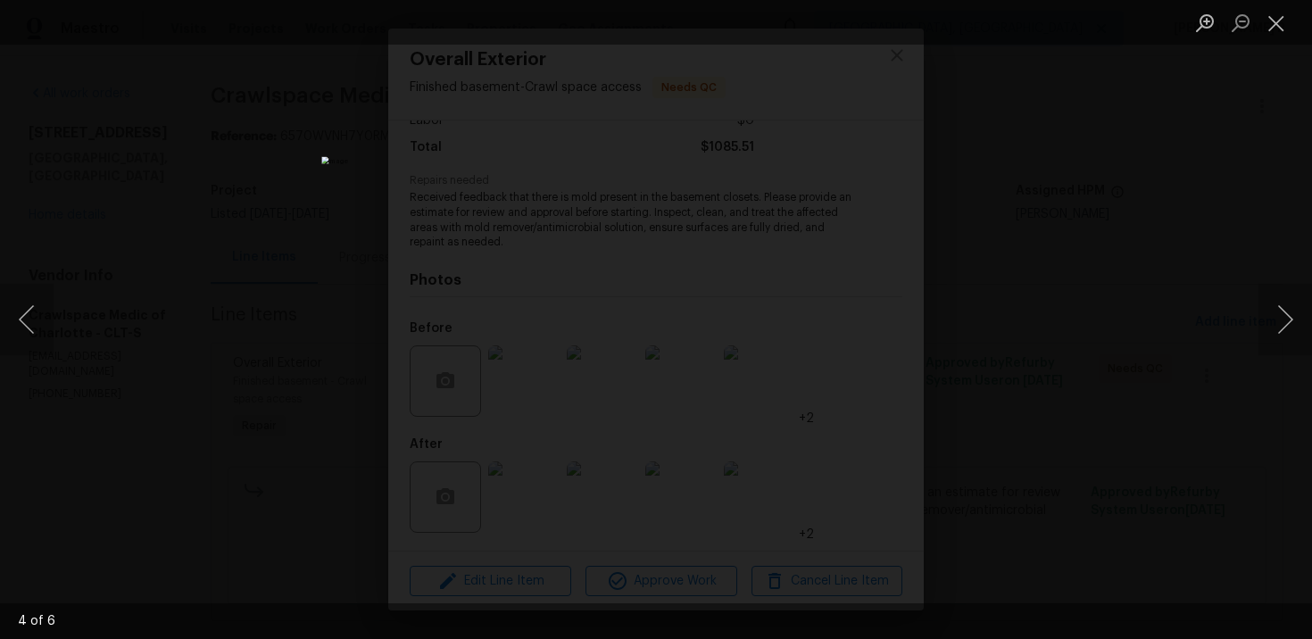
click at [1254, 331] on div "Lightbox" at bounding box center [656, 319] width 1312 height 639
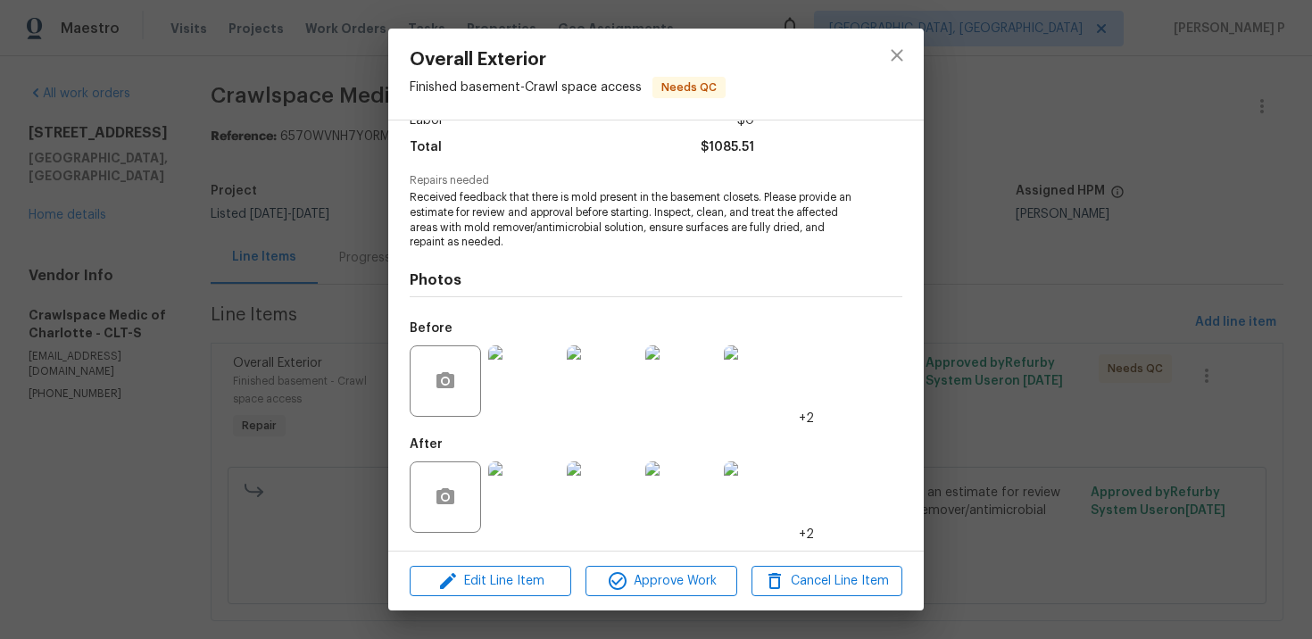
click at [1025, 456] on div "Overall Exterior Finished basement - Crawl space access Needs QC Vendor Crawlsp…" at bounding box center [656, 319] width 1312 height 639
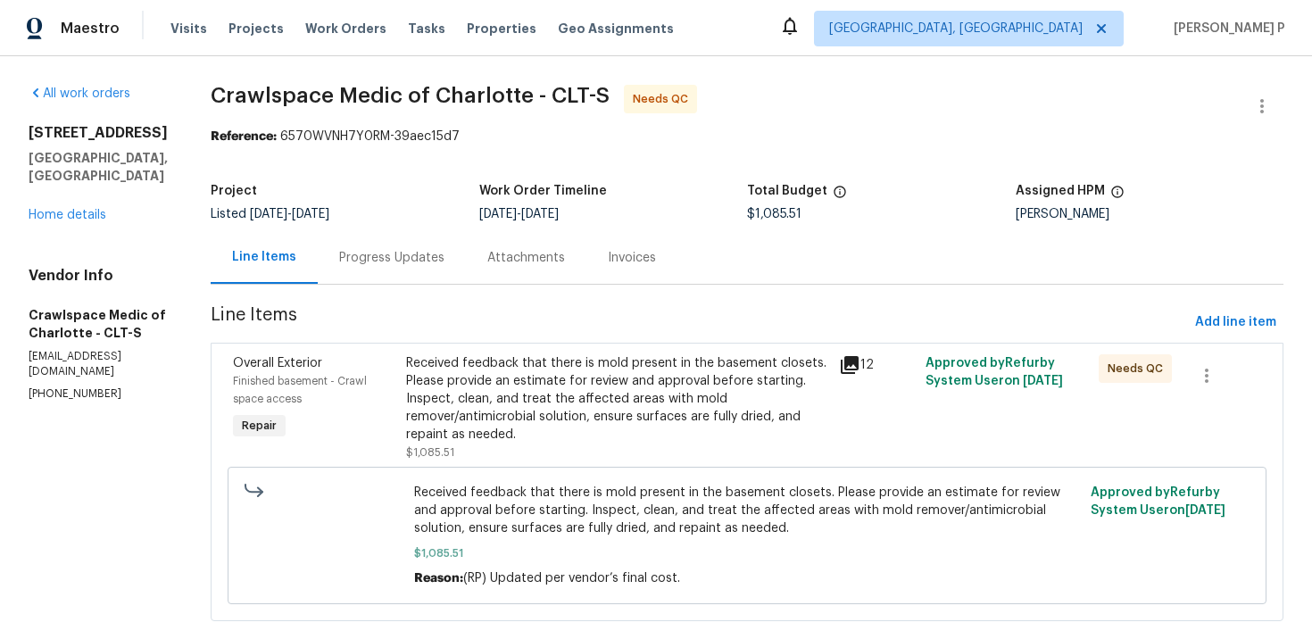
click at [438, 284] on div "Line Items Progress Updates Attachments Invoices" at bounding box center [747, 258] width 1073 height 54
click at [427, 252] on div "Progress Updates" at bounding box center [391, 258] width 105 height 18
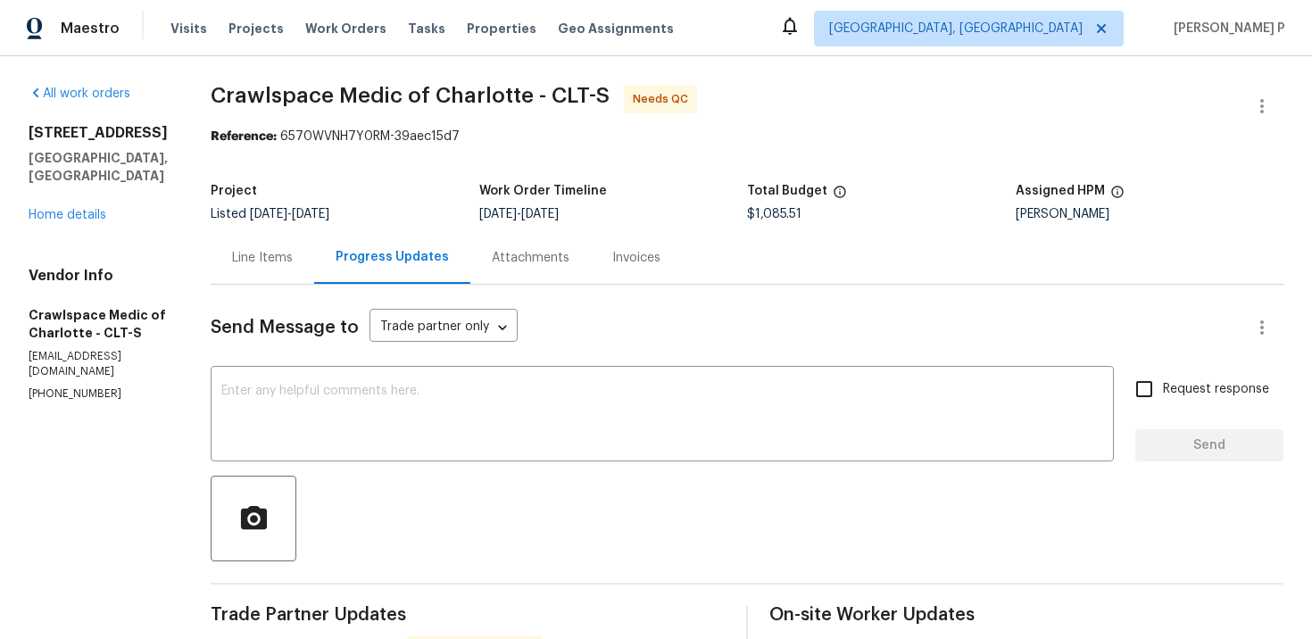
click at [260, 264] on div "Line Items" at bounding box center [263, 257] width 104 height 53
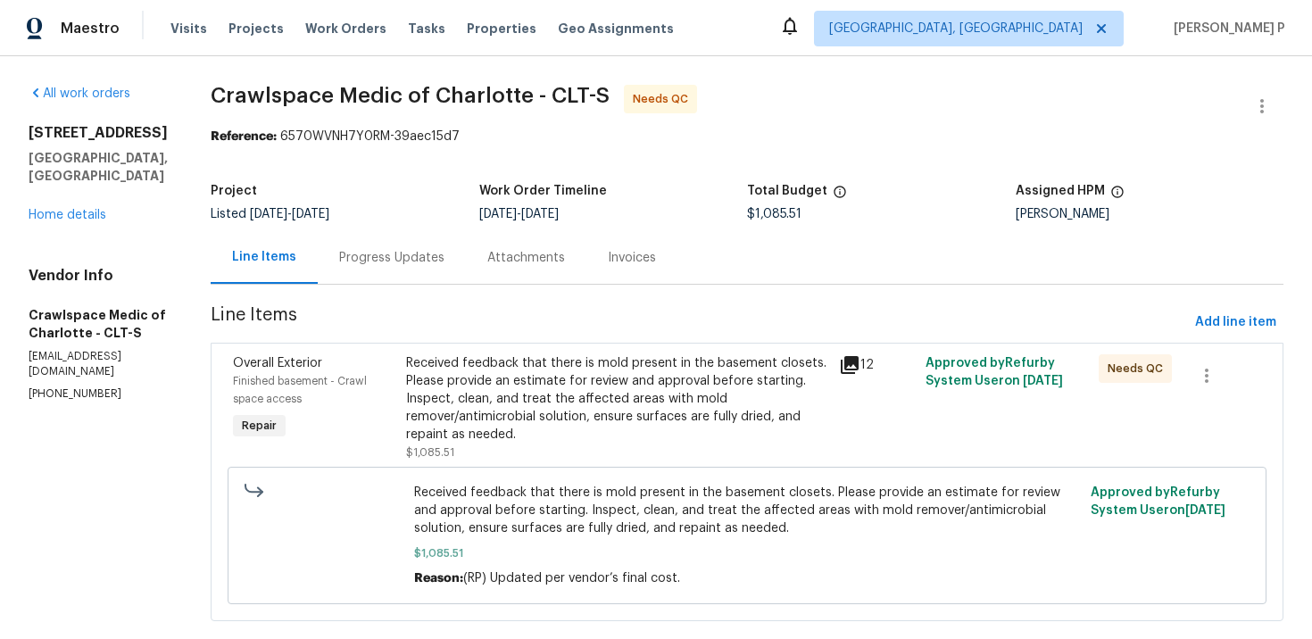
click at [411, 253] on div "Progress Updates" at bounding box center [391, 258] width 105 height 18
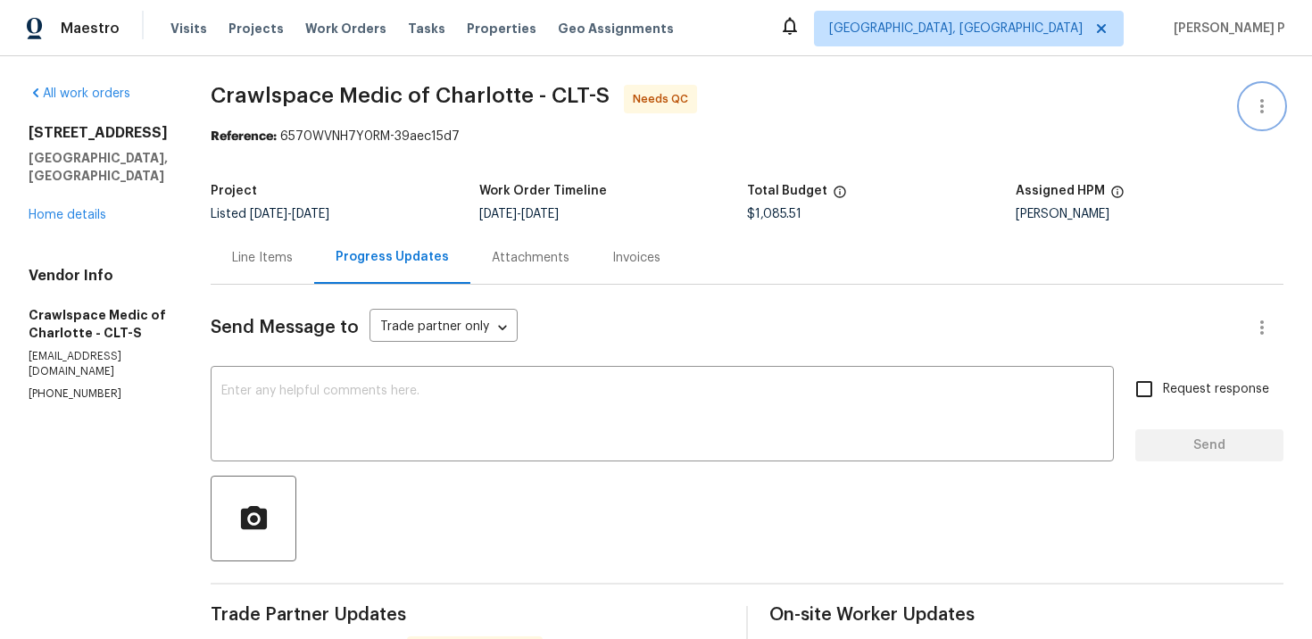
click at [1259, 104] on icon "button" at bounding box center [1261, 105] width 21 height 21
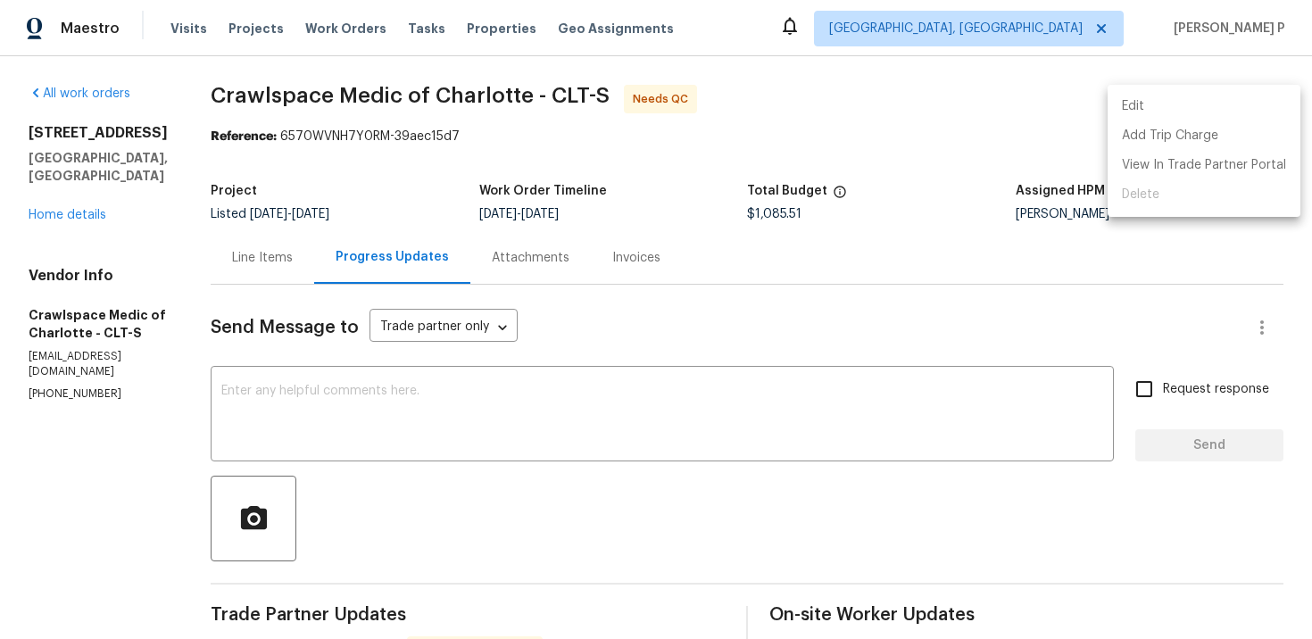
click at [1164, 101] on li "Edit" at bounding box center [1203, 106] width 193 height 29
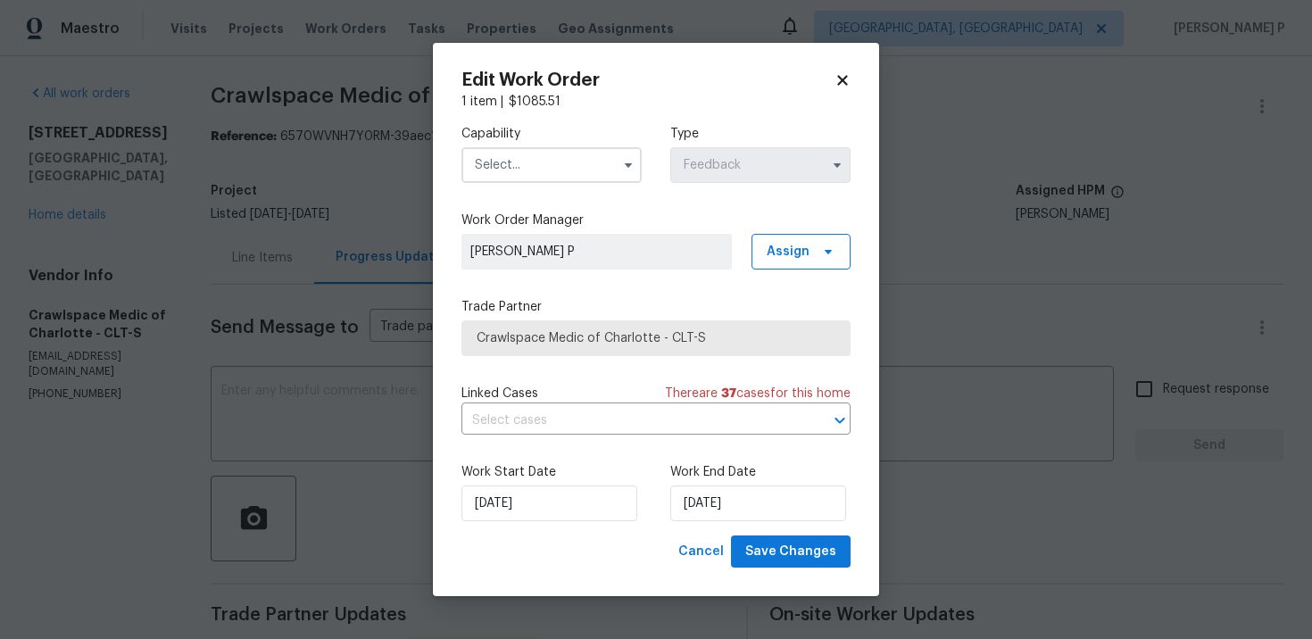
click at [525, 158] on input "text" at bounding box center [551, 165] width 180 height 36
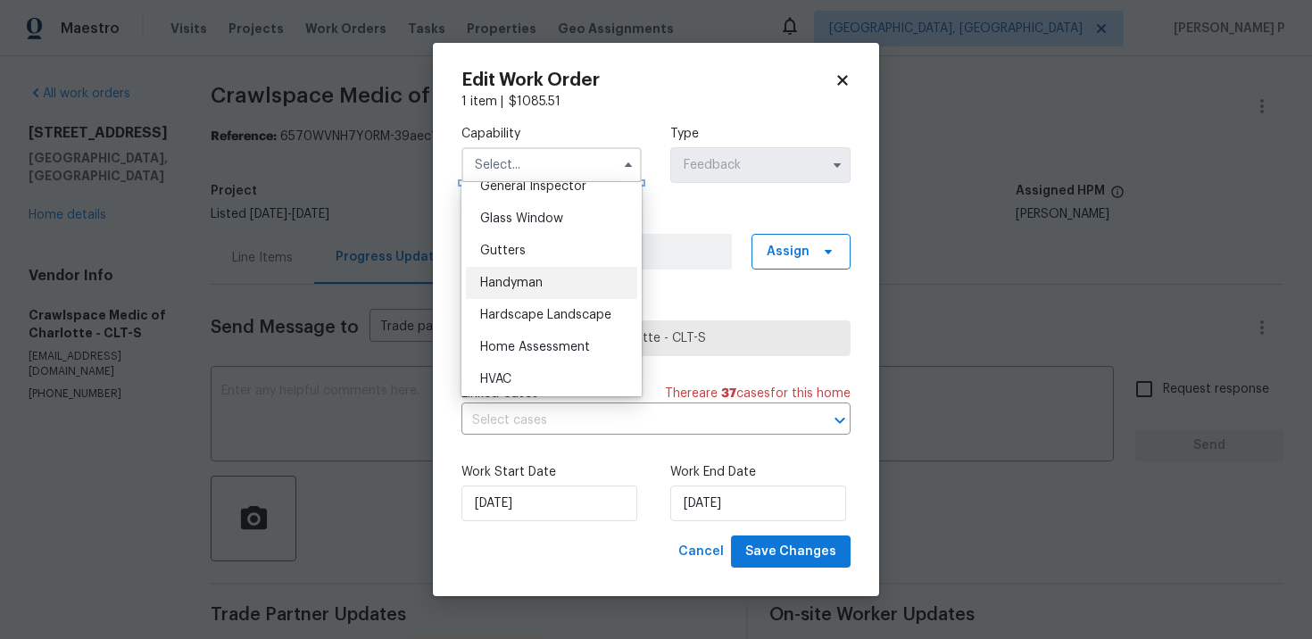
scroll to position [898, 0]
click at [522, 291] on span "Handyman" at bounding box center [511, 286] width 62 height 12
type input "Handyman"
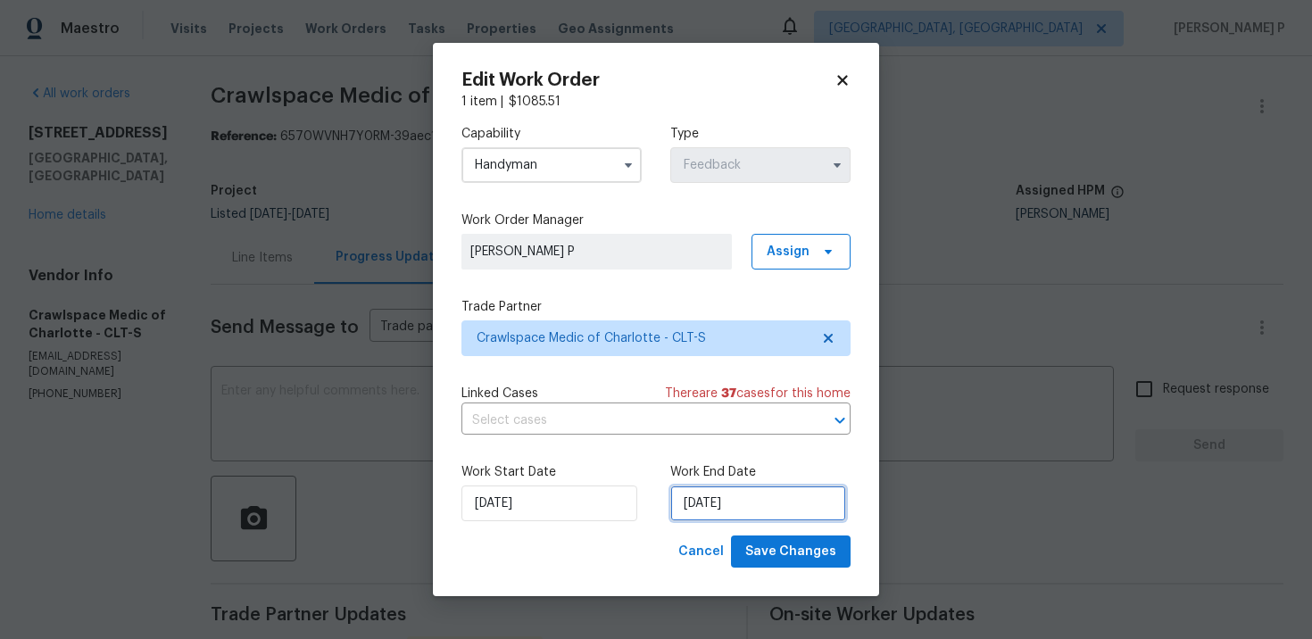
click at [700, 508] on input "9/16/2025" at bounding box center [758, 503] width 176 height 36
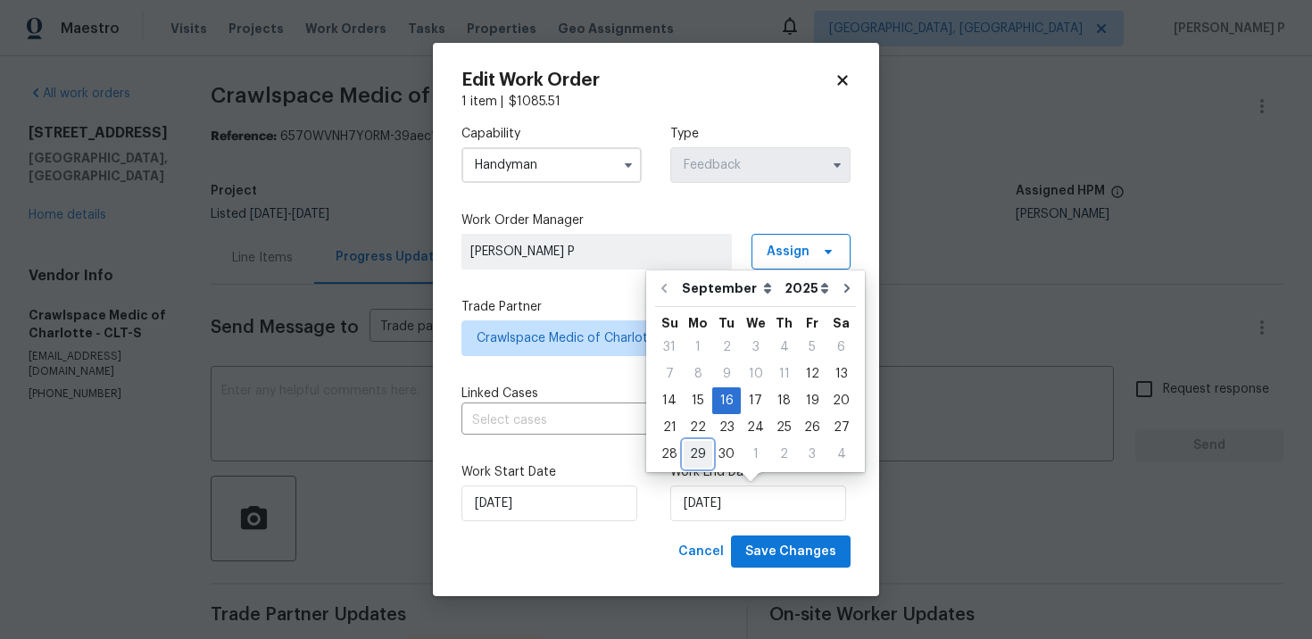
click at [703, 452] on div "29" at bounding box center [698, 454] width 29 height 25
type input "[DATE]"
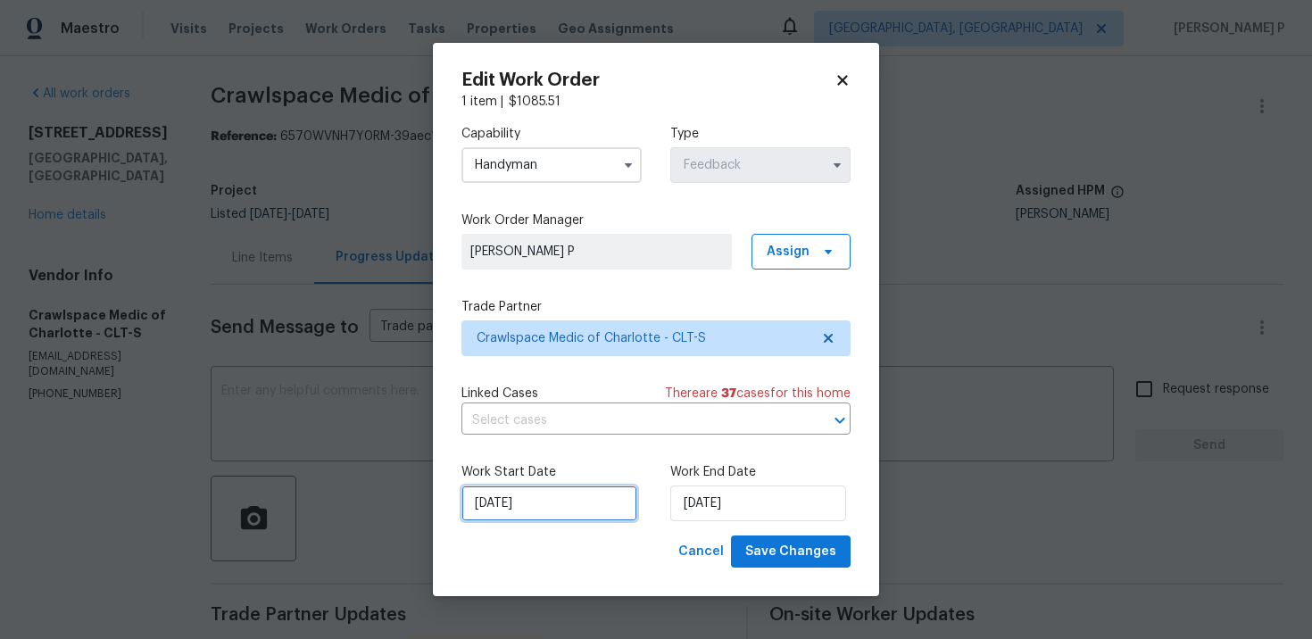
click at [582, 513] on input "9/12/2025" at bounding box center [549, 503] width 176 height 36
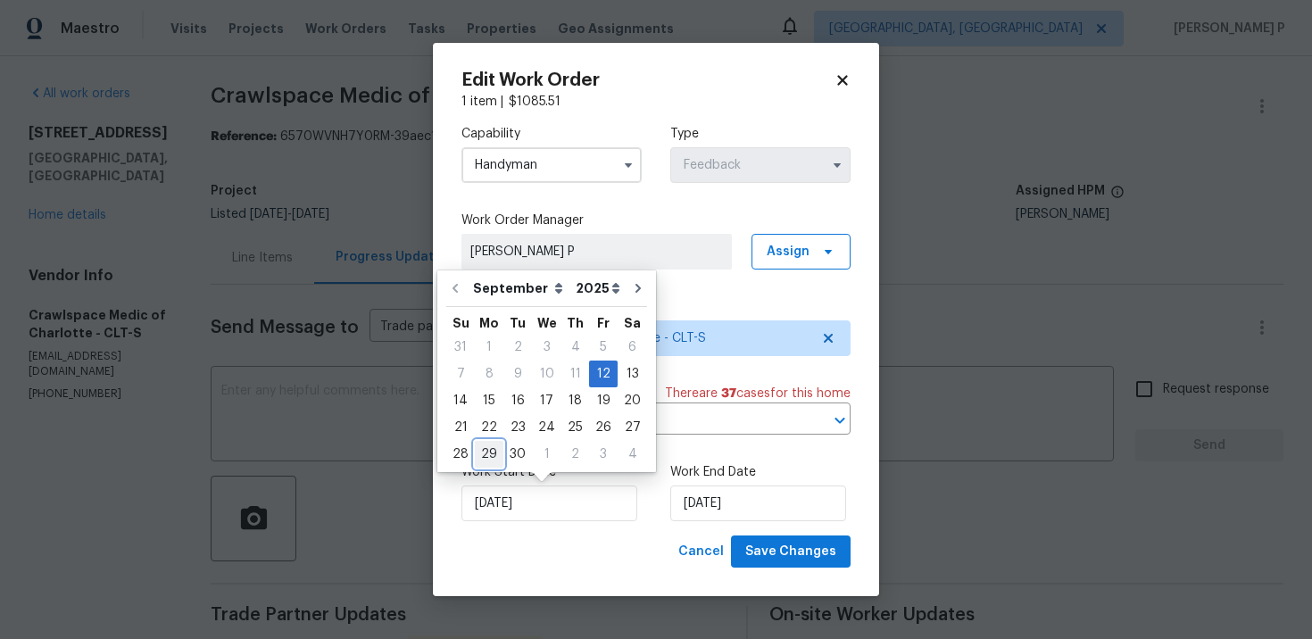
click at [490, 454] on div "29" at bounding box center [489, 454] width 29 height 25
type input "[DATE]"
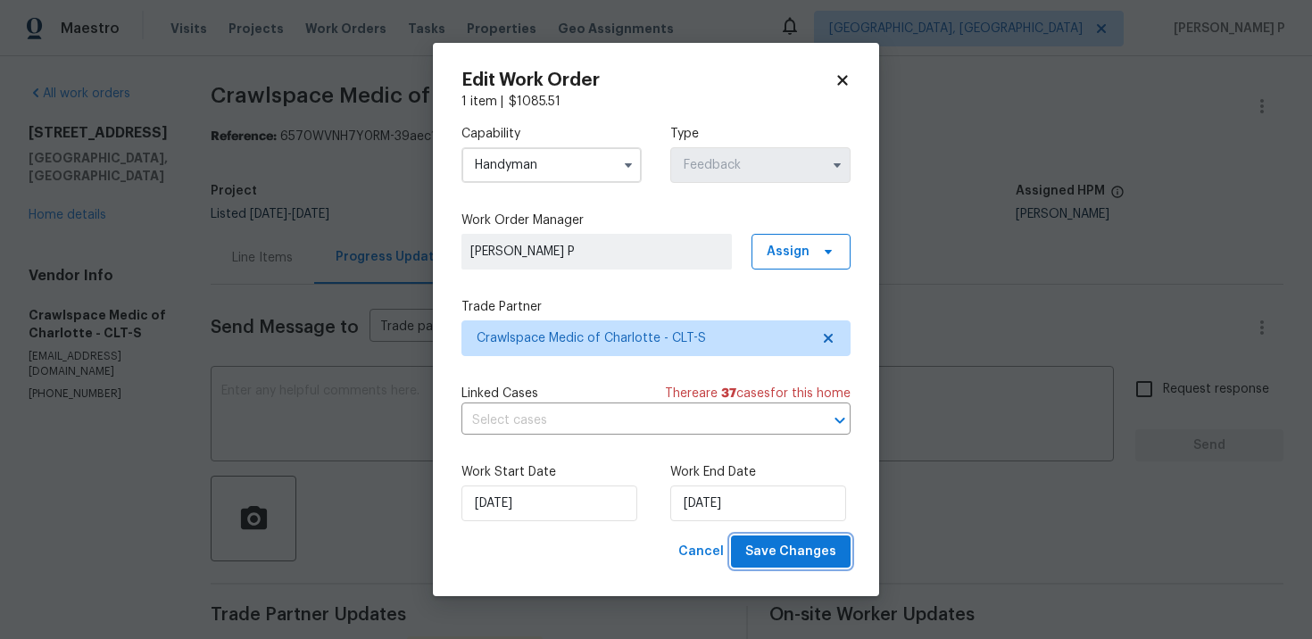
click at [797, 549] on span "Save Changes" at bounding box center [790, 552] width 91 height 22
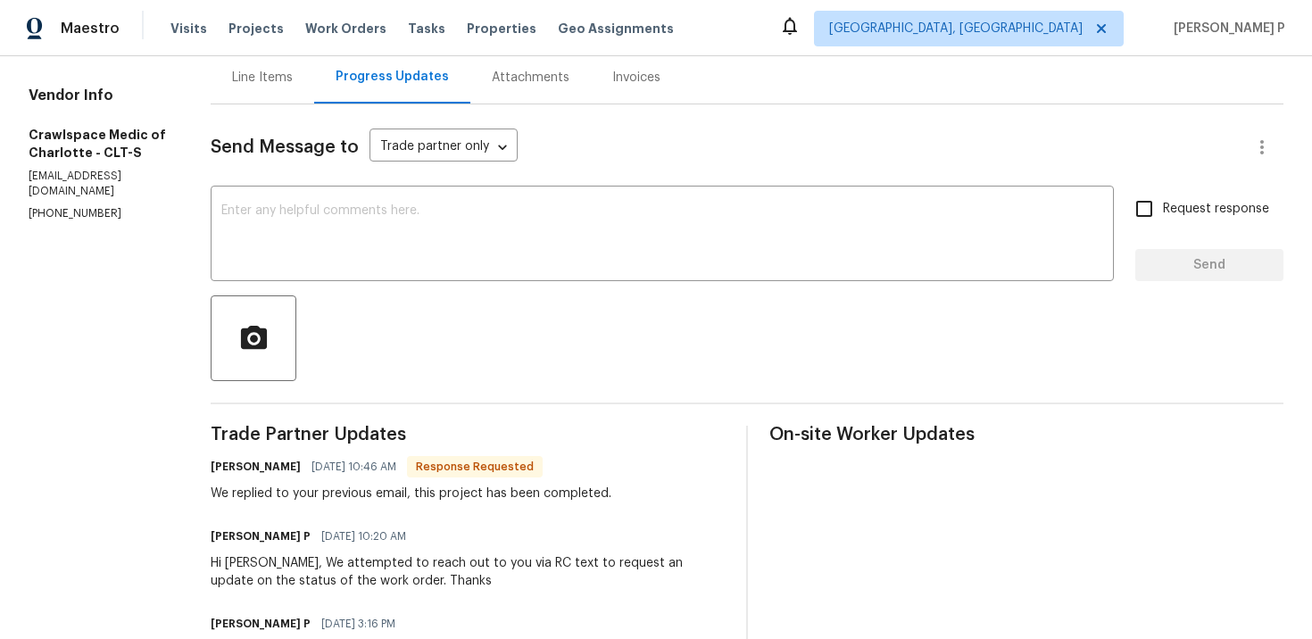
scroll to position [173, 0]
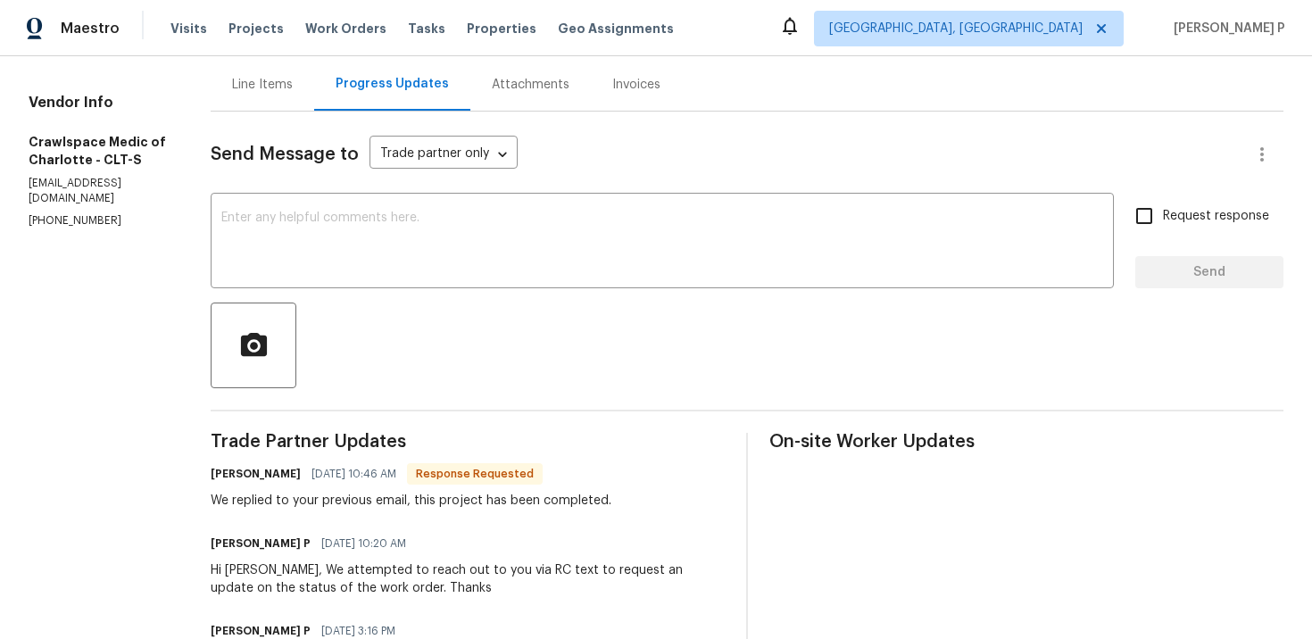
click at [311, 94] on div "Line Items" at bounding box center [263, 84] width 104 height 53
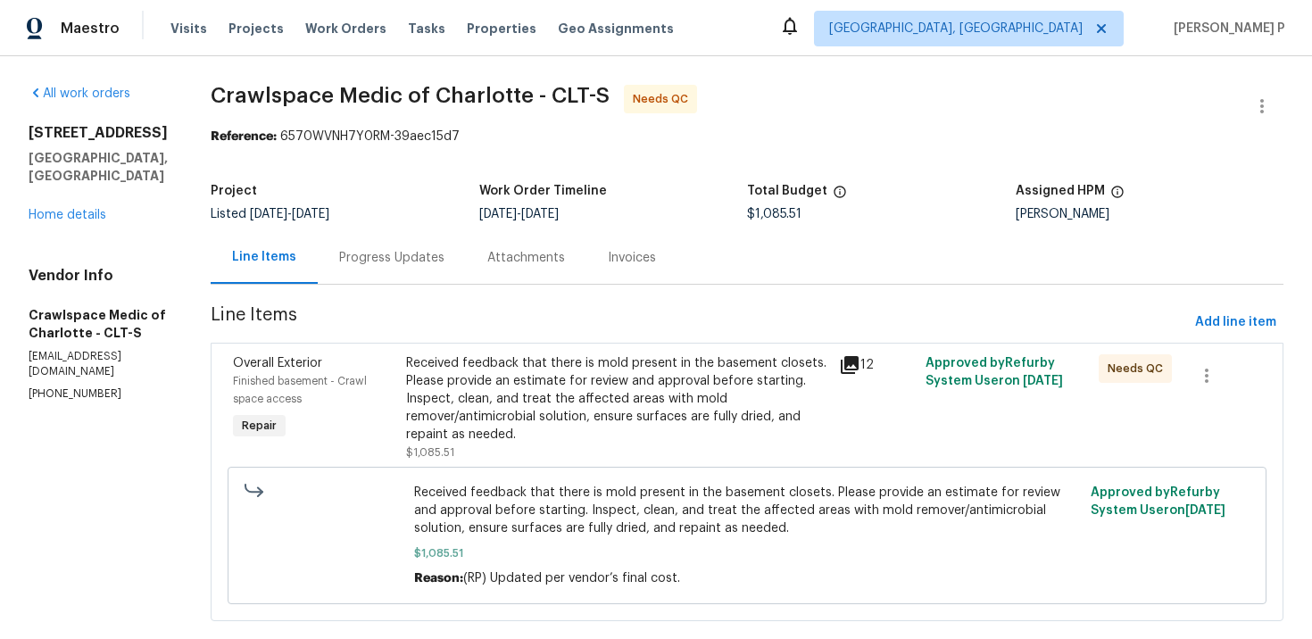
click at [549, 435] on div "Received feedback that there is mold present in the basement closets. Please pr…" at bounding box center [617, 398] width 422 height 89
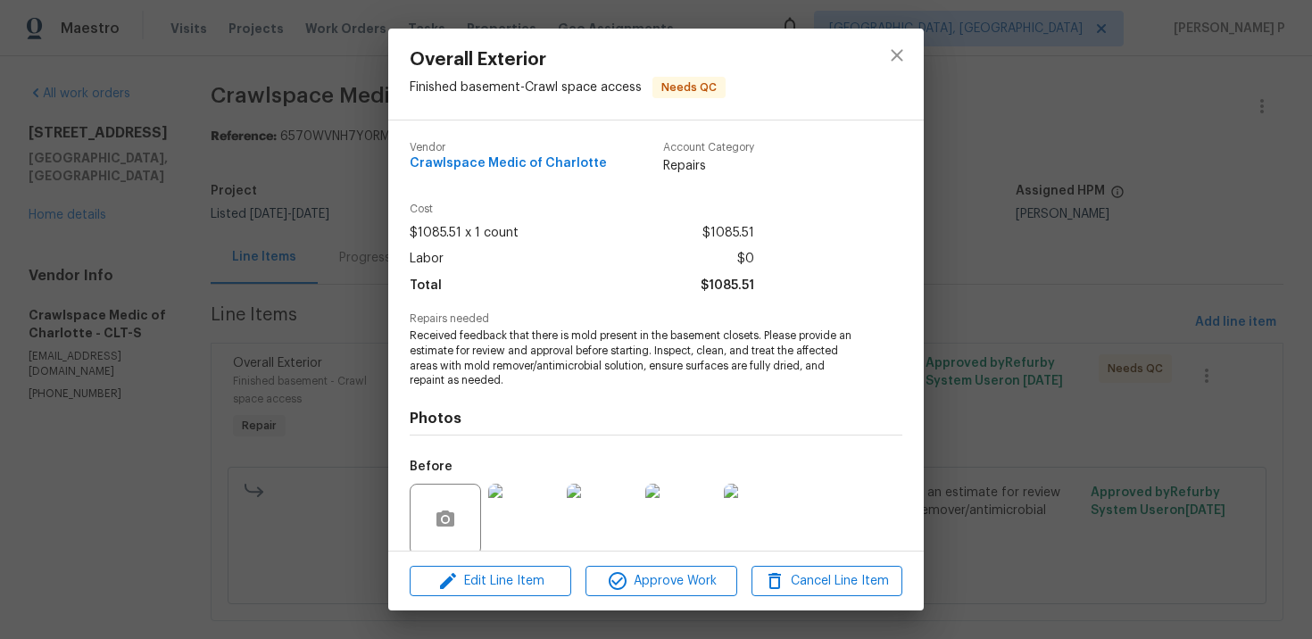
scroll to position [138, 0]
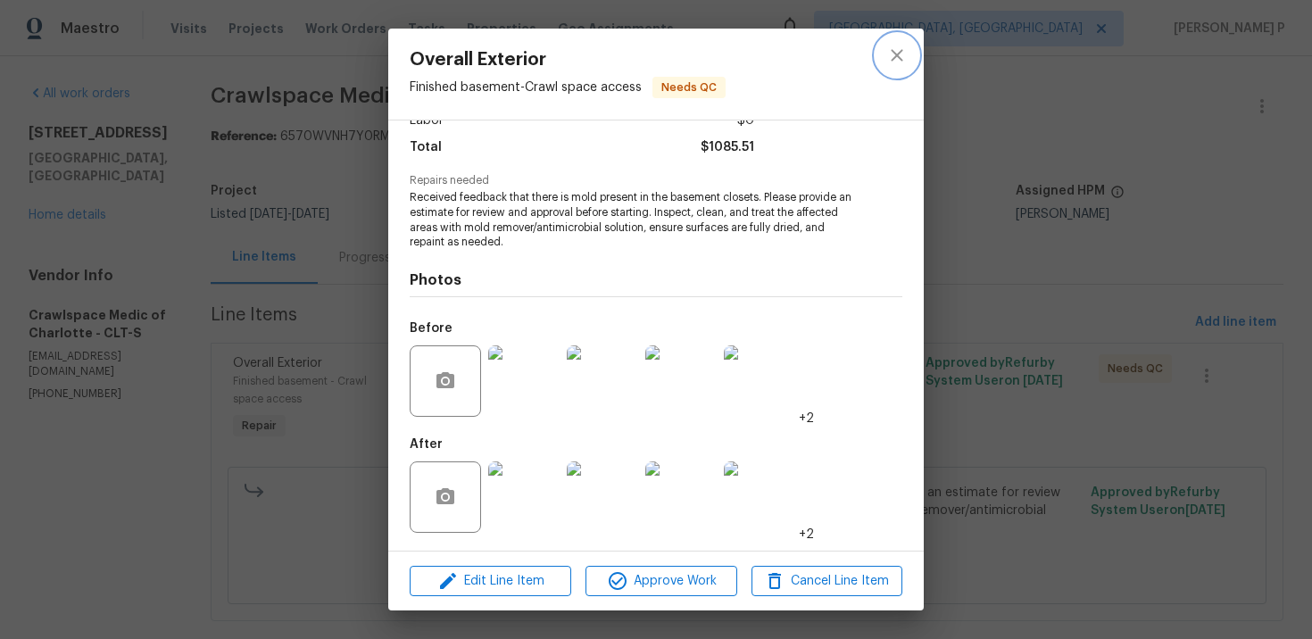
click at [902, 58] on icon "close" at bounding box center [896, 55] width 21 height 21
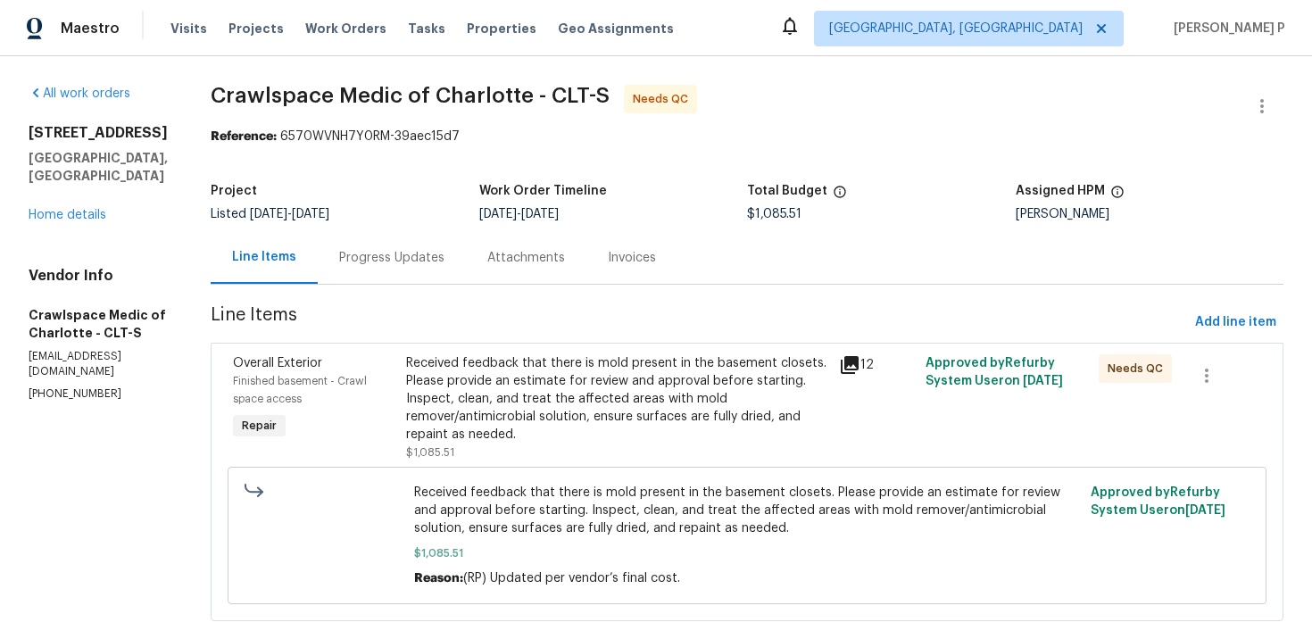
click at [441, 257] on div "Progress Updates" at bounding box center [391, 258] width 105 height 18
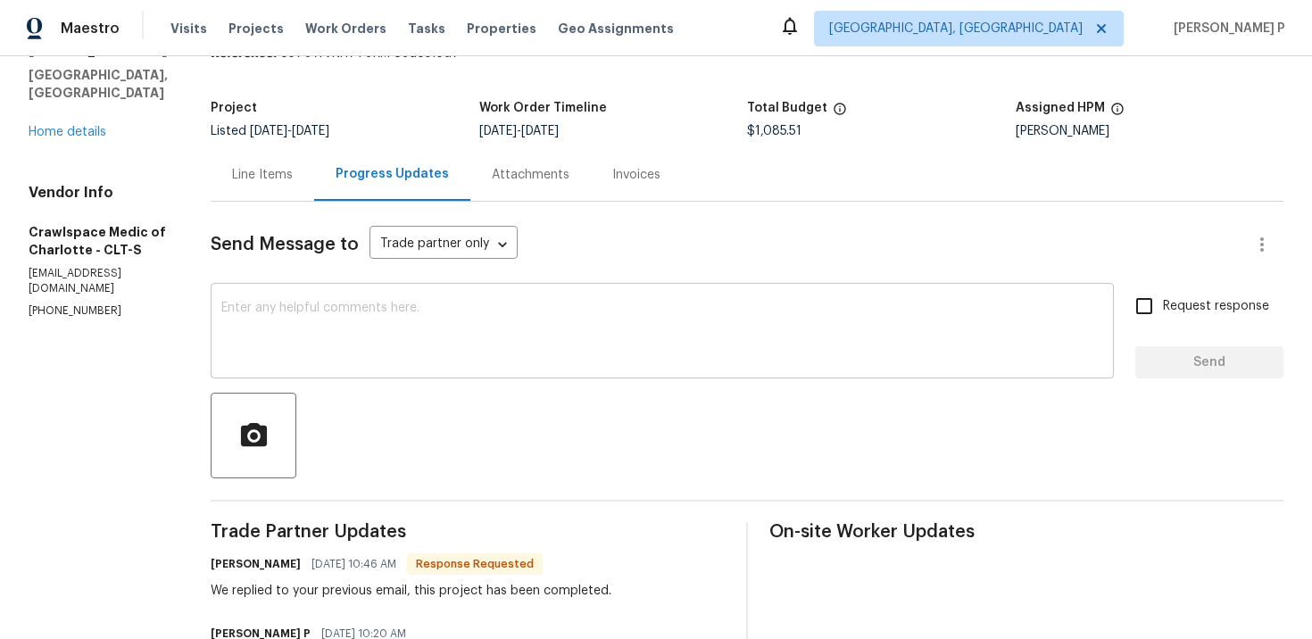
scroll to position [91, 0]
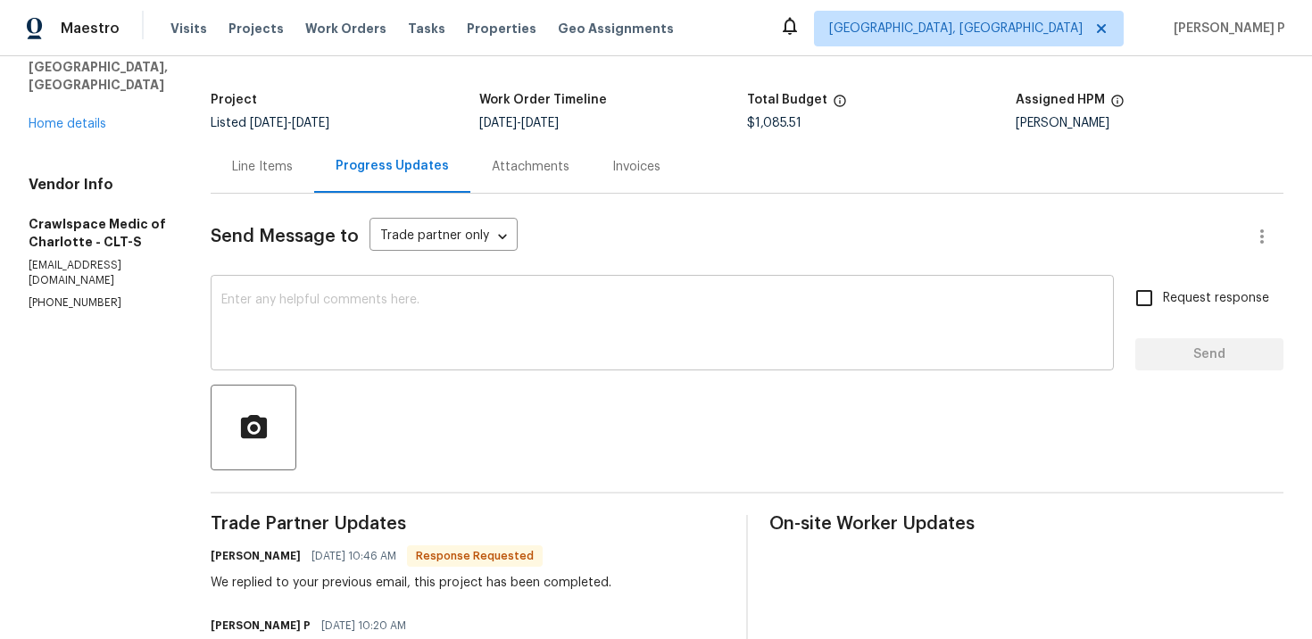
click at [321, 318] on textarea at bounding box center [662, 325] width 882 height 62
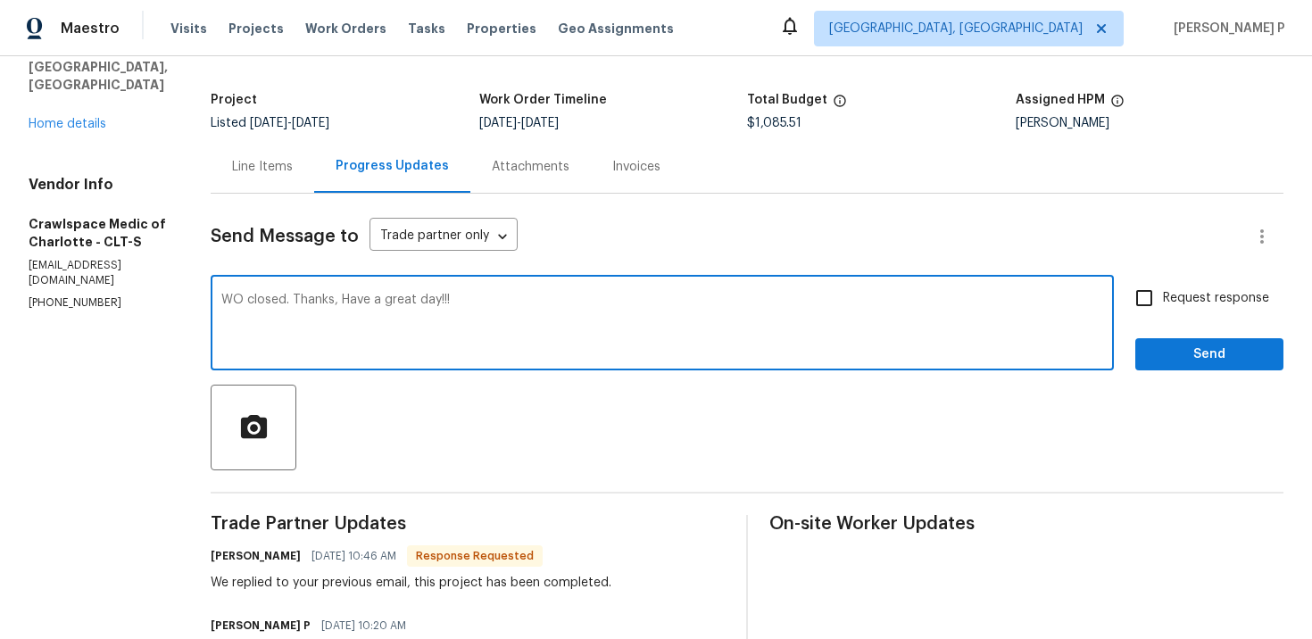
type textarea "WO closed. Thanks, Have a great day!!!"
click at [1167, 360] on span "Send" at bounding box center [1209, 355] width 120 height 22
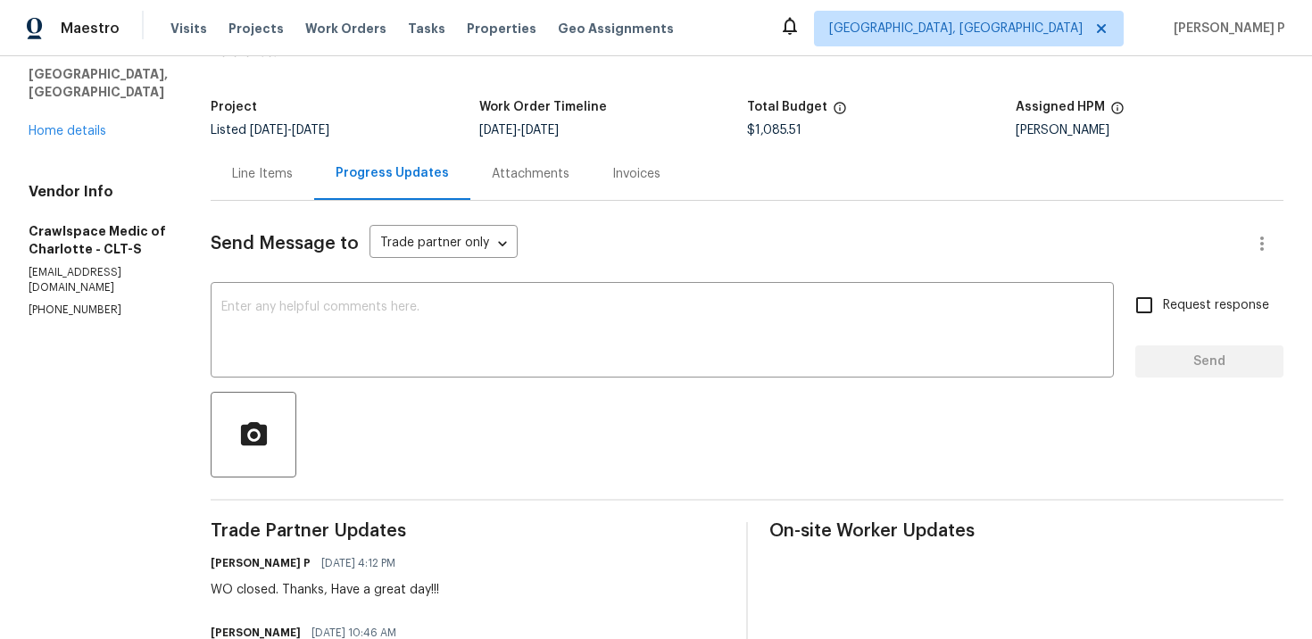
scroll to position [0, 0]
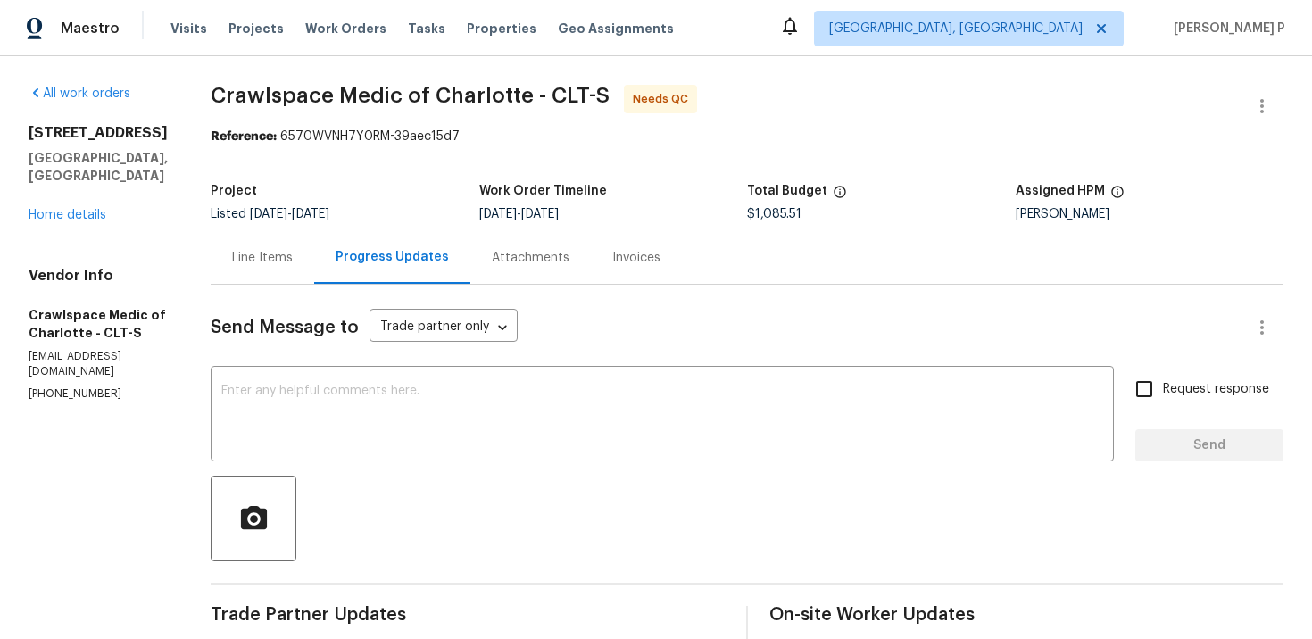
click at [302, 248] on div "Line Items" at bounding box center [263, 257] width 104 height 53
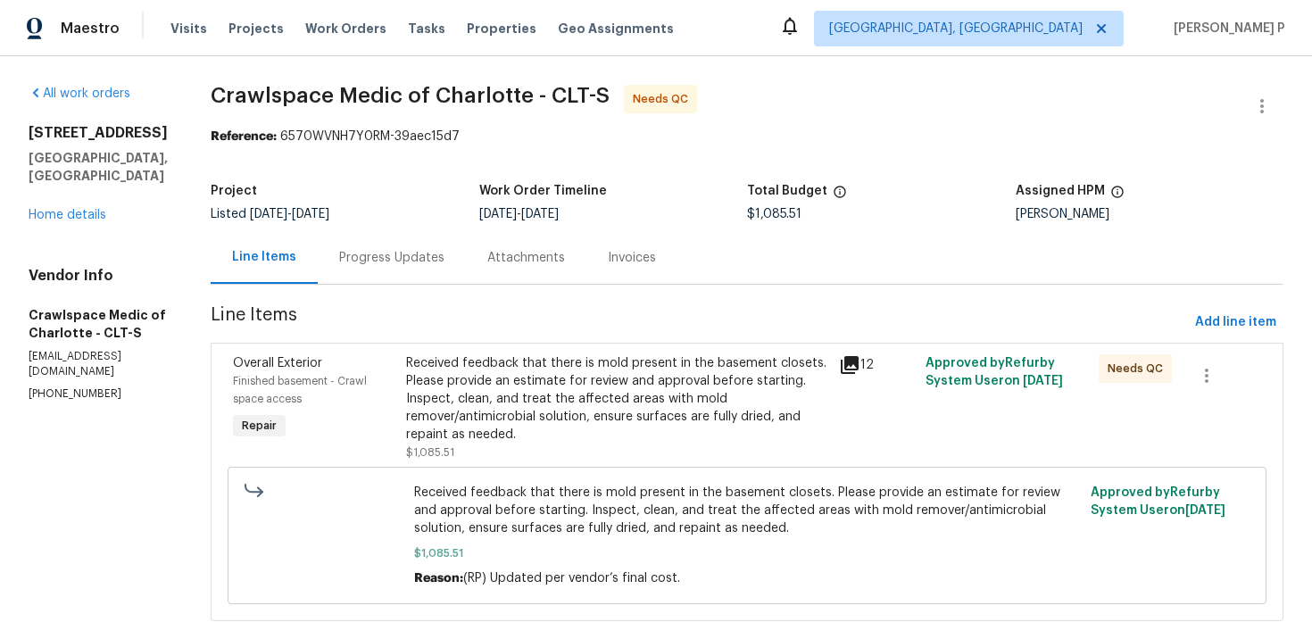
click at [618, 395] on div "Received feedback that there is mold present in the basement closets. Please pr…" at bounding box center [617, 398] width 422 height 89
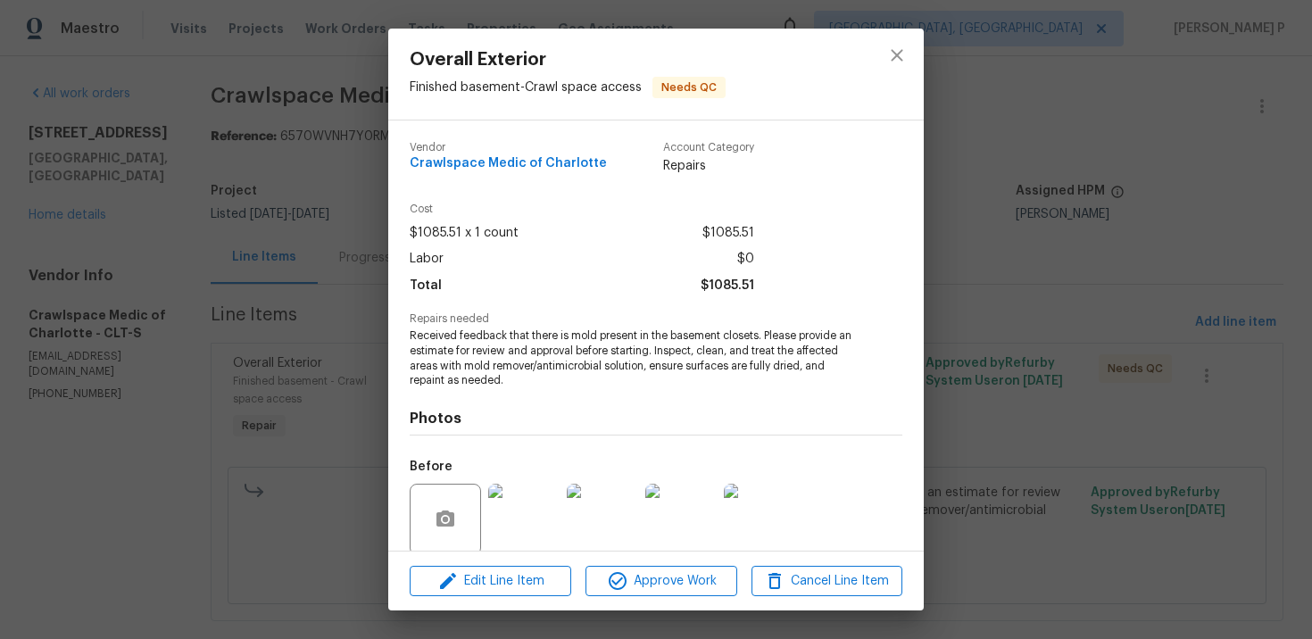
scroll to position [138, 0]
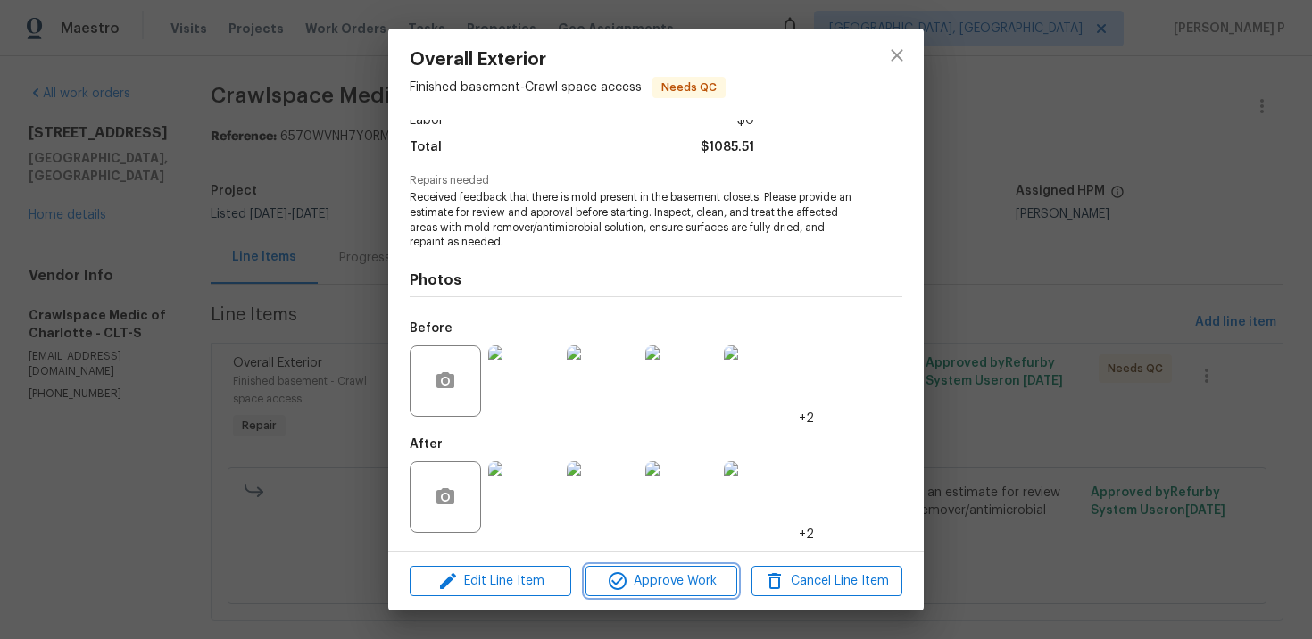
click at [688, 583] on span "Approve Work" at bounding box center [661, 581] width 140 height 22
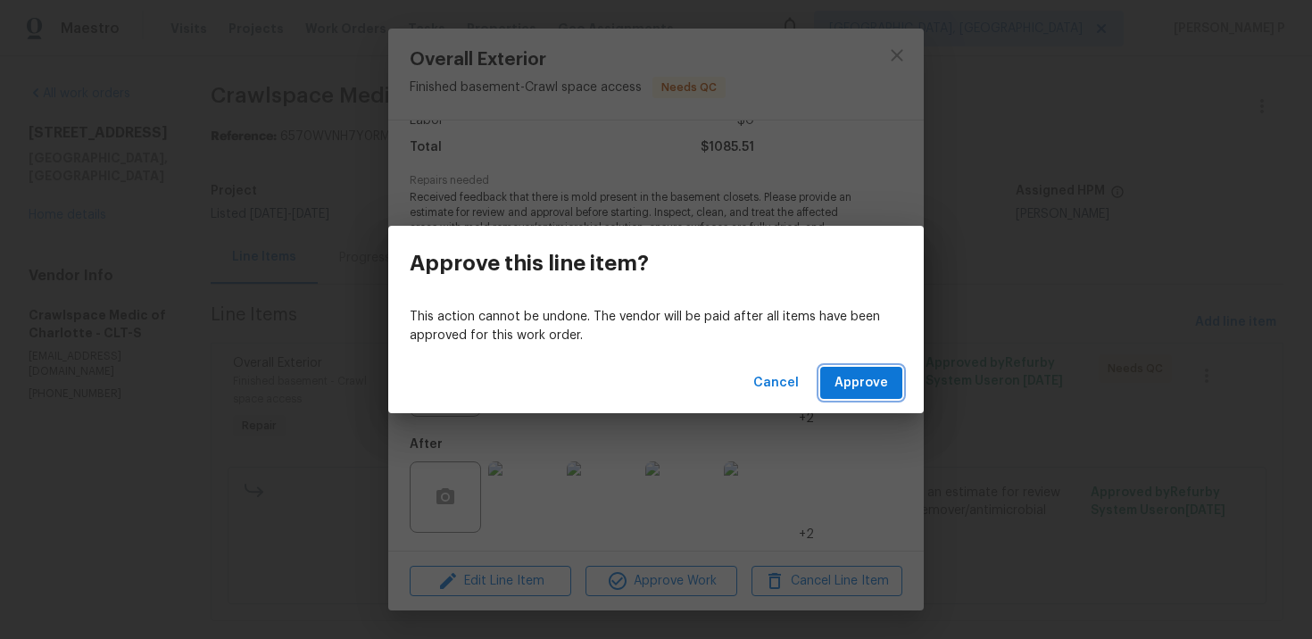
click at [868, 387] on span "Approve" at bounding box center [861, 383] width 54 height 22
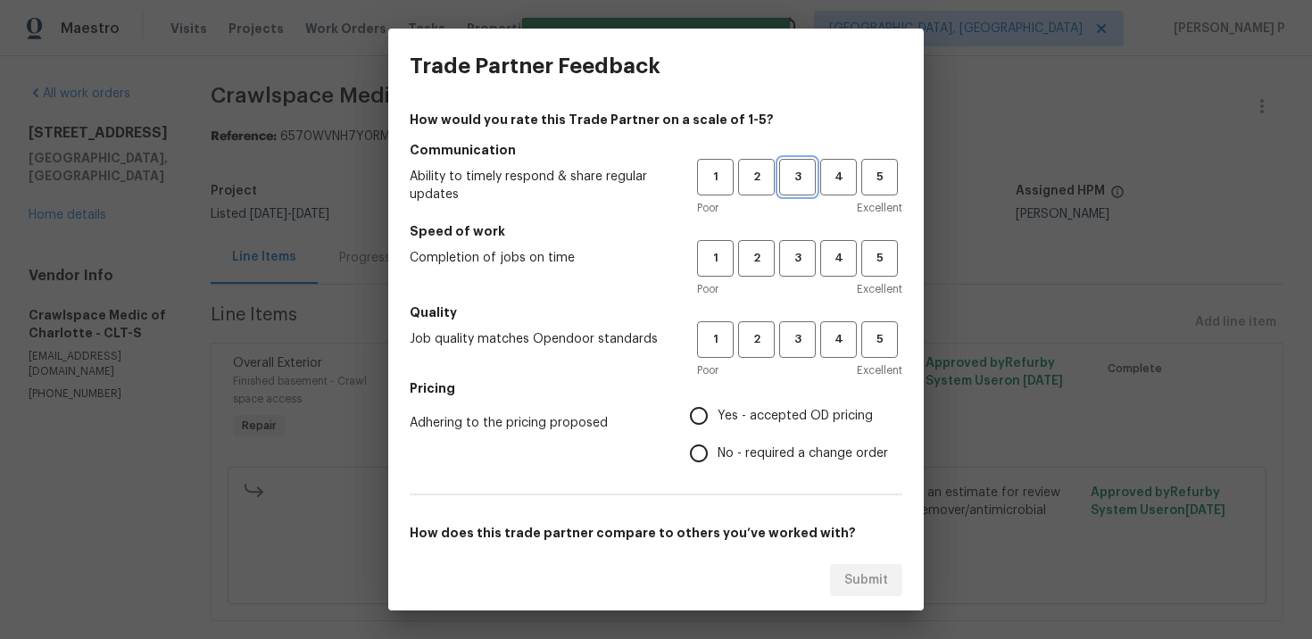
click at [802, 176] on span "3" at bounding box center [797, 177] width 33 height 21
click at [796, 261] on span "3" at bounding box center [797, 258] width 33 height 21
click at [793, 327] on button "3" at bounding box center [797, 339] width 37 height 37
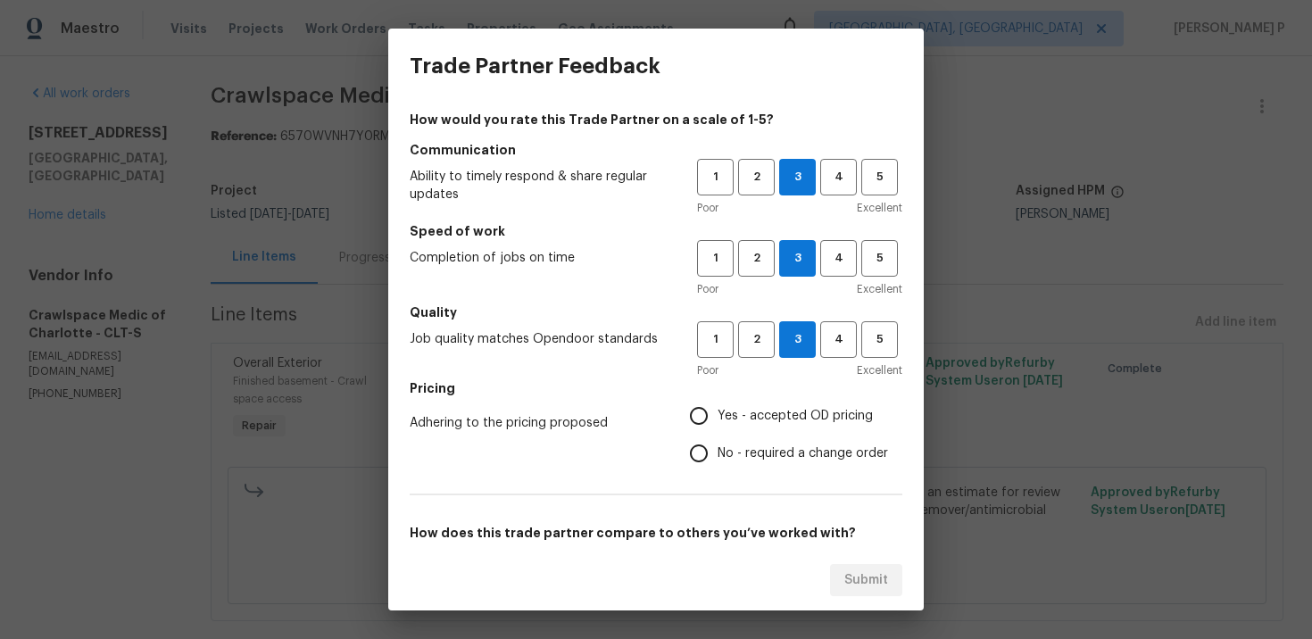
click at [700, 455] on input "No - required a change order" at bounding box center [698, 453] width 37 height 37
radio input "true"
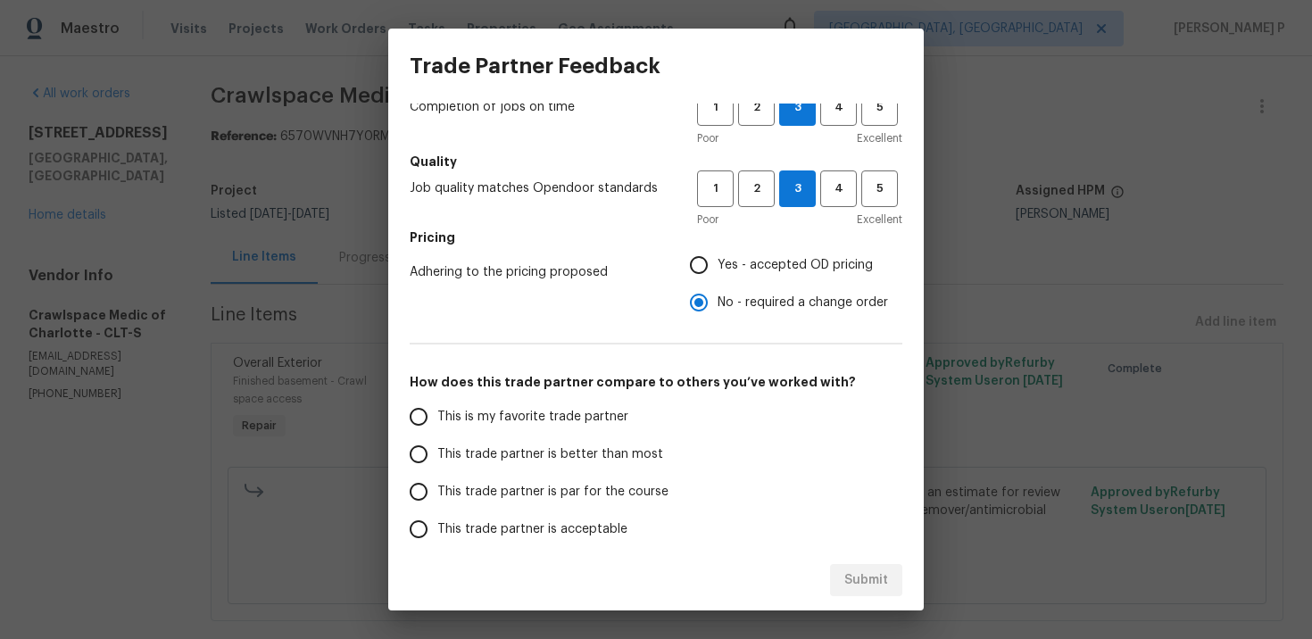
scroll to position [242, 0]
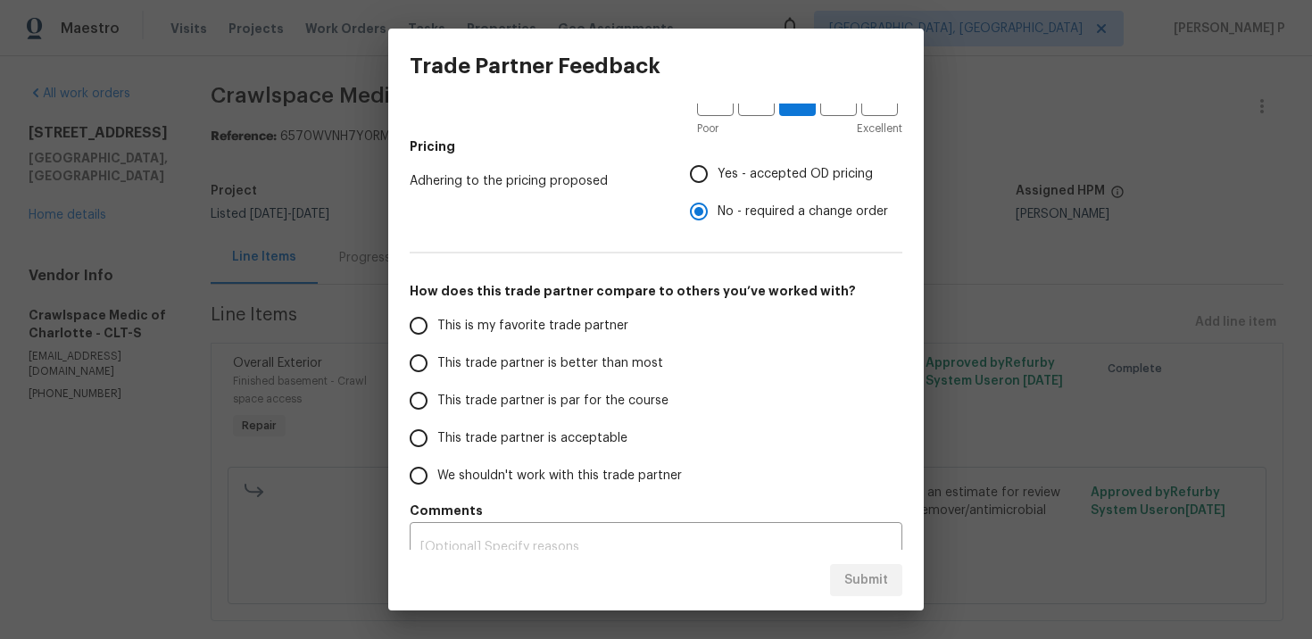
click at [462, 410] on span "This trade partner is par for the course" at bounding box center [552, 401] width 231 height 19
click at [437, 410] on input "This trade partner is par for the course" at bounding box center [418, 400] width 37 height 37
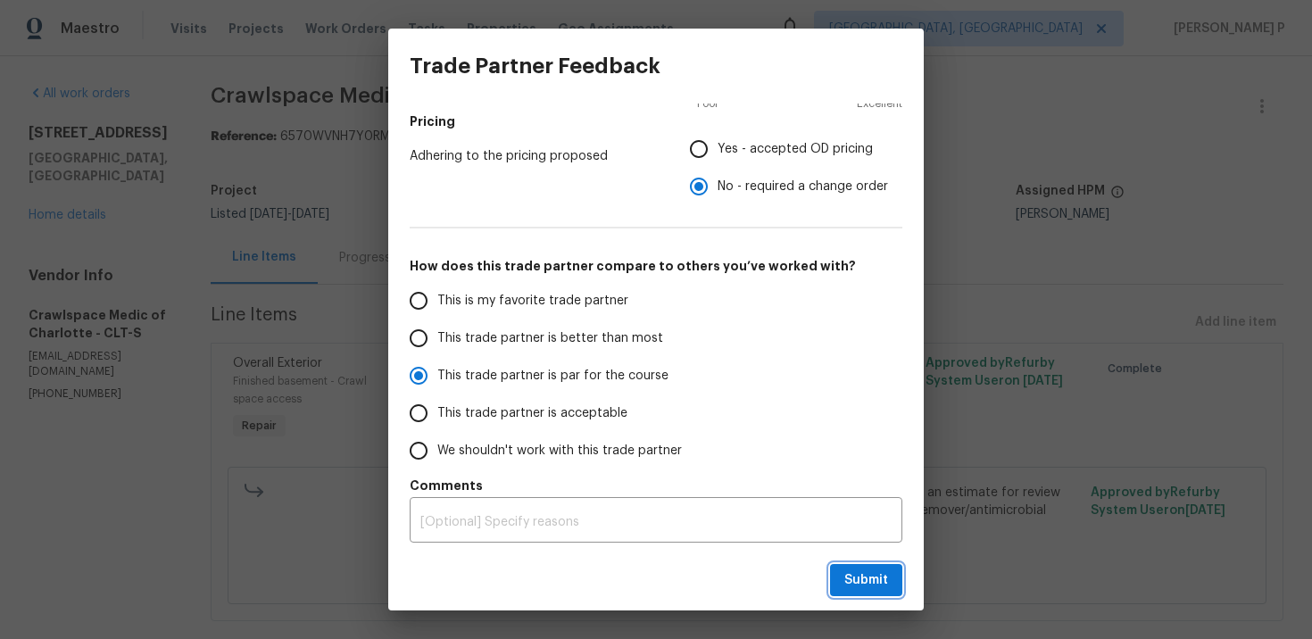
click at [866, 579] on span "Submit" at bounding box center [866, 580] width 44 height 22
radio input "true"
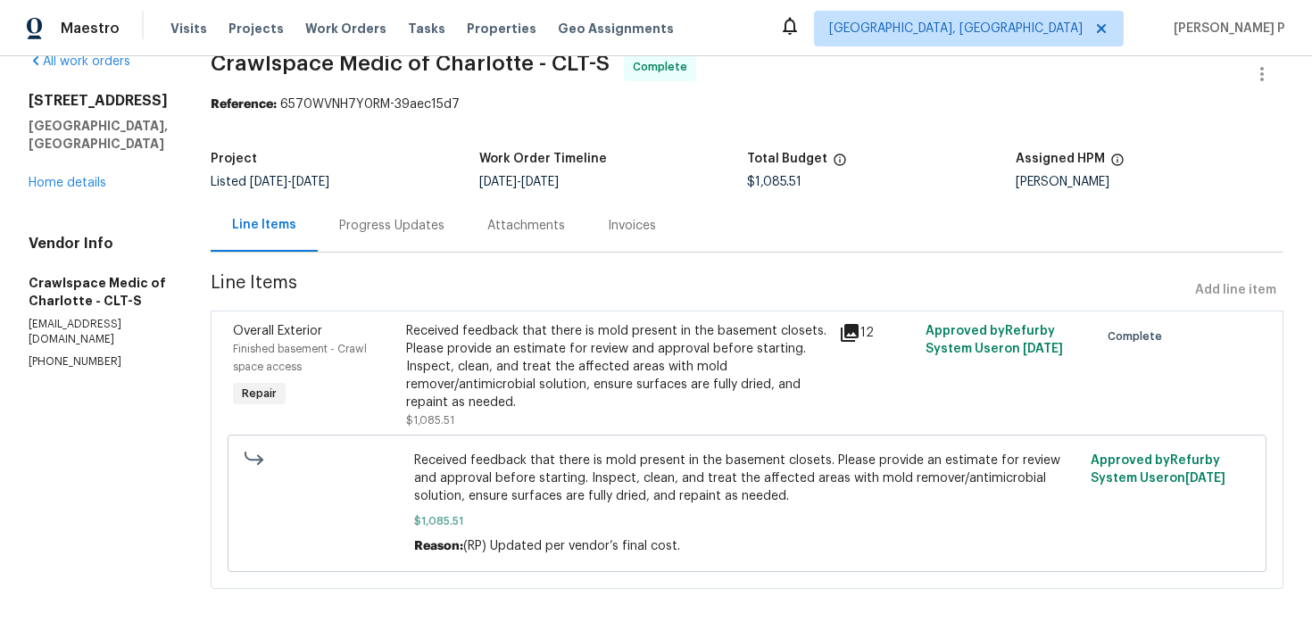
scroll to position [0, 0]
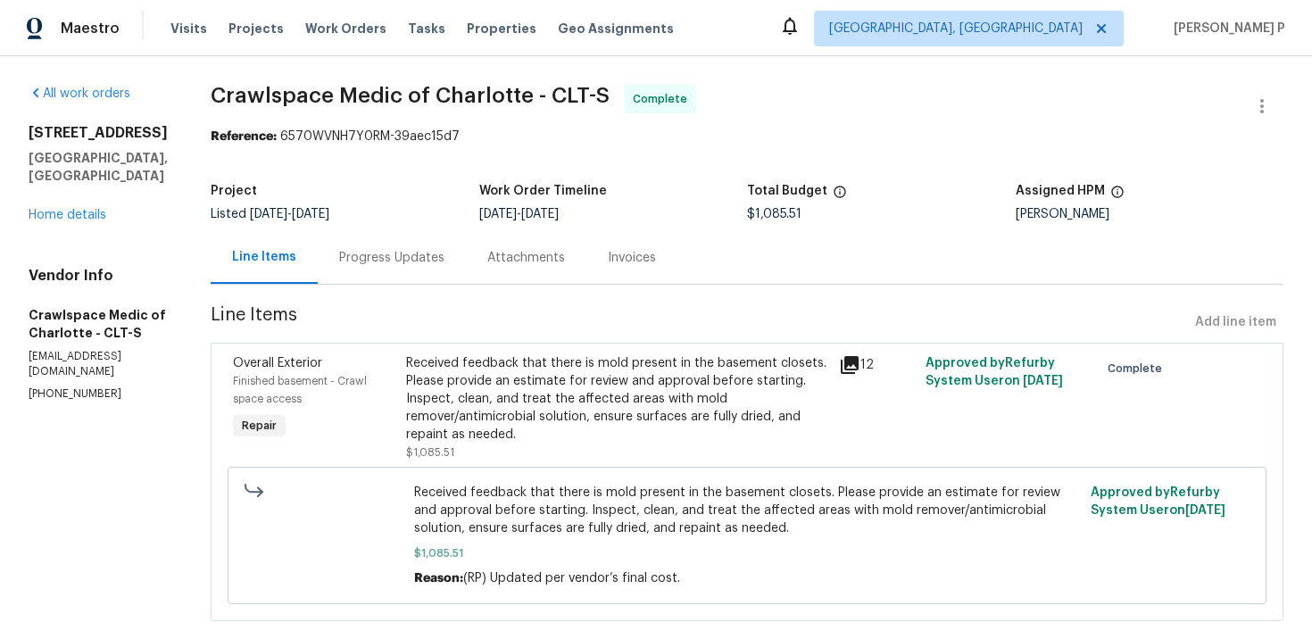
click at [410, 269] on div "Progress Updates" at bounding box center [392, 257] width 148 height 53
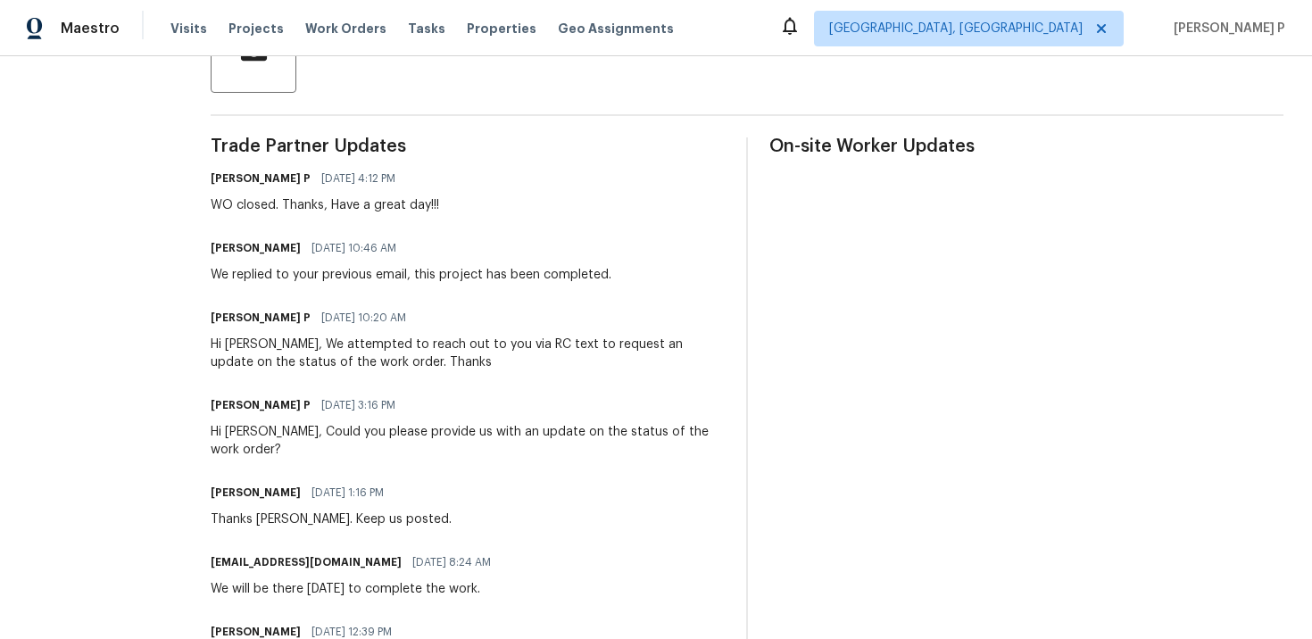
scroll to position [501, 0]
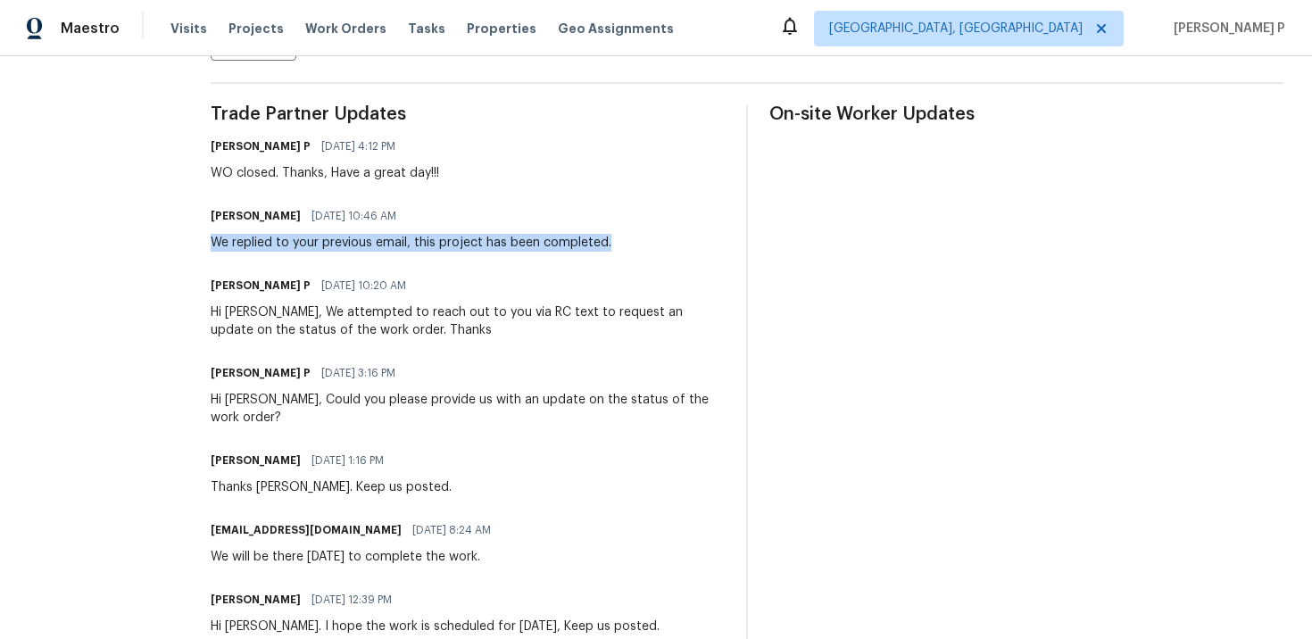
drag, startPoint x: 242, startPoint y: 242, endPoint x: 639, endPoint y: 241, distance: 397.1
click at [639, 241] on div "[PERSON_NAME] [DATE] 10:46 AM We replied to your previous email, this project h…" at bounding box center [468, 227] width 514 height 48
copy div "We replied to your previous email, this project has been completed."
drag, startPoint x: 240, startPoint y: 243, endPoint x: 659, endPoint y: 245, distance: 419.4
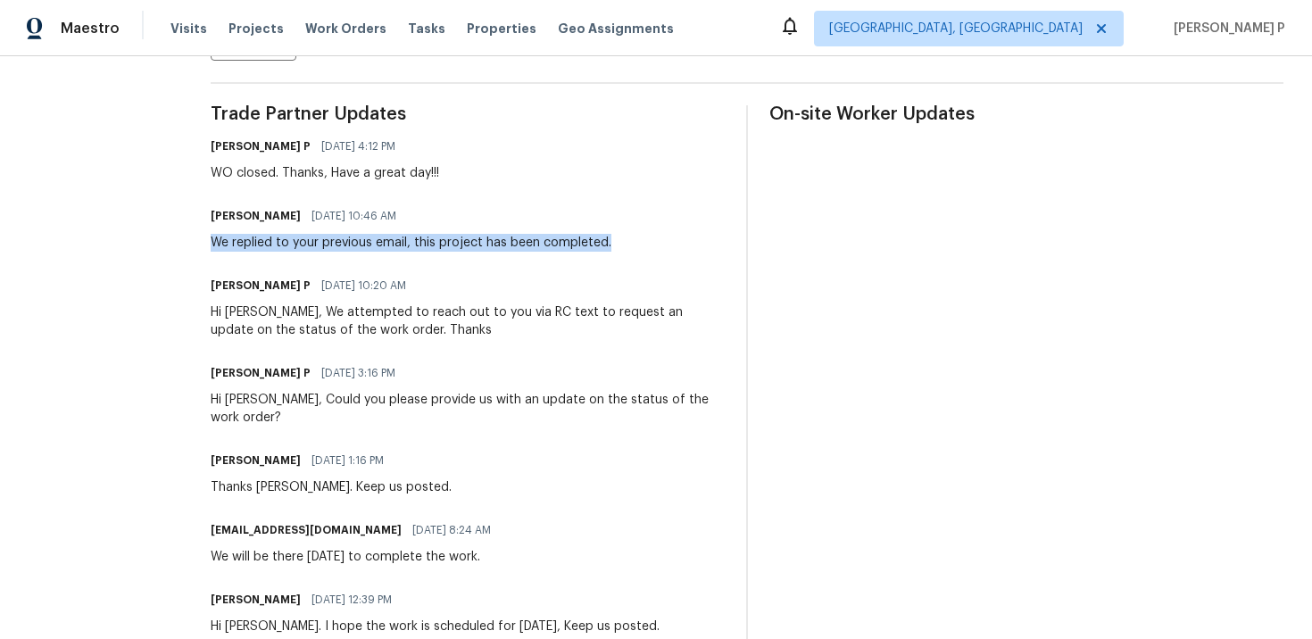
click at [659, 245] on div "[PERSON_NAME] [DATE] 10:46 AM We replied to your previous email, this project h…" at bounding box center [468, 227] width 514 height 48
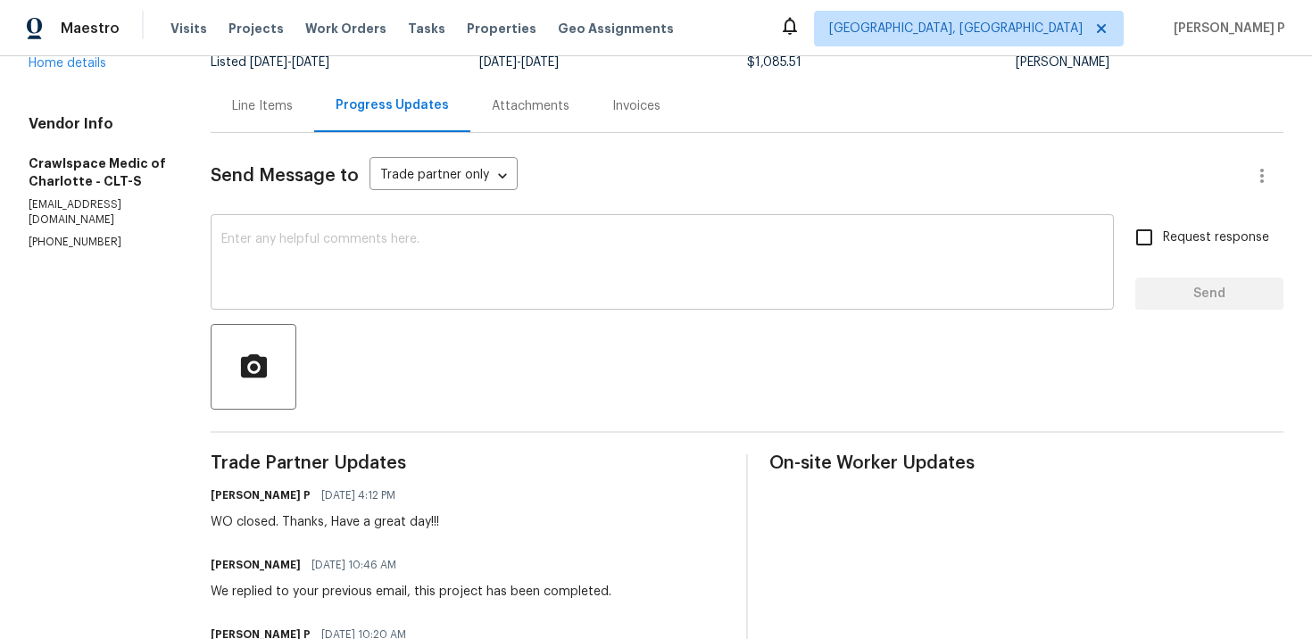
scroll to position [0, 0]
